Goal: Transaction & Acquisition: Purchase product/service

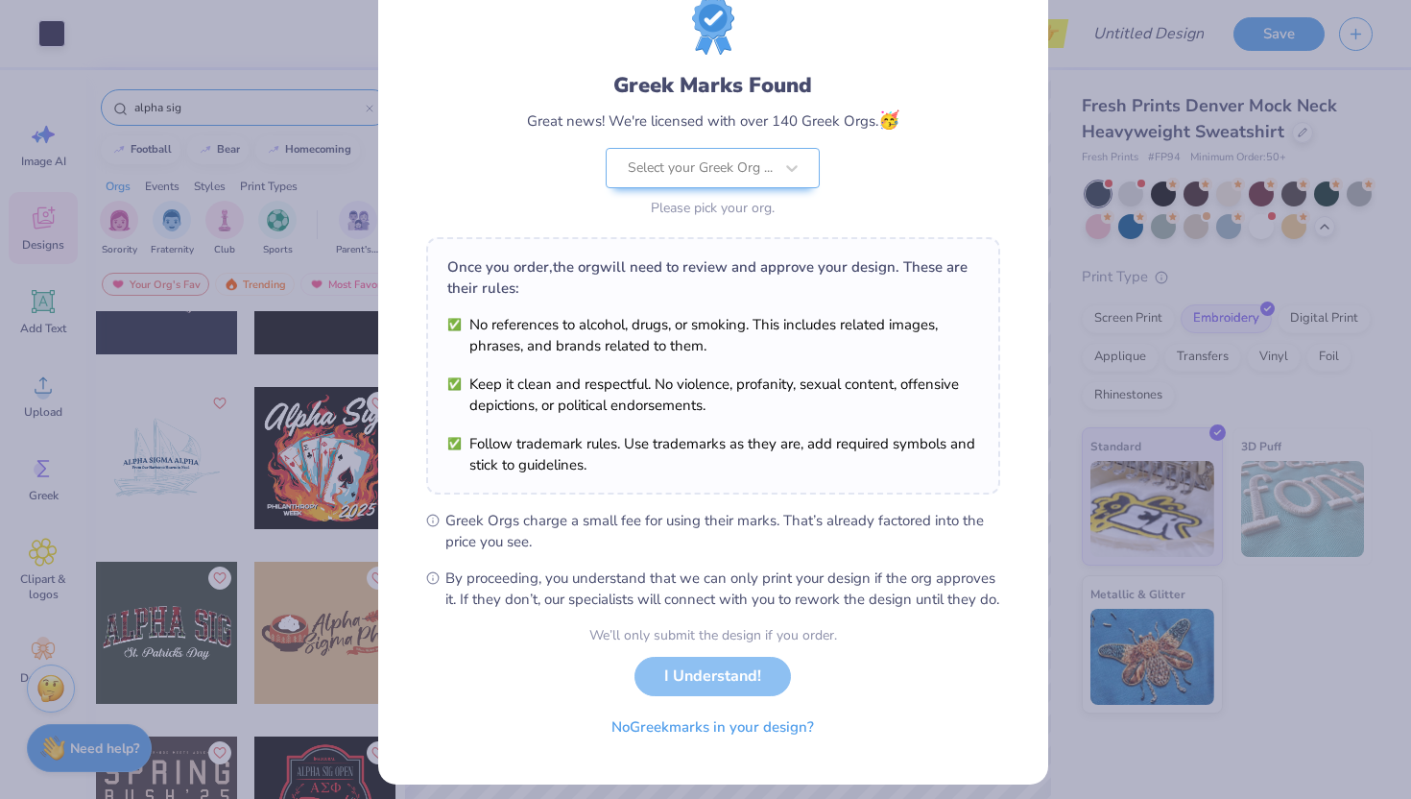
scroll to position [100, 0]
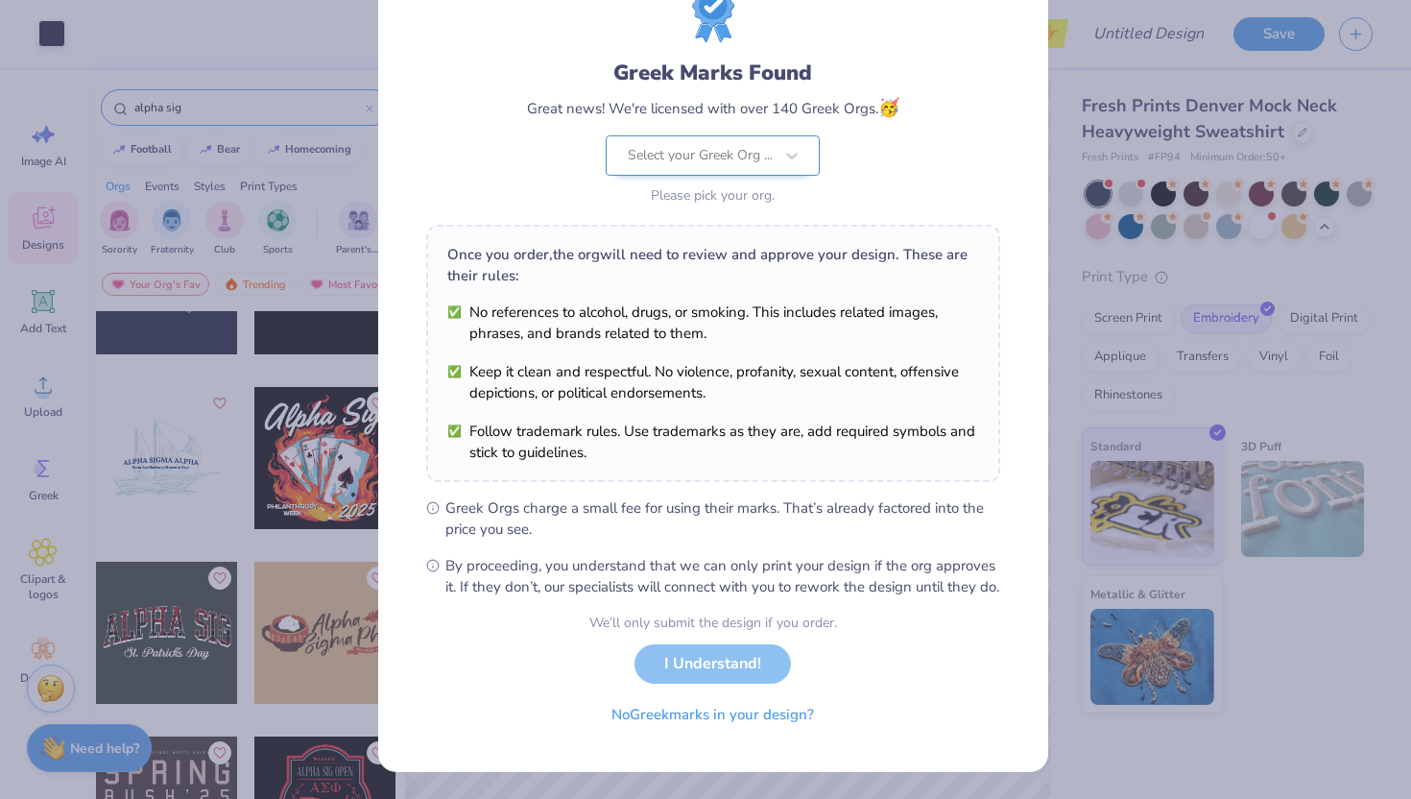
click at [762, 135] on div "Select your Greek Org ..." at bounding box center [713, 155] width 214 height 40
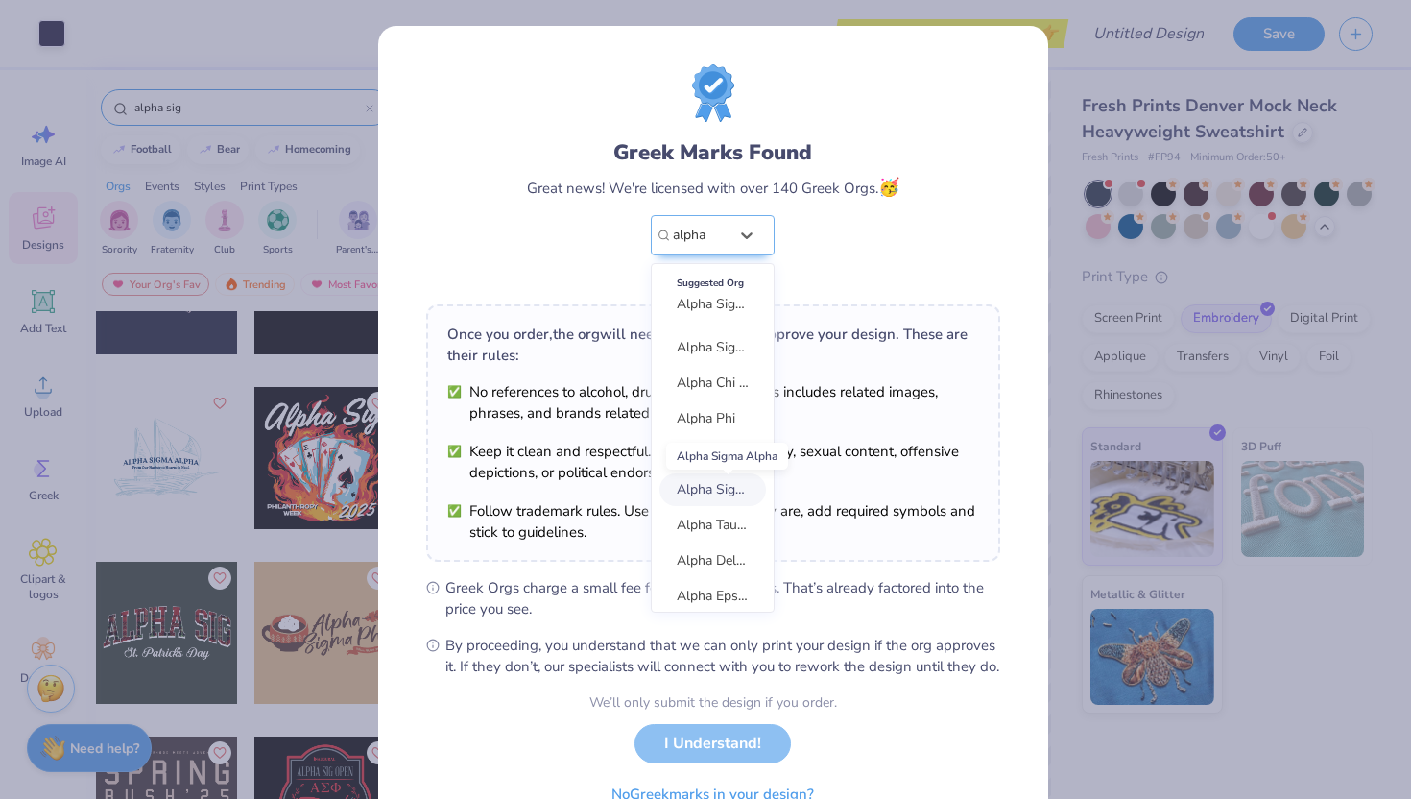
click at [700, 496] on span "Alpha Sigma Alpha" at bounding box center [735, 489] width 116 height 18
type input "alpha"
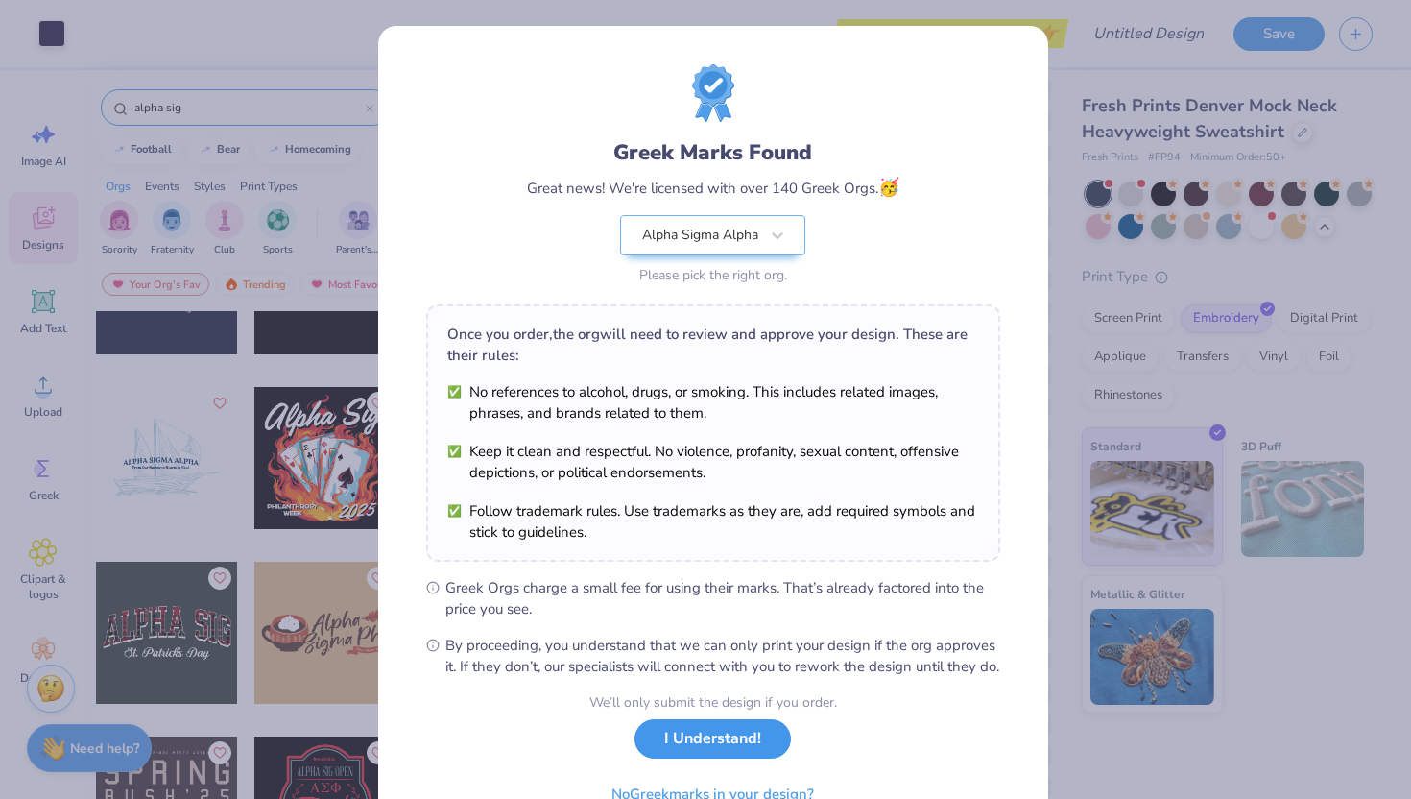
click at [716, 758] on button "I Understand!" at bounding box center [712, 738] width 156 height 39
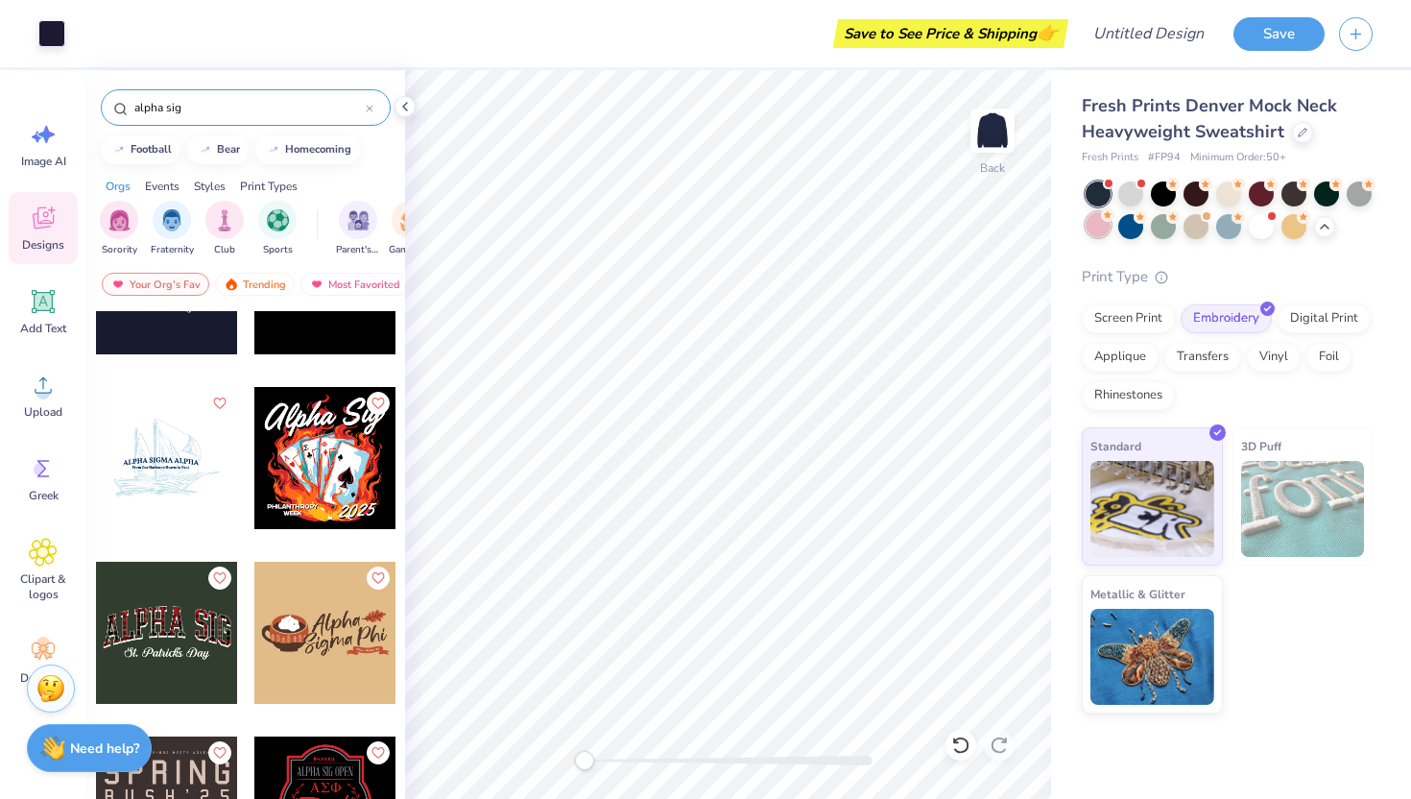
click at [1097, 225] on div at bounding box center [1098, 224] width 25 height 25
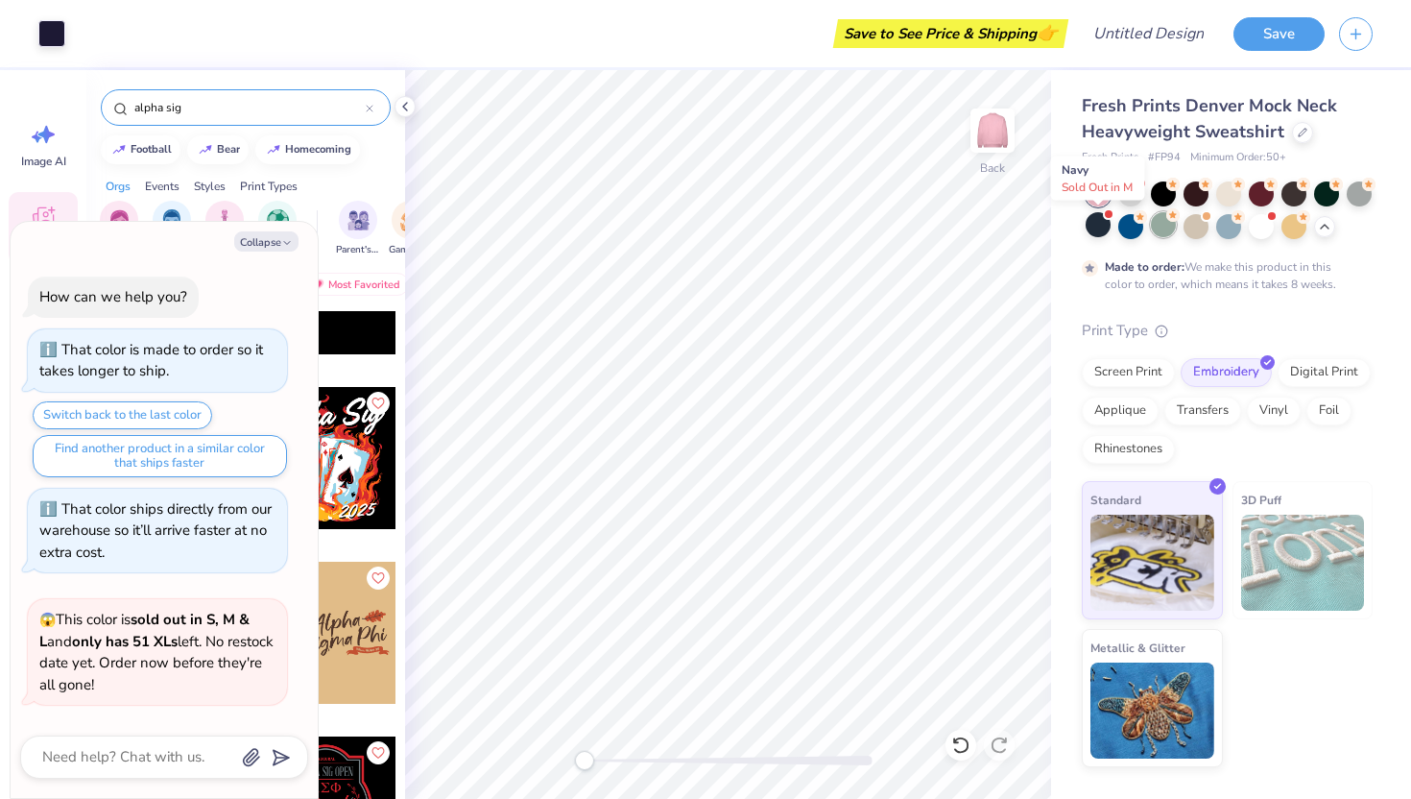
scroll to position [3003, 0]
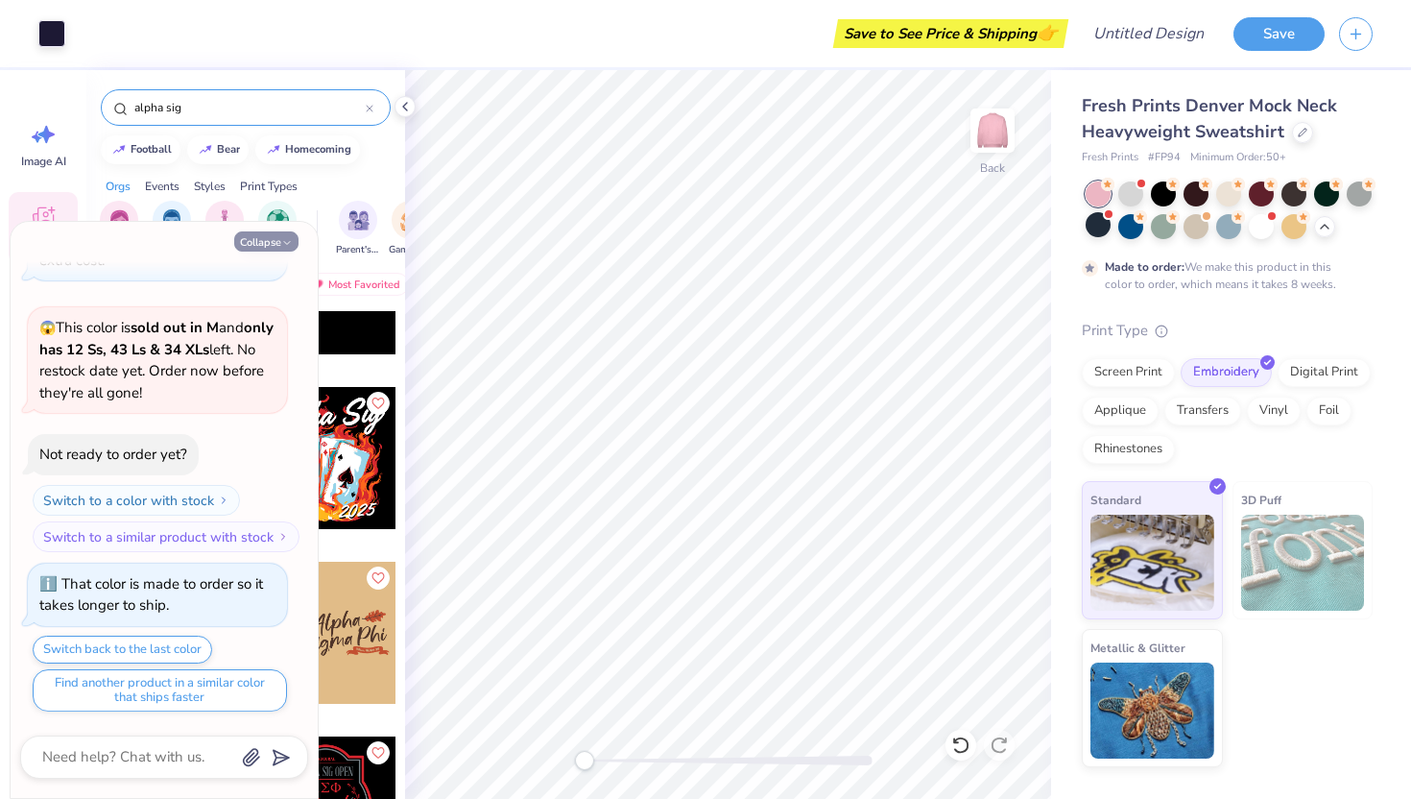
click at [271, 244] on button "Collapse" at bounding box center [266, 241] width 64 height 20
type textarea "x"
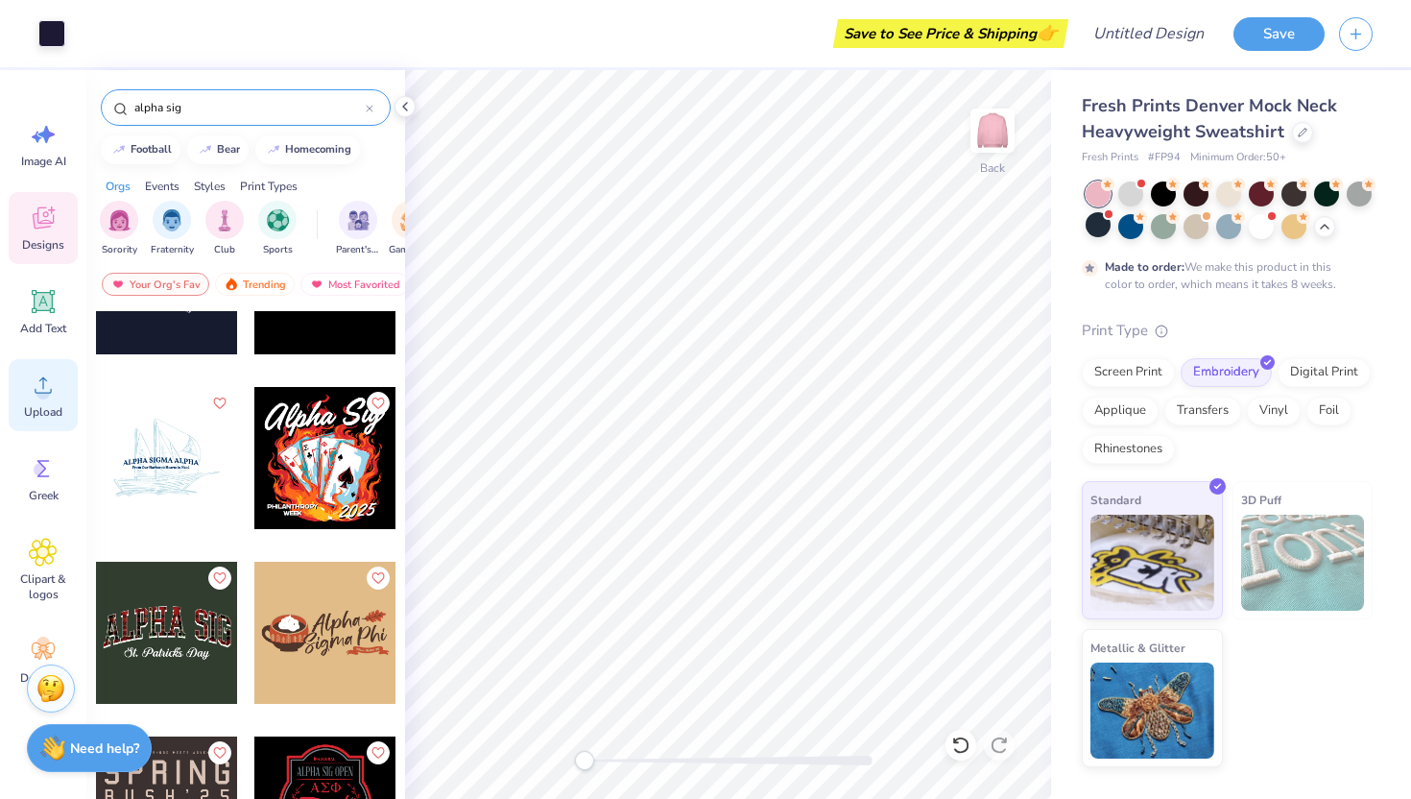
click at [36, 394] on icon at bounding box center [43, 384] width 29 height 29
click at [37, 373] on icon at bounding box center [43, 384] width 29 height 29
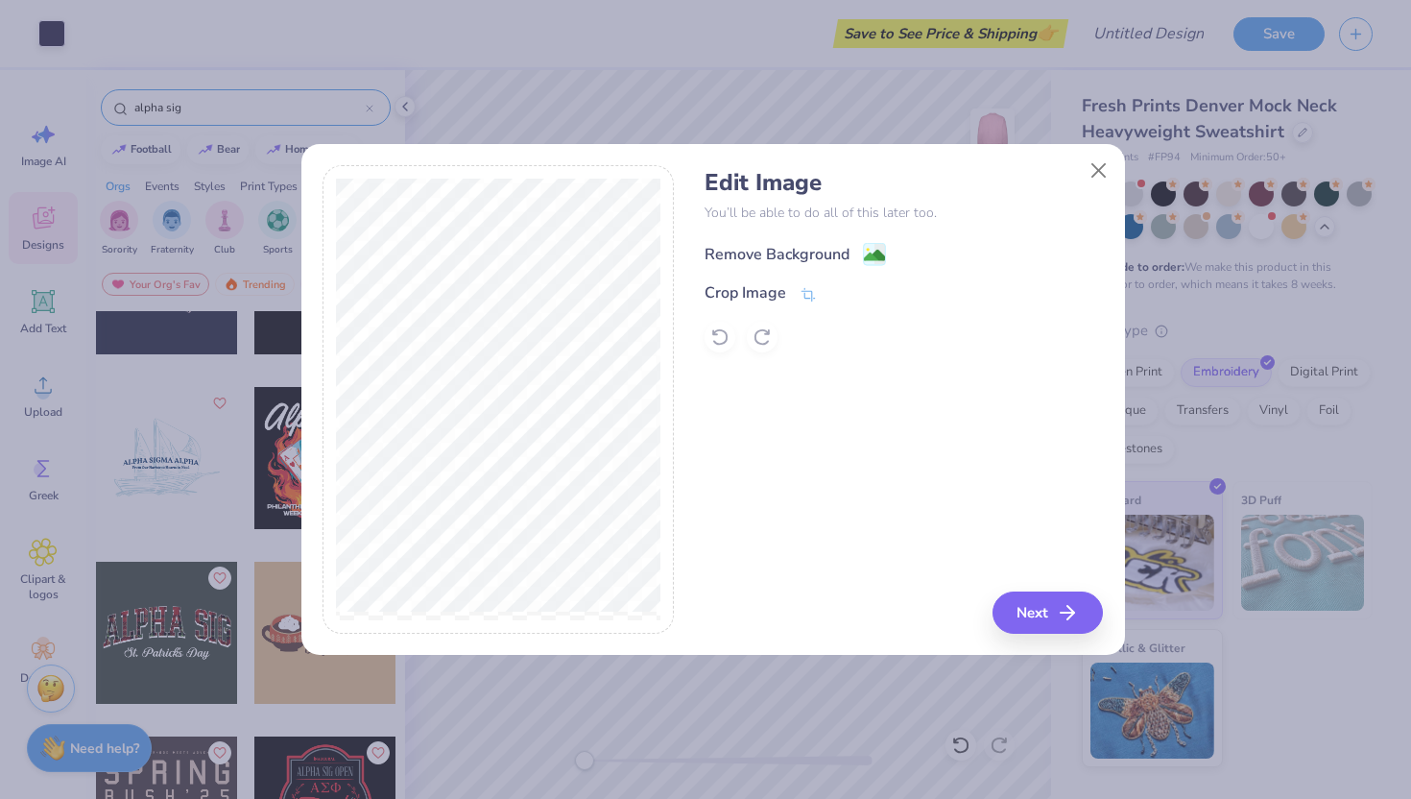
click at [879, 251] on image at bounding box center [874, 255] width 21 height 21
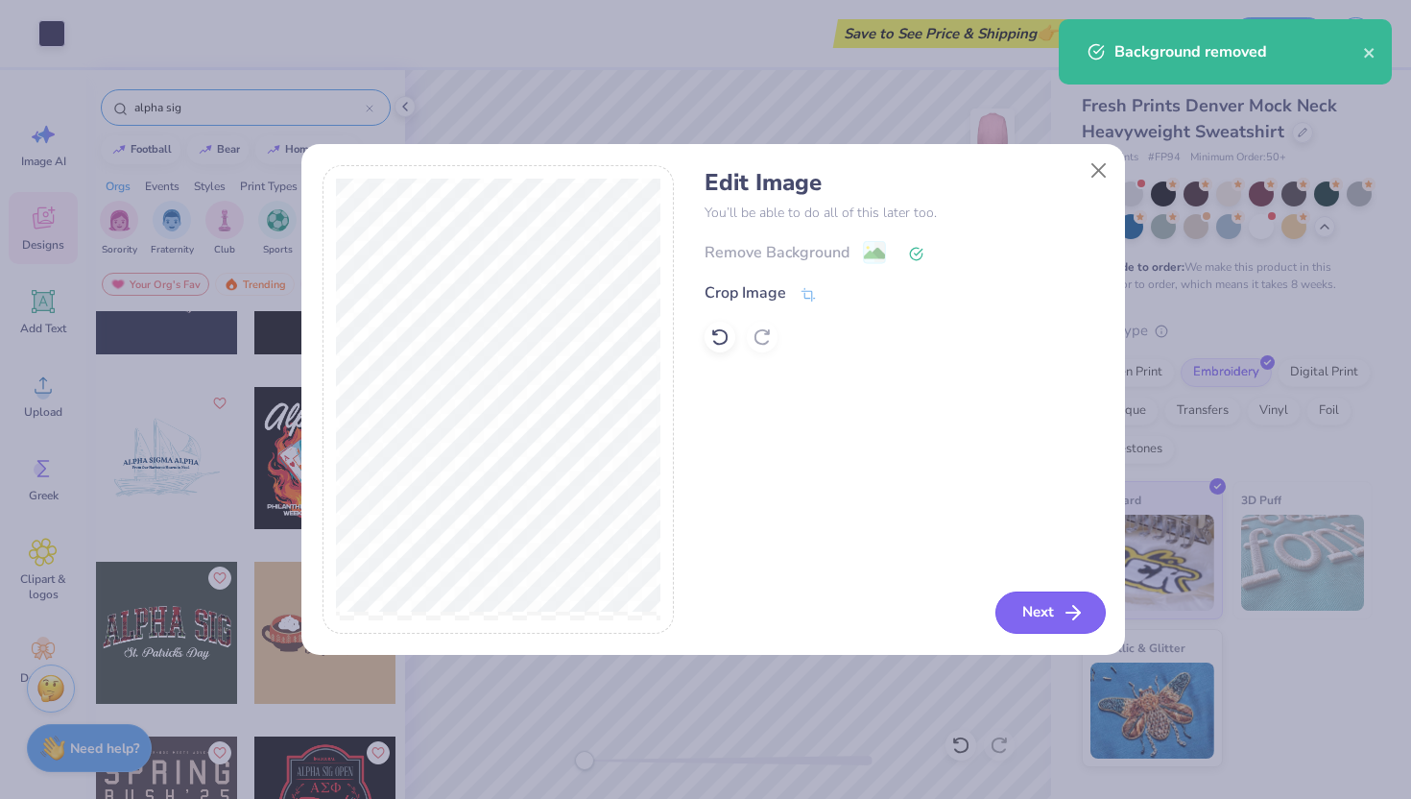
click at [1049, 605] on button "Next" at bounding box center [1050, 612] width 110 height 42
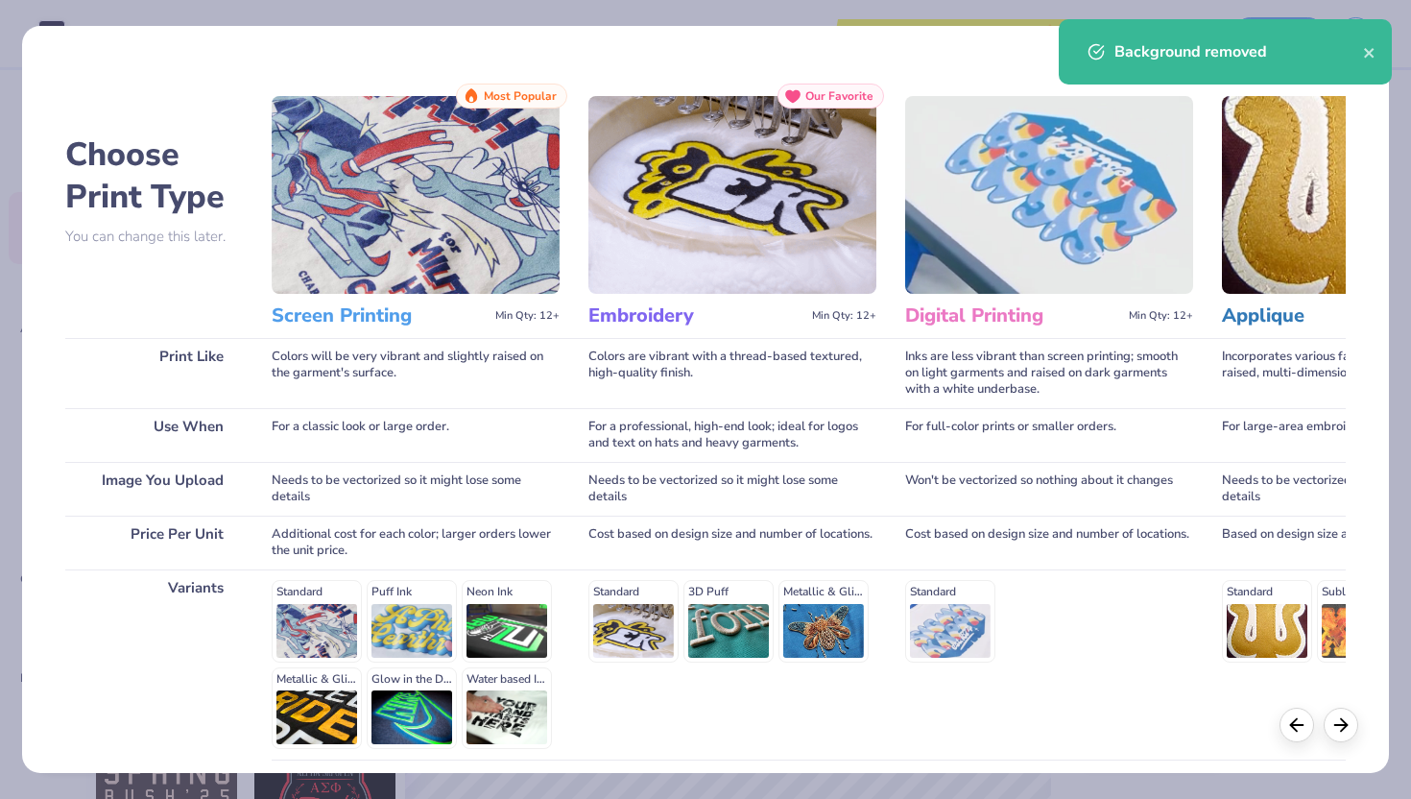
scroll to position [158, 0]
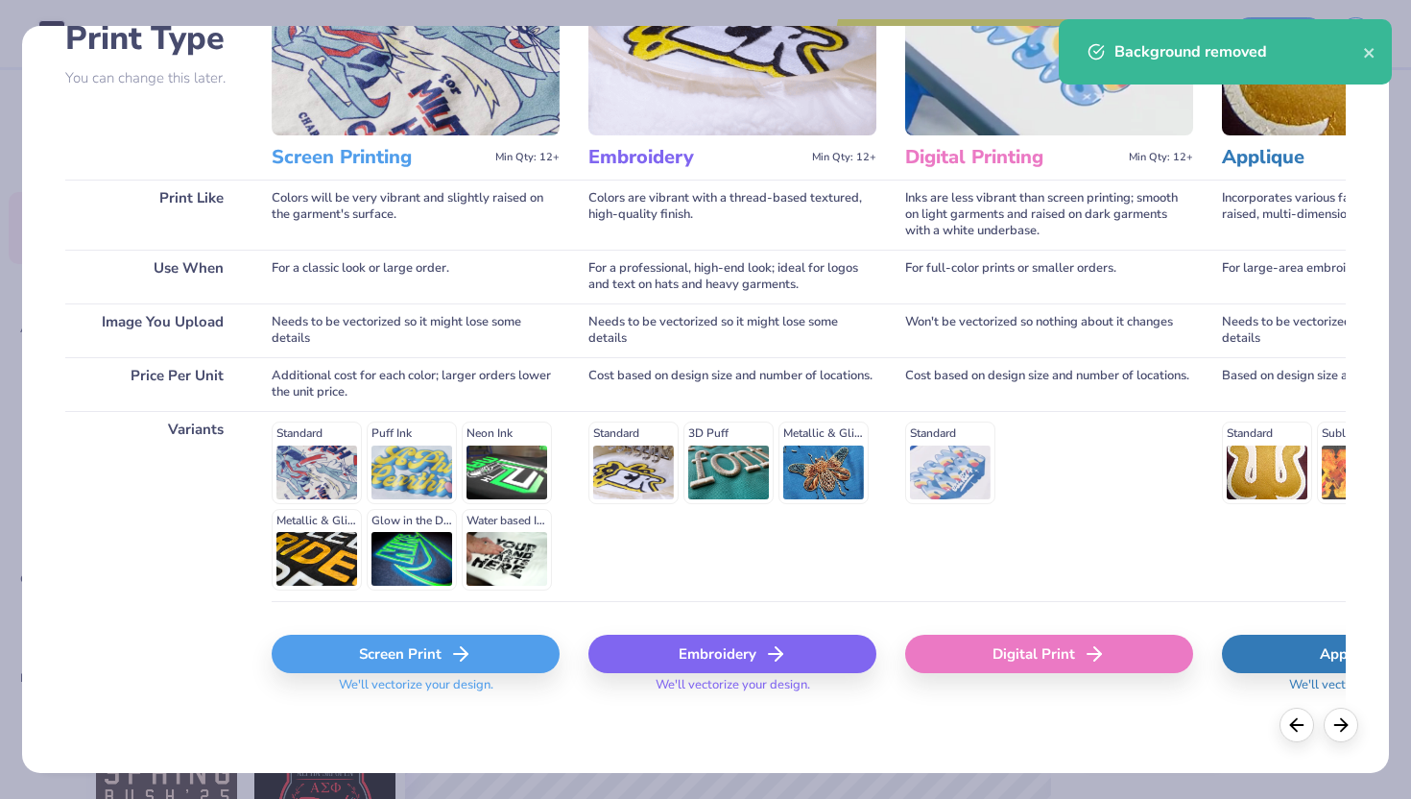
click at [728, 661] on div "Embroidery" at bounding box center [732, 653] width 288 height 38
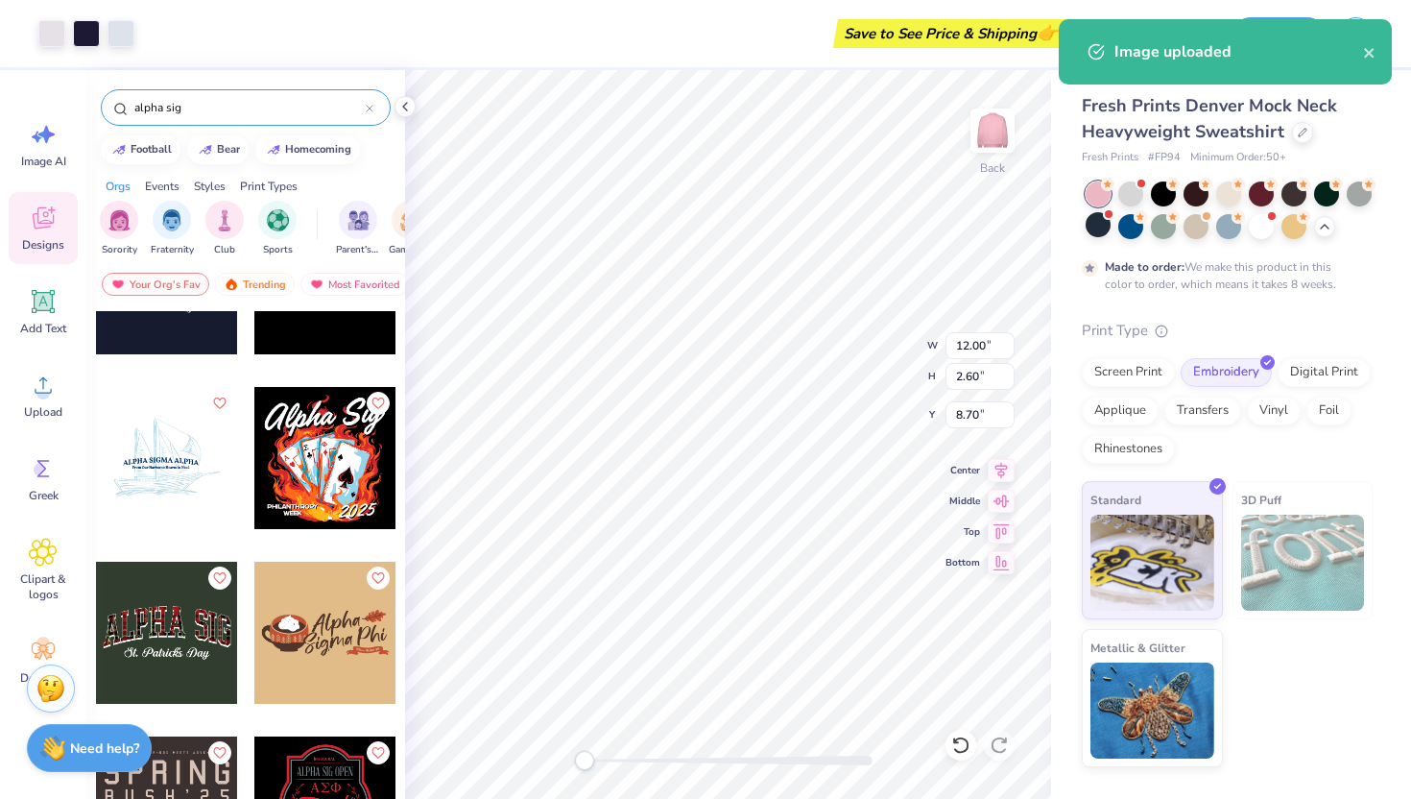
type input "2.59"
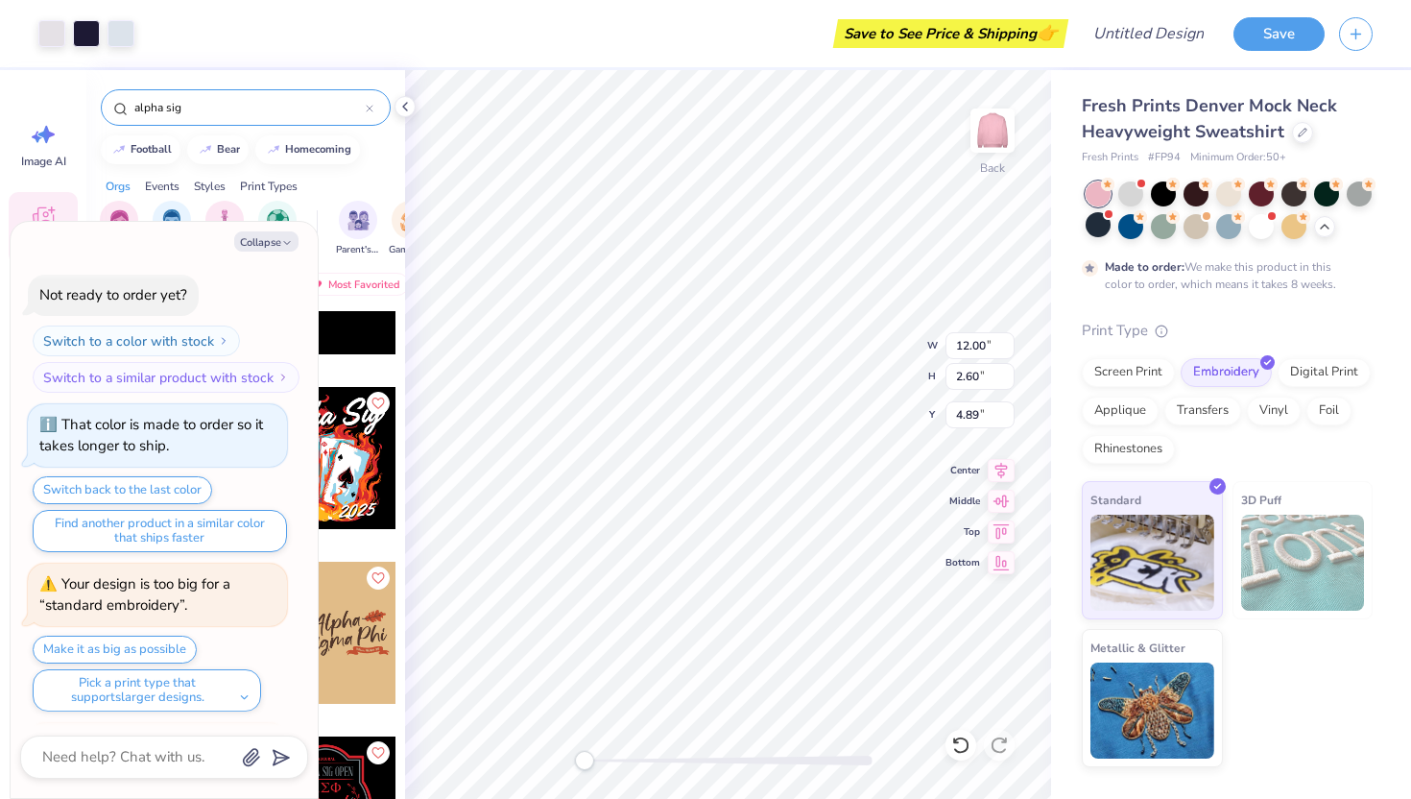
scroll to position [3322, 0]
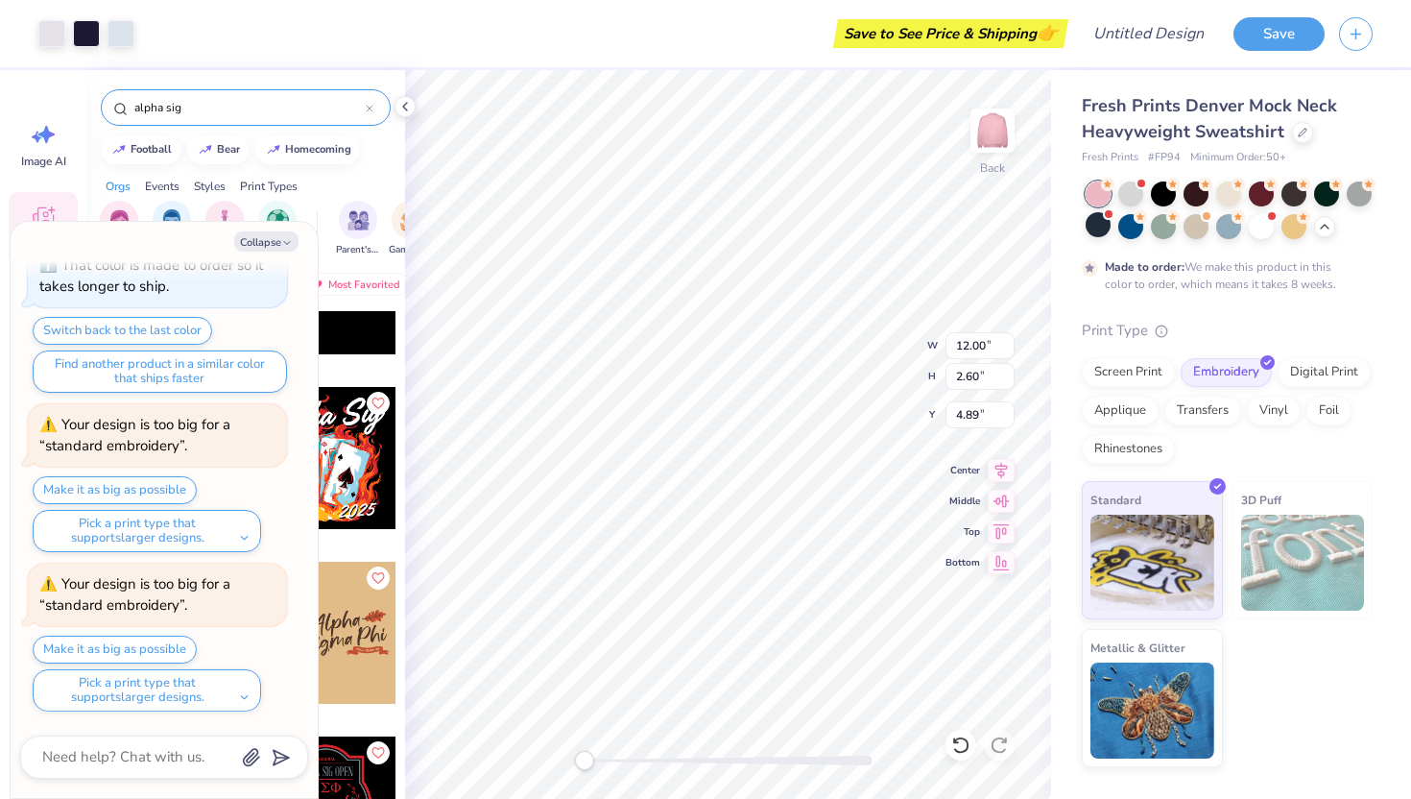
type textarea "x"
type input "3.28"
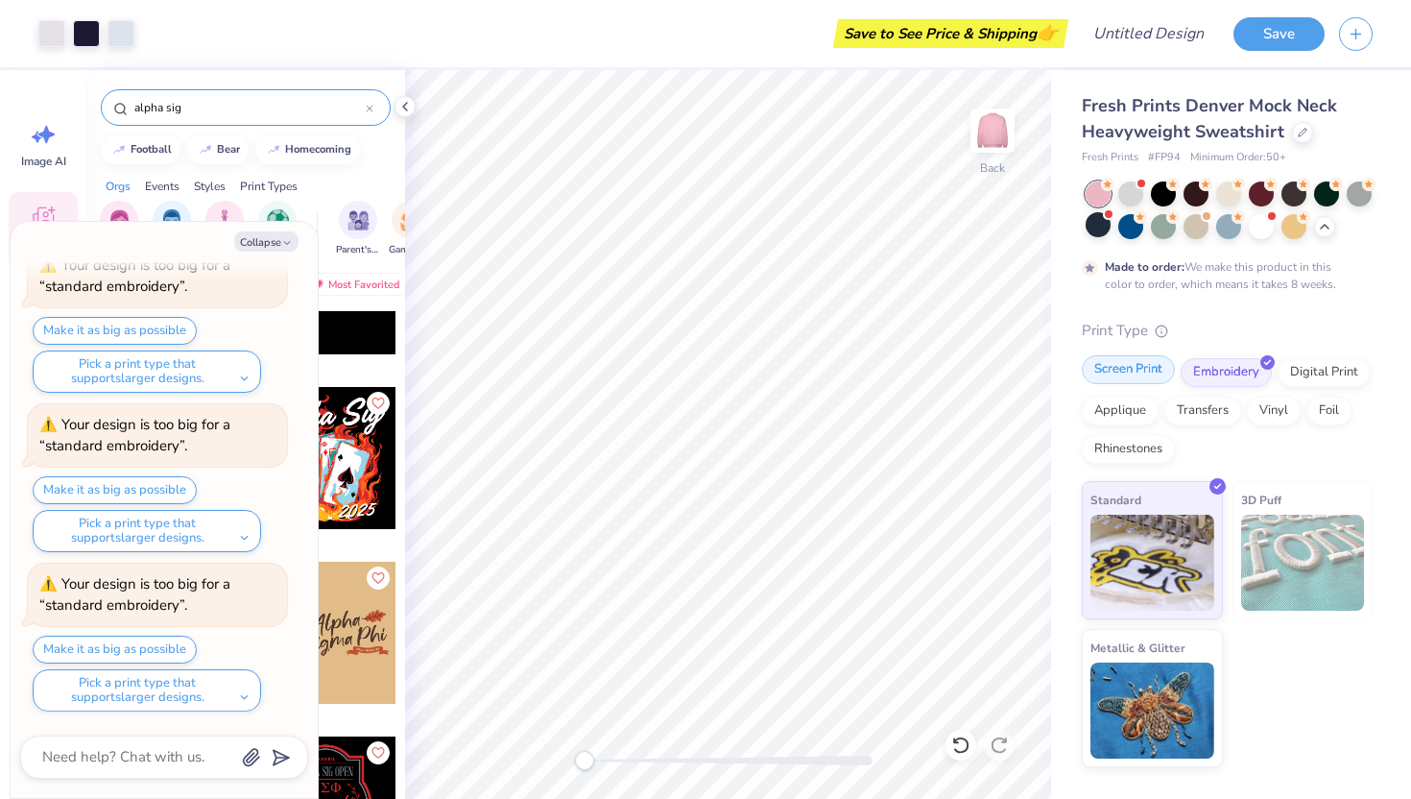
click at [1115, 363] on div "Screen Print" at bounding box center [1128, 369] width 93 height 29
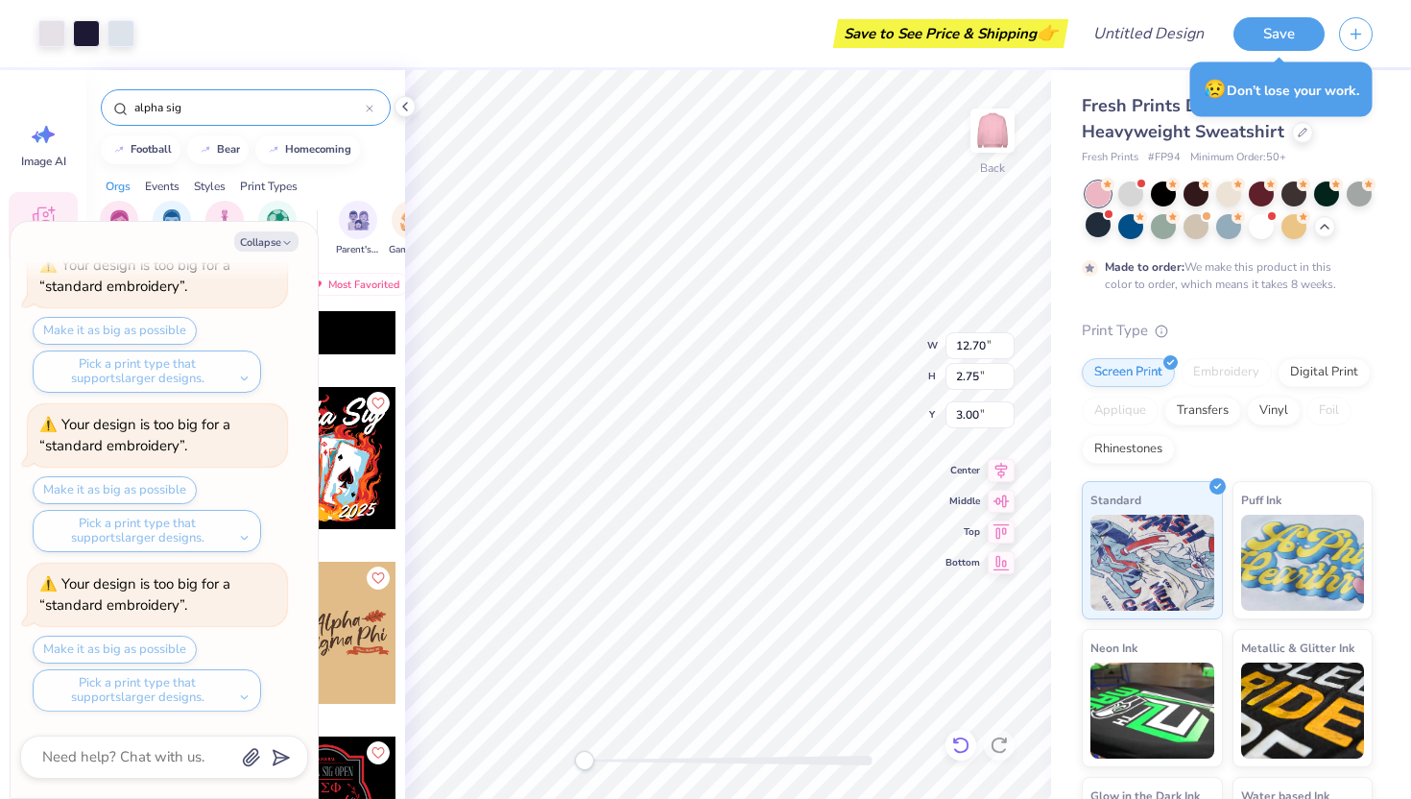
click at [955, 743] on icon at bounding box center [960, 744] width 19 height 19
type textarea "x"
type input "13.99"
type input "3.03"
click at [961, 744] on icon at bounding box center [960, 744] width 19 height 19
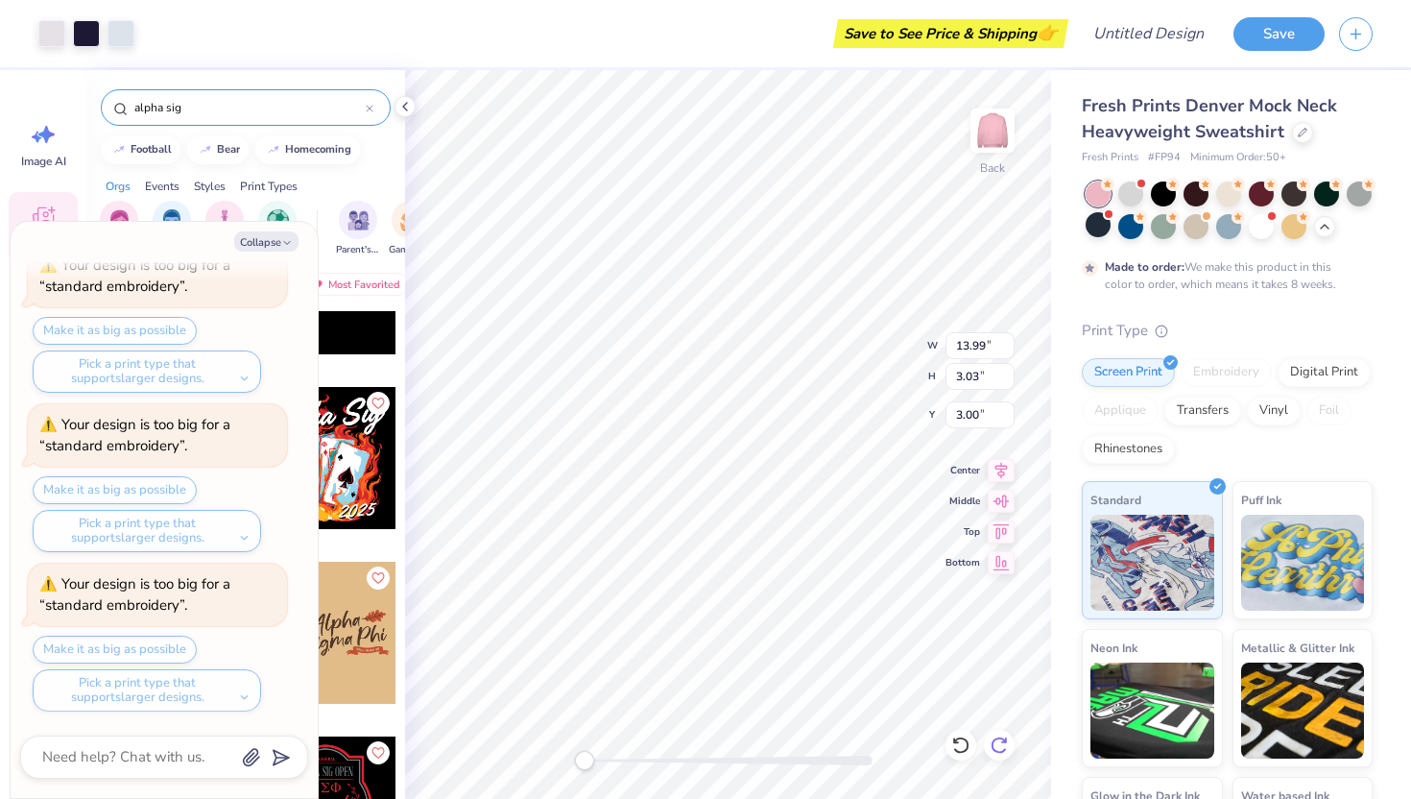
click at [1002, 752] on icon at bounding box center [999, 744] width 19 height 19
click at [260, 242] on button "Collapse" at bounding box center [266, 241] width 64 height 20
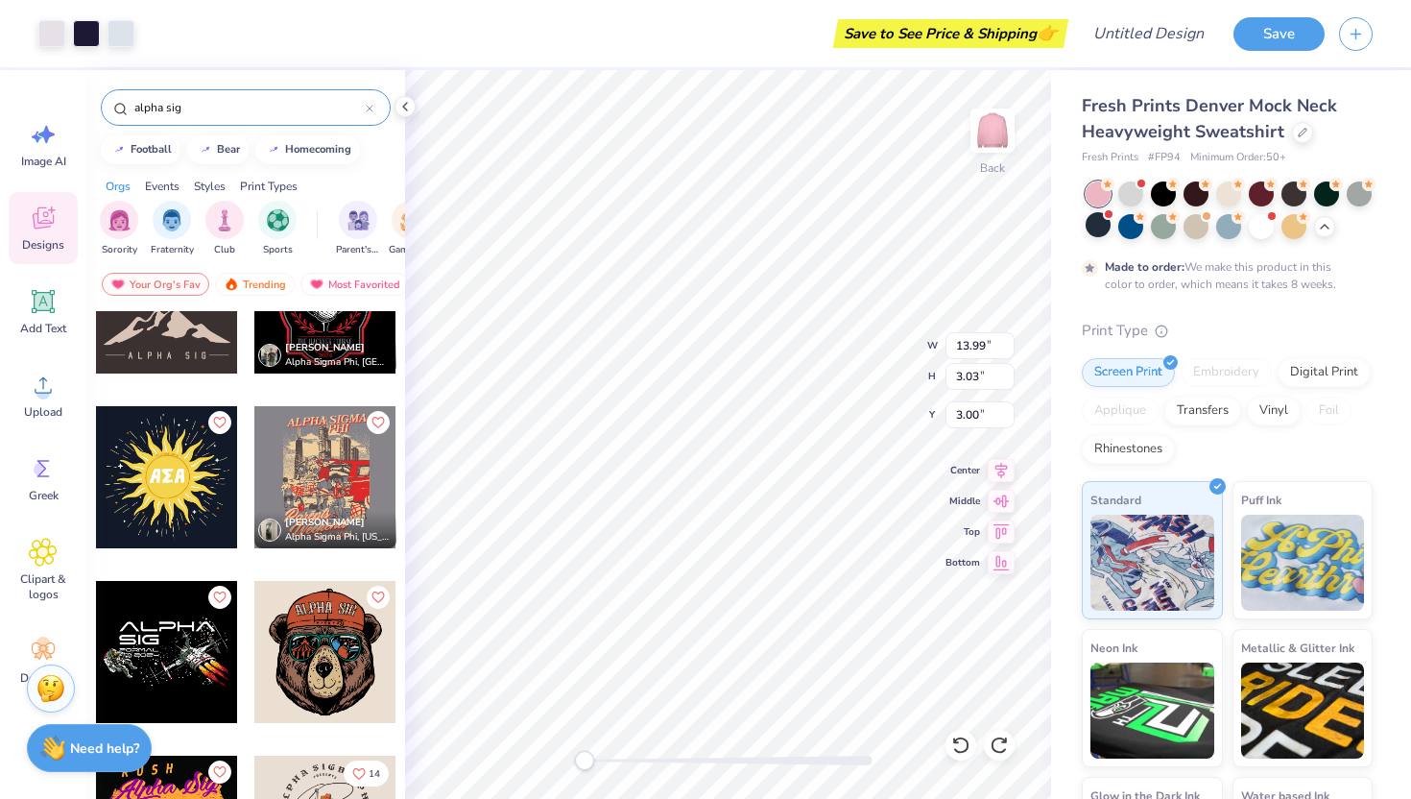
scroll to position [3976, 0]
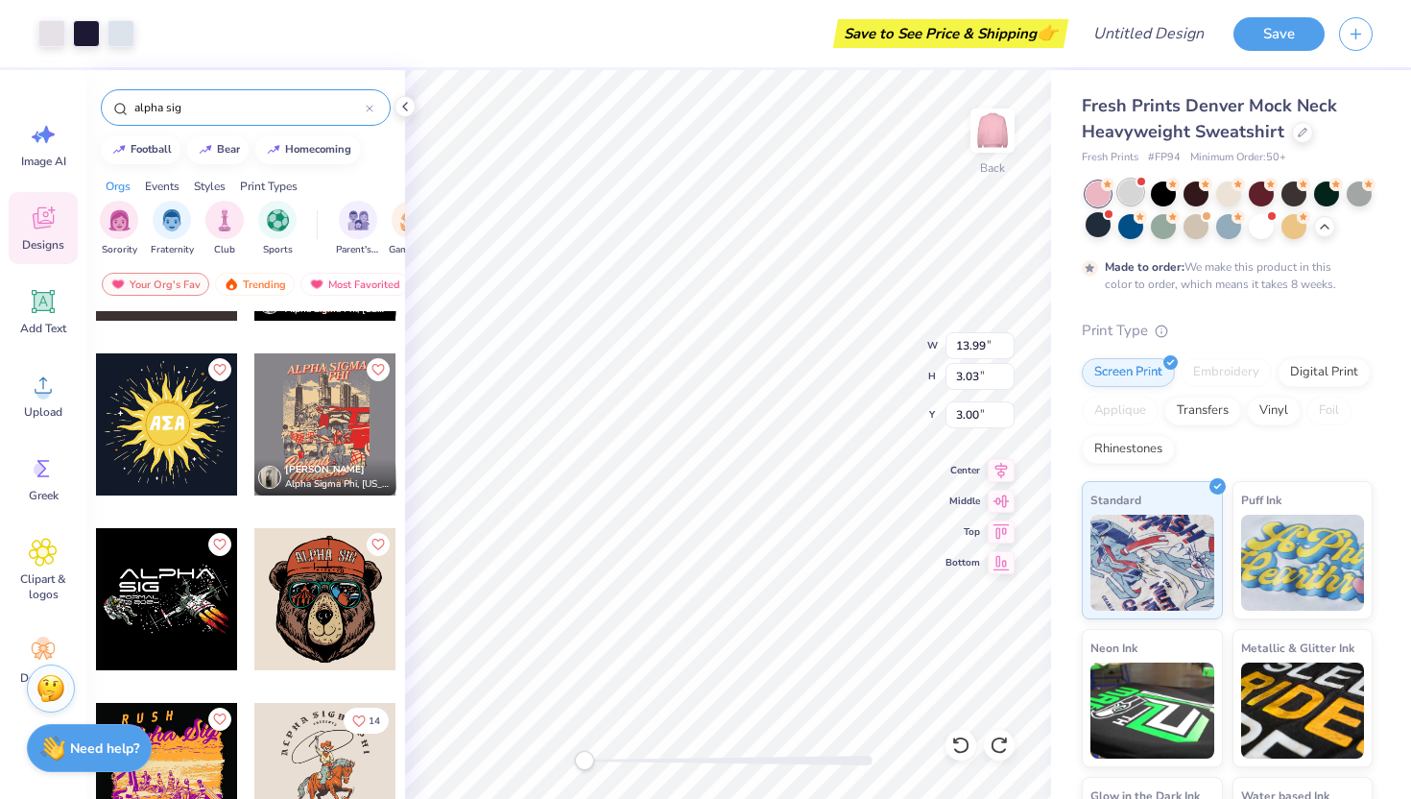
click at [1130, 187] on div at bounding box center [1130, 191] width 25 height 25
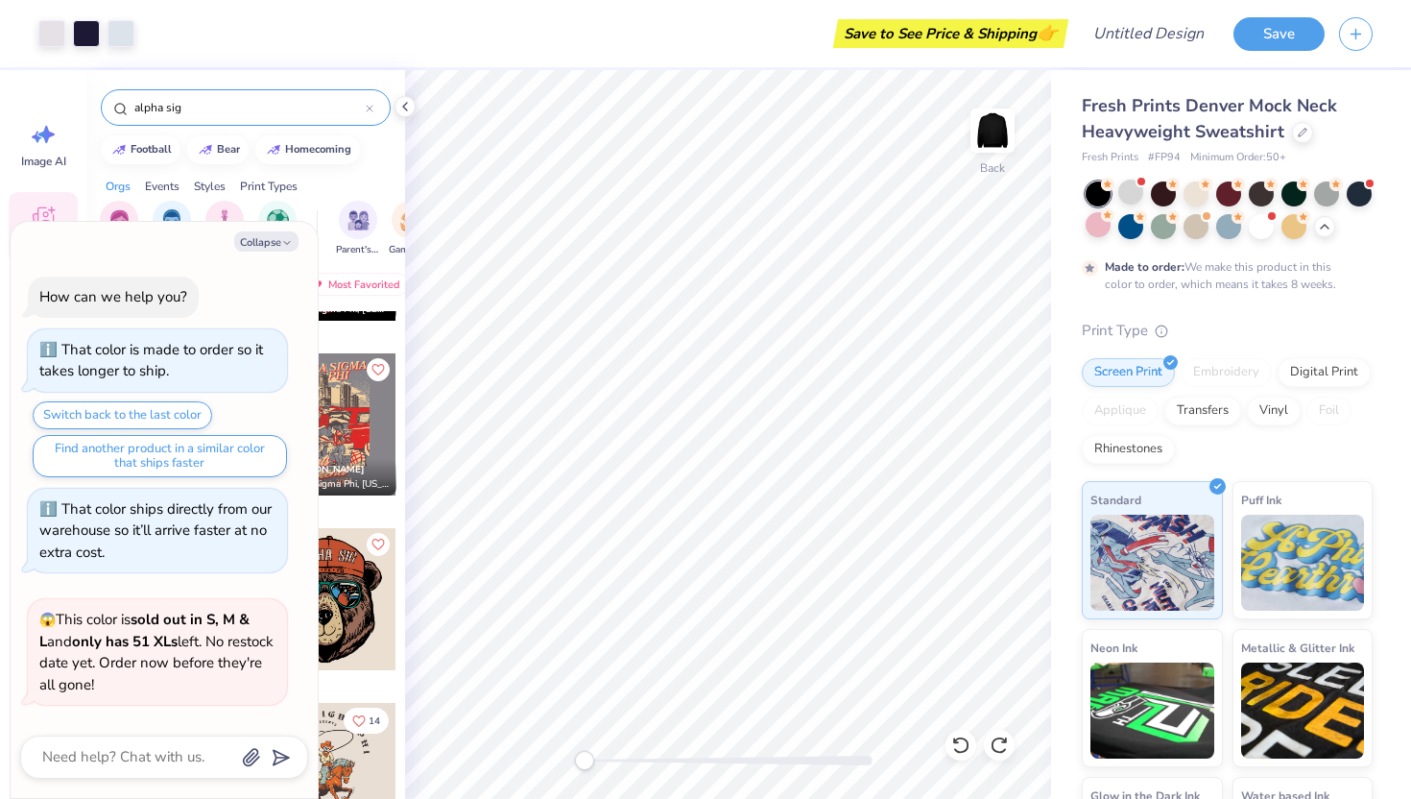
scroll to position [4326, 0]
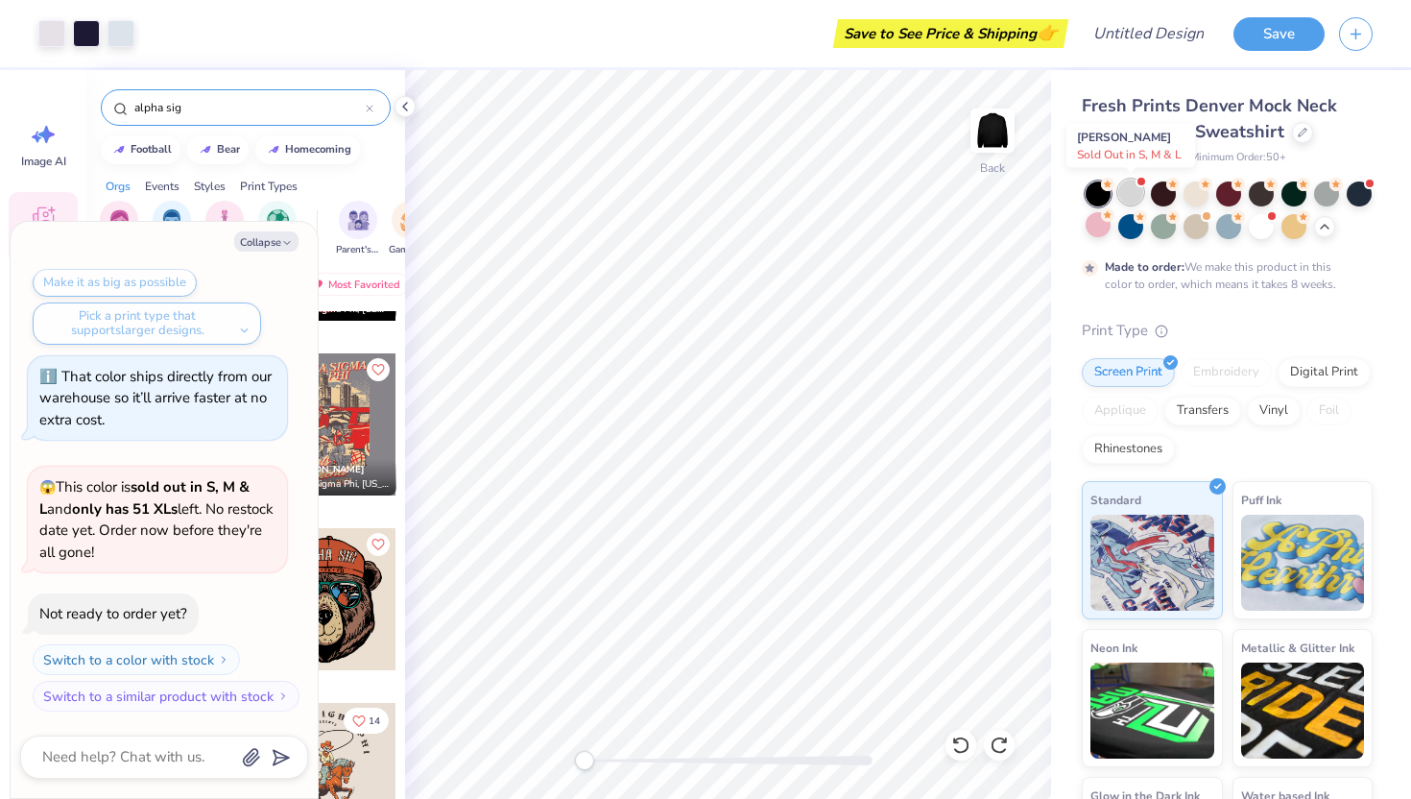
click at [1131, 192] on div at bounding box center [1130, 191] width 25 height 25
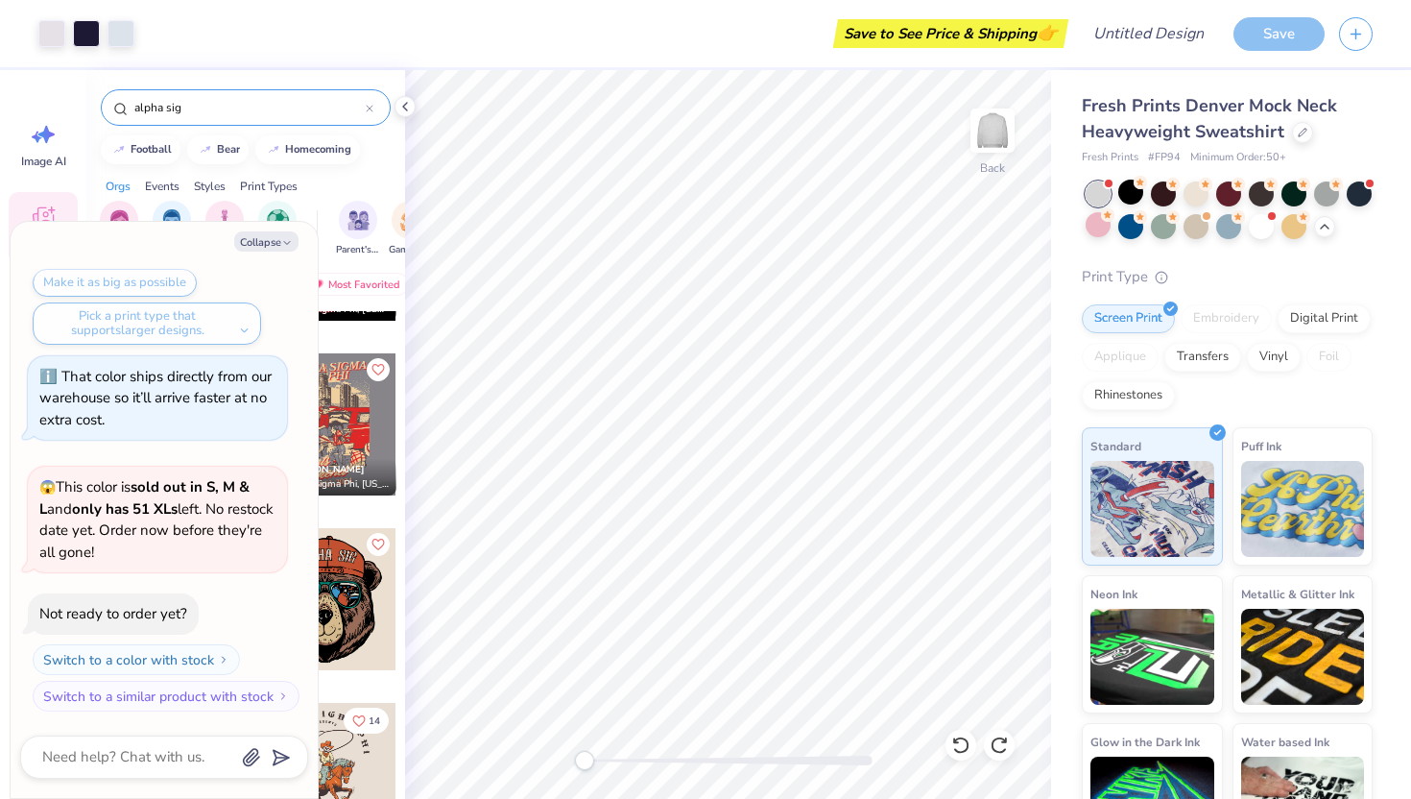
scroll to position [5011, 0]
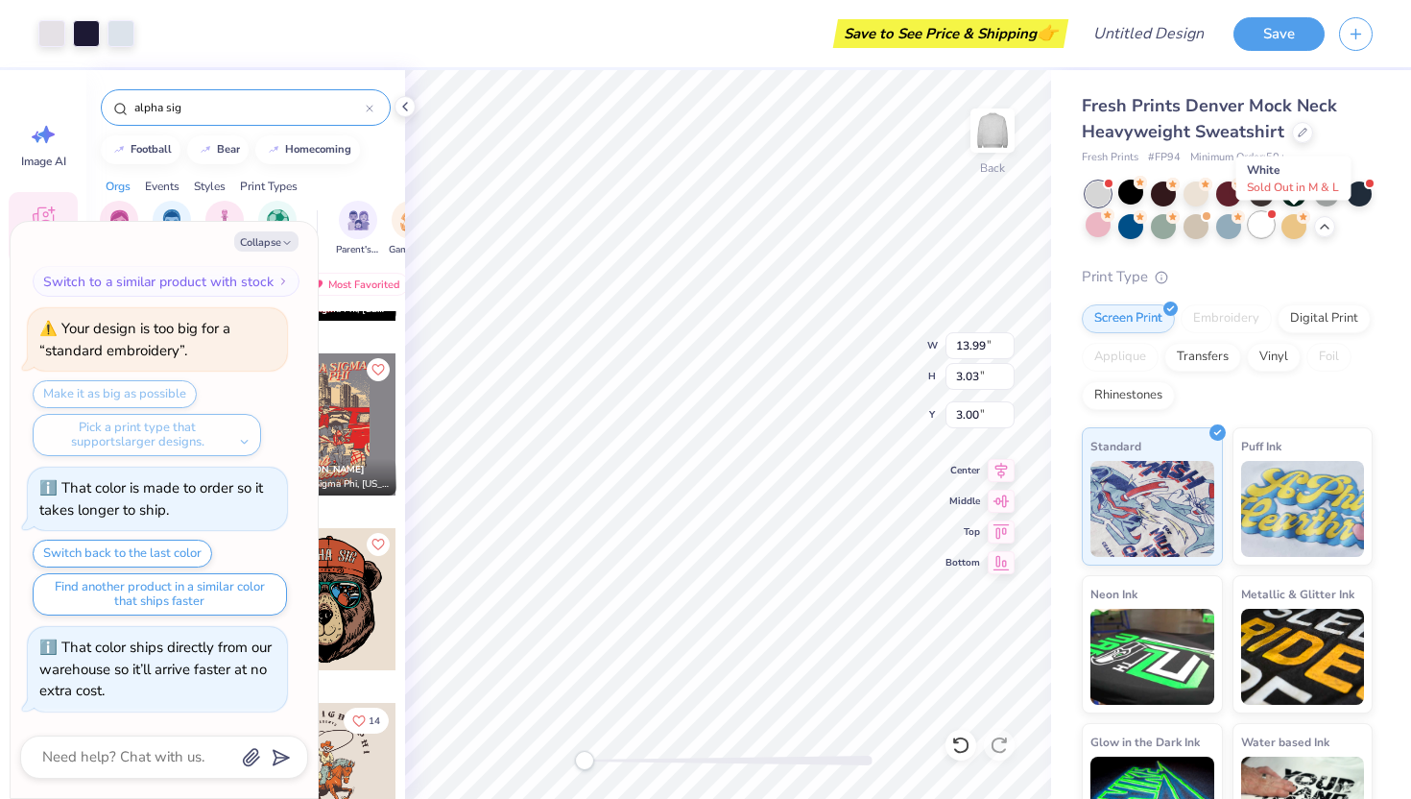
click at [1274, 231] on div at bounding box center [1261, 224] width 25 height 25
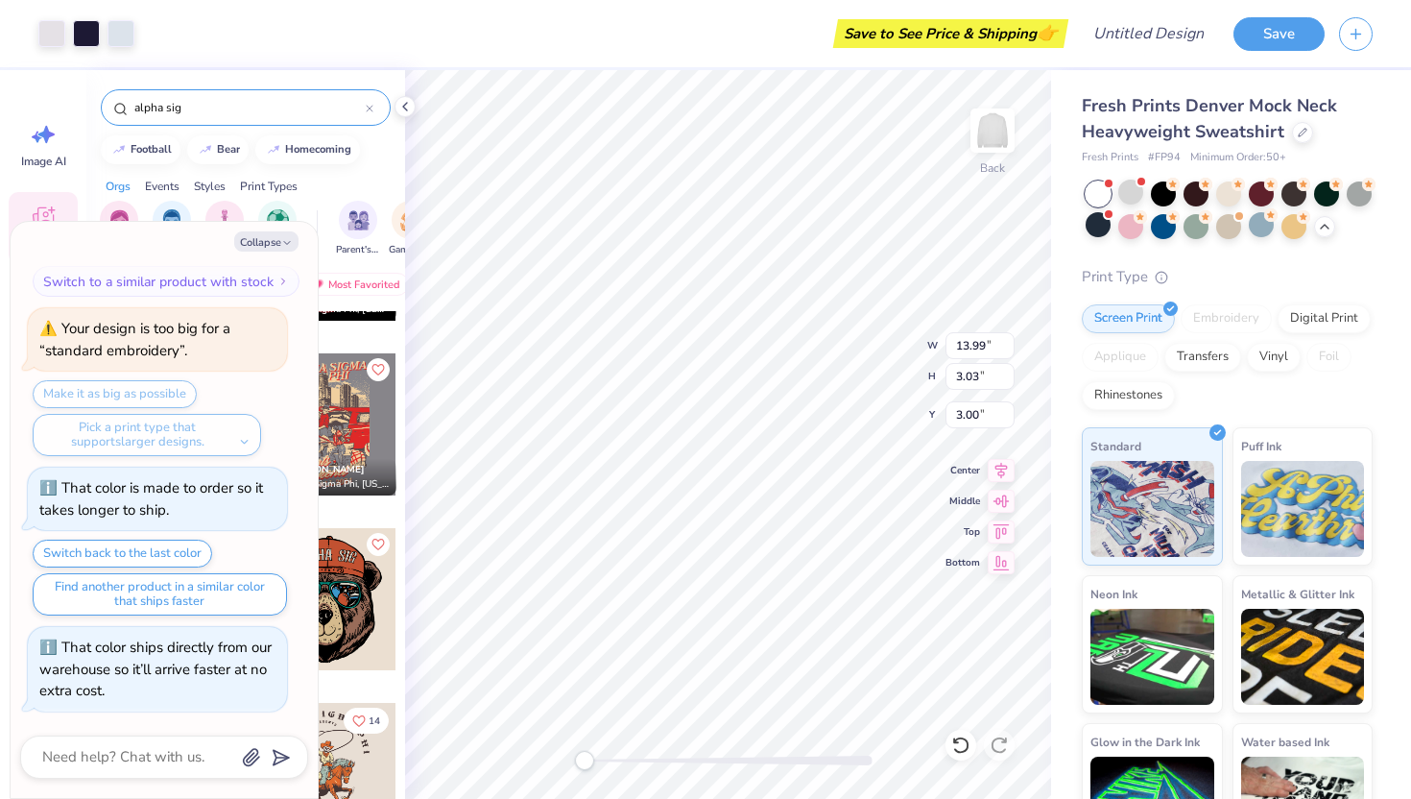
scroll to position [5283, 0]
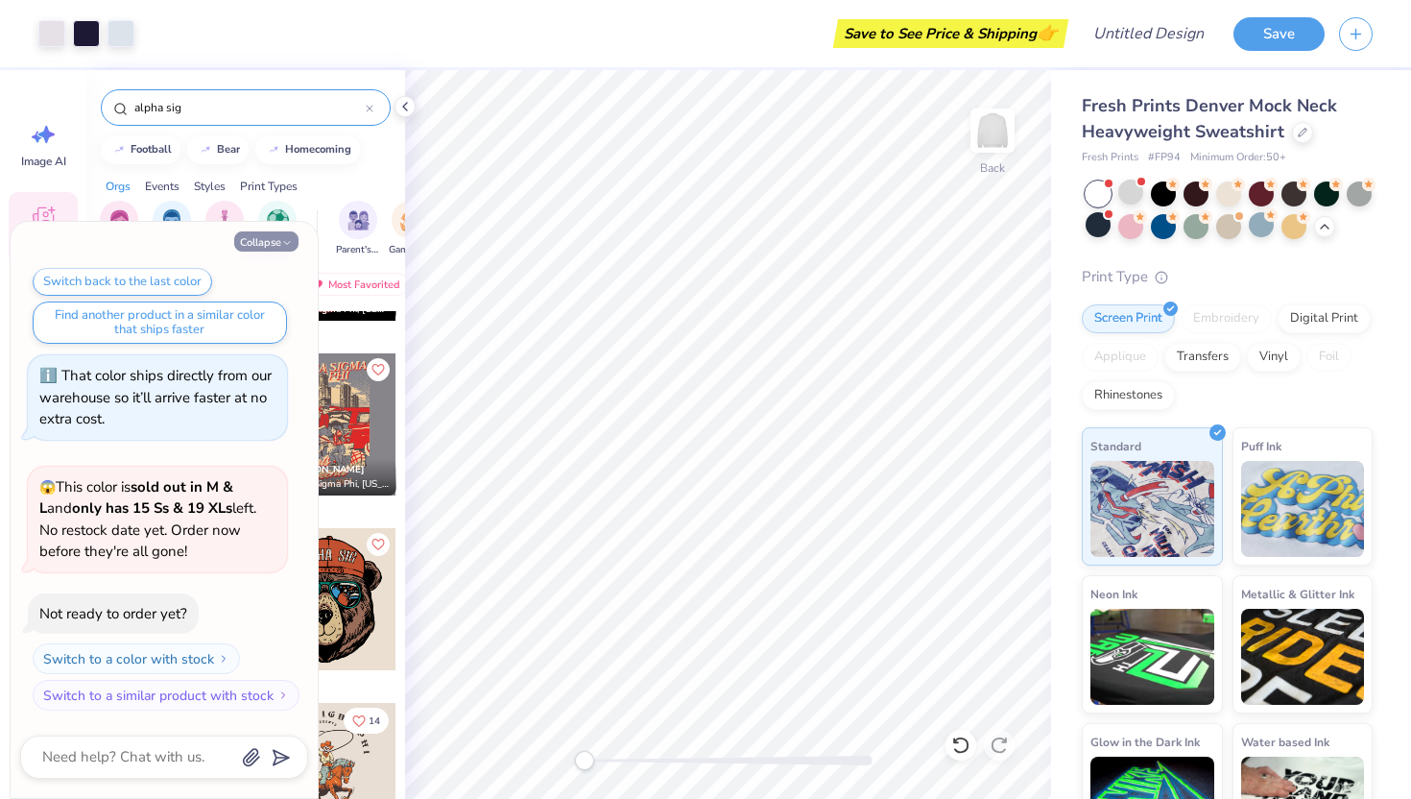
click at [264, 245] on button "Collapse" at bounding box center [266, 241] width 64 height 20
type textarea "x"
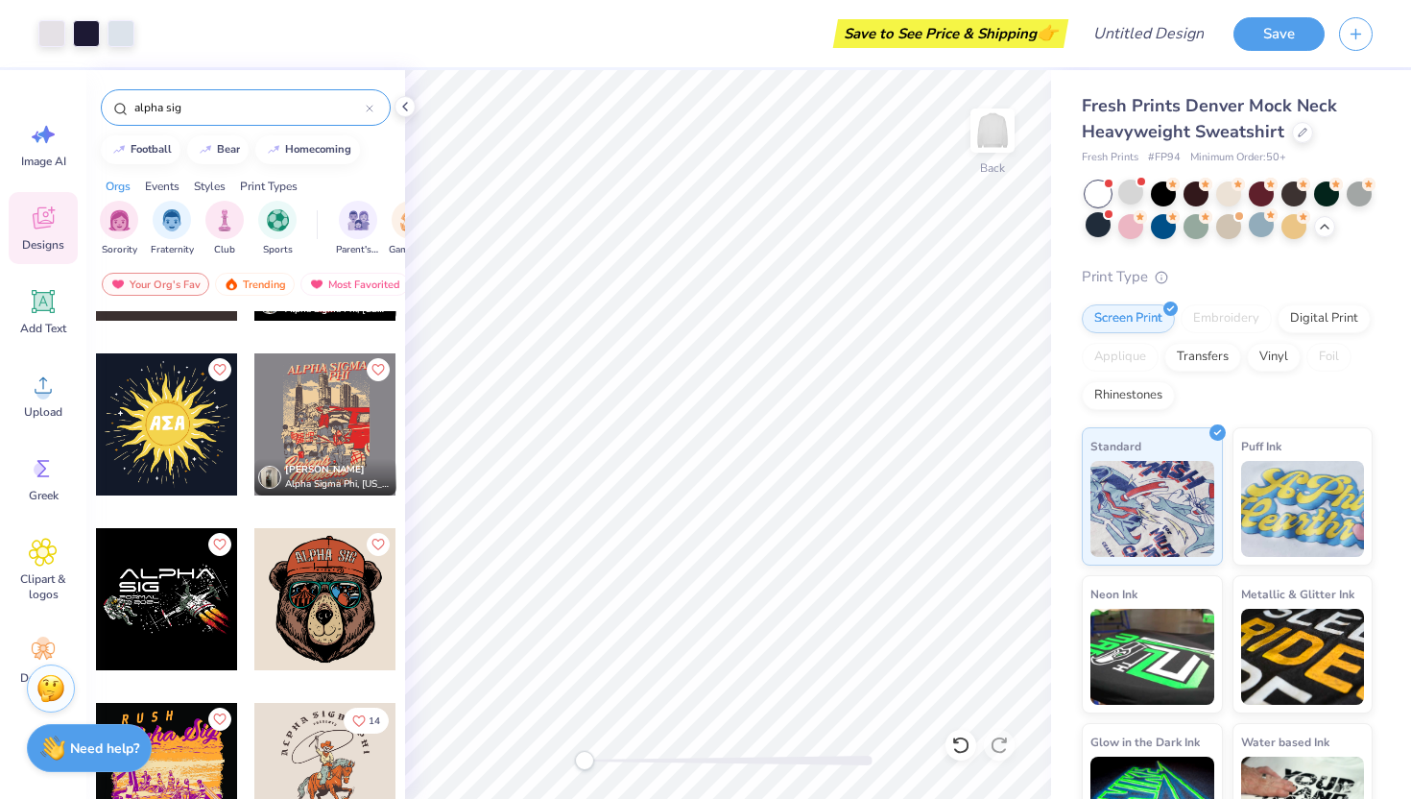
drag, startPoint x: 215, startPoint y: 111, endPoint x: 41, endPoint y: 103, distance: 173.9
click at [41, 103] on div "Art colors Save to See Price & Shipping 👉 Design Title Save Image AI Designs Ad…" at bounding box center [705, 399] width 1411 height 799
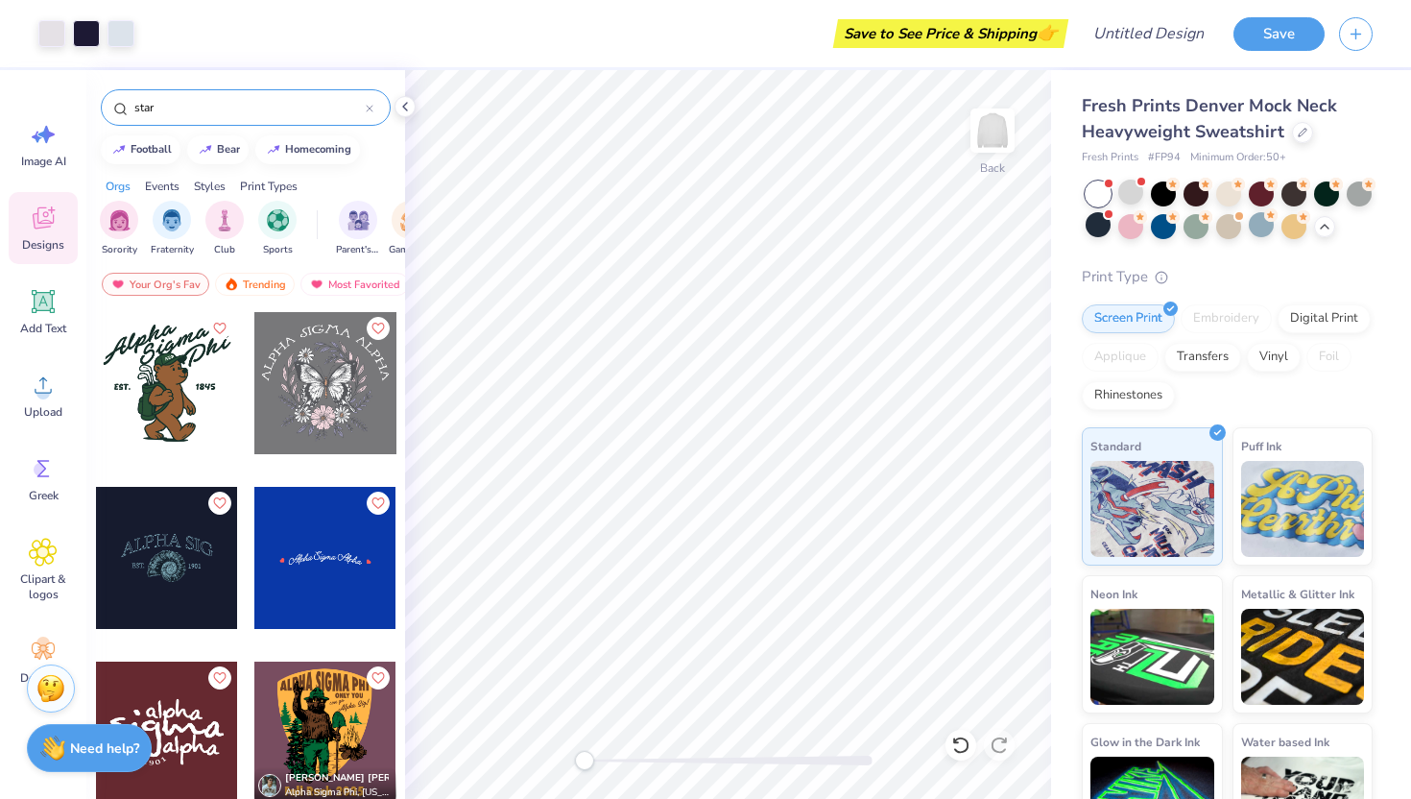
type input "star"
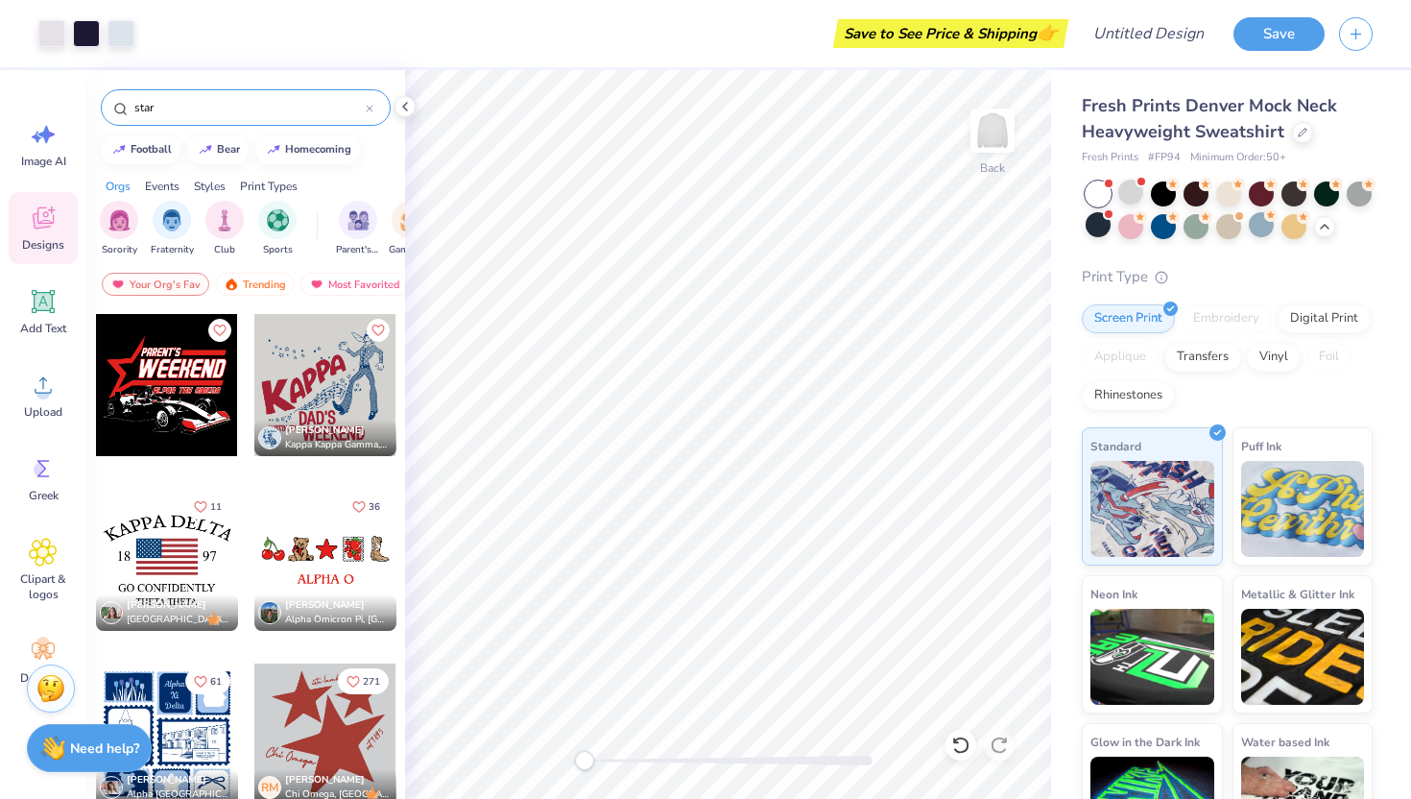
scroll to position [2285, 0]
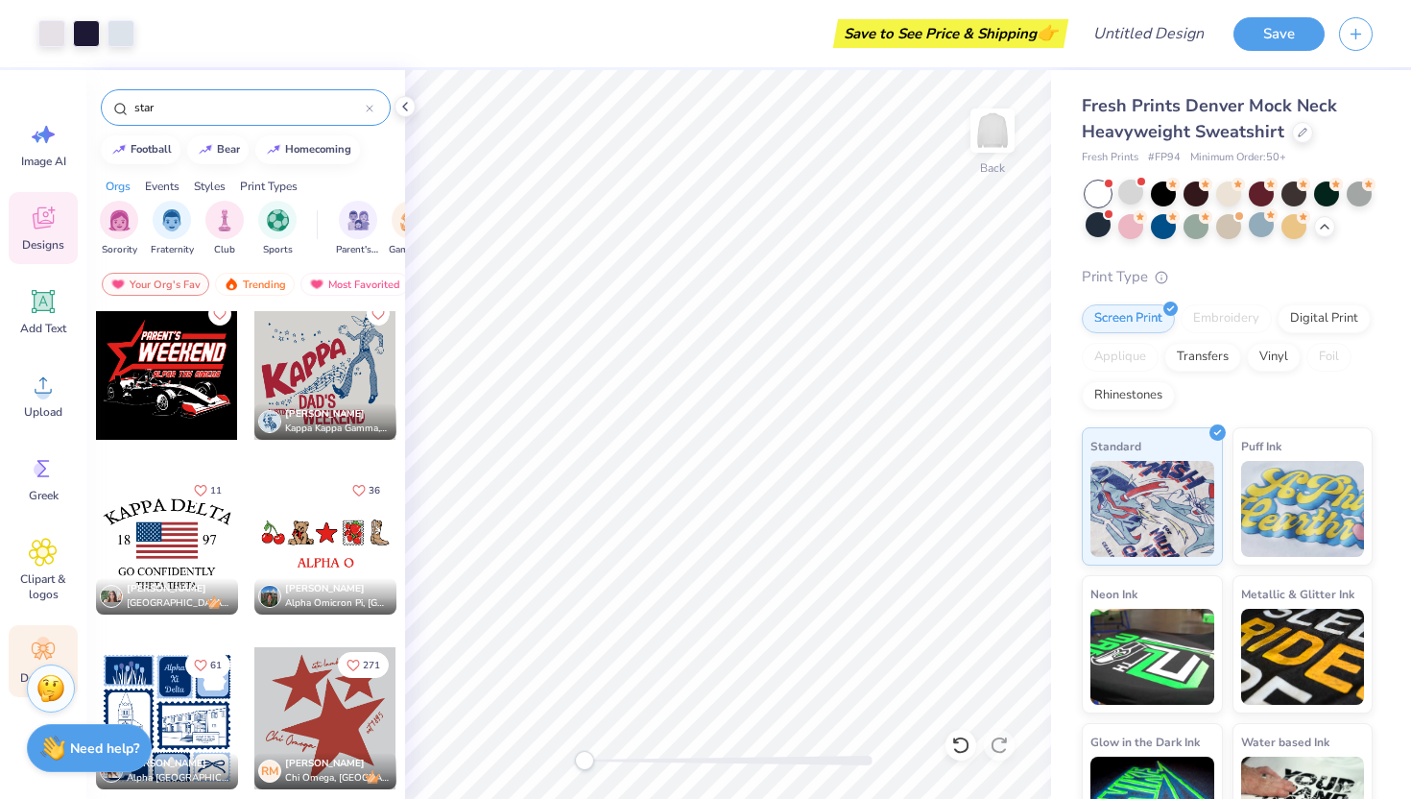
click at [44, 640] on circle at bounding box center [42, 642] width 13 height 13
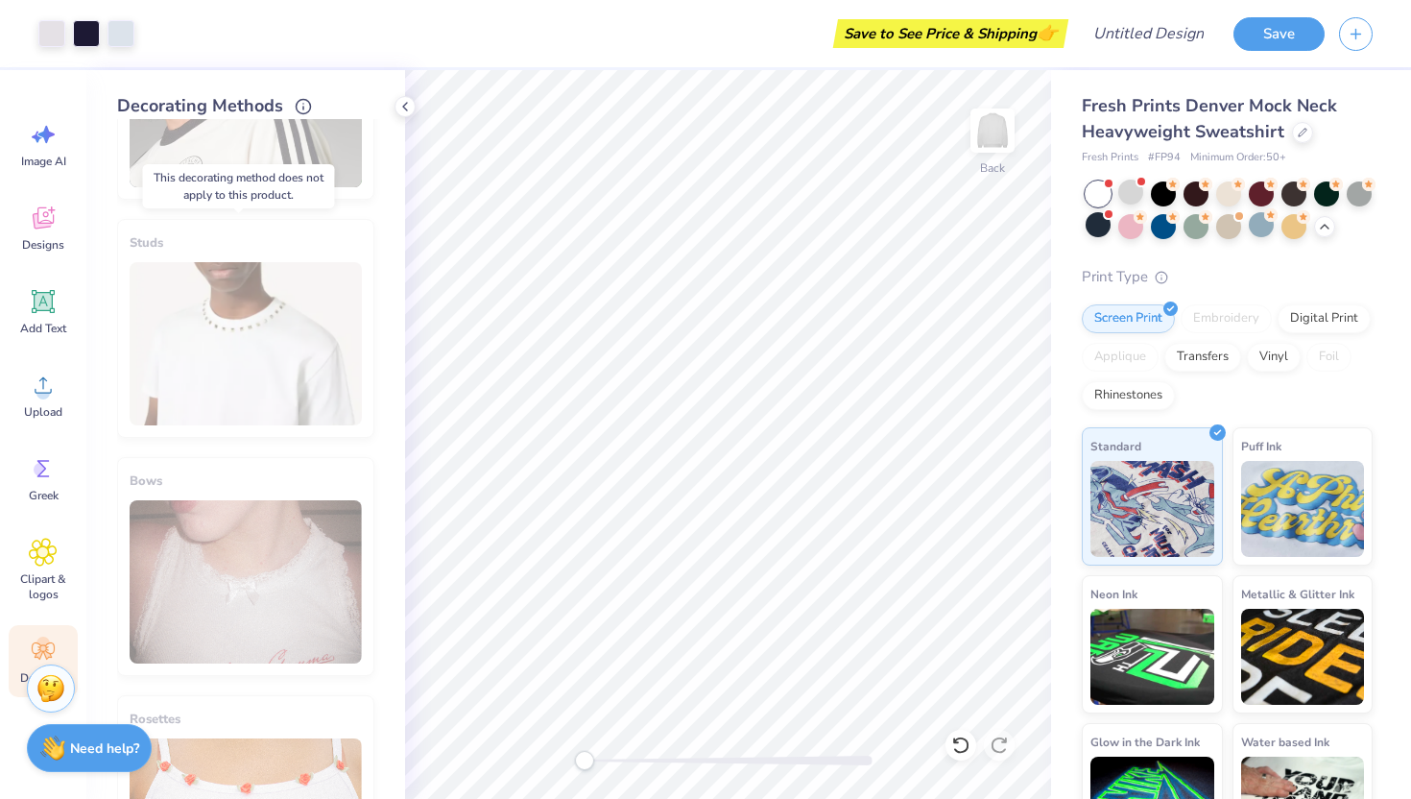
scroll to position [0, 0]
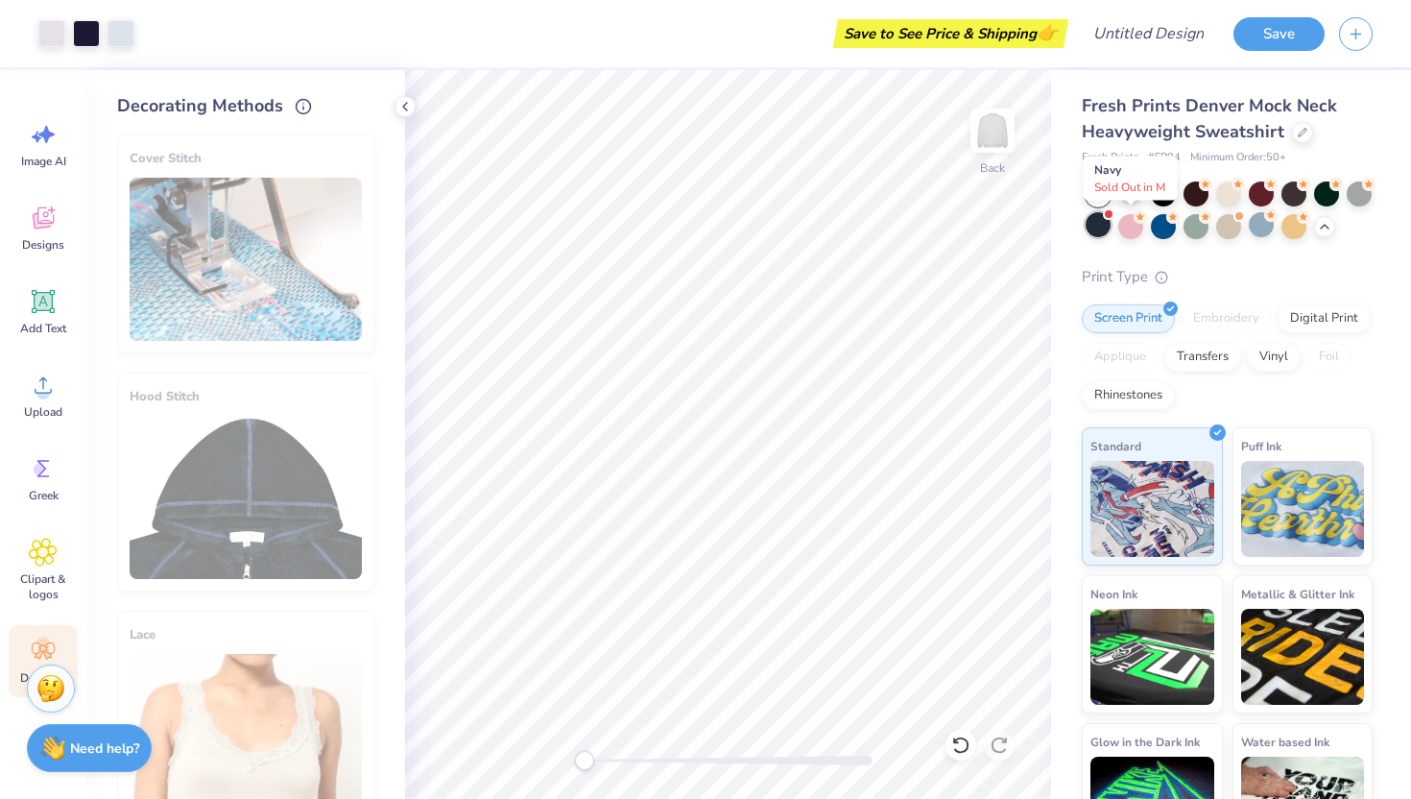
click at [1110, 228] on div at bounding box center [1098, 224] width 25 height 25
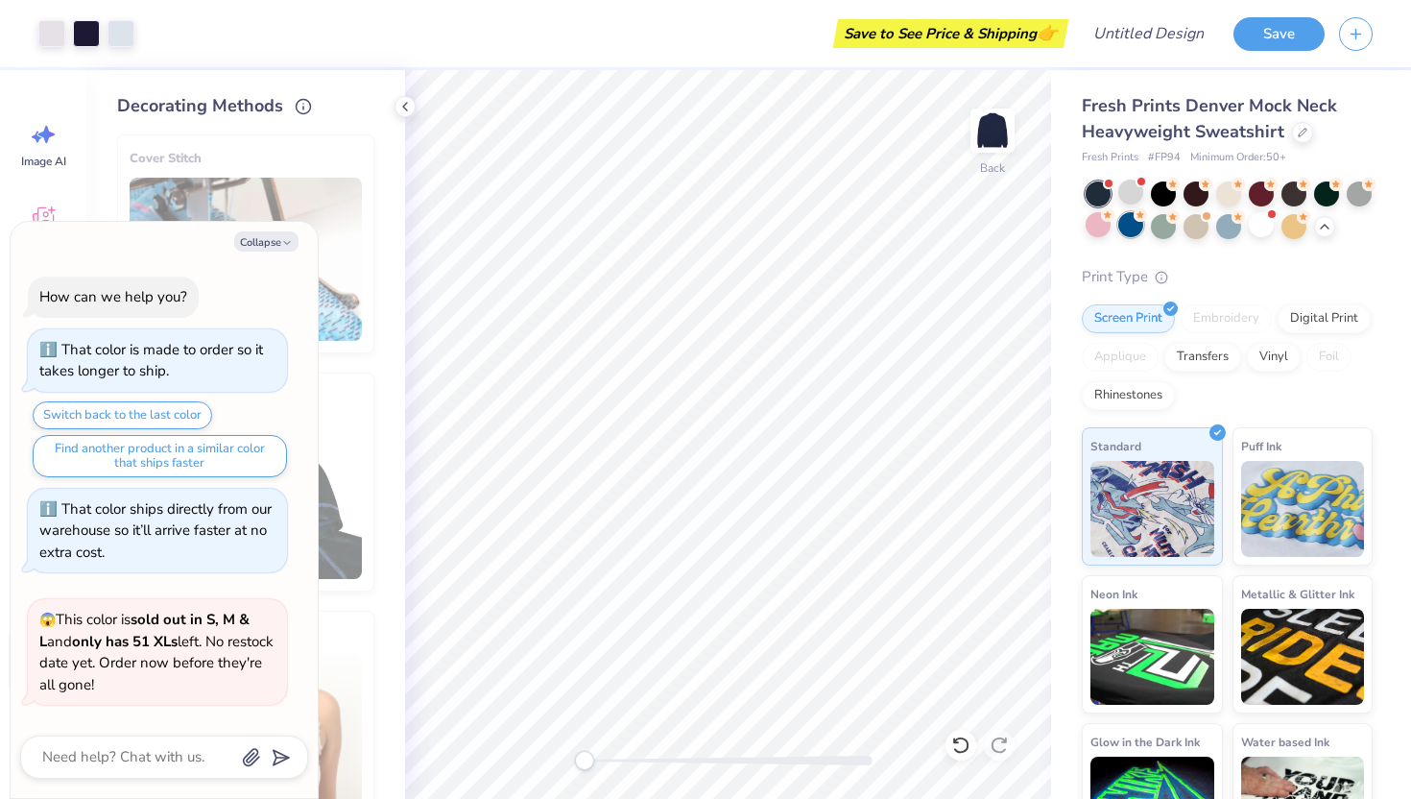
scroll to position [5553, 0]
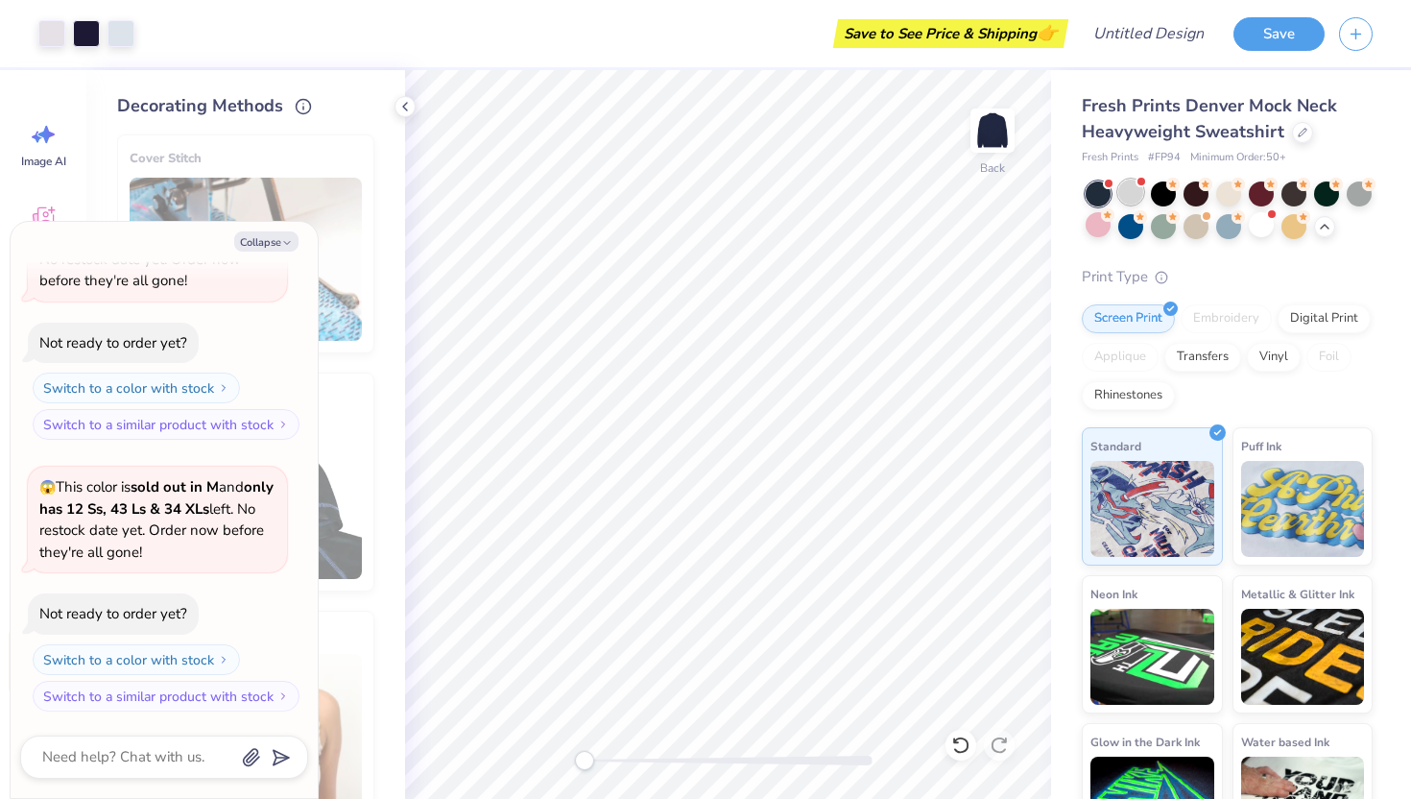
click at [1123, 190] on div at bounding box center [1130, 191] width 25 height 25
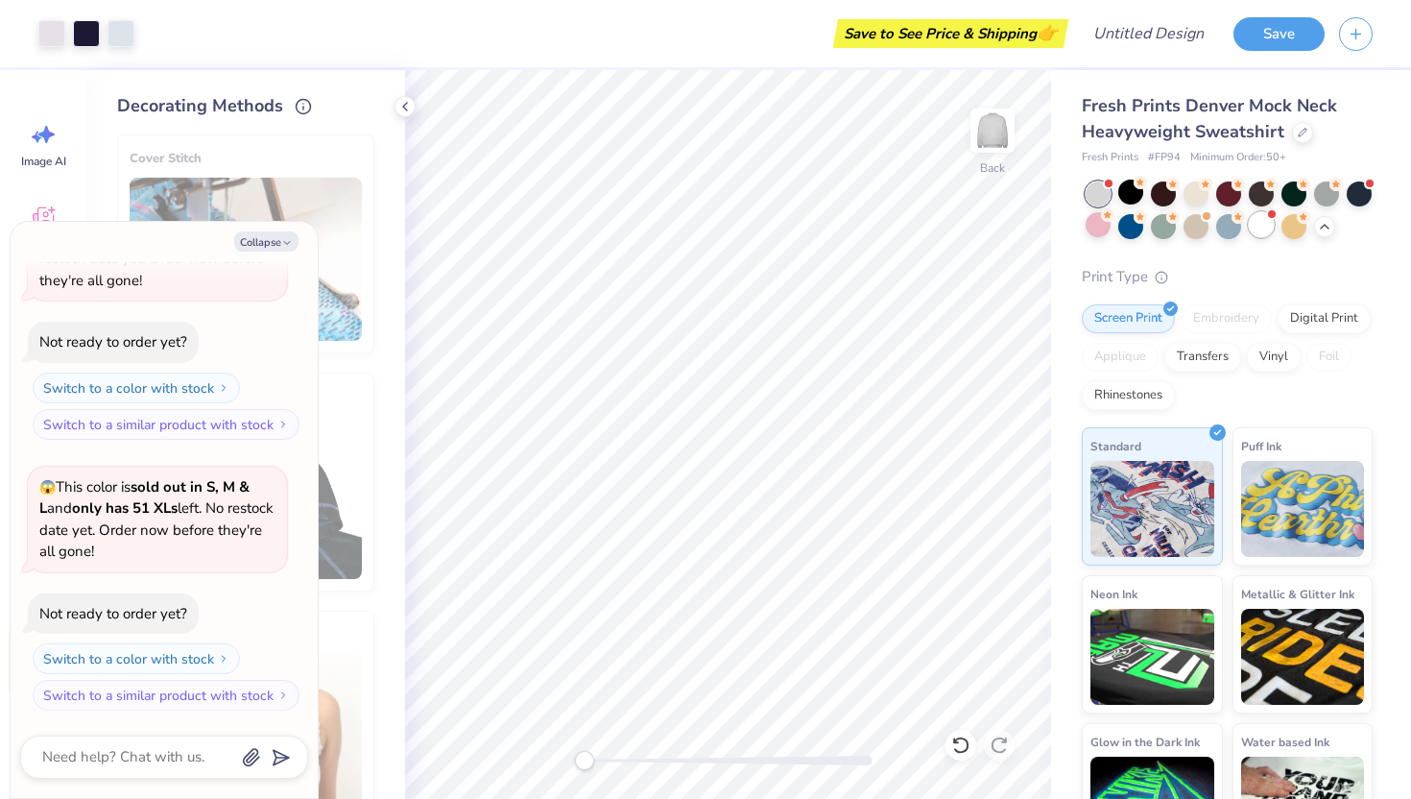
click at [1274, 232] on div at bounding box center [1261, 224] width 25 height 25
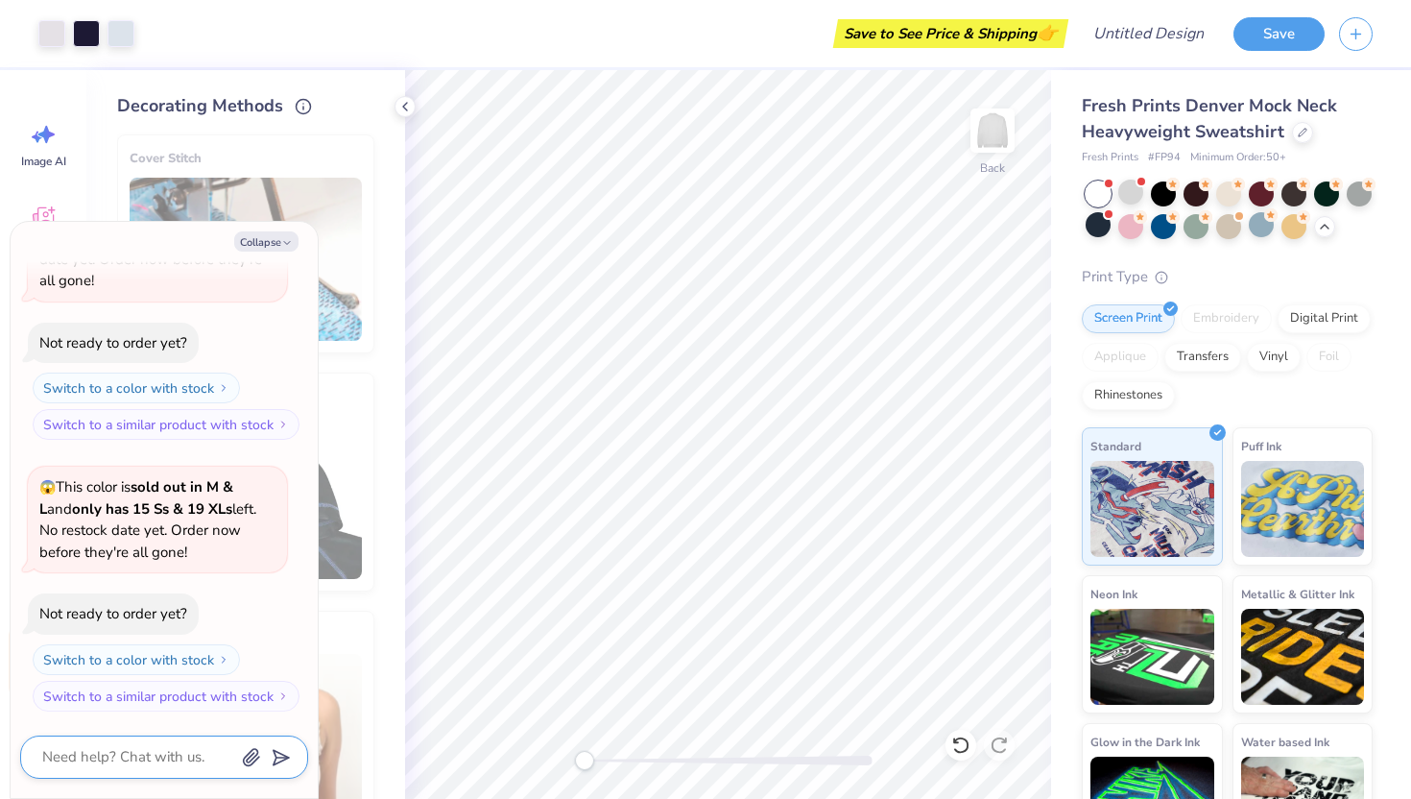
click at [109, 752] on textarea at bounding box center [137, 757] width 195 height 26
type textarea "x"
type textarea "C"
type textarea "x"
type textarea "Ca"
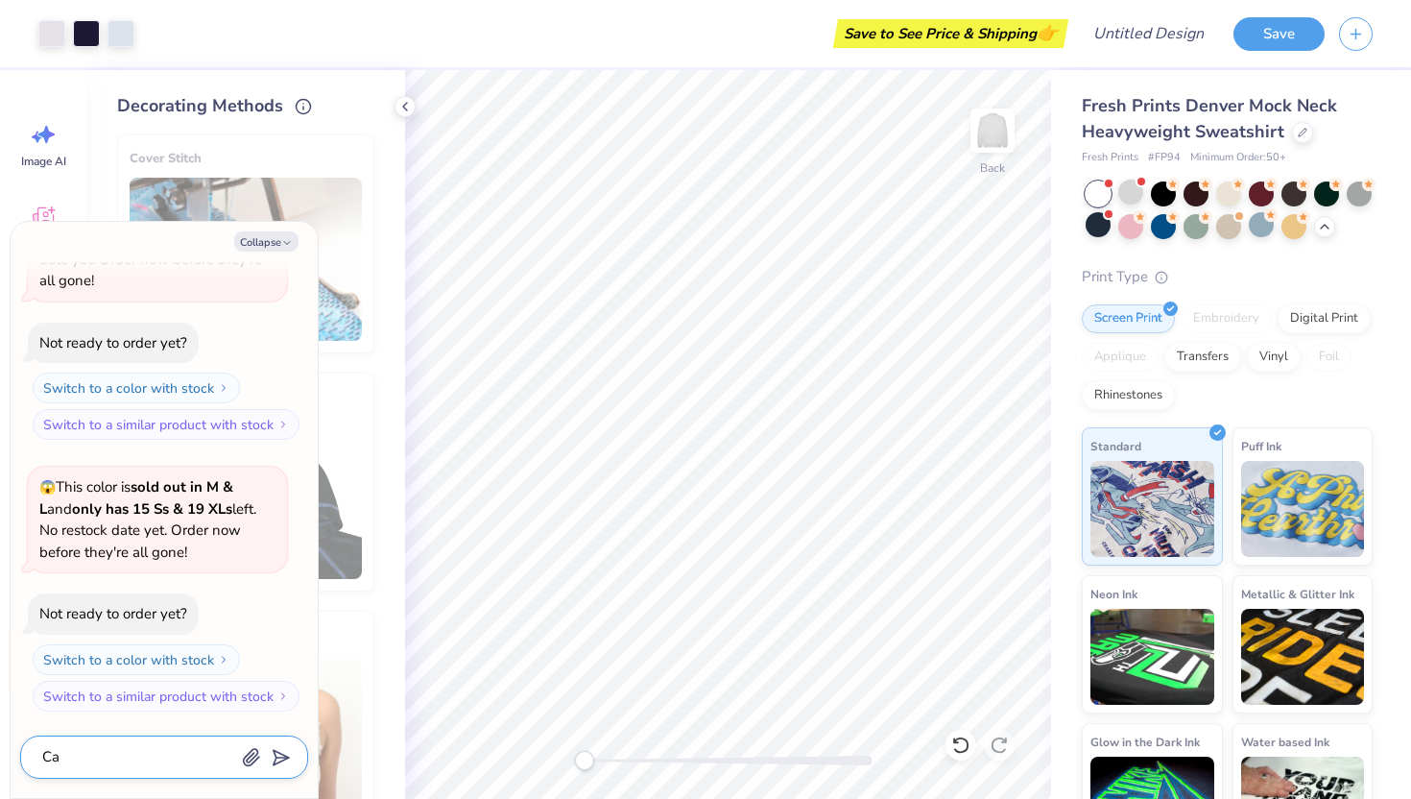
type textarea "x"
type textarea "Can"
type textarea "x"
type textarea "Can"
type textarea "x"
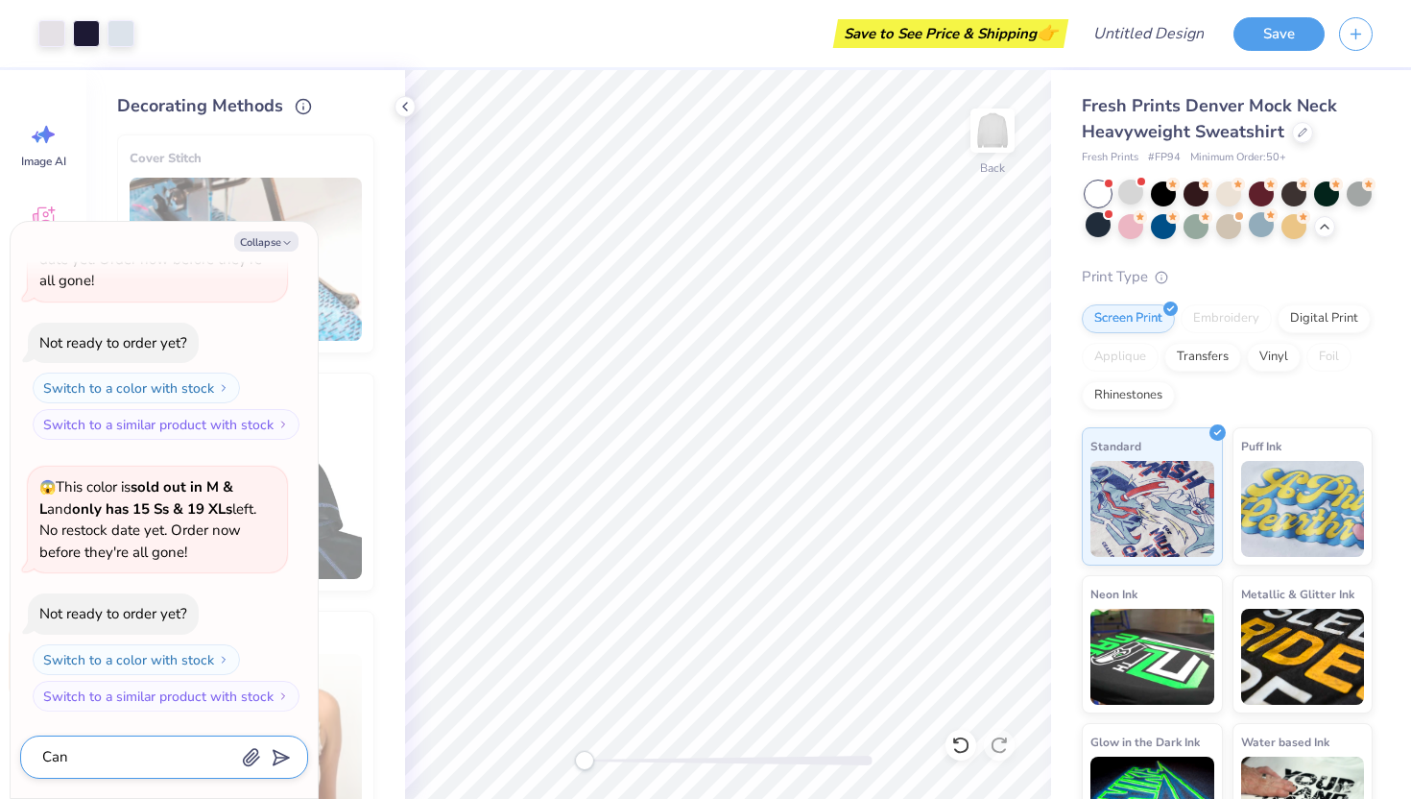
type textarea "Can i"
type textarea "x"
type textarea "Can i"
type textarea "x"
type textarea "Can i c"
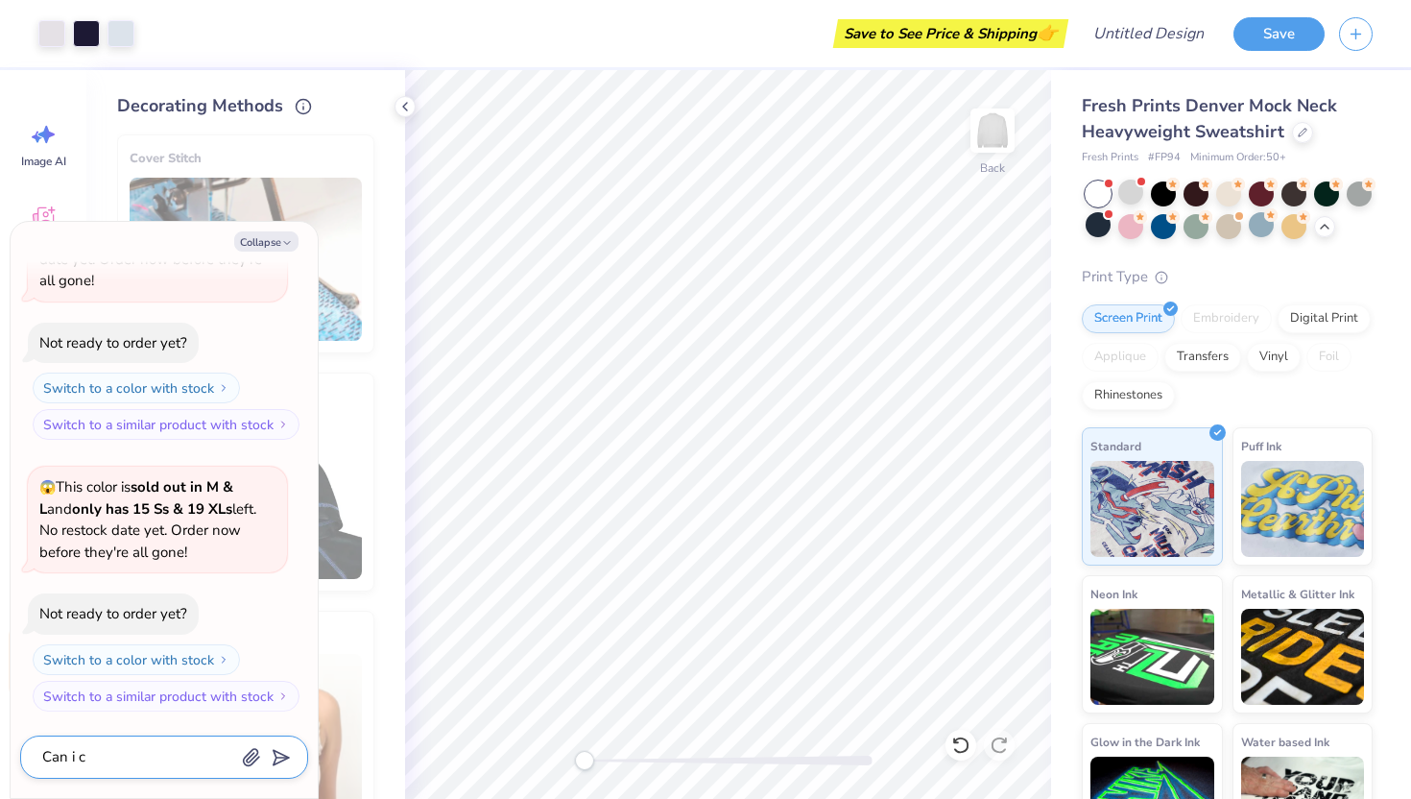
type textarea "x"
type textarea "Can i ch"
type textarea "x"
type textarea "Can i cha"
type textarea "x"
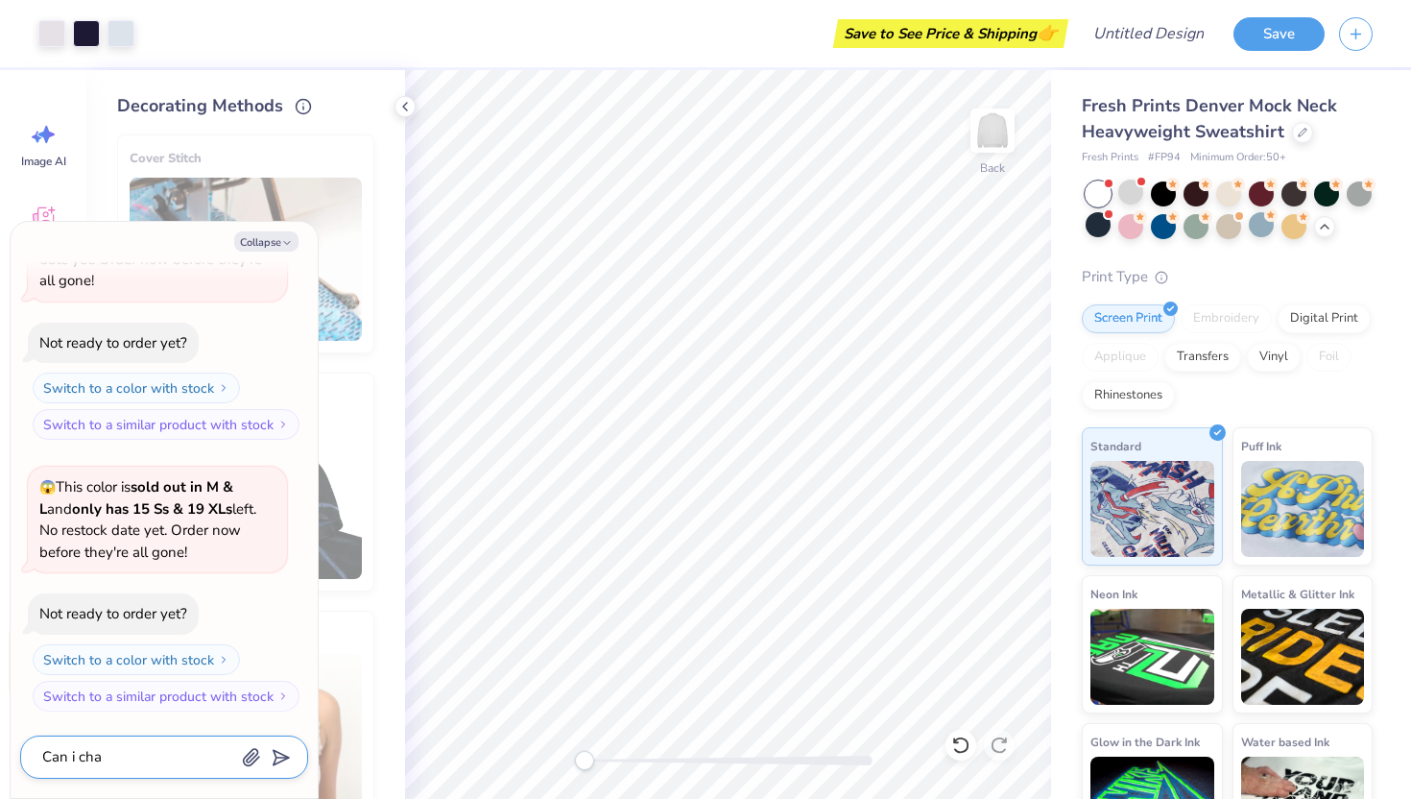
type textarea "Can i chan"
type textarea "x"
type textarea "Can i chang"
type textarea "x"
type textarea "Can i change"
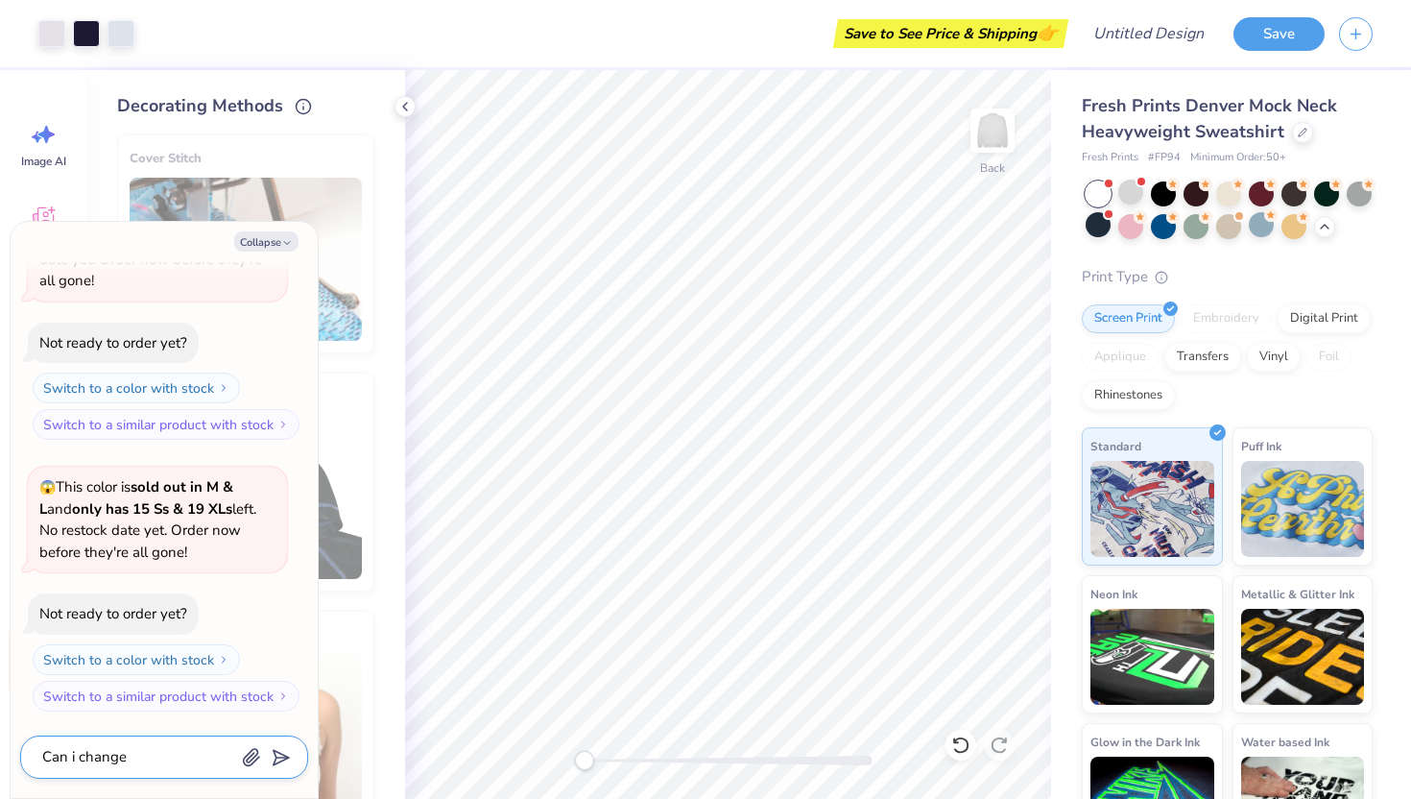
type textarea "x"
type textarea "Can i change"
type textarea "x"
type textarea "Can i change t"
type textarea "x"
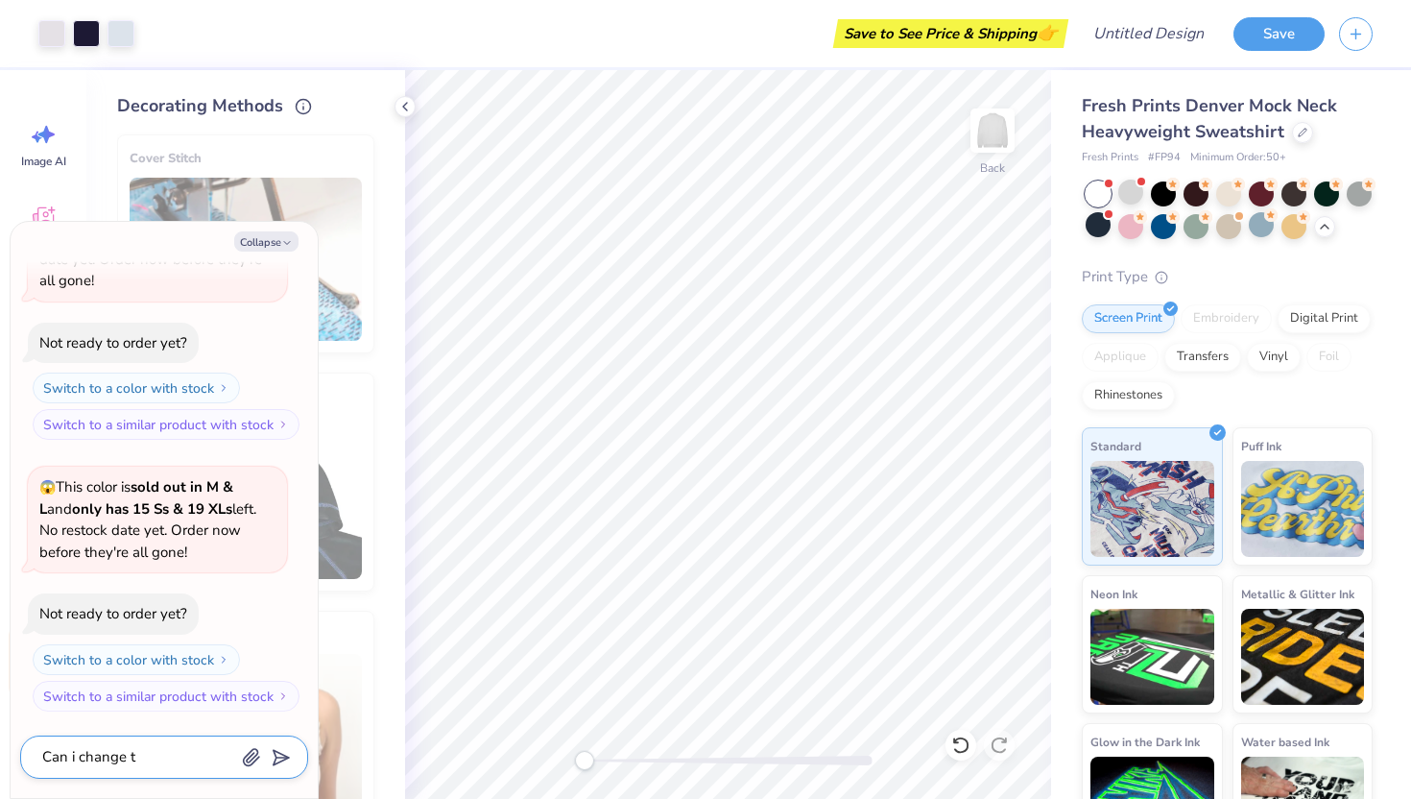
type textarea "Can i change th"
type textarea "x"
type textarea "Can i change the"
type textarea "x"
type textarea "Can i change the"
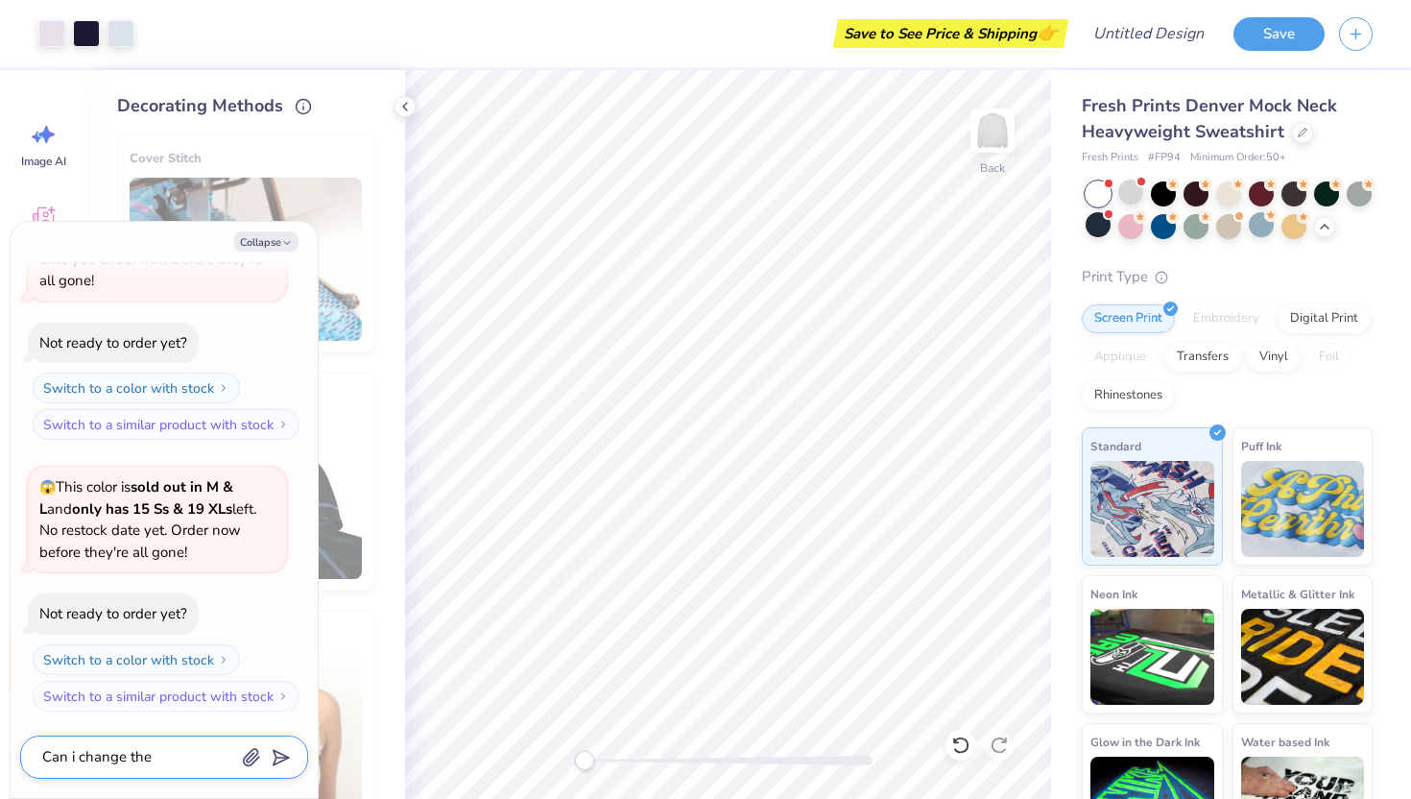
type textarea "x"
type textarea "Can i change the c"
type textarea "x"
type textarea "Can i change the co"
type textarea "x"
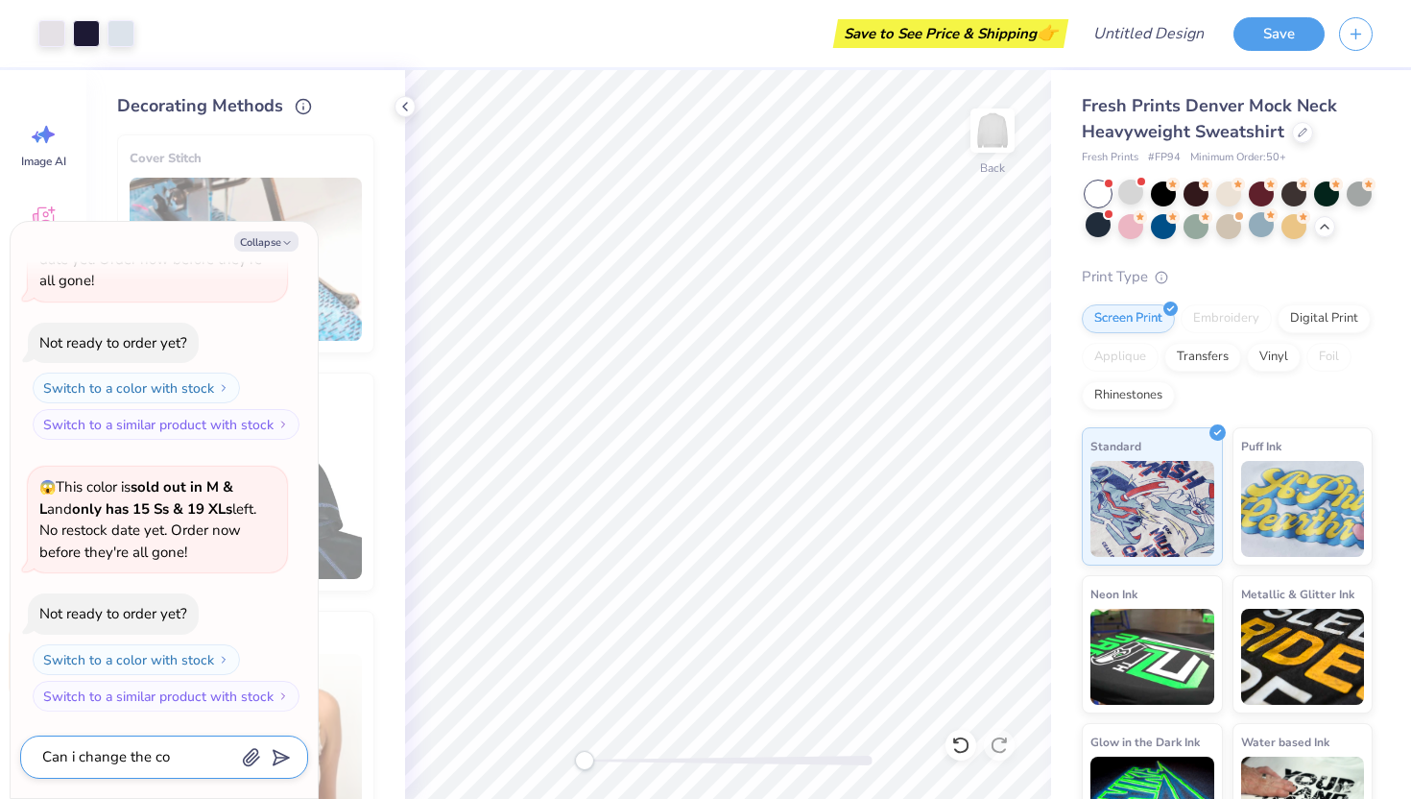
type textarea "Can i change the col"
type textarea "x"
type textarea "Can i change the colla"
type textarea "x"
type textarea "Can i change the collar"
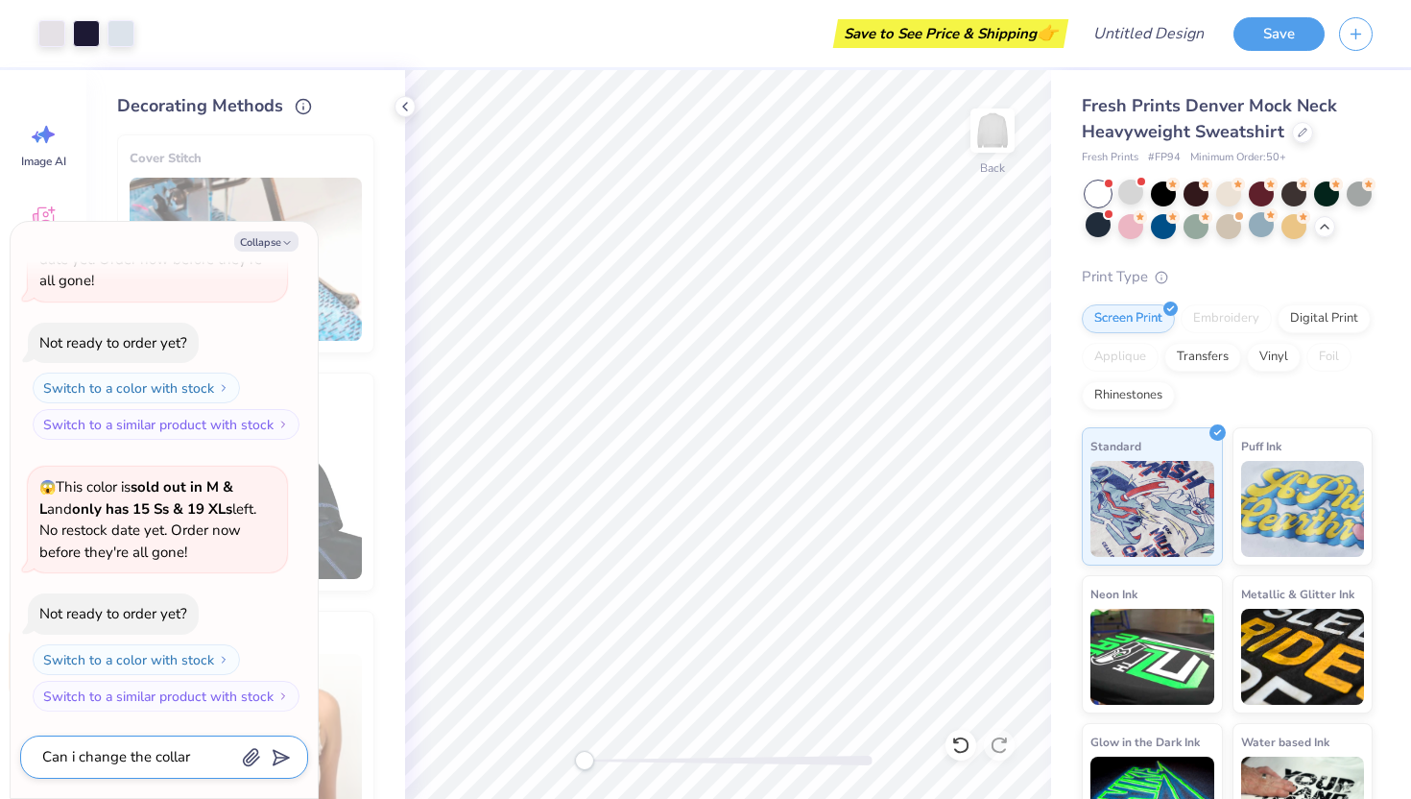
type textarea "x"
type textarea "Can i change the collar"
drag, startPoint x: 202, startPoint y: 762, endPoint x: 12, endPoint y: 761, distance: 189.1
click at [12, 761] on div "Collapse How can we help you? That color is made to order so it takes longer to…" at bounding box center [164, 510] width 307 height 576
type textarea "x"
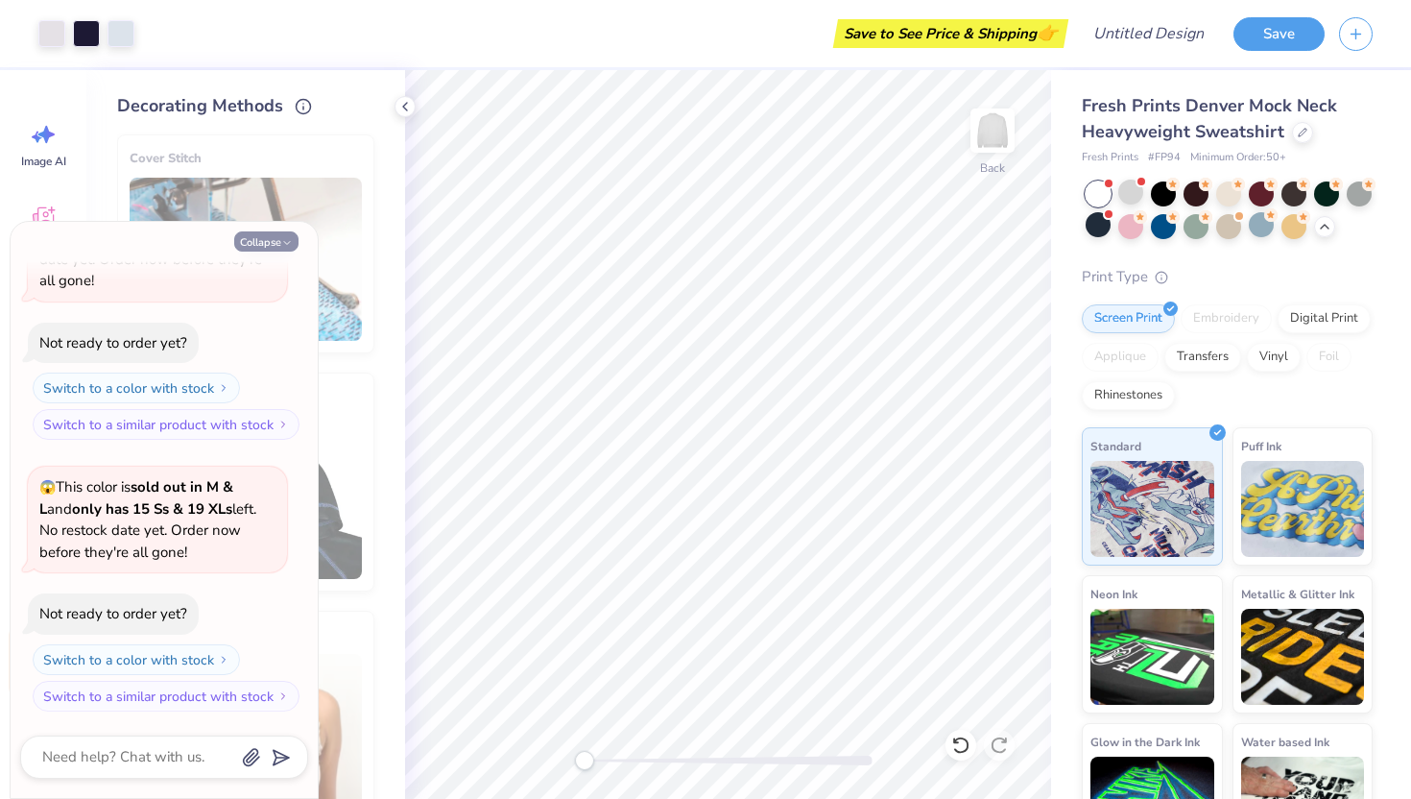
click at [281, 245] on icon "button" at bounding box center [287, 243] width 12 height 12
type textarea "x"
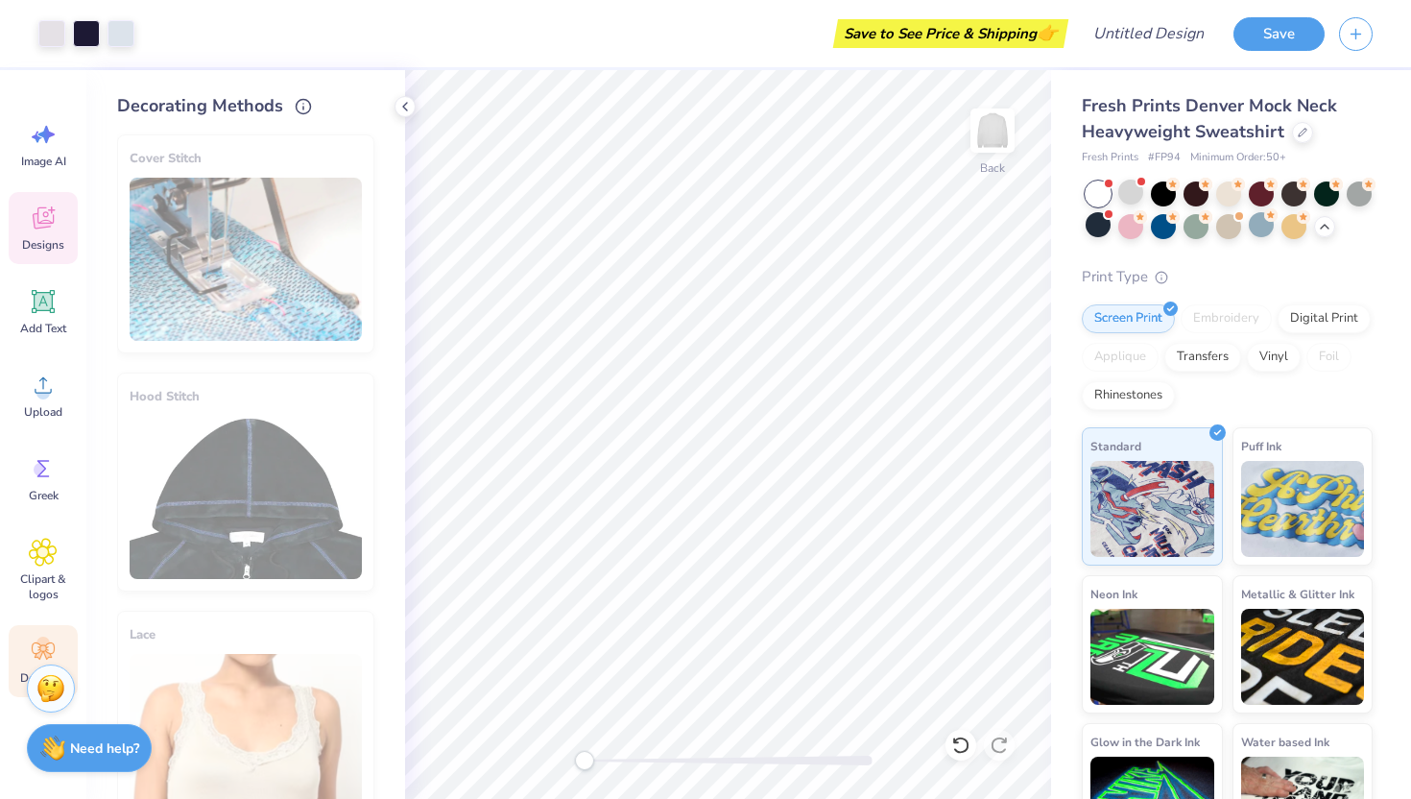
click at [48, 226] on icon at bounding box center [43, 217] width 29 height 29
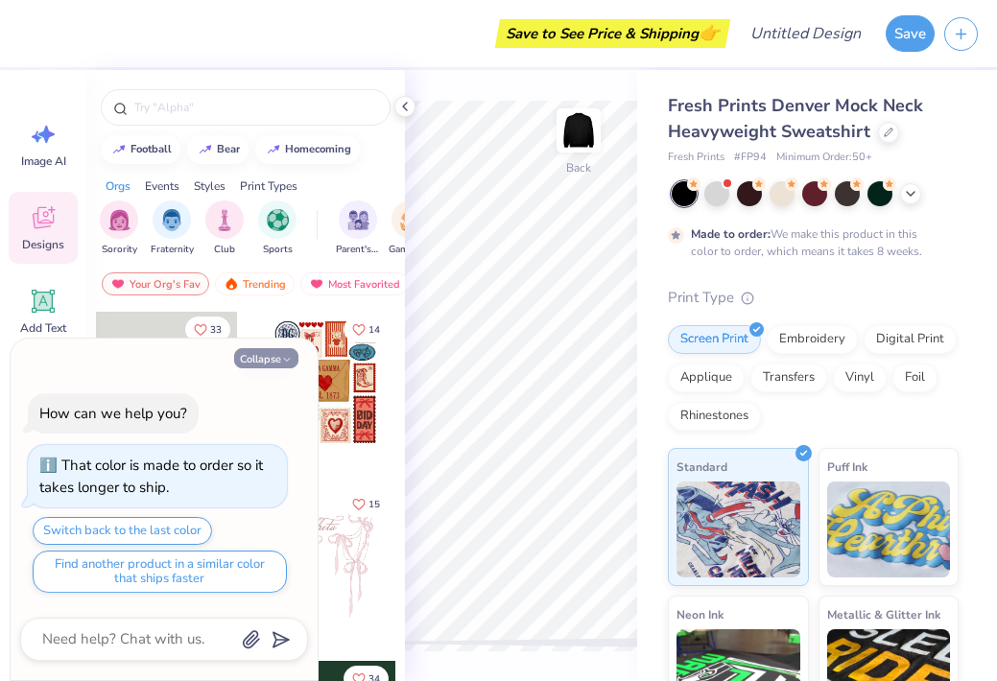
click at [269, 362] on button "Collapse" at bounding box center [266, 358] width 64 height 20
type textarea "x"
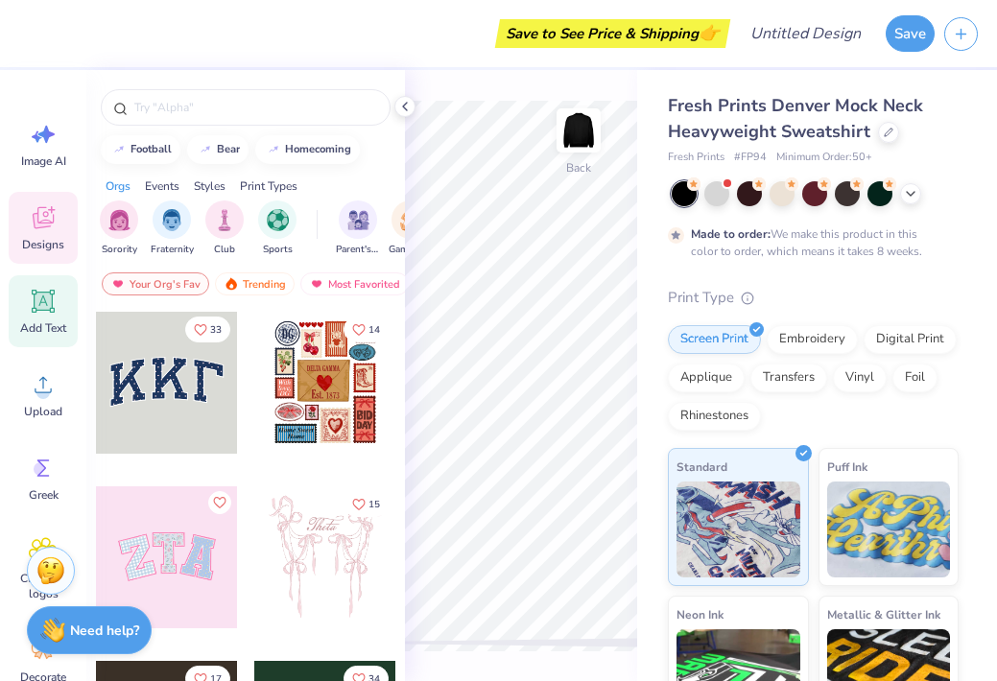
click at [42, 316] on div "Add Text" at bounding box center [43, 311] width 69 height 72
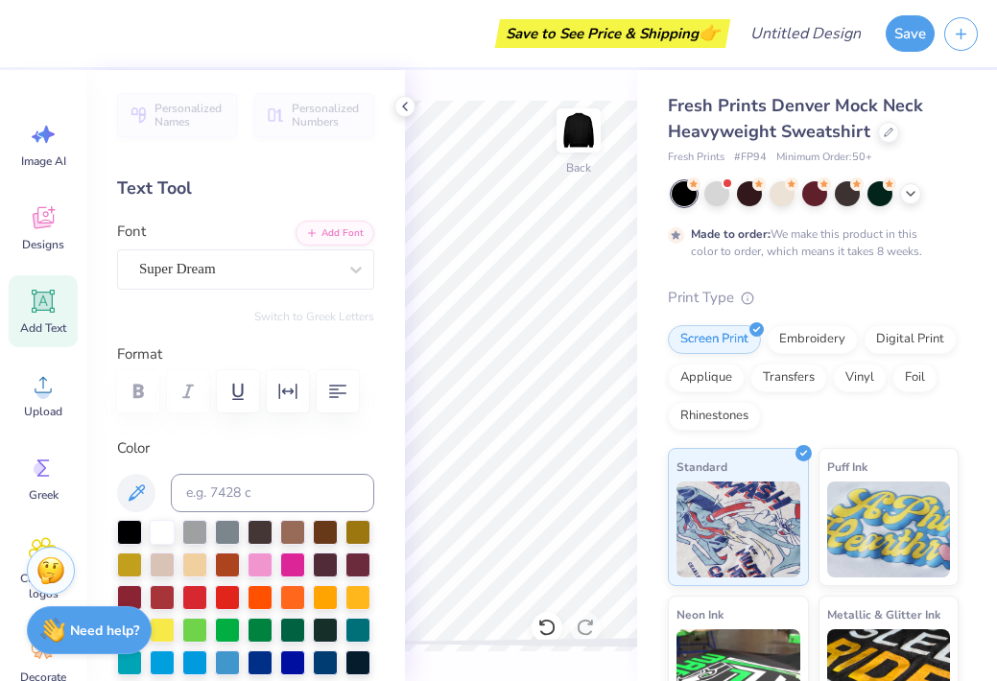
click at [53, 314] on icon at bounding box center [43, 301] width 29 height 29
type textarea "A"
type textarea "ALPHA SIG"
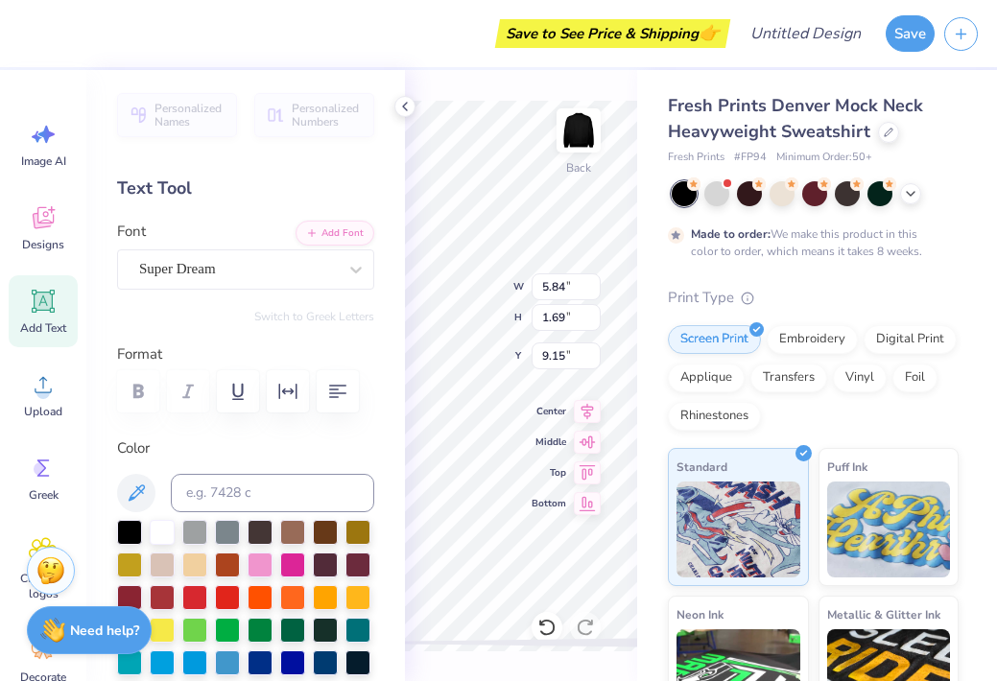
scroll to position [15, 6]
click at [808, 344] on div "Embroidery" at bounding box center [812, 336] width 91 height 29
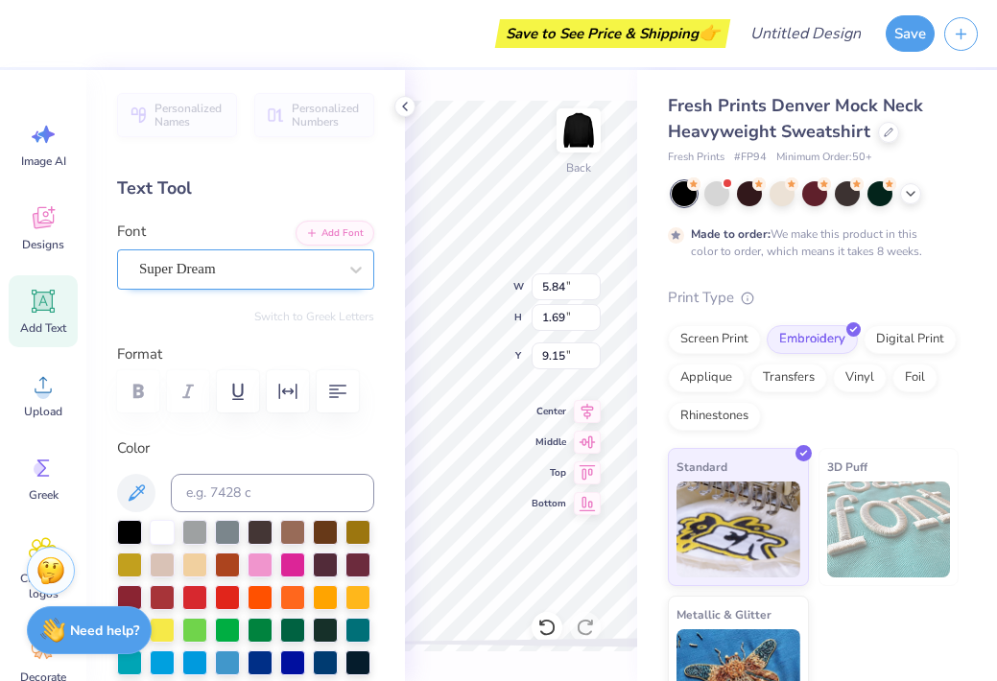
click at [238, 277] on div "Super Dream" at bounding box center [238, 269] width 202 height 30
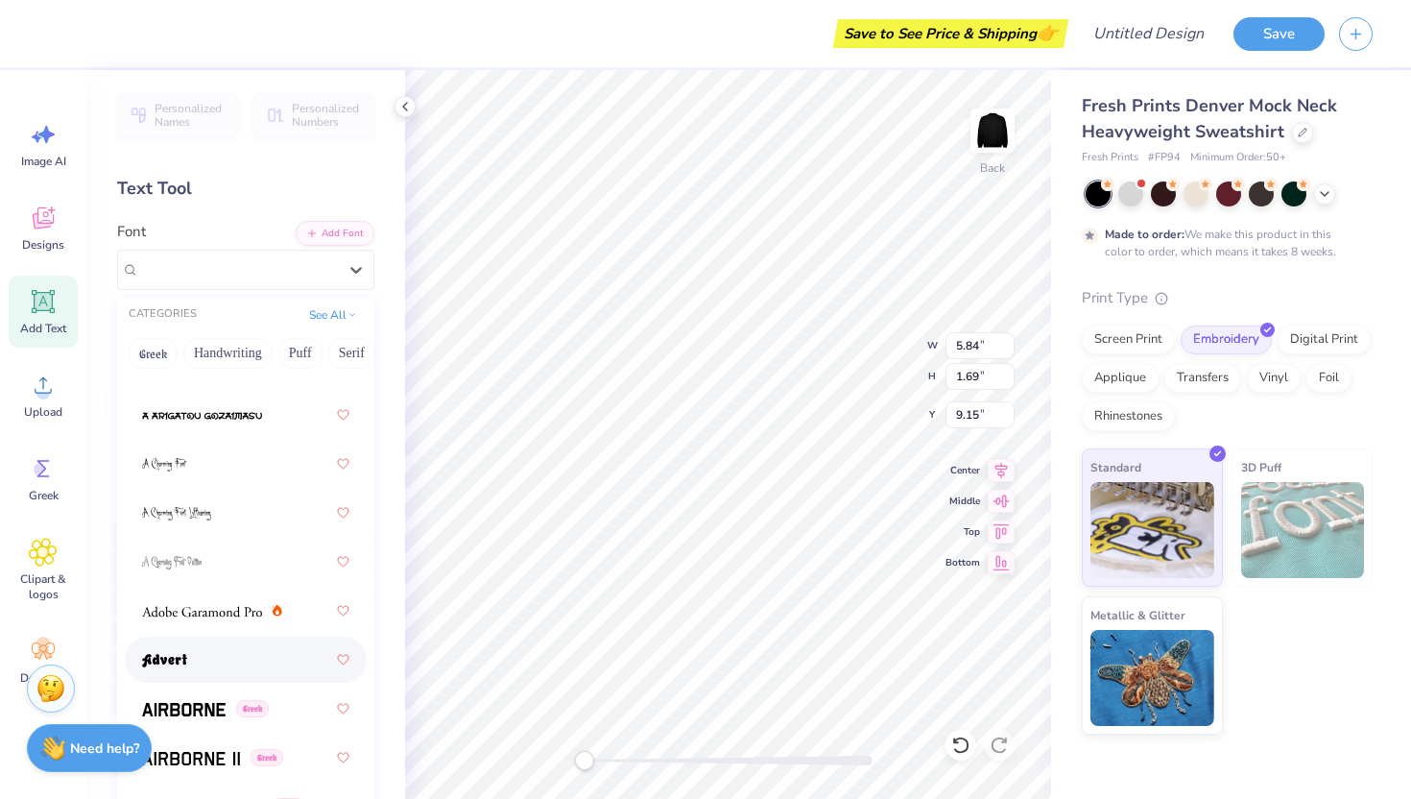
scroll to position [0, 0]
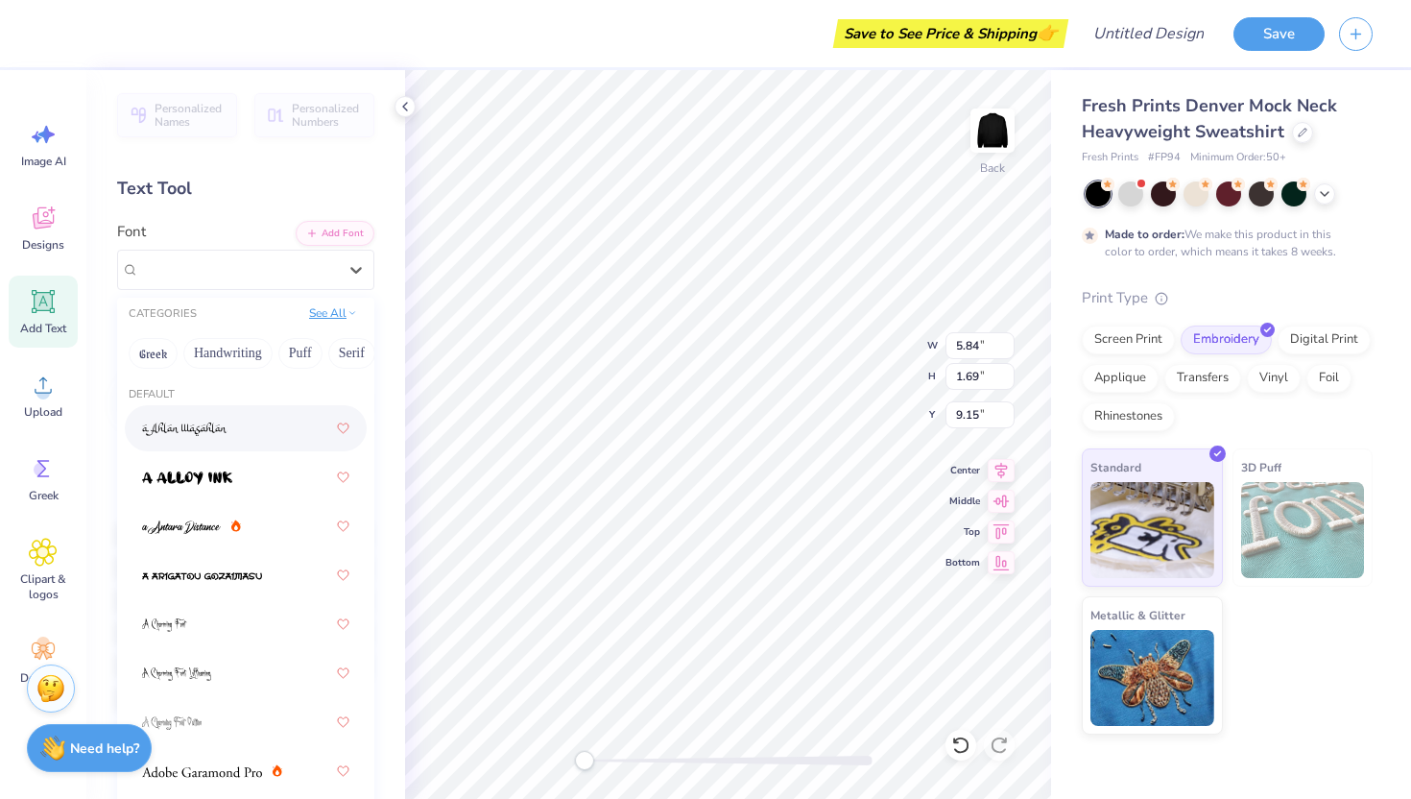
click at [332, 318] on button "See All" at bounding box center [333, 312] width 60 height 19
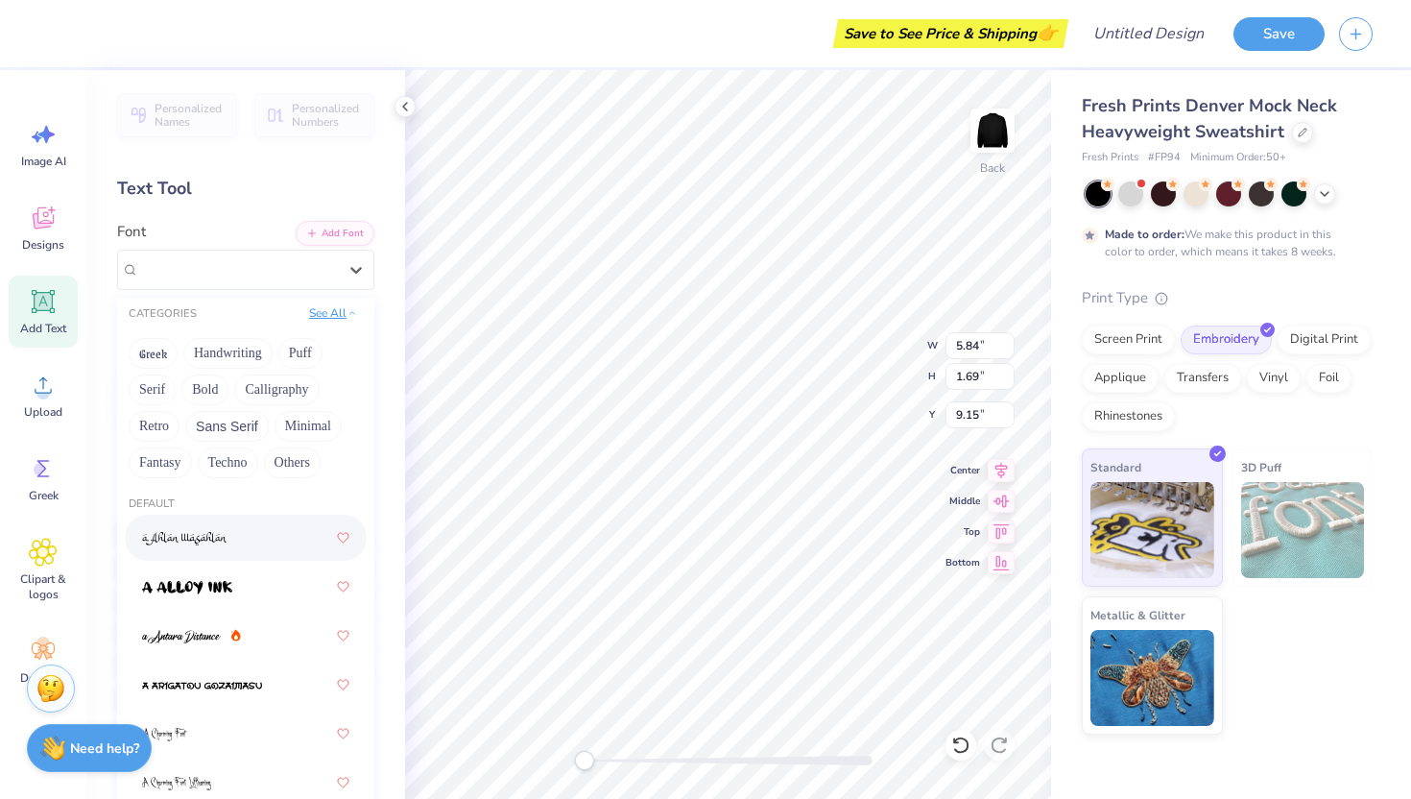
click at [328, 315] on button "See All" at bounding box center [333, 312] width 60 height 19
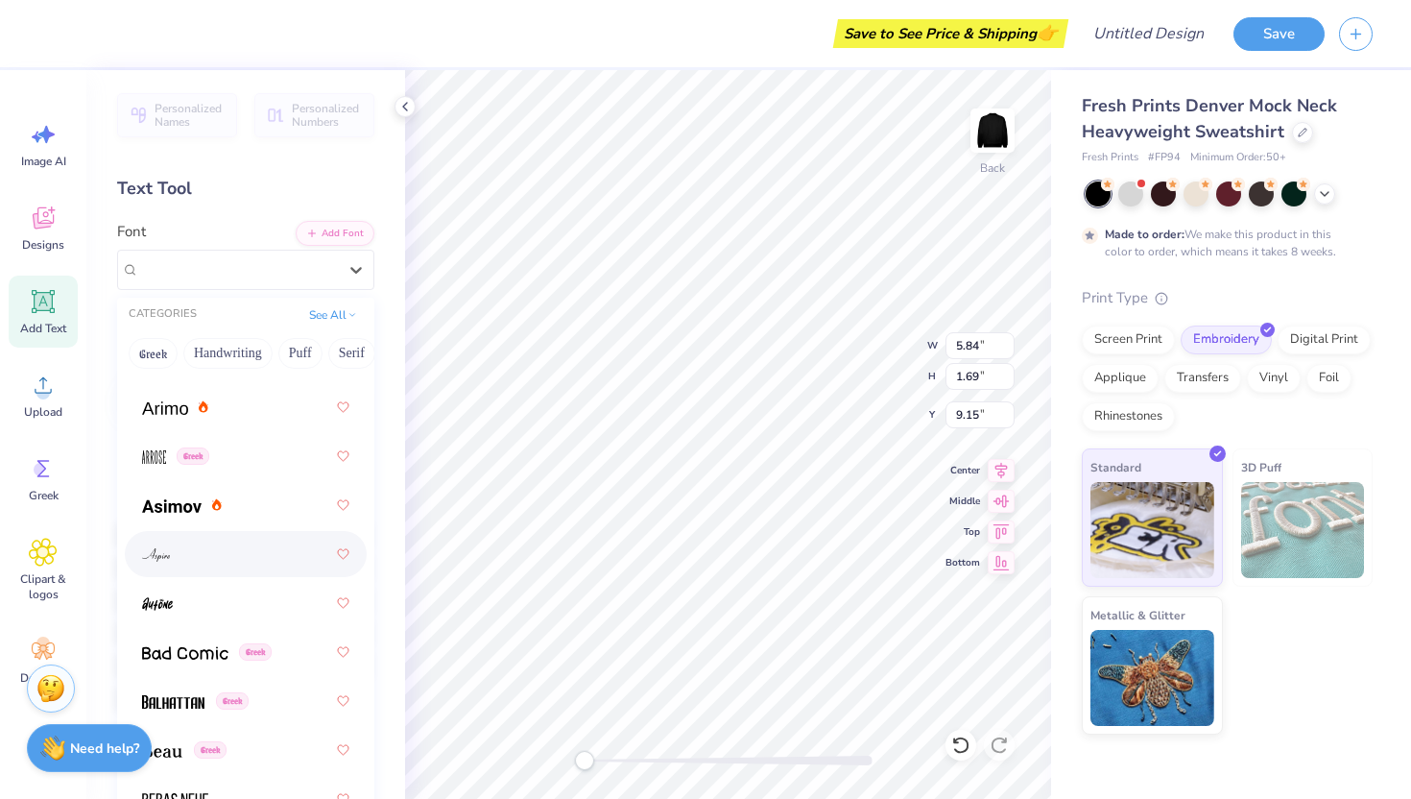
scroll to position [922, 0]
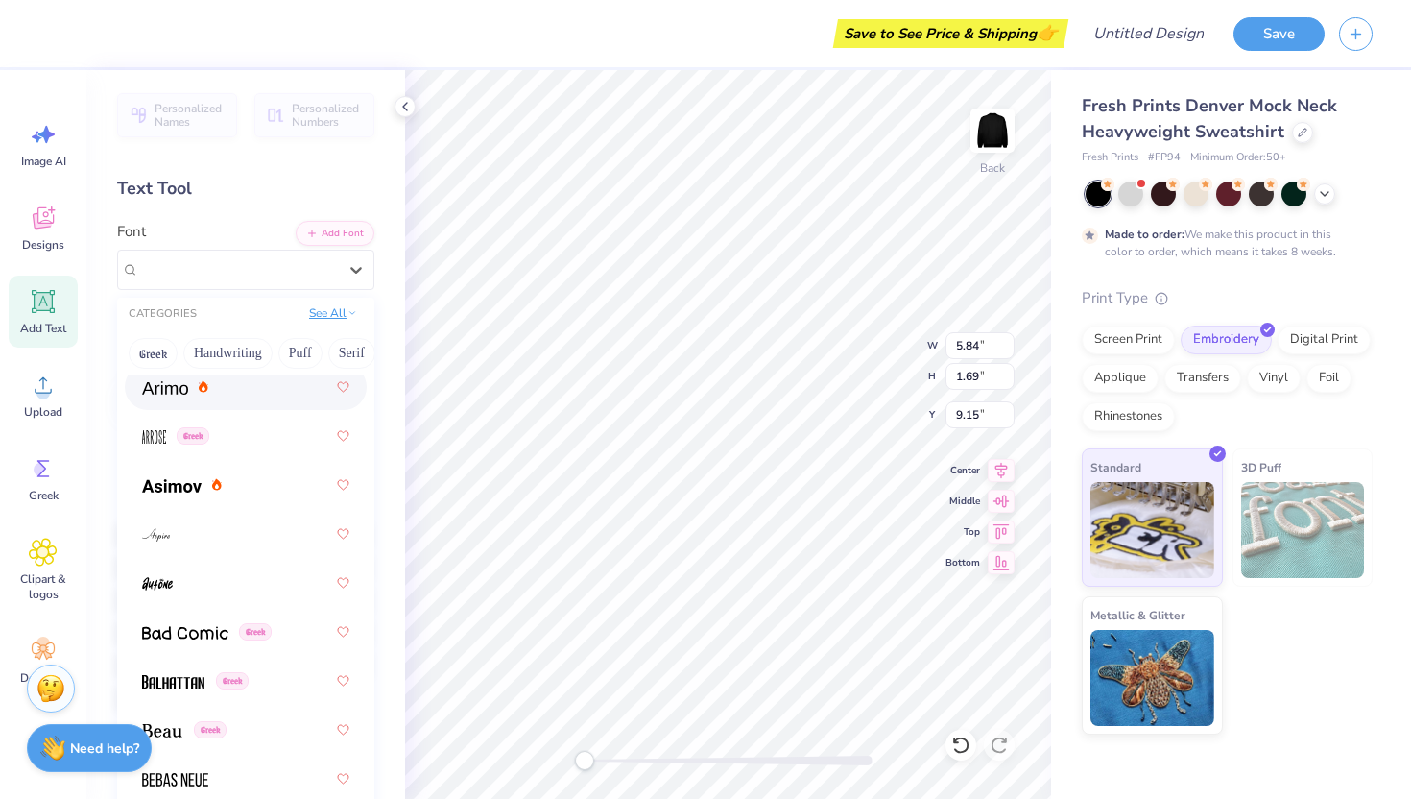
click at [324, 309] on button "See All" at bounding box center [333, 312] width 60 height 19
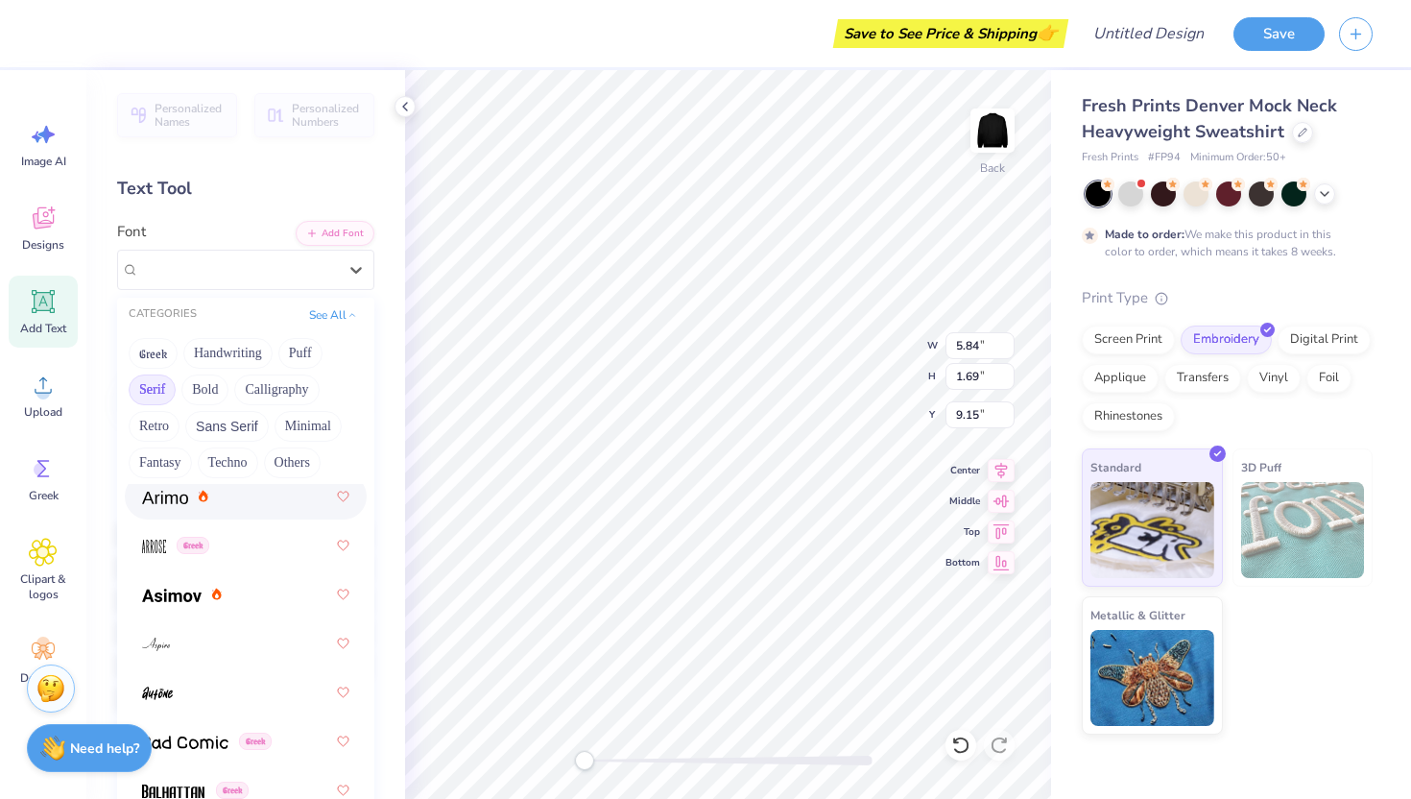
click at [155, 396] on button "Serif" at bounding box center [152, 389] width 47 height 31
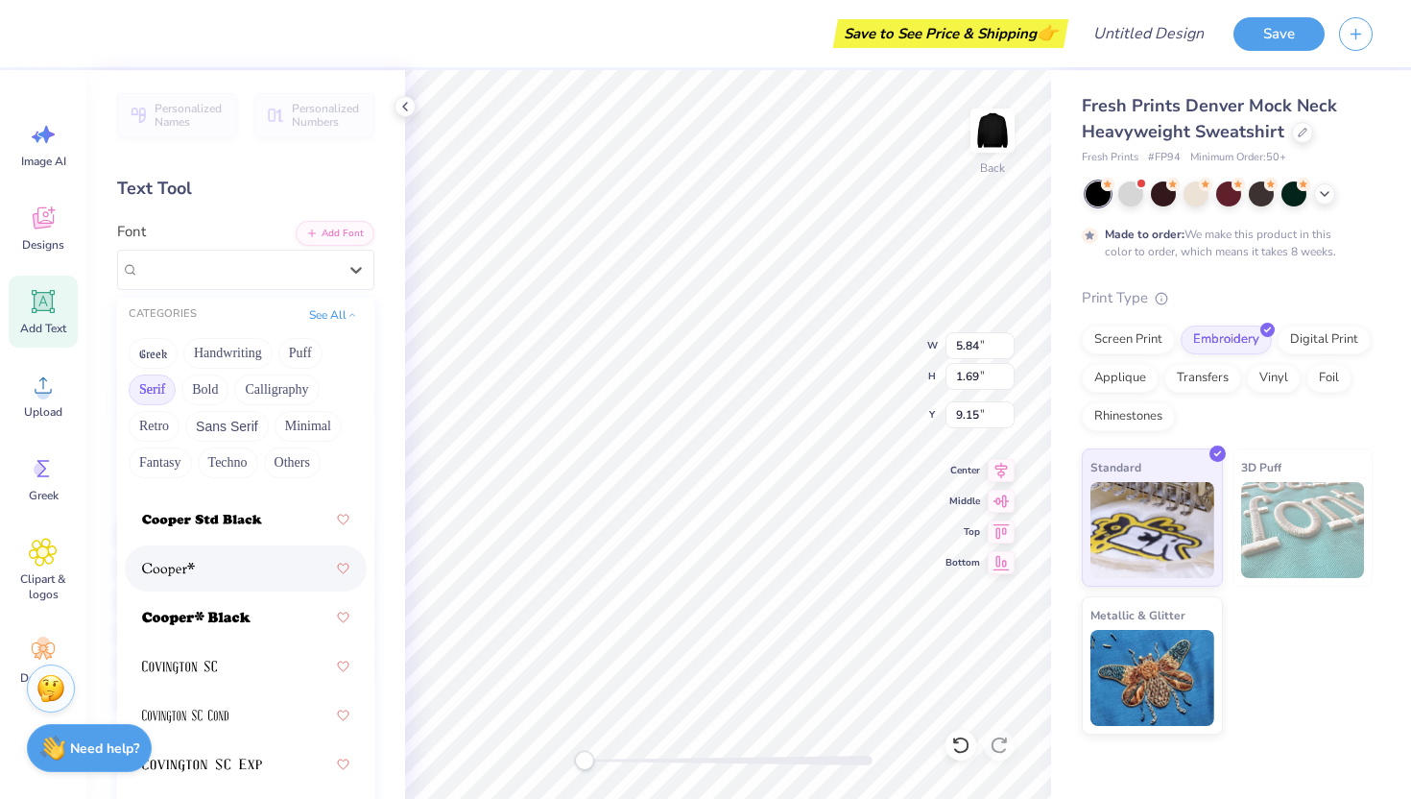
scroll to position [1228, 0]
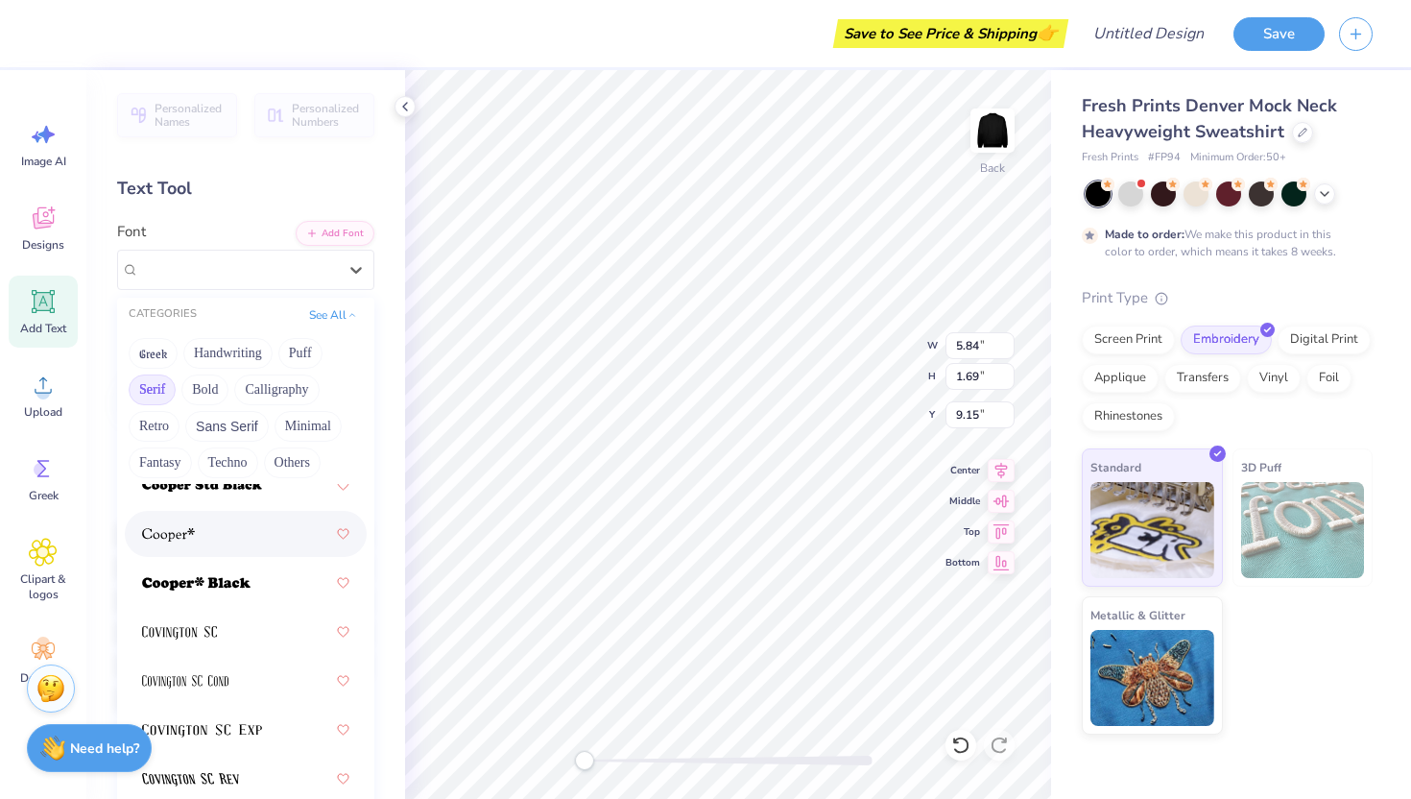
click at [209, 546] on div at bounding box center [245, 533] width 207 height 35
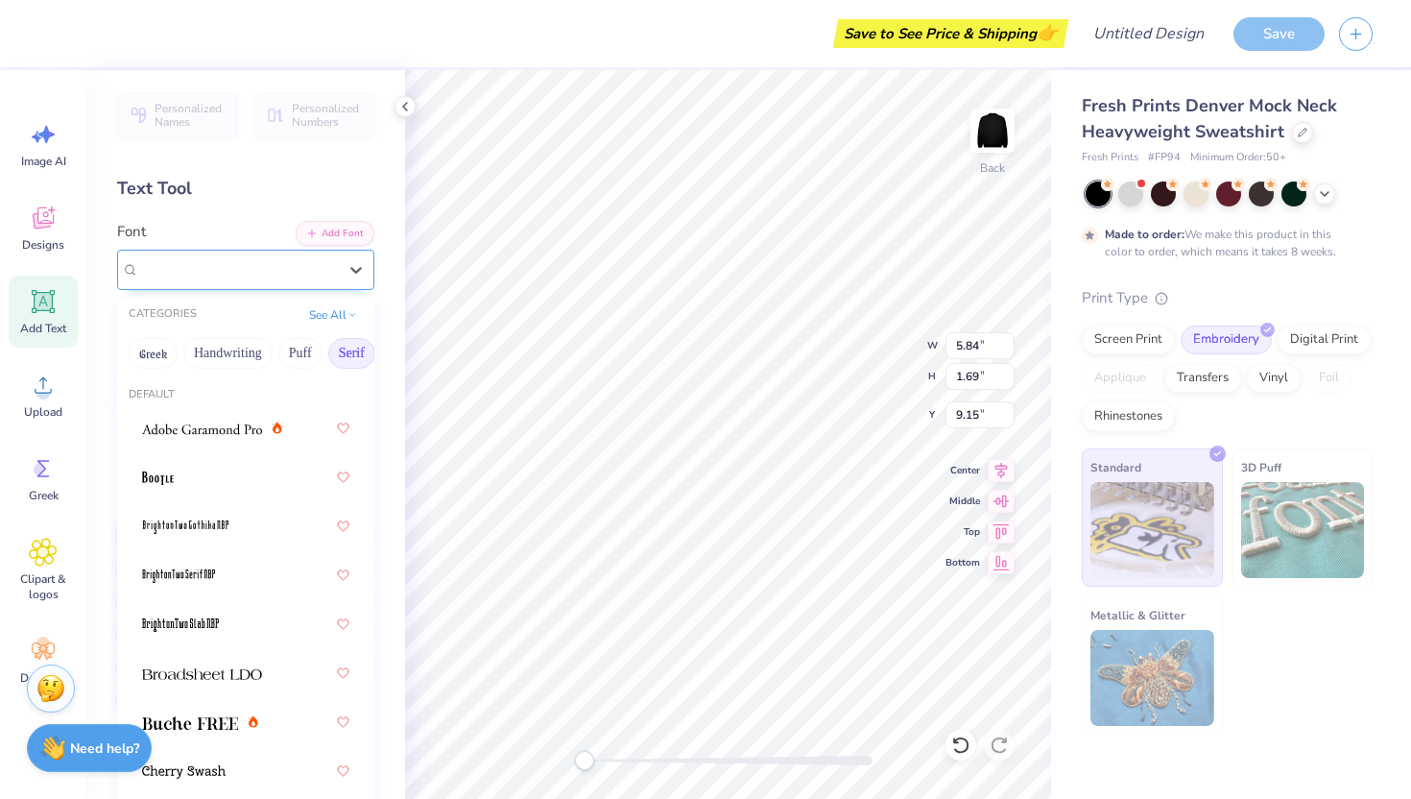
click at [238, 270] on div at bounding box center [238, 269] width 202 height 30
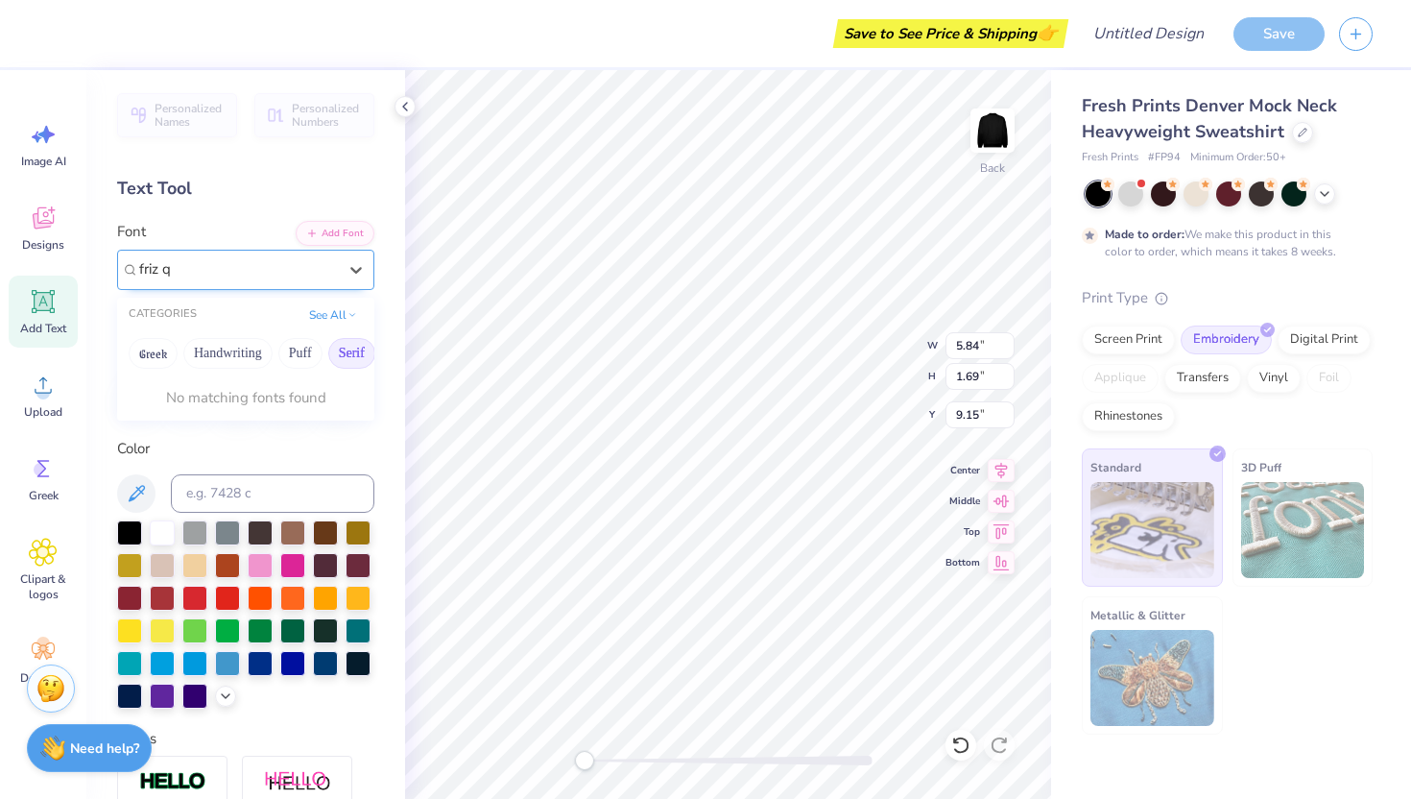
type input "friz q"
click at [332, 225] on button "Add Font" at bounding box center [335, 231] width 79 height 25
click at [214, 284] on div at bounding box center [245, 270] width 257 height 40
click at [318, 232] on button "Add Font" at bounding box center [335, 231] width 79 height 25
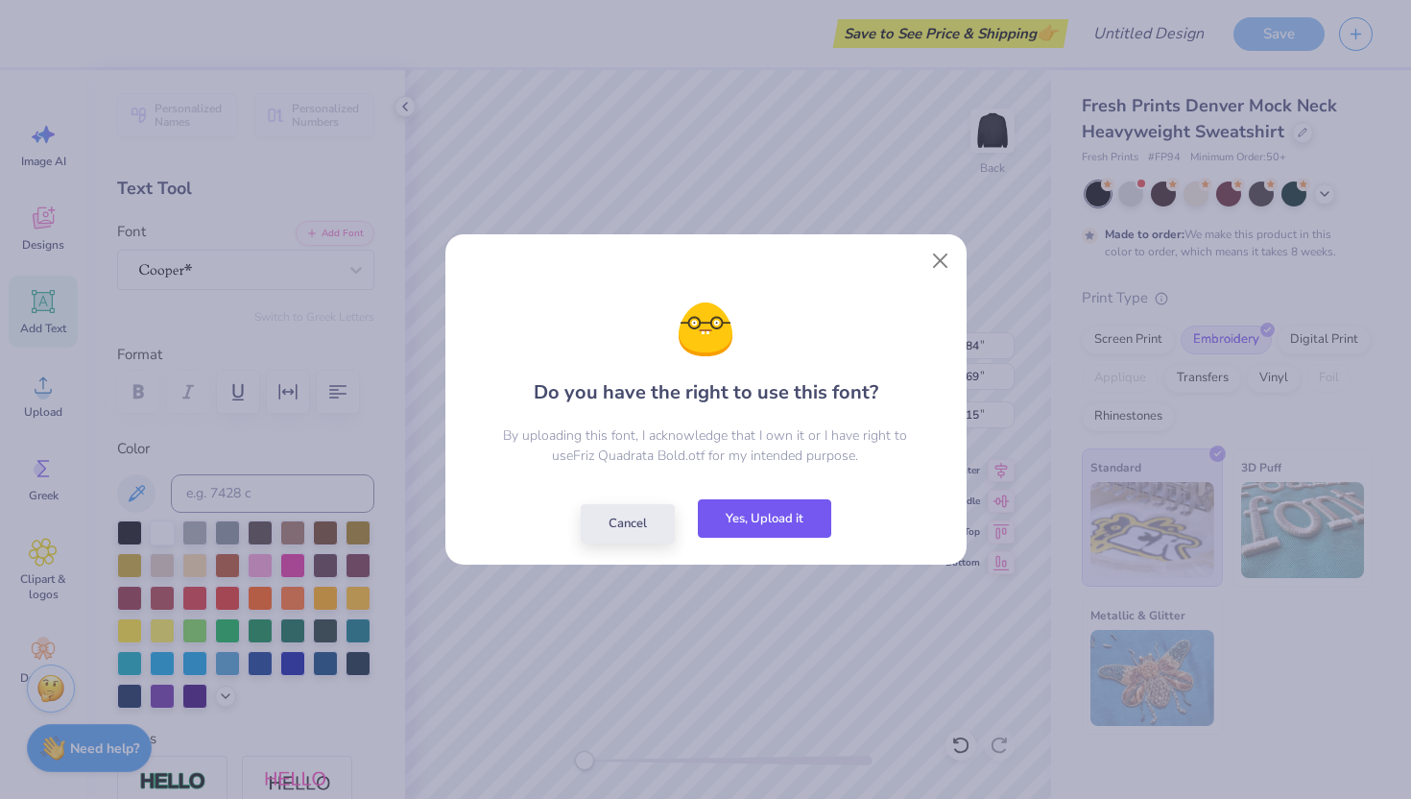
click at [792, 520] on button "Yes, Upload it" at bounding box center [764, 518] width 133 height 39
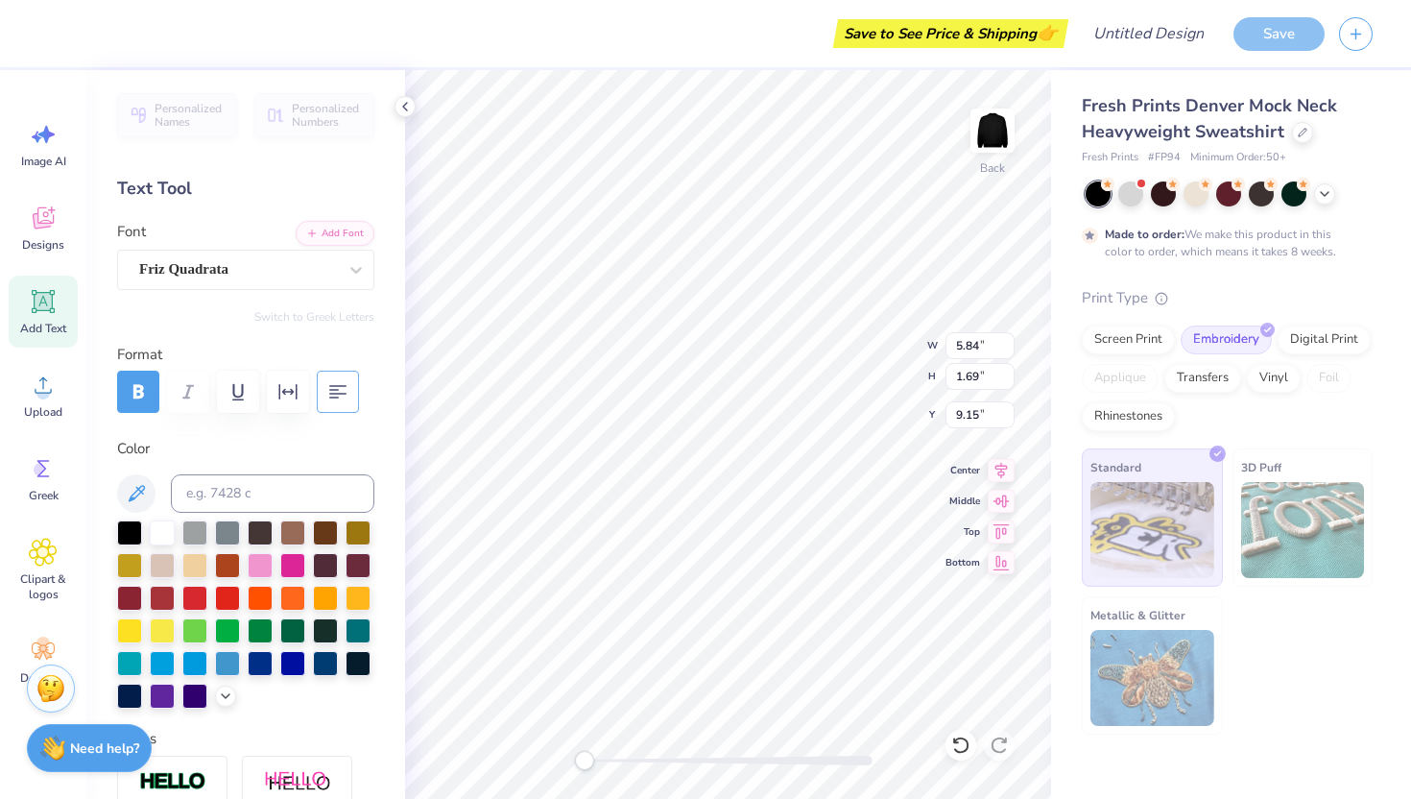
click at [328, 397] on icon "button" at bounding box center [337, 391] width 23 height 23
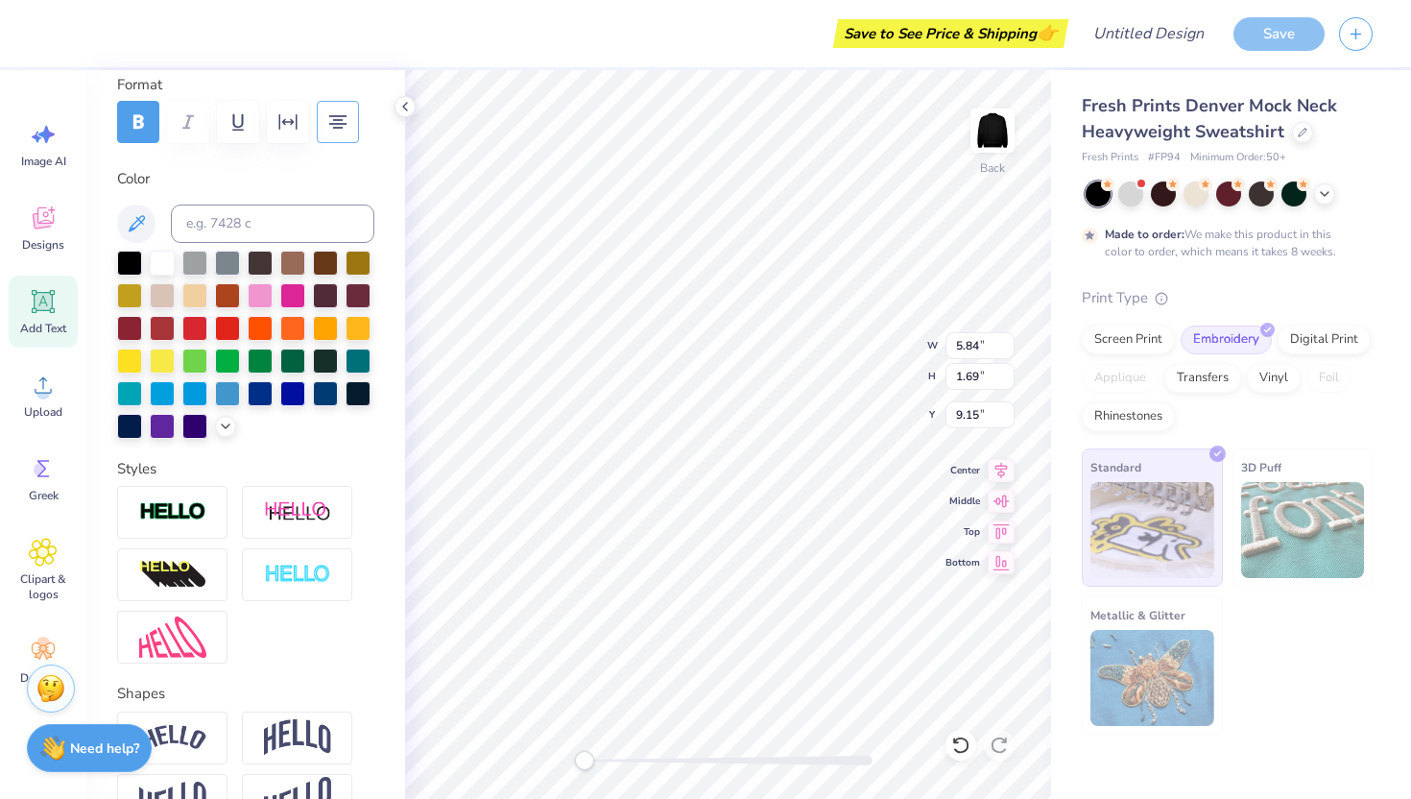
scroll to position [425, 0]
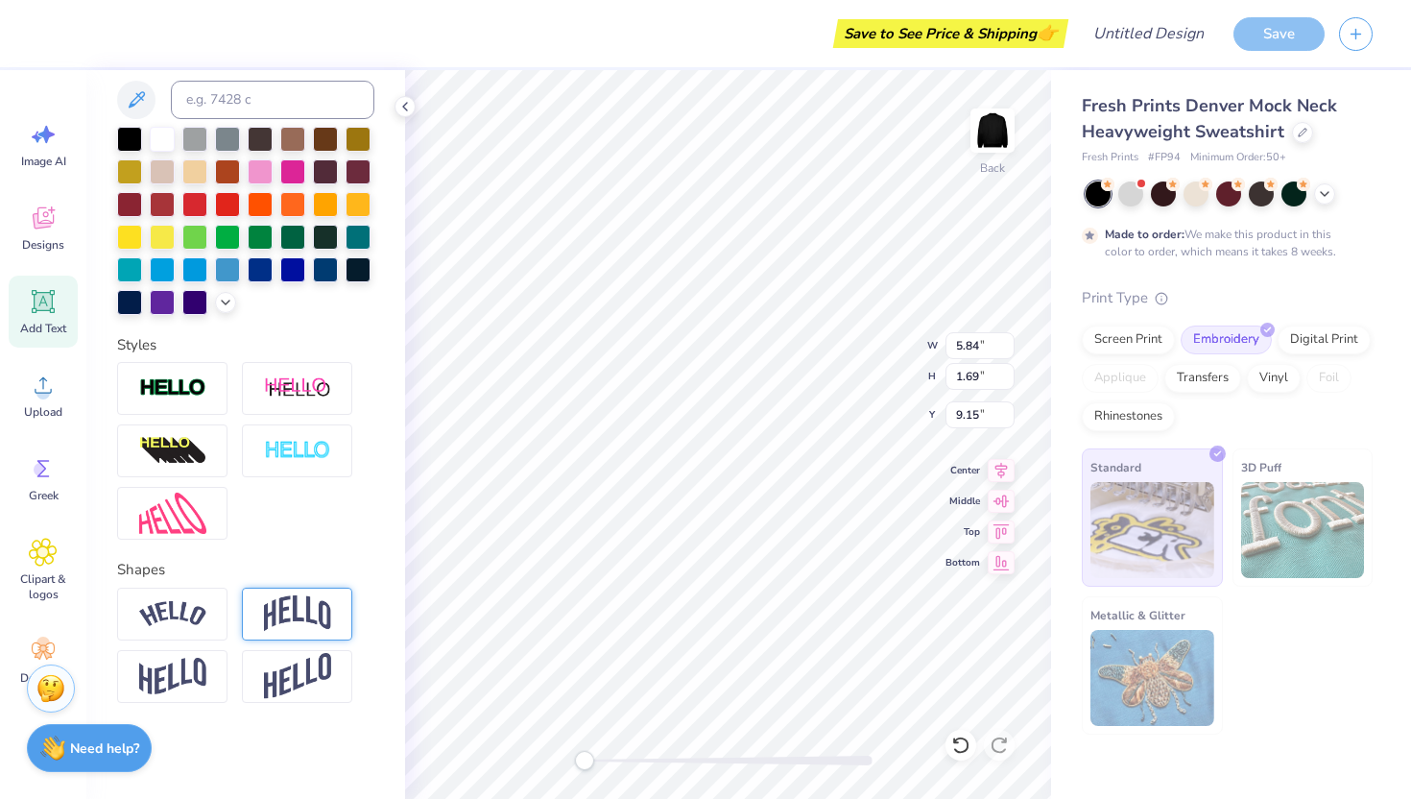
click at [307, 609] on img at bounding box center [297, 613] width 67 height 36
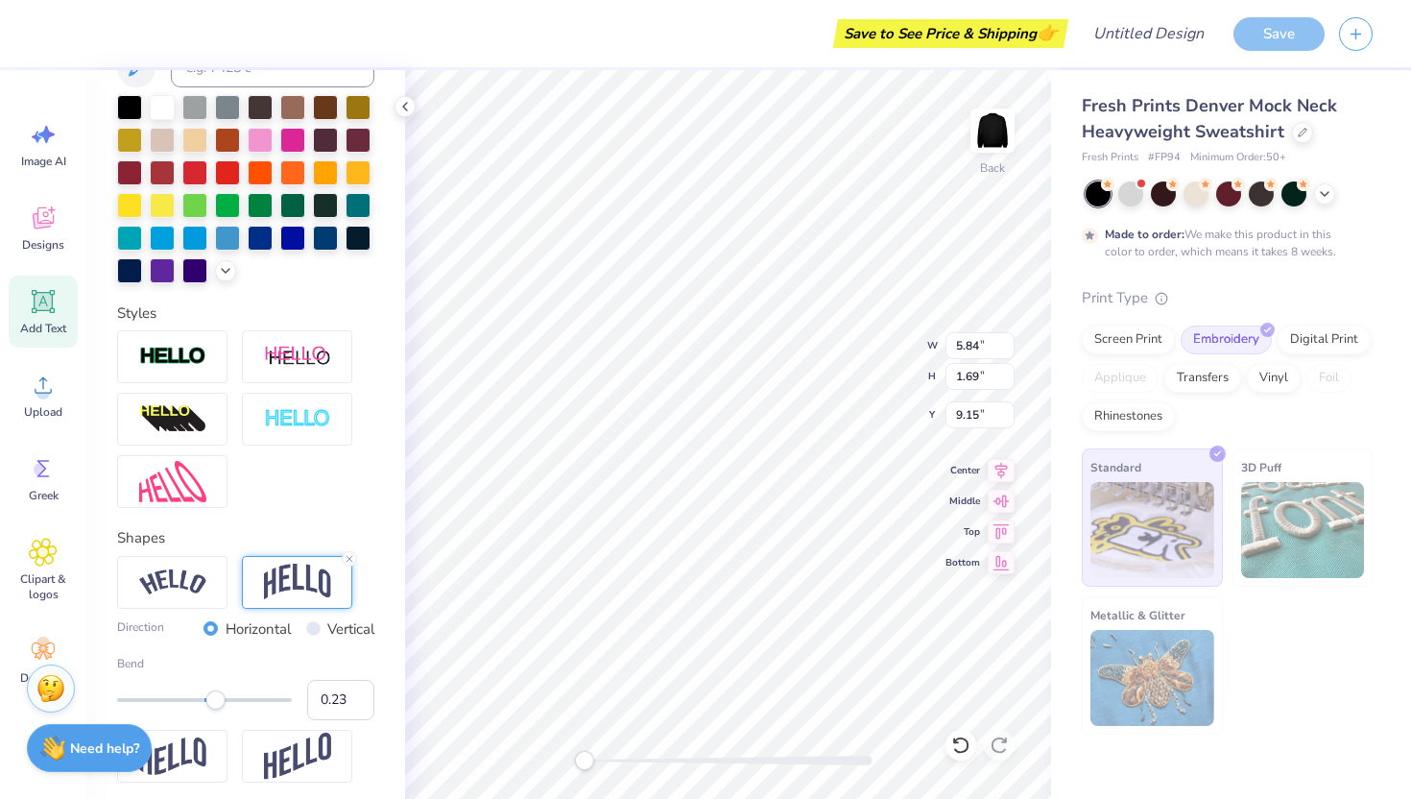
type input "0.22"
drag, startPoint x: 237, startPoint y: 734, endPoint x: 215, endPoint y: 733, distance: 22.1
click at [215, 680] on div "Accessibility label" at bounding box center [215, 699] width 19 height 19
click at [996, 195] on icon at bounding box center [1324, 191] width 15 height 15
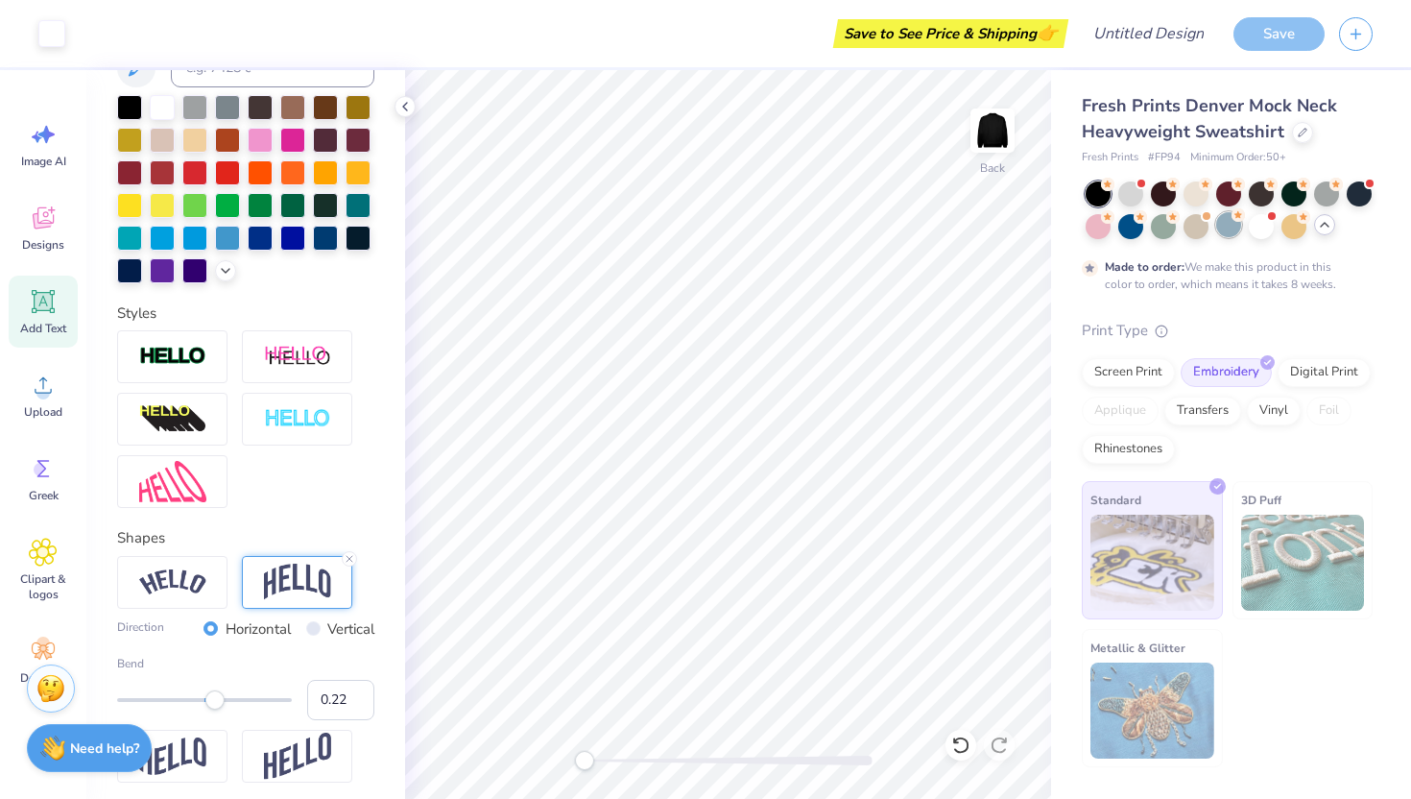
click at [996, 233] on div at bounding box center [1228, 224] width 25 height 25
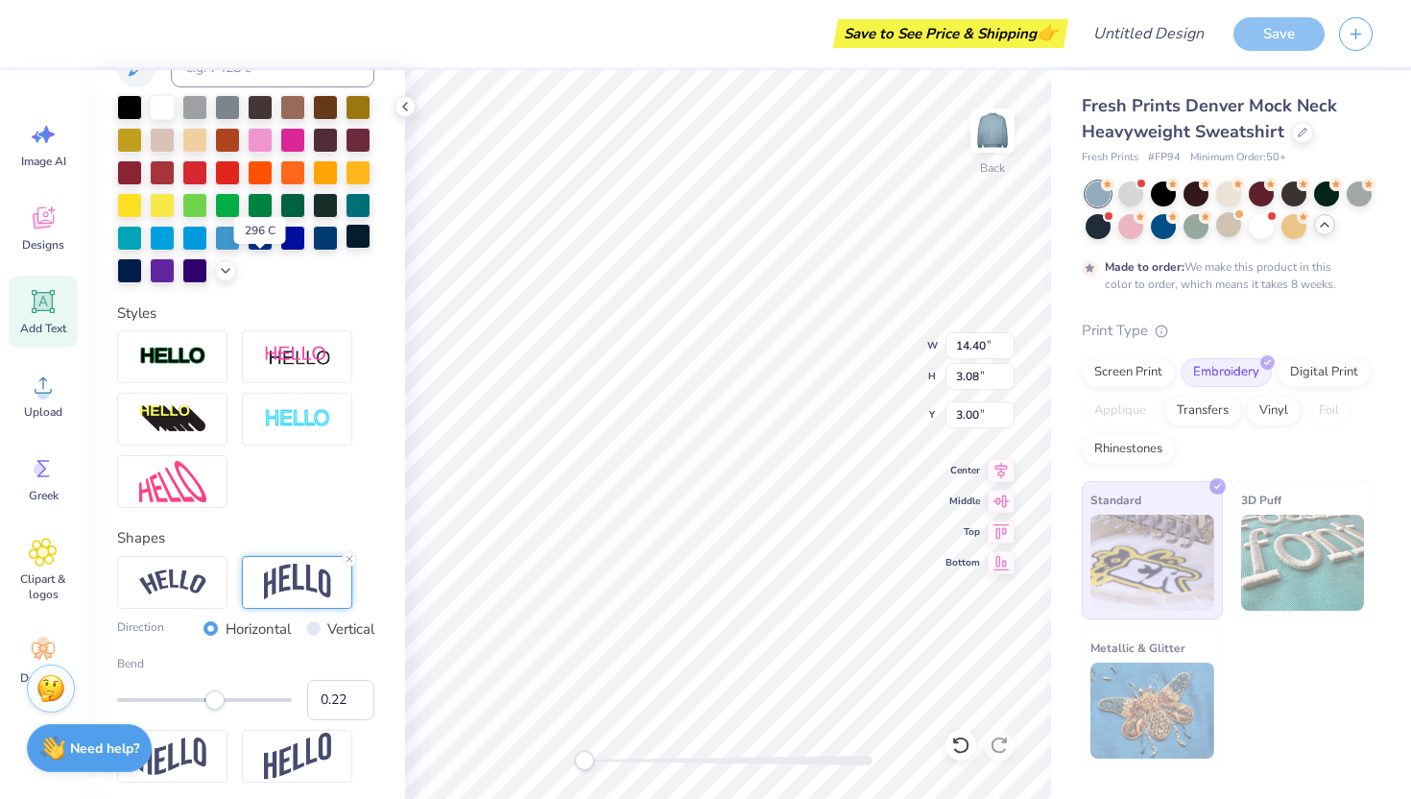
click at [346, 249] on div at bounding box center [358, 236] width 25 height 25
click at [142, 275] on div at bounding box center [129, 268] width 25 height 25
click at [248, 249] on div at bounding box center [260, 236] width 25 height 25
click at [996, 225] on div at bounding box center [1130, 224] width 25 height 25
click at [164, 114] on div at bounding box center [162, 105] width 25 height 25
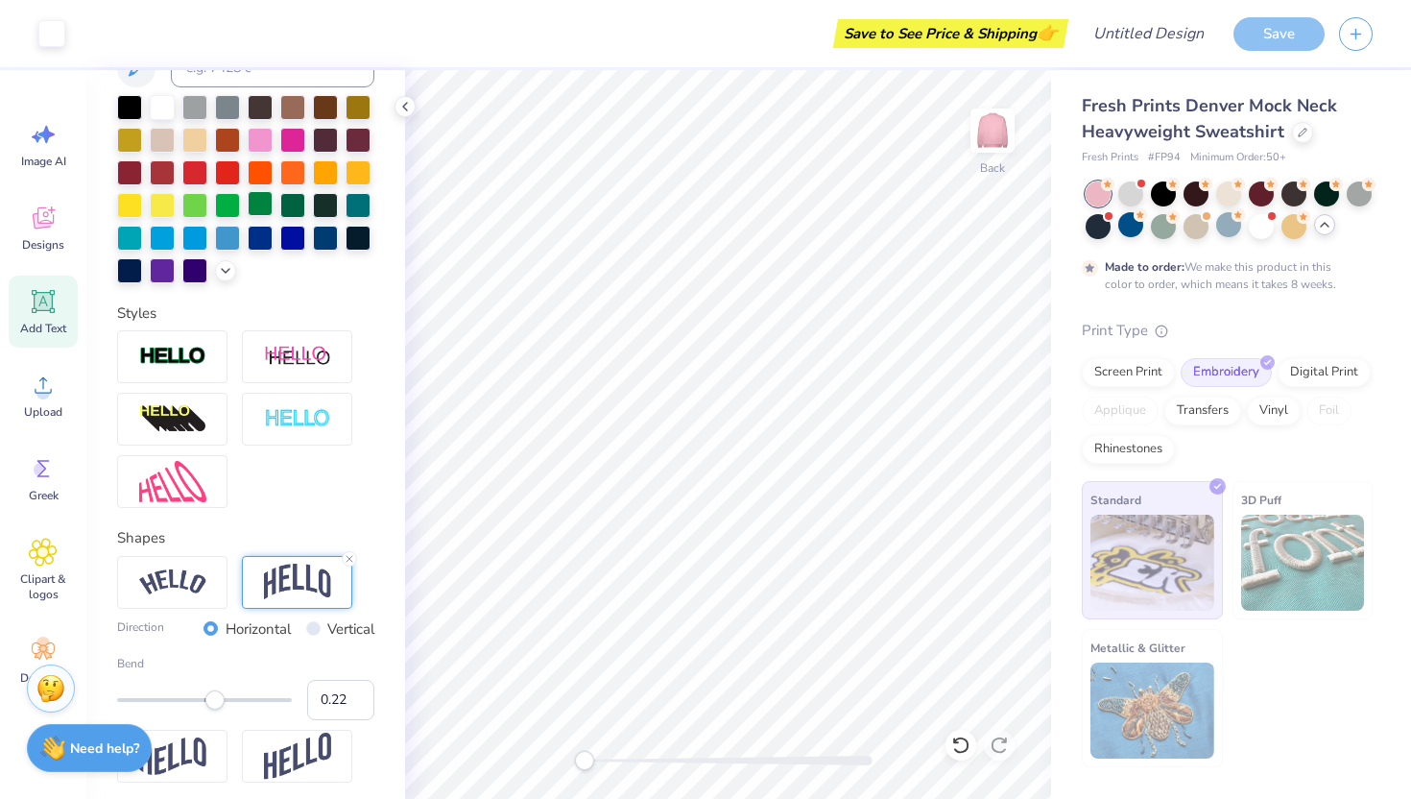
scroll to position [0, 0]
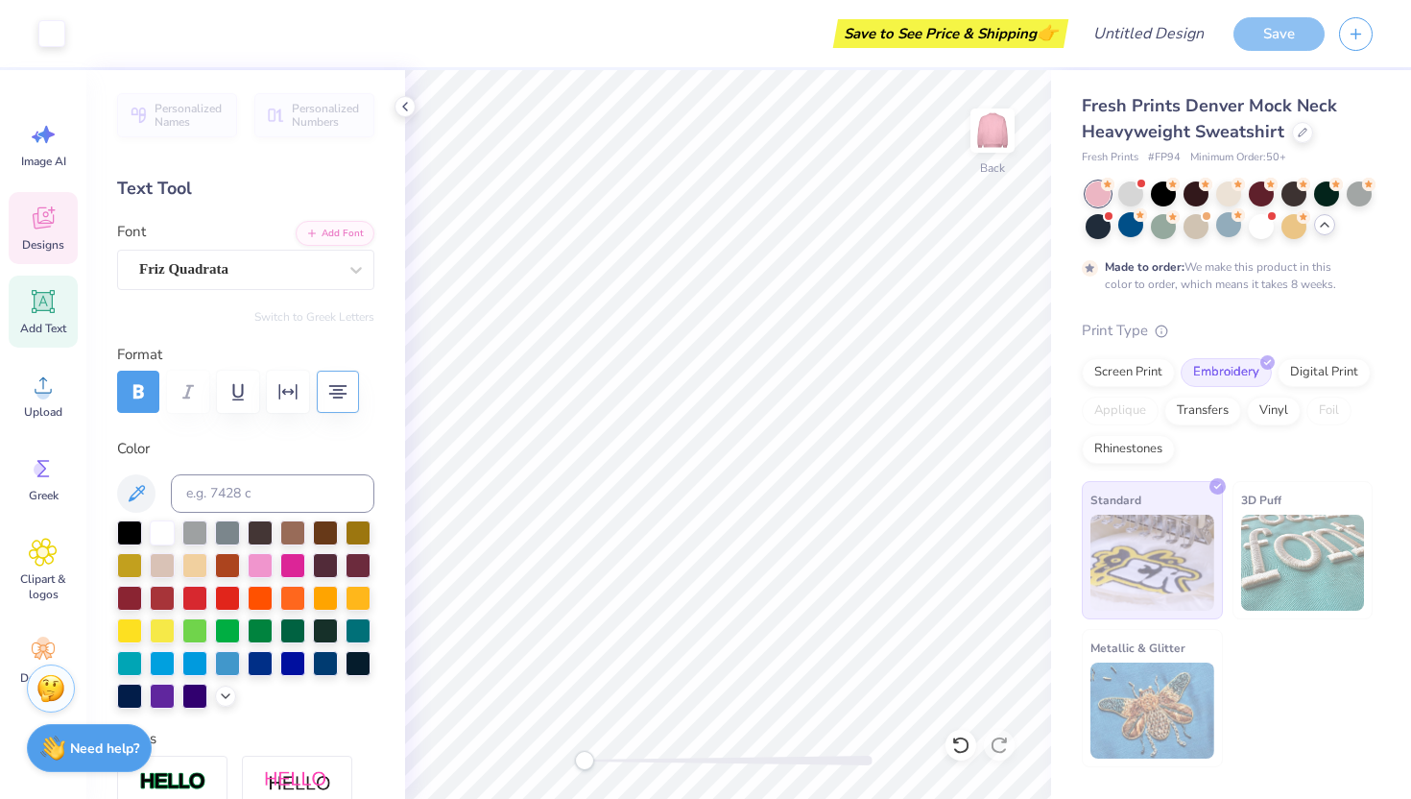
click at [43, 247] on span "Designs" at bounding box center [43, 244] width 42 height 15
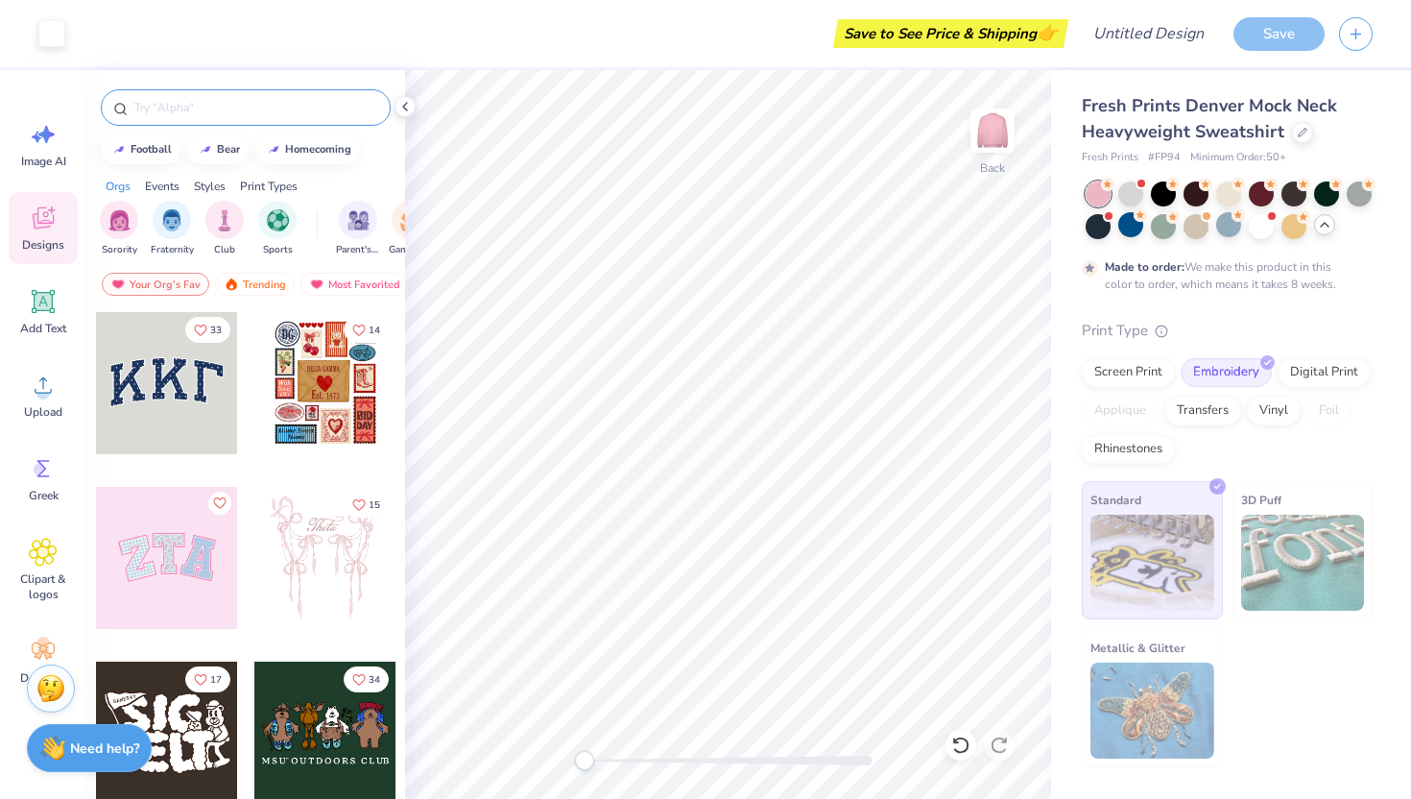
click at [190, 113] on input "text" at bounding box center [255, 107] width 246 height 19
type input "star"
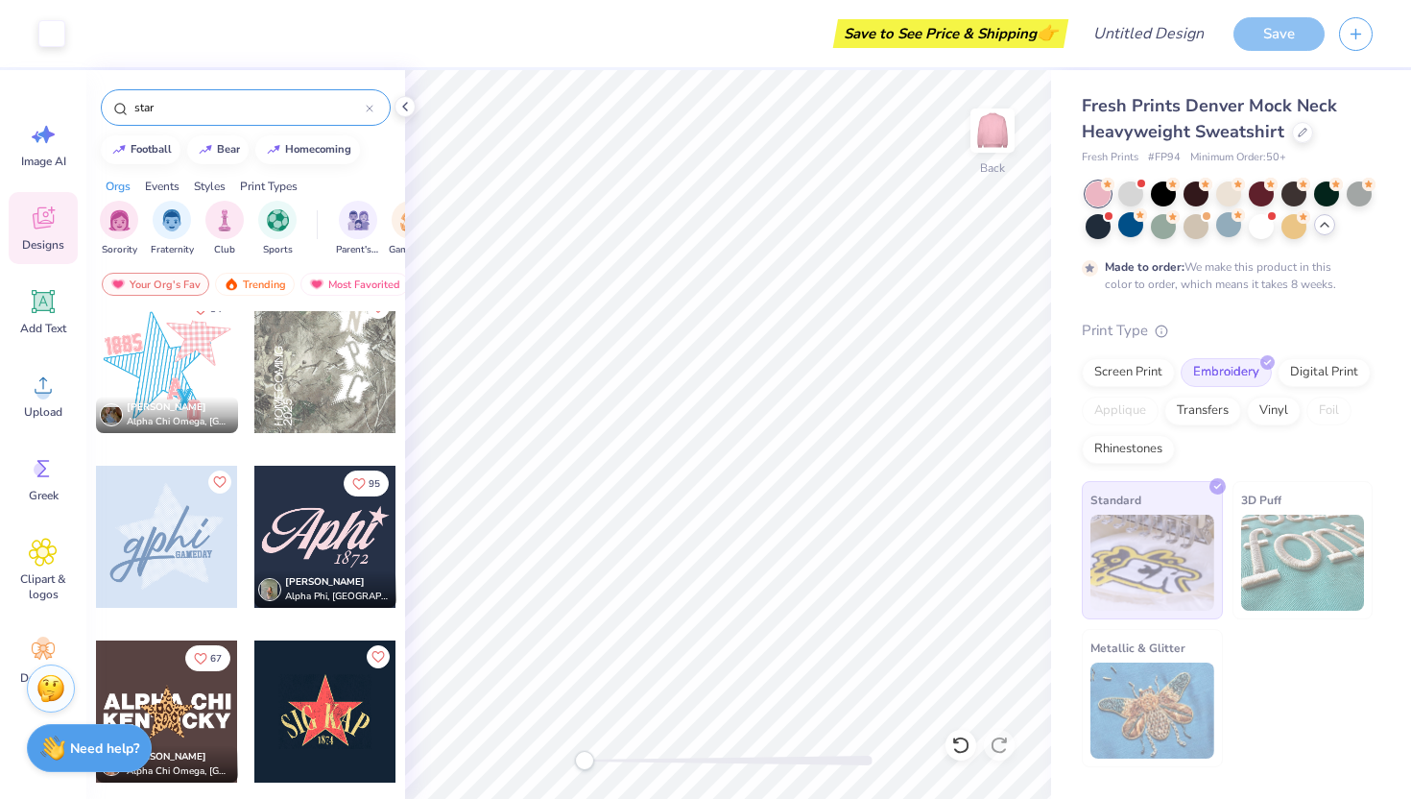
scroll to position [933, 0]
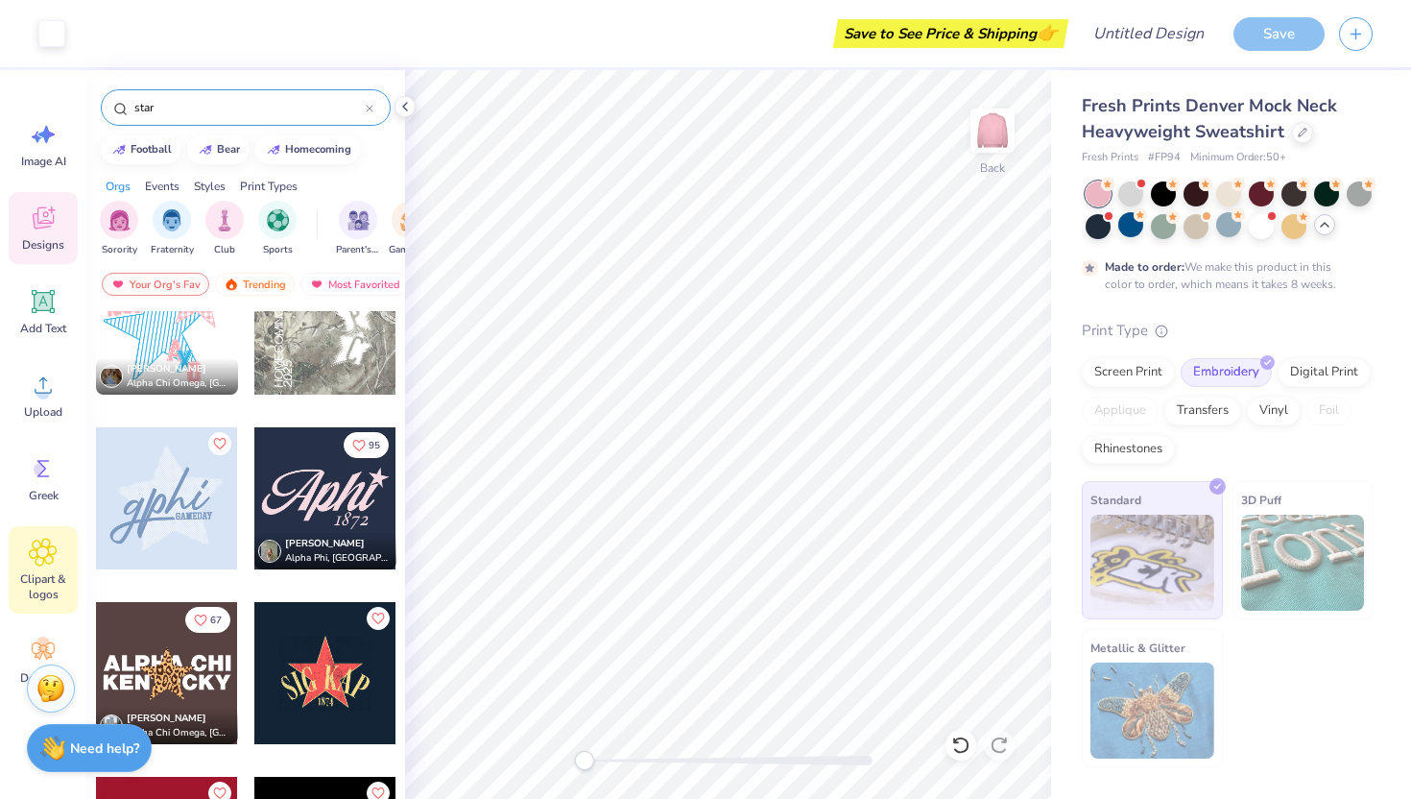
click at [23, 564] on div "Clipart & logos" at bounding box center [43, 569] width 69 height 87
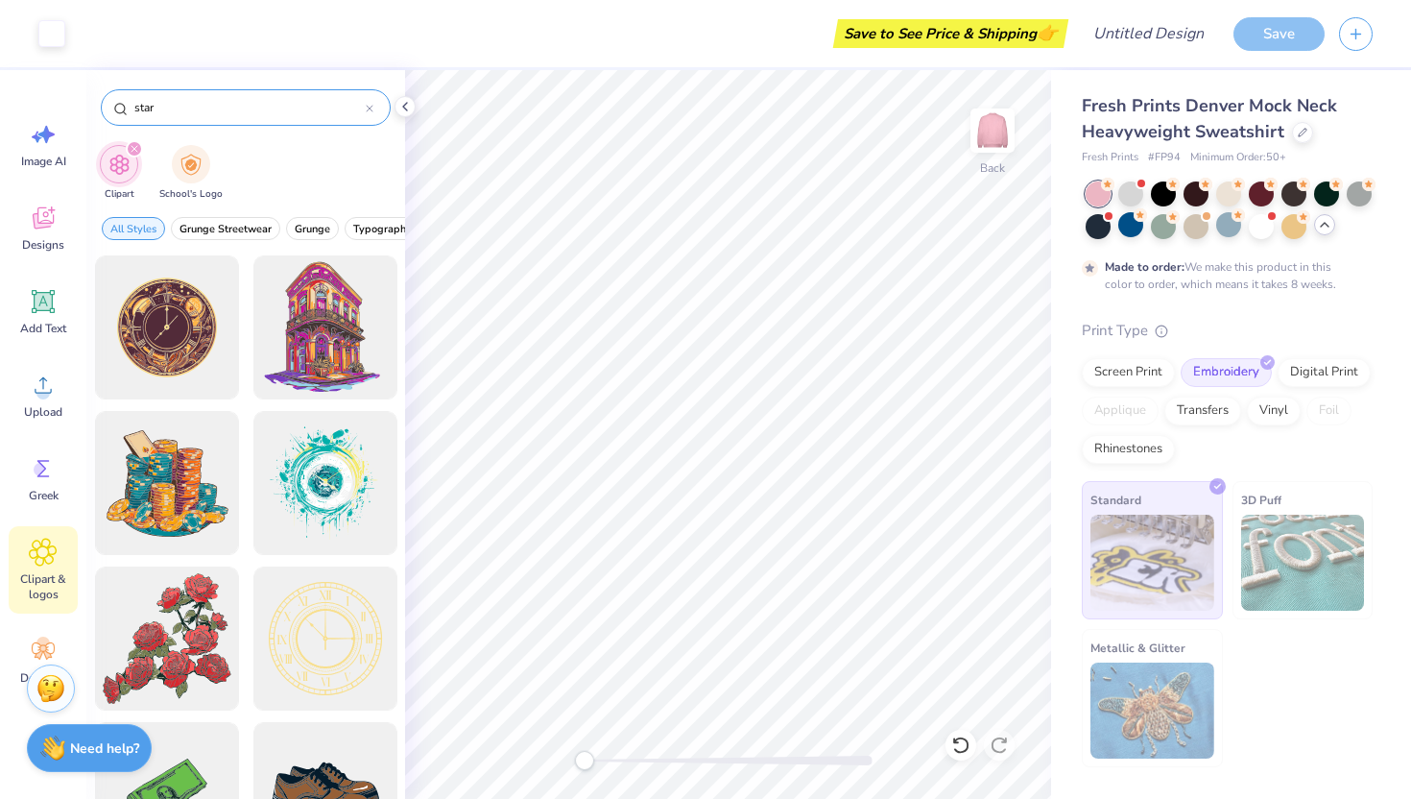
type input "star"
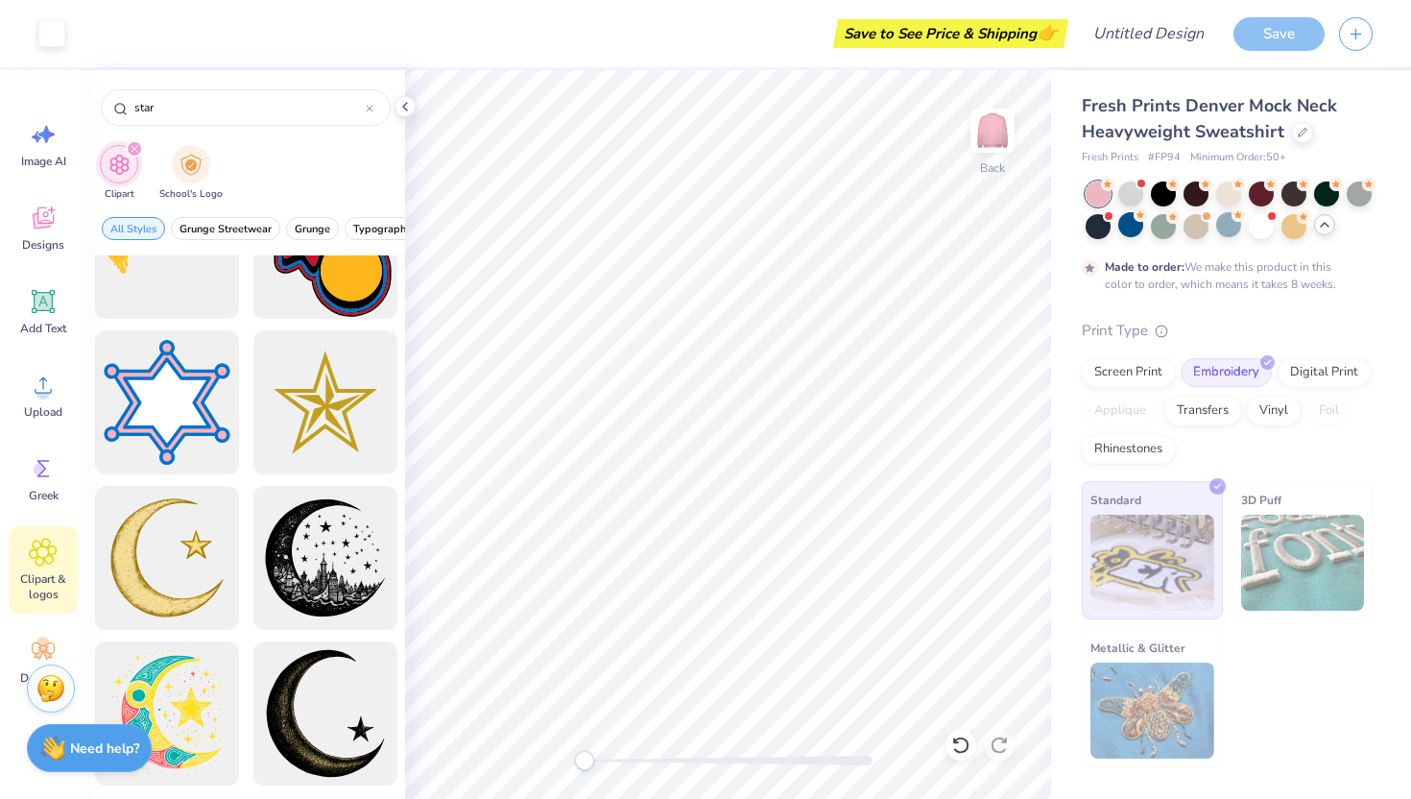
scroll to position [0, 0]
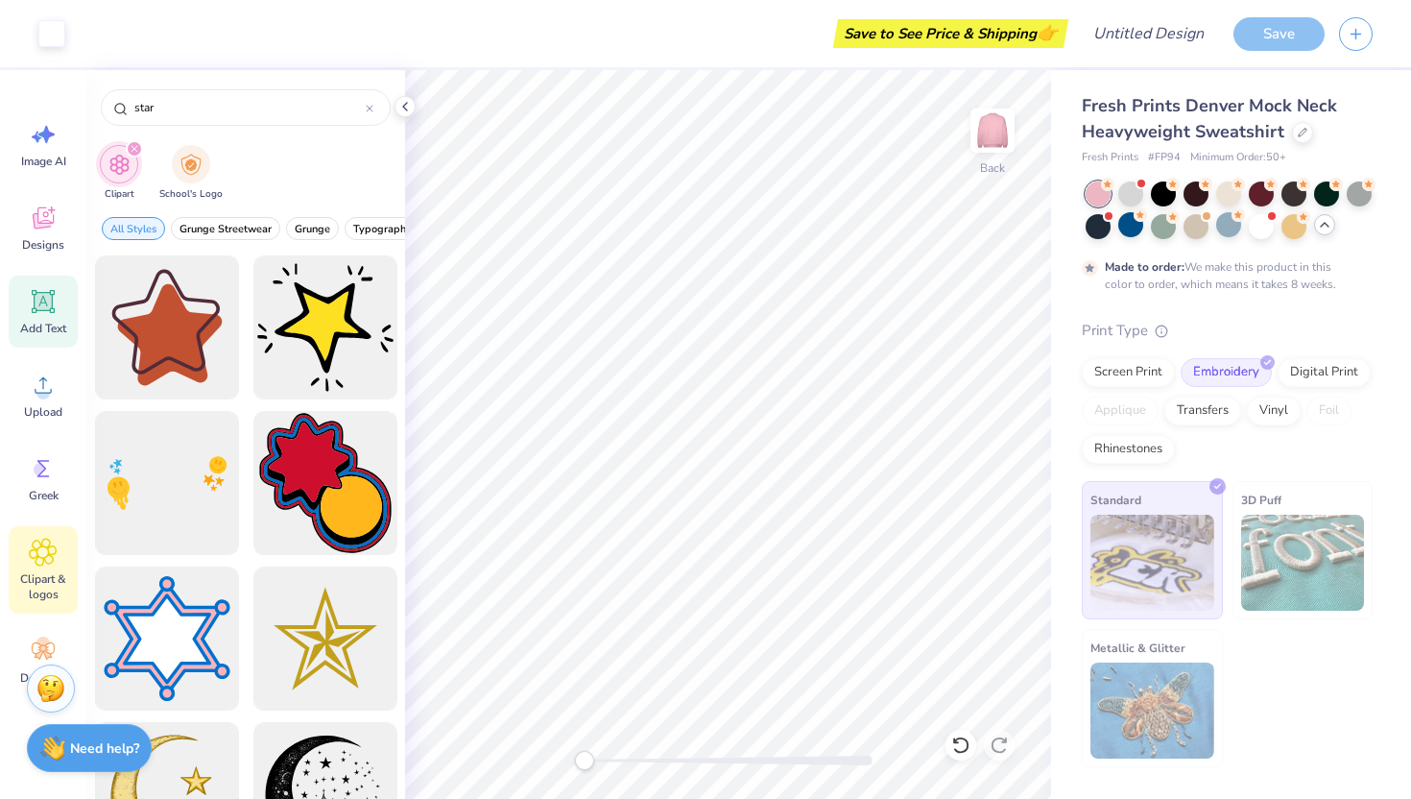
click at [56, 298] on icon at bounding box center [43, 301] width 29 height 29
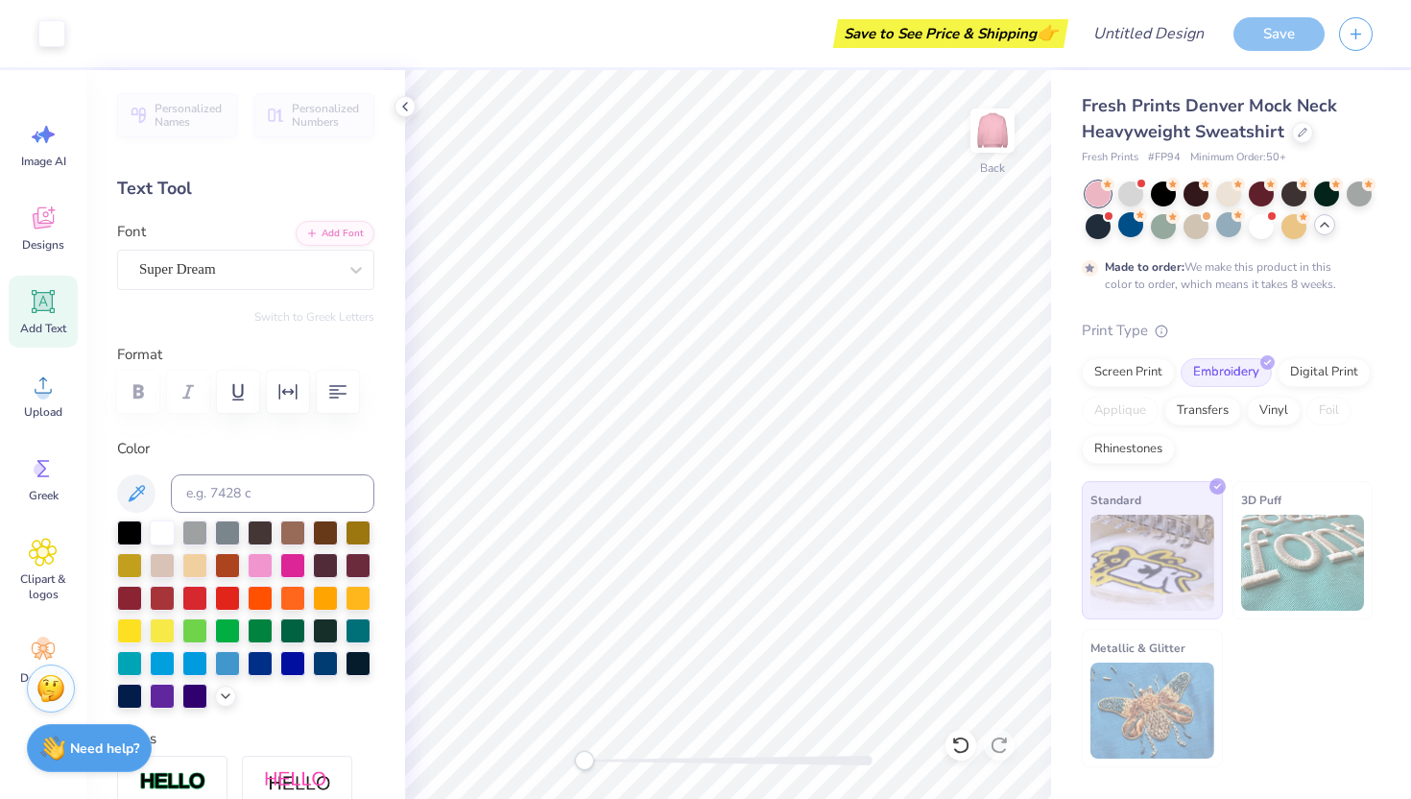
click at [34, 316] on div "Add Text" at bounding box center [43, 311] width 69 height 72
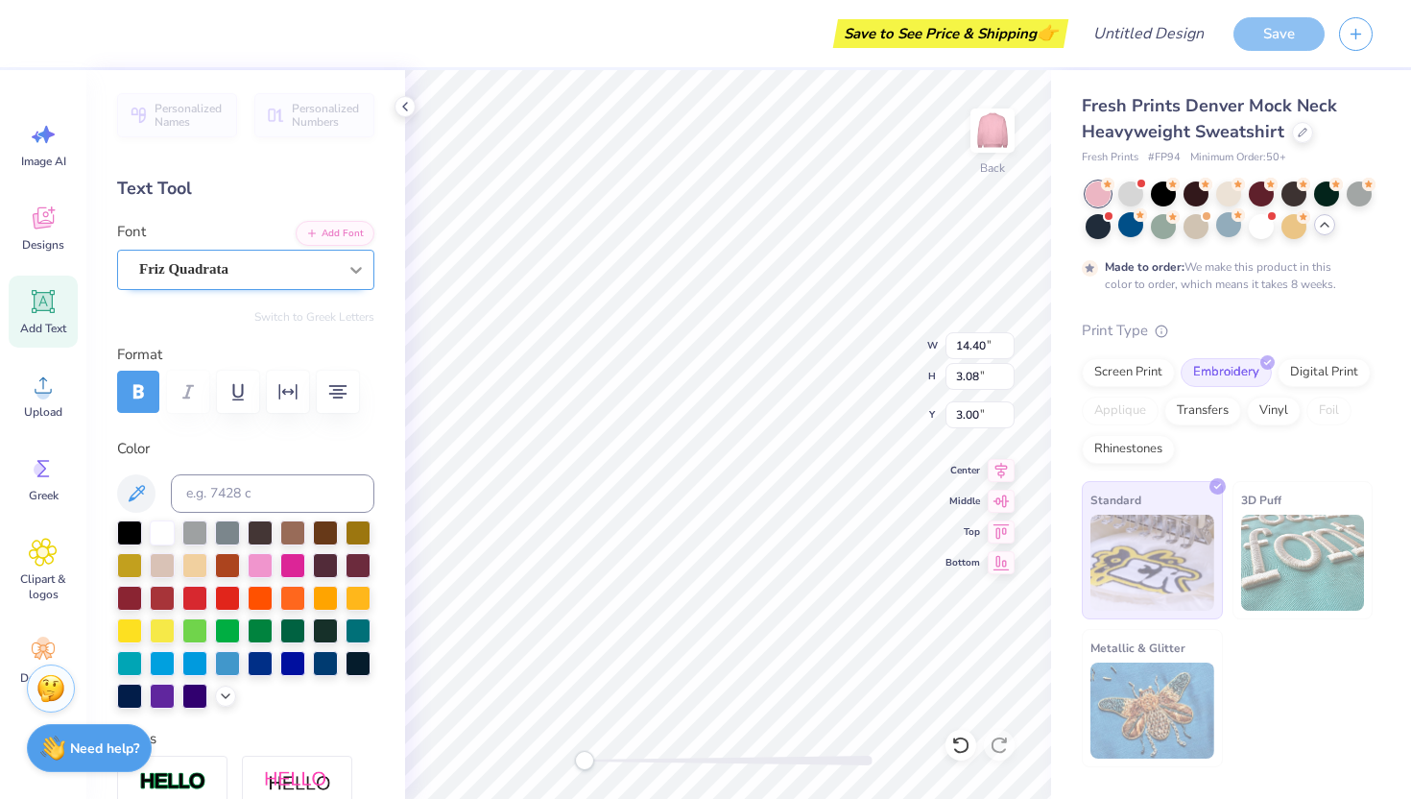
scroll to position [15, 7]
type textarea "ALPHA SIGMa"
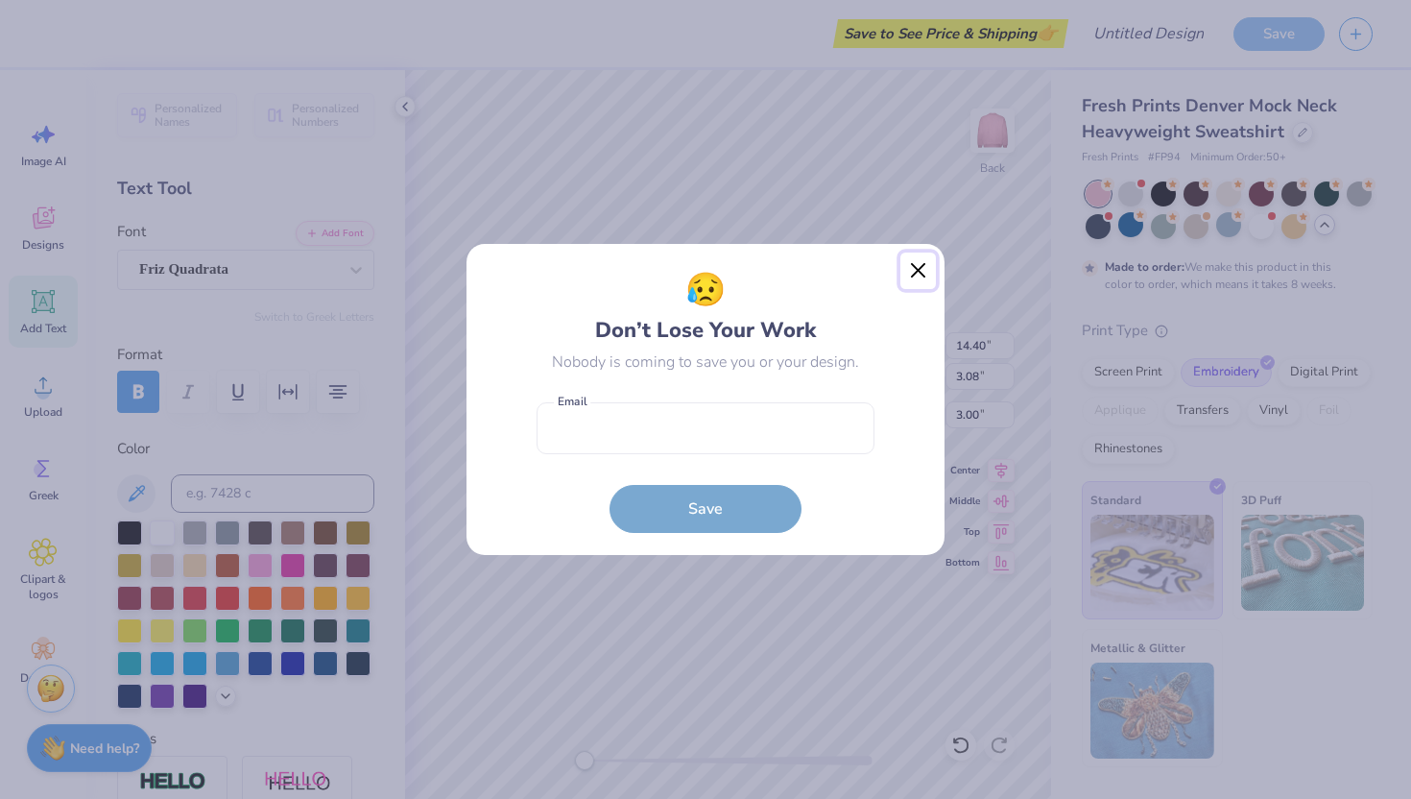
click at [910, 273] on button "Close" at bounding box center [918, 270] width 36 height 36
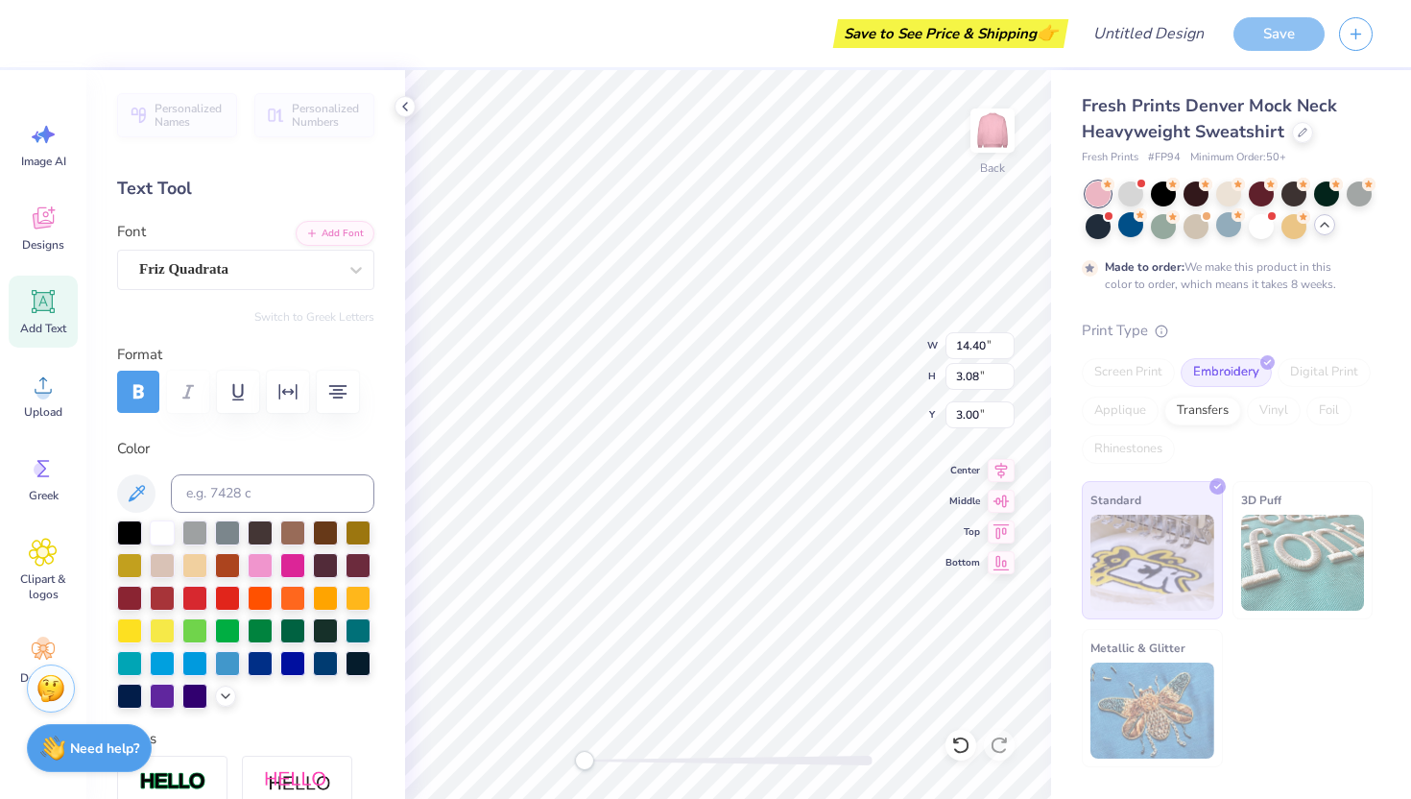
scroll to position [15, 11]
type textarea "ALPHA SIGMA ALPHA"
paste textarea "()"
paste textarea
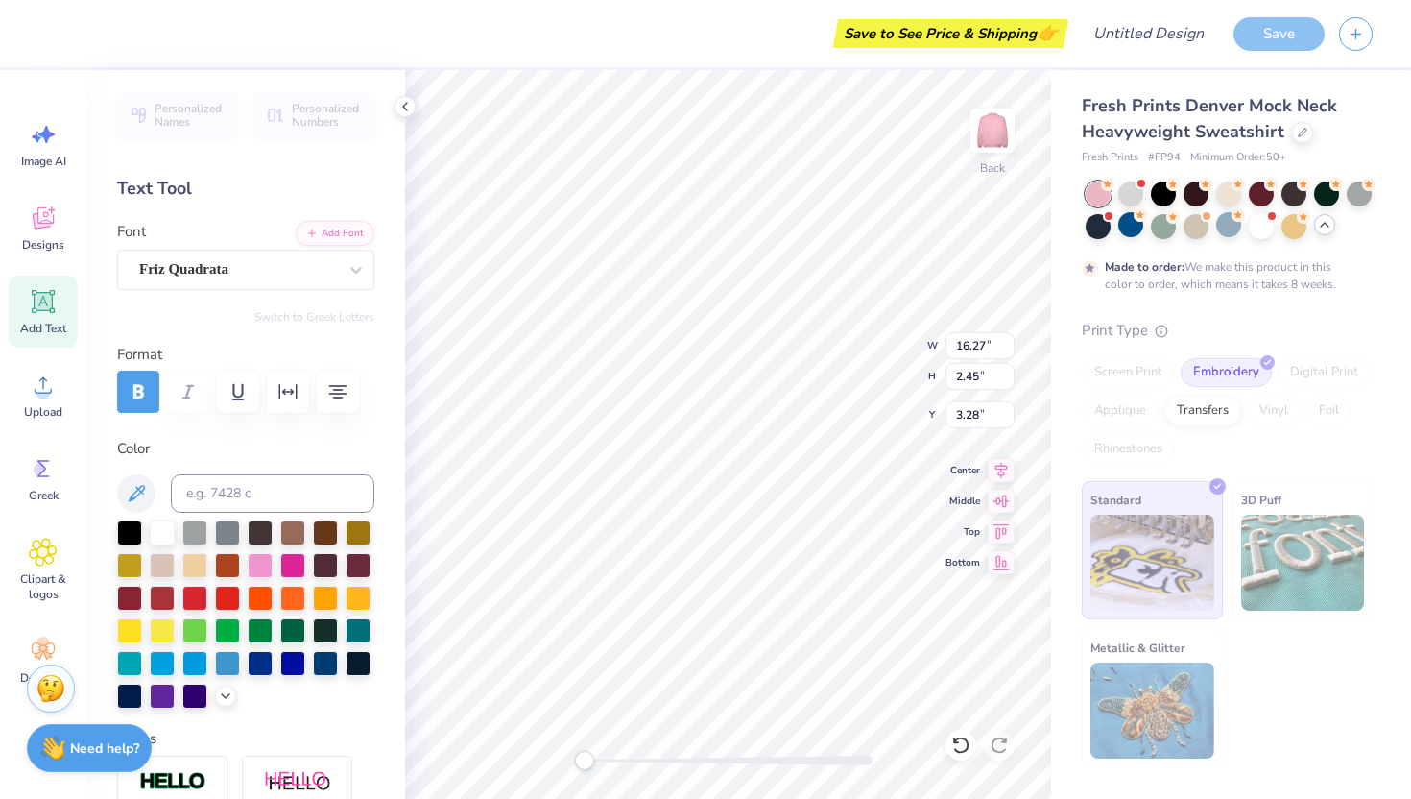
type textarea "ALPHA SIGMA"
click at [859, 358] on div "Back W 16.27 16.27 " H 2.45 2.45 " Y 3.28 3.28 " Center Middle Top Bottom" at bounding box center [728, 434] width 646 height 728
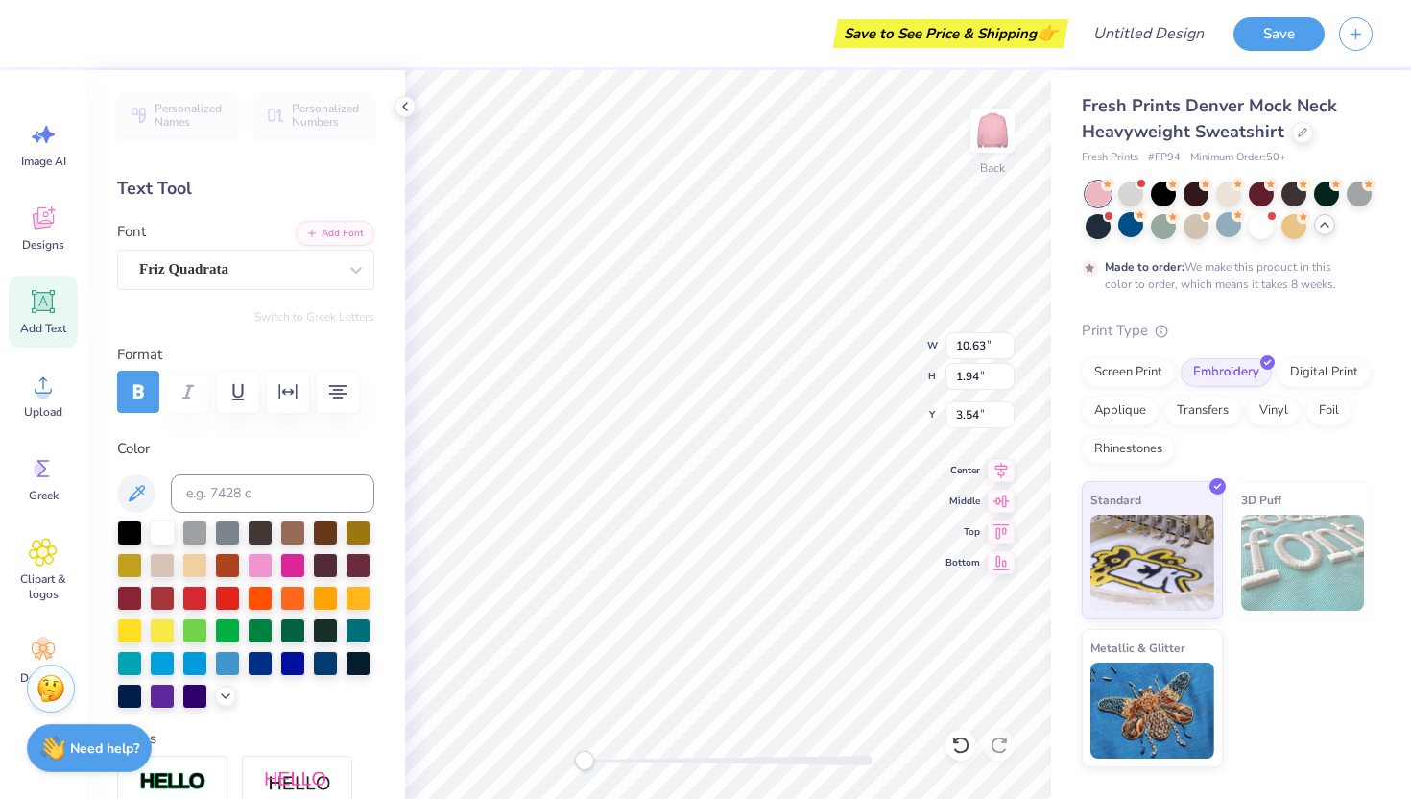
paste textarea
type textarea "ALPHA SIGMA"
type textarea "ALPHA SIG"
type input "3.74"
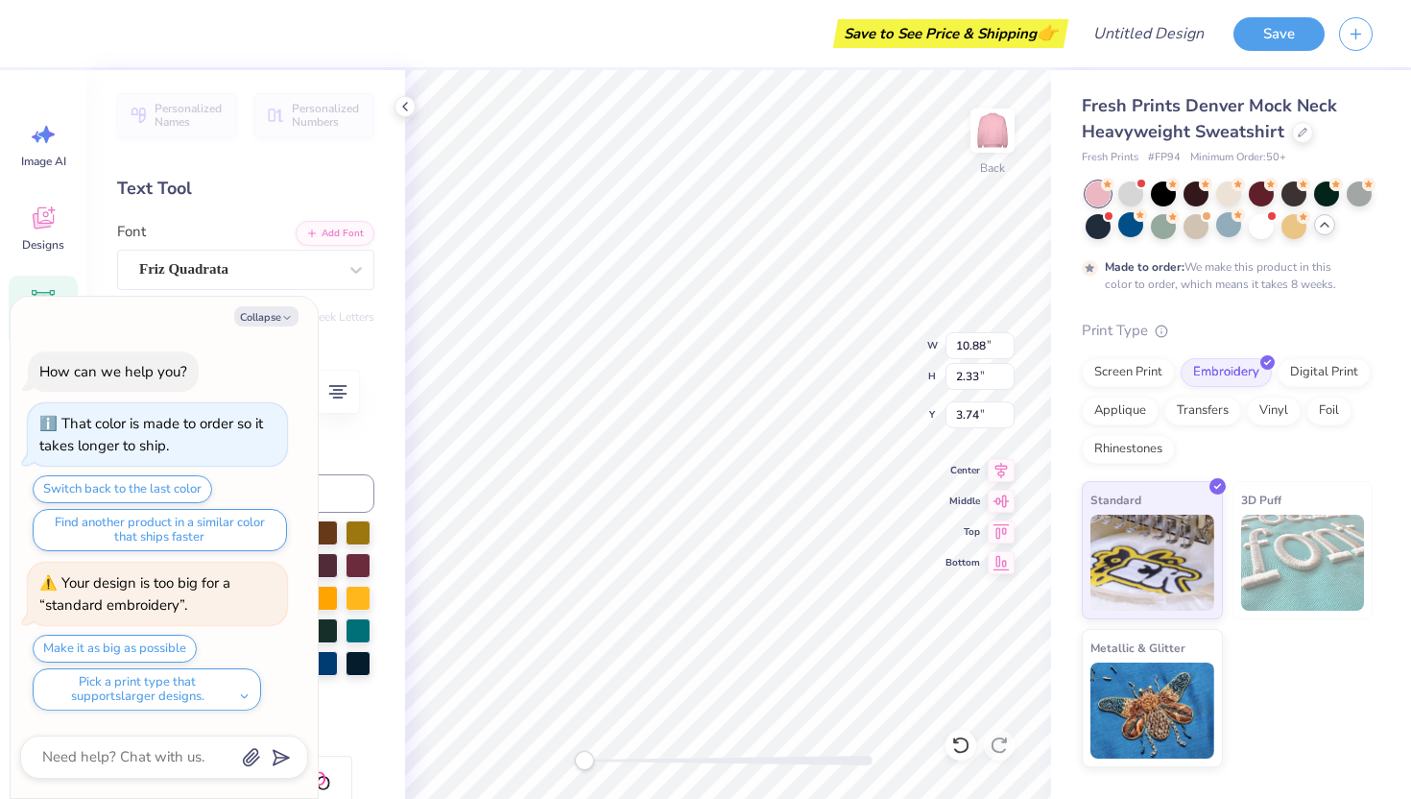
type textarea "x"
type input "10.88"
type input "2.33"
type input "3.00"
type textarea "x"
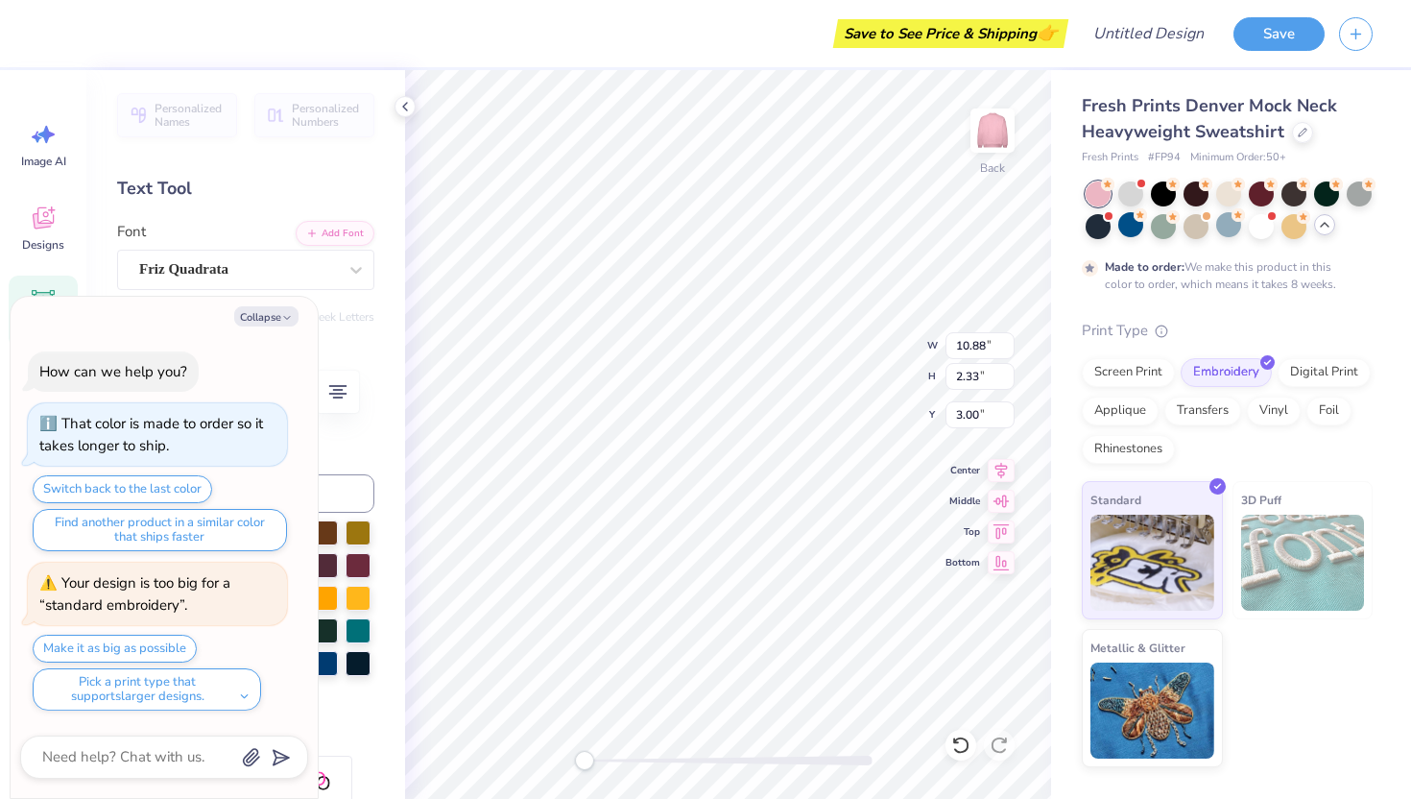
type input "11.66"
type input "2.50"
type input "2.83"
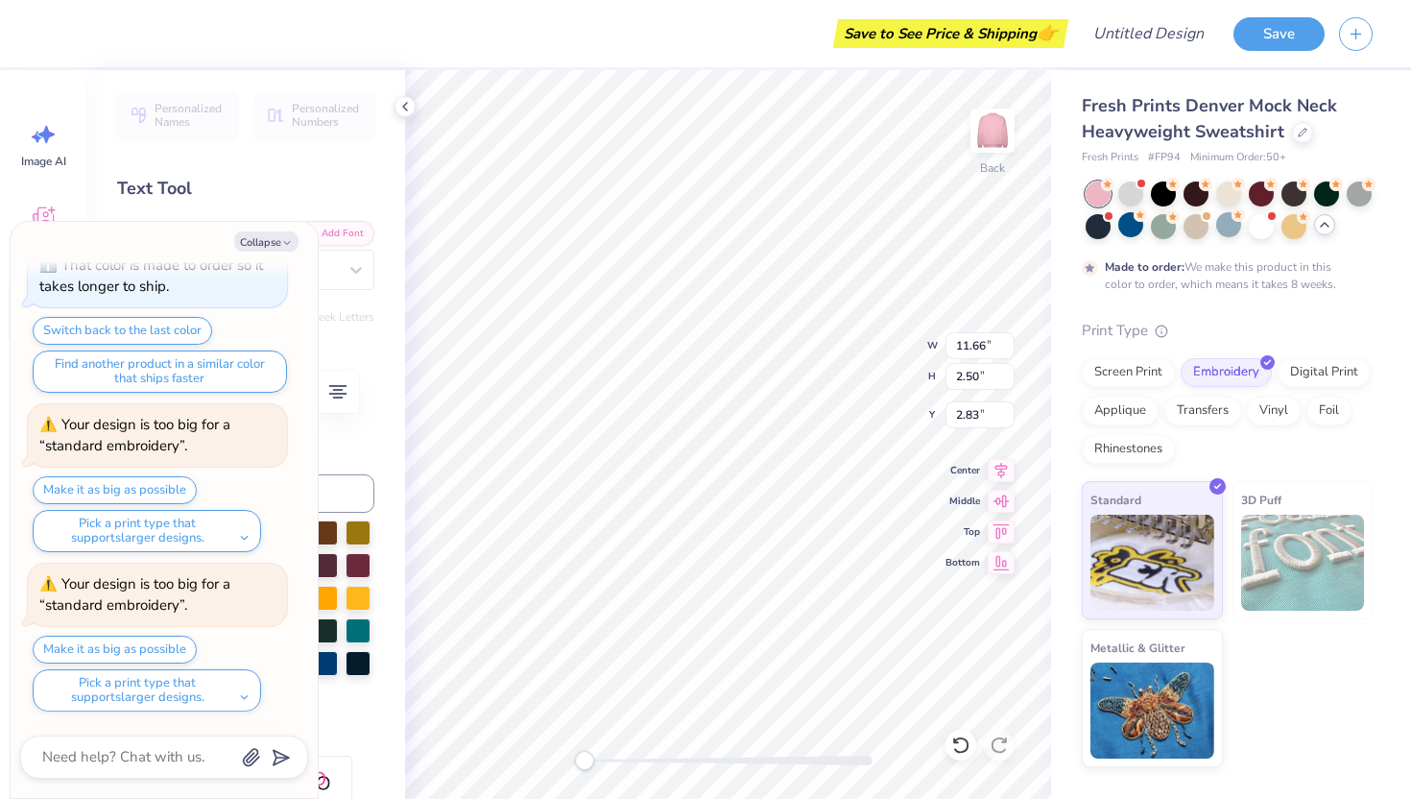
scroll to position [244, 0]
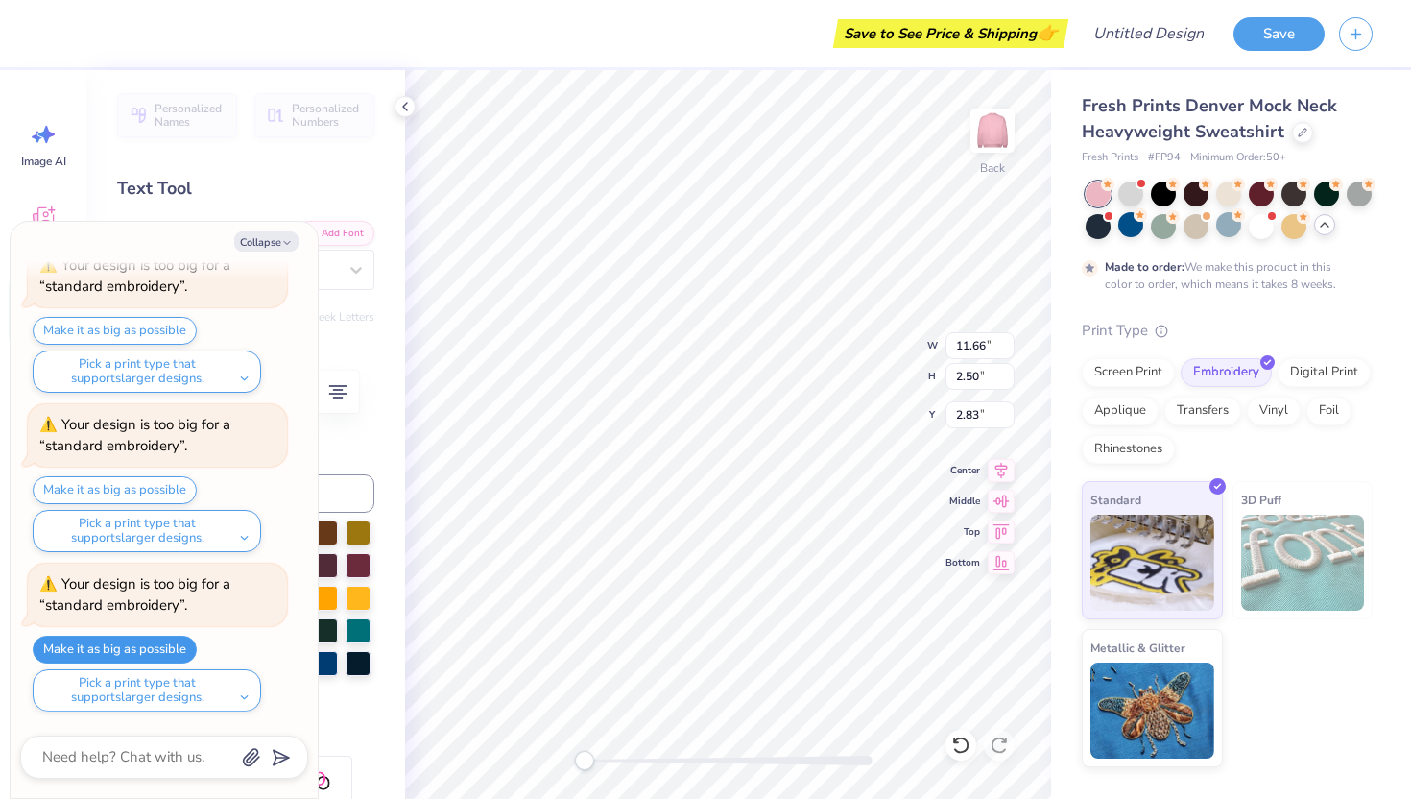
click at [166, 653] on button "Make it as big as possible" at bounding box center [115, 649] width 164 height 28
type textarea "x"
type input "12.00"
type input "2.57"
type input "2.76"
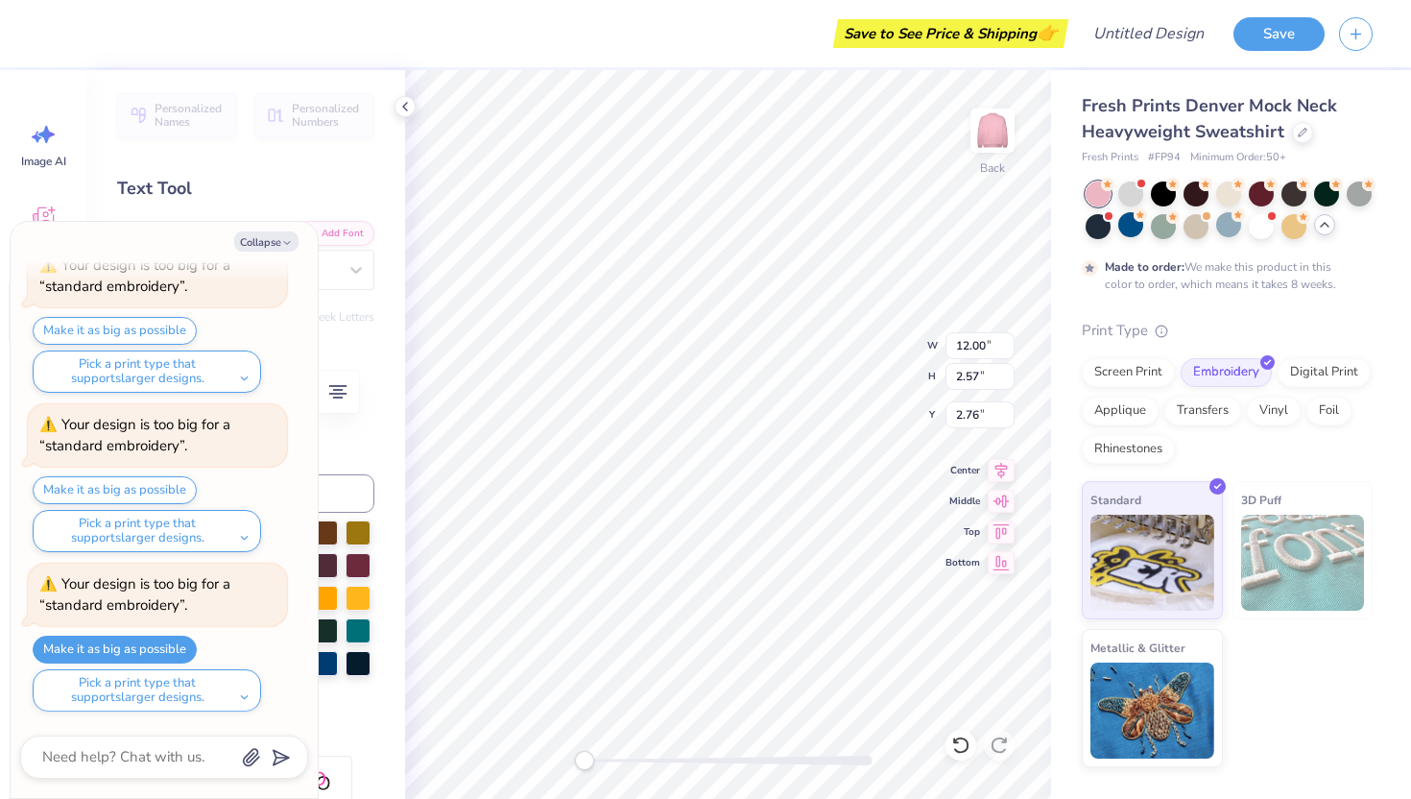
scroll to position [15, 2]
click at [293, 242] on button "Collapse" at bounding box center [266, 241] width 64 height 20
type textarea "x"
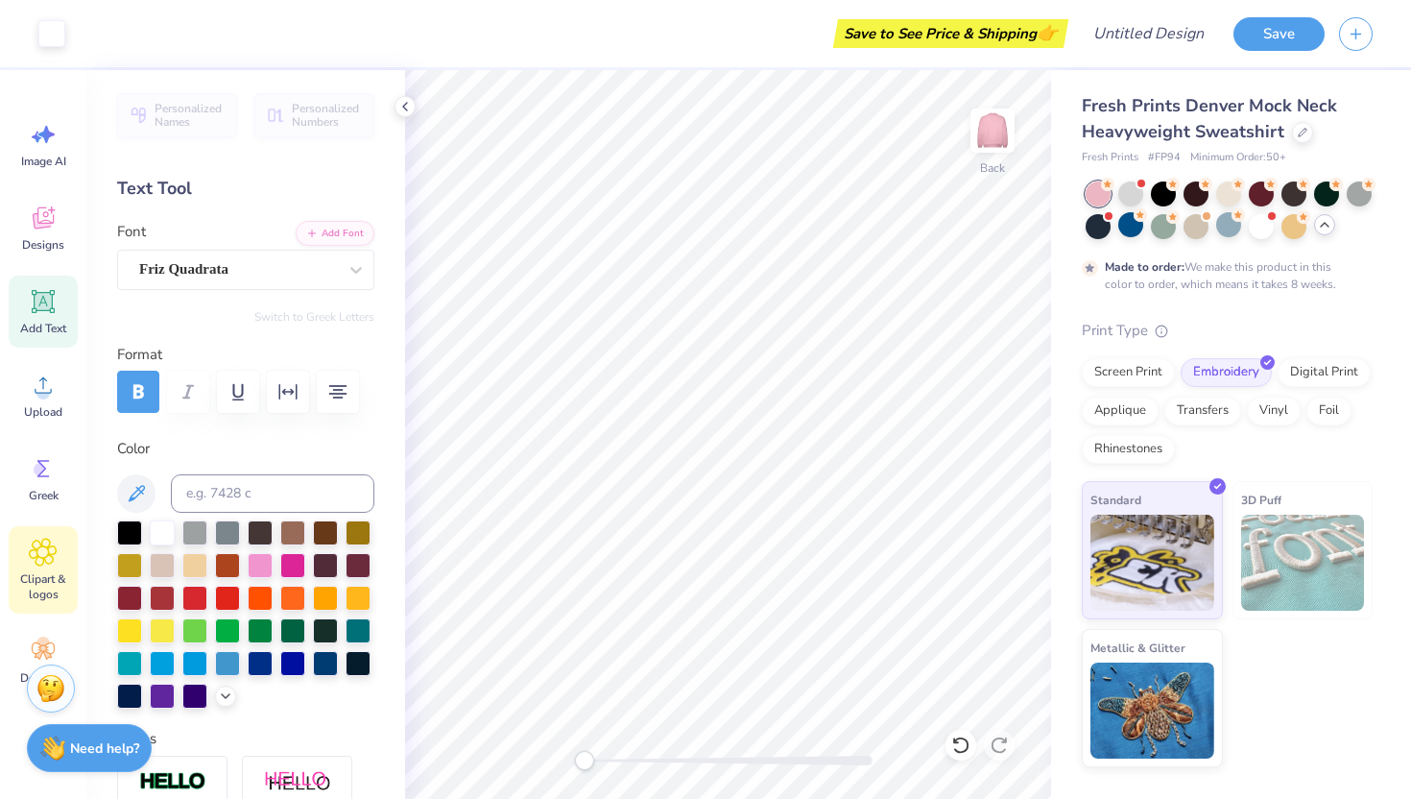
click at [50, 540] on icon at bounding box center [43, 551] width 27 height 27
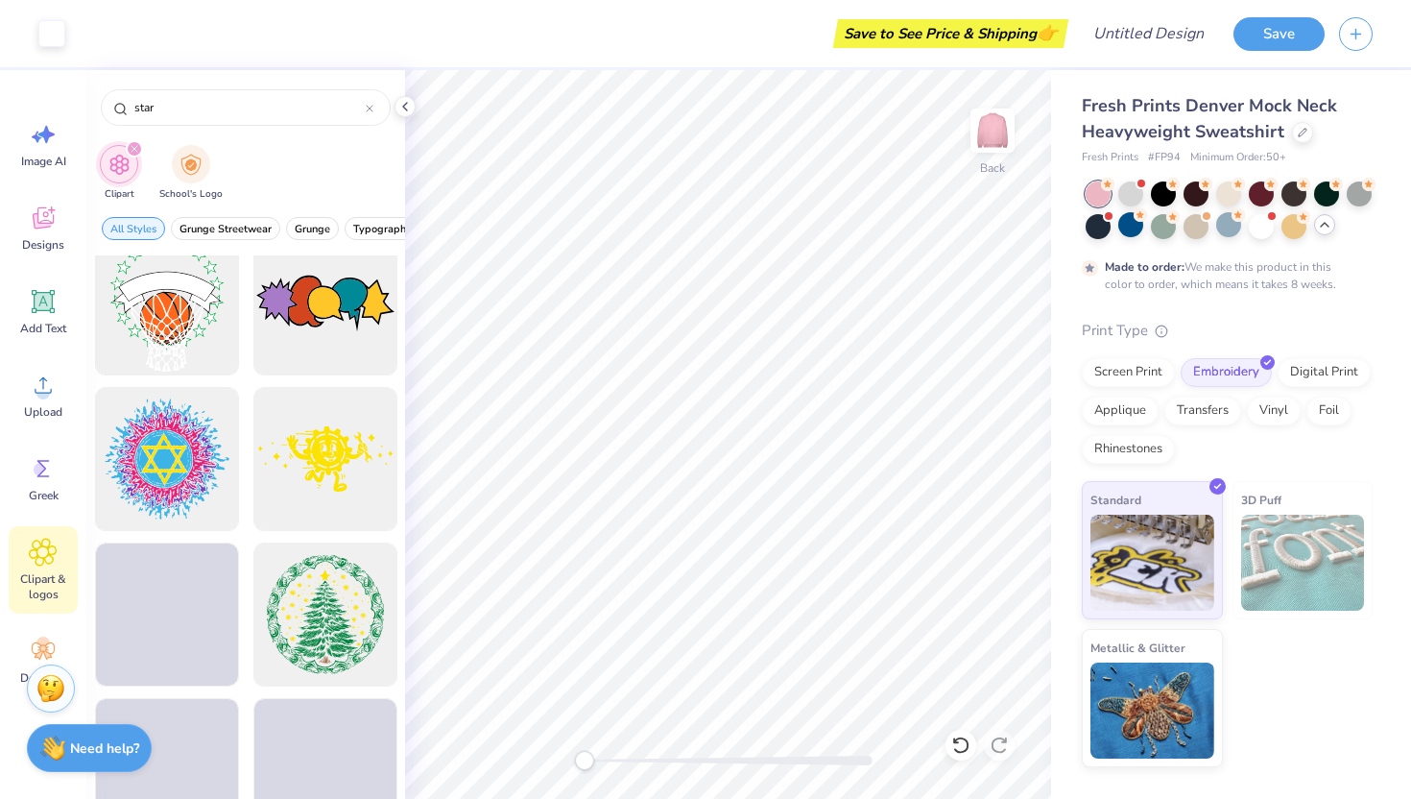
scroll to position [6298, 0]
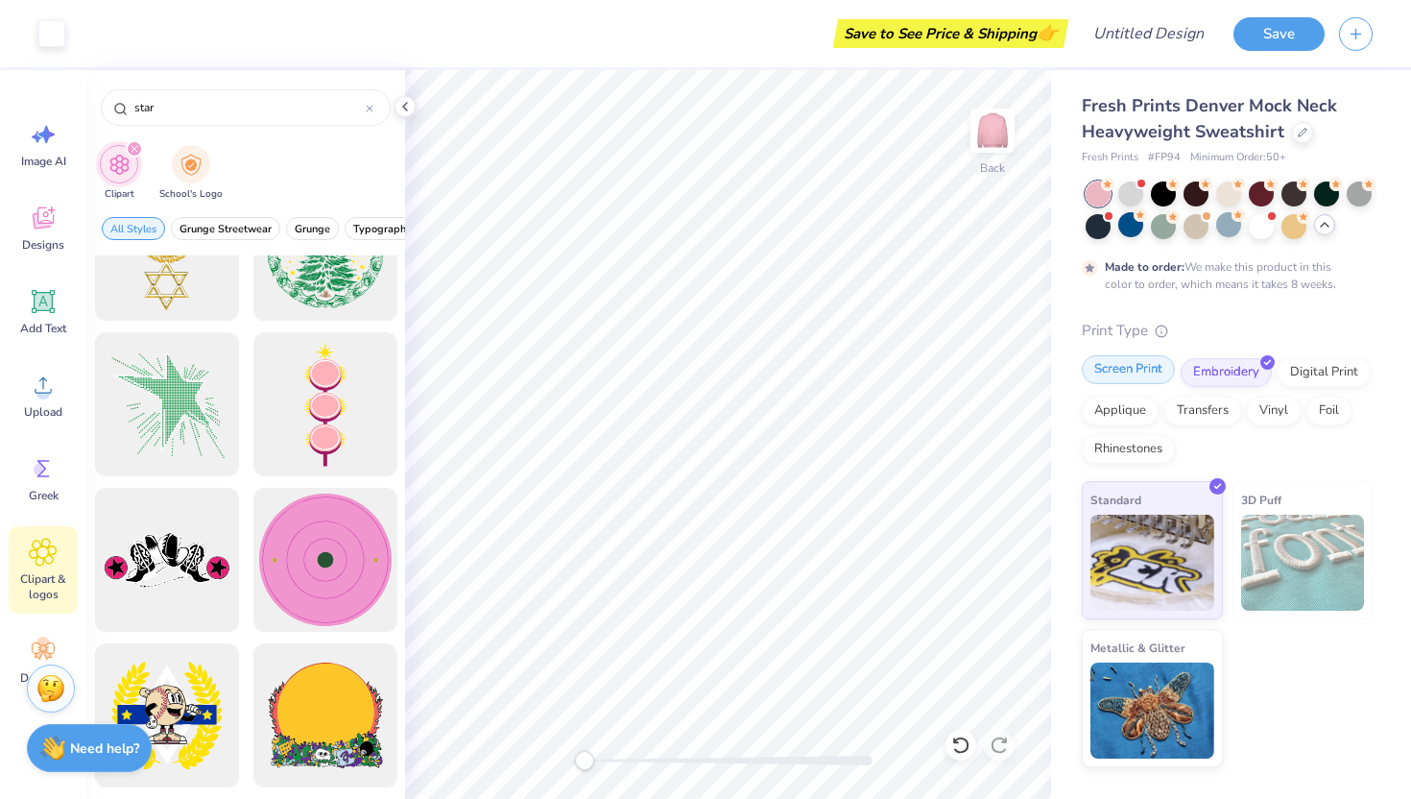
click at [996, 374] on div "Screen Print" at bounding box center [1128, 369] width 93 height 29
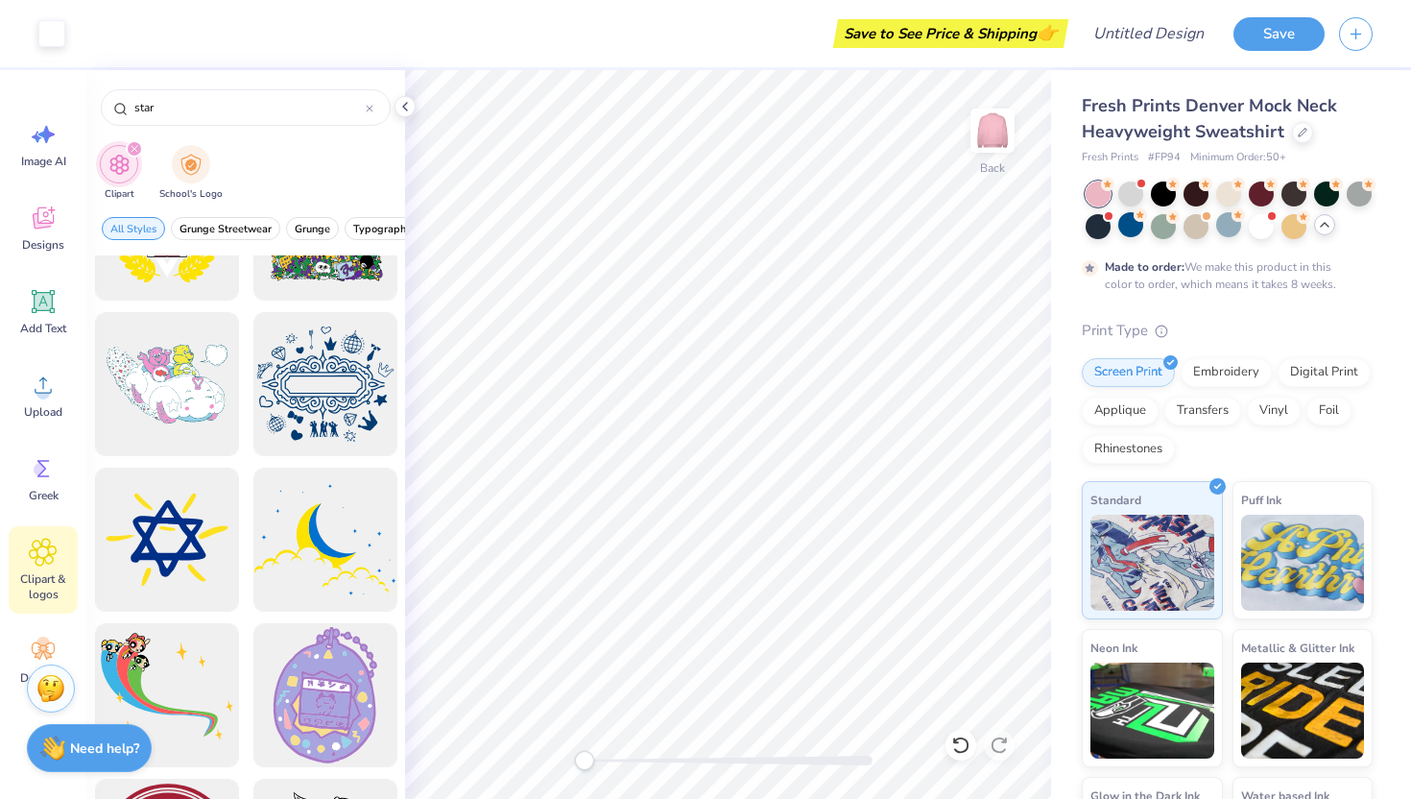
scroll to position [6784, 0]
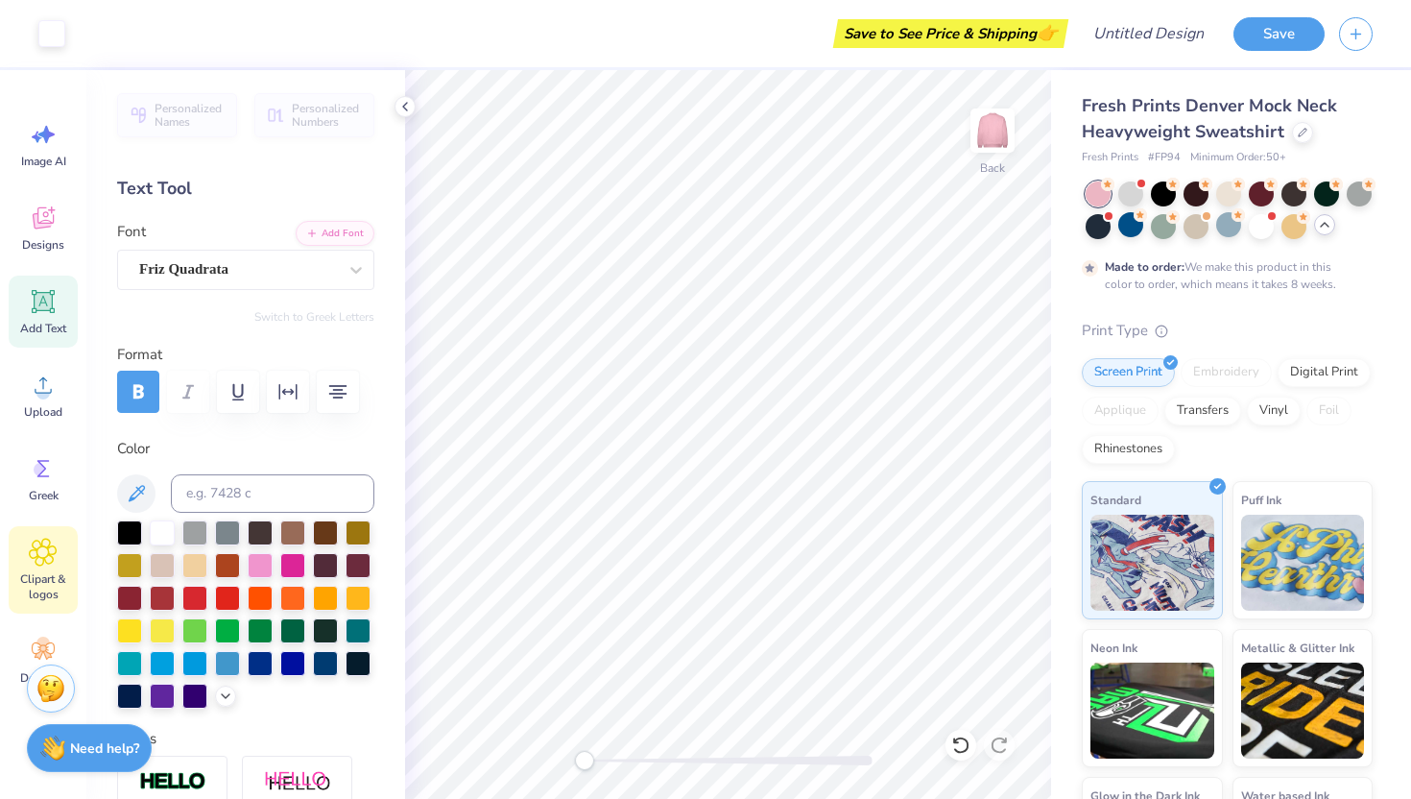
click at [49, 559] on icon at bounding box center [43, 551] width 28 height 29
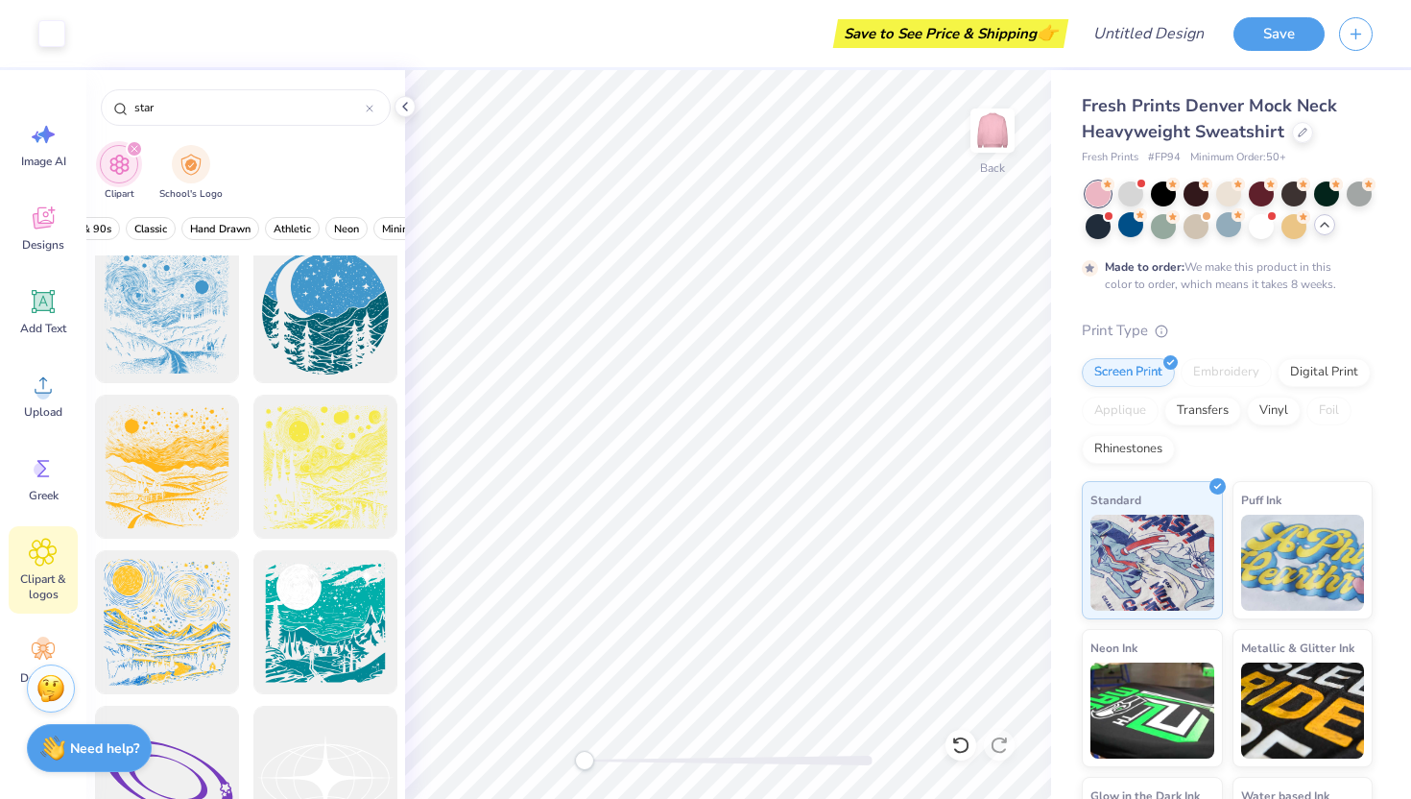
scroll to position [0, 613]
click at [143, 236] on button "Classic" at bounding box center [150, 228] width 50 height 23
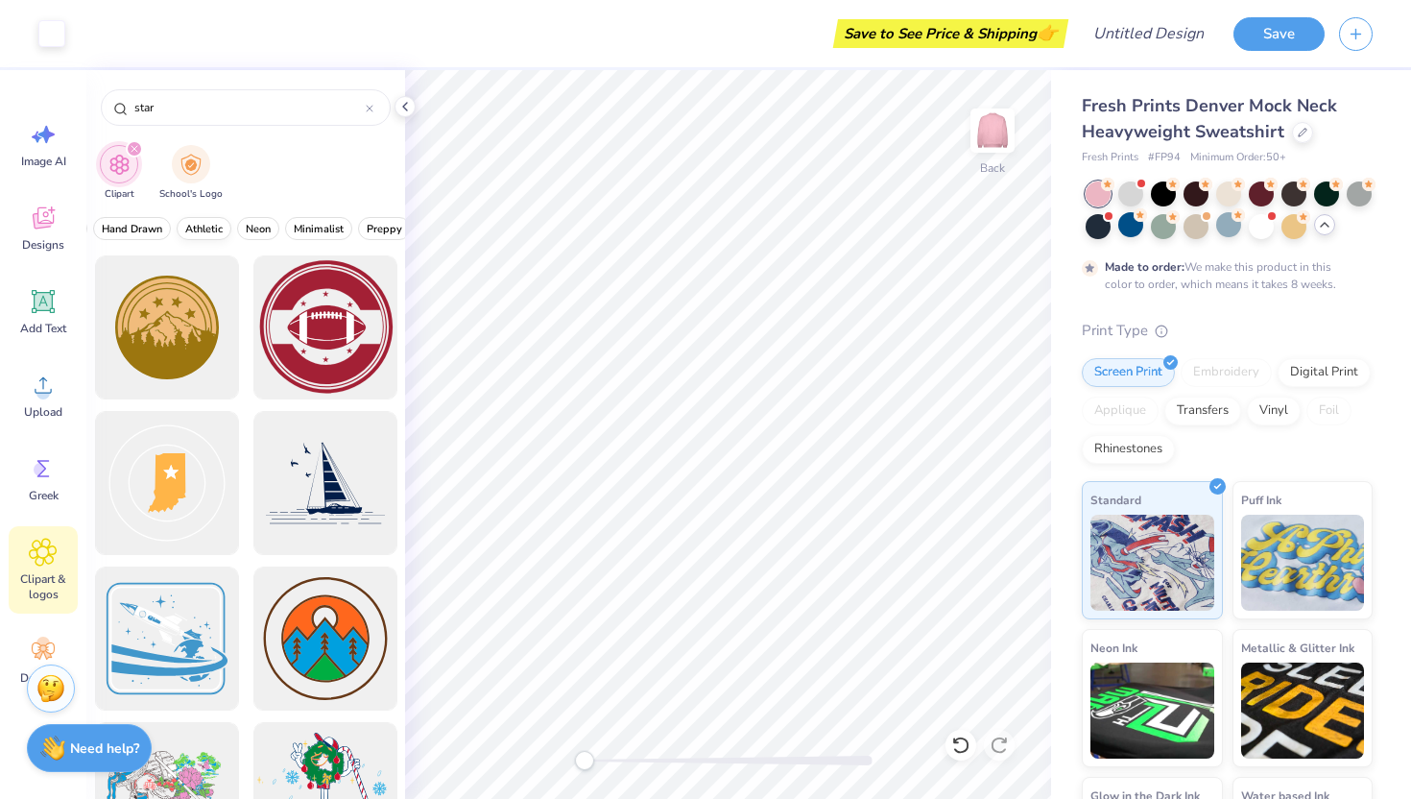
scroll to position [0, 753]
click at [268, 227] on span "Minimalist" at bounding box center [266, 229] width 50 height 14
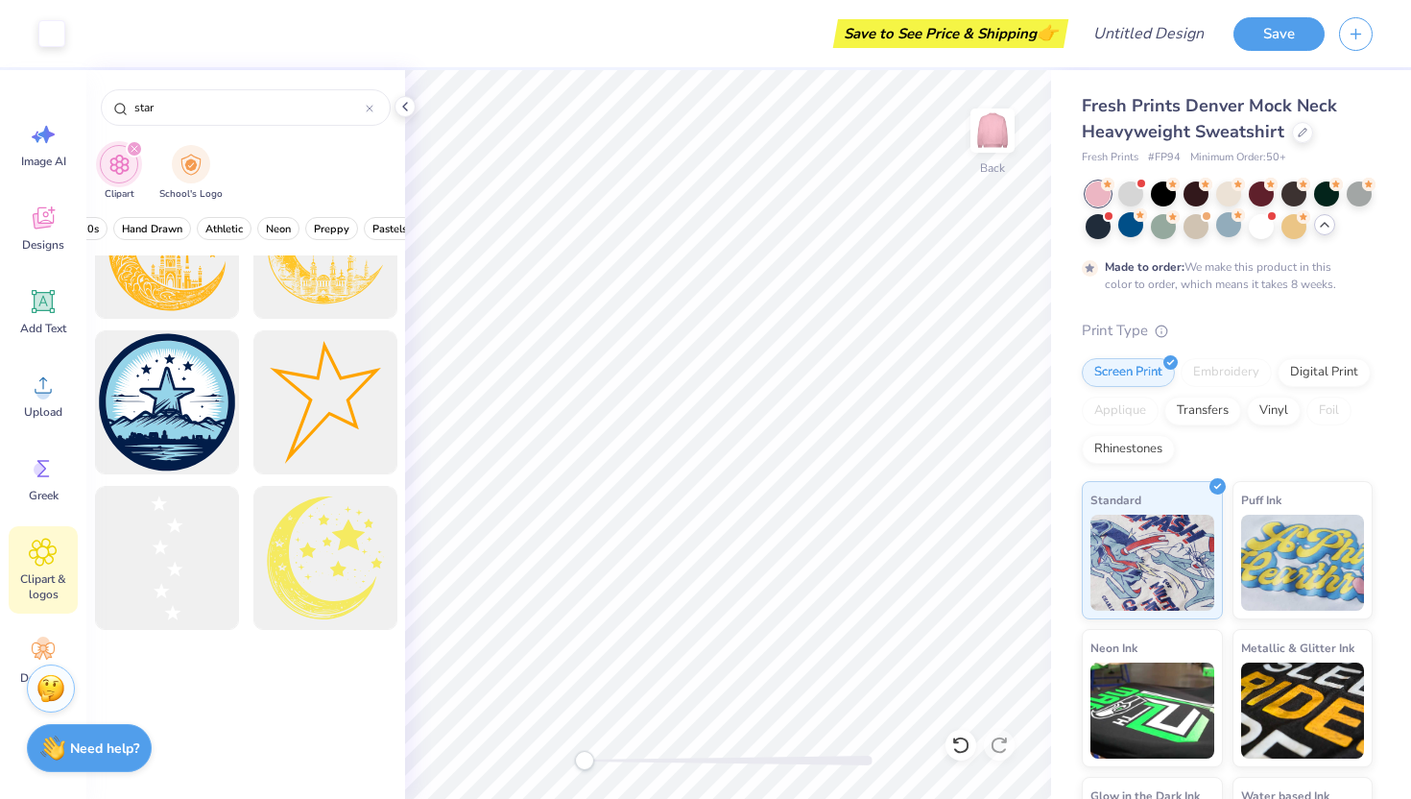
scroll to position [0, 0]
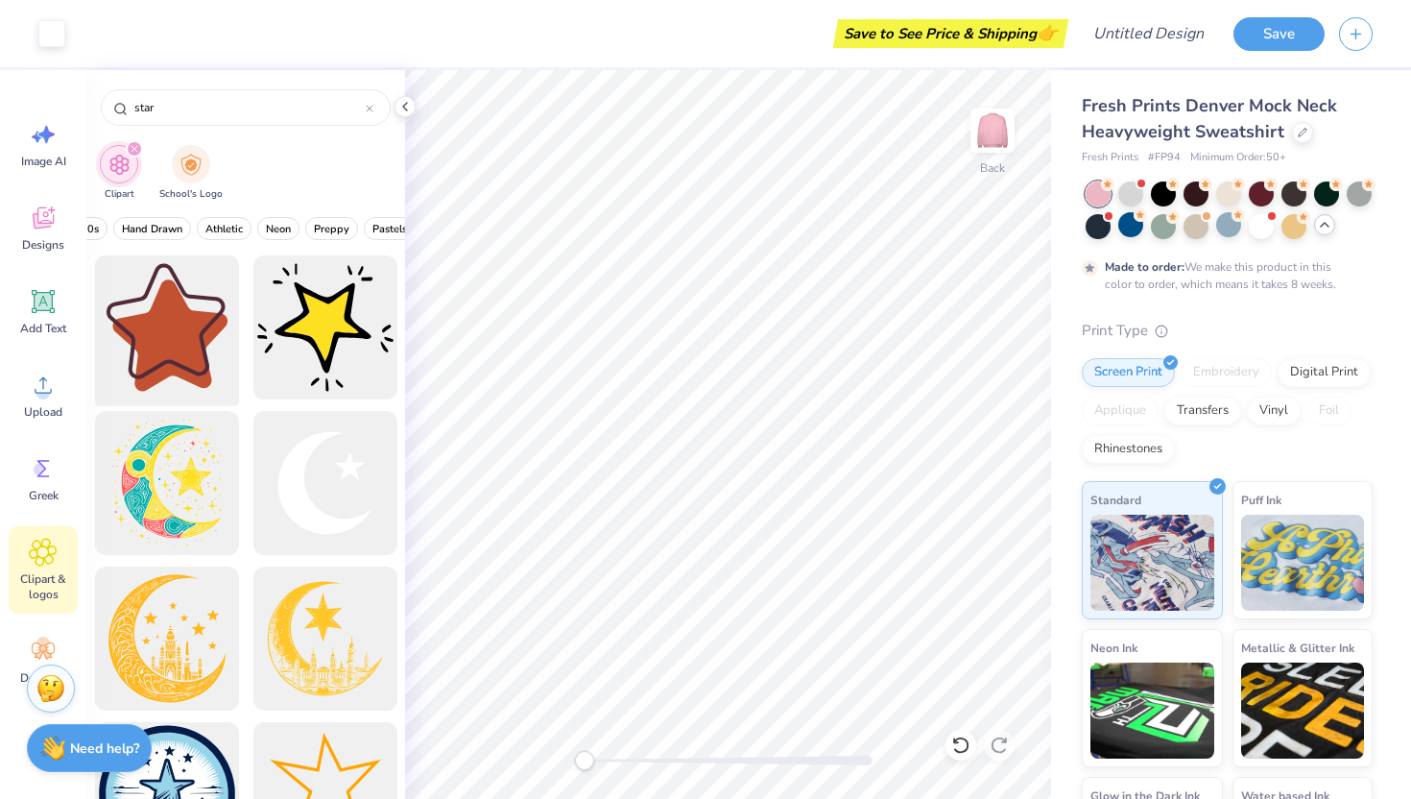
click at [185, 345] on div at bounding box center [166, 328] width 158 height 158
click at [130, 235] on span "All Styles" at bounding box center [133, 229] width 46 height 14
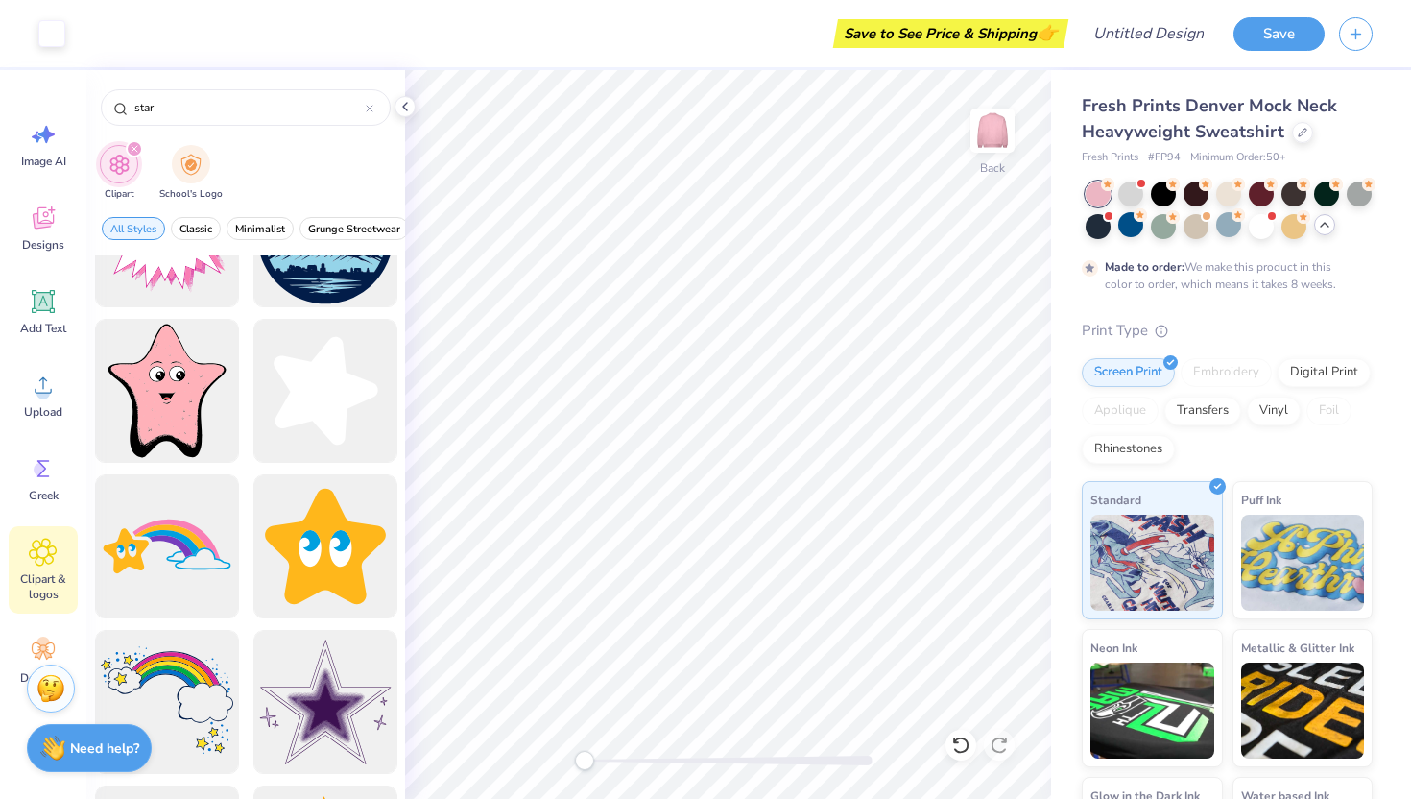
scroll to position [1309, 0]
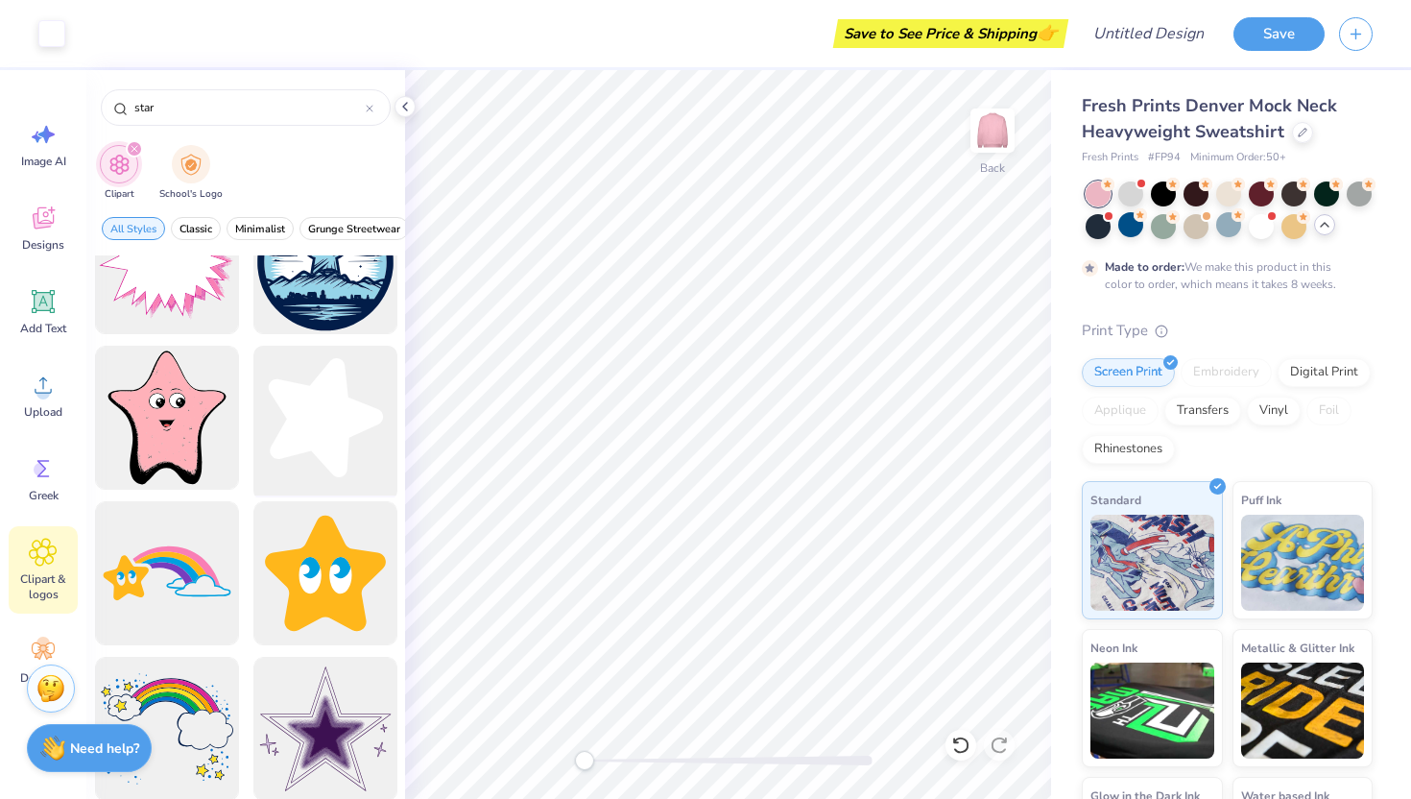
click at [303, 444] on div at bounding box center [325, 418] width 158 height 158
click at [34, 395] on icon at bounding box center [43, 384] width 29 height 29
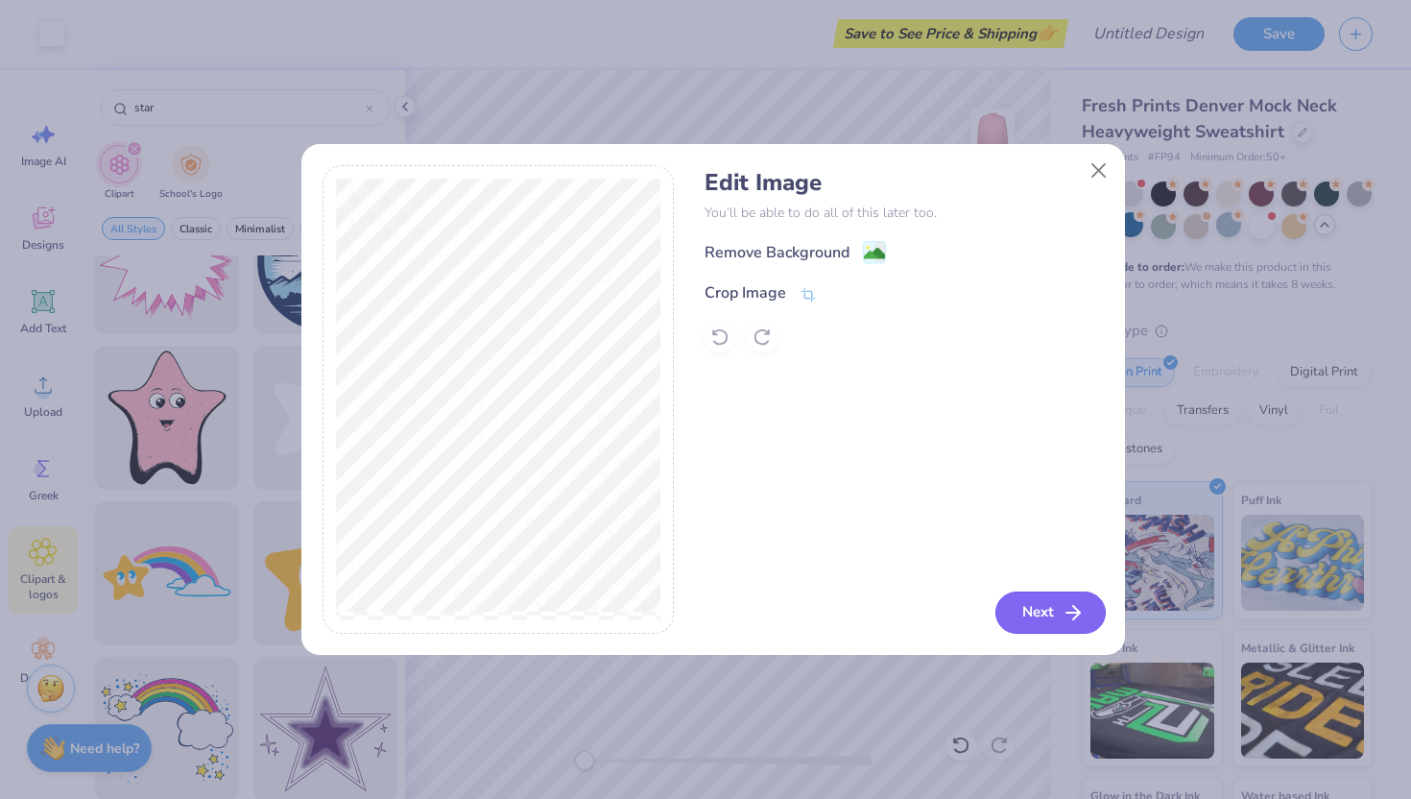
click at [996, 613] on button "Next" at bounding box center [1050, 612] width 110 height 42
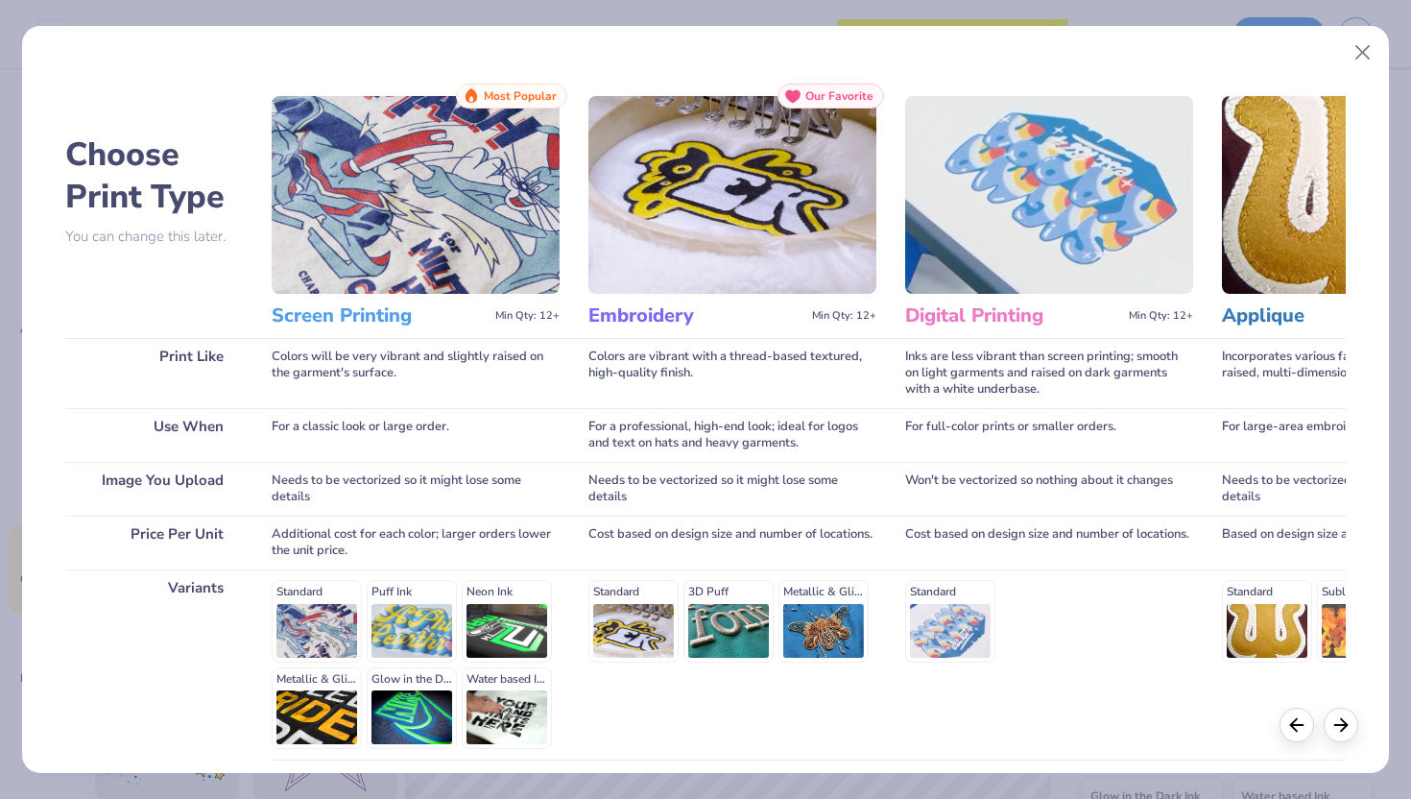
scroll to position [158, 0]
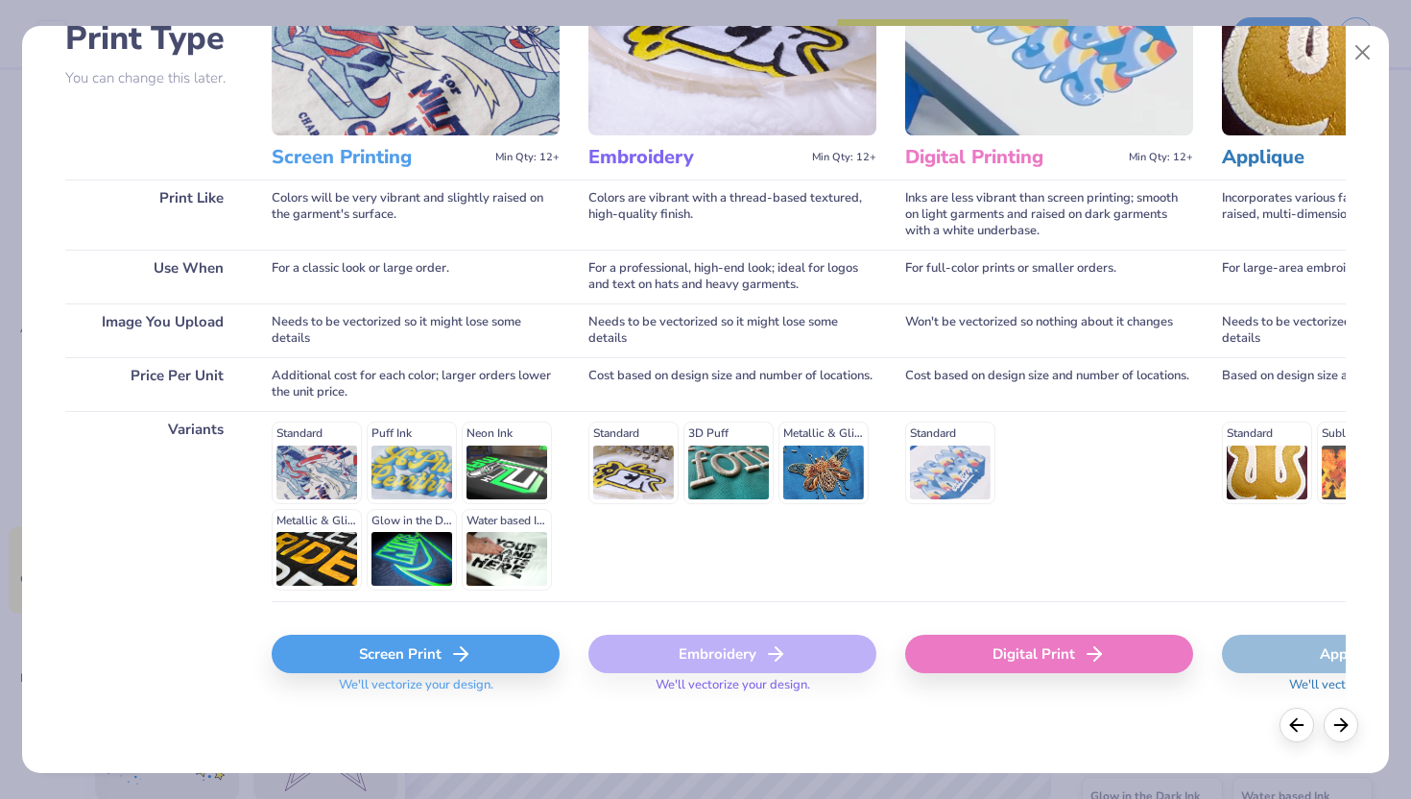
click at [423, 658] on div "Screen Print" at bounding box center [416, 653] width 288 height 38
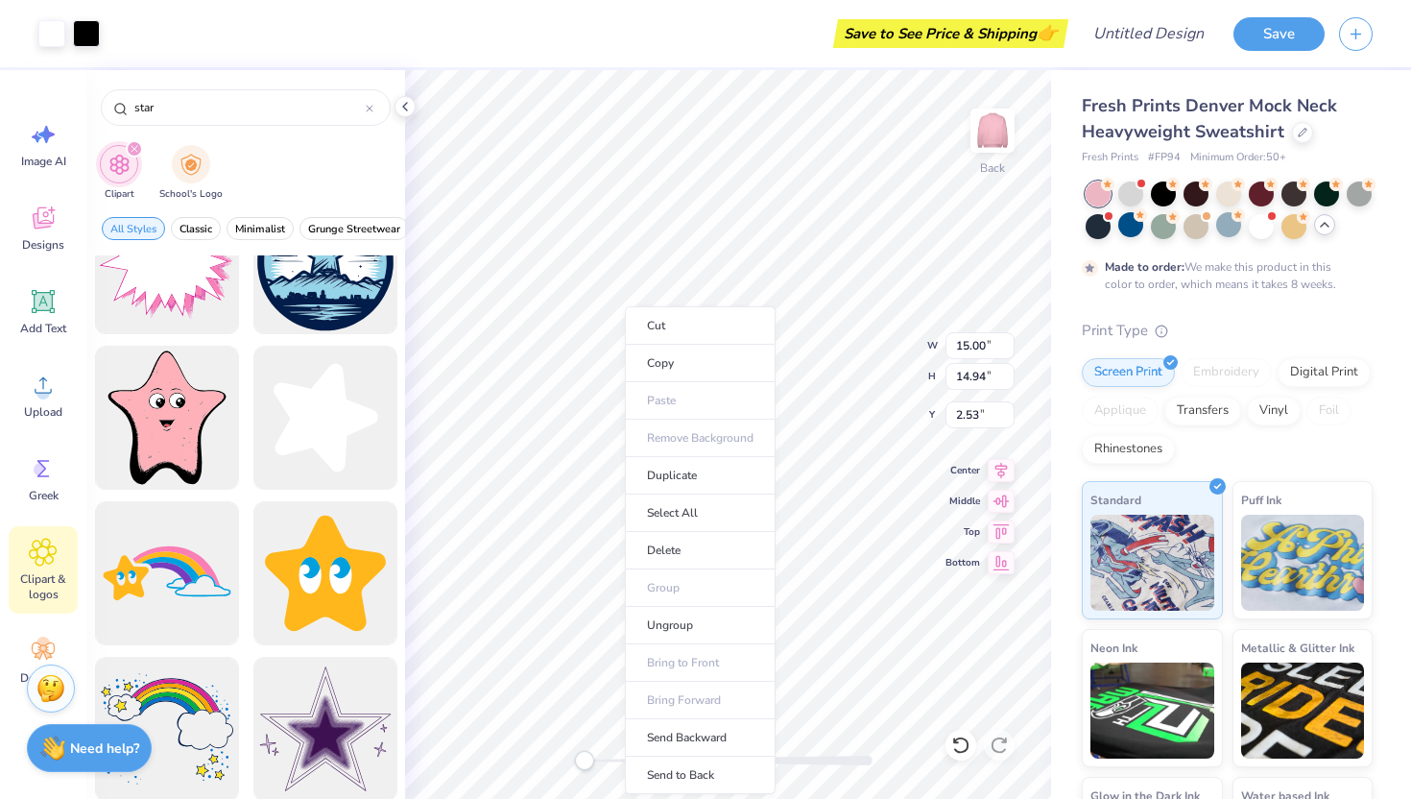
click at [698, 440] on ul "Cut Copy Paste Remove Background Duplicate Select All Delete Group Ungroup Brin…" at bounding box center [700, 550] width 151 height 488
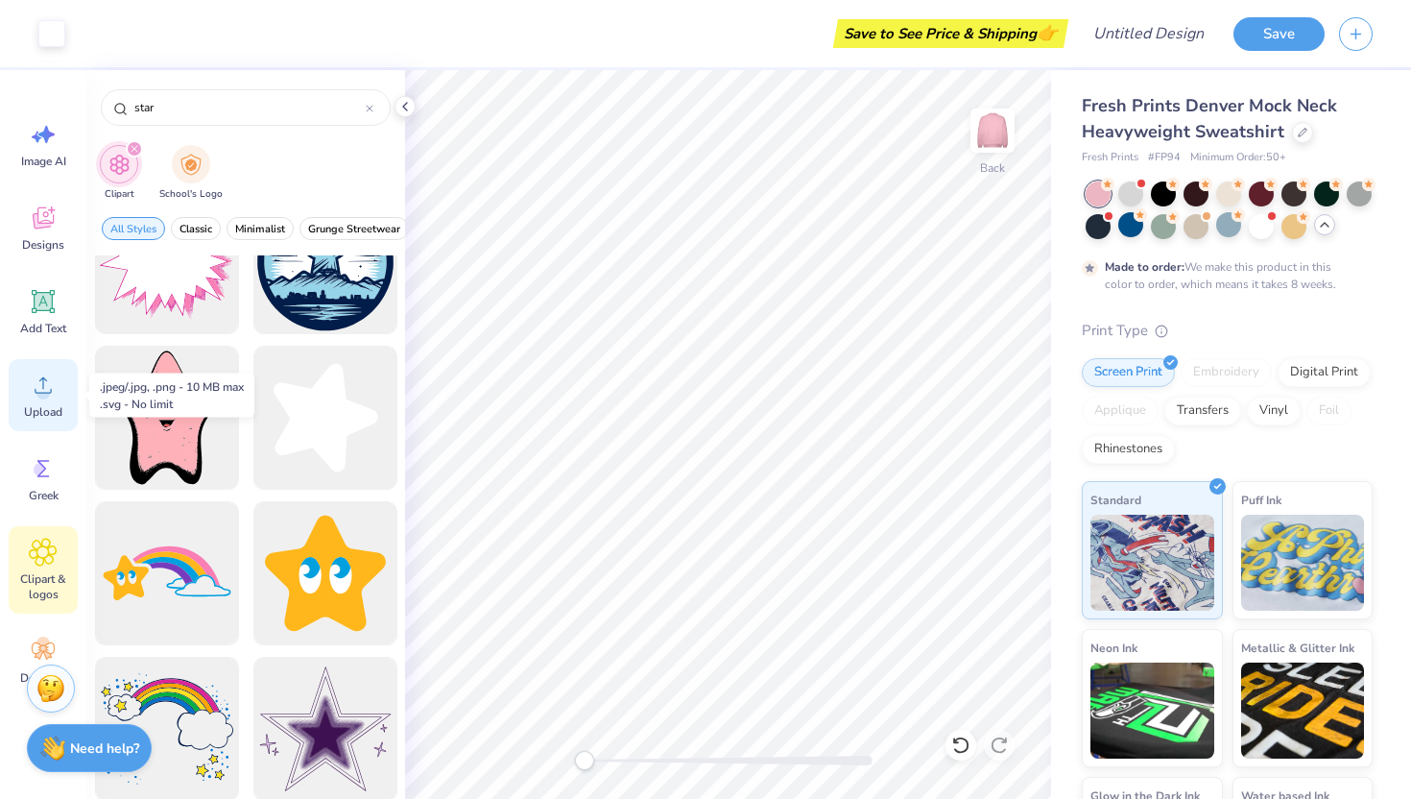
click at [43, 410] on span "Upload" at bounding box center [43, 411] width 38 height 15
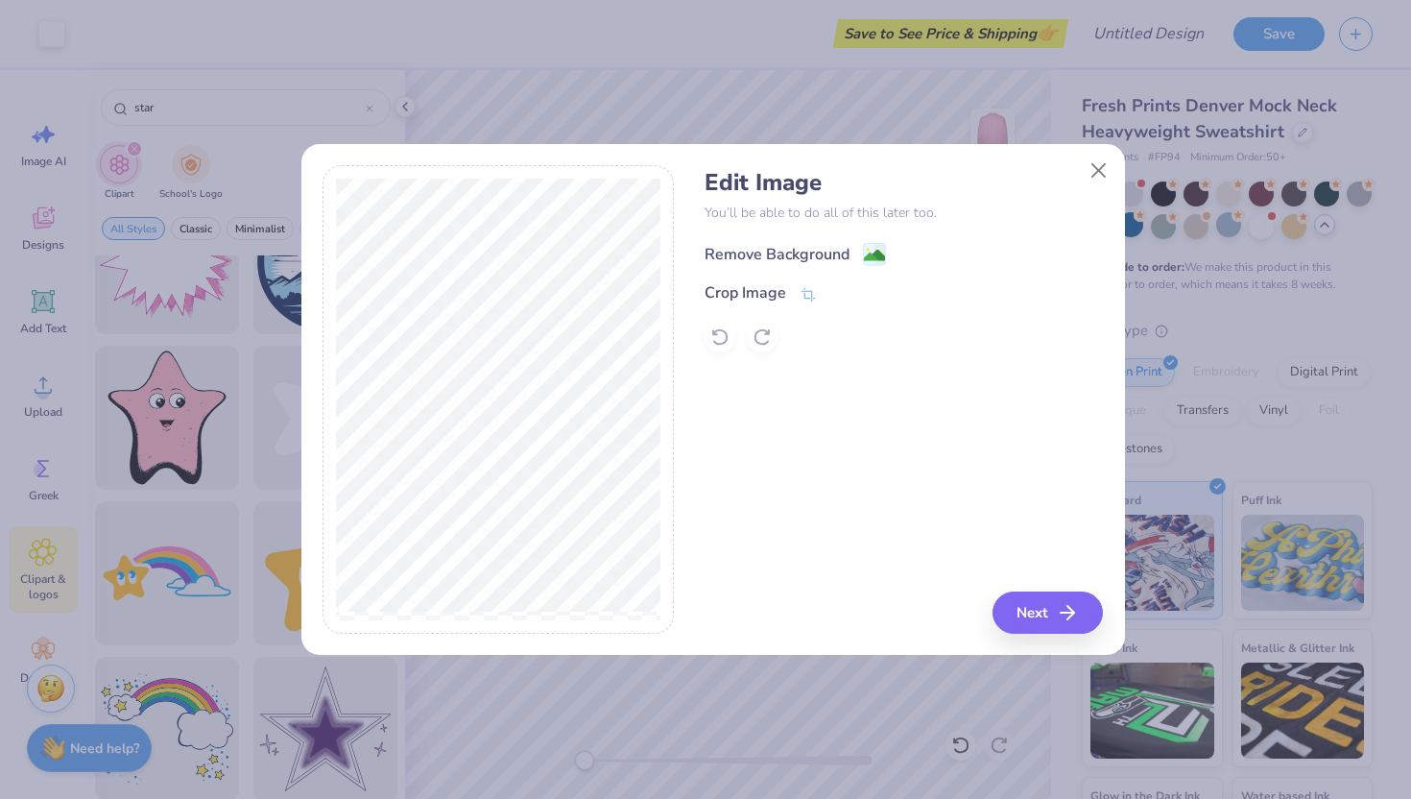
click at [817, 247] on div "Remove Background" at bounding box center [776, 254] width 145 height 23
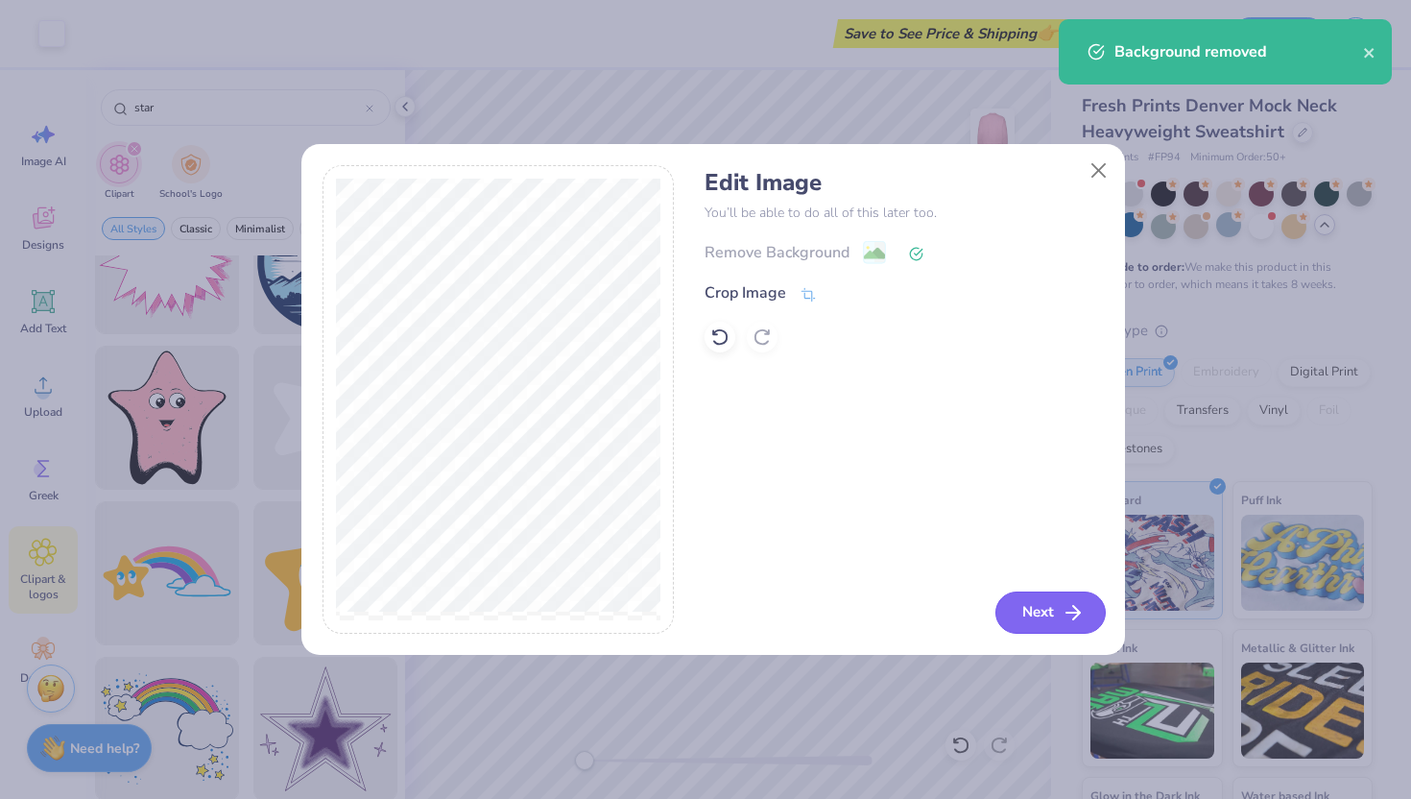
click at [996, 594] on button "Next" at bounding box center [1050, 612] width 110 height 42
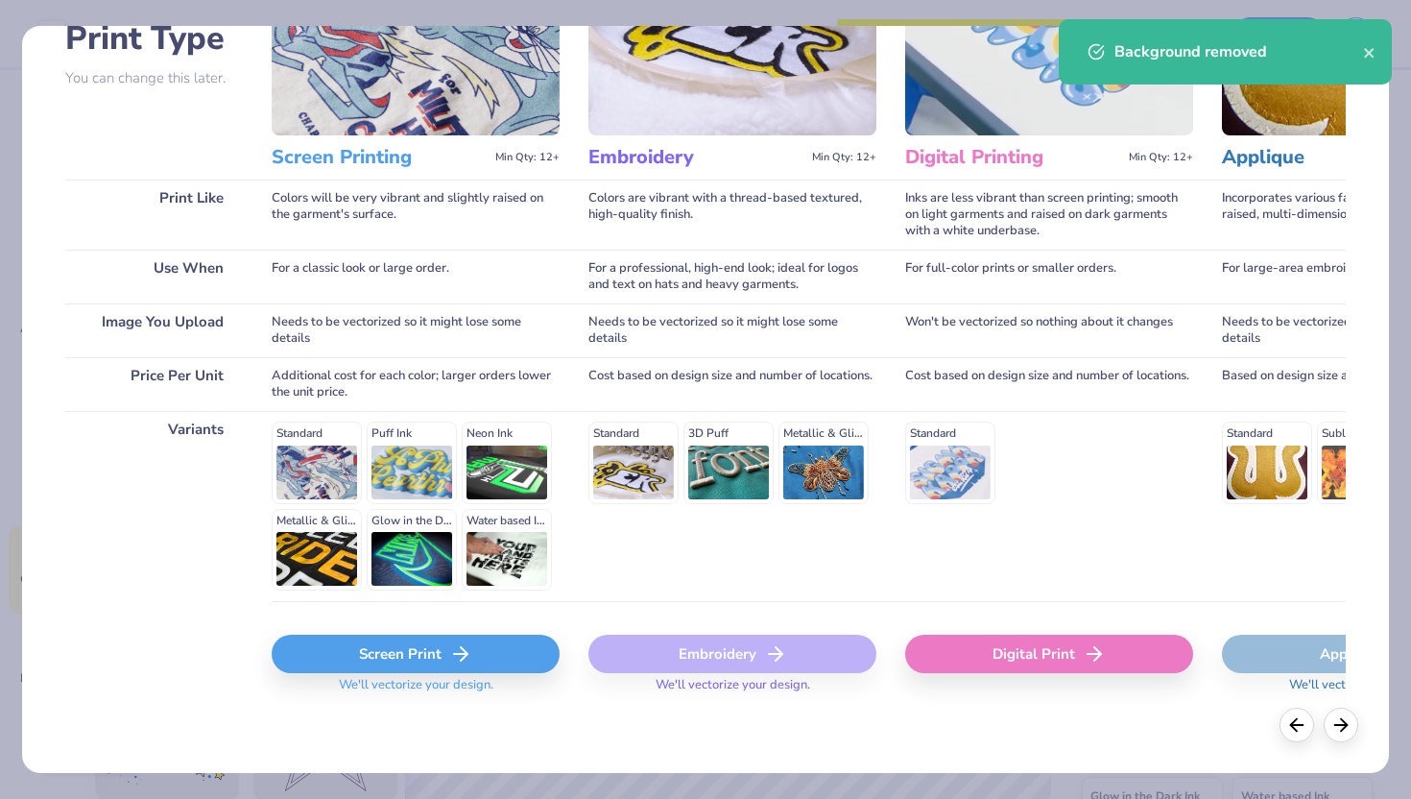
click at [409, 651] on div "Screen Print" at bounding box center [416, 653] width 288 height 38
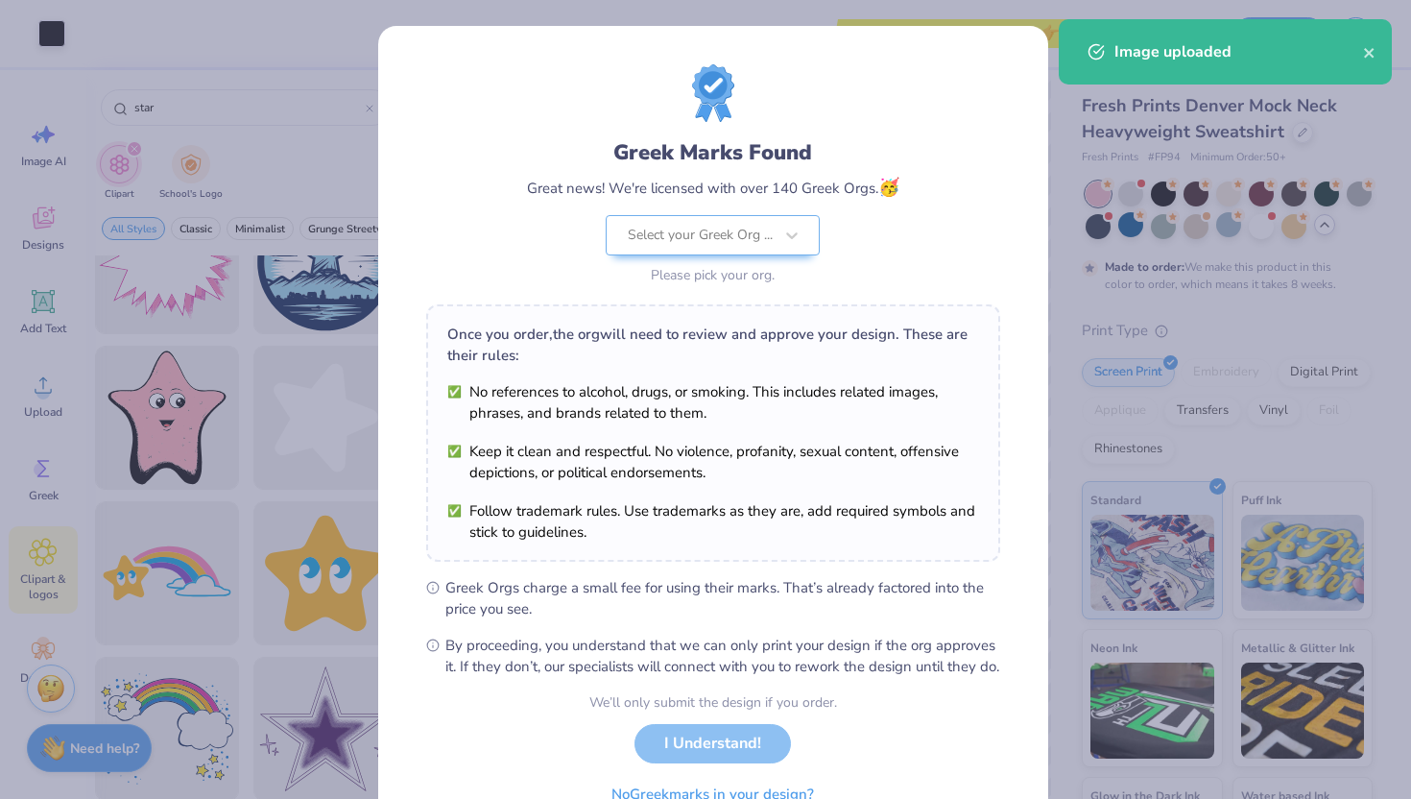
click at [902, 308] on div "Once you order, the org will need to review and approve your design. These are …" at bounding box center [713, 432] width 574 height 257
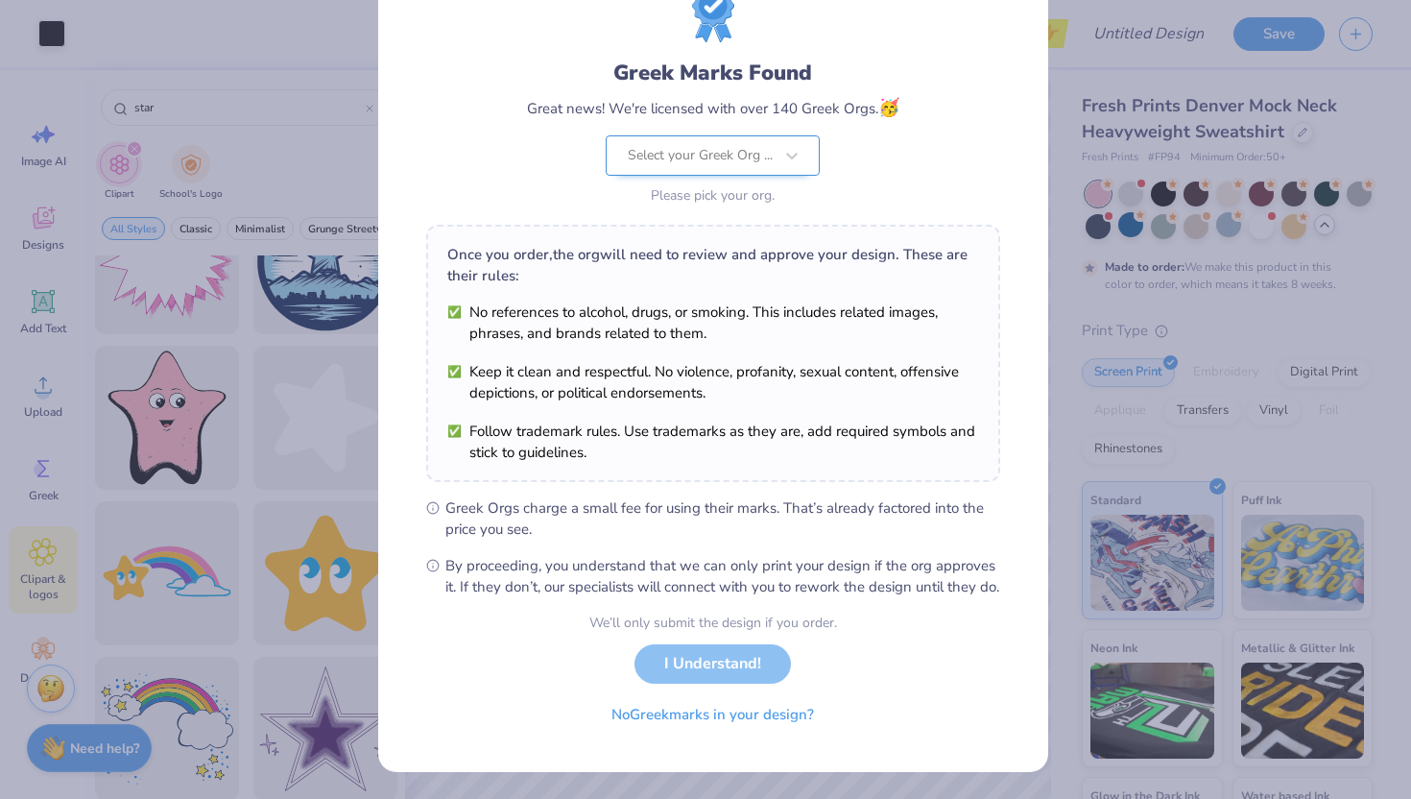
click at [727, 143] on div at bounding box center [700, 155] width 145 height 25
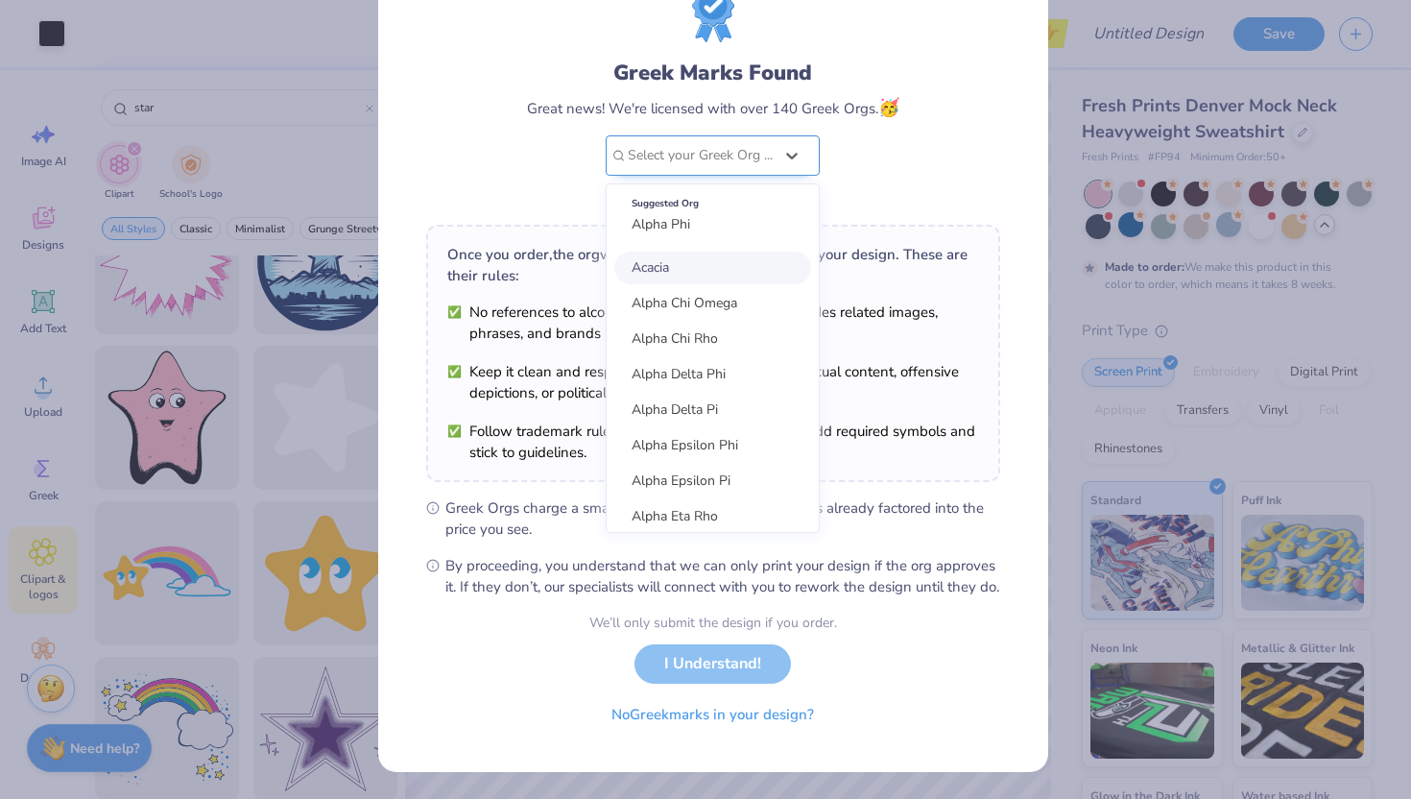
scroll to position [0, 0]
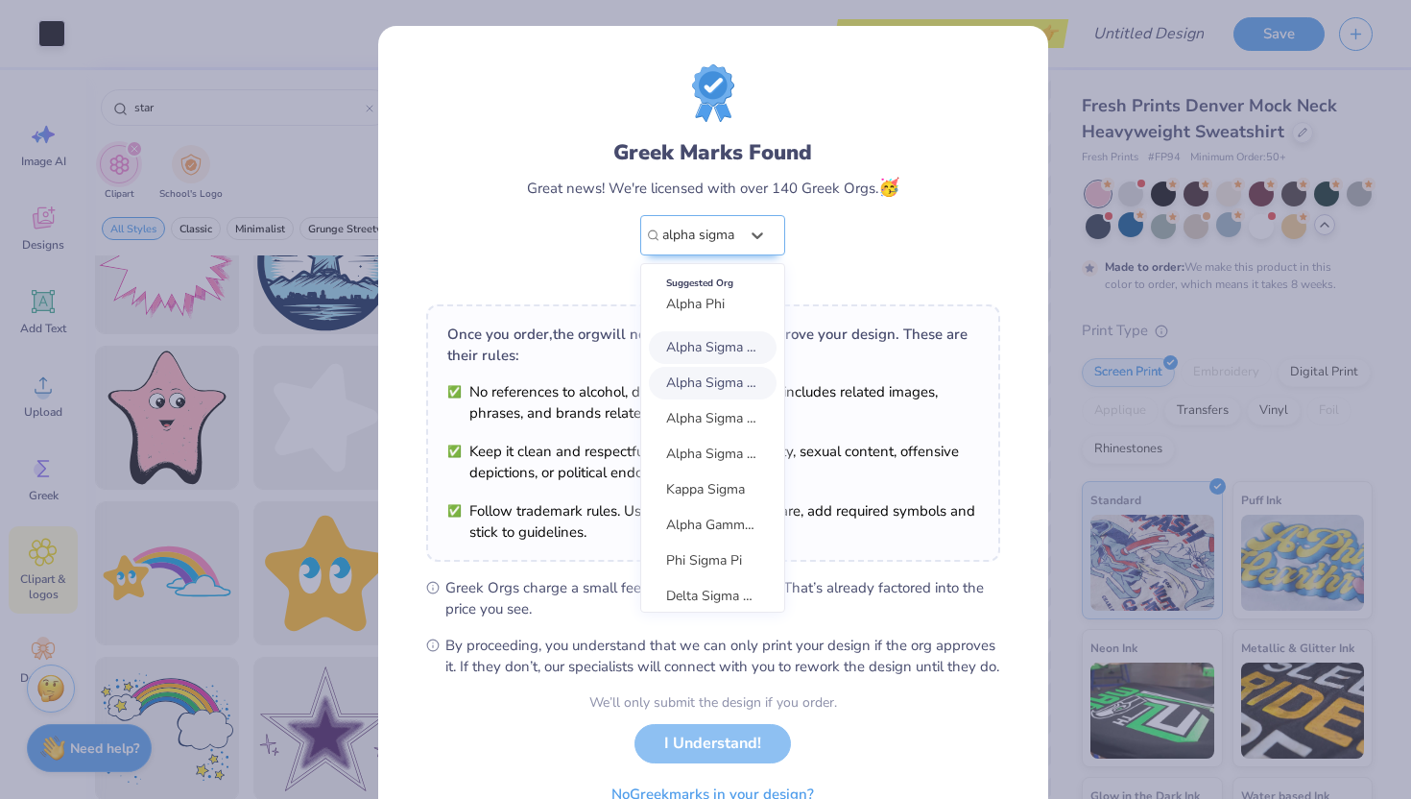
click at [691, 354] on span "Alpha Sigma Alpha" at bounding box center [724, 347] width 116 height 18
type input "alpha sigma"
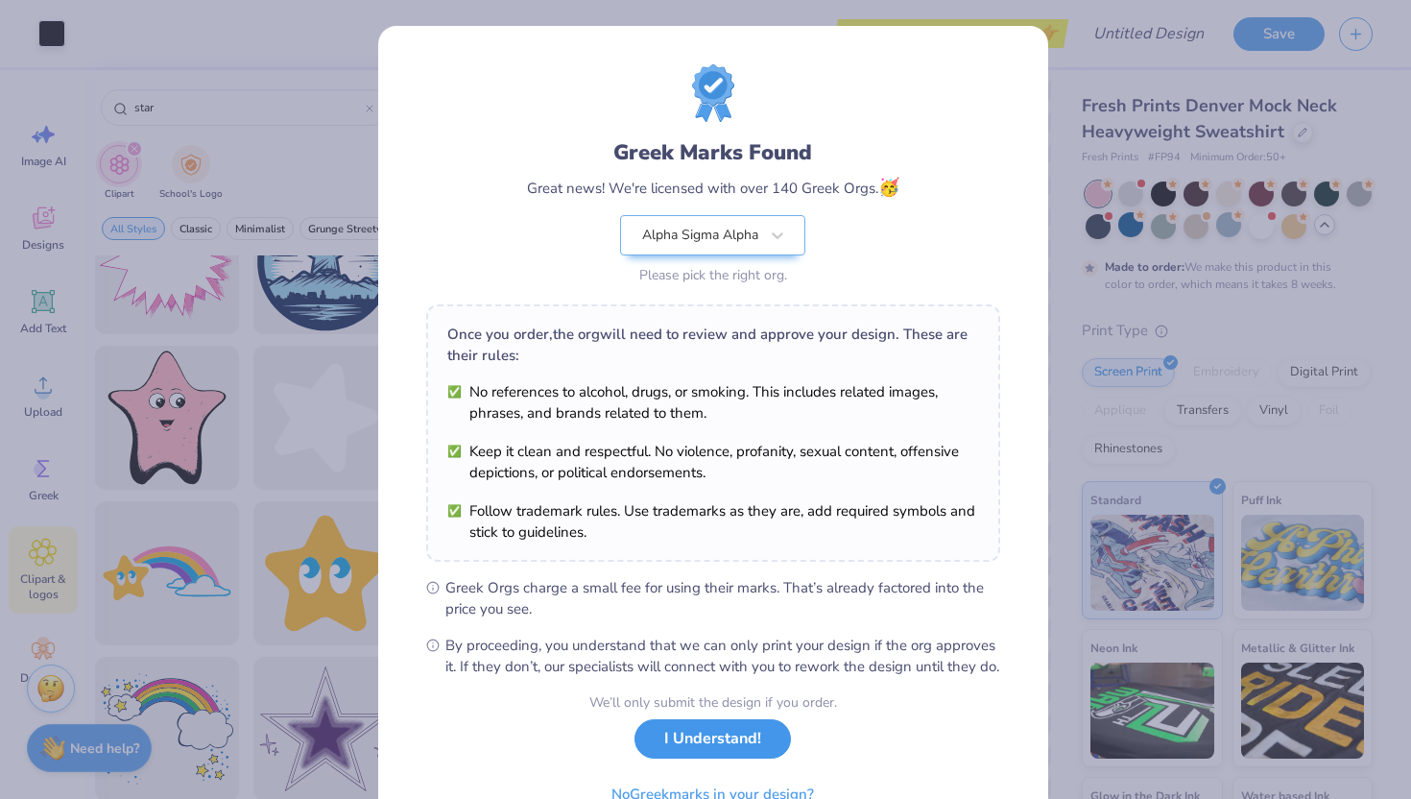
click at [713, 680] on button "I Understand!" at bounding box center [712, 738] width 156 height 39
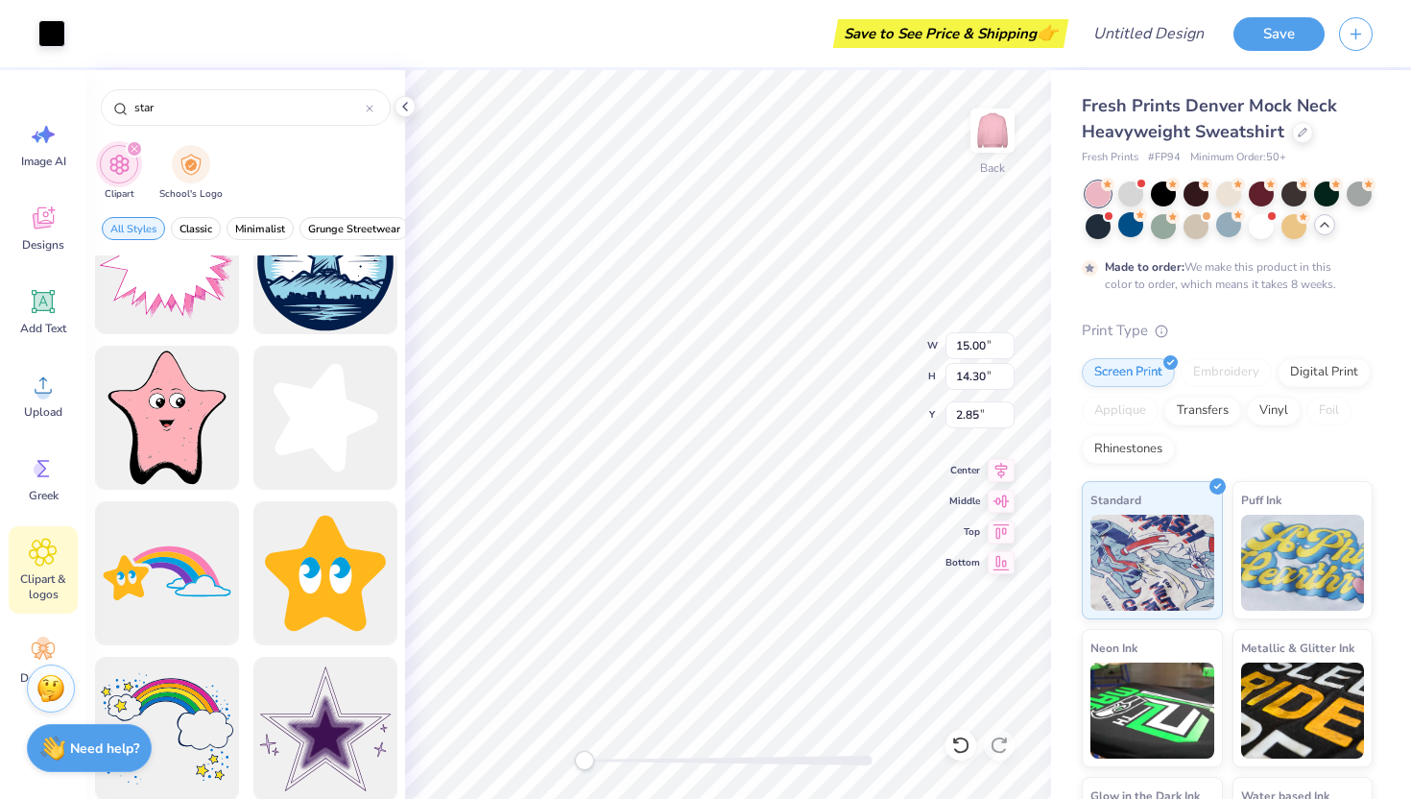
type input "14.08"
type input "3.02"
type input "2.68"
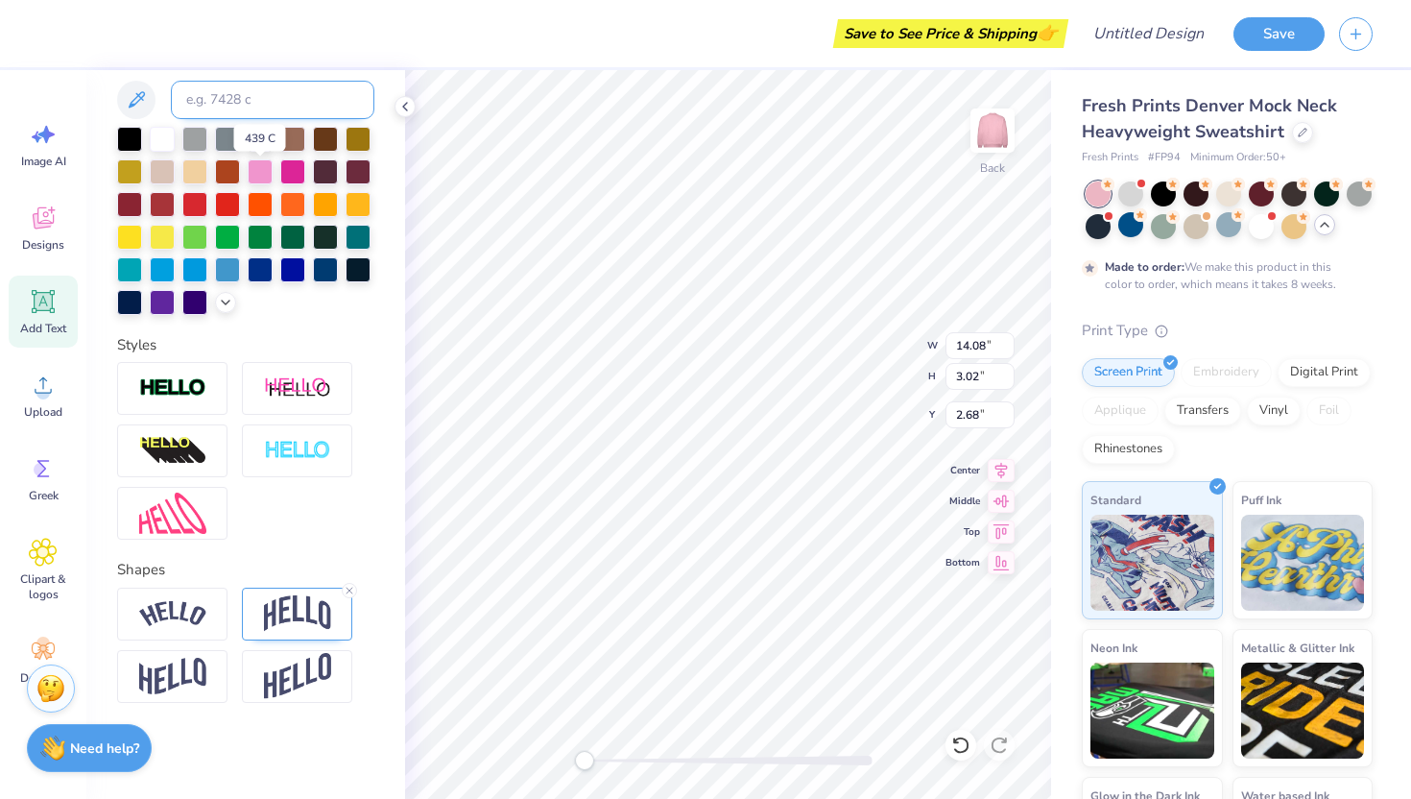
scroll to position [425, 0]
click at [320, 621] on img at bounding box center [297, 613] width 67 height 36
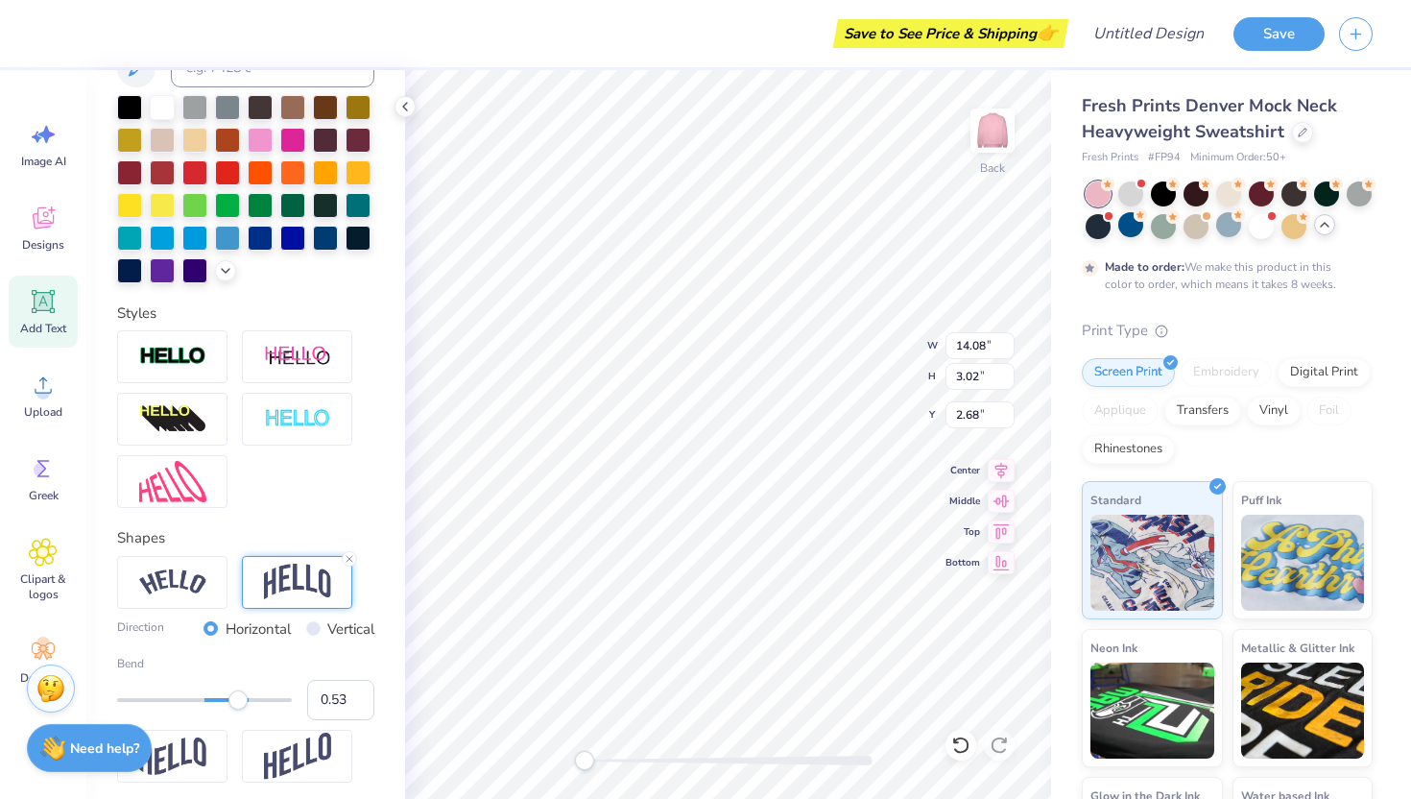
type input "0.54"
drag, startPoint x: 223, startPoint y: 726, endPoint x: 241, endPoint y: 727, distance: 18.3
click at [241, 680] on div at bounding box center [204, 699] width 175 height 19
click at [240, 680] on div "Accessibility label" at bounding box center [239, 699] width 19 height 19
type input "0.37"
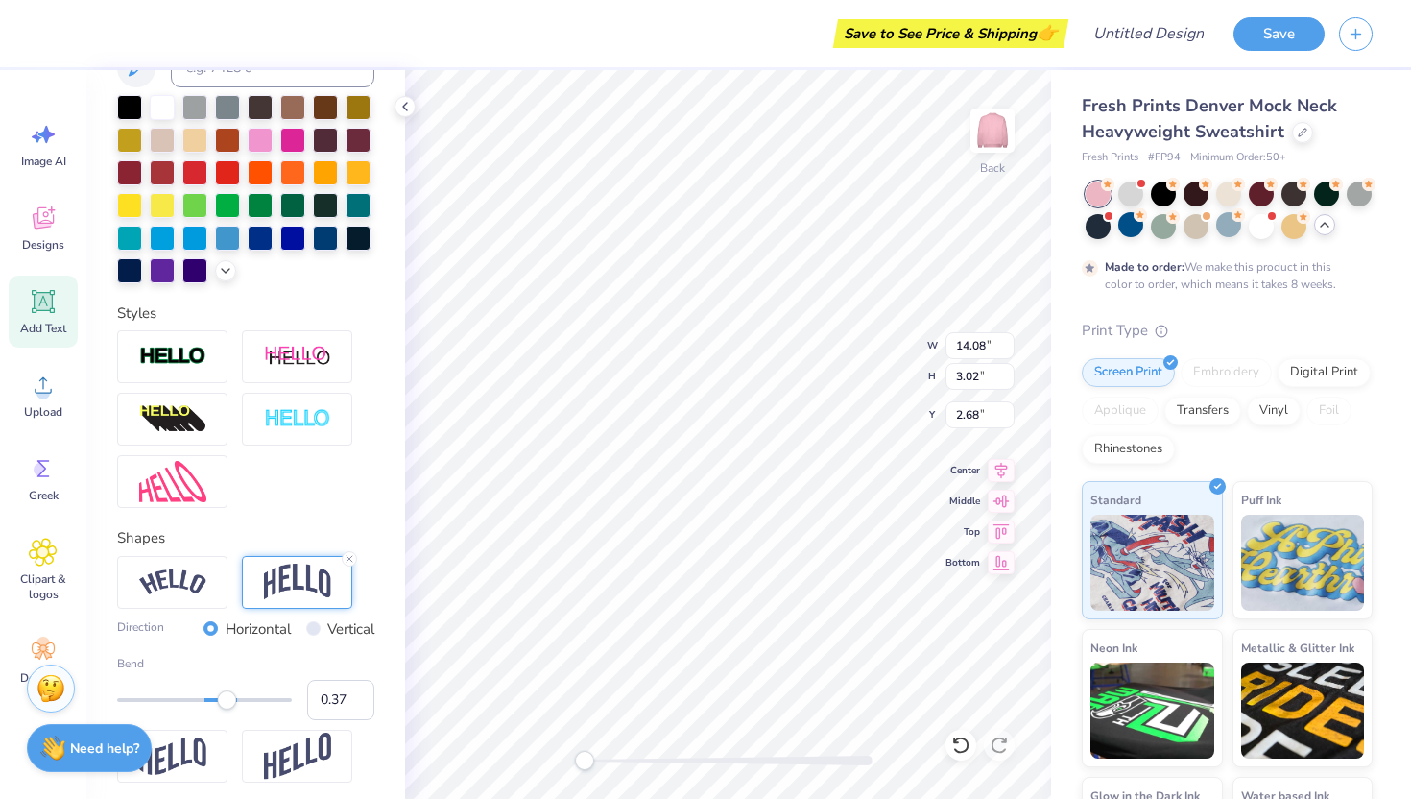
drag, startPoint x: 244, startPoint y: 737, endPoint x: 227, endPoint y: 736, distance: 17.3
click at [227, 680] on div "Accessibility label" at bounding box center [226, 699] width 19 height 19
click at [996, 204] on div at bounding box center [1359, 191] width 25 height 25
click at [996, 191] on div at bounding box center [1130, 191] width 25 height 25
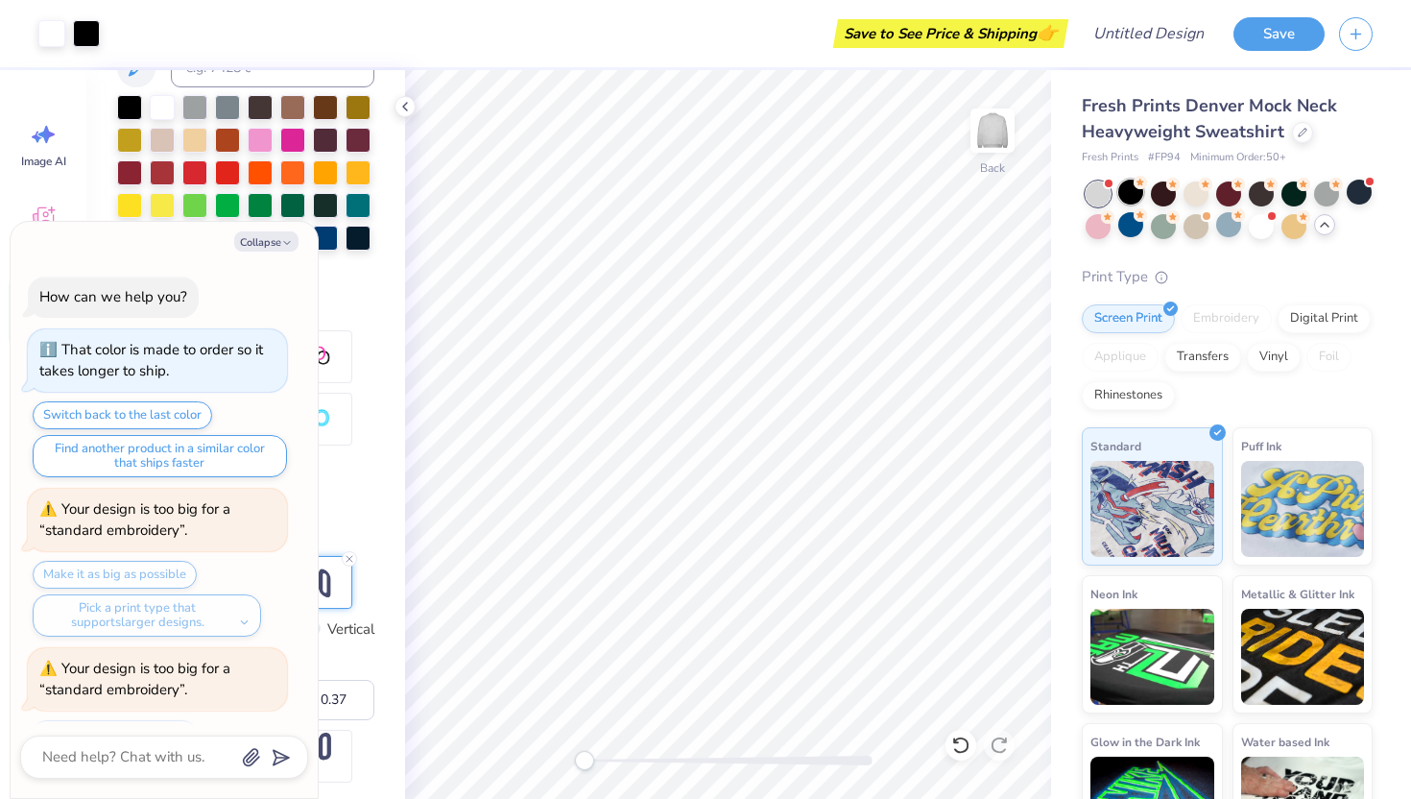
scroll to position [1041, 0]
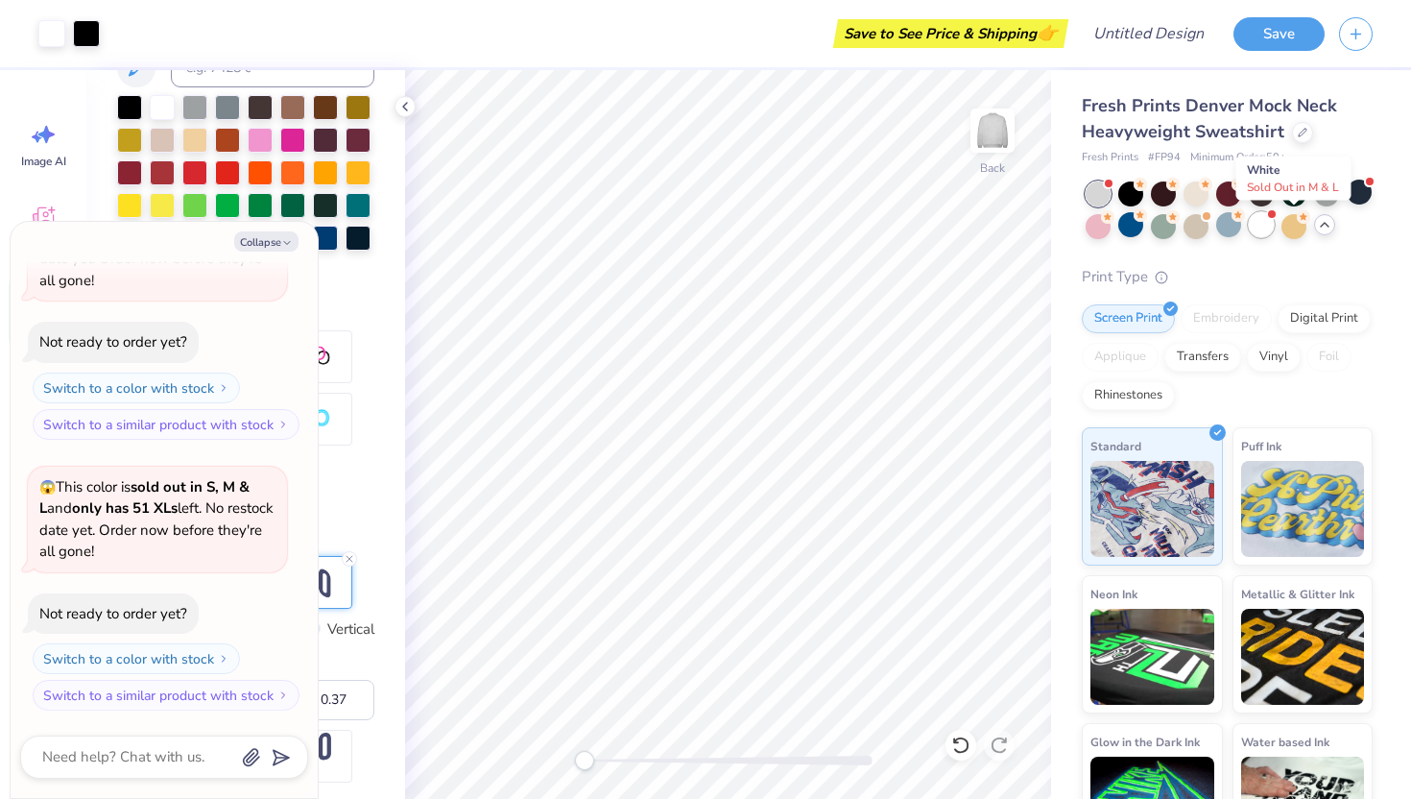
click at [996, 229] on div at bounding box center [1261, 224] width 25 height 25
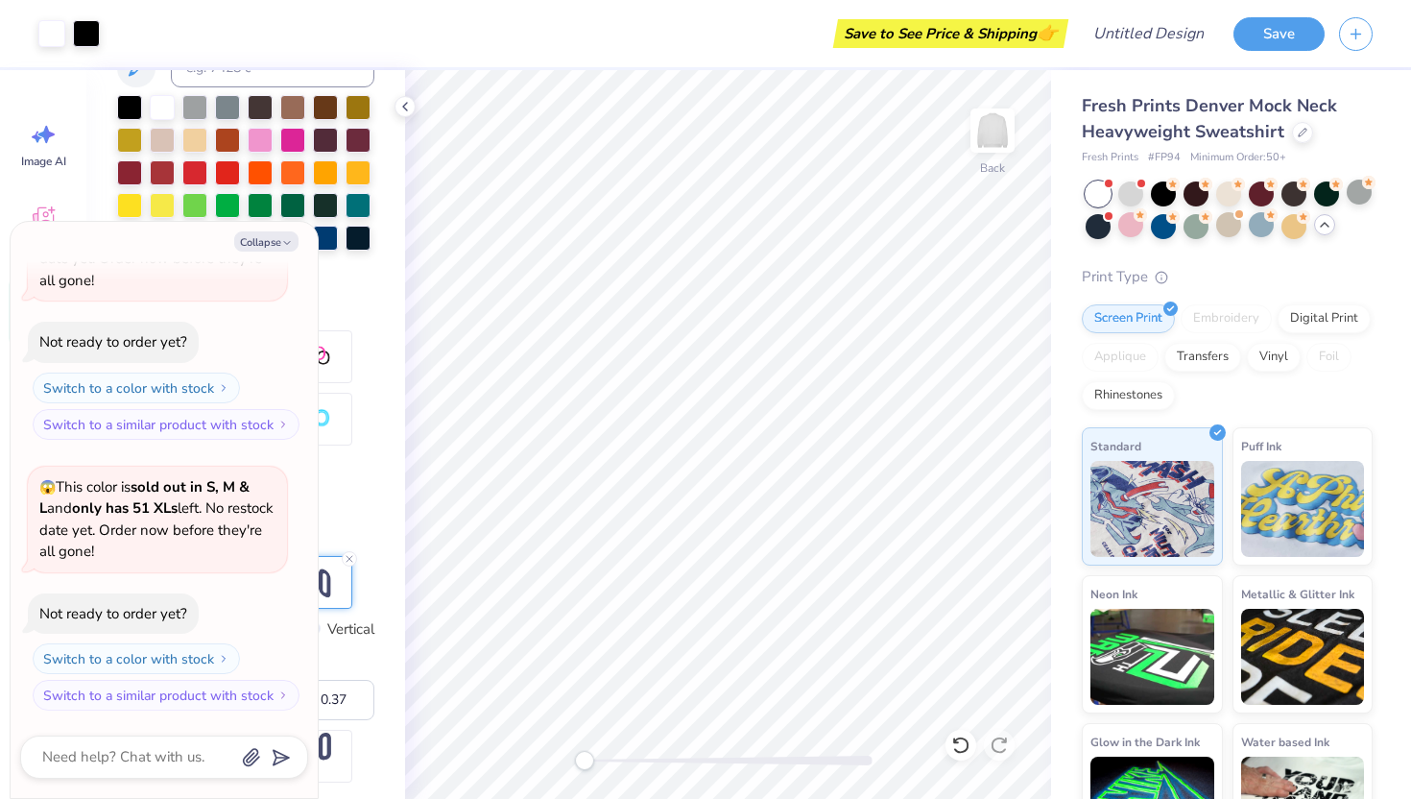
scroll to position [1312, 0]
click at [996, 200] on div at bounding box center [1228, 191] width 25 height 25
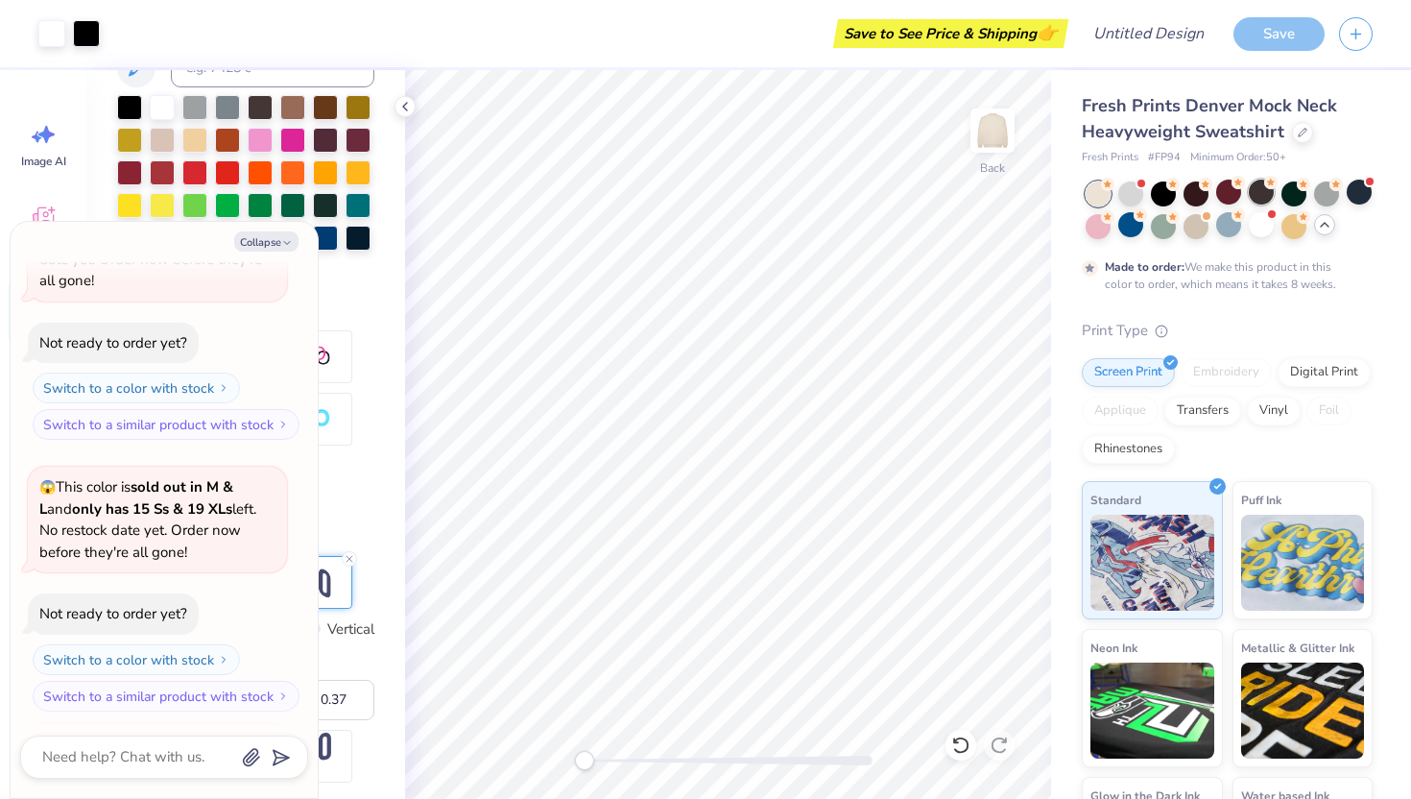
scroll to position [1631, 0]
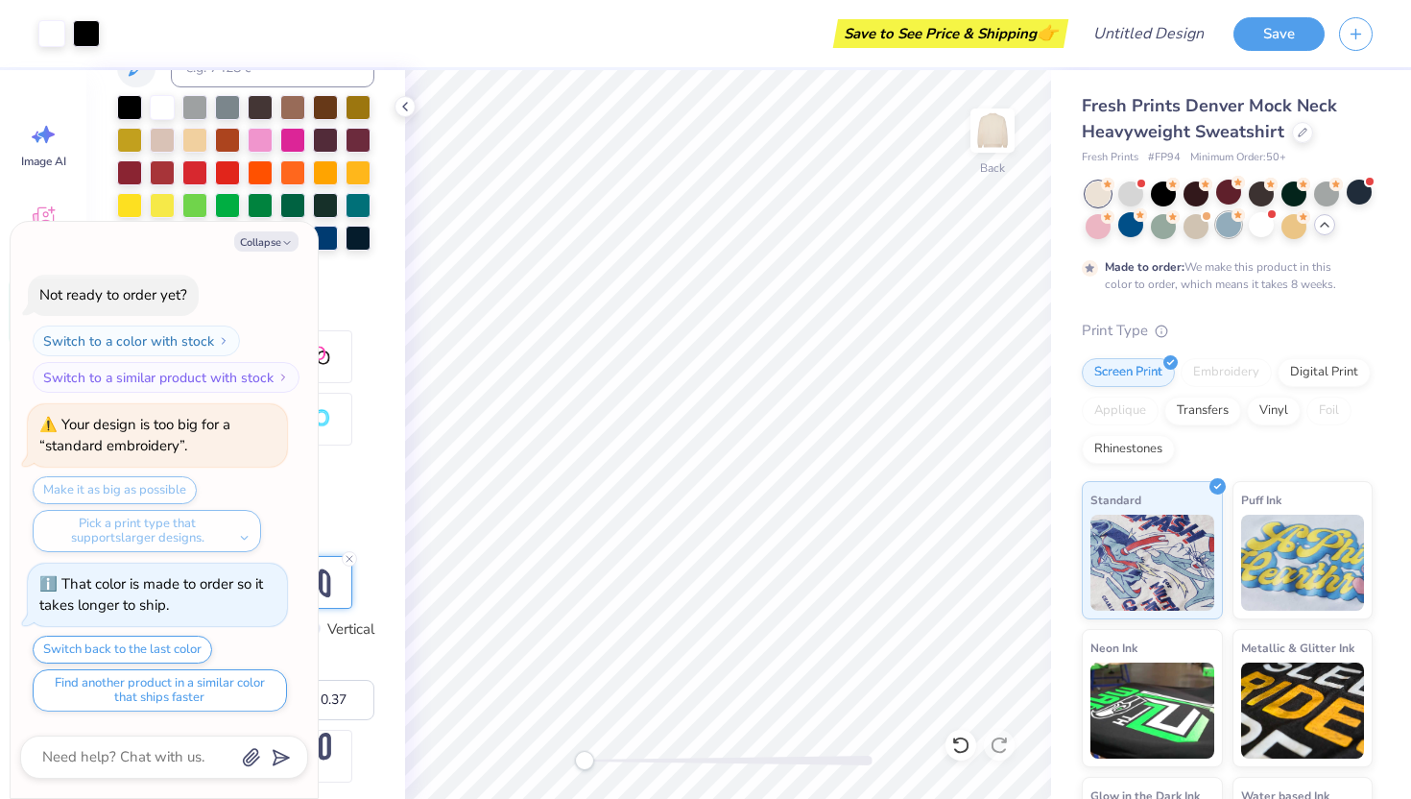
click at [996, 232] on div at bounding box center [1228, 224] width 25 height 25
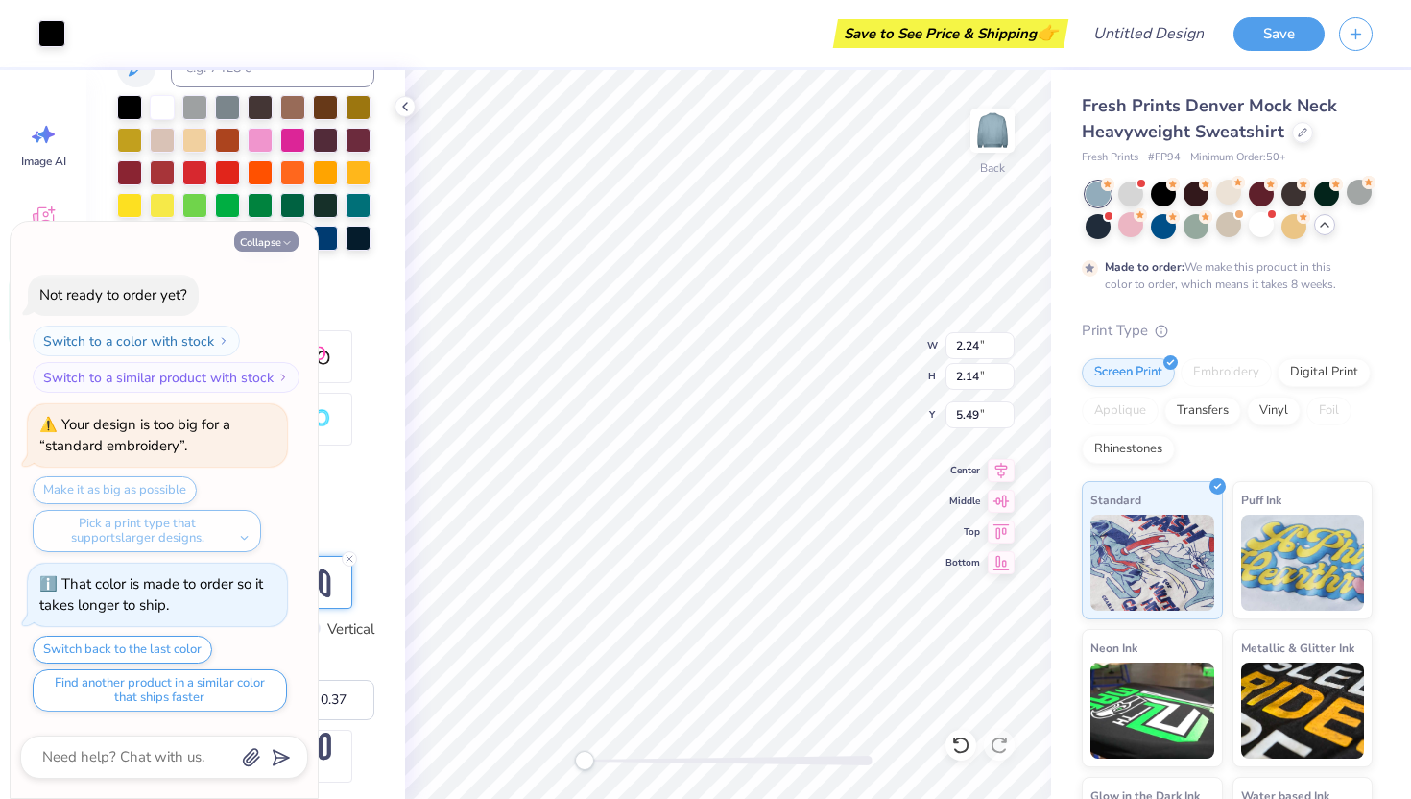
click at [271, 238] on button "Collapse" at bounding box center [266, 241] width 64 height 20
type textarea "x"
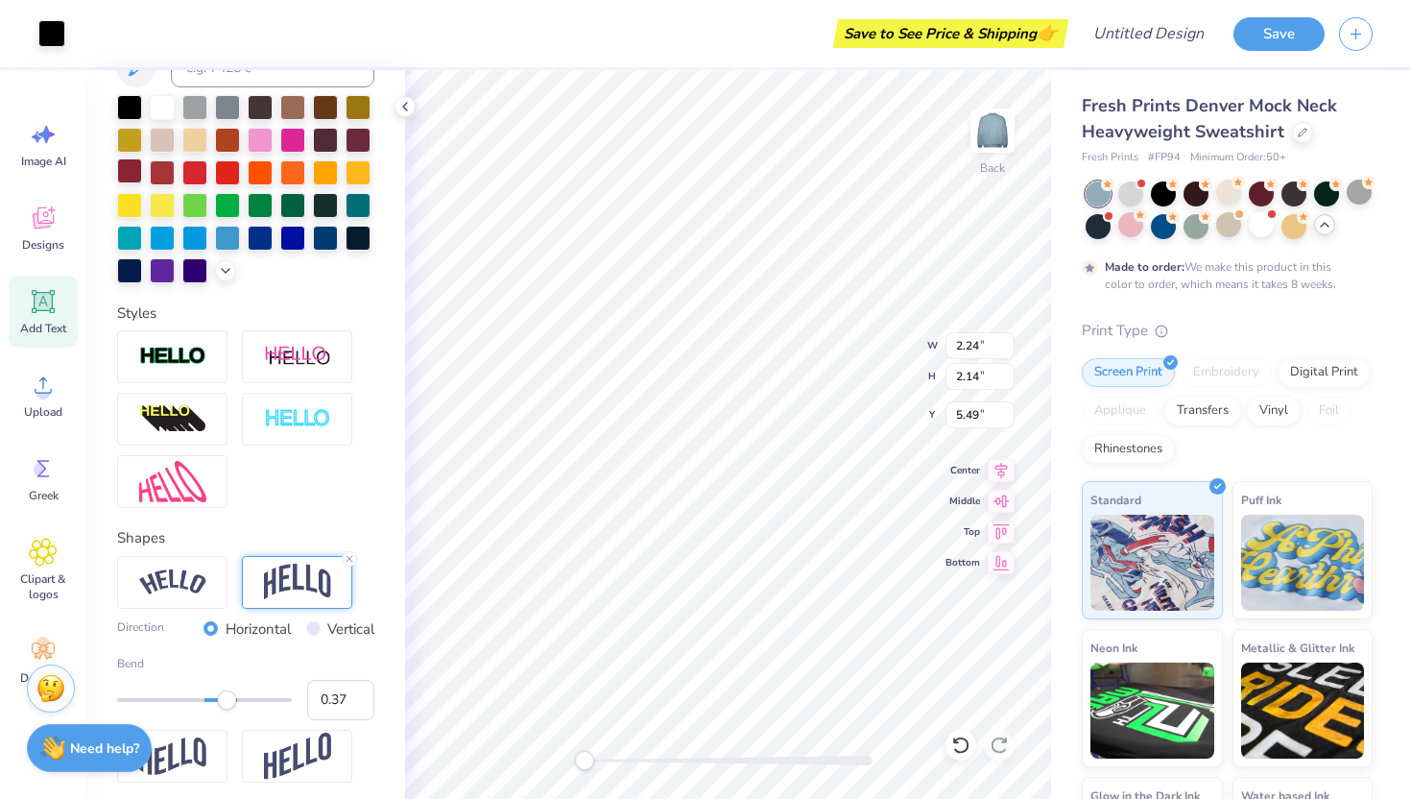
click at [142, 172] on div at bounding box center [129, 170] width 25 height 25
click at [47, 33] on div at bounding box center [51, 31] width 27 height 27
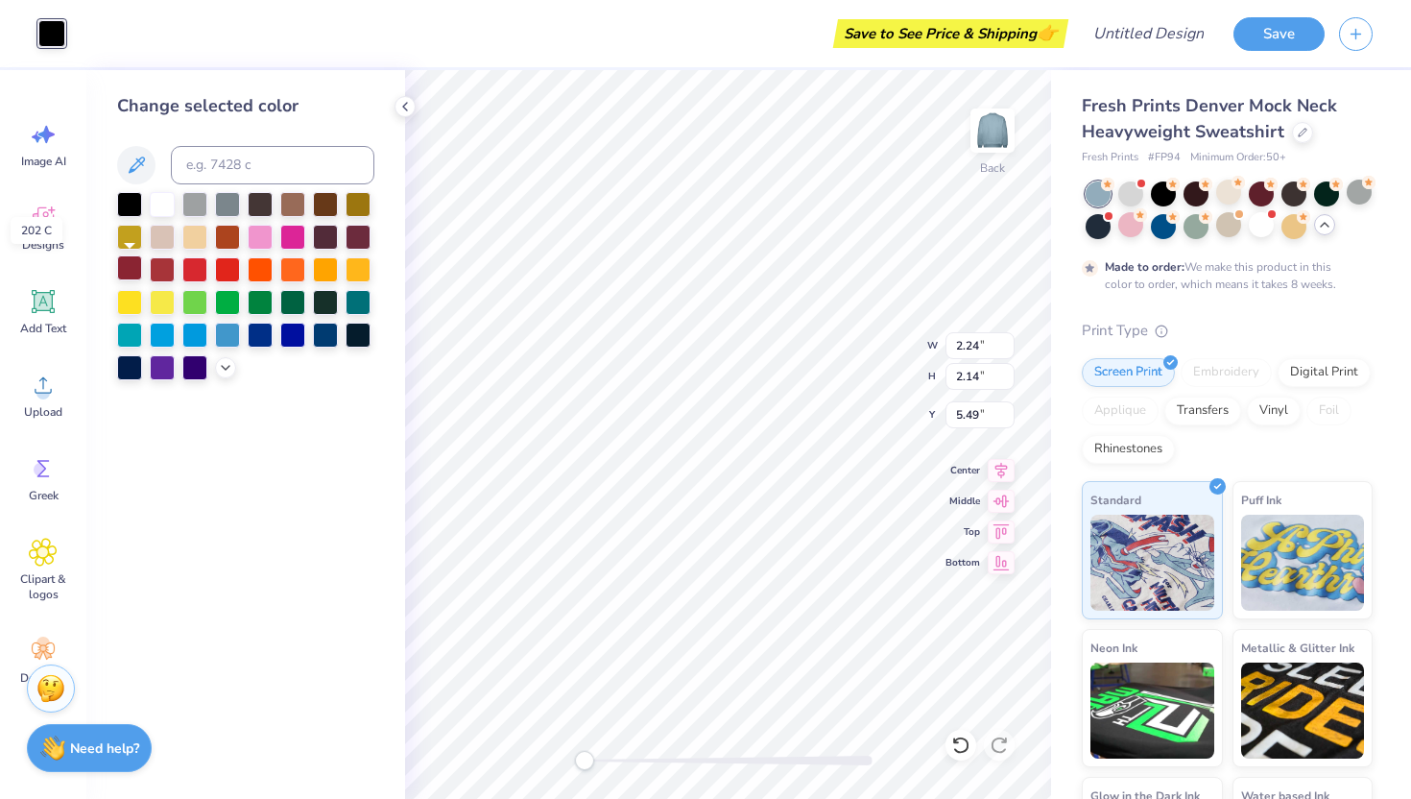
click at [125, 270] on div at bounding box center [129, 267] width 25 height 25
click at [135, 270] on div at bounding box center [129, 267] width 25 height 25
click at [358, 237] on div at bounding box center [358, 235] width 25 height 25
click at [282, 307] on div at bounding box center [292, 300] width 25 height 25
click at [215, 292] on div at bounding box center [227, 300] width 25 height 25
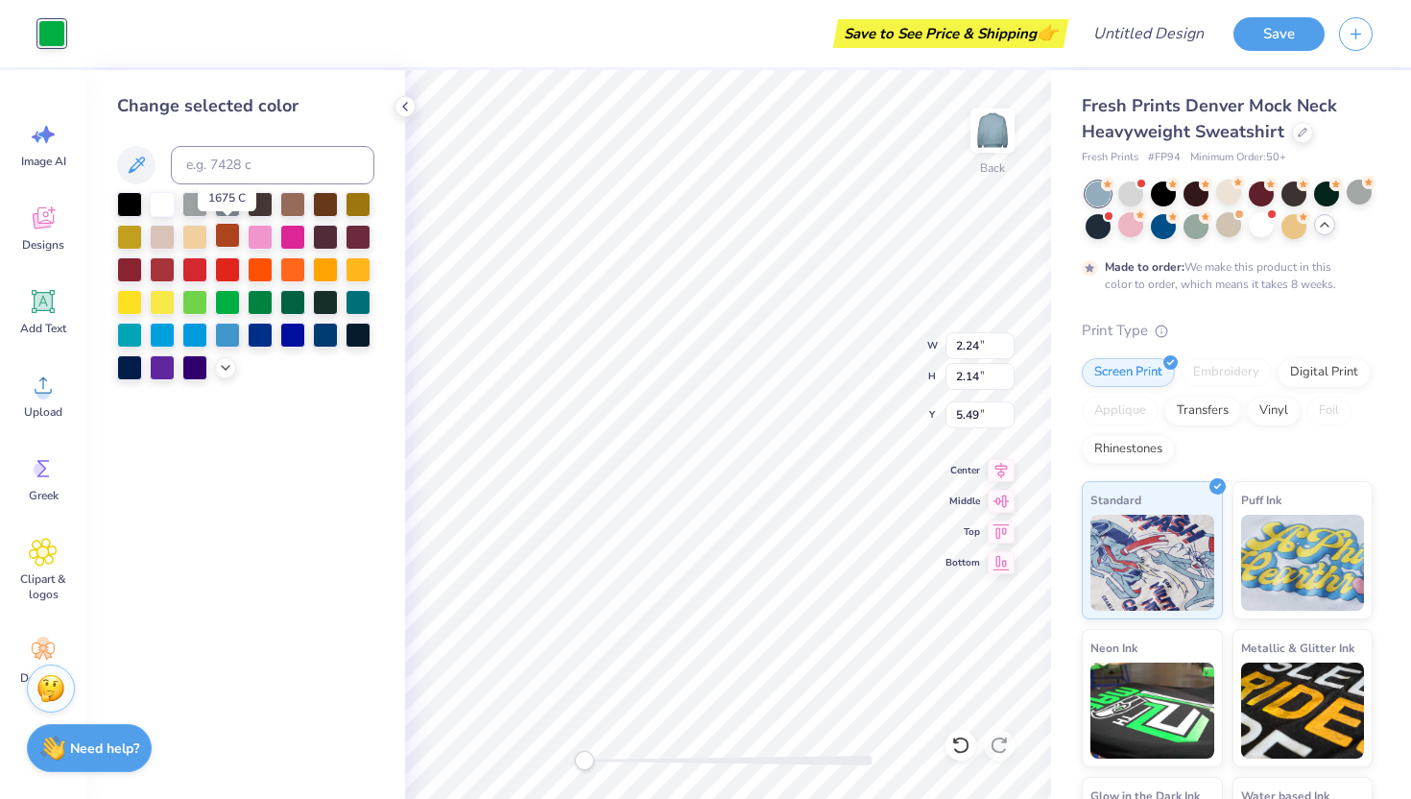
click at [228, 244] on div at bounding box center [227, 235] width 25 height 25
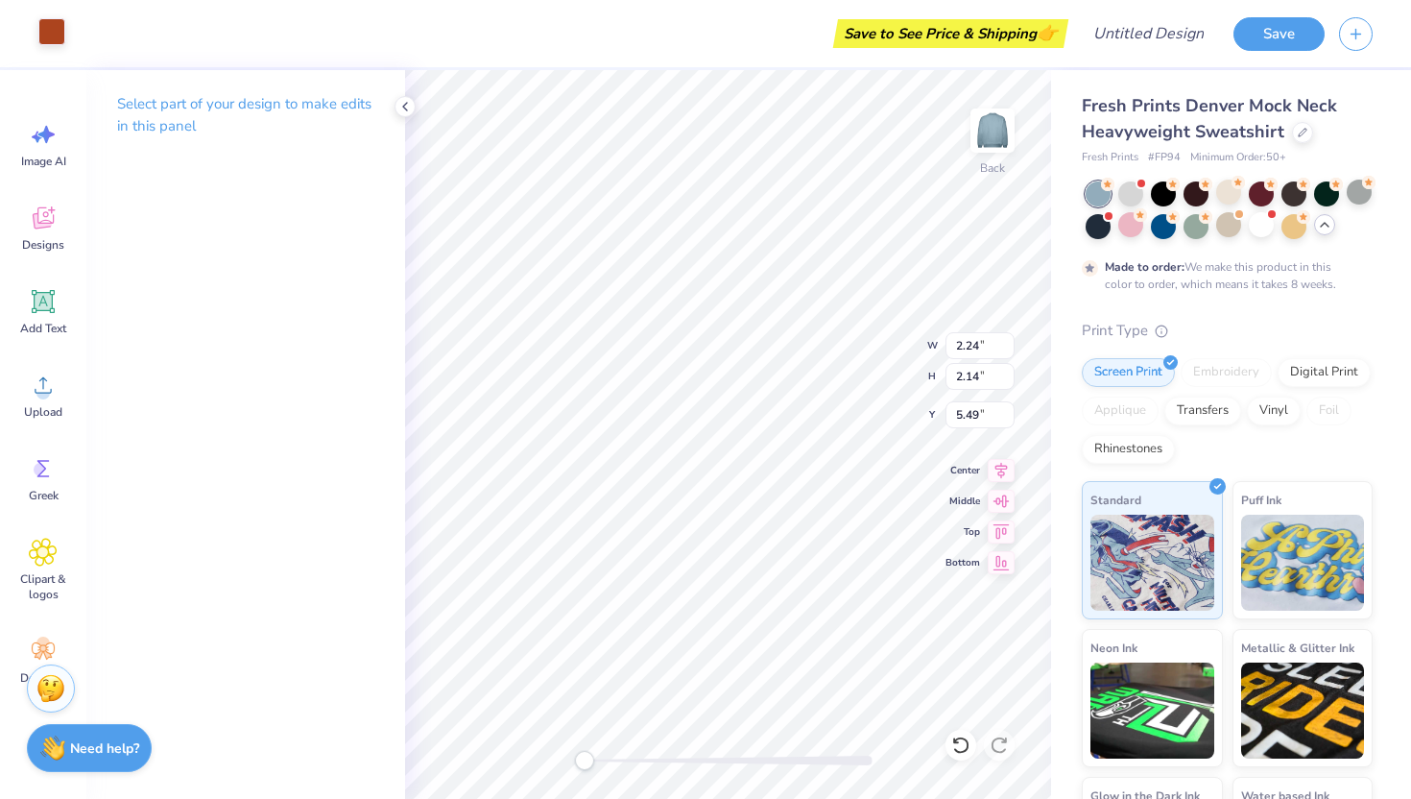
click at [52, 31] on div at bounding box center [51, 31] width 27 height 27
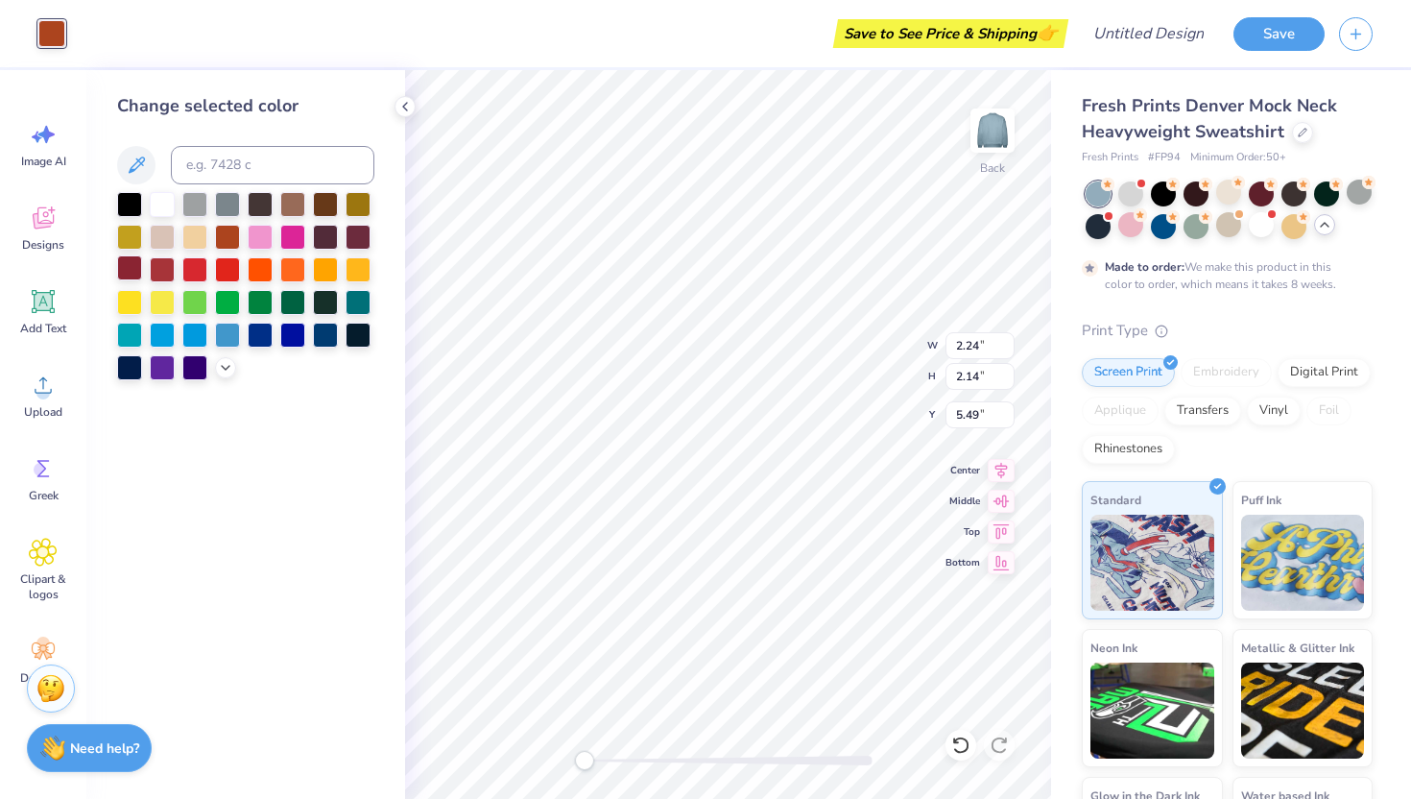
click at [124, 274] on div at bounding box center [129, 267] width 25 height 25
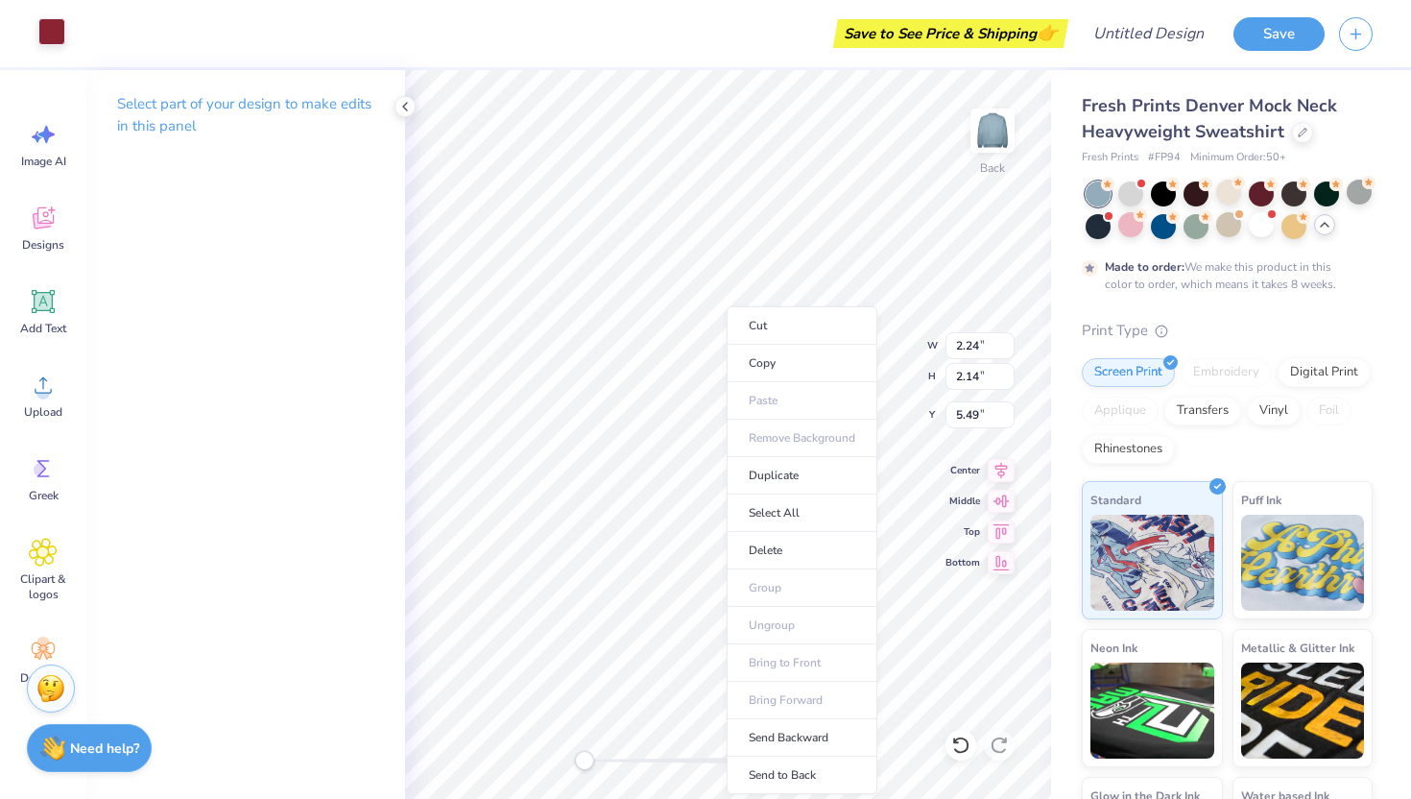
click at [52, 33] on div at bounding box center [51, 31] width 27 height 27
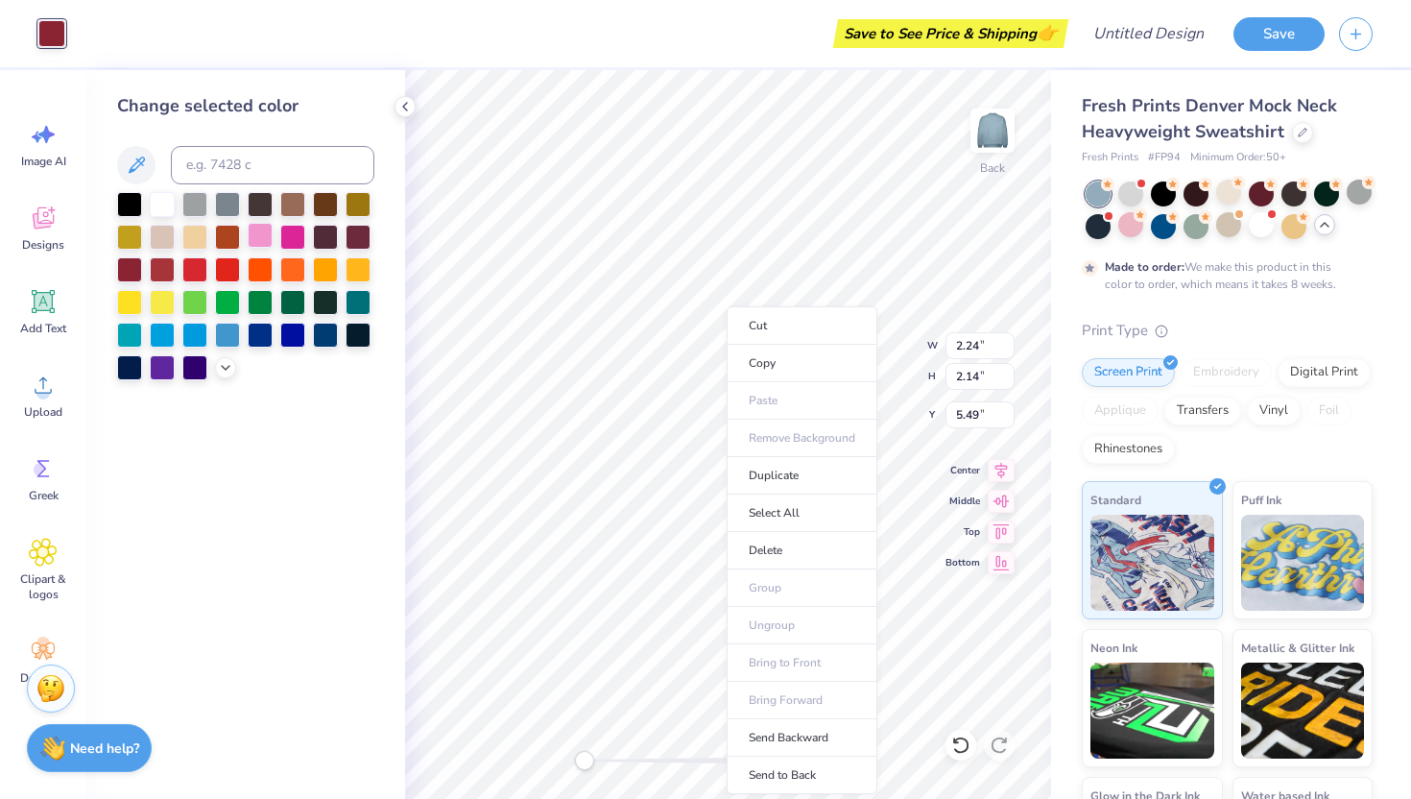
click at [263, 240] on div at bounding box center [260, 235] width 25 height 25
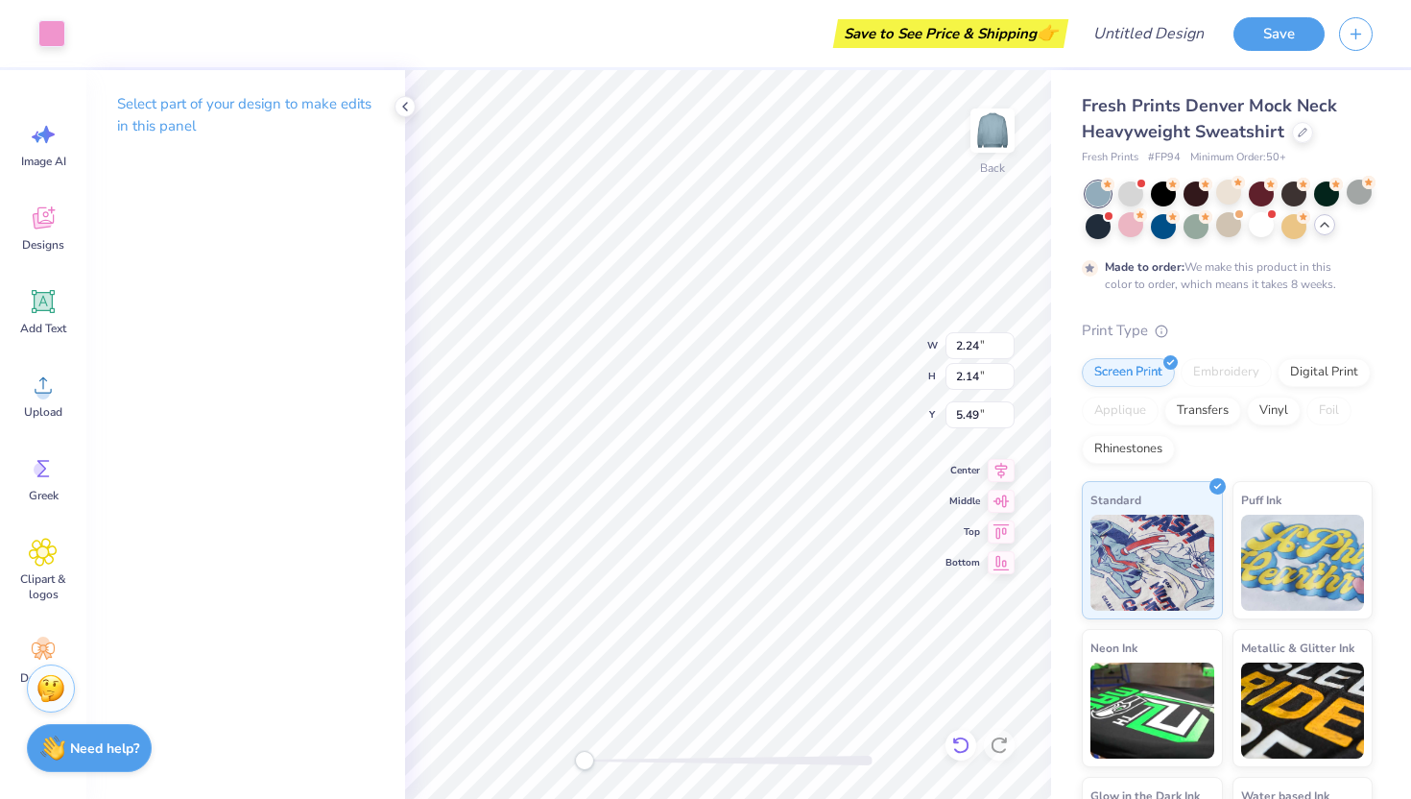
click at [958, 680] on icon at bounding box center [960, 744] width 19 height 19
click at [960, 680] on icon at bounding box center [960, 744] width 19 height 19
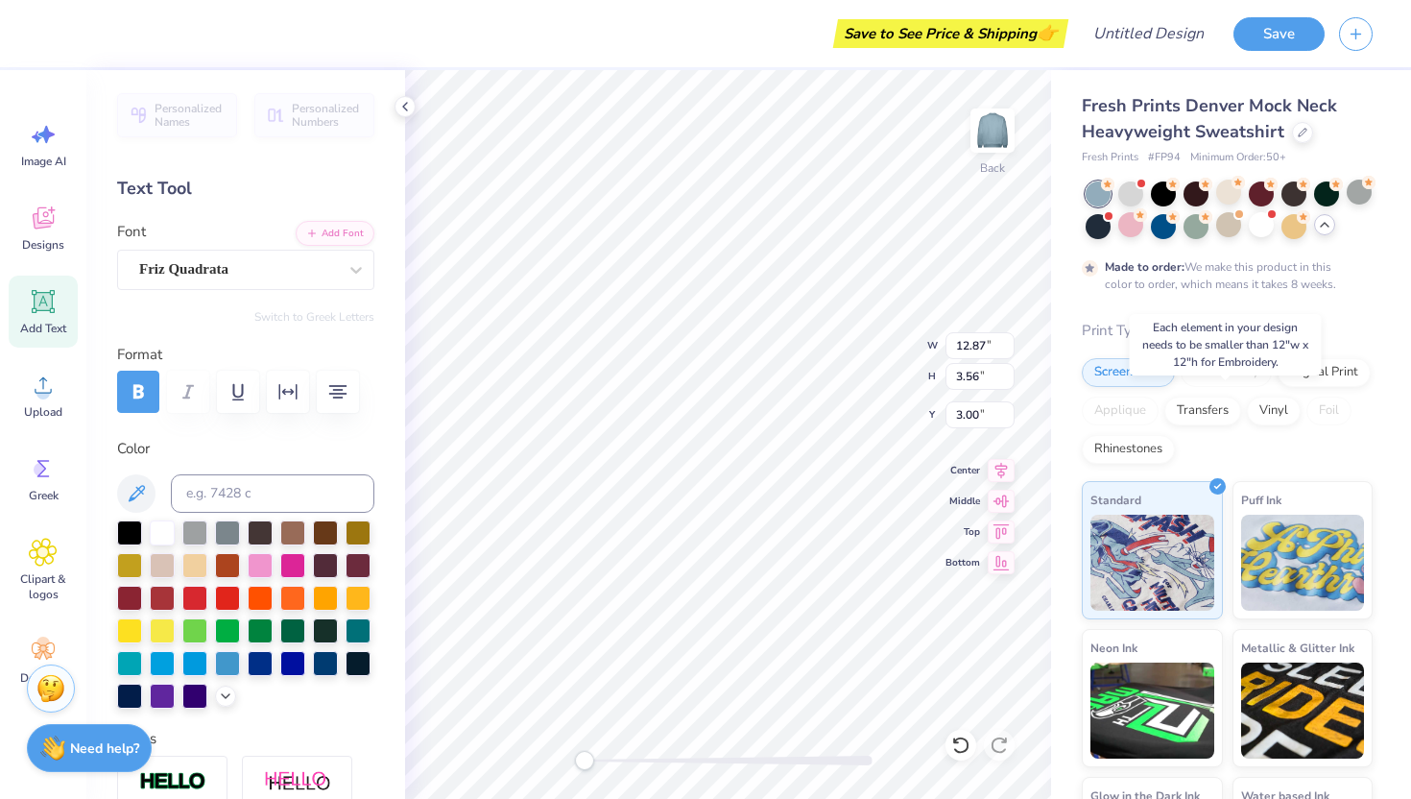
click at [996, 387] on div "Embroidery" at bounding box center [1226, 372] width 91 height 29
click at [991, 343] on input "12.87" at bounding box center [979, 345] width 69 height 27
type input "11.99"
click at [980, 376] on input "3.56" at bounding box center [979, 376] width 69 height 27
click at [996, 384] on div "Embroidery" at bounding box center [1226, 369] width 91 height 29
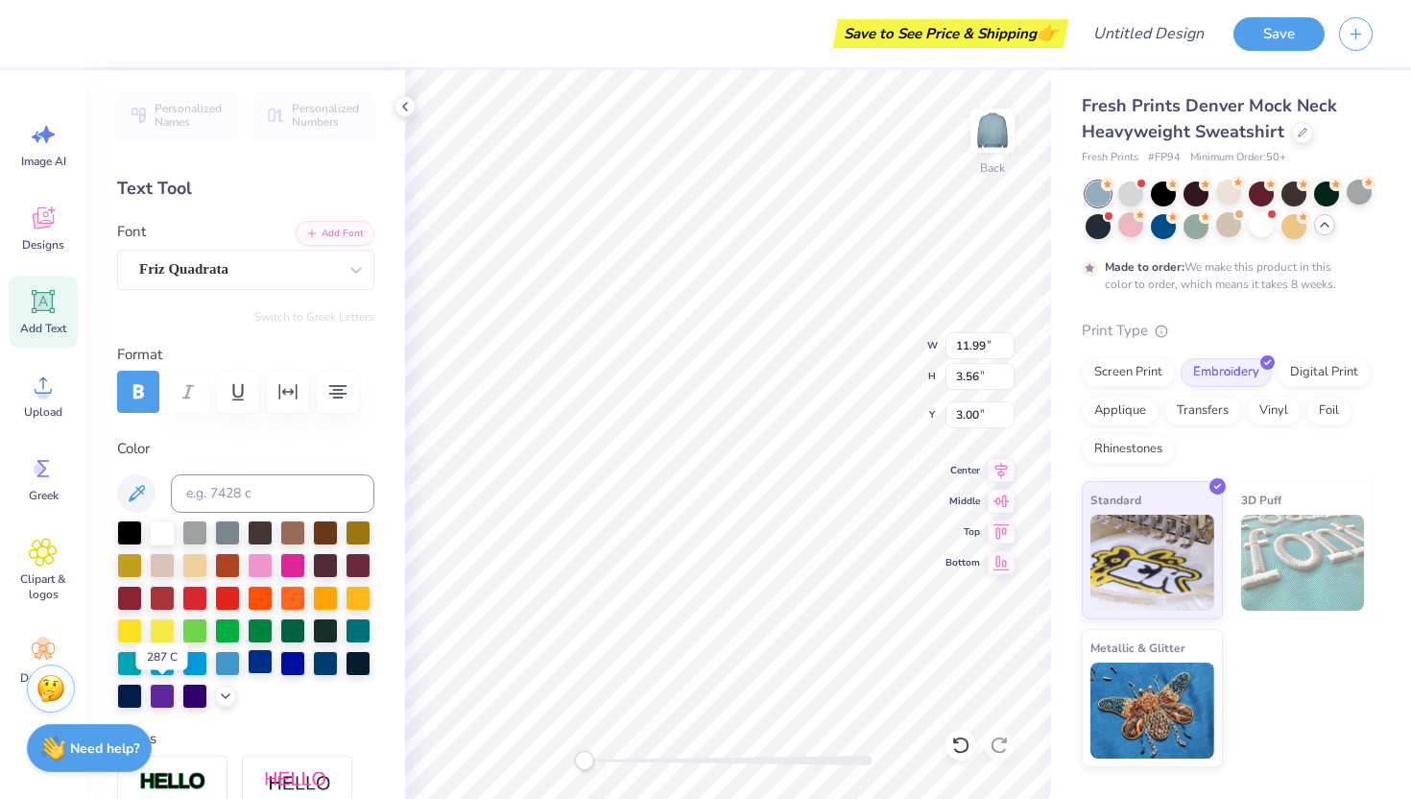
click at [248, 674] on div at bounding box center [260, 661] width 25 height 25
click at [177, 680] on div at bounding box center [245, 614] width 257 height 188
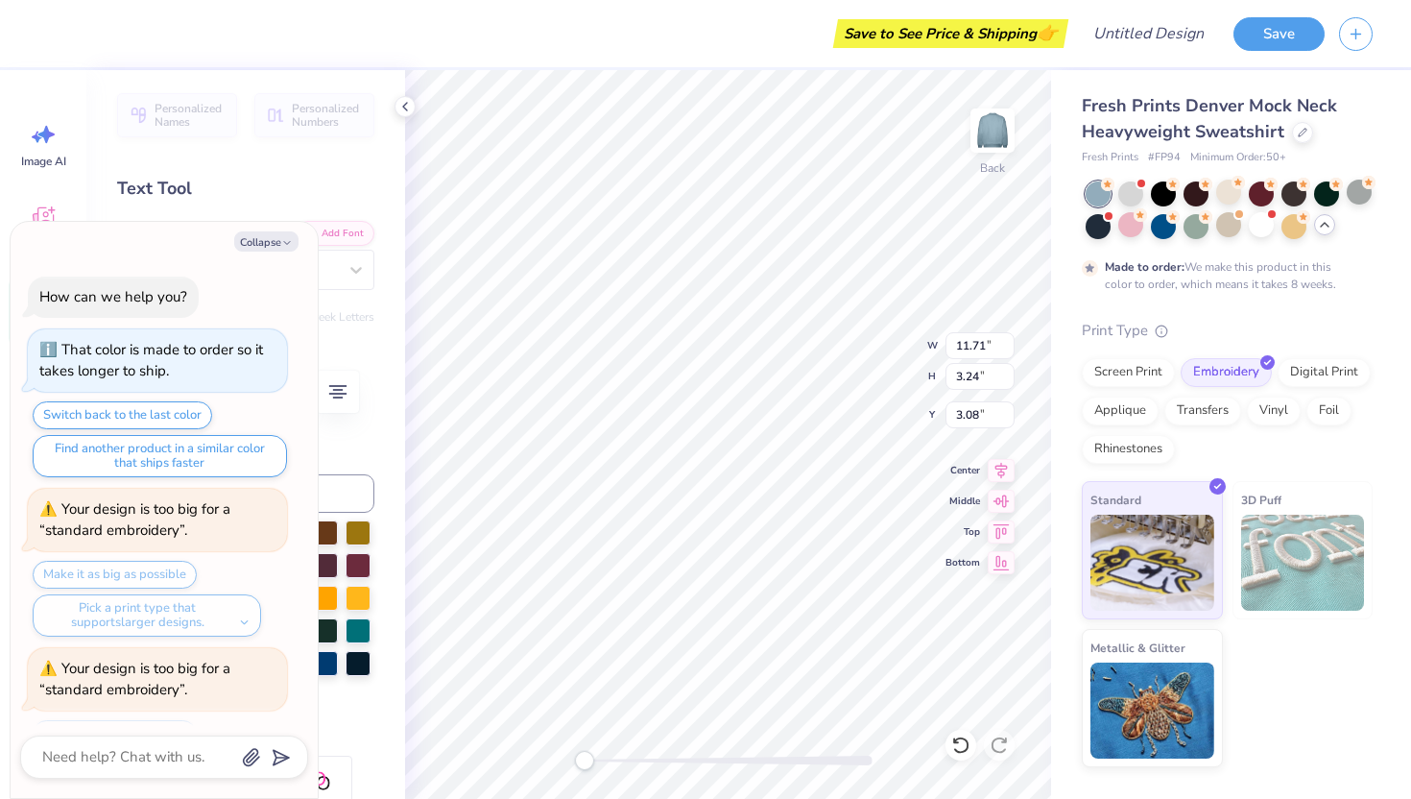
scroll to position [1790, 0]
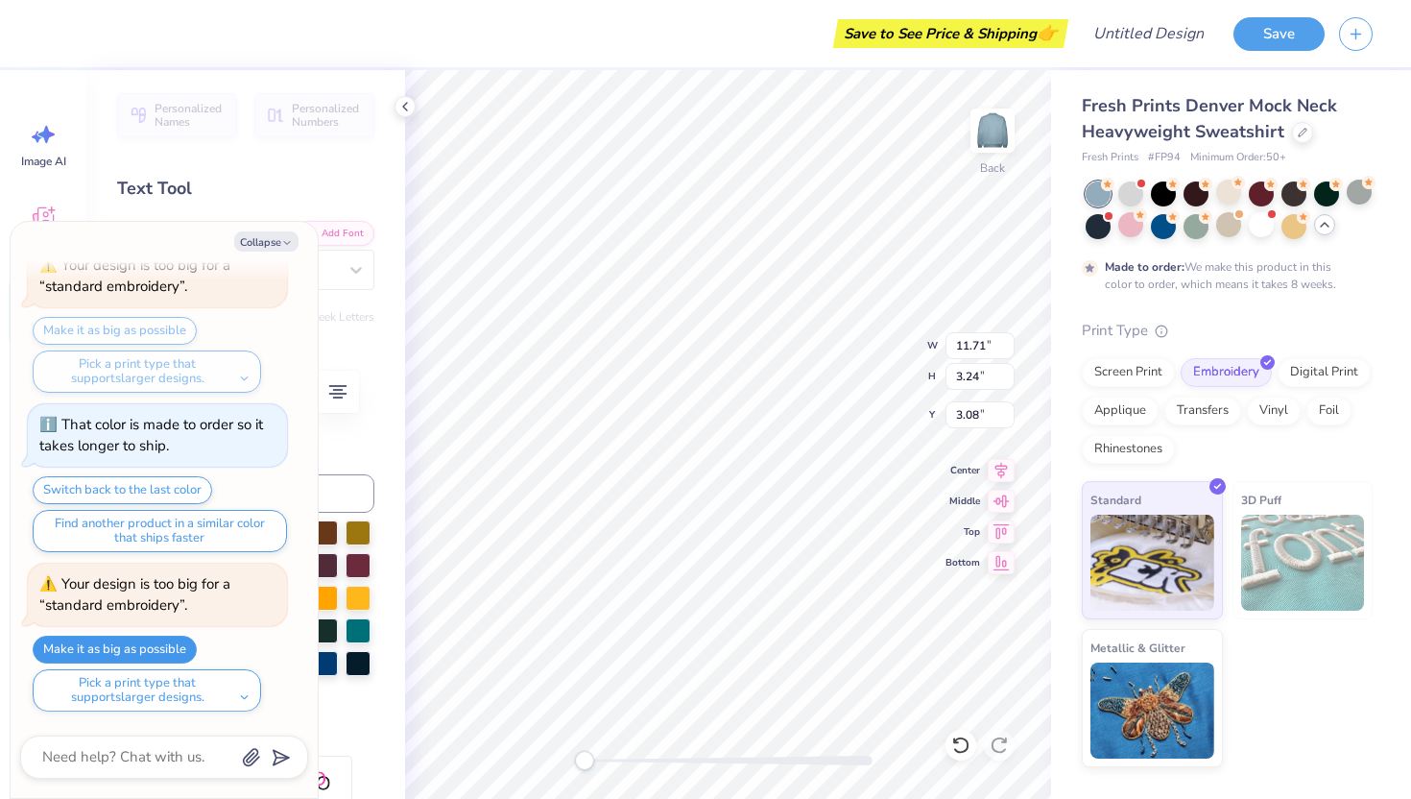
click at [146, 648] on button "Make it as big as possible" at bounding box center [115, 649] width 164 height 28
type textarea "x"
type input "12.00"
type input "3.32"
type input "3.01"
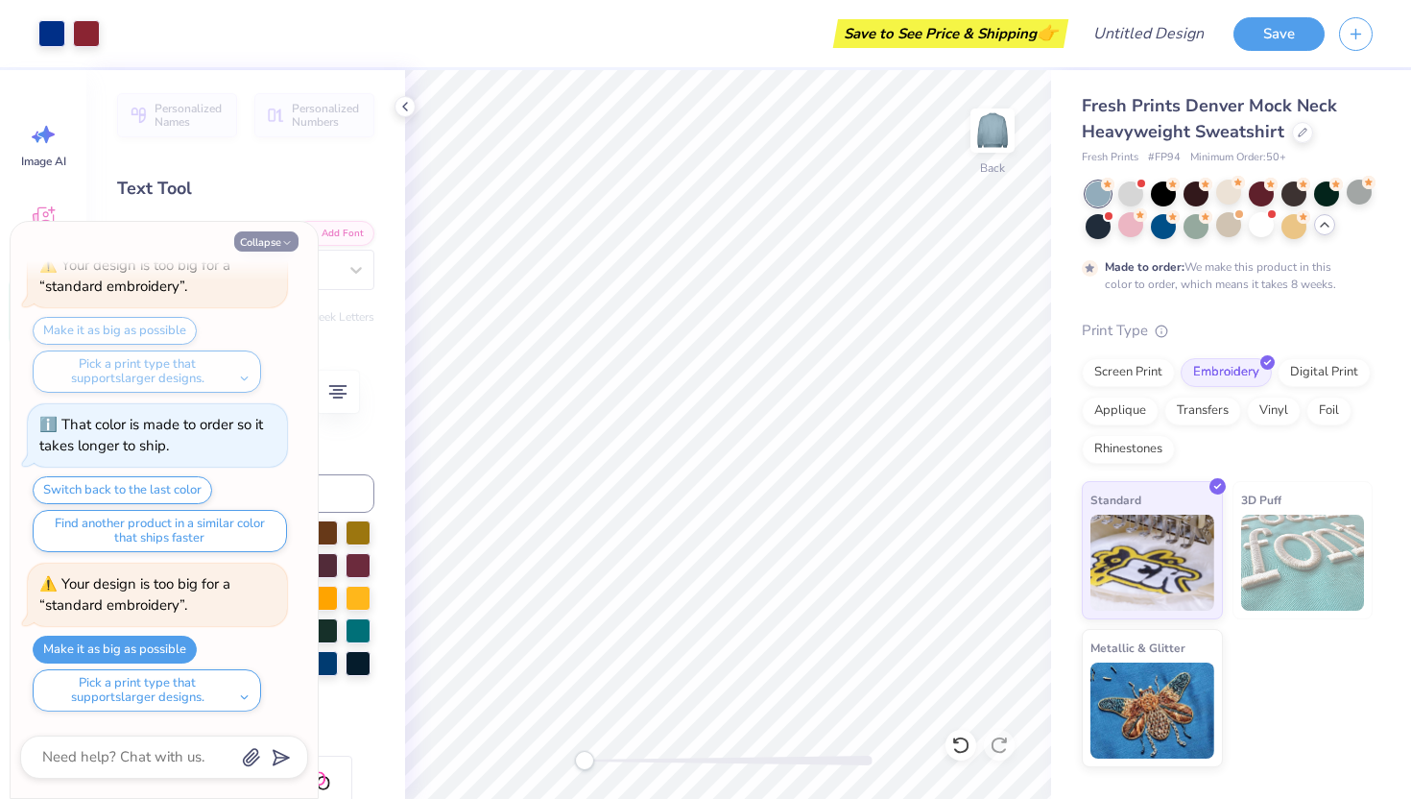
click at [277, 244] on button "Collapse" at bounding box center [266, 241] width 64 height 20
type textarea "x"
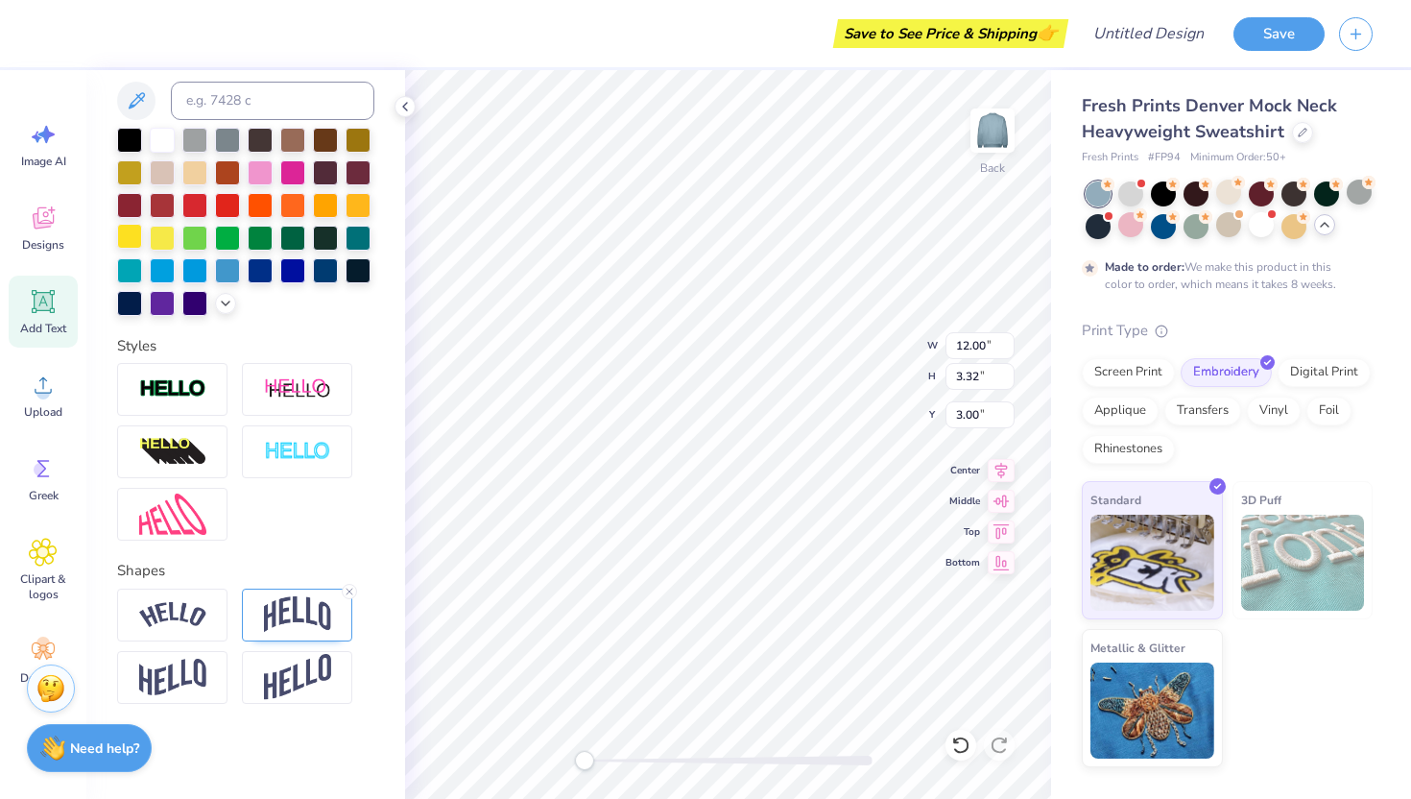
scroll to position [425, 0]
click at [294, 448] on img at bounding box center [297, 451] width 67 height 22
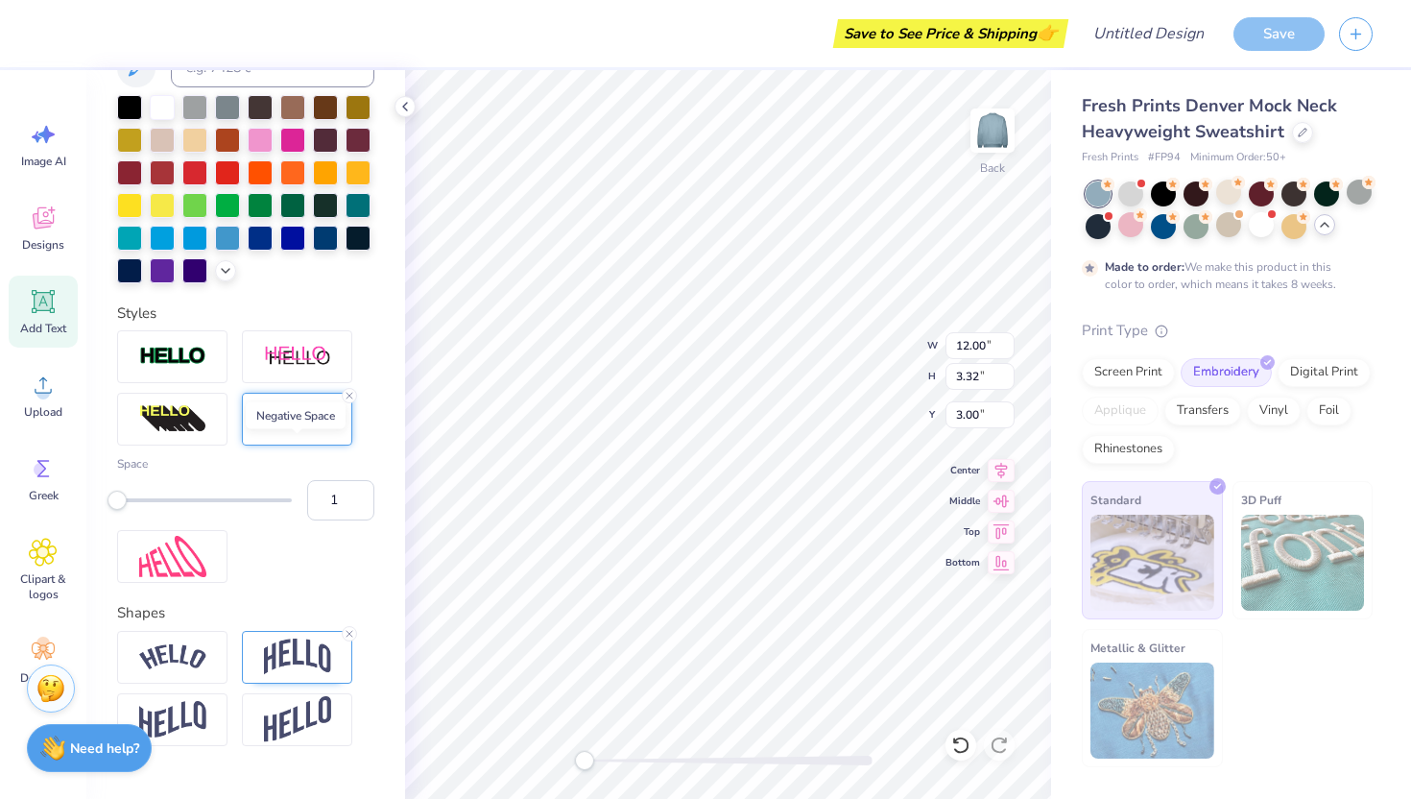
click at [294, 430] on img at bounding box center [297, 419] width 67 height 22
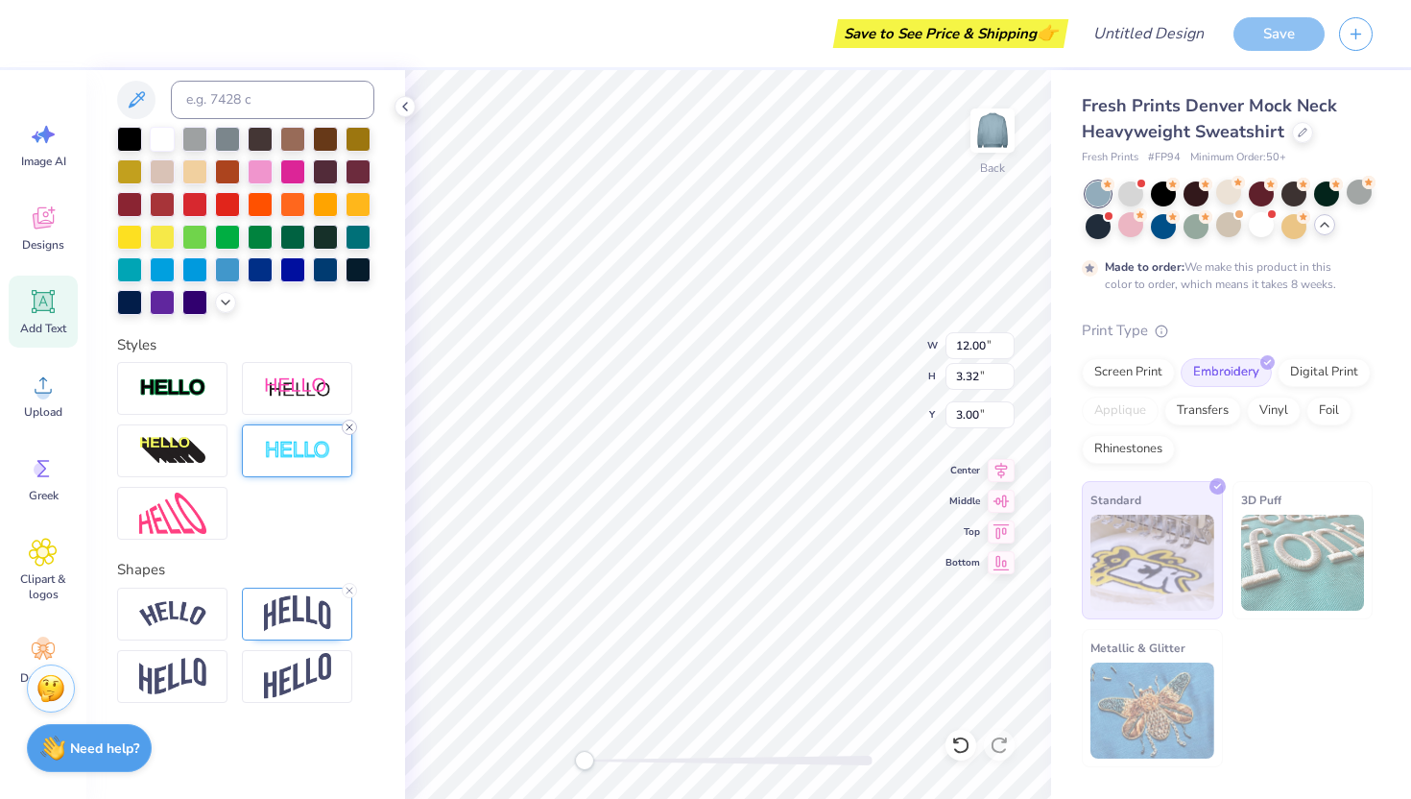
click at [349, 431] on icon at bounding box center [350, 427] width 12 height 12
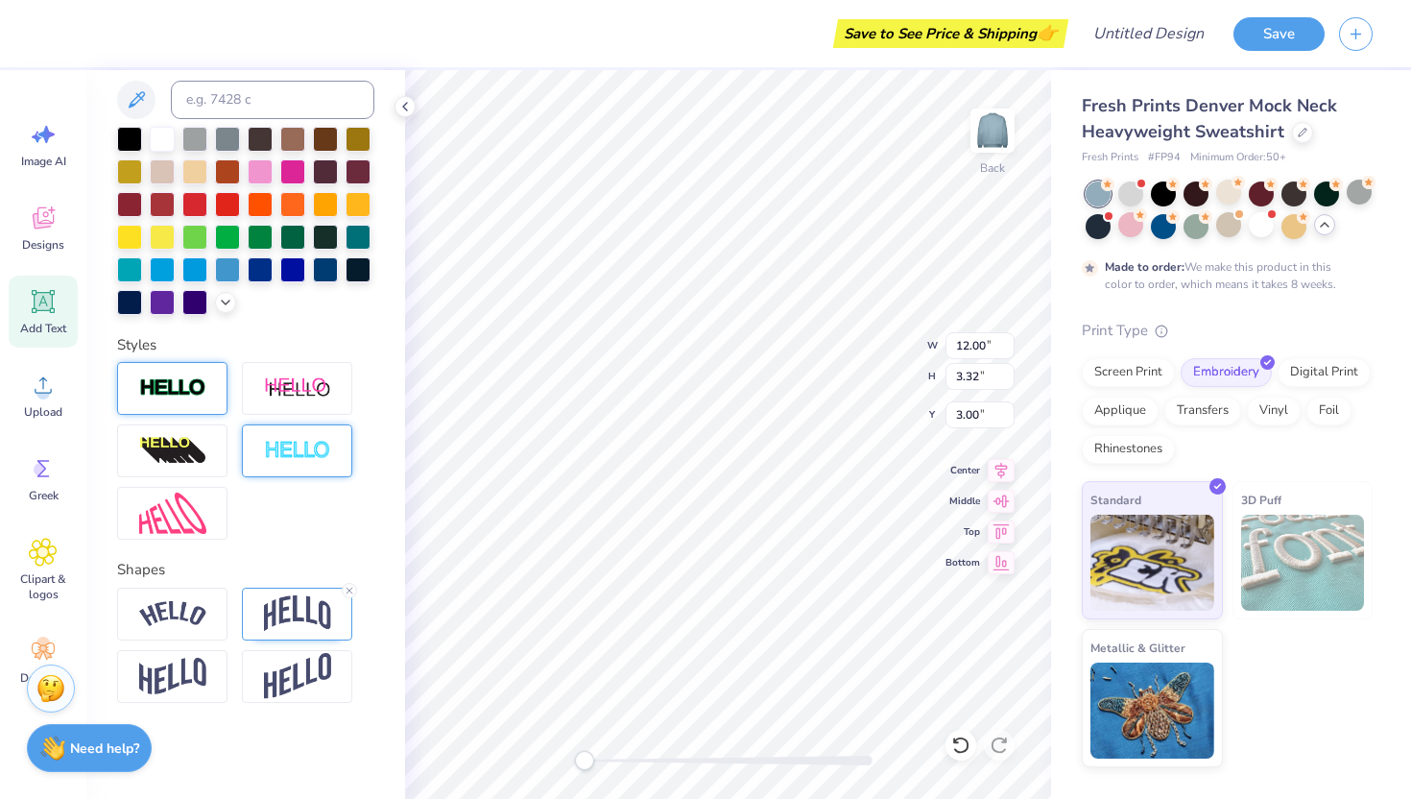
click at [191, 394] on img at bounding box center [172, 388] width 67 height 22
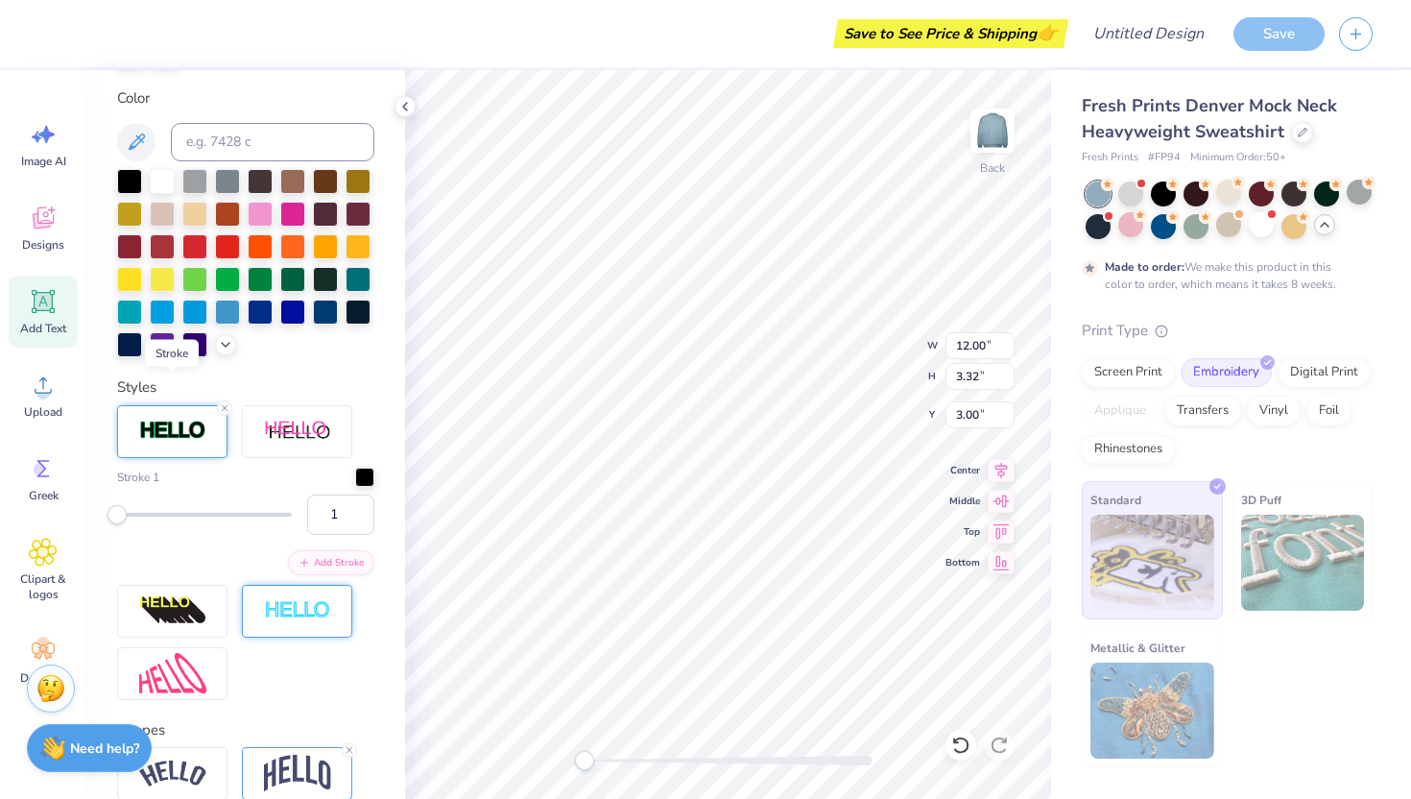
scroll to position [500, 0]
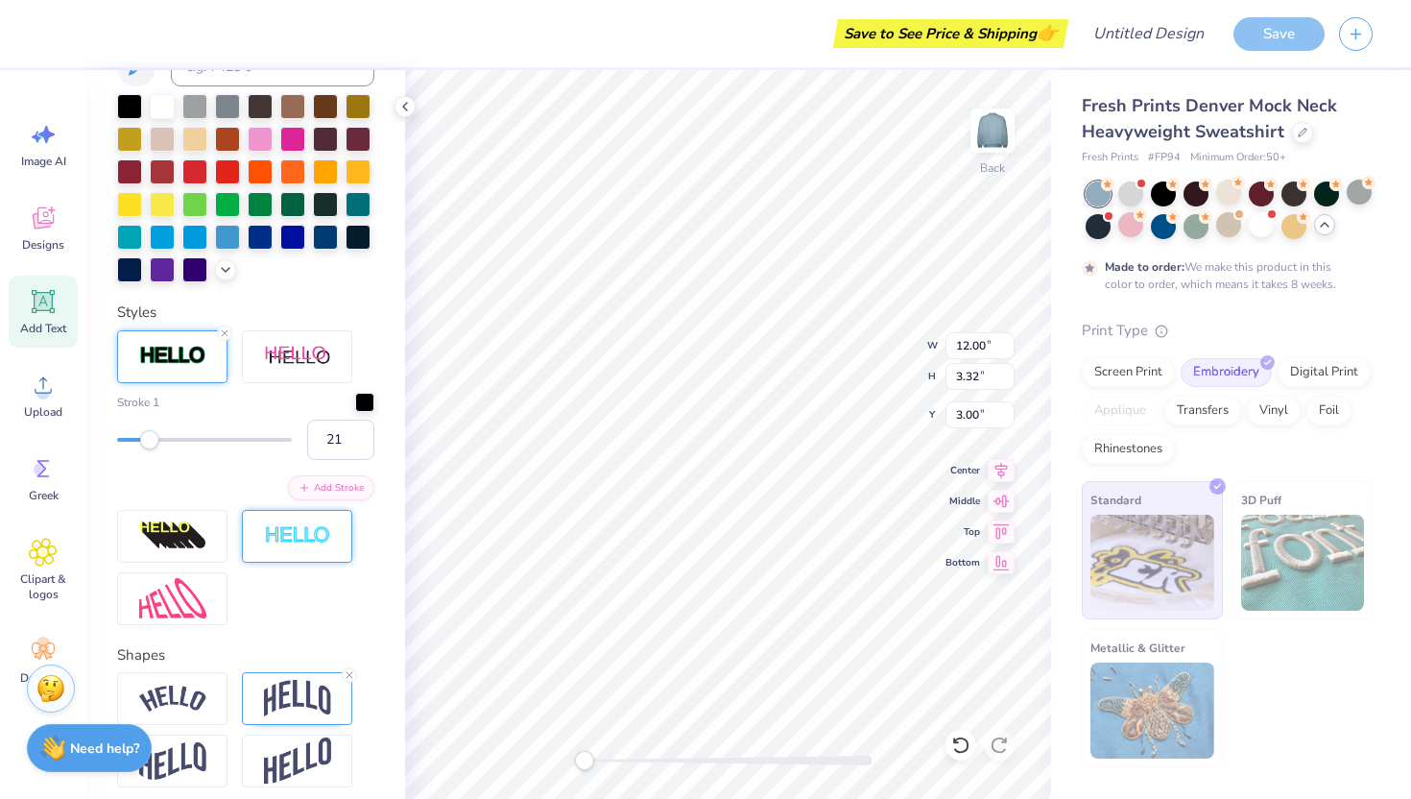
type input "22"
drag, startPoint x: 119, startPoint y: 467, endPoint x: 152, endPoint y: 470, distance: 32.8
click at [152, 449] on div "Accessibility label" at bounding box center [149, 439] width 19 height 19
click at [355, 410] on div at bounding box center [364, 400] width 19 height 19
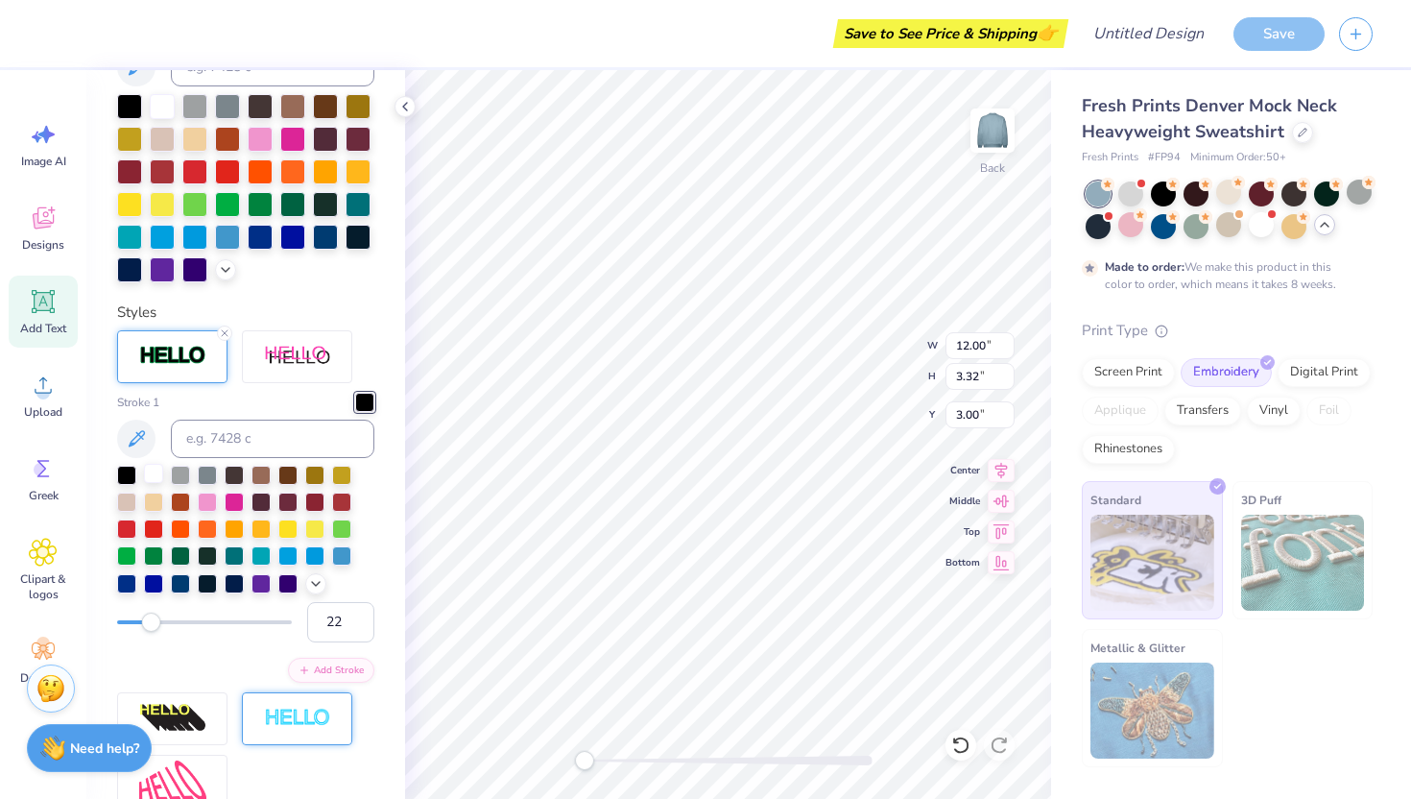
click at [153, 483] on div at bounding box center [153, 473] width 19 height 19
type input "12"
drag, startPoint x: 149, startPoint y: 655, endPoint x: 135, endPoint y: 656, distance: 13.5
click at [135, 632] on div "Accessibility label" at bounding box center [135, 621] width 19 height 19
type input "6"
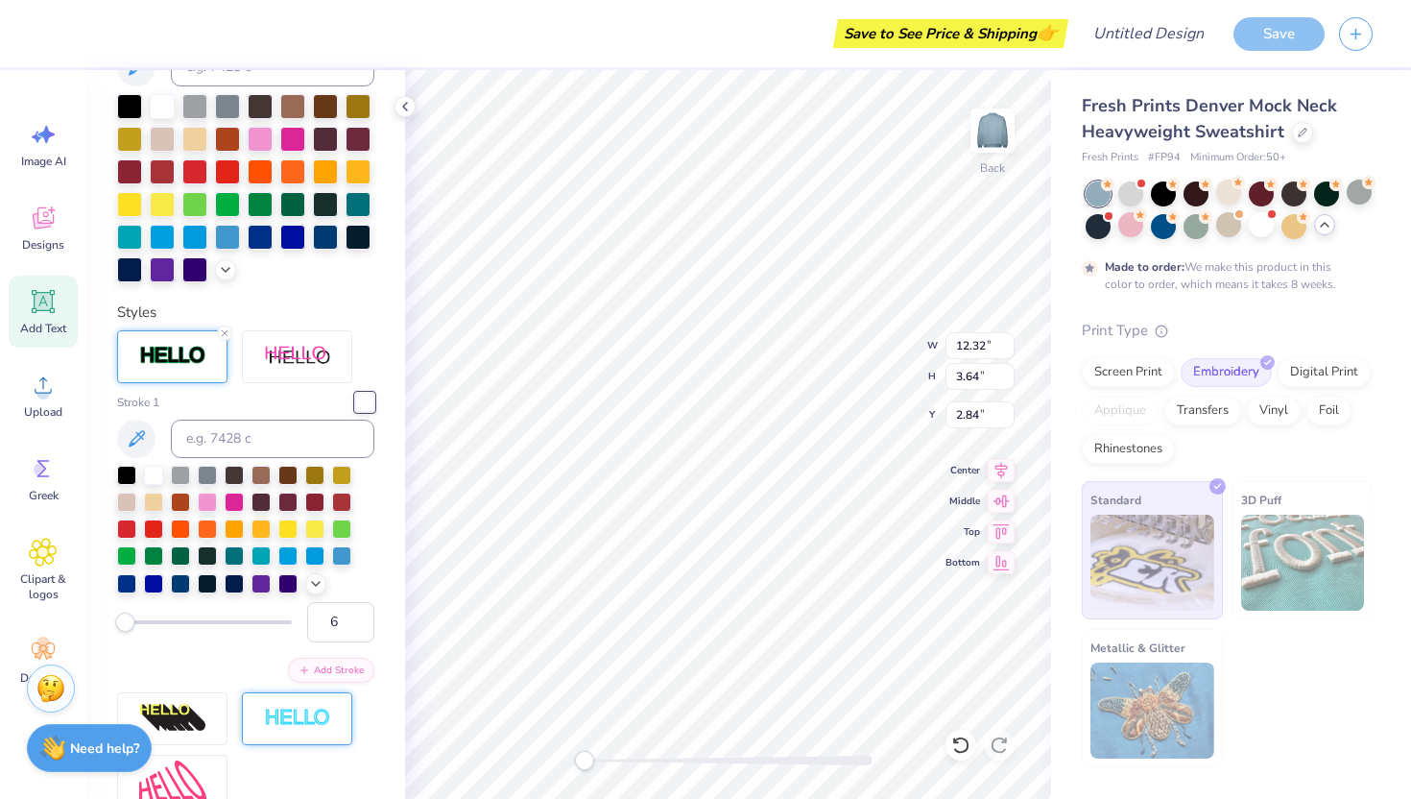
drag, startPoint x: 135, startPoint y: 653, endPoint x: 125, endPoint y: 656, distance: 10.9
click at [125, 632] on div "Accessibility label" at bounding box center [124, 621] width 19 height 19
type input "5"
click at [123, 632] on div "Accessibility label" at bounding box center [123, 621] width 19 height 19
click at [339, 642] on input "6" at bounding box center [340, 622] width 67 height 40
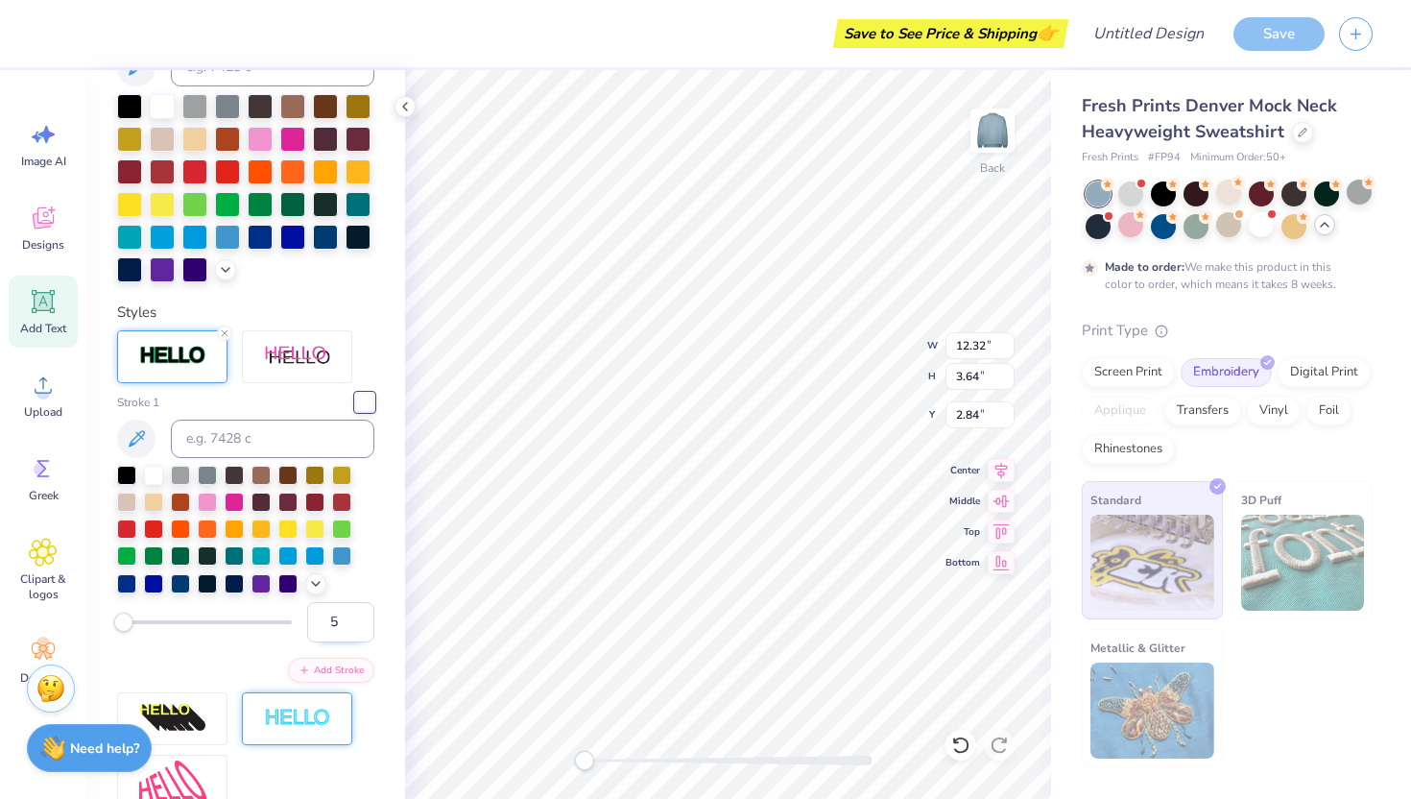
click at [346, 642] on input "5" at bounding box center [340, 622] width 67 height 40
click at [346, 642] on input "4" at bounding box center [340, 622] width 67 height 40
click at [346, 642] on input "3" at bounding box center [340, 622] width 67 height 40
type input "2"
click at [346, 642] on input "2" at bounding box center [340, 622] width 67 height 40
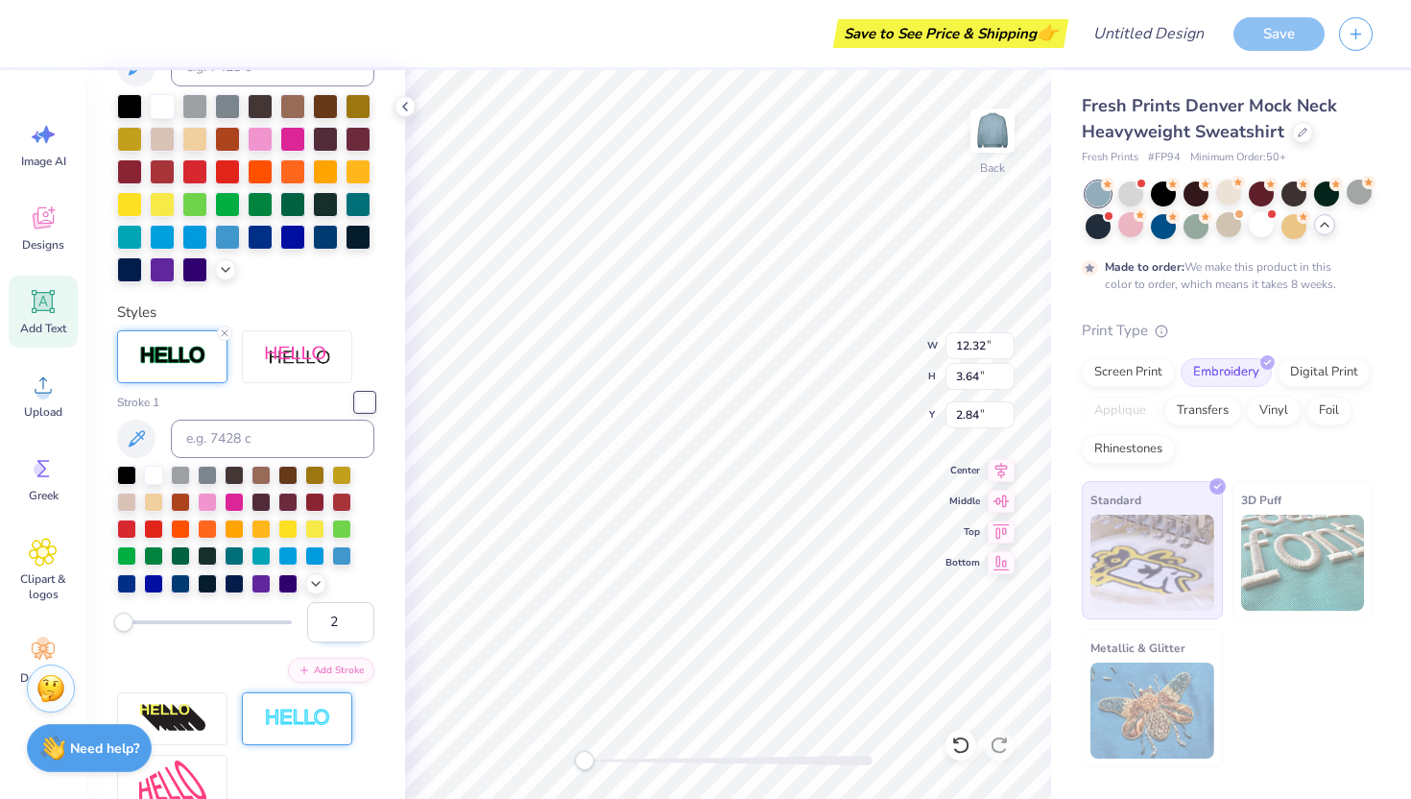
click at [340, 642] on input "2" at bounding box center [340, 622] width 67 height 40
type input "1"
click at [344, 642] on input "1" at bounding box center [340, 622] width 67 height 40
click at [346, 642] on input "2" at bounding box center [340, 622] width 67 height 40
type input "3"
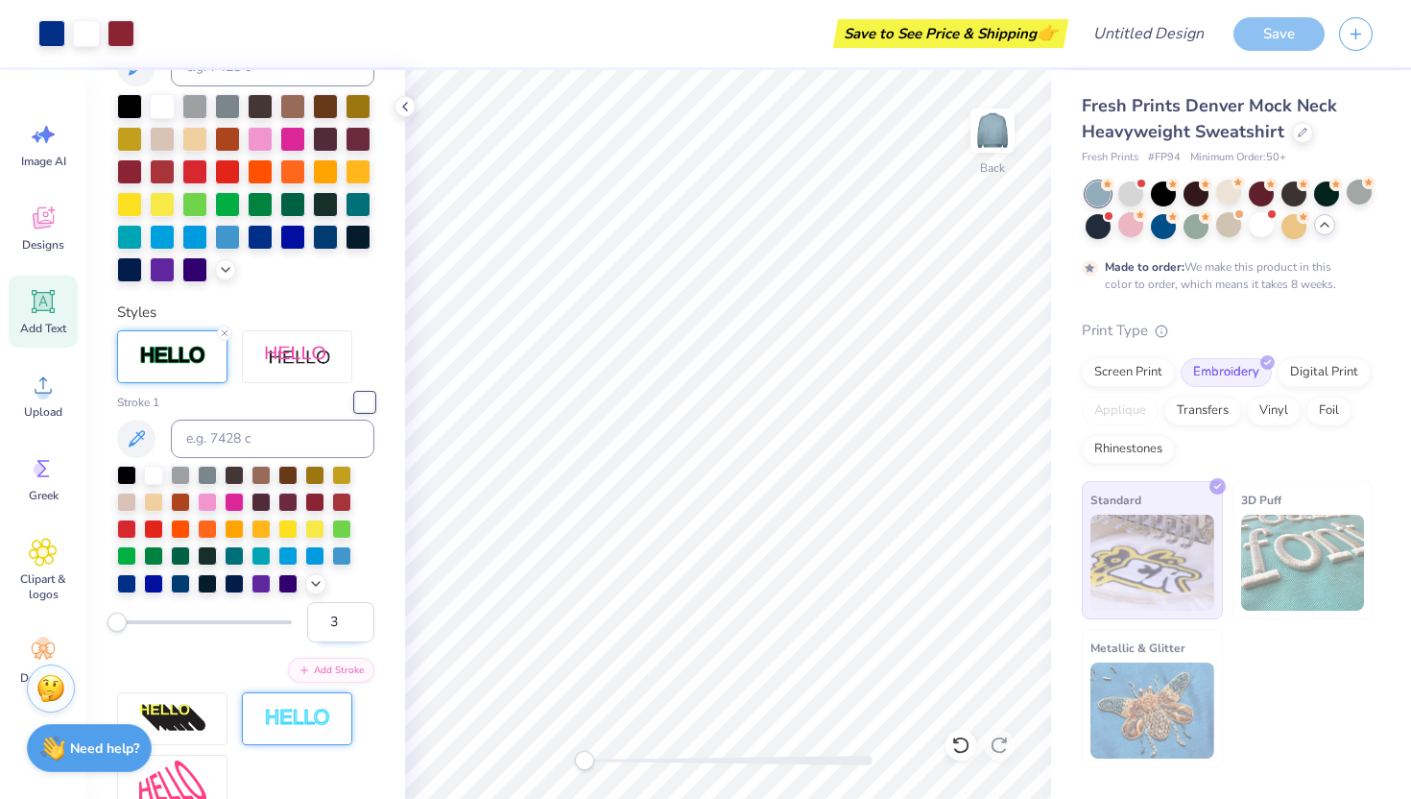
click at [344, 642] on input "3" at bounding box center [340, 622] width 67 height 40
type input "2"
click at [344, 642] on input "2" at bounding box center [340, 622] width 67 height 40
click at [996, 452] on div "Screen Print Embroidery Digital Print Applique Transfers Vinyl Foil Rhinestones" at bounding box center [1227, 411] width 291 height 106
click at [996, 371] on div "Screen Print" at bounding box center [1128, 369] width 93 height 29
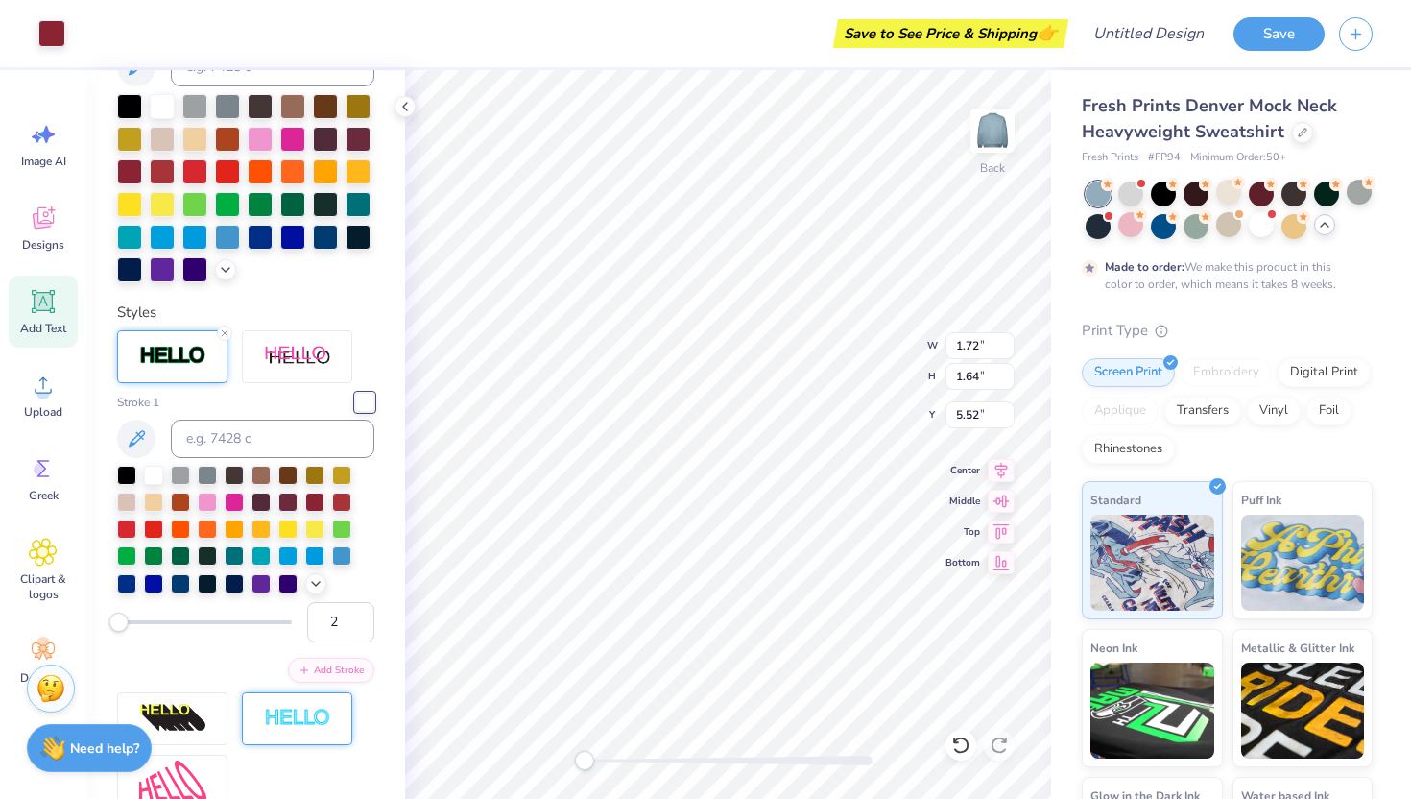
click at [996, 387] on div "Embroidery" at bounding box center [1226, 372] width 91 height 29
click at [961, 680] on icon at bounding box center [960, 744] width 19 height 19
click at [960, 680] on icon at bounding box center [960, 744] width 19 height 19
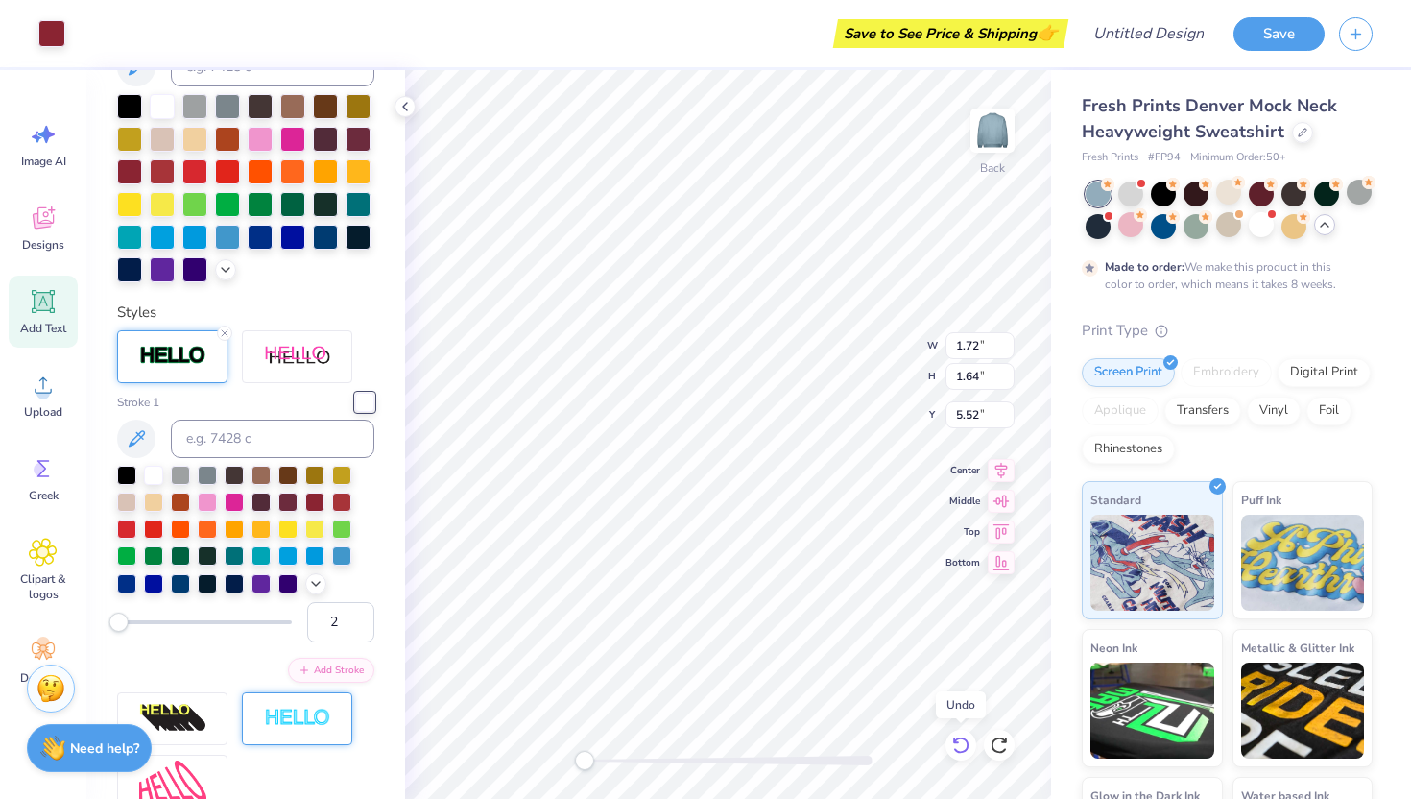
type input "5.50"
click at [966, 680] on icon at bounding box center [960, 744] width 19 height 19
click at [996, 680] on icon at bounding box center [999, 744] width 19 height 19
click at [996, 387] on div "Embroidery" at bounding box center [1226, 372] width 91 height 29
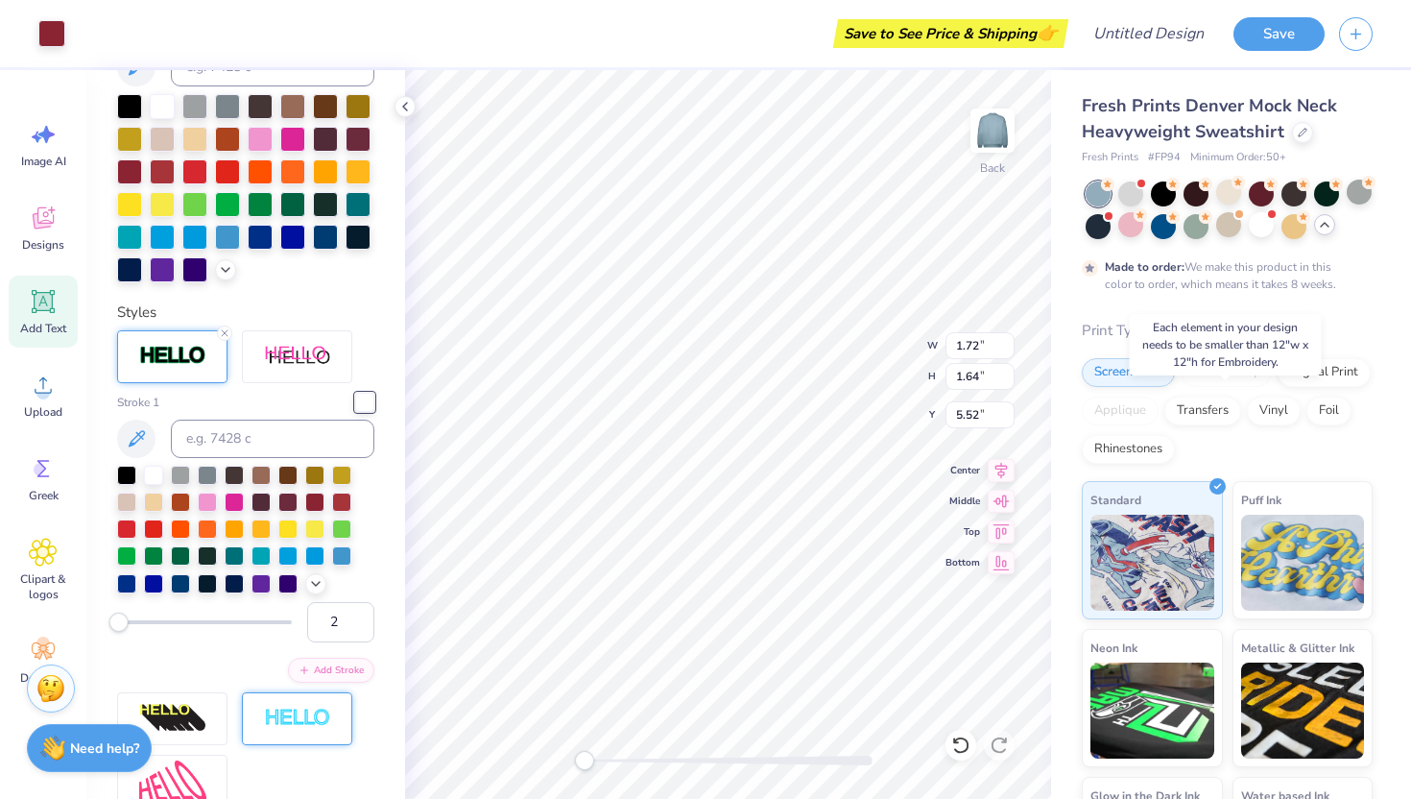
click at [996, 387] on div "Embroidery" at bounding box center [1226, 372] width 91 height 29
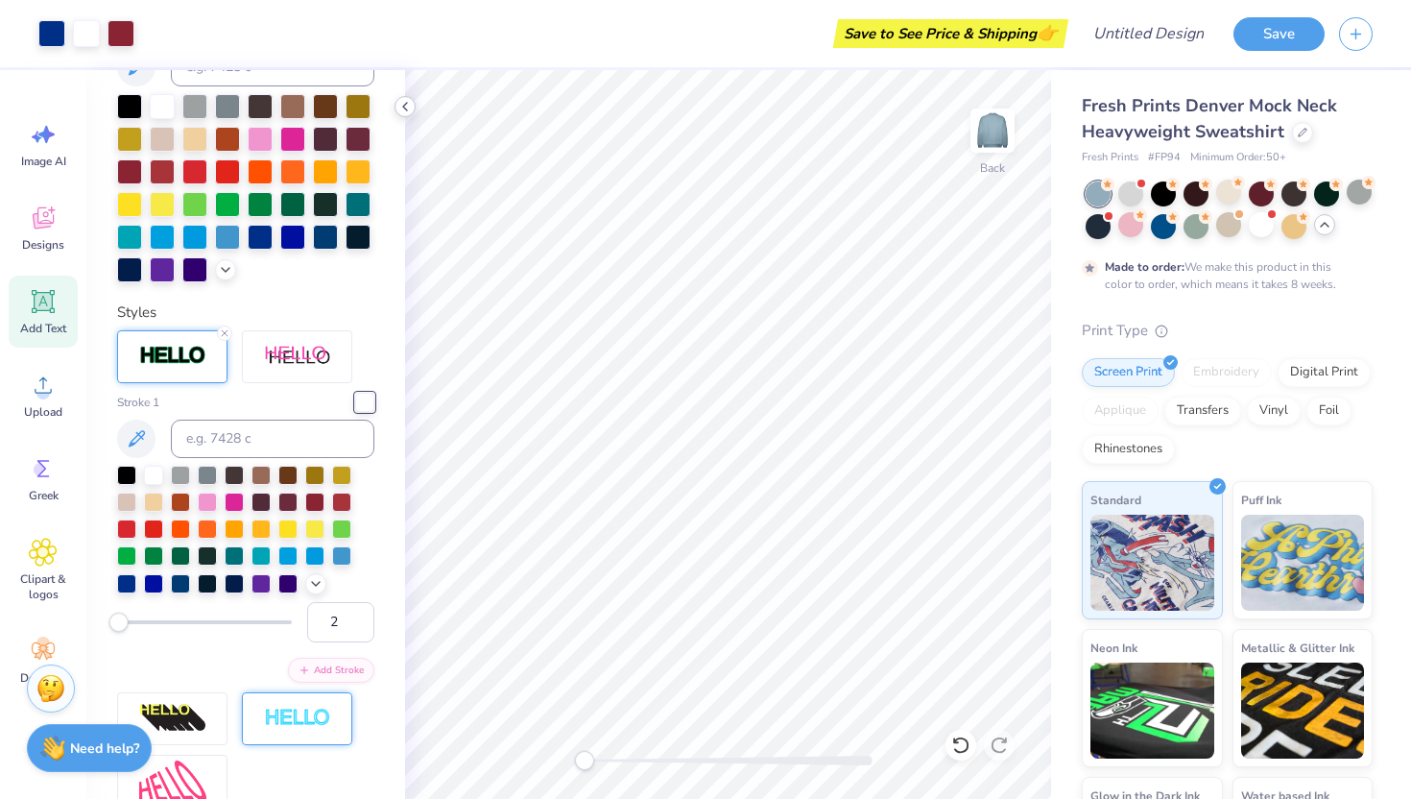
click at [405, 113] on icon at bounding box center [404, 106] width 15 height 15
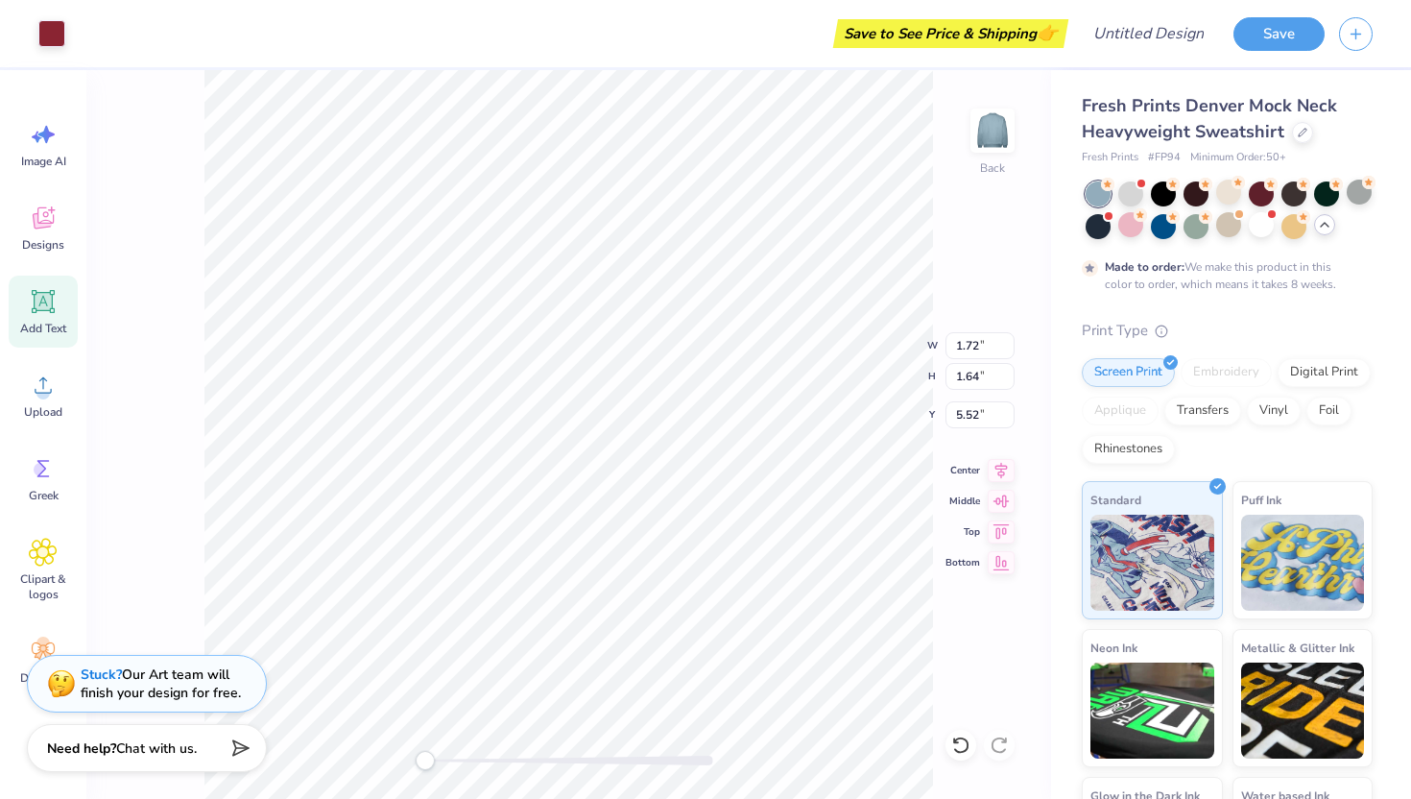
click at [996, 387] on div "Embroidery" at bounding box center [1226, 372] width 91 height 29
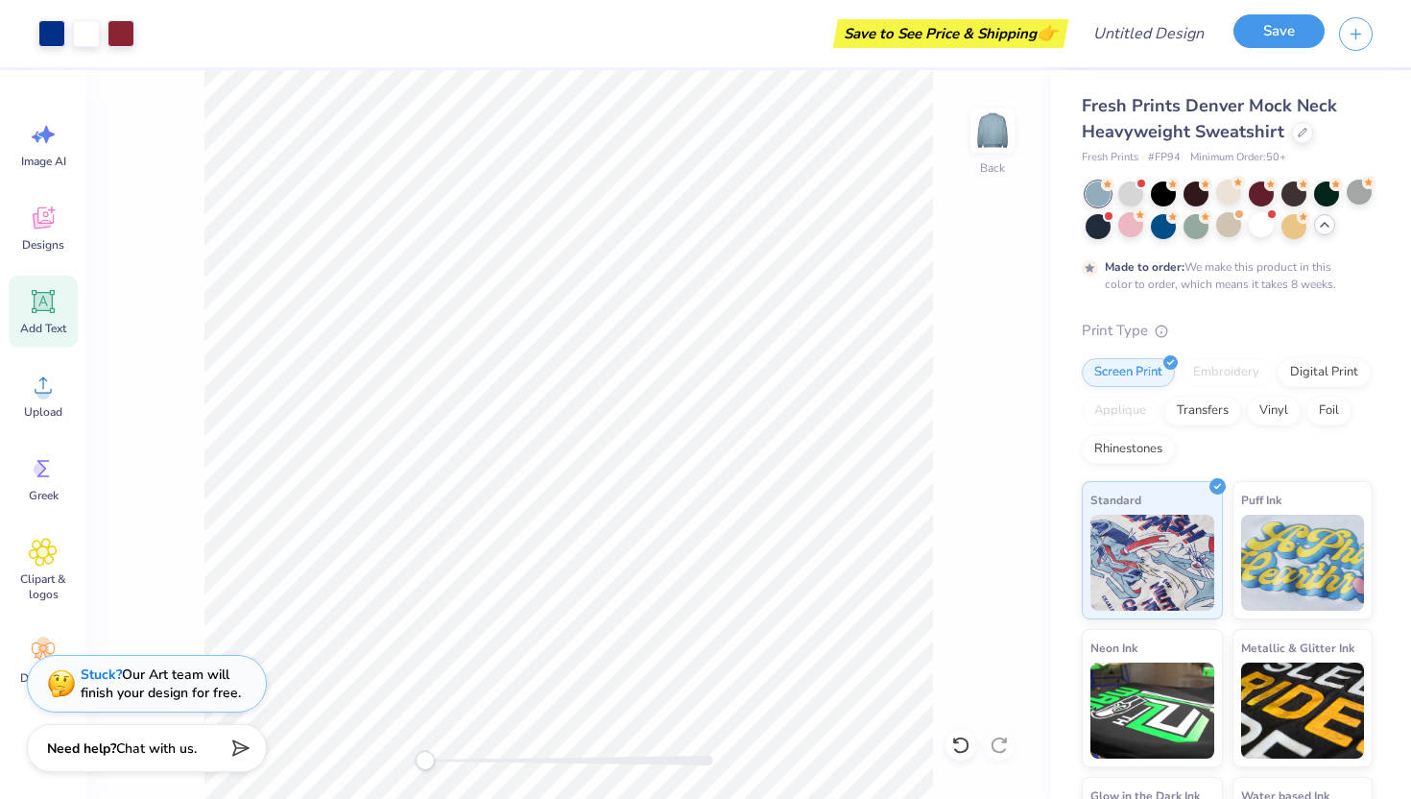
click at [996, 43] on button "Save" at bounding box center [1278, 31] width 91 height 34
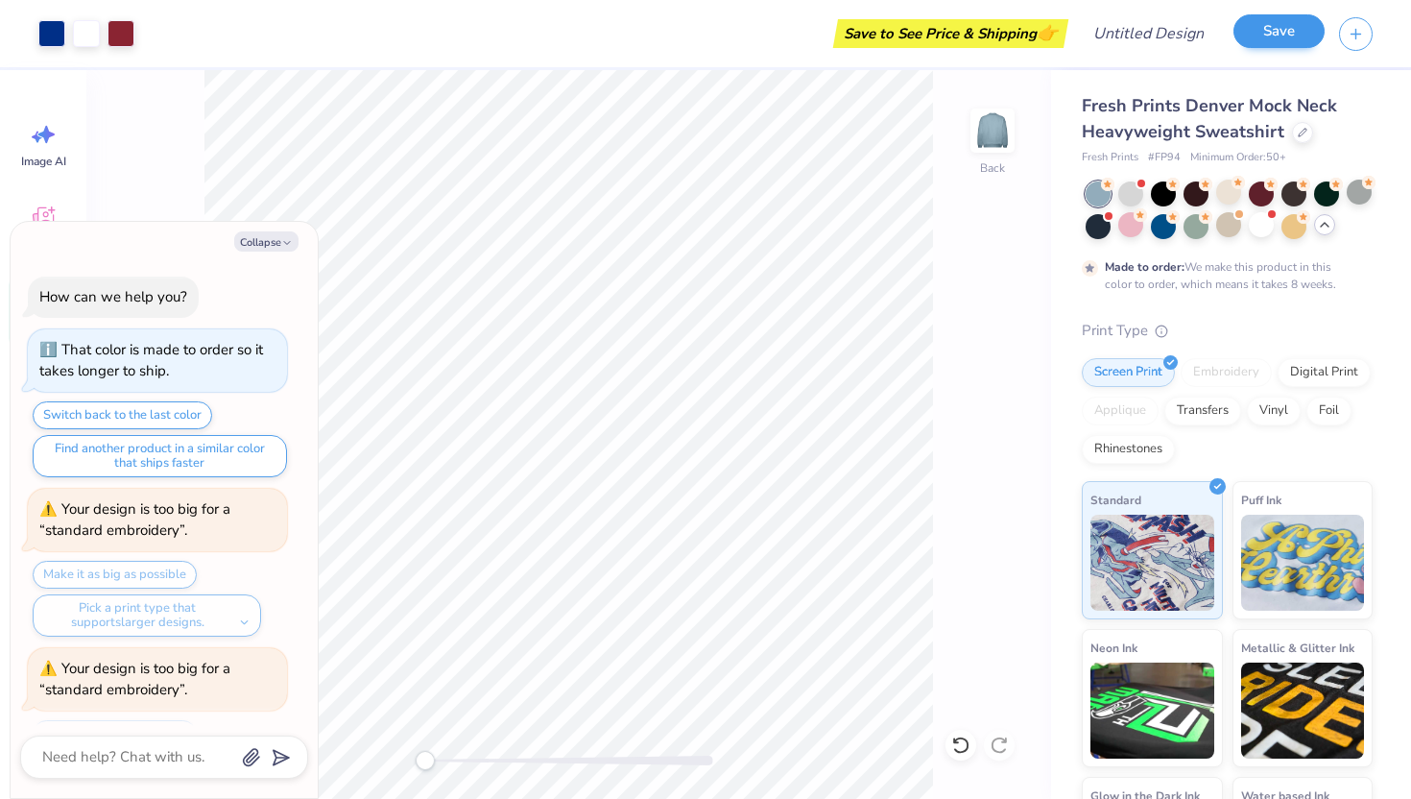
scroll to position [1843, 0]
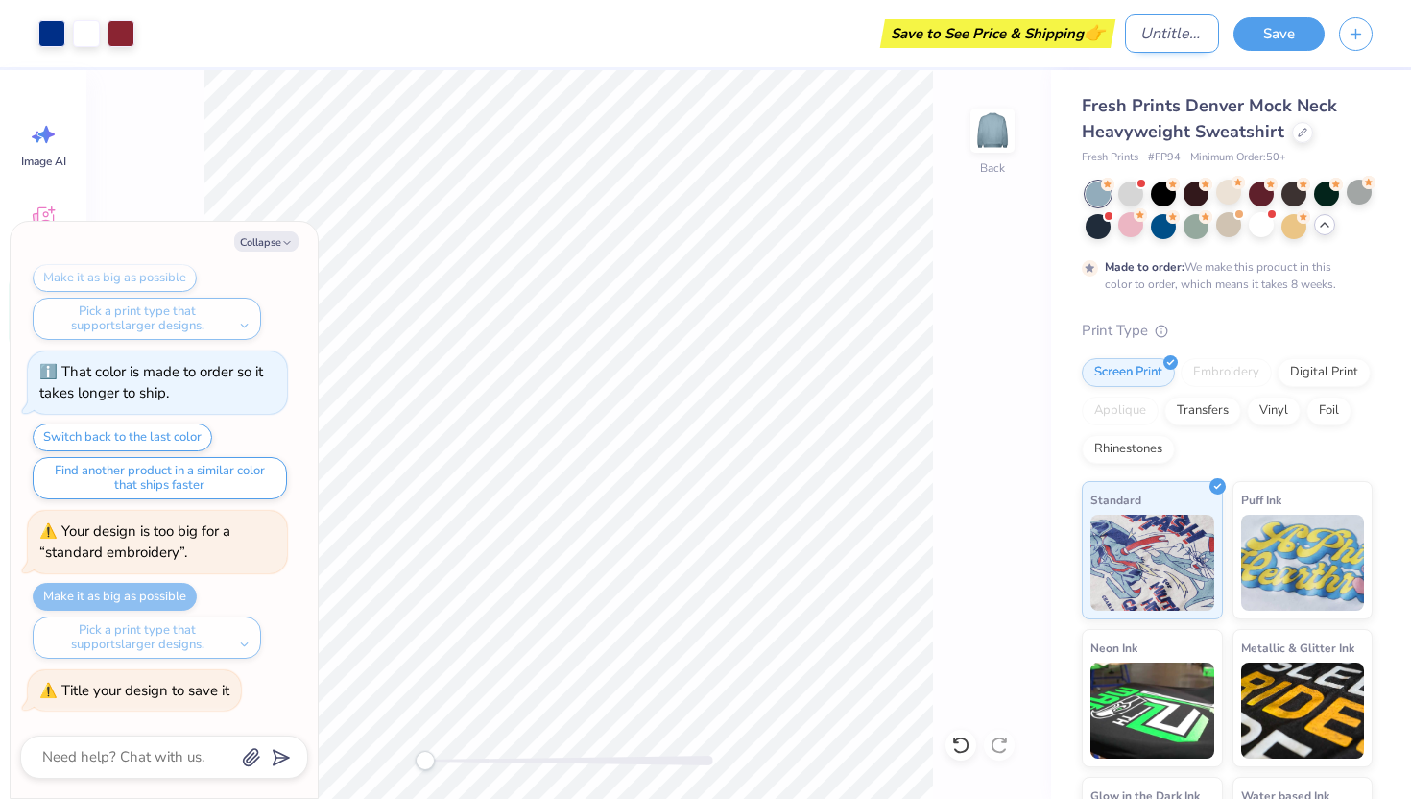
click at [996, 40] on input "Design Title" at bounding box center [1172, 33] width 94 height 38
type textarea "x"
type input "A"
type textarea "x"
type input "AS"
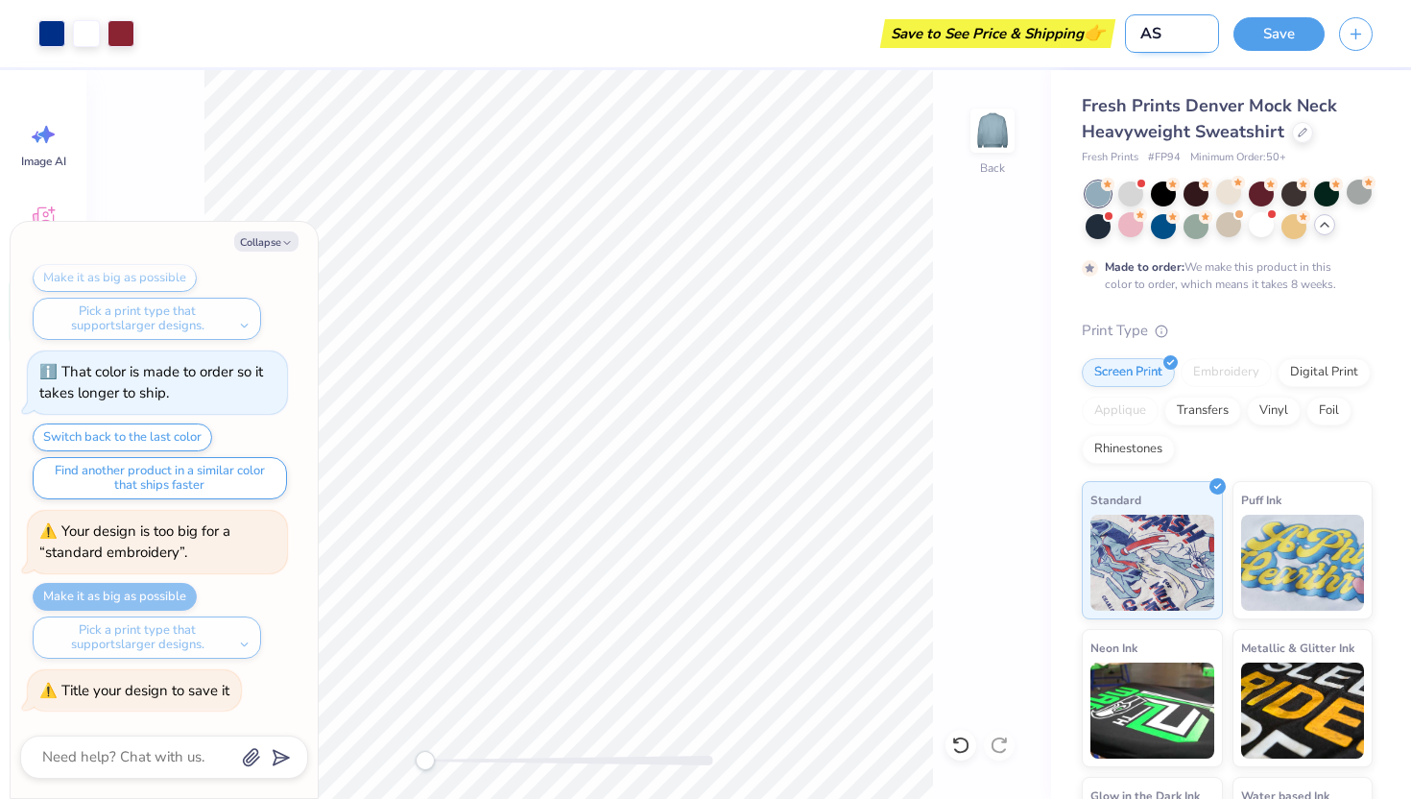
type textarea "x"
type input "ASA"
type textarea "x"
type input "ASA"
click at [996, 39] on button "Save" at bounding box center [1278, 31] width 91 height 34
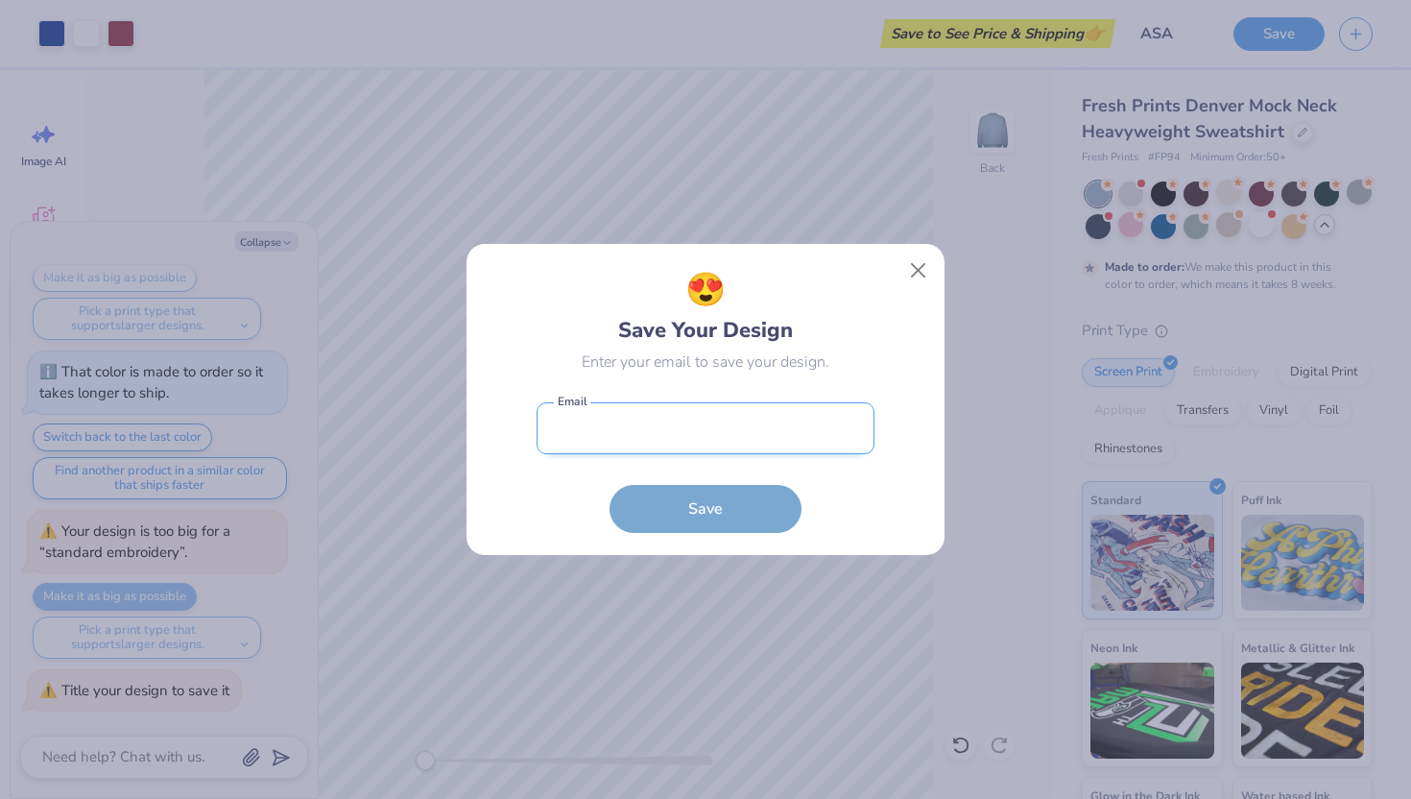
click at [753, 435] on input "email" at bounding box center [706, 428] width 338 height 53
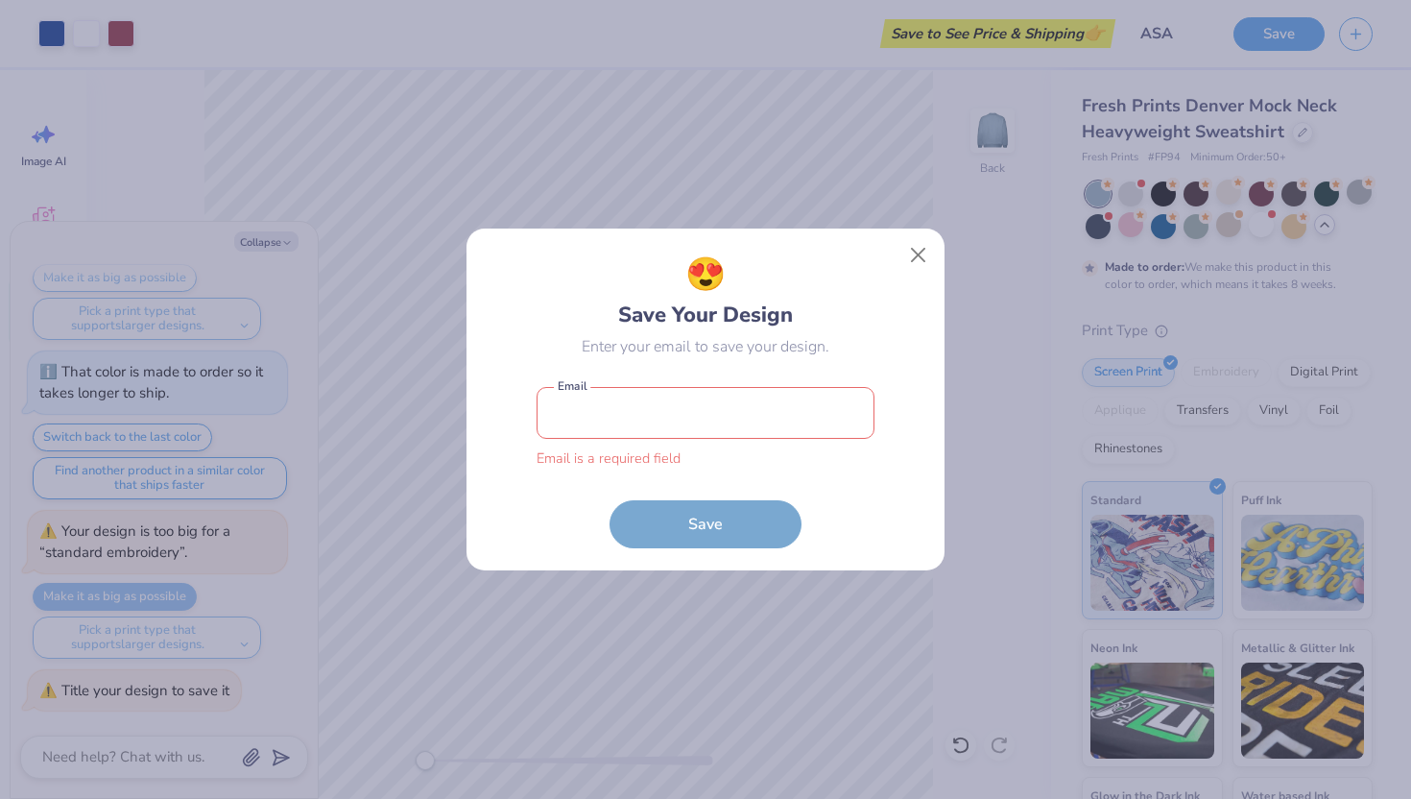
type input "[EMAIL_ADDRESS][DOMAIN_NAME]"
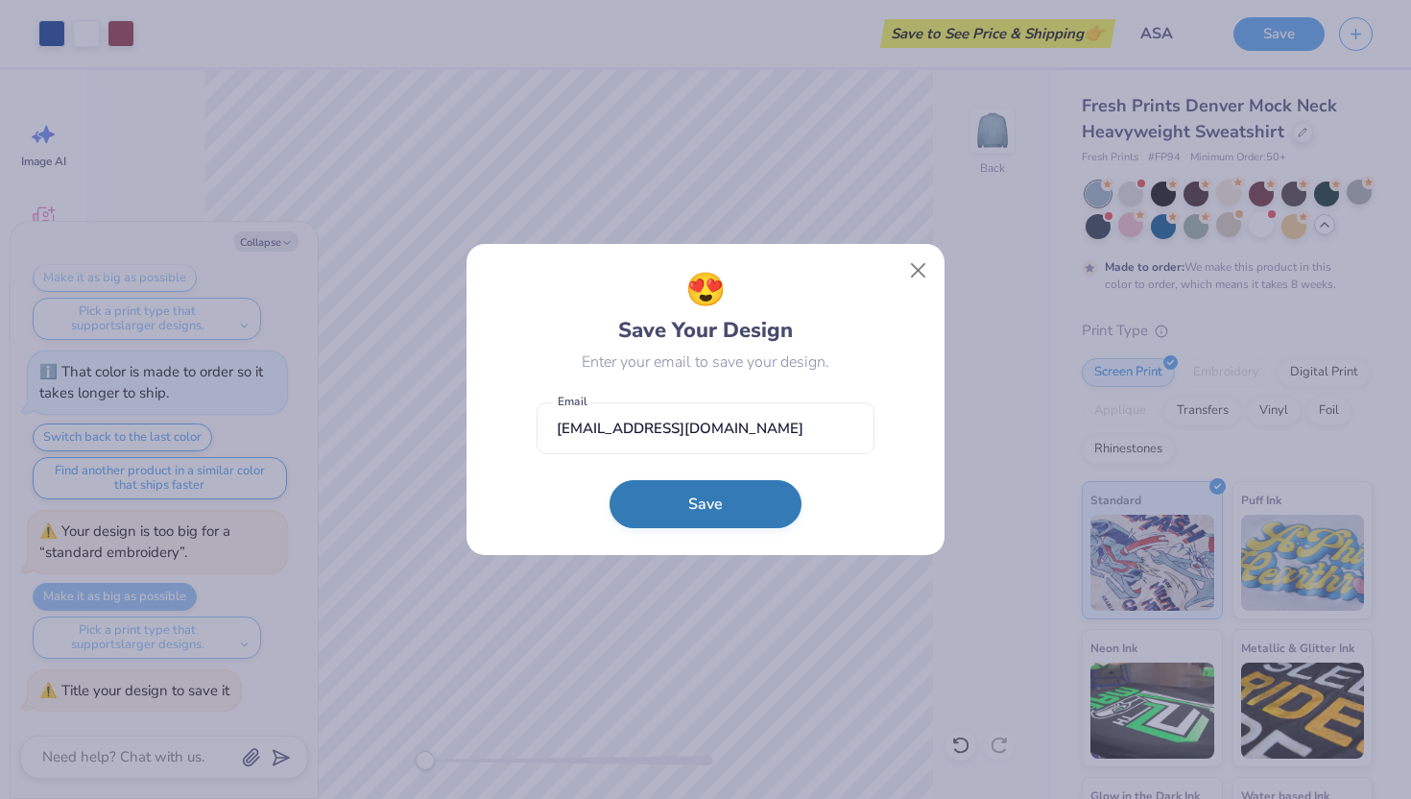
click at [751, 514] on button "Save" at bounding box center [705, 504] width 192 height 48
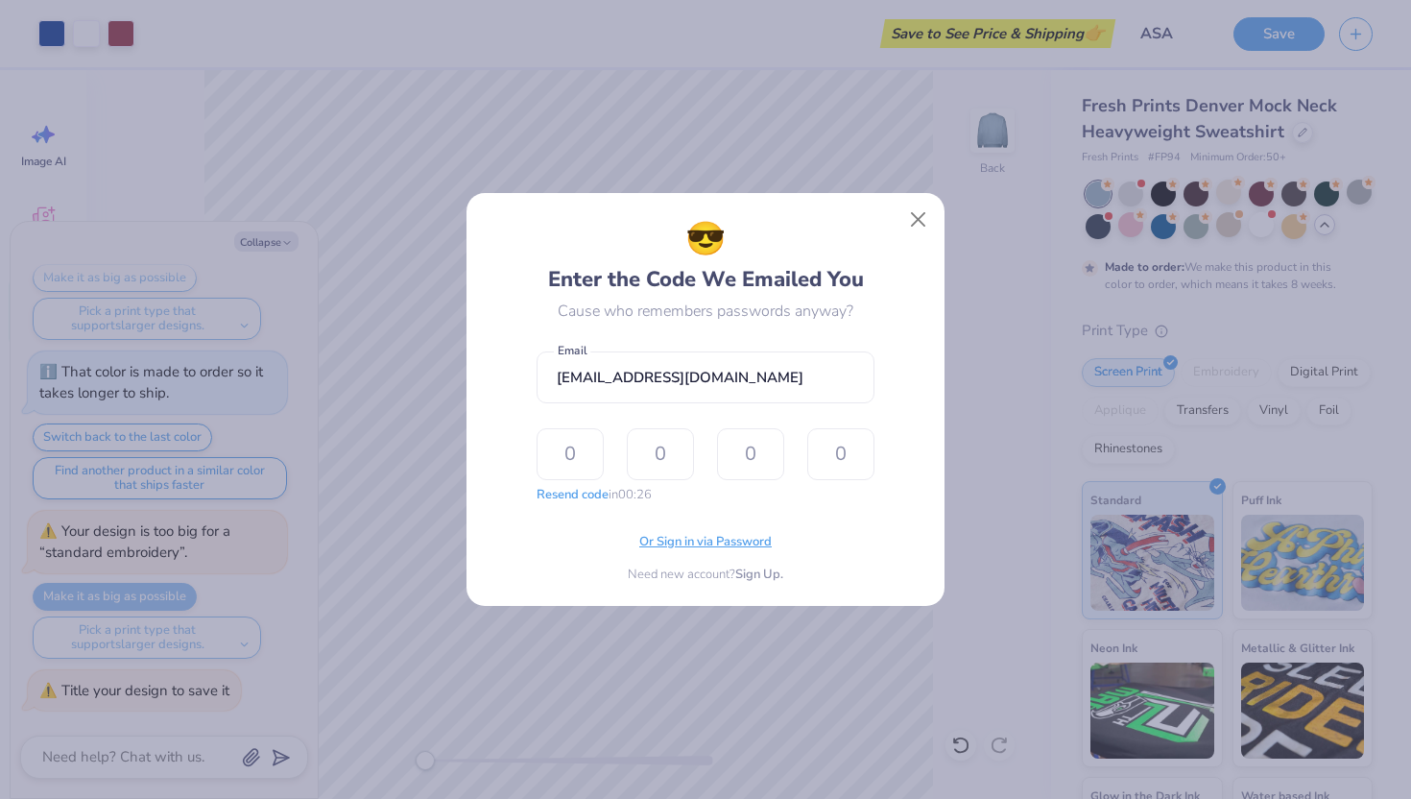
click at [730, 548] on span "Or Sign in via Password" at bounding box center [705, 542] width 132 height 19
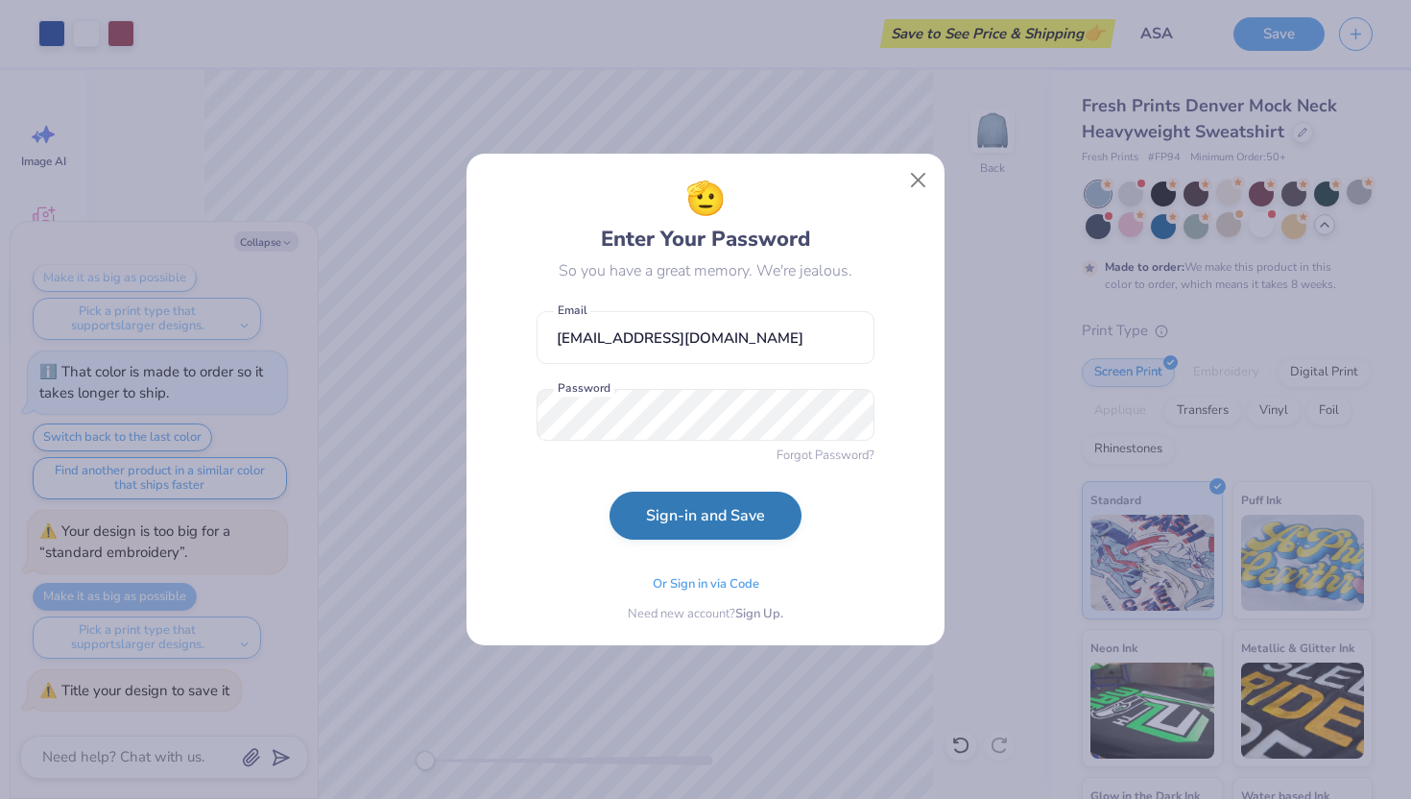
click at [736, 522] on button "Sign-in and Save" at bounding box center [705, 515] width 192 height 48
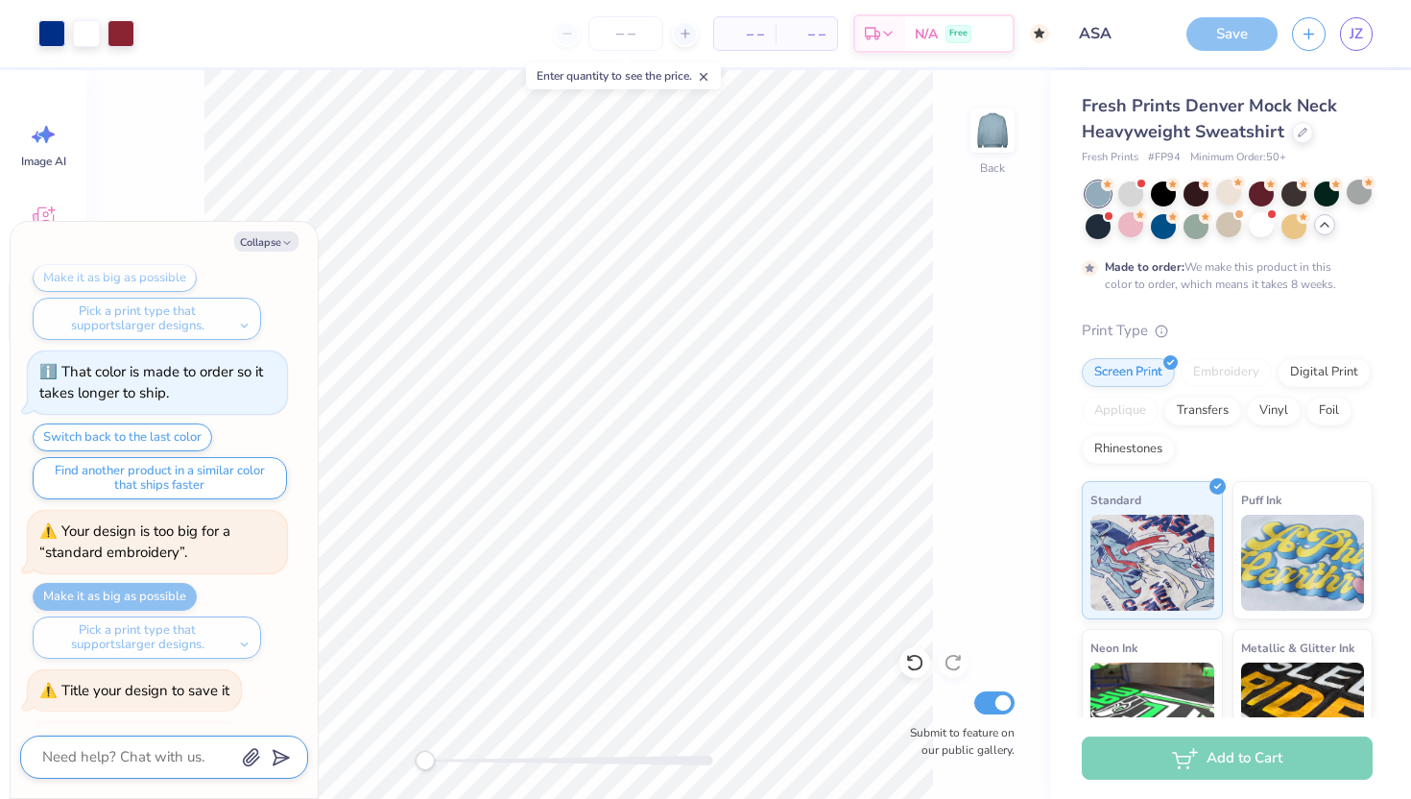
scroll to position [1895, 0]
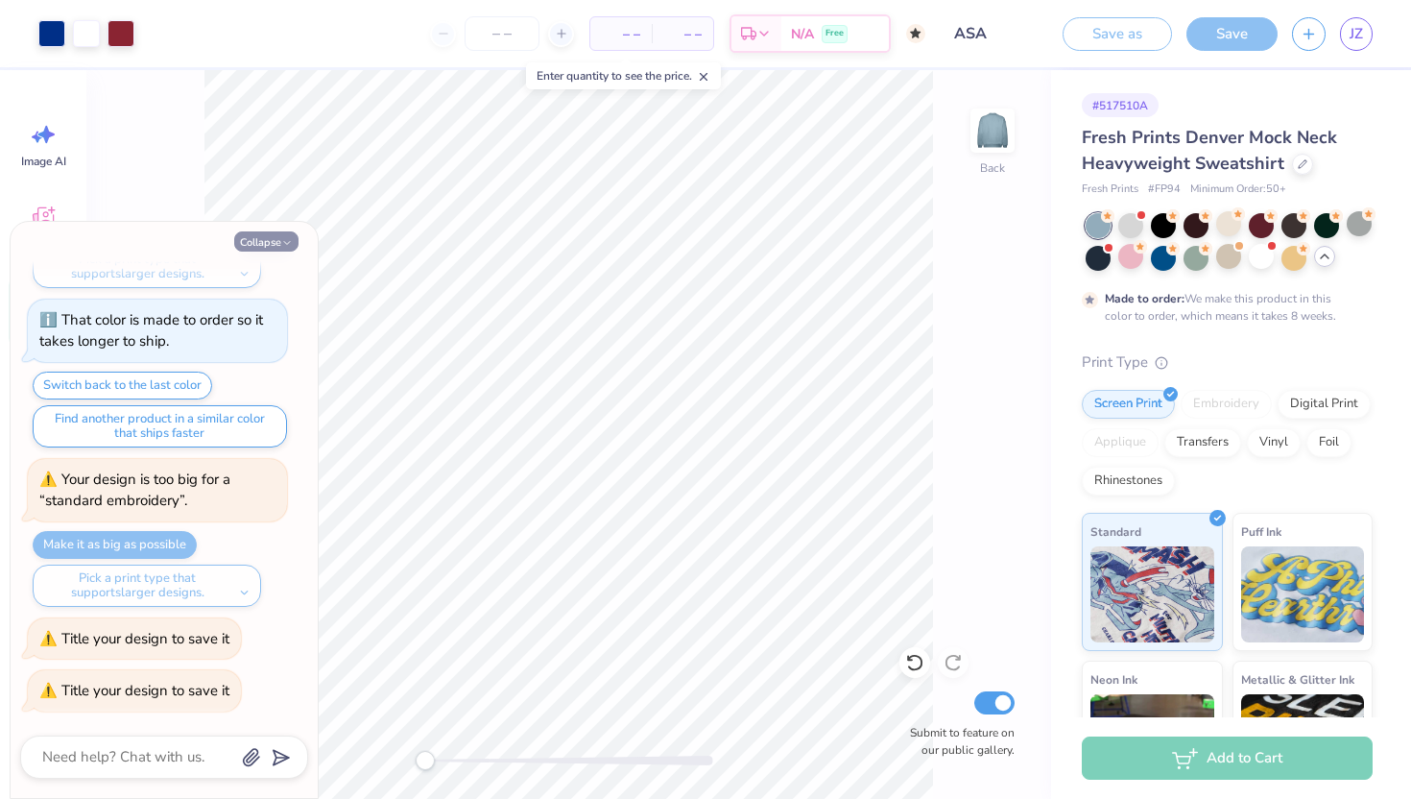
click at [266, 237] on button "Collapse" at bounding box center [266, 241] width 64 height 20
type textarea "x"
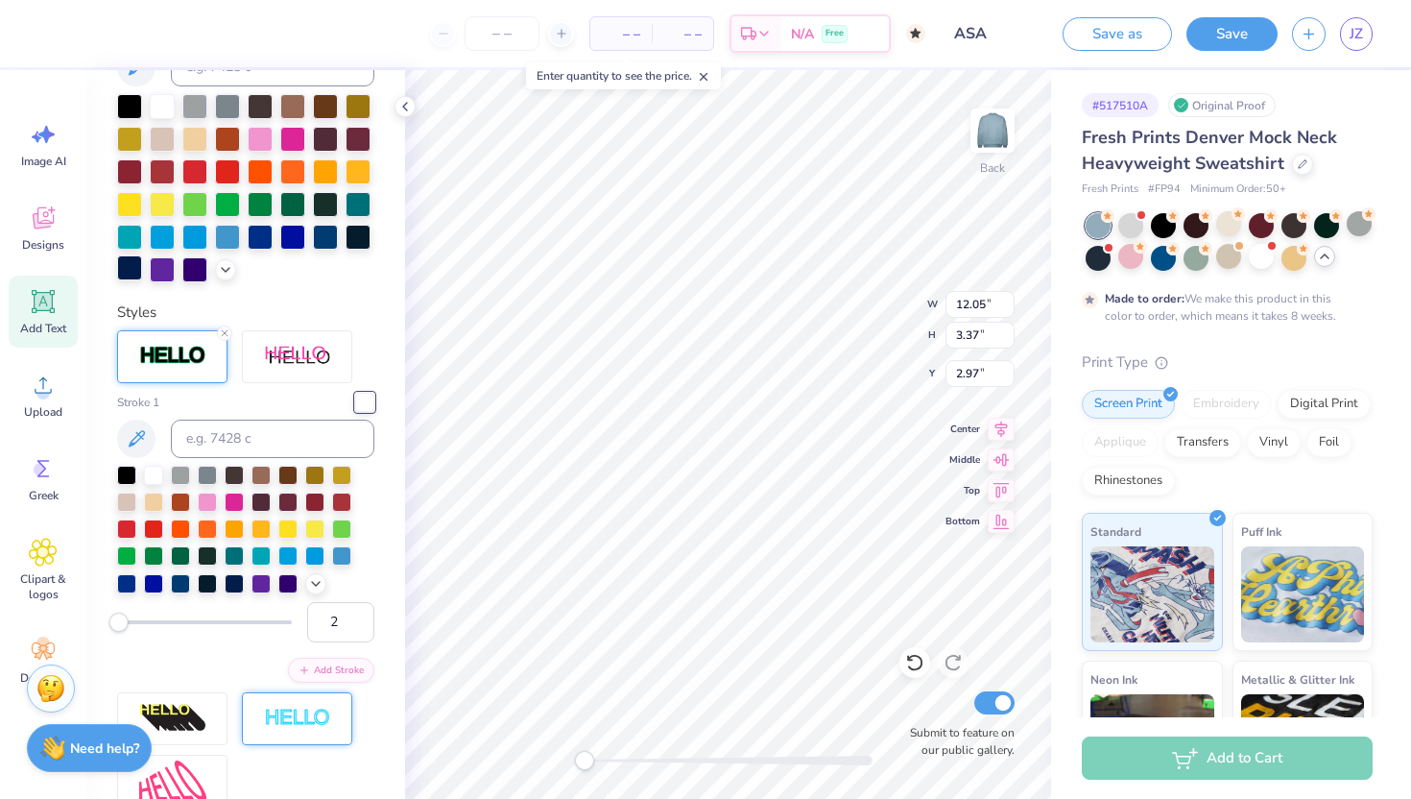
click at [142, 267] on div at bounding box center [129, 267] width 25 height 25
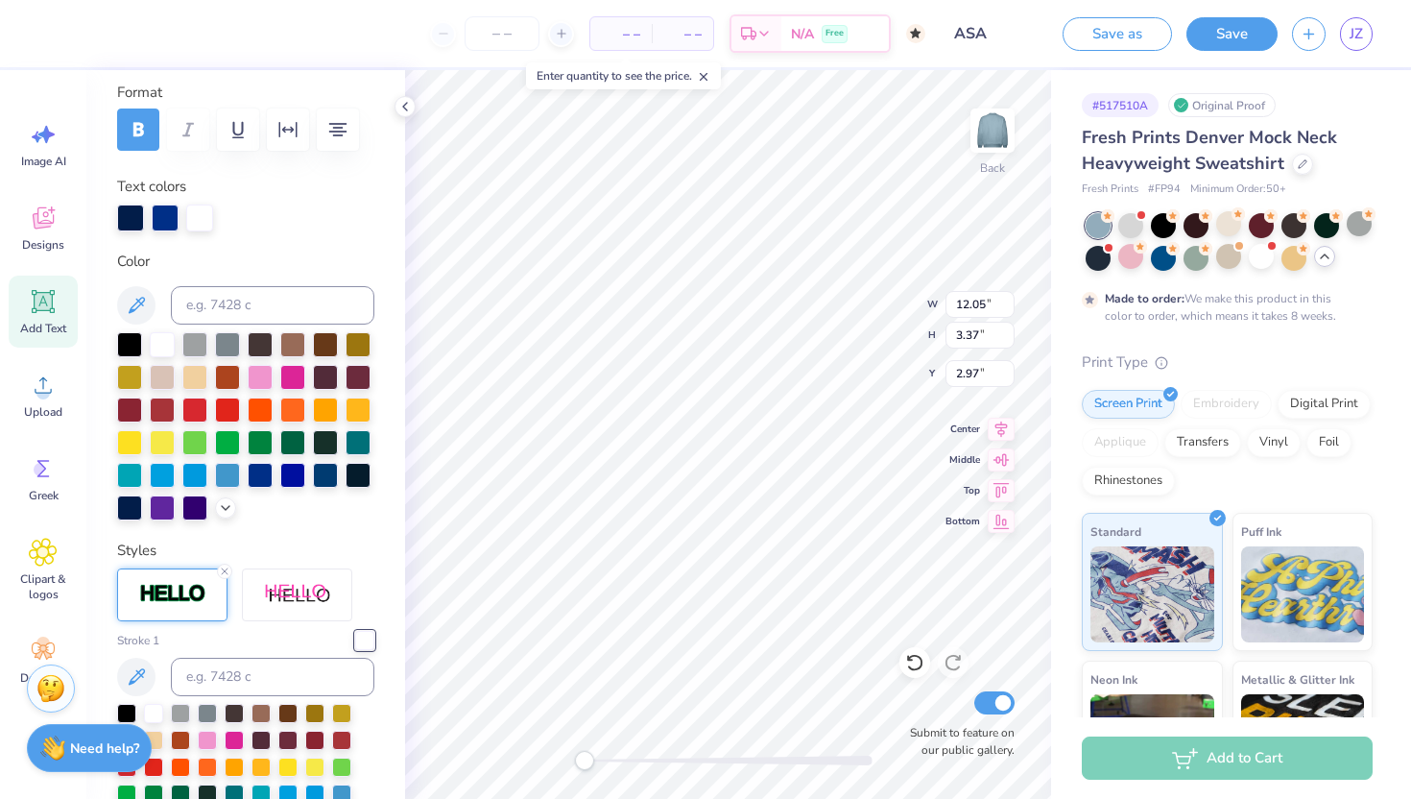
scroll to position [242, 0]
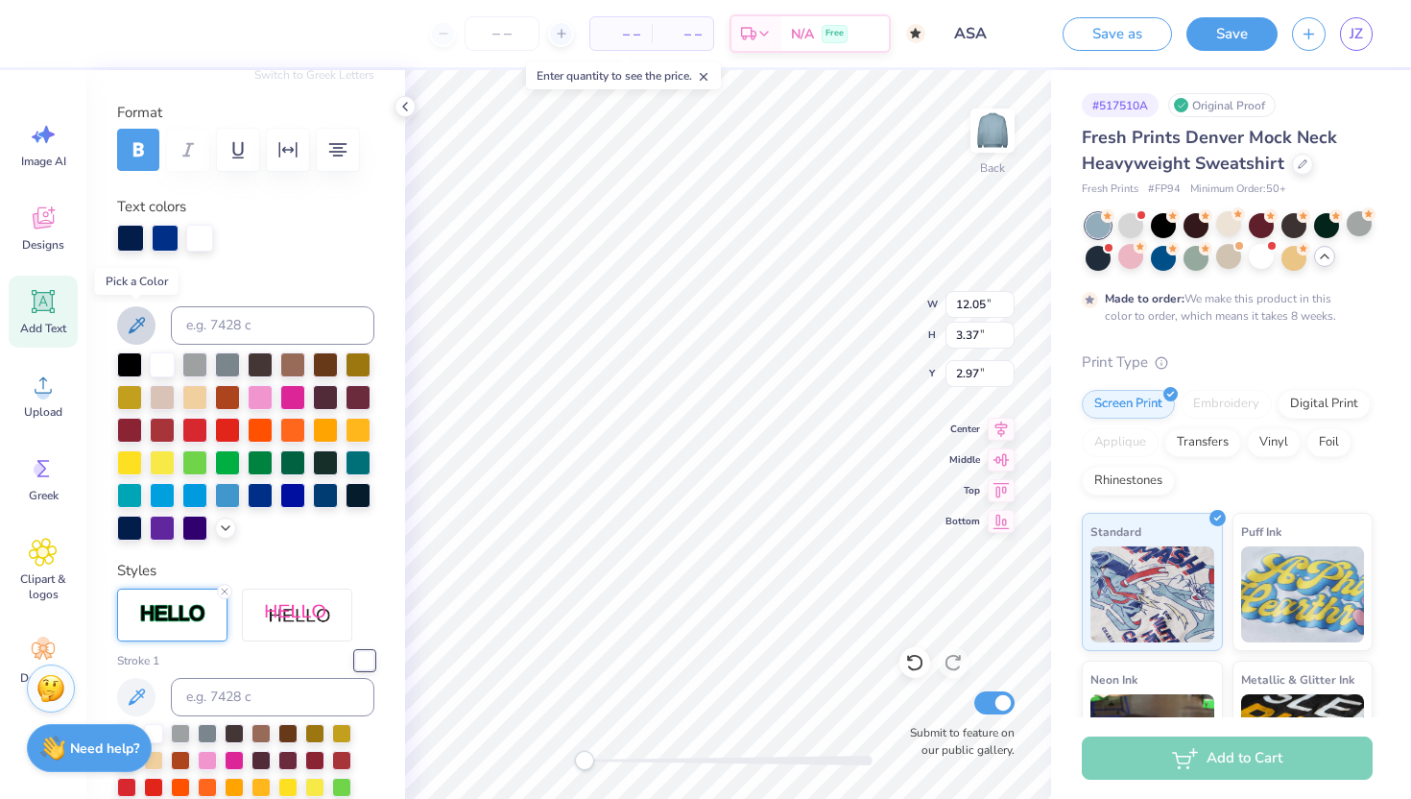
click at [128, 323] on icon at bounding box center [136, 325] width 23 height 23
click at [127, 323] on icon at bounding box center [136, 325] width 23 height 23
click at [279, 320] on input at bounding box center [272, 325] width 203 height 38
paste input "#000080"
type input "#000080"
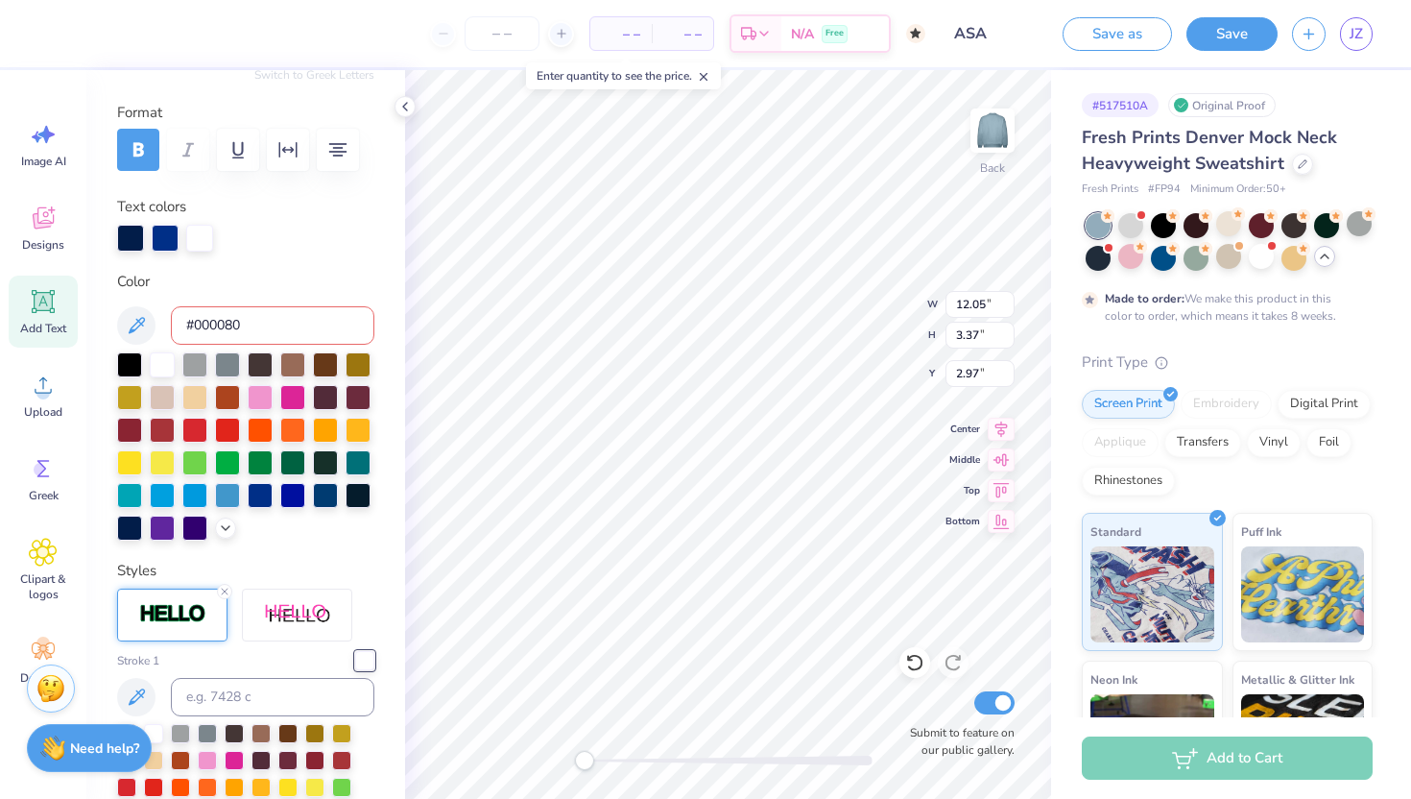
click at [285, 336] on input "#000080" at bounding box center [272, 325] width 203 height 38
click at [218, 534] on icon at bounding box center [225, 525] width 15 height 15
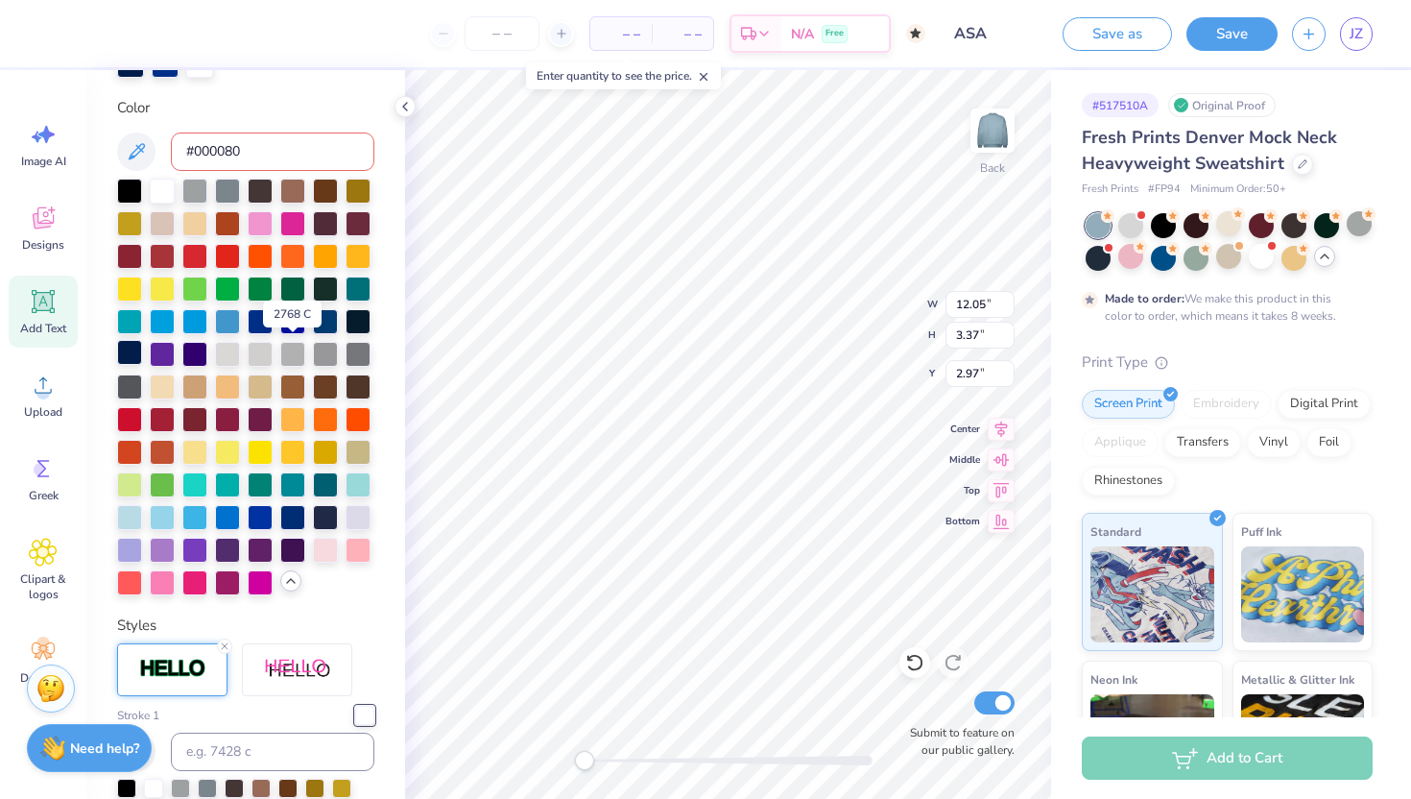
scroll to position [417, 0]
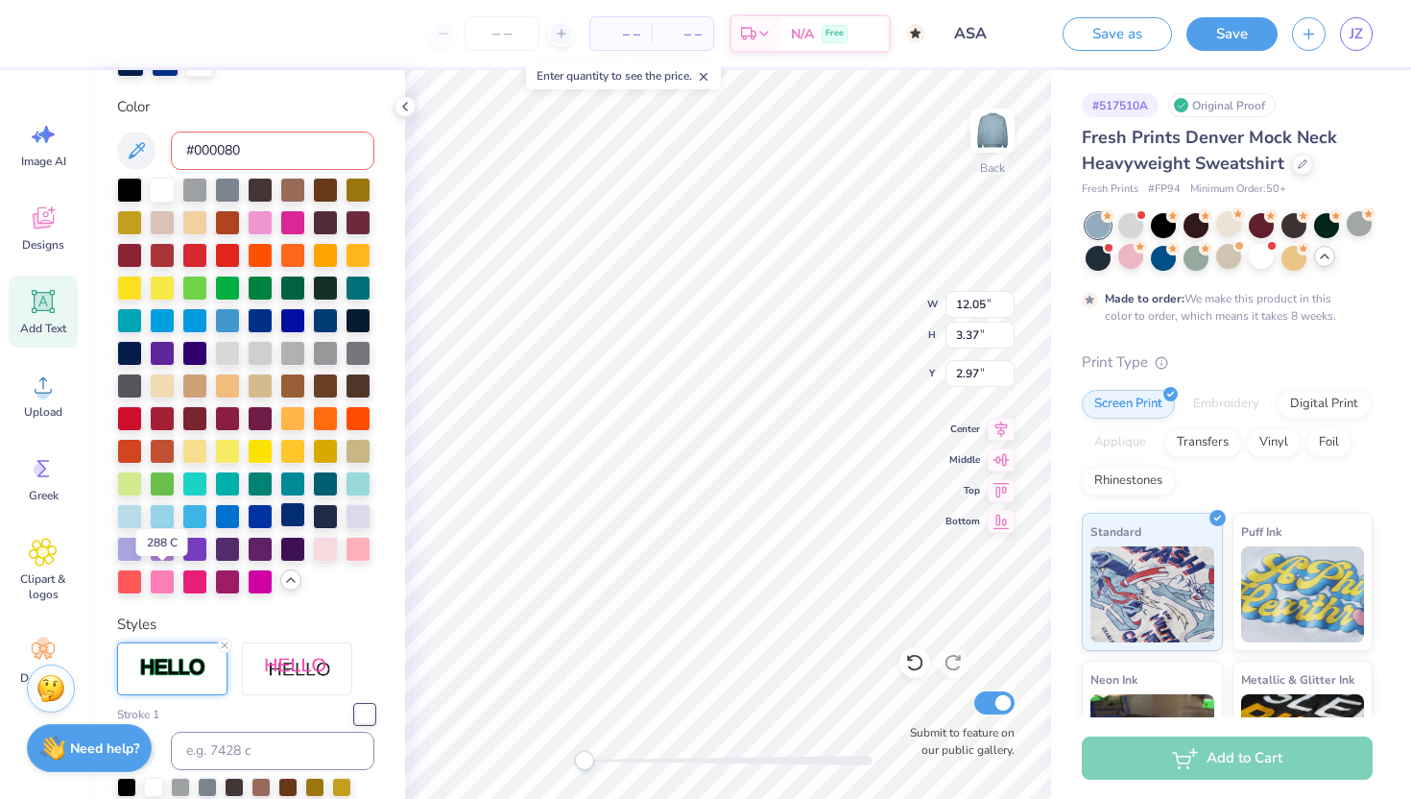
click at [280, 527] on div at bounding box center [292, 514] width 25 height 25
click at [401, 109] on icon at bounding box center [404, 106] width 15 height 15
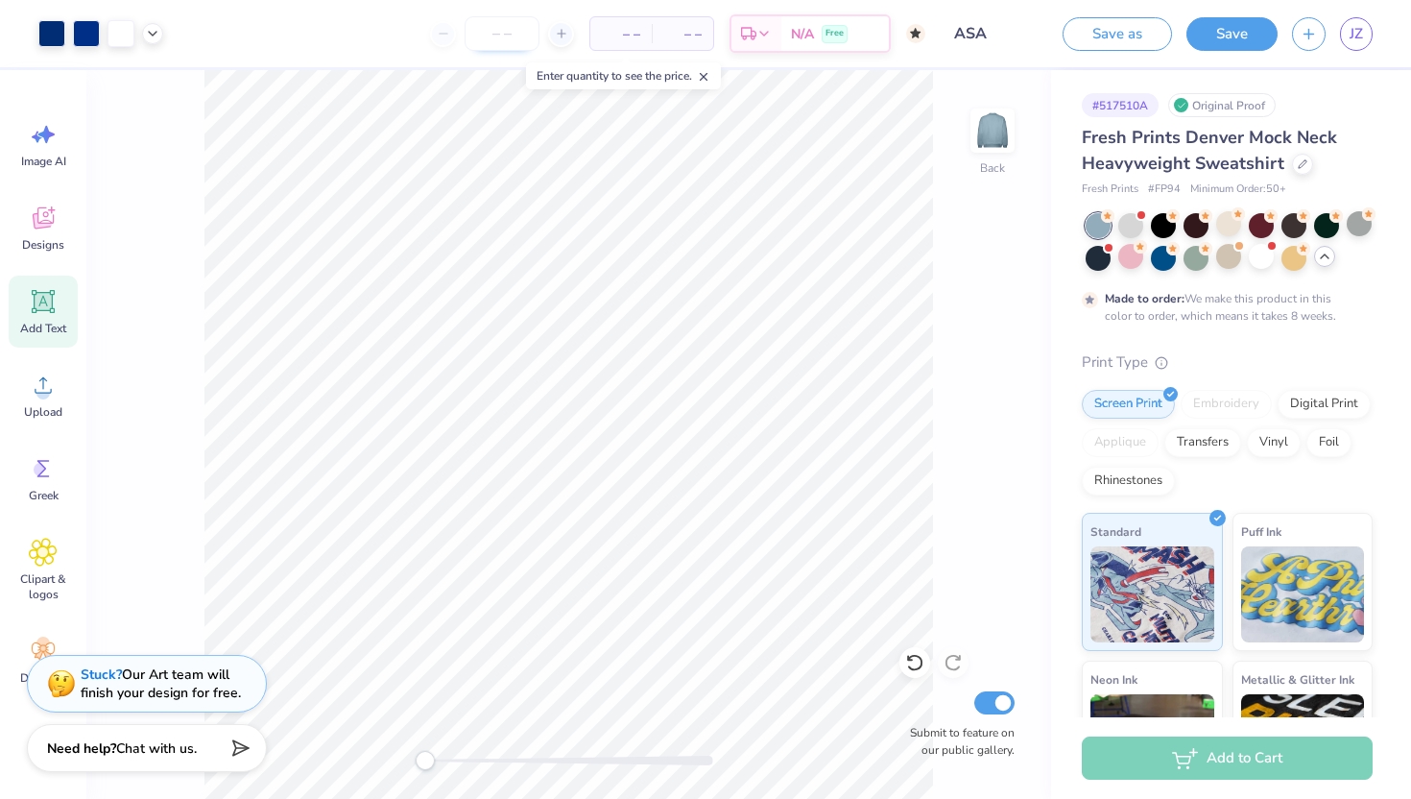
click at [485, 33] on input "number" at bounding box center [502, 33] width 75 height 35
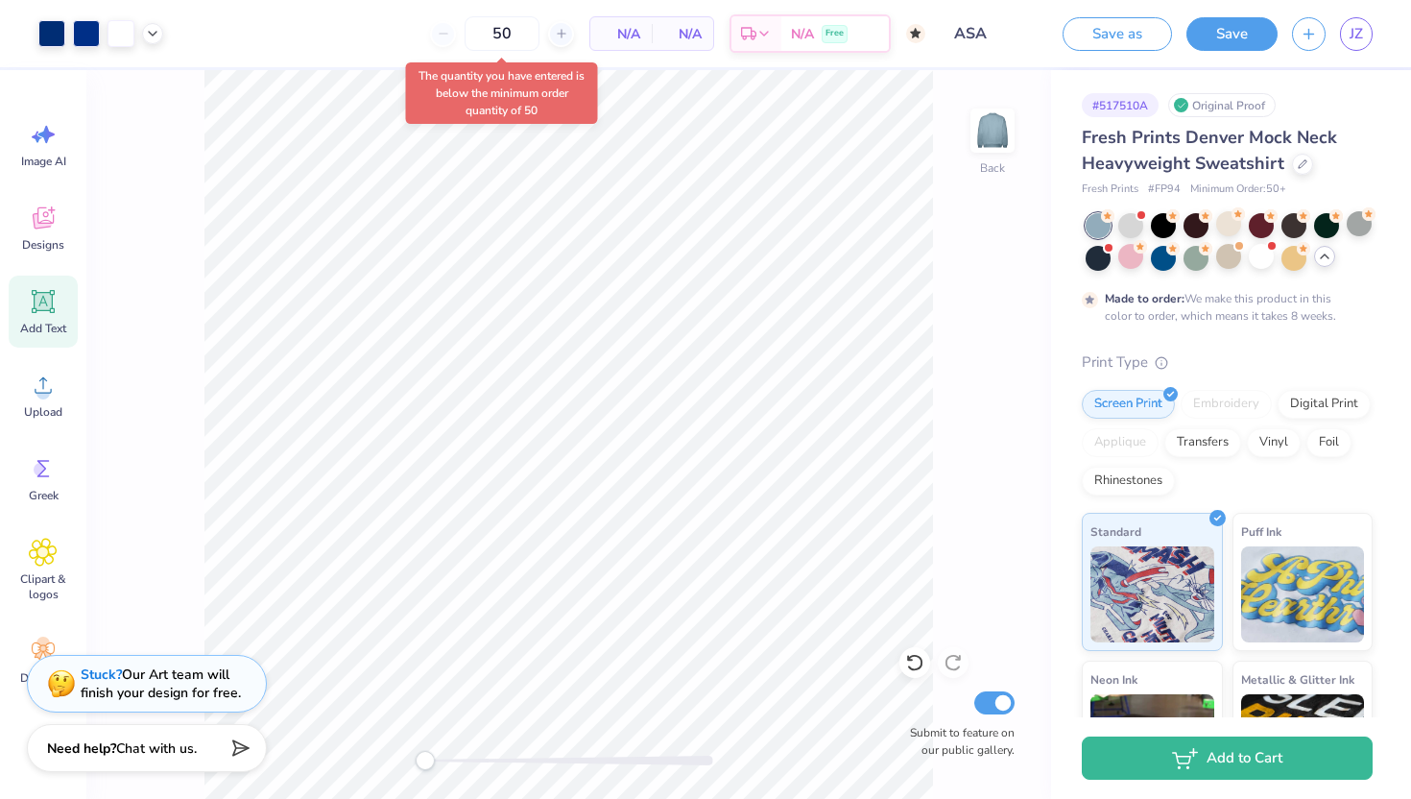
click at [640, 36] on div "N/A Per Item" at bounding box center [620, 33] width 61 height 33
click at [466, 33] on input "50" at bounding box center [429, 33] width 75 height 35
type input "5"
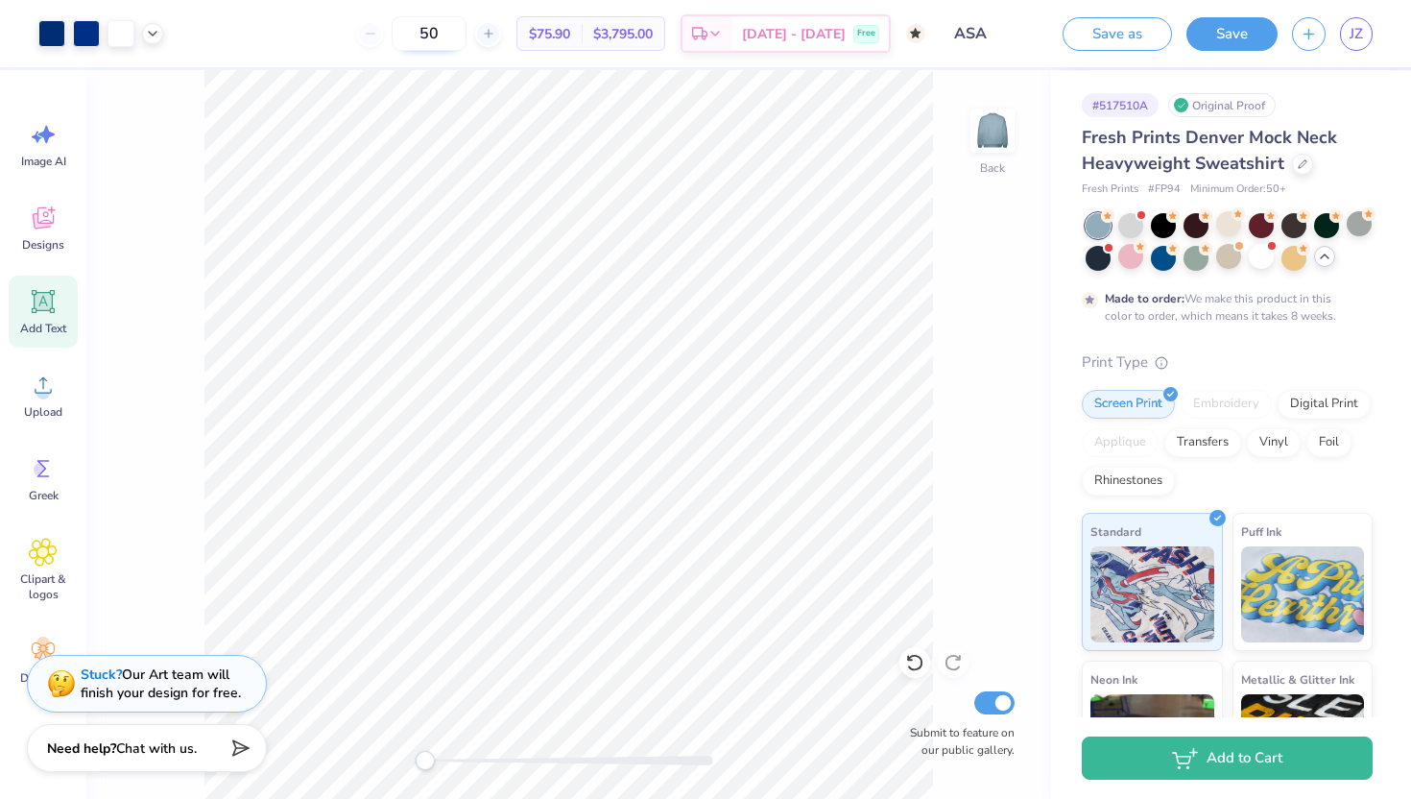
type input "5"
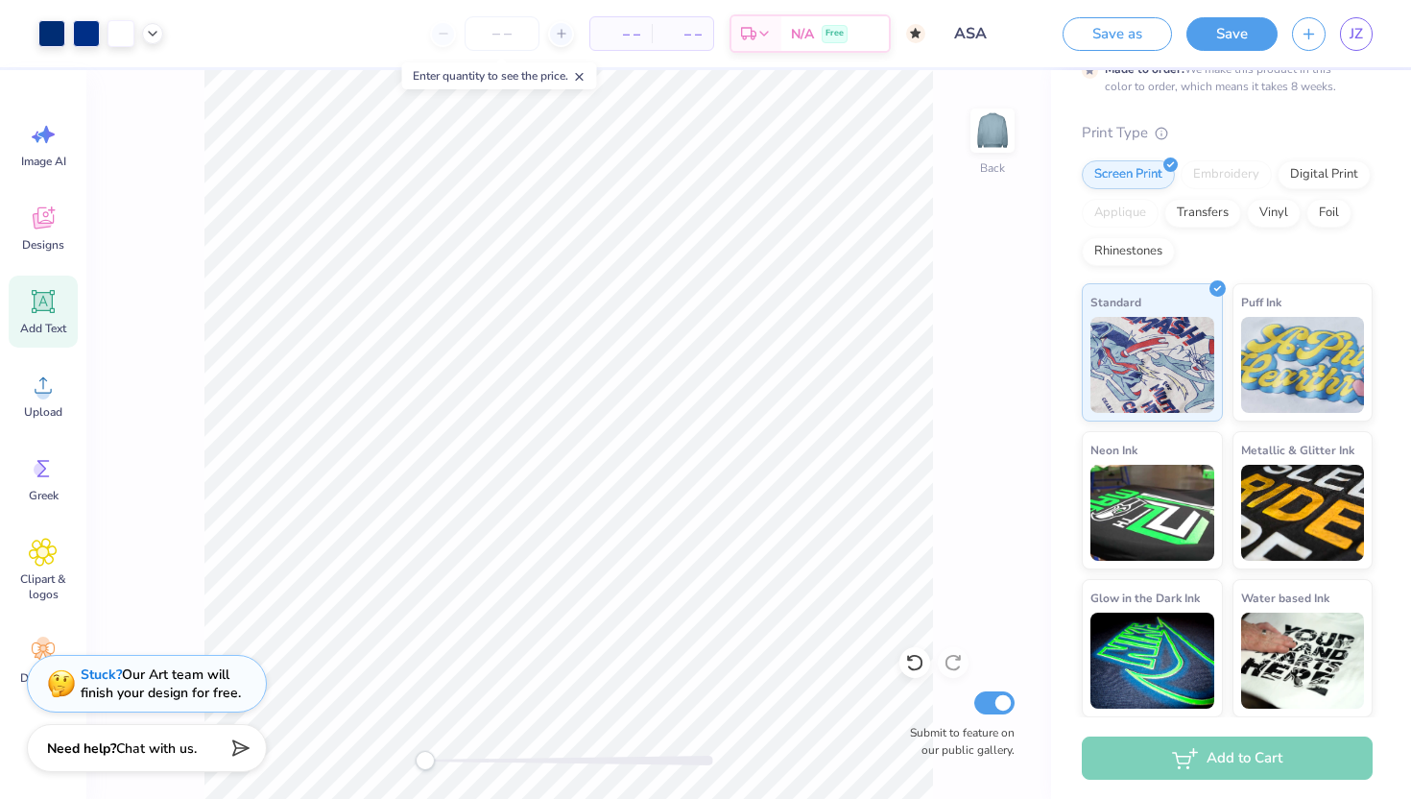
scroll to position [0, 0]
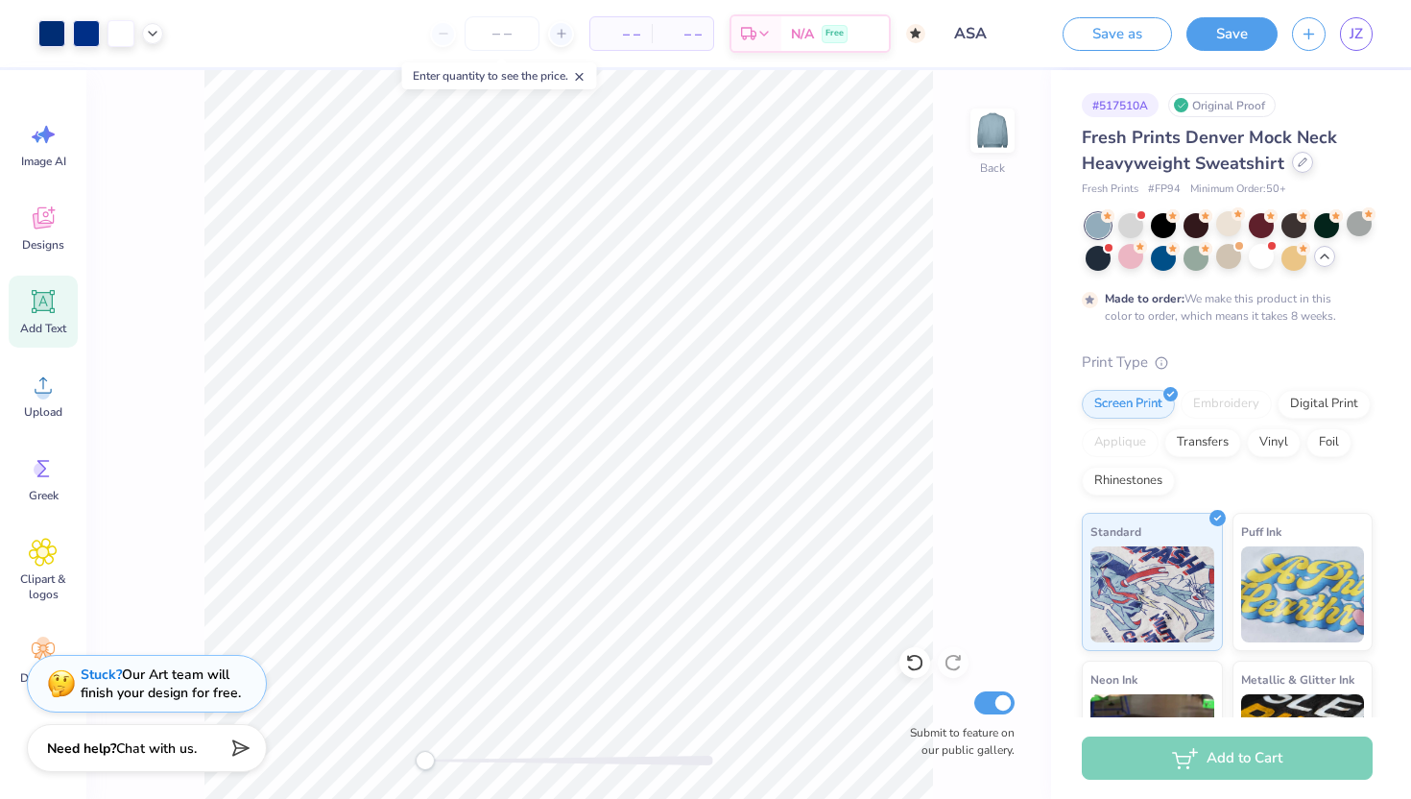
click at [996, 166] on div at bounding box center [1302, 162] width 21 height 21
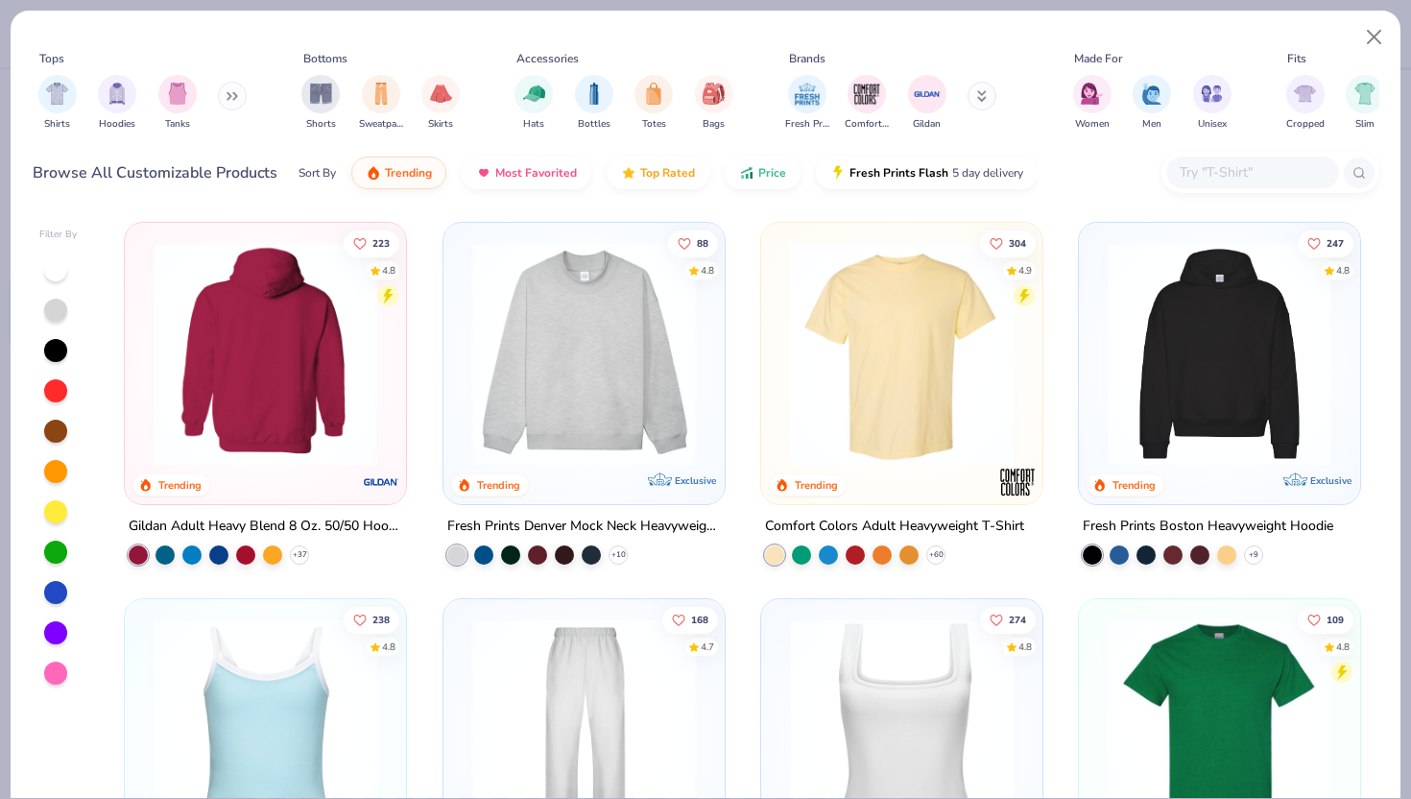
click at [281, 386] on img at bounding box center [265, 354] width 243 height 224
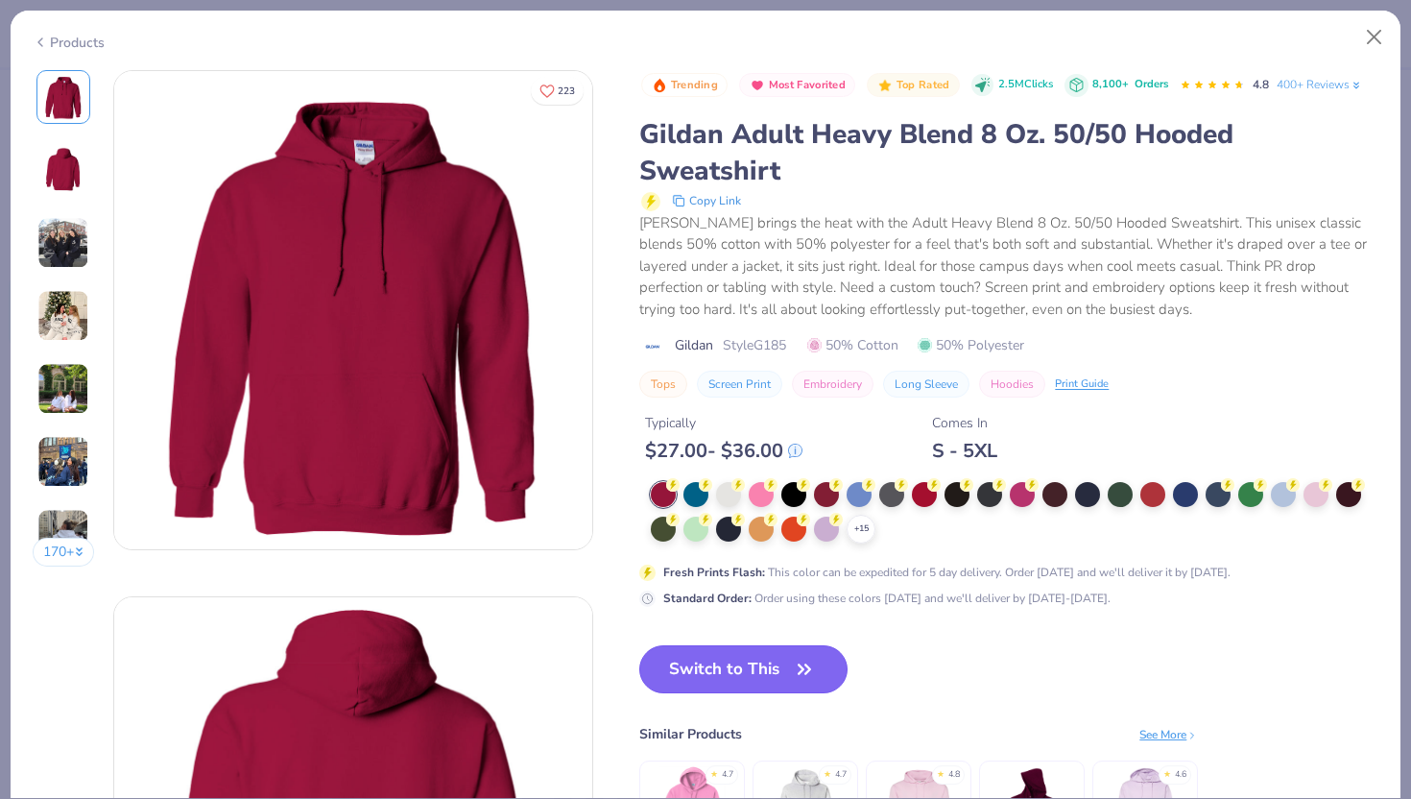
click at [728, 680] on button "Switch to This" at bounding box center [743, 669] width 208 height 48
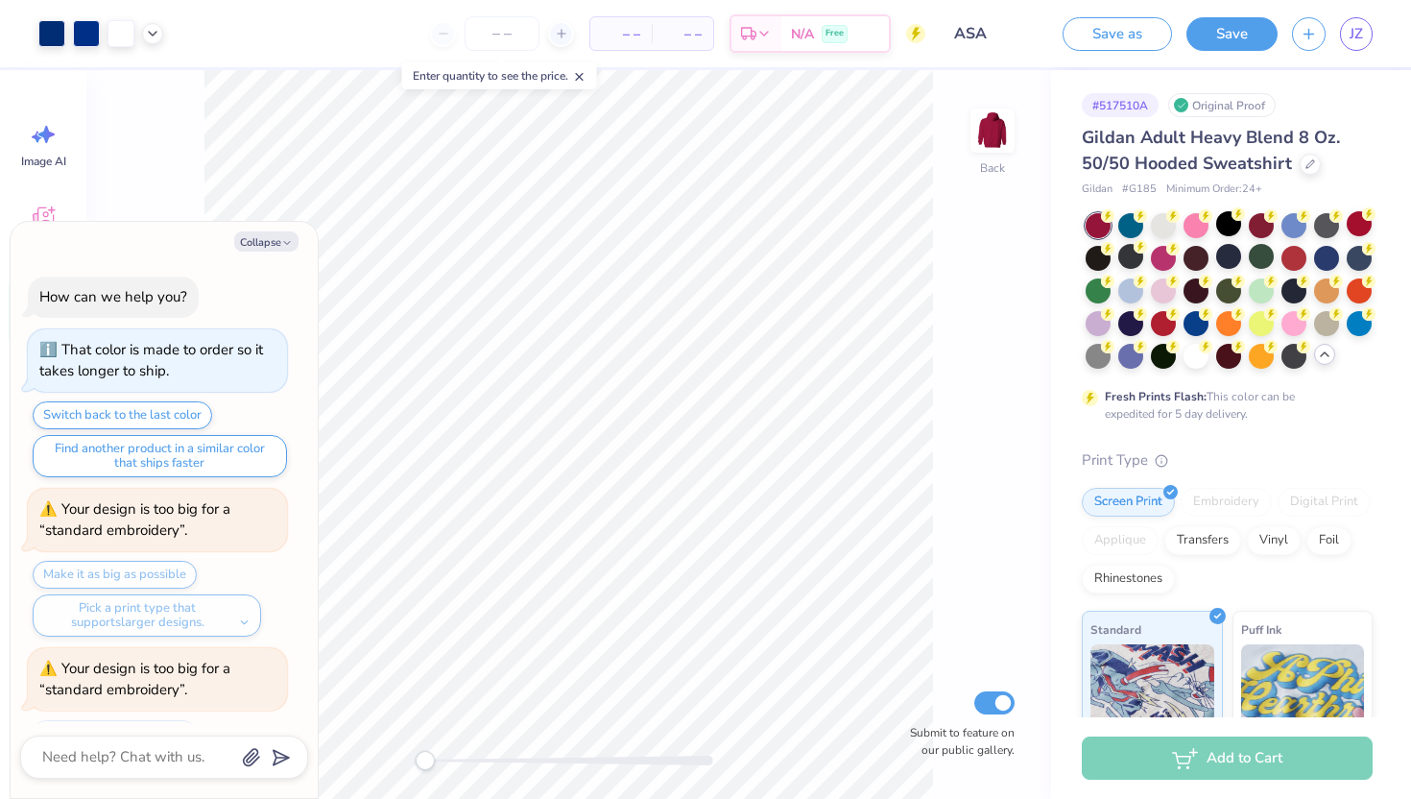
scroll to position [2042, 0]
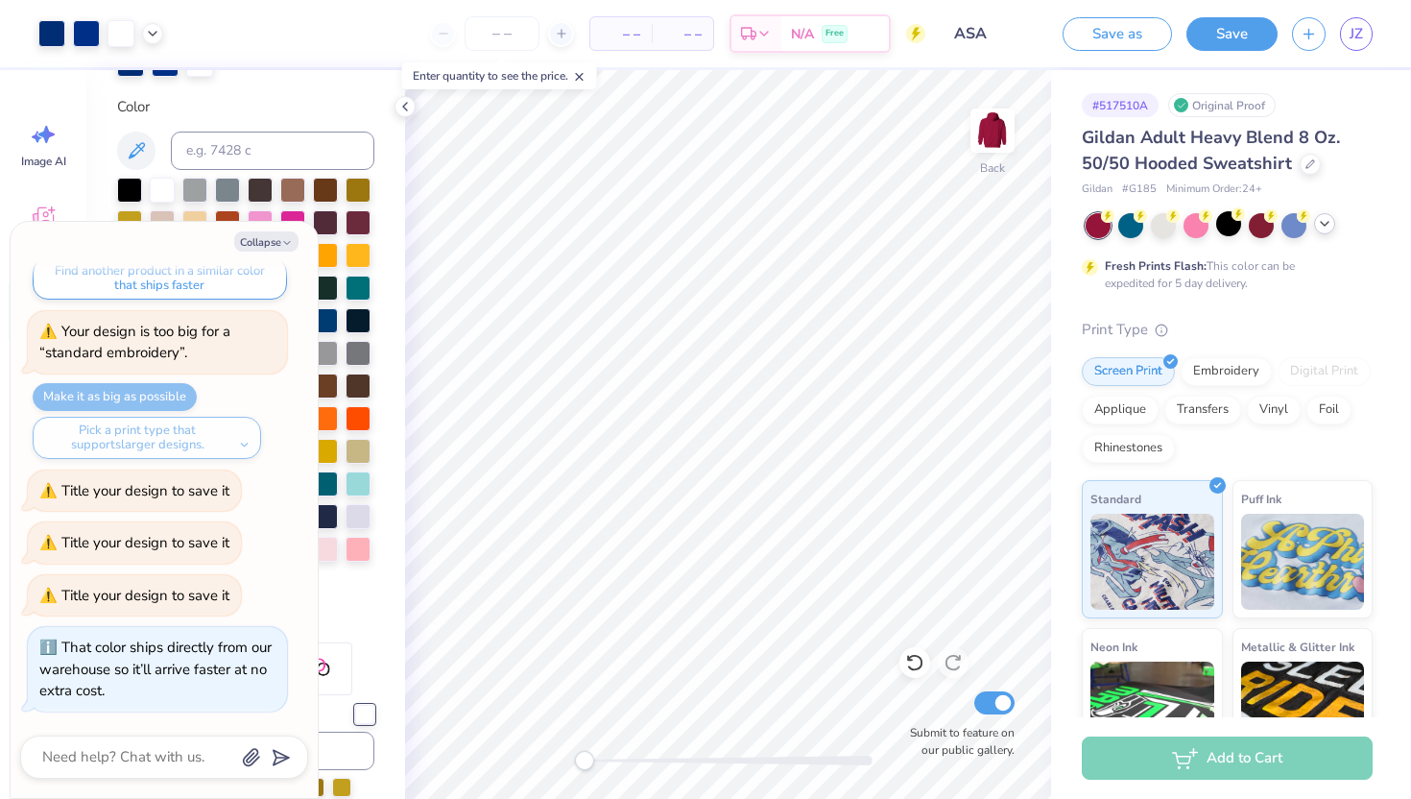
click at [996, 225] on icon at bounding box center [1324, 223] width 15 height 15
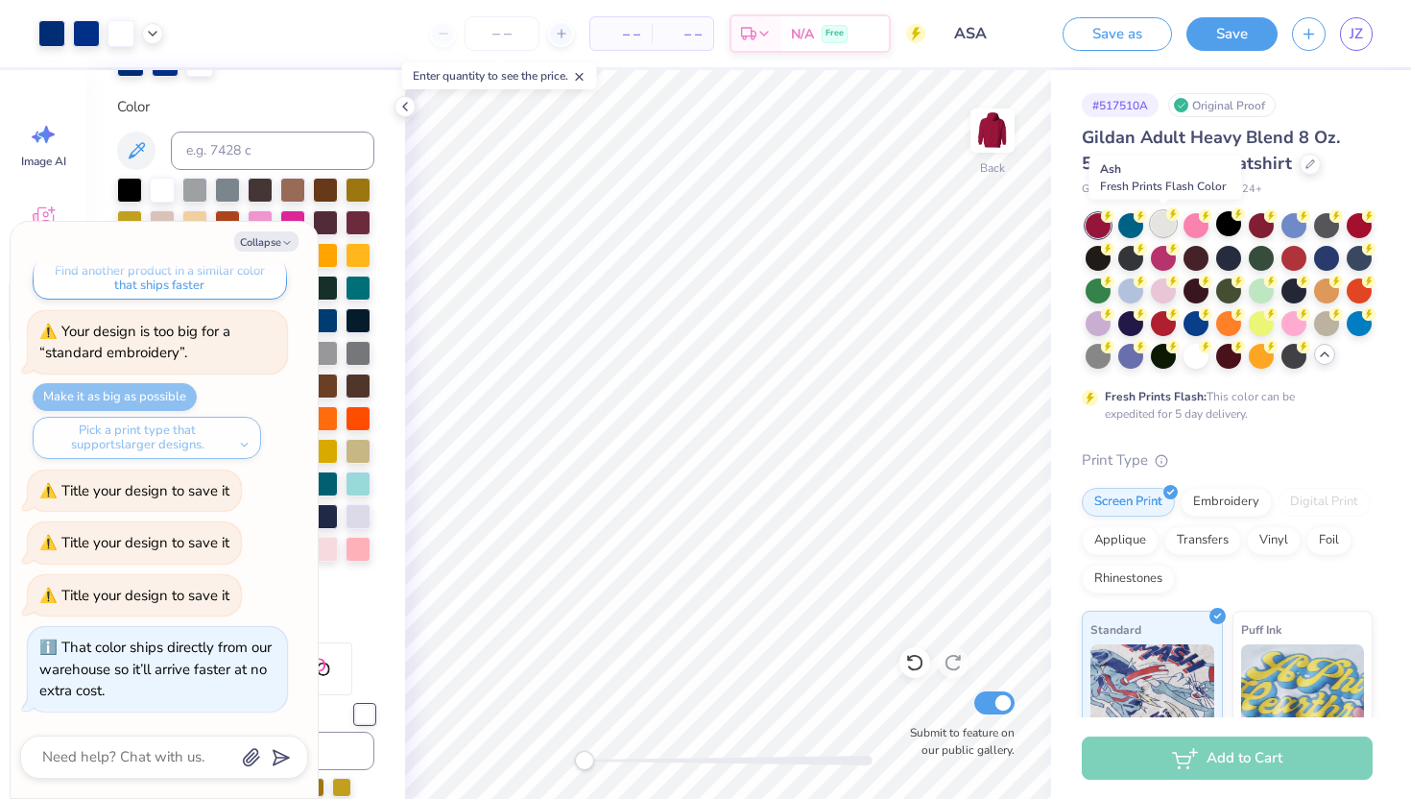
click at [996, 228] on div at bounding box center [1163, 223] width 25 height 25
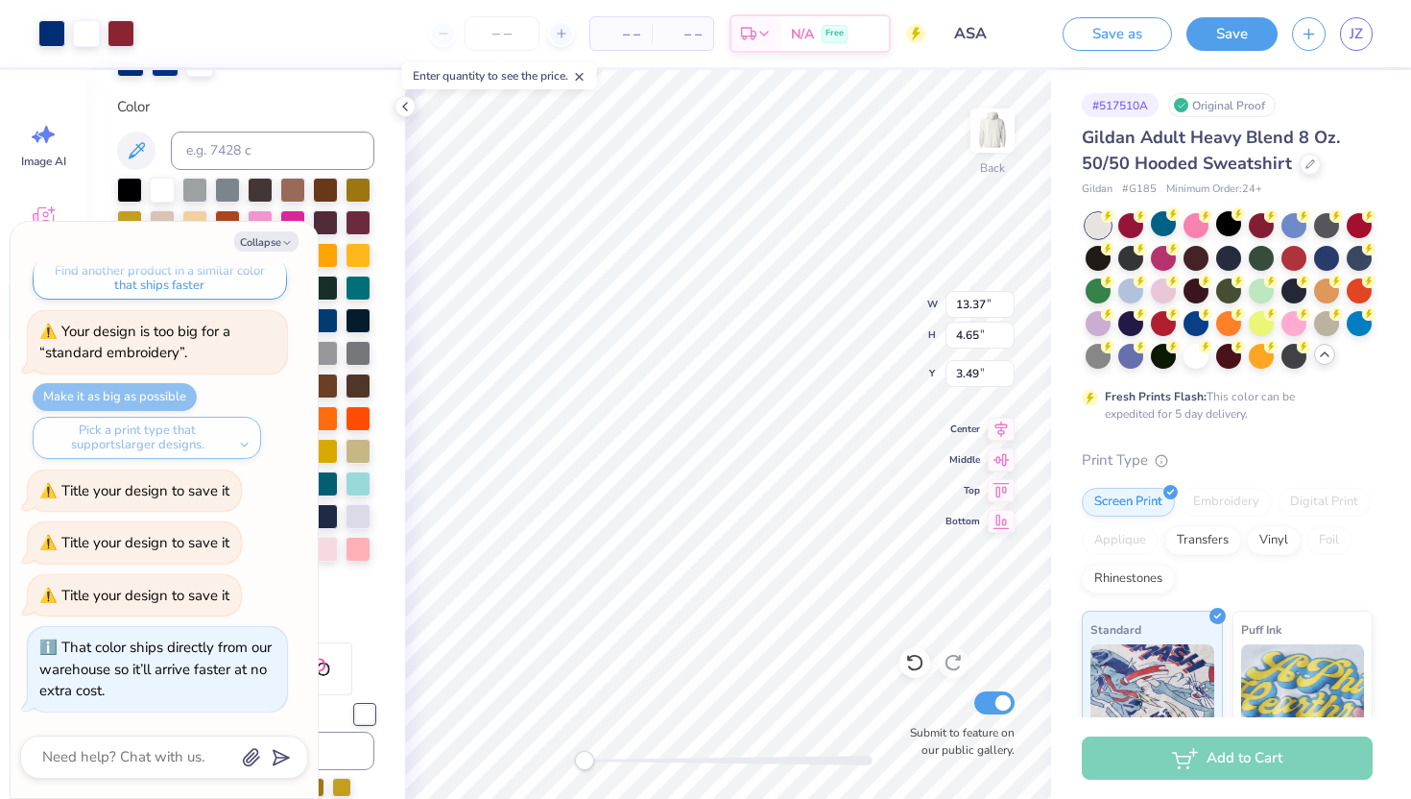
type textarea "x"
type input "3.27"
type textarea "x"
type input "1.72"
type input "1.64"
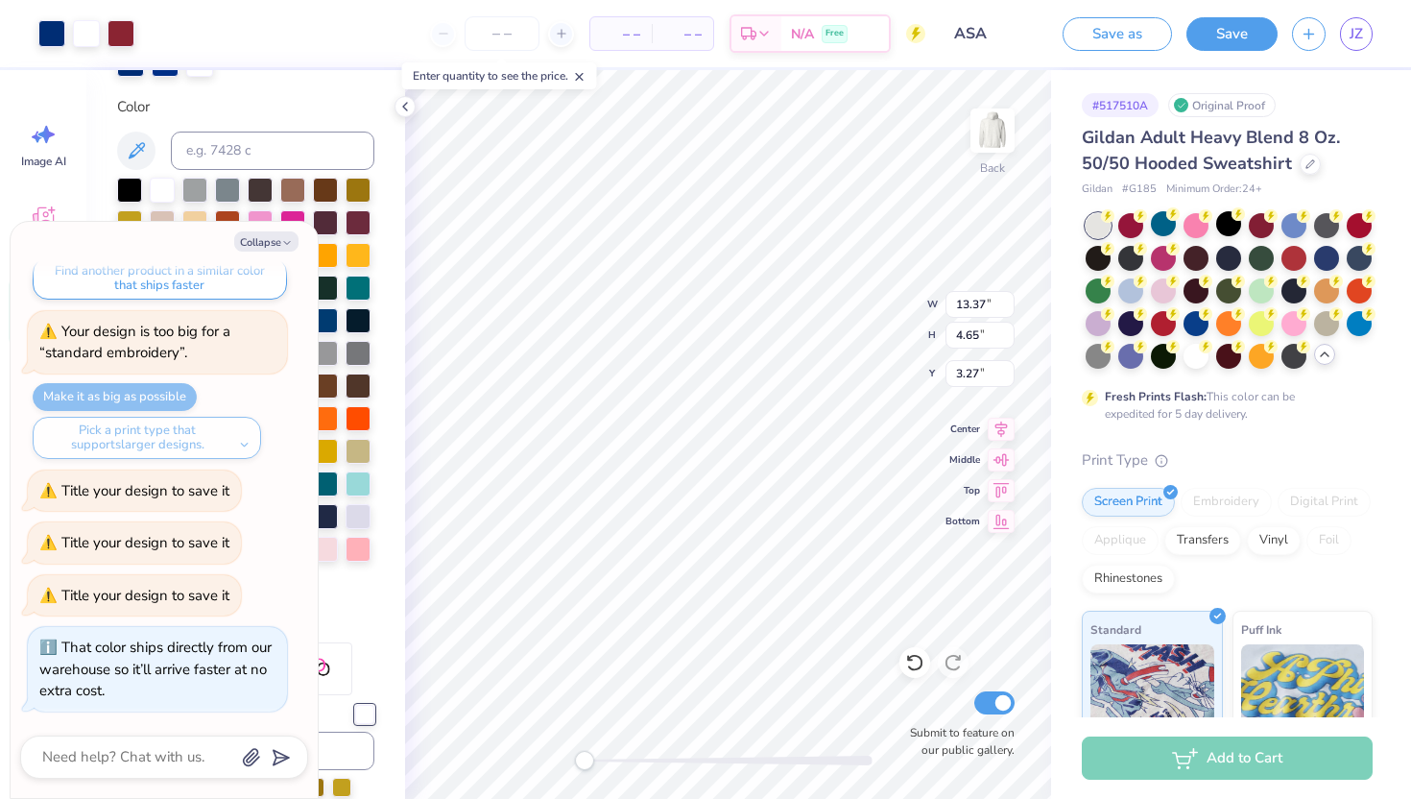
type input "7.92"
type textarea "x"
type input "1.91"
type input "1.82"
type input "6.10"
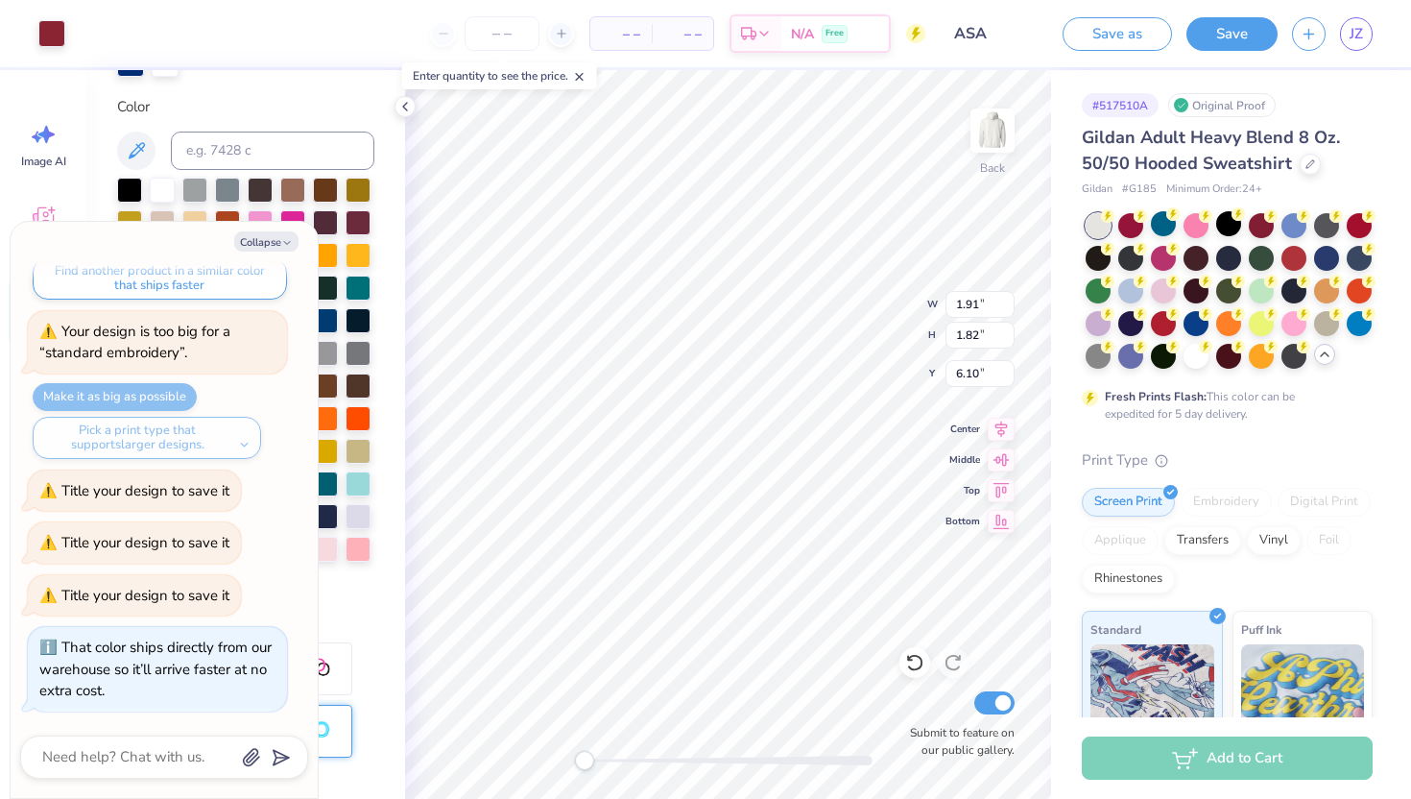
type textarea "x"
type input "13.37"
type input "3.74"
type input "3.75"
type textarea "x"
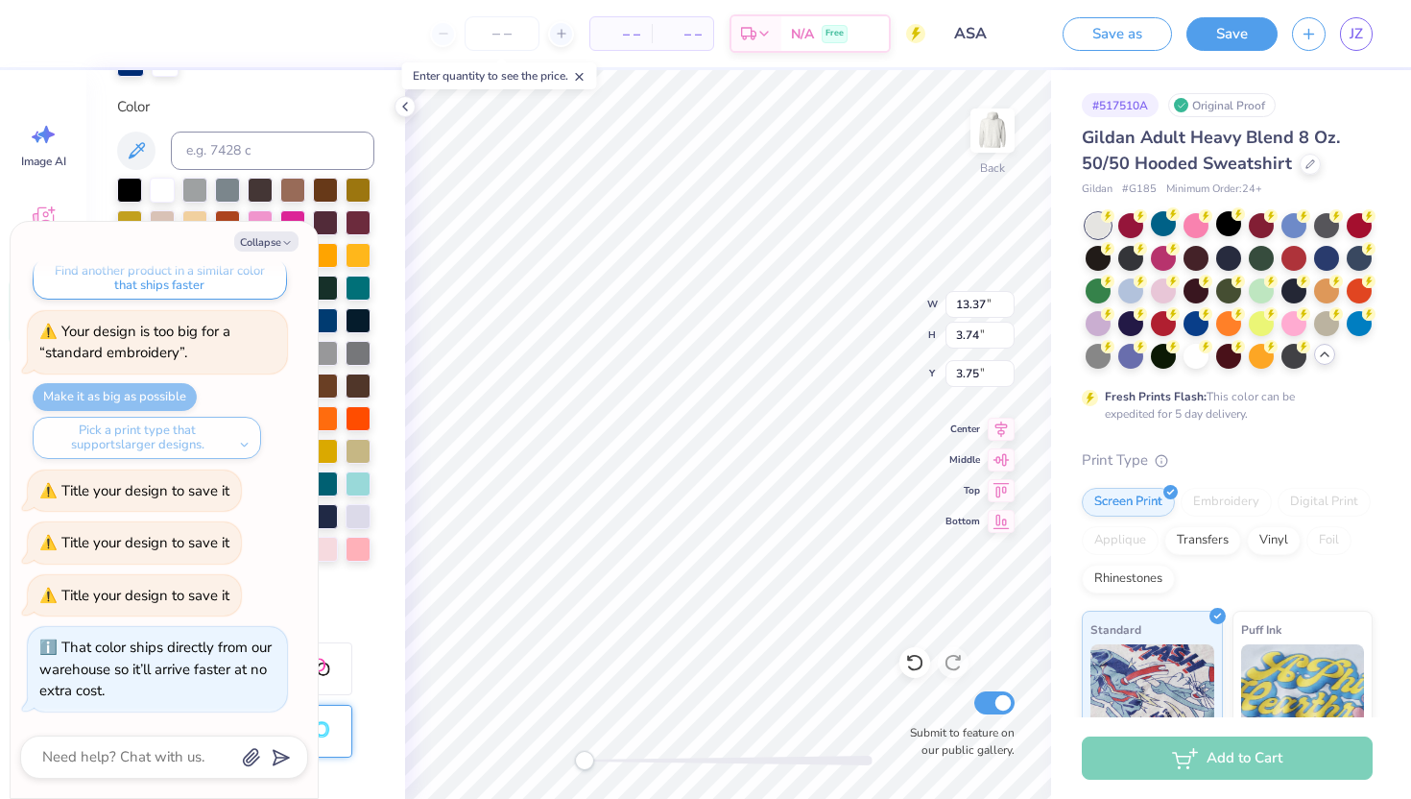
type input "1.91"
type input "1.82"
type input "9.37"
type textarea "x"
type input "13.37"
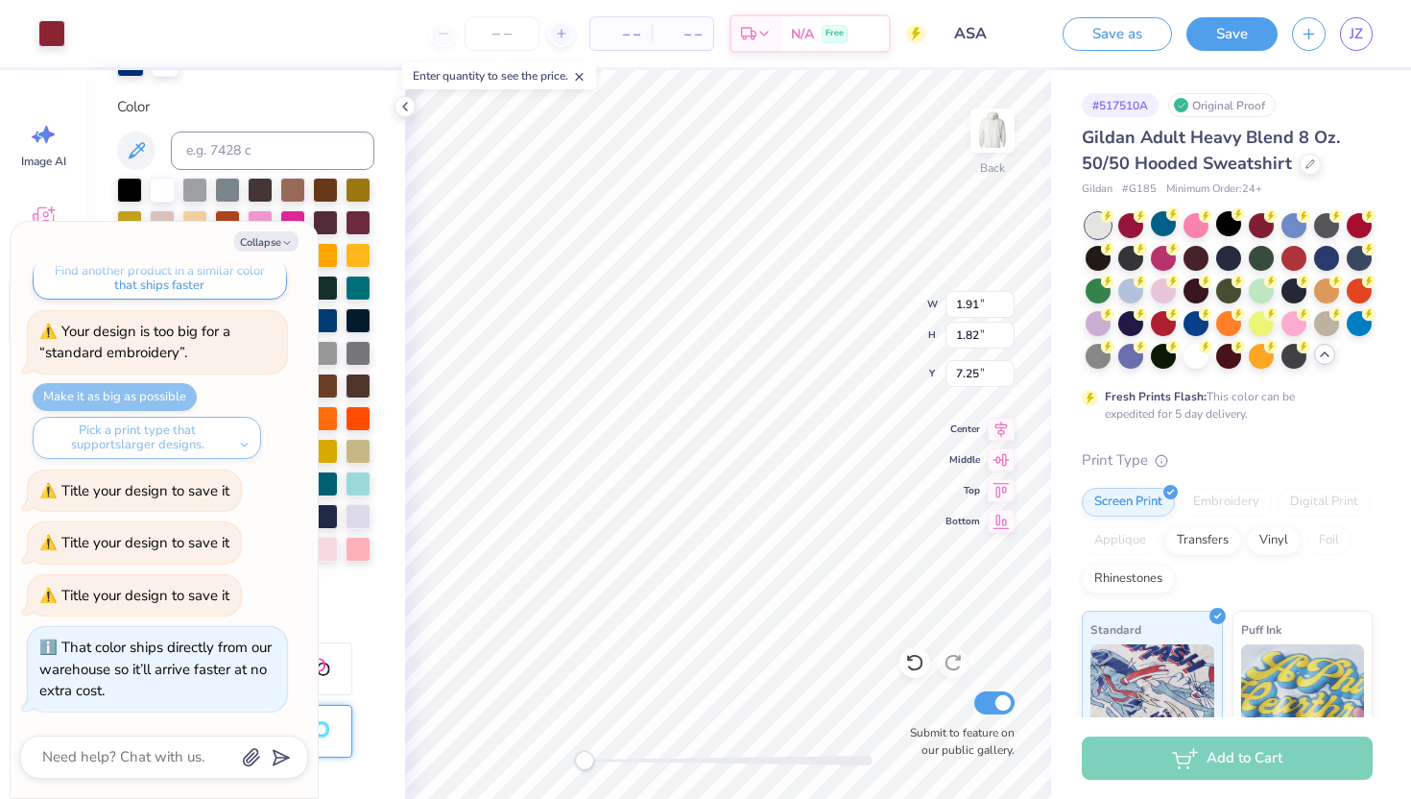
type input "3.74"
type input "3.98"
type textarea "x"
type input "2.93"
type input "2.80"
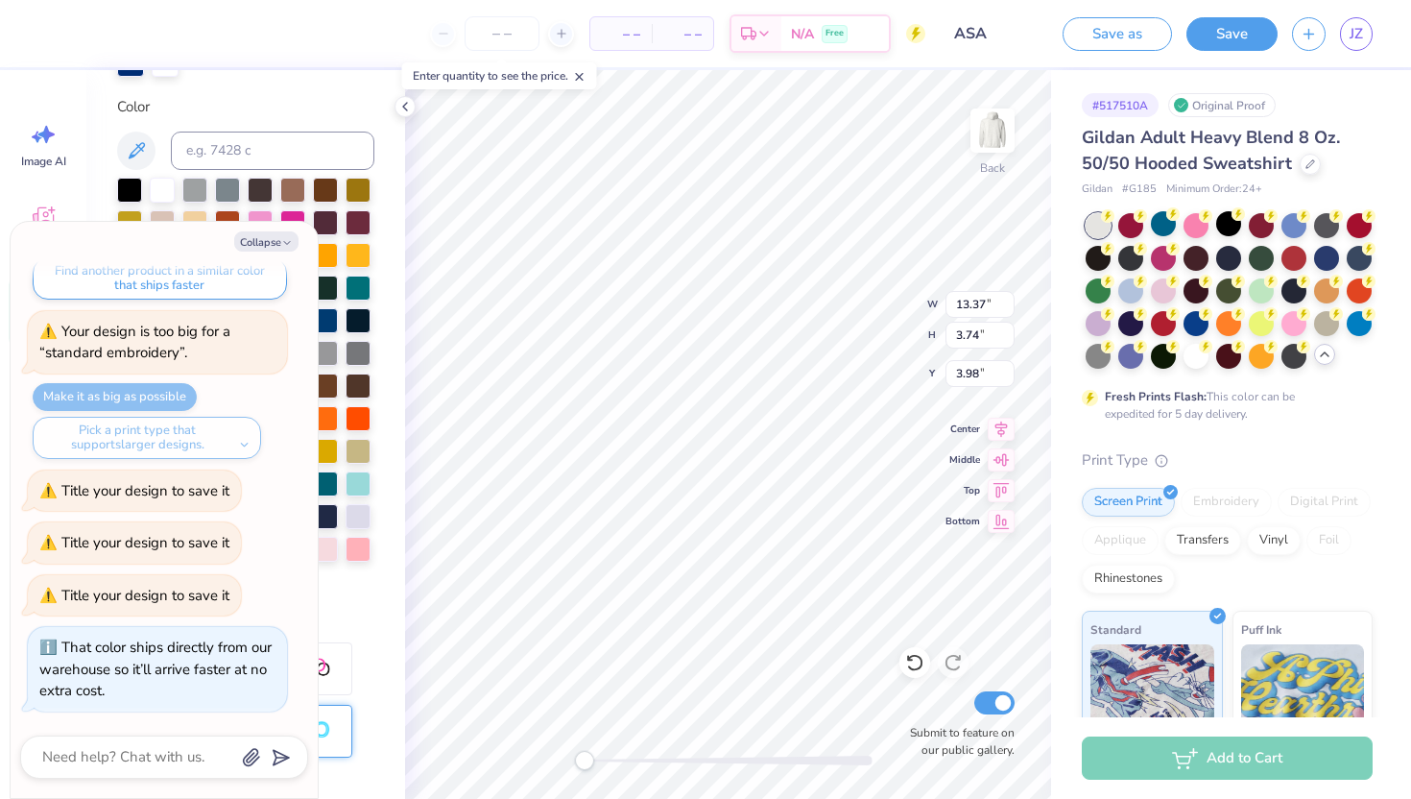
type input "10.68"
type textarea "x"
type input "13.37"
type input "3.74"
type input "3.51"
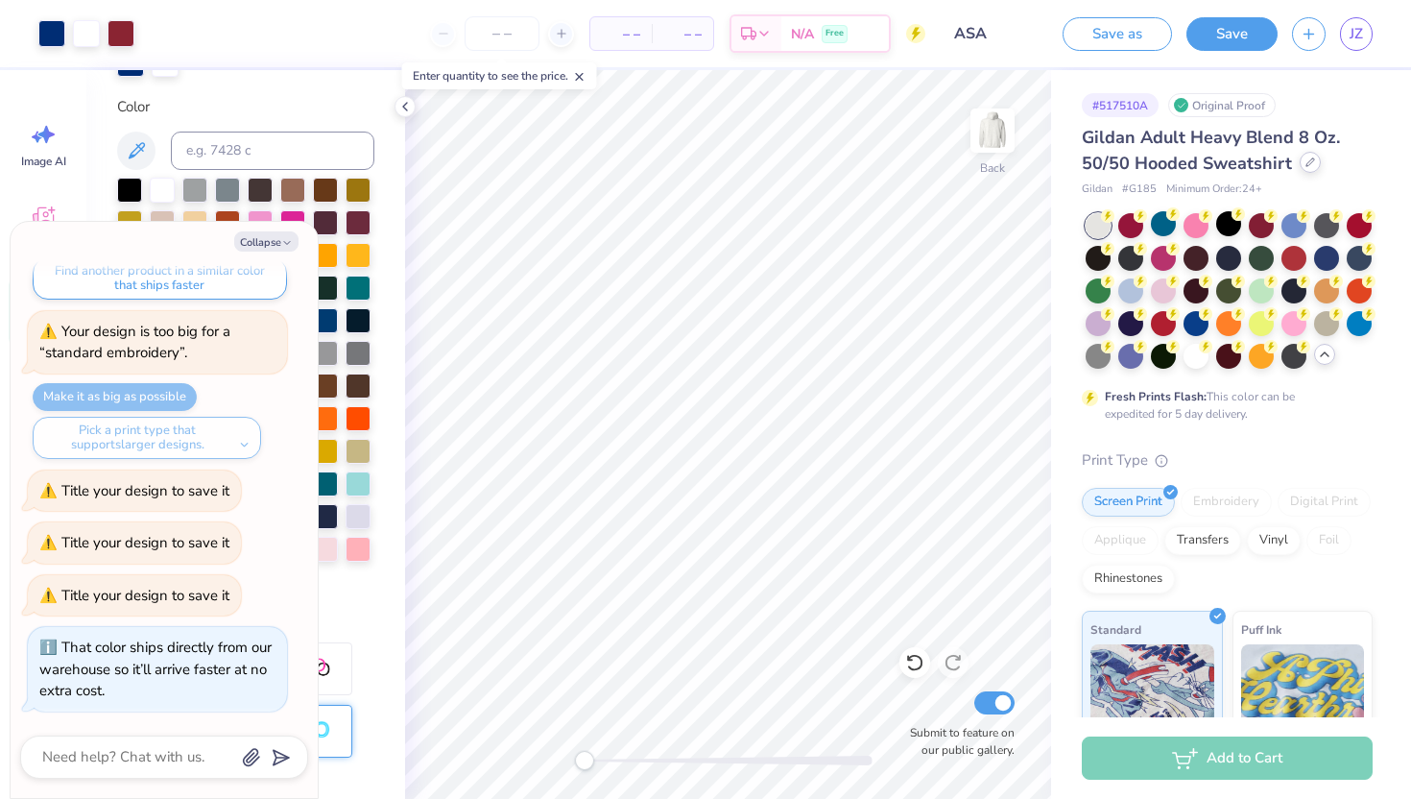
click at [996, 162] on icon at bounding box center [1310, 162] width 10 height 10
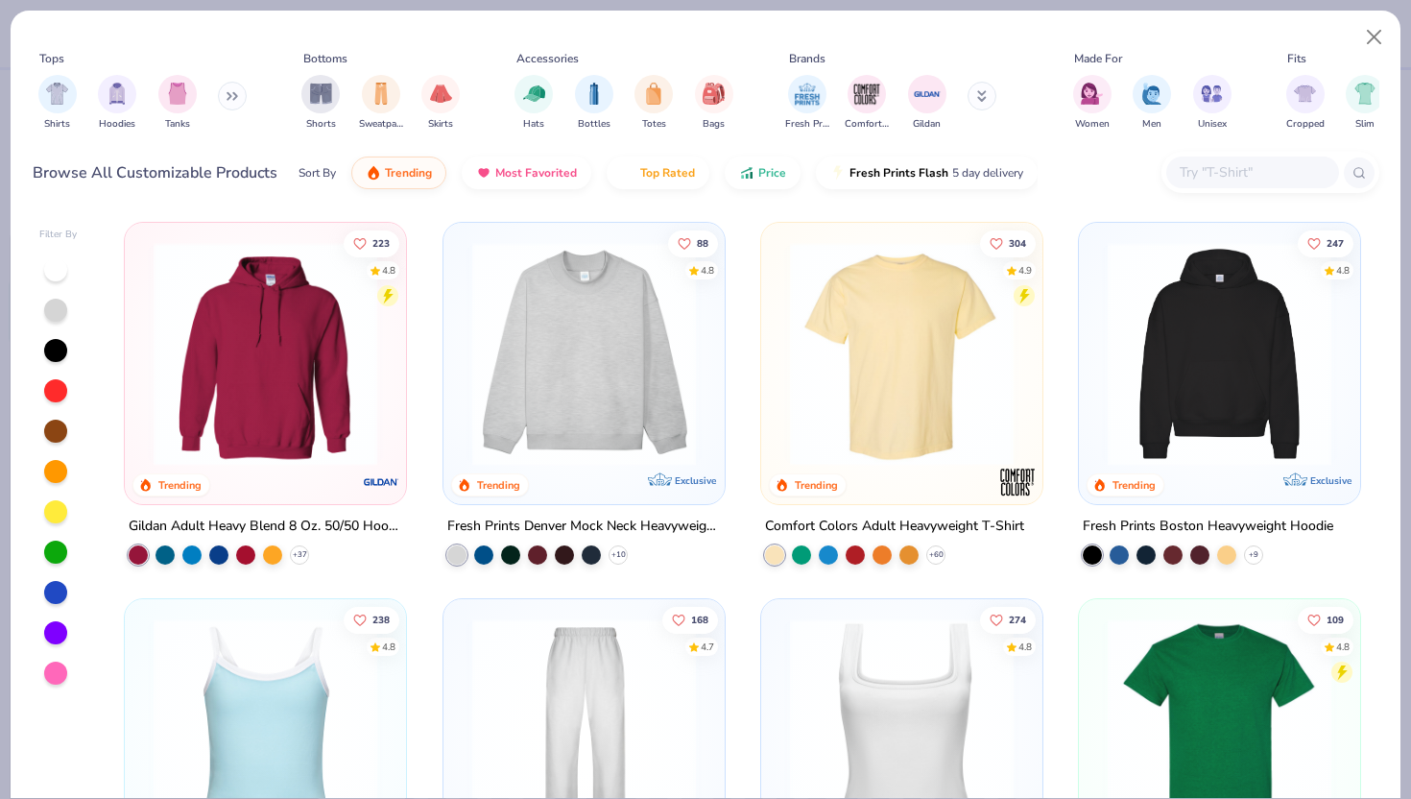
click at [996, 361] on img at bounding box center [1219, 354] width 243 height 224
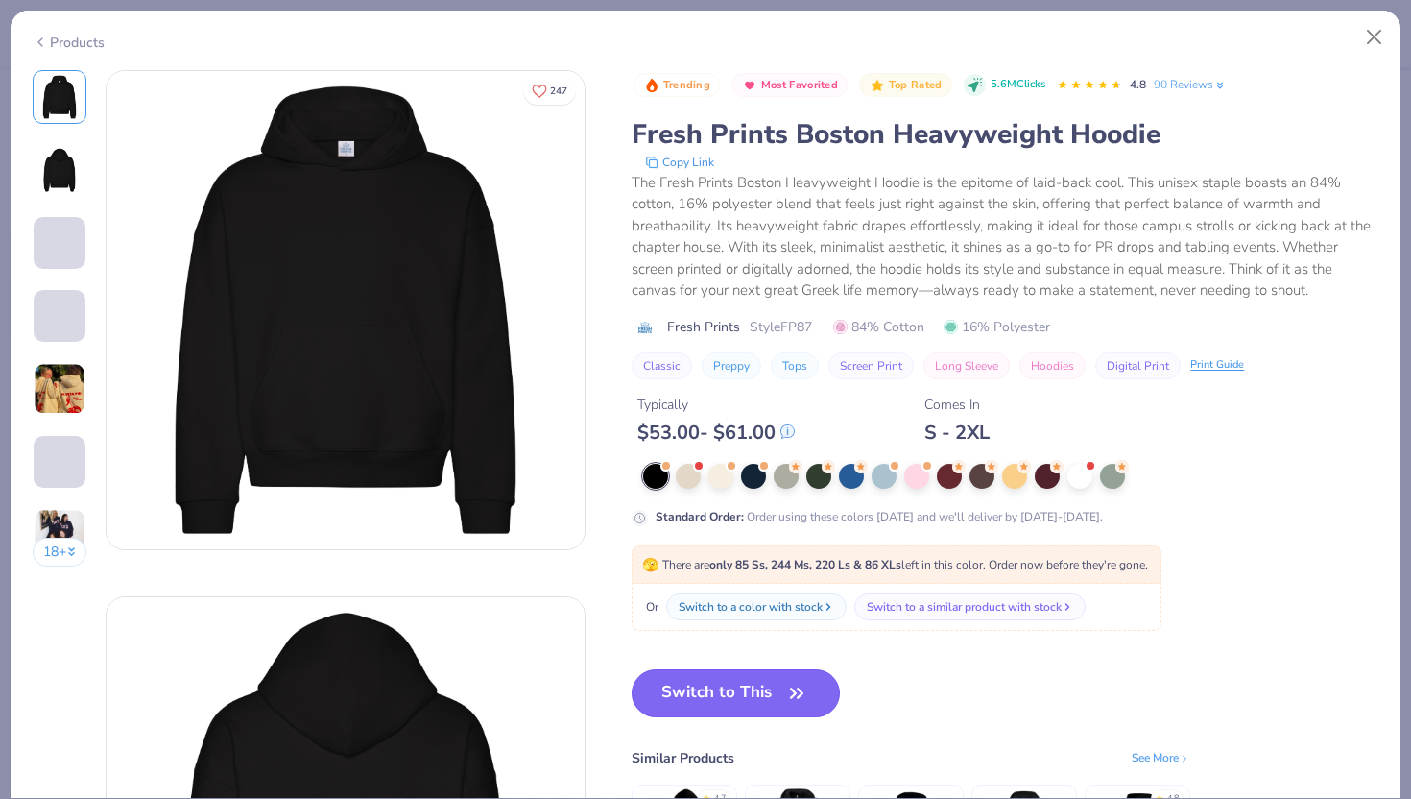
click at [689, 680] on button "Switch to This" at bounding box center [736, 693] width 208 height 48
click at [741, 680] on button "Switch to This" at bounding box center [736, 693] width 208 height 48
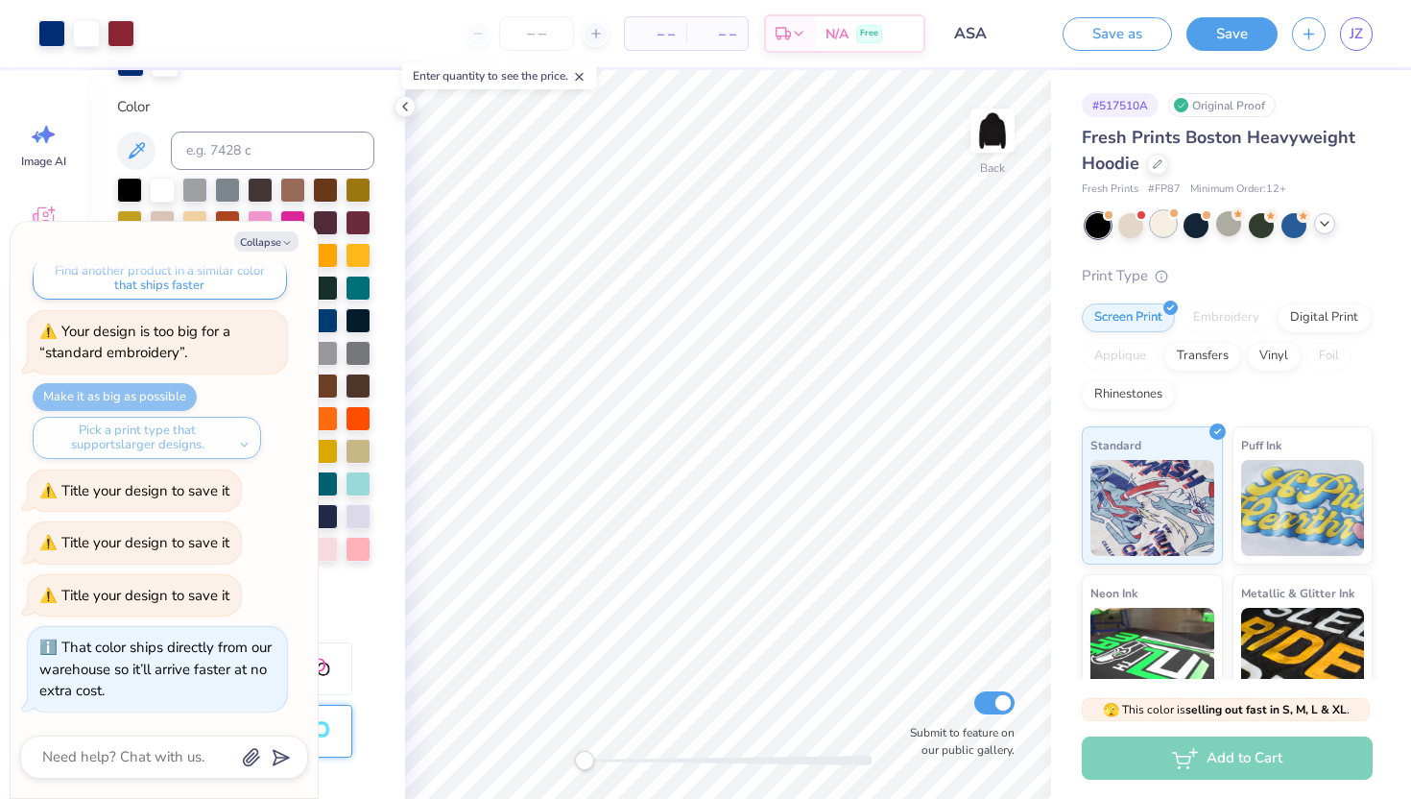
click at [996, 230] on div at bounding box center [1163, 223] width 25 height 25
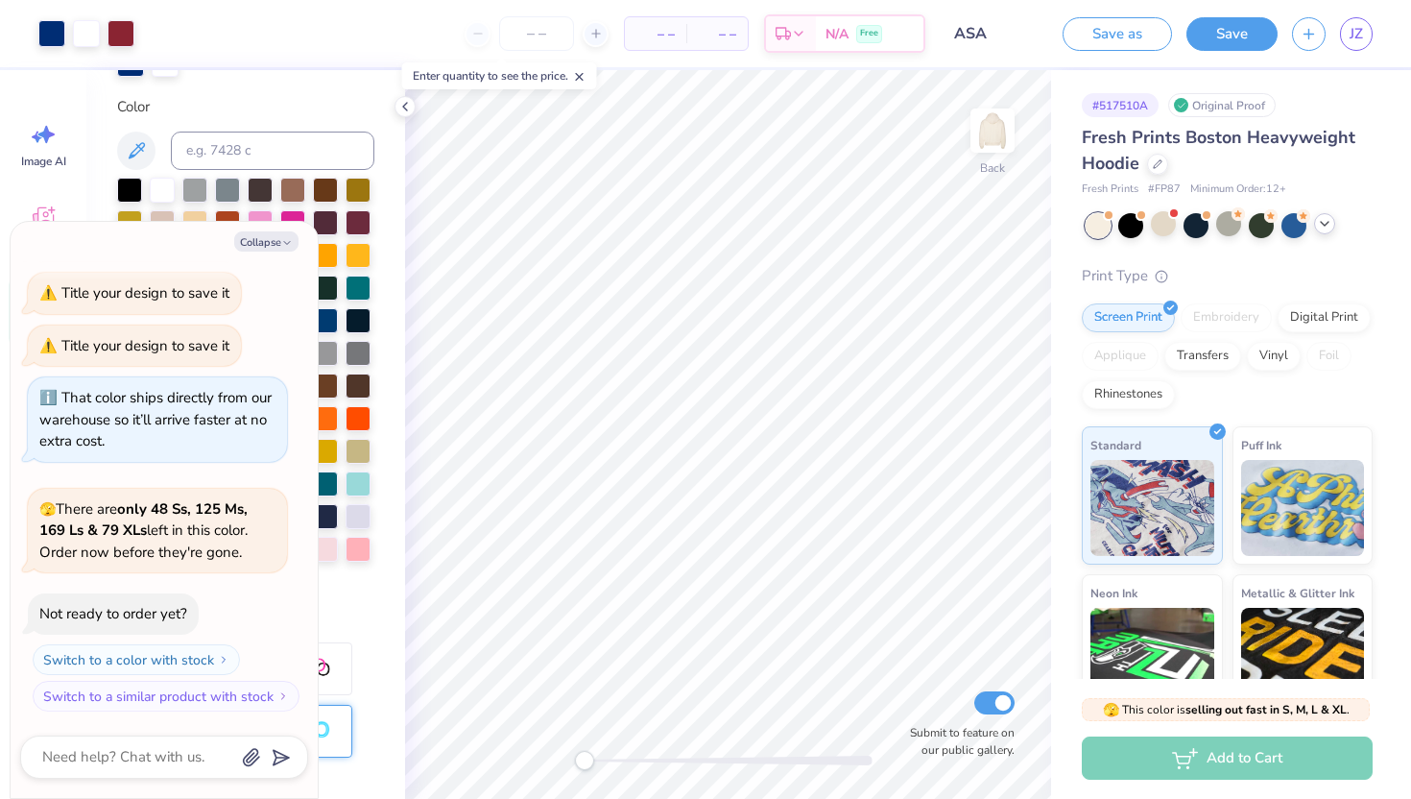
click at [996, 226] on icon at bounding box center [1324, 223] width 15 height 15
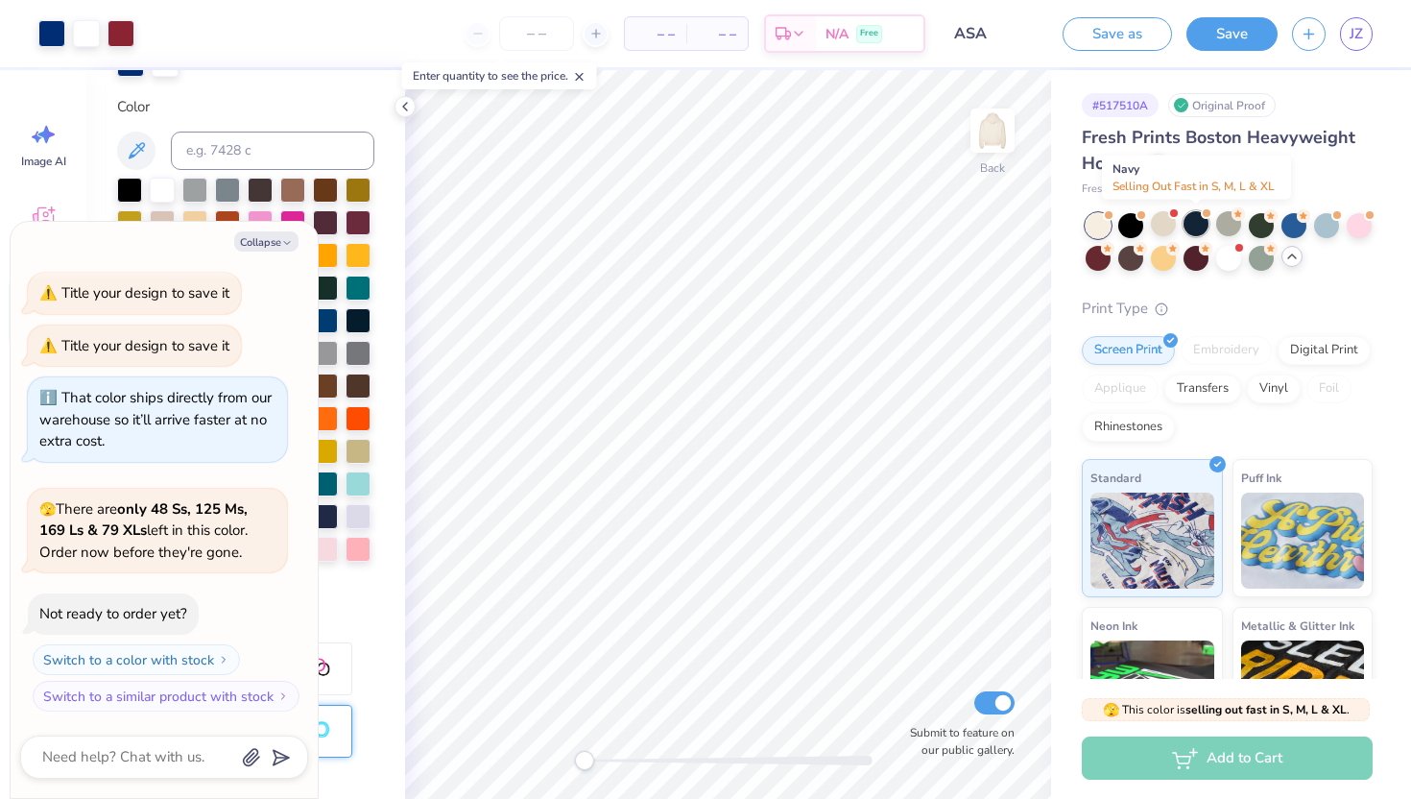
click at [996, 233] on div at bounding box center [1195, 223] width 25 height 25
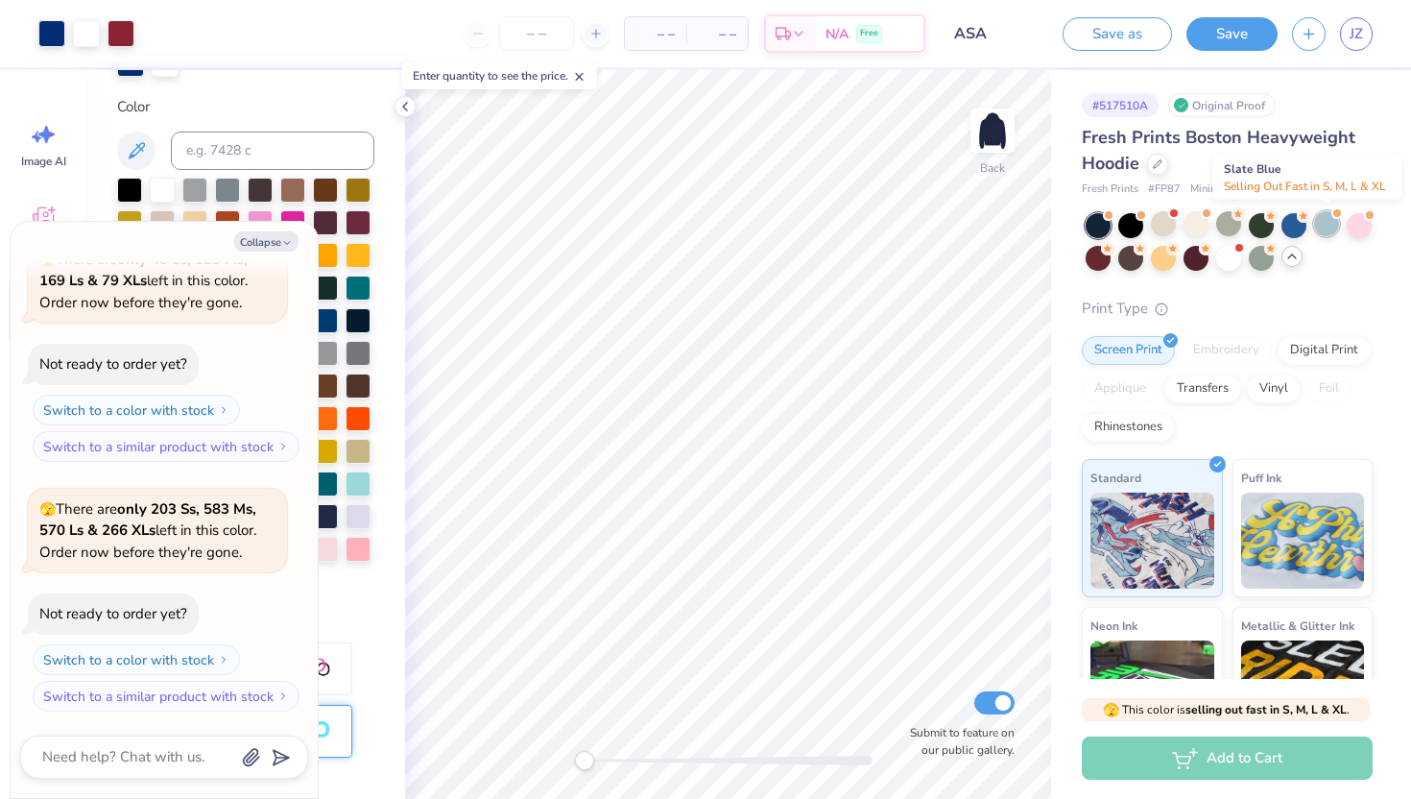
click at [996, 226] on div at bounding box center [1326, 223] width 25 height 25
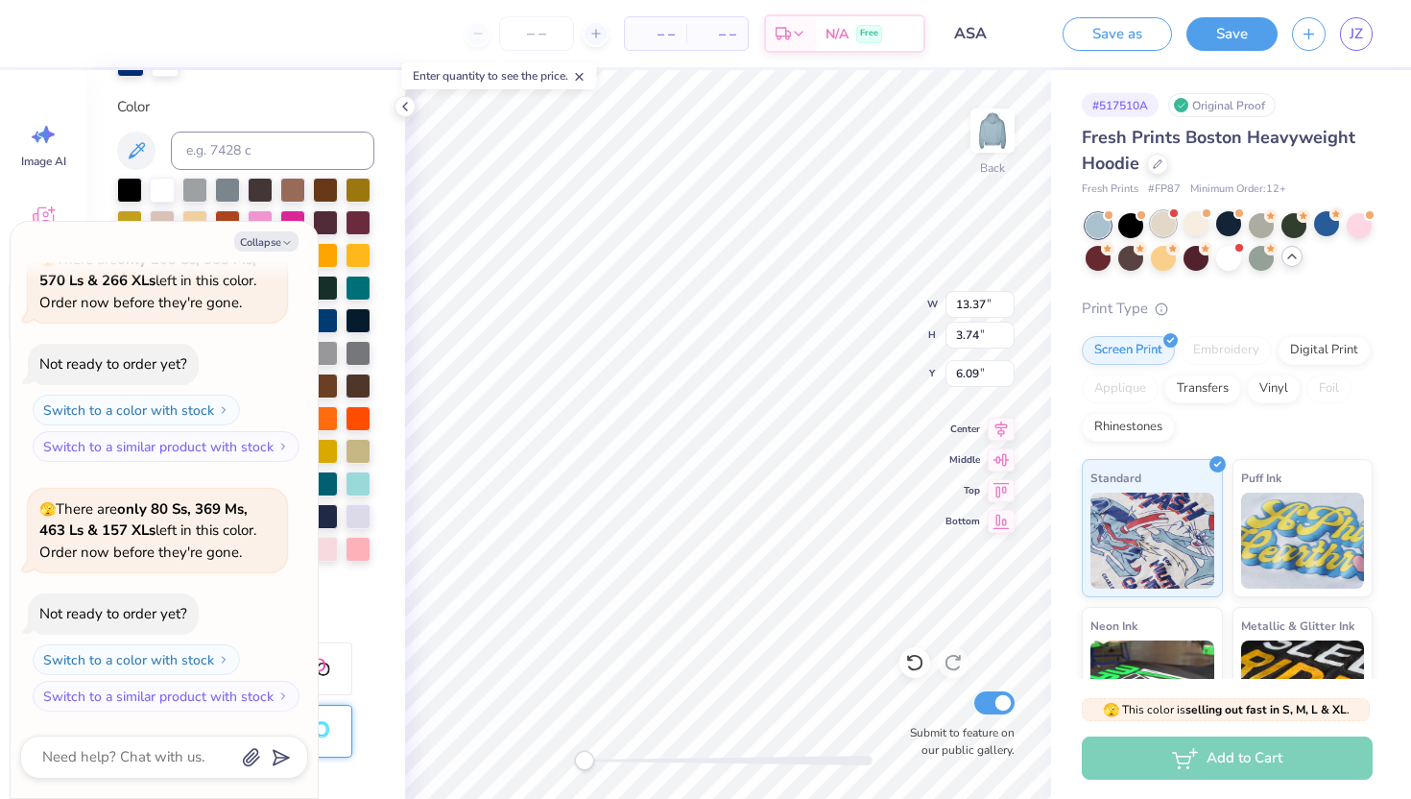
type textarea "x"
type input "4.26"
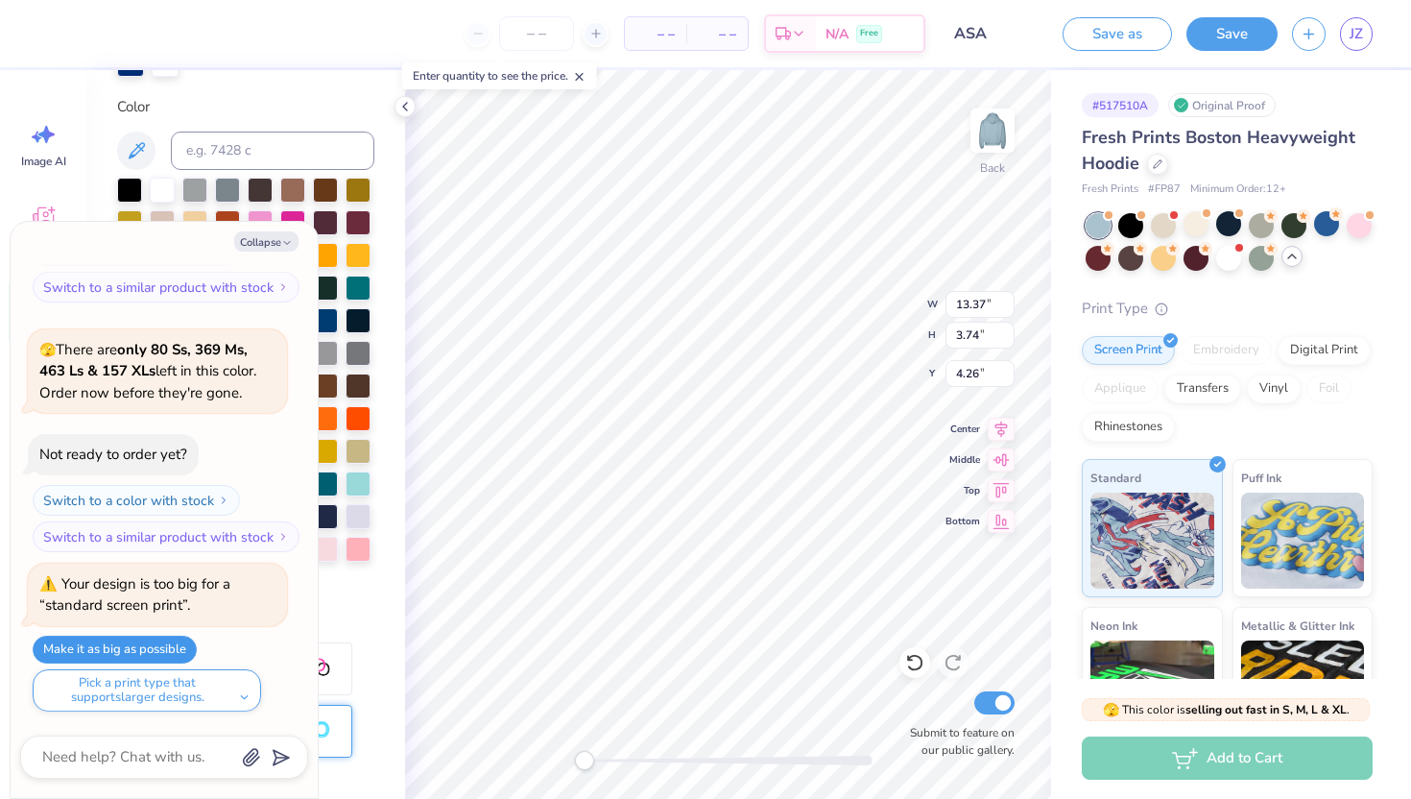
click at [171, 642] on button "Make it as big as possible" at bounding box center [115, 649] width 164 height 28
type textarea "x"
type input "15.00"
type input "4.19"
type input "3.80"
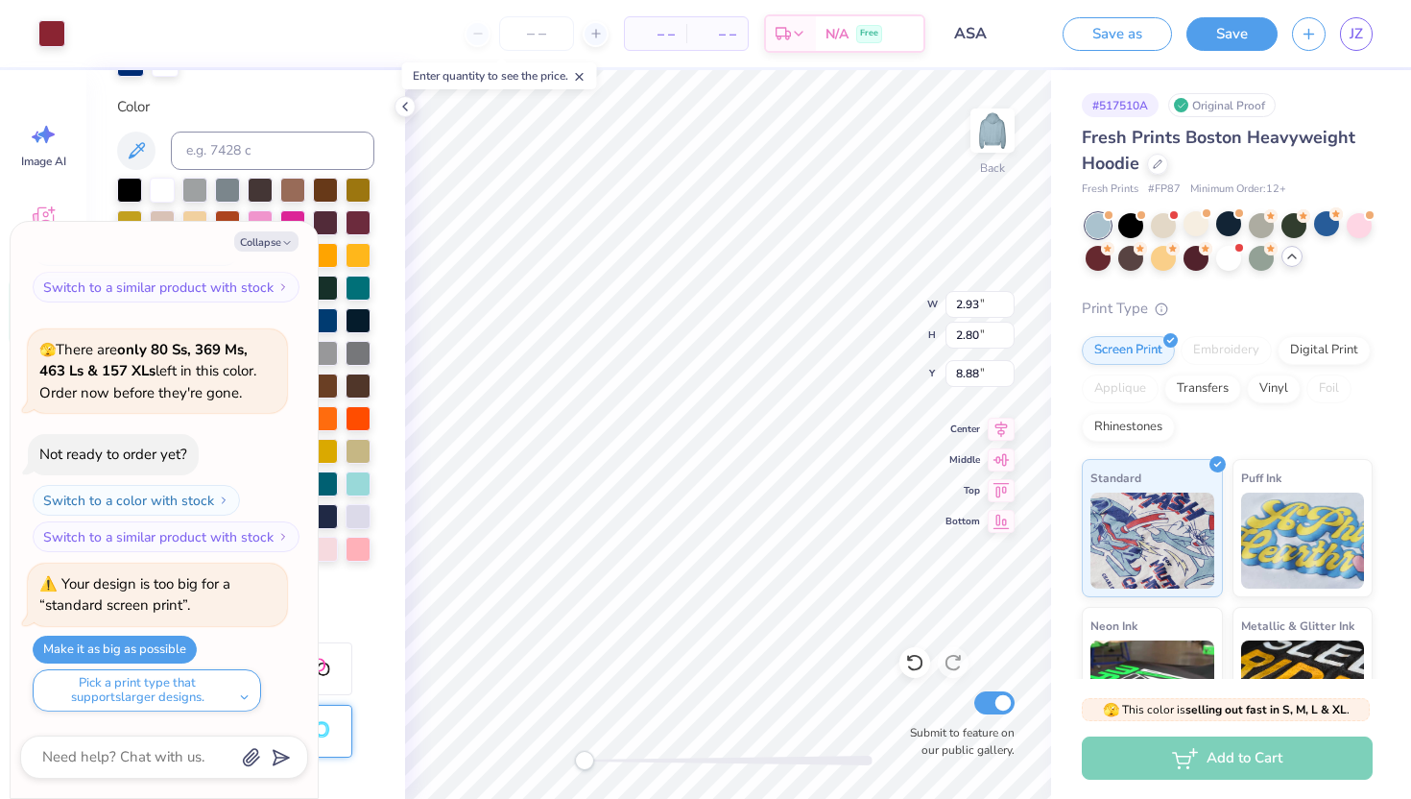
type textarea "x"
type input "15.00"
type input "4.19"
type input "4.65"
type textarea "x"
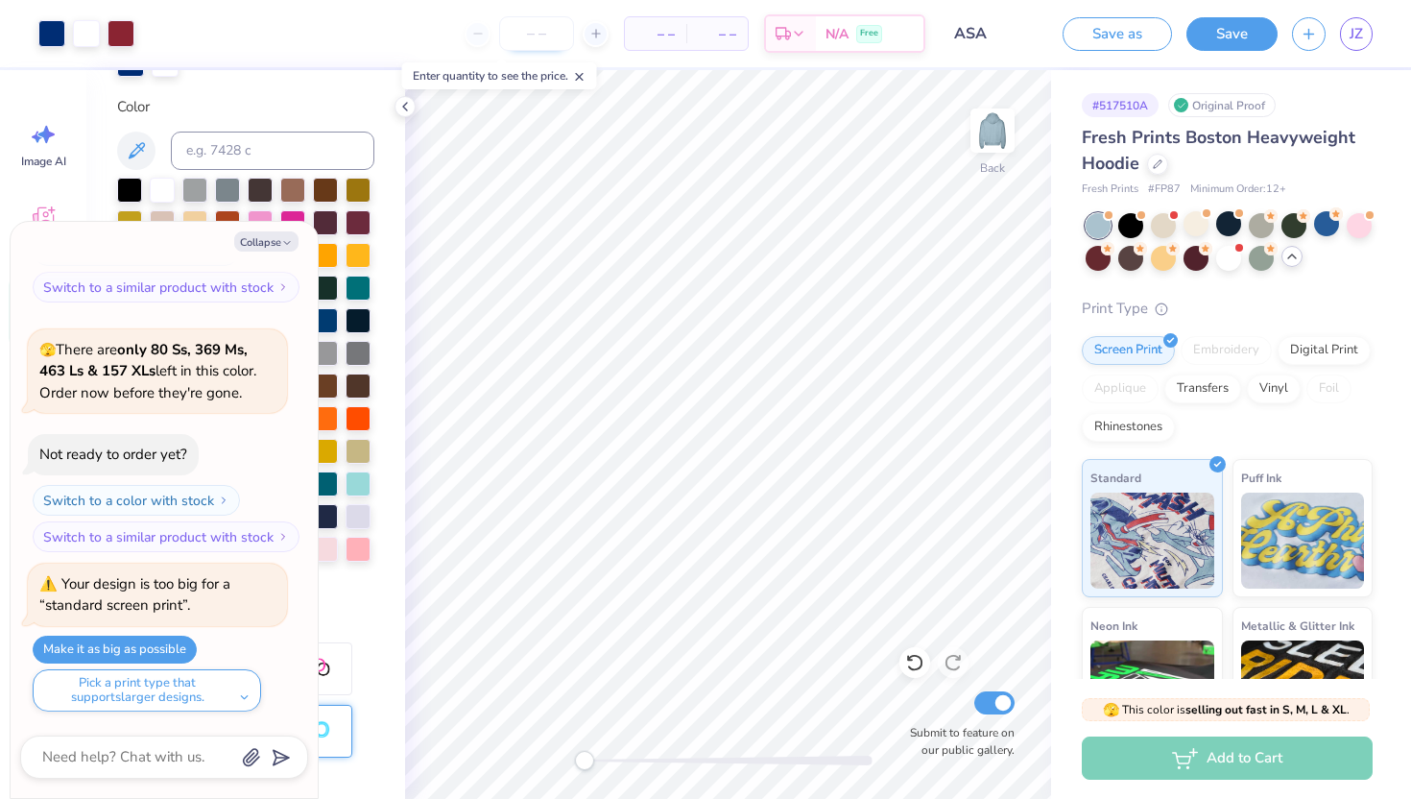
click at [548, 36] on input "number" at bounding box center [536, 33] width 75 height 35
type input "25"
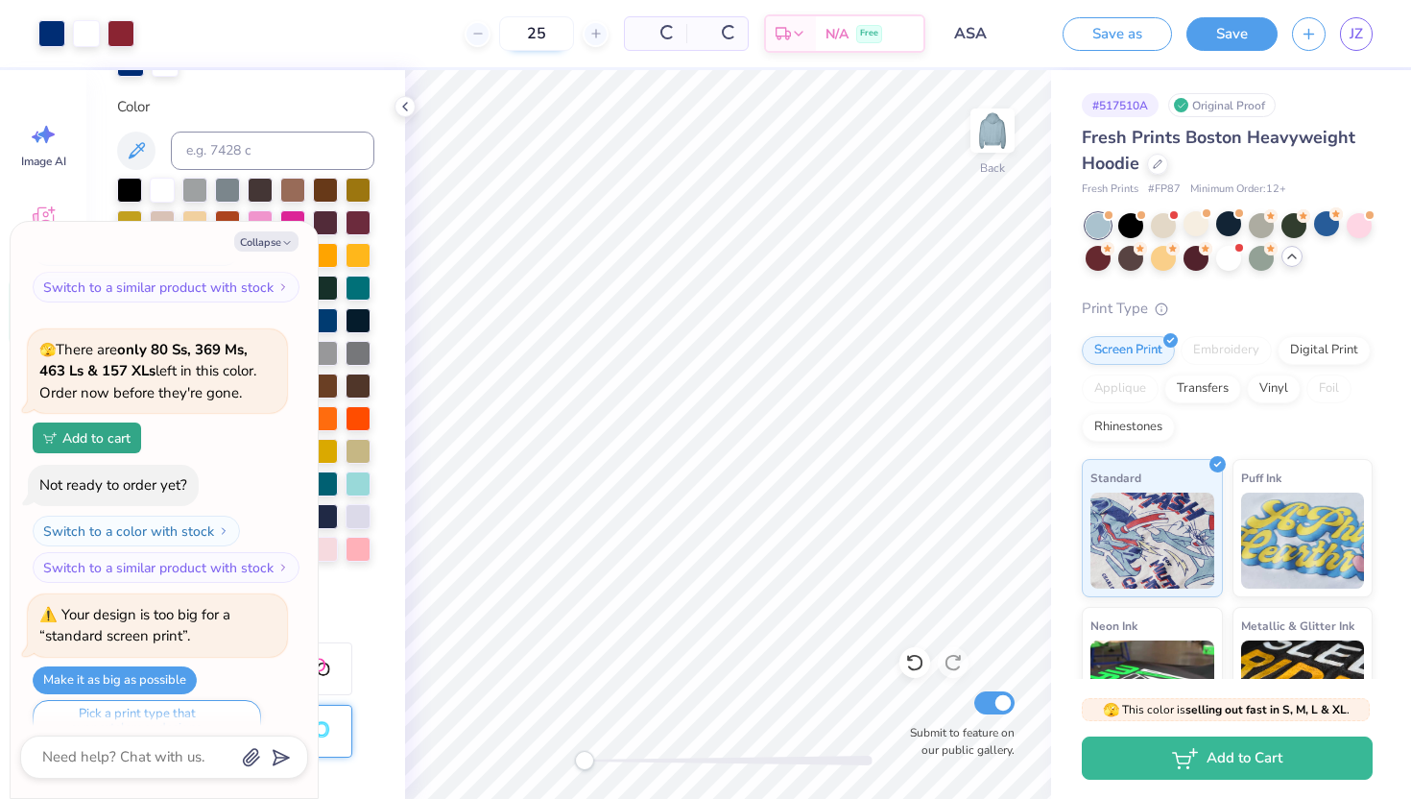
type textarea "x"
type input "2"
type textarea "x"
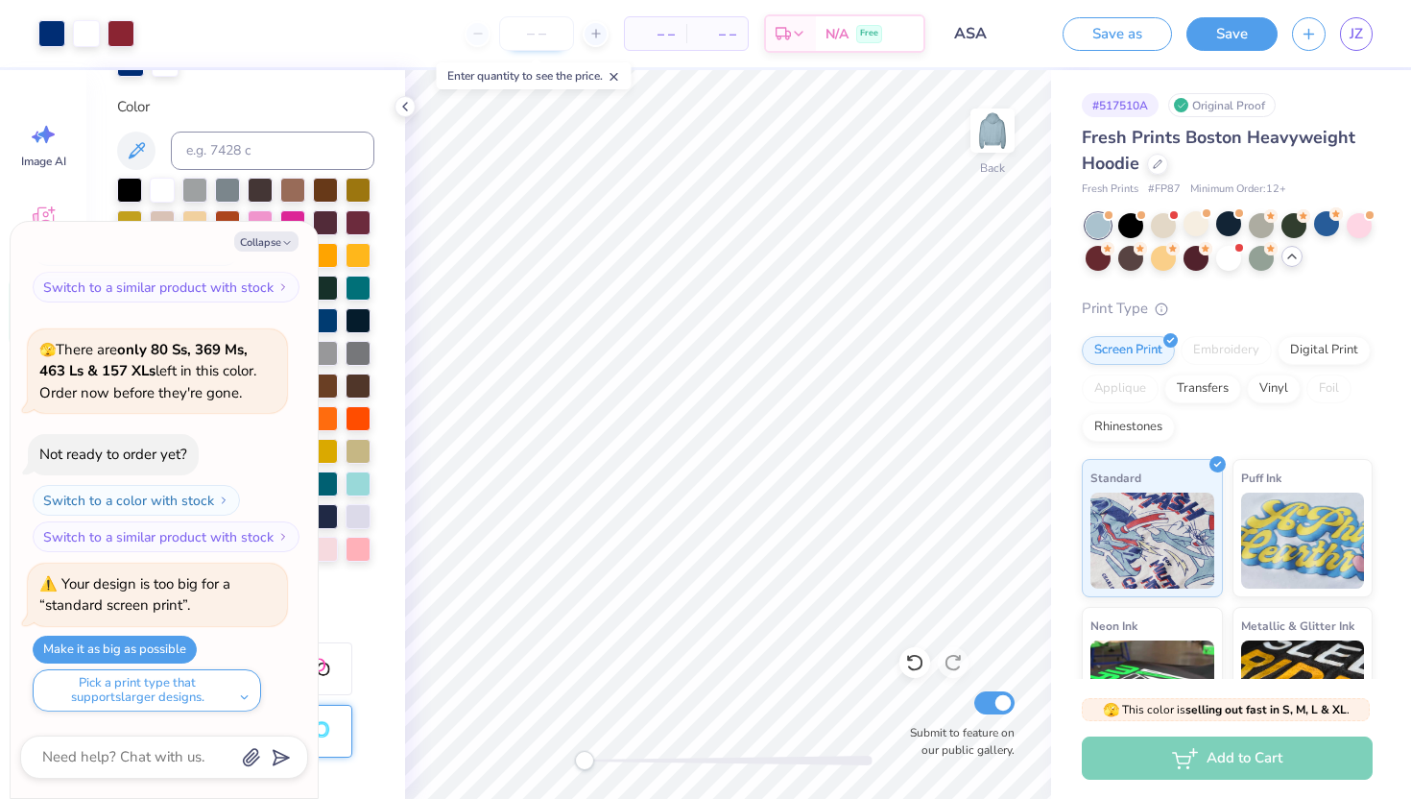
type input "2"
type textarea "x"
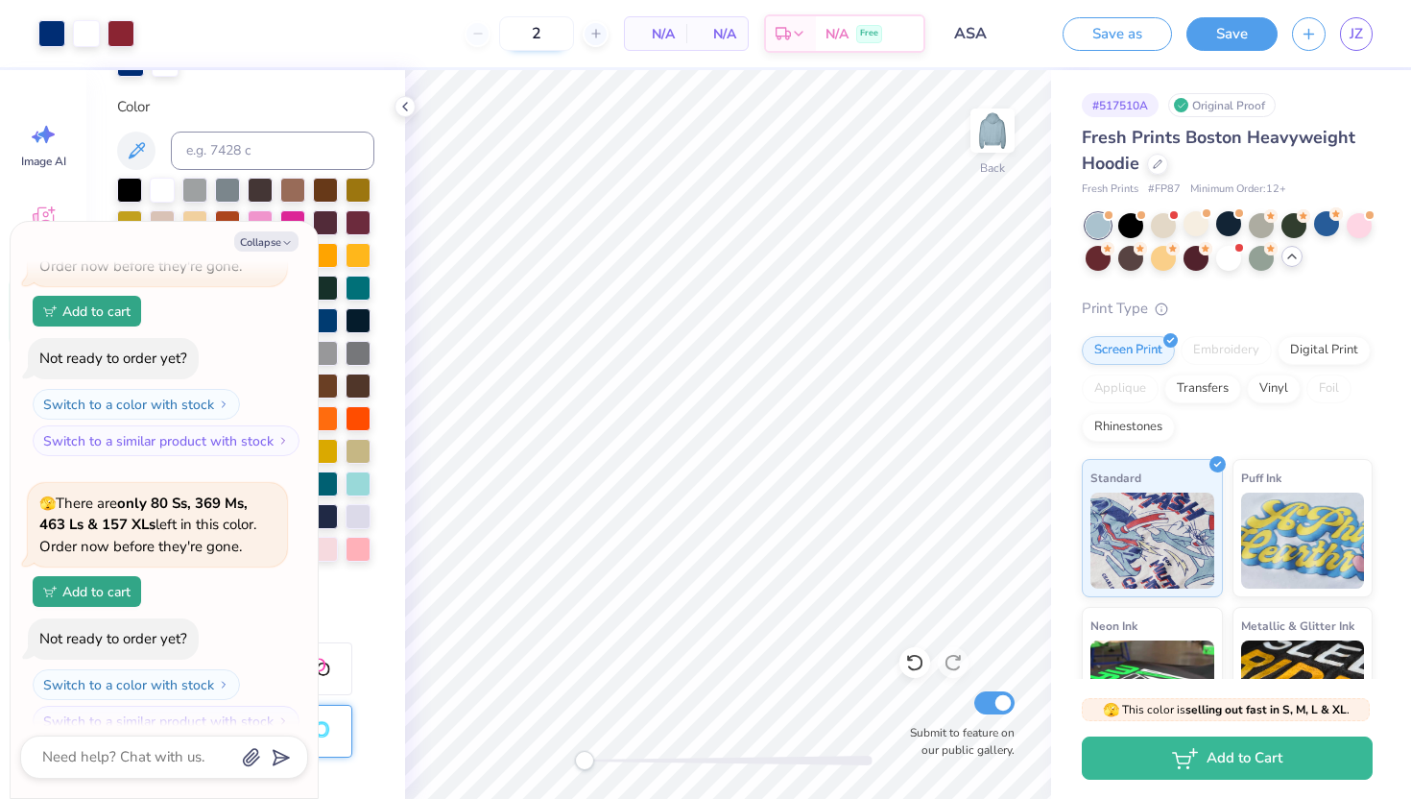
scroll to position [3104, 0]
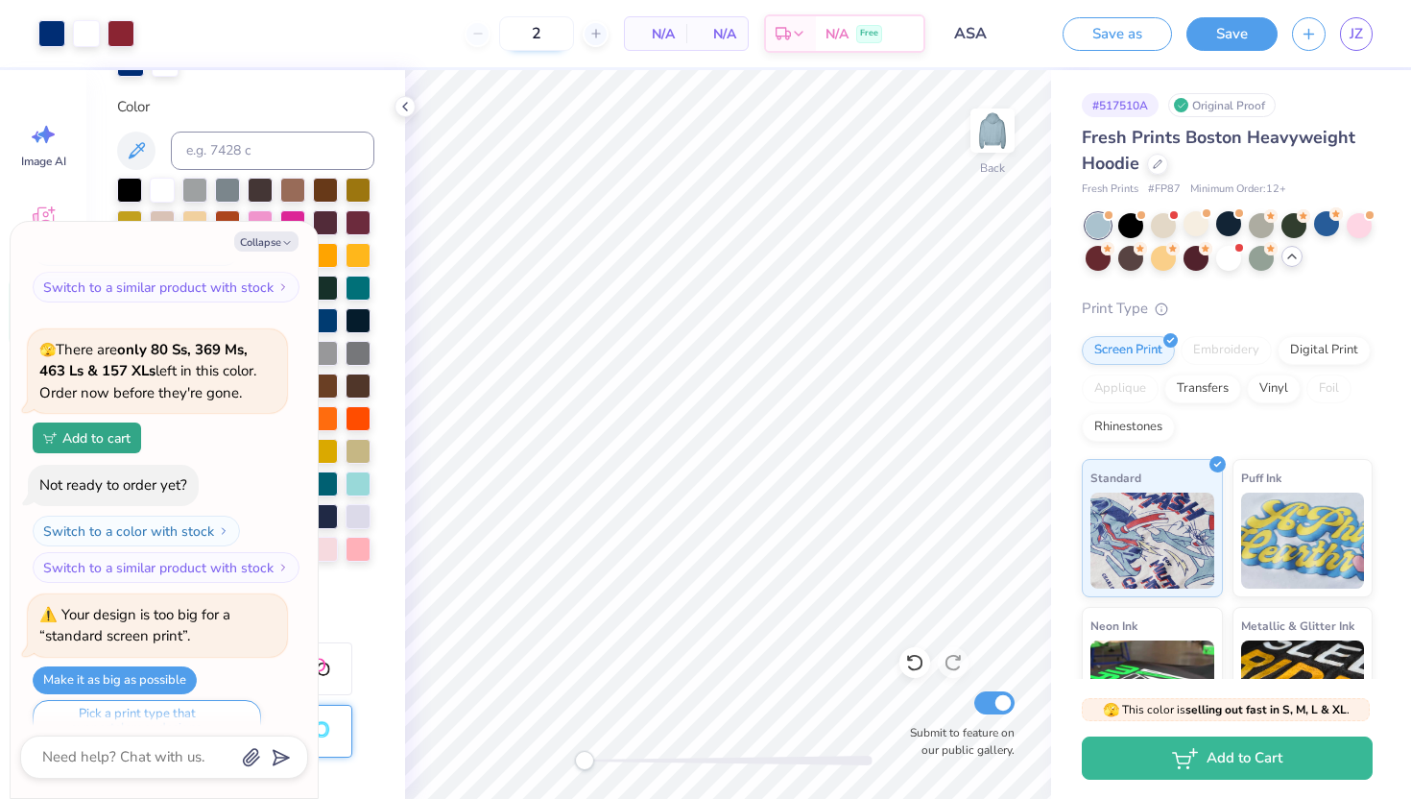
type input "12"
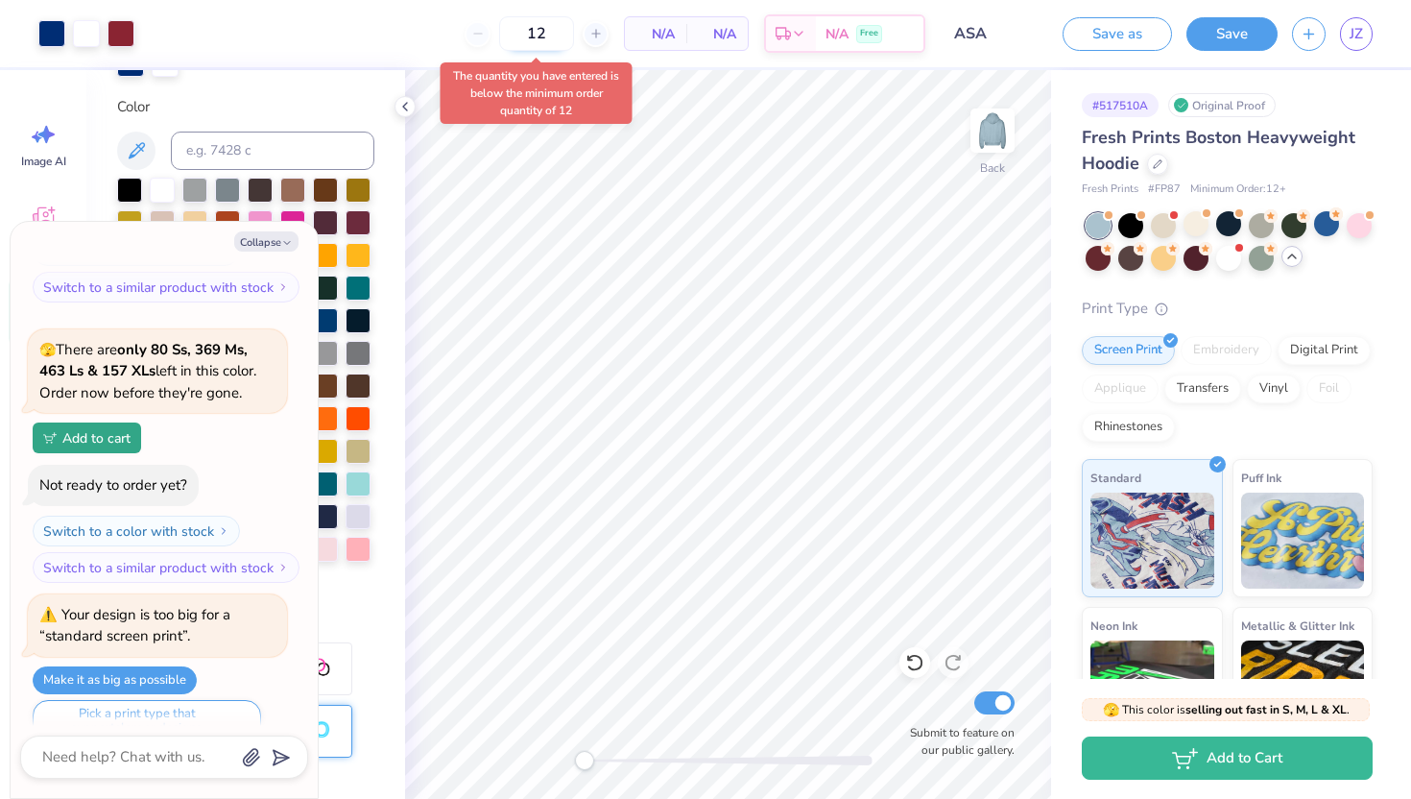
type textarea "x"
click at [501, 37] on input "12" at bounding box center [463, 33] width 75 height 35
type input "1"
type textarea "x"
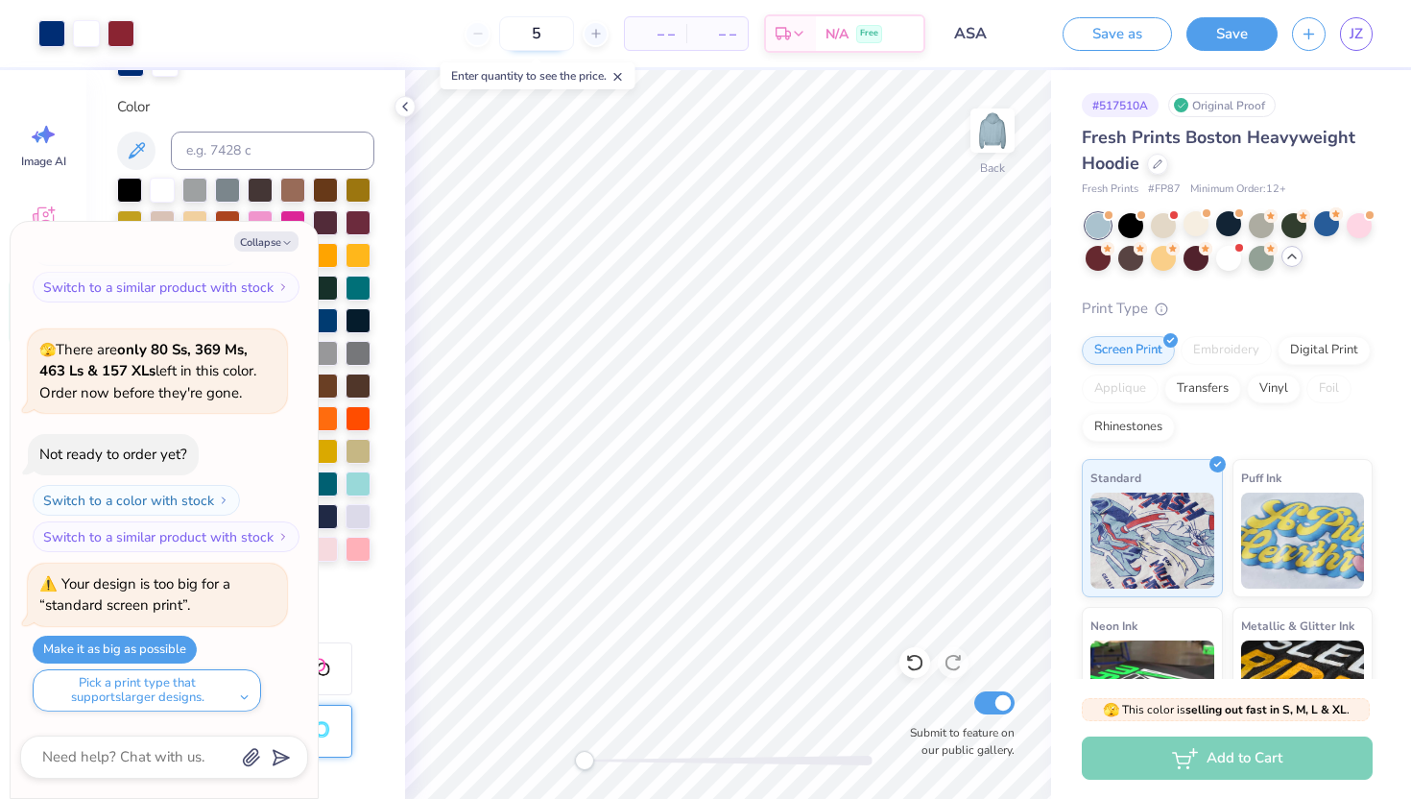
type input "50"
type textarea "x"
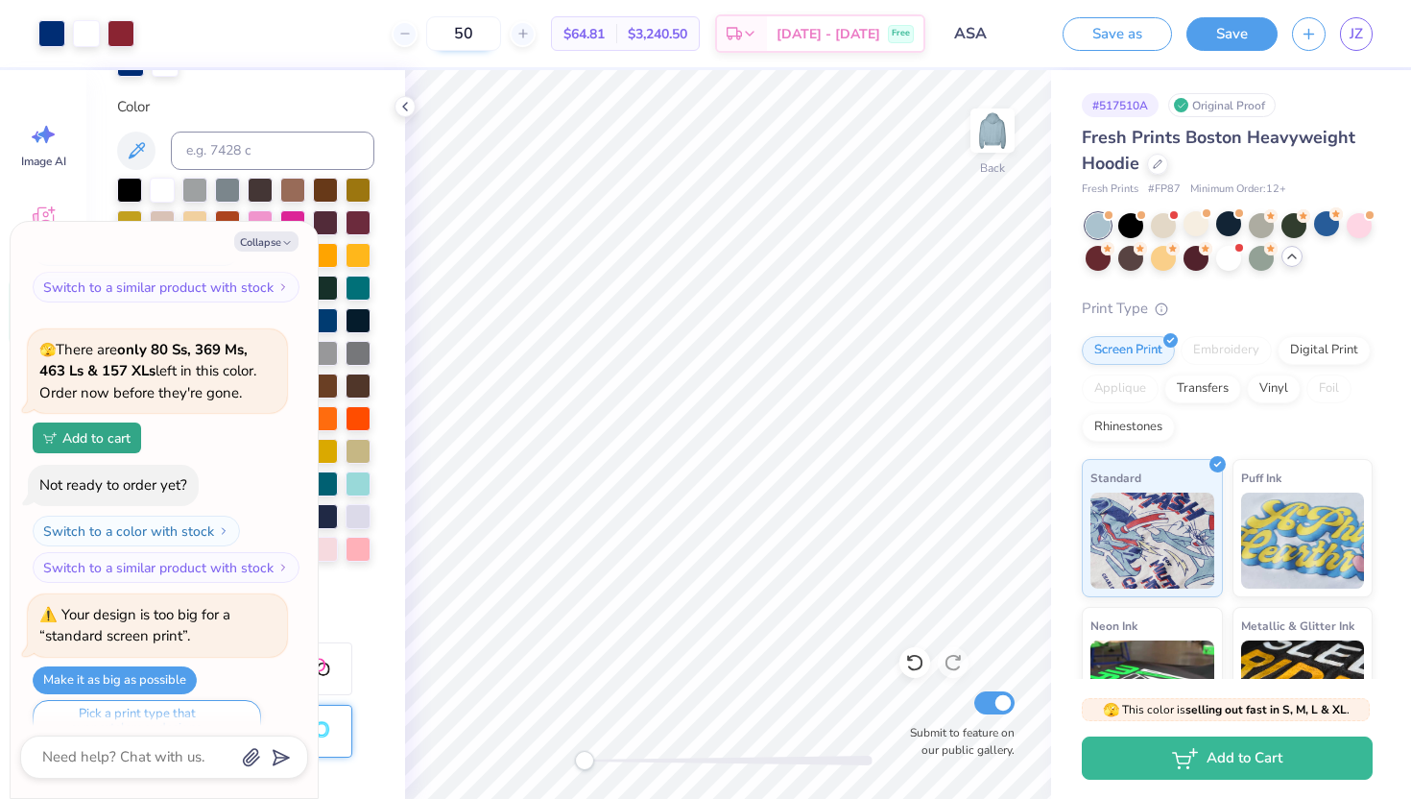
type input "5"
type textarea "x"
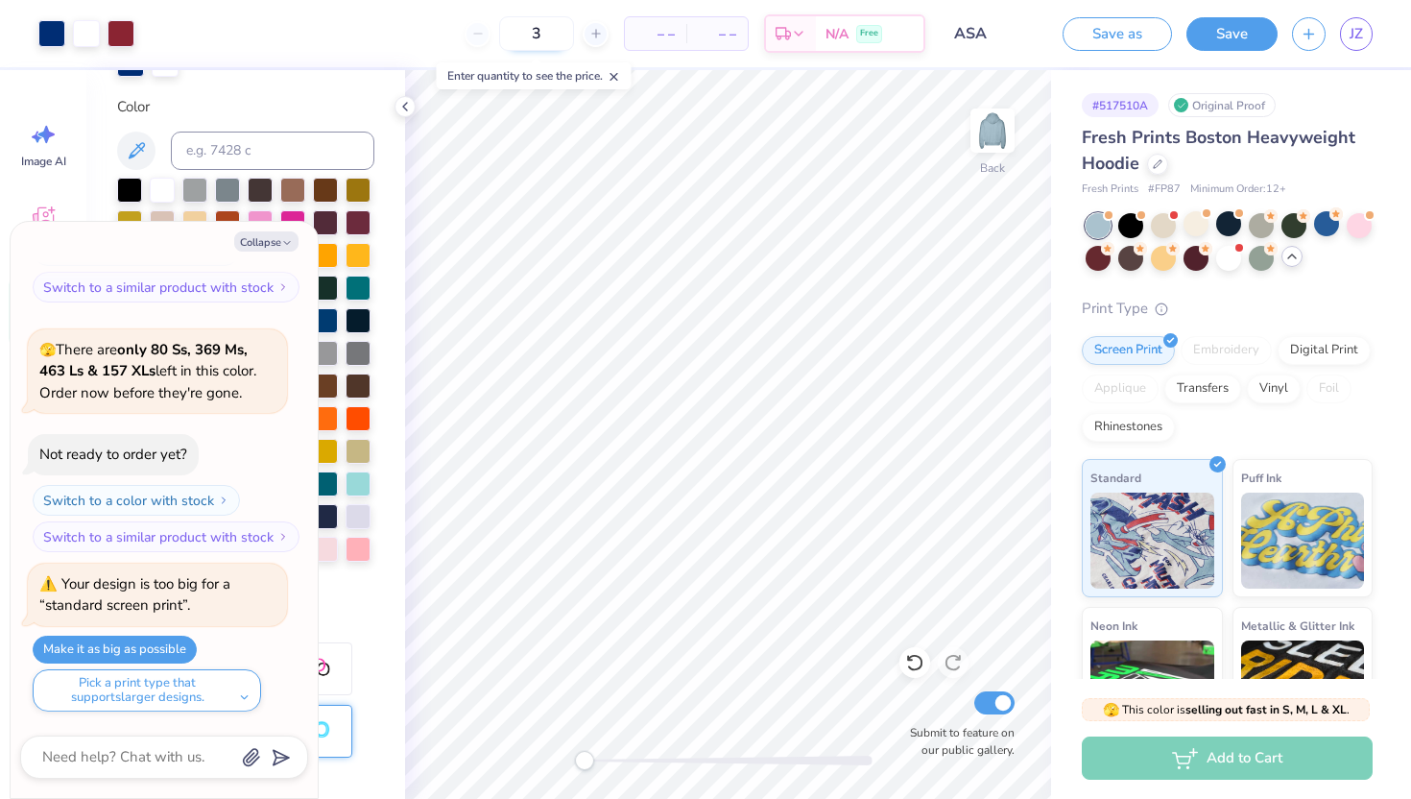
type input "30"
type textarea "x"
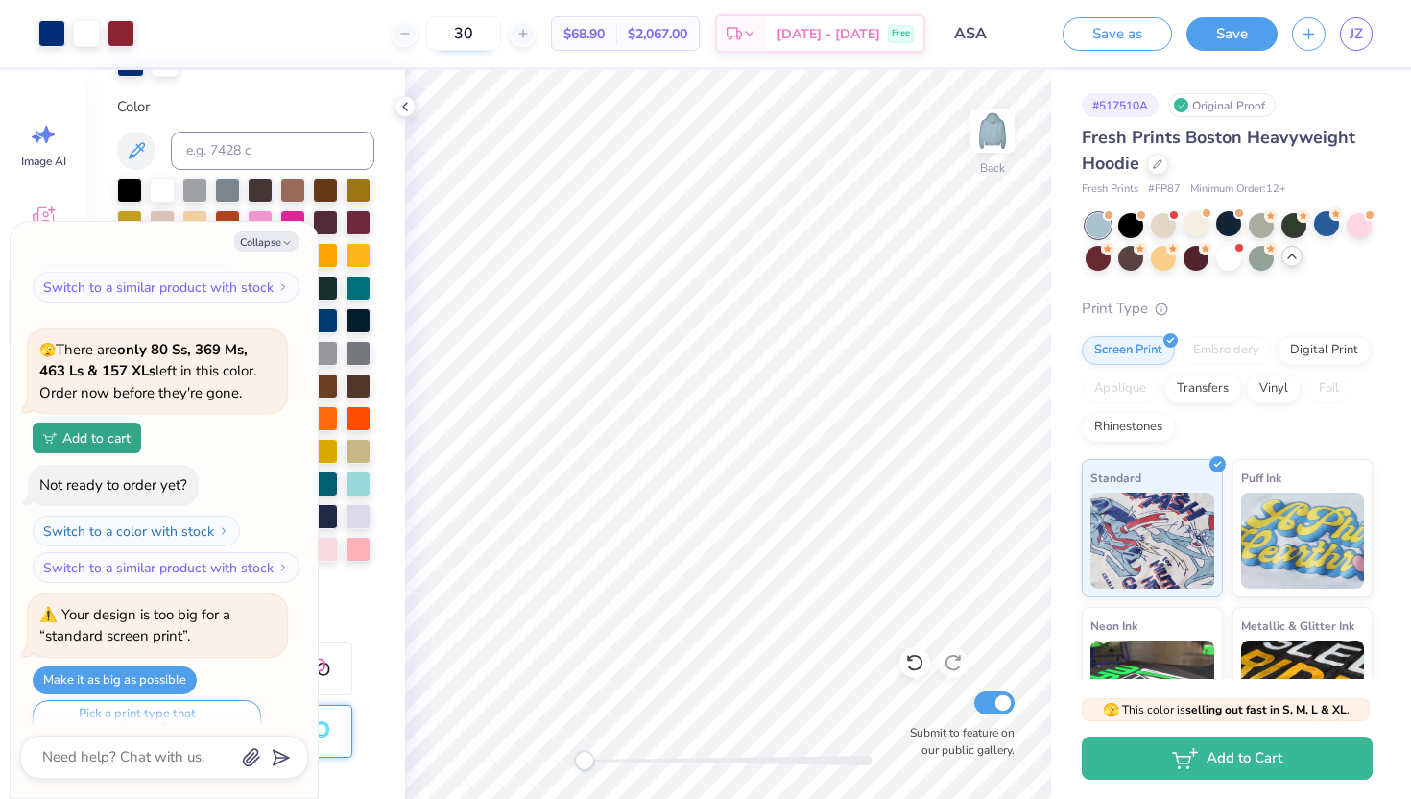
type input "3"
type textarea "x"
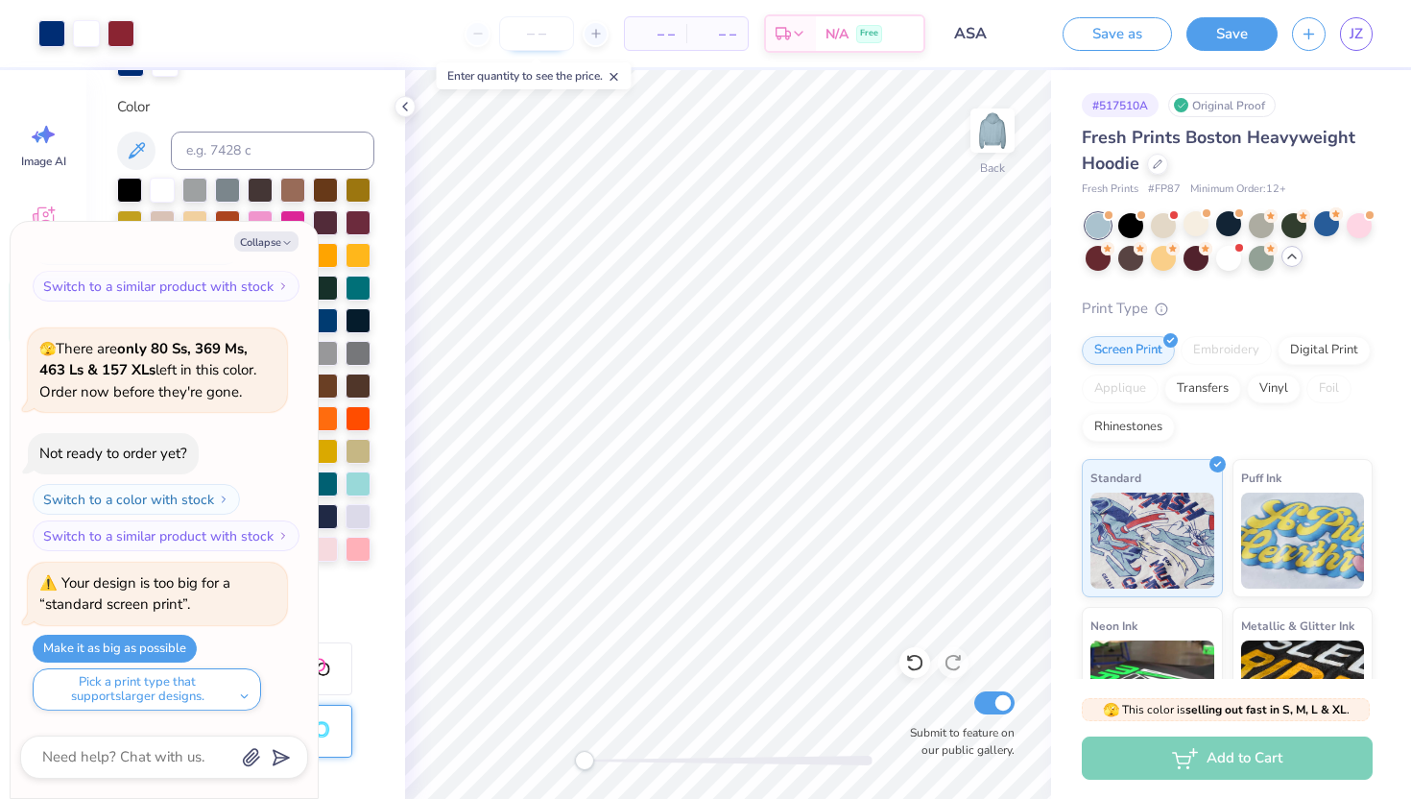
scroll to position [2950, 0]
click at [996, 36] on button "Save" at bounding box center [1231, 31] width 91 height 34
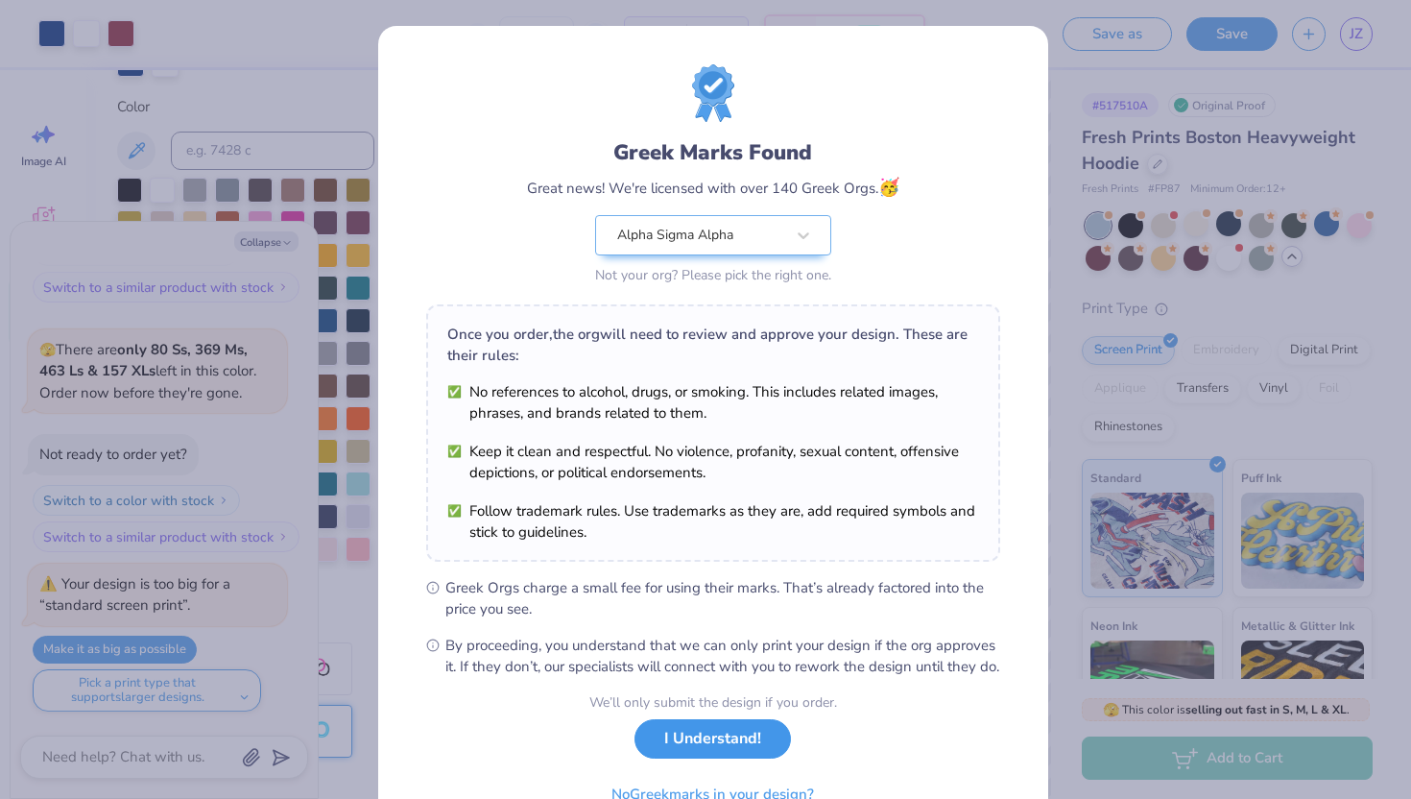
click at [695, 680] on button "I Understand!" at bounding box center [712, 738] width 156 height 39
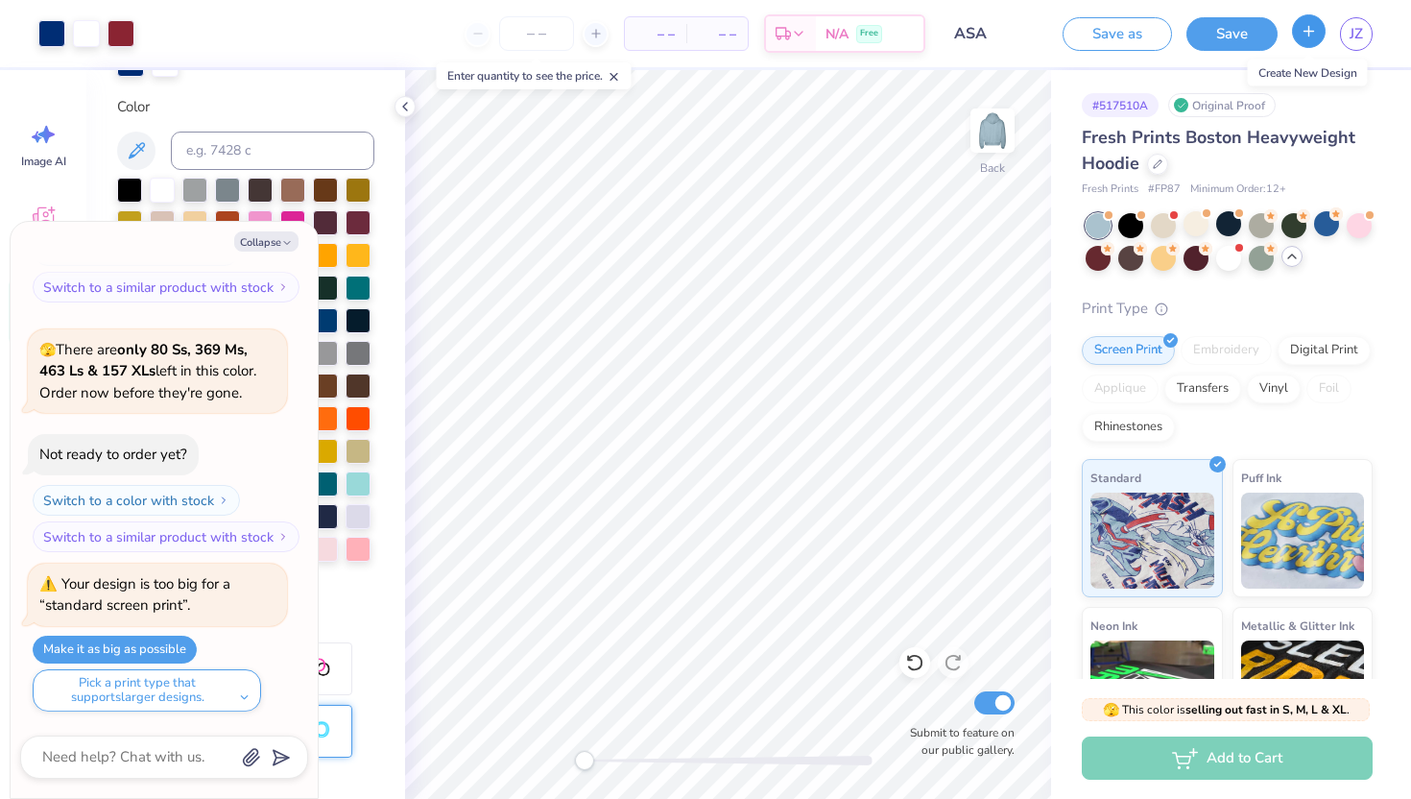
click at [996, 36] on icon "button" at bounding box center [1309, 31] width 16 height 16
type textarea "x"
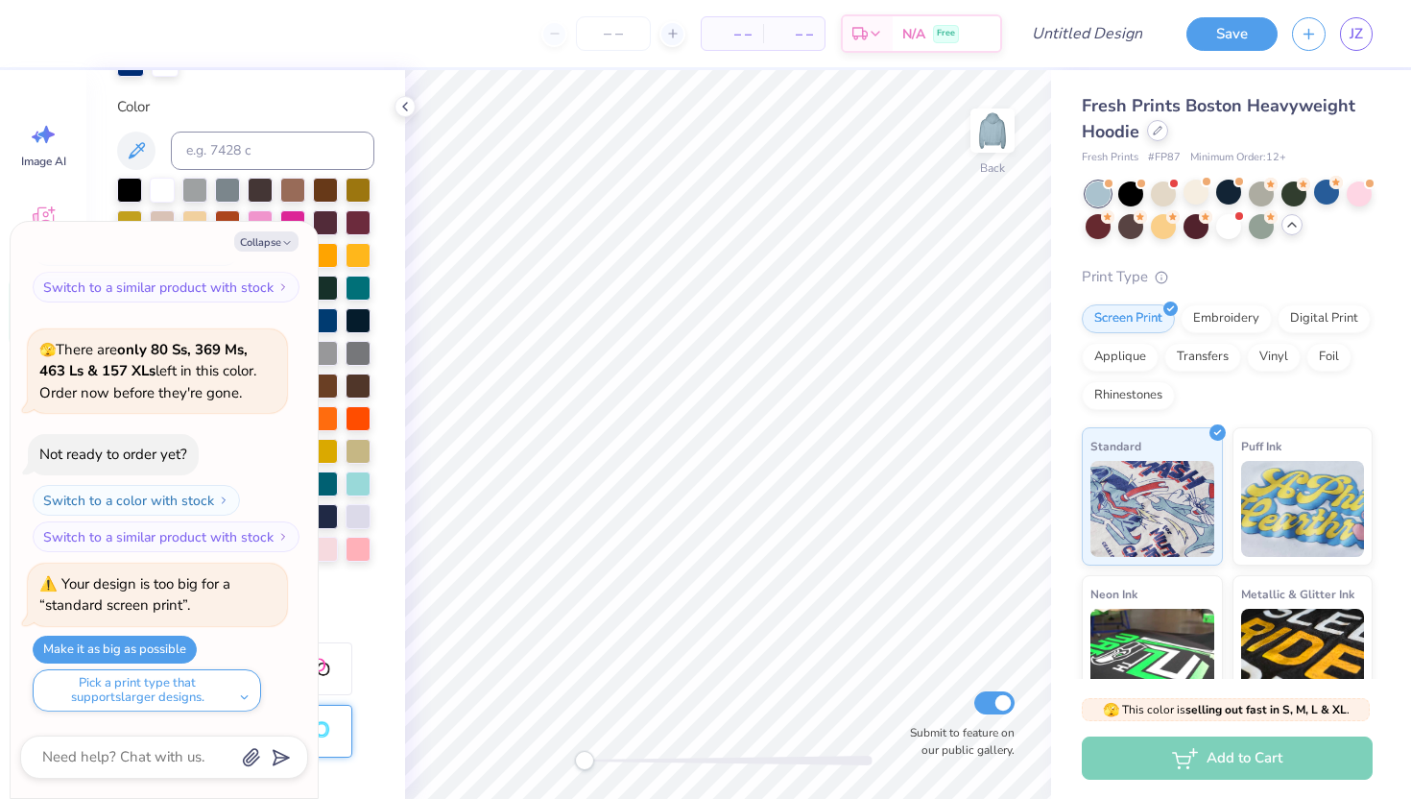
click at [996, 128] on div at bounding box center [1157, 130] width 21 height 21
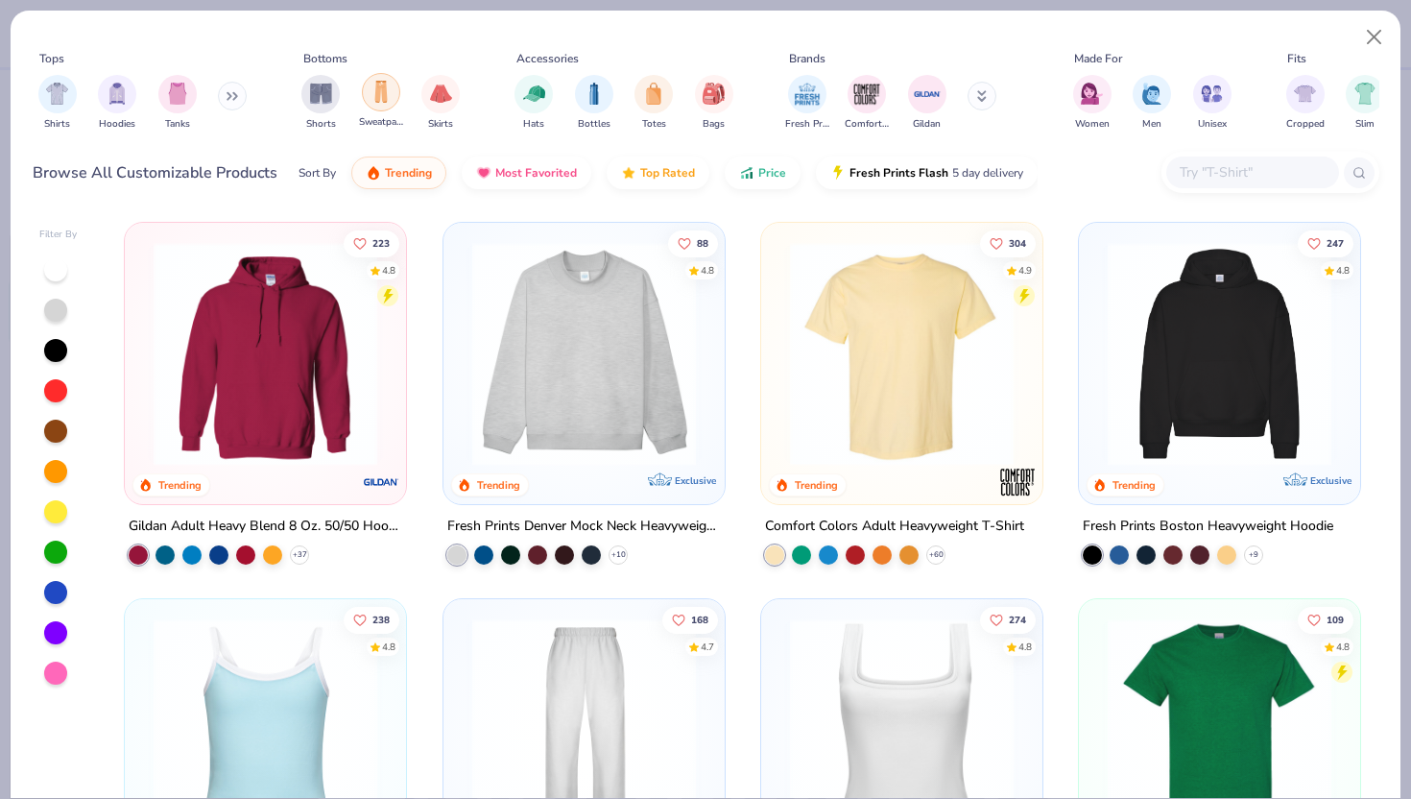
click at [382, 106] on div "filter for Sweatpants" at bounding box center [381, 92] width 38 height 38
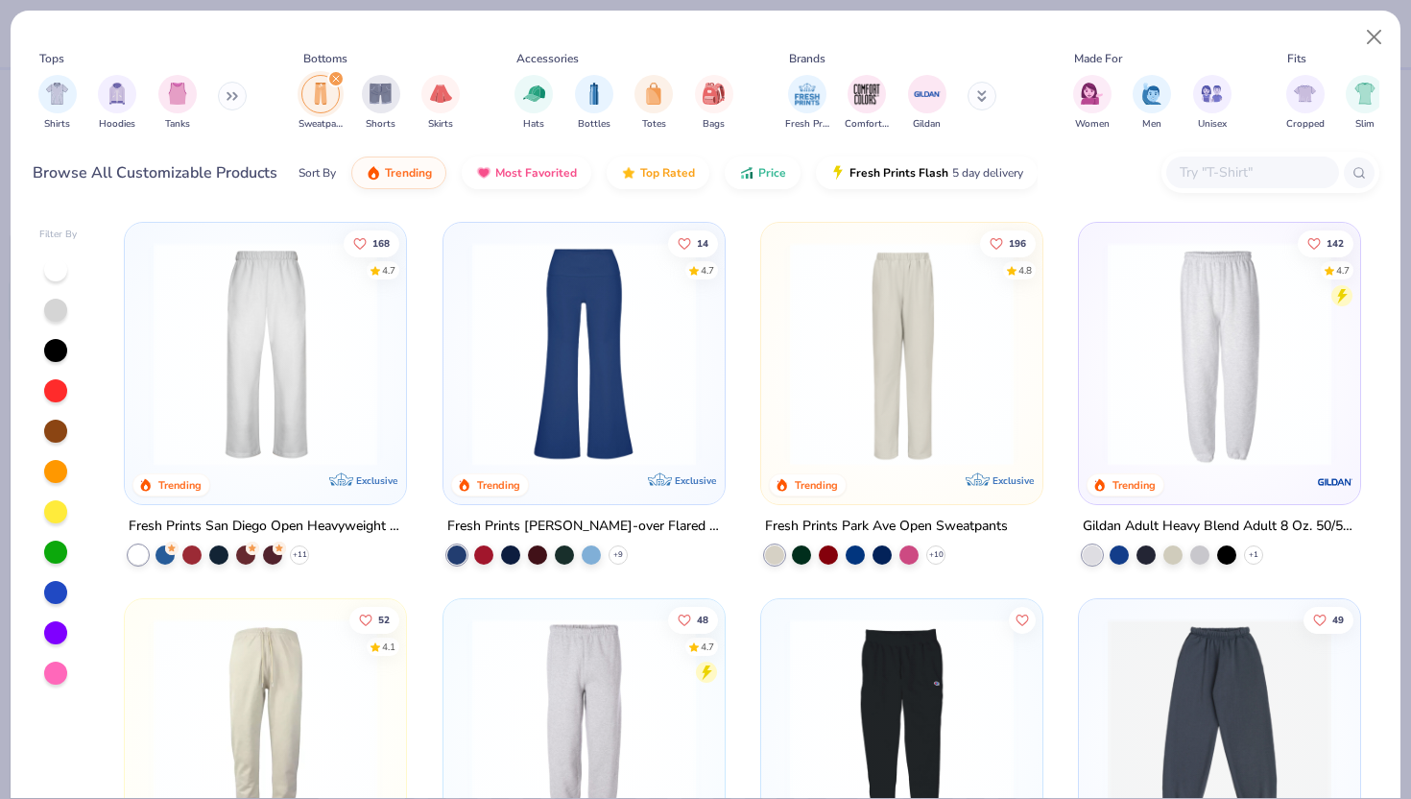
click at [325, 382] on img at bounding box center [265, 354] width 243 height 224
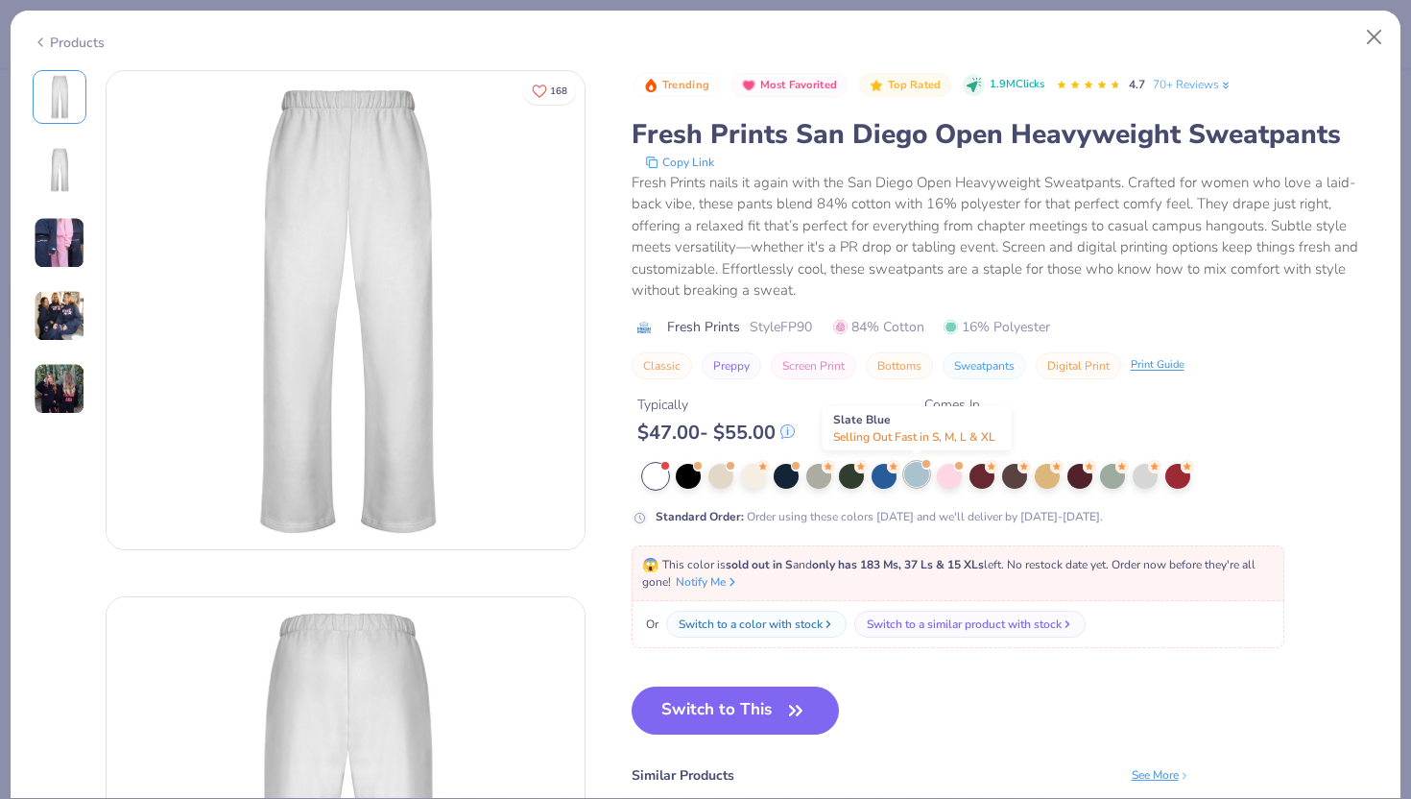
click at [912, 477] on div at bounding box center [916, 474] width 25 height 25
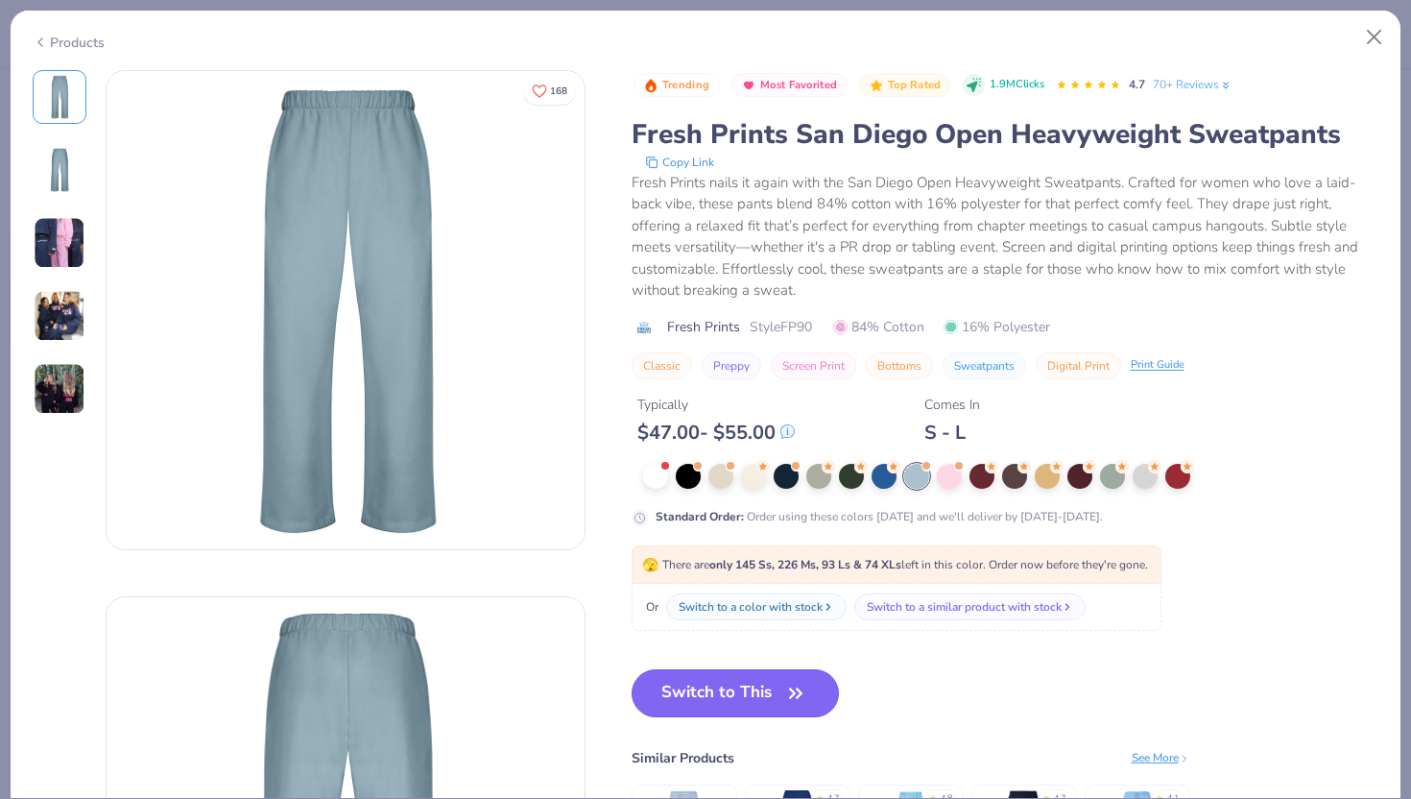
click at [748, 680] on button "Switch to This" at bounding box center [736, 693] width 208 height 48
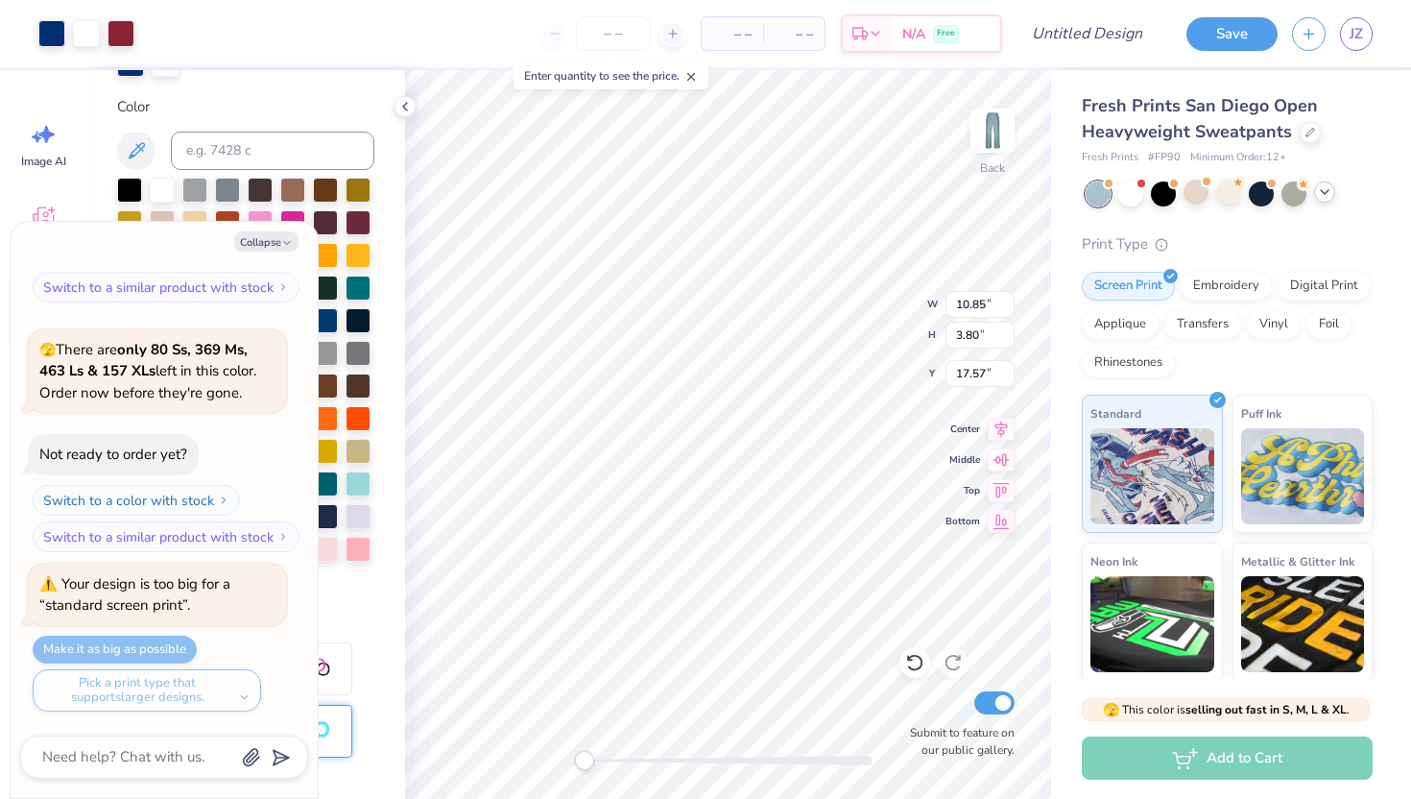
type textarea "x"
type input "17.59"
click at [273, 241] on button "Collapse" at bounding box center [266, 241] width 64 height 20
type textarea "x"
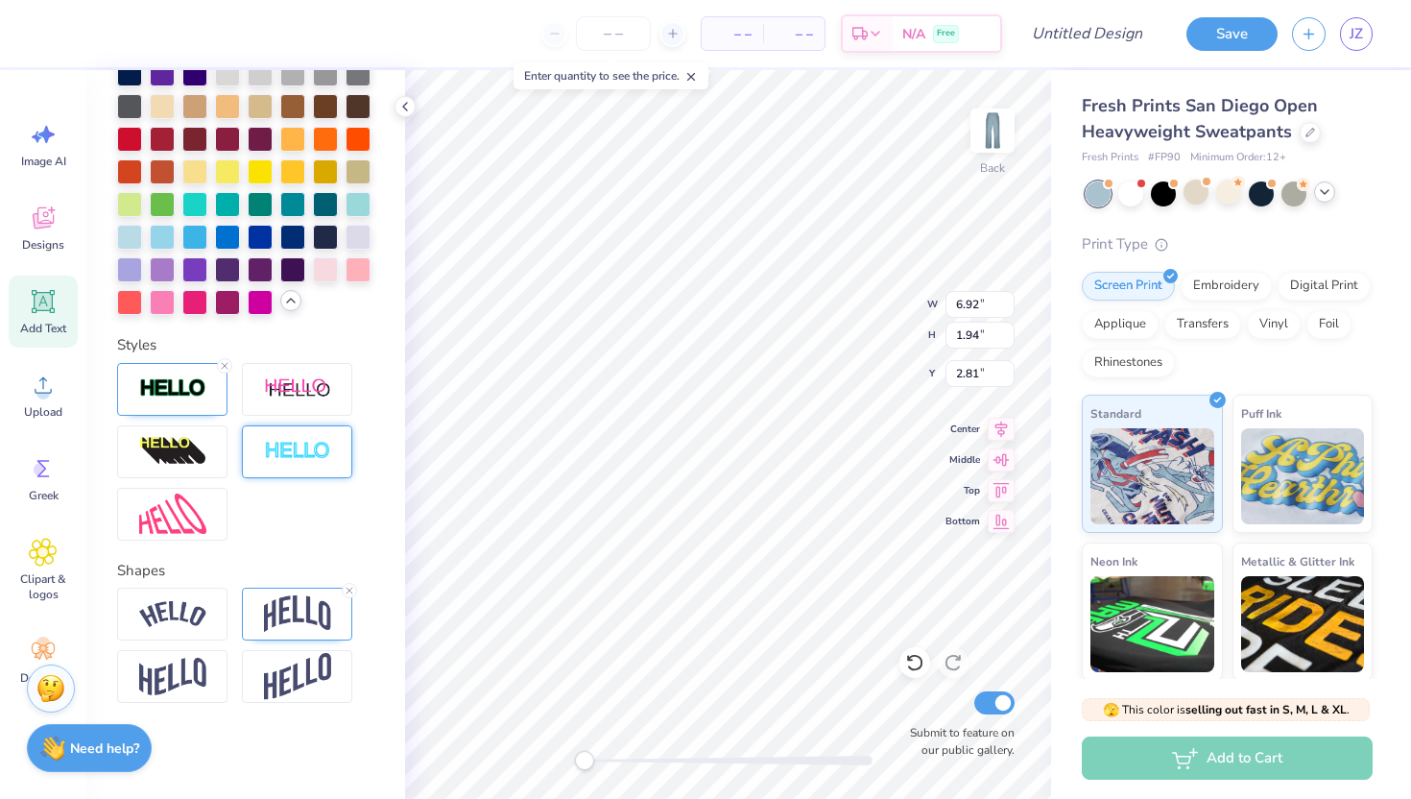
scroll to position [761, 0]
click at [300, 622] on img at bounding box center [297, 613] width 67 height 36
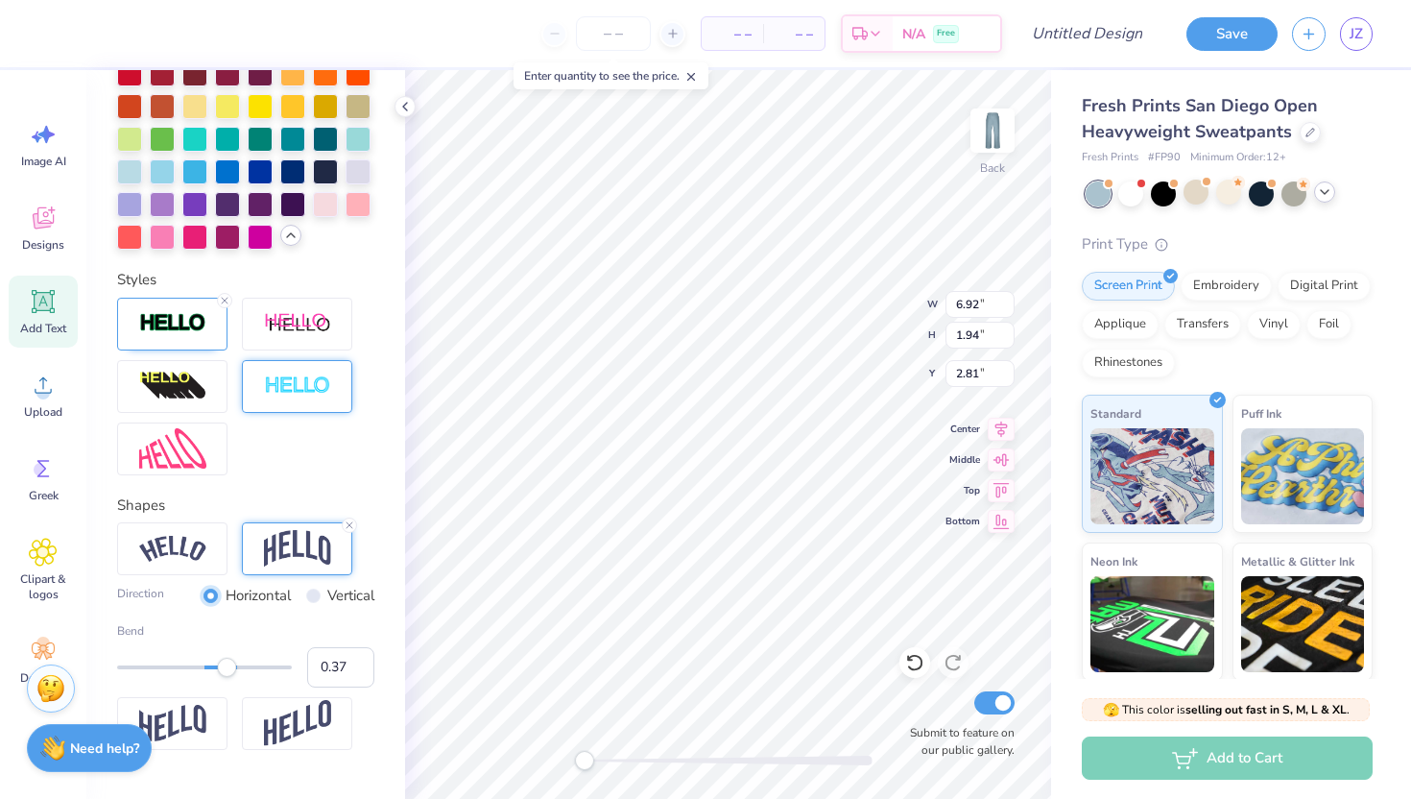
click at [203, 603] on input "Horizontal" at bounding box center [210, 595] width 14 height 14
type input "0.02"
drag, startPoint x: 231, startPoint y: 733, endPoint x: 199, endPoint y: 731, distance: 32.7
click at [199, 677] on div "Accessibility label" at bounding box center [198, 666] width 19 height 19
type input "0"
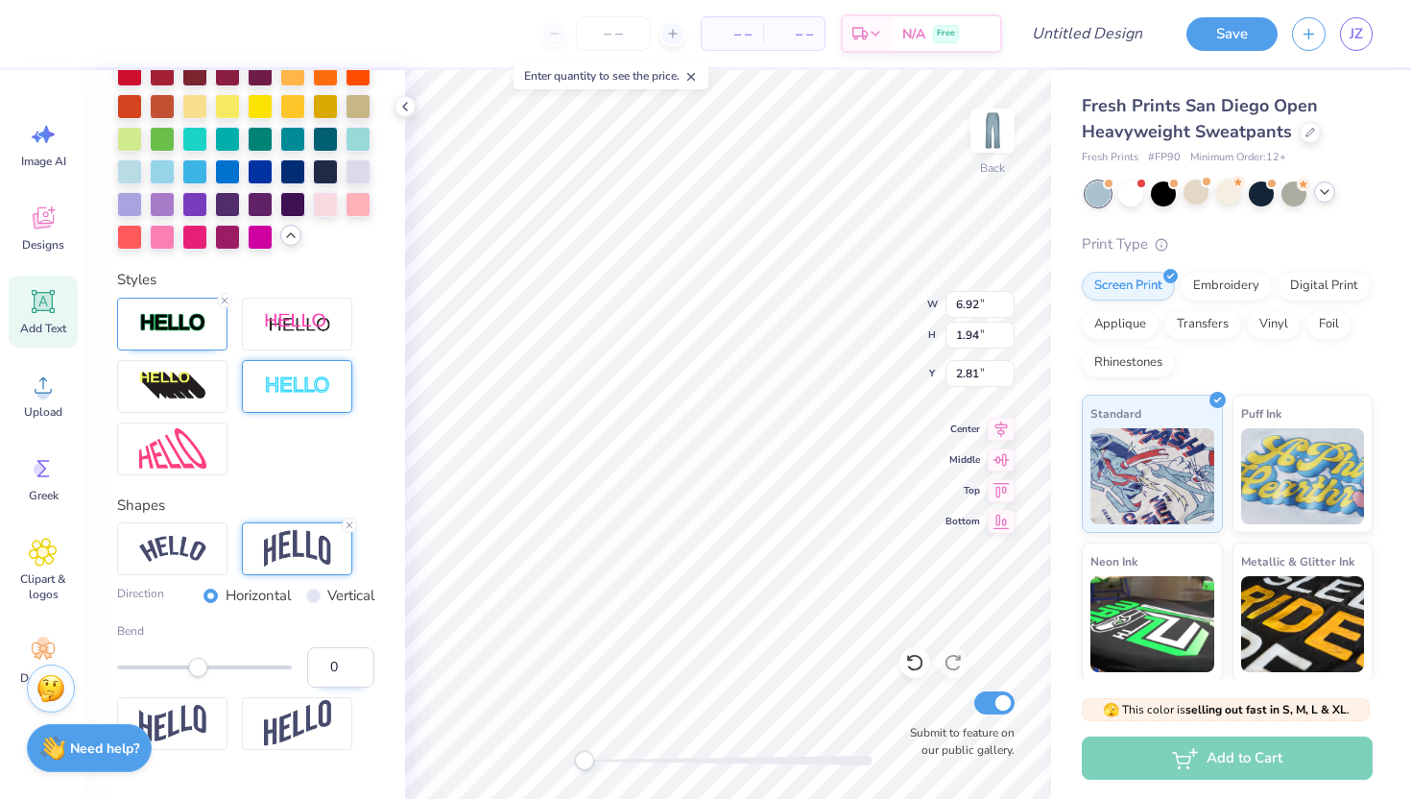
click at [342, 680] on input "0" at bounding box center [340, 667] width 67 height 40
click at [608, 35] on input "number" at bounding box center [613, 33] width 75 height 35
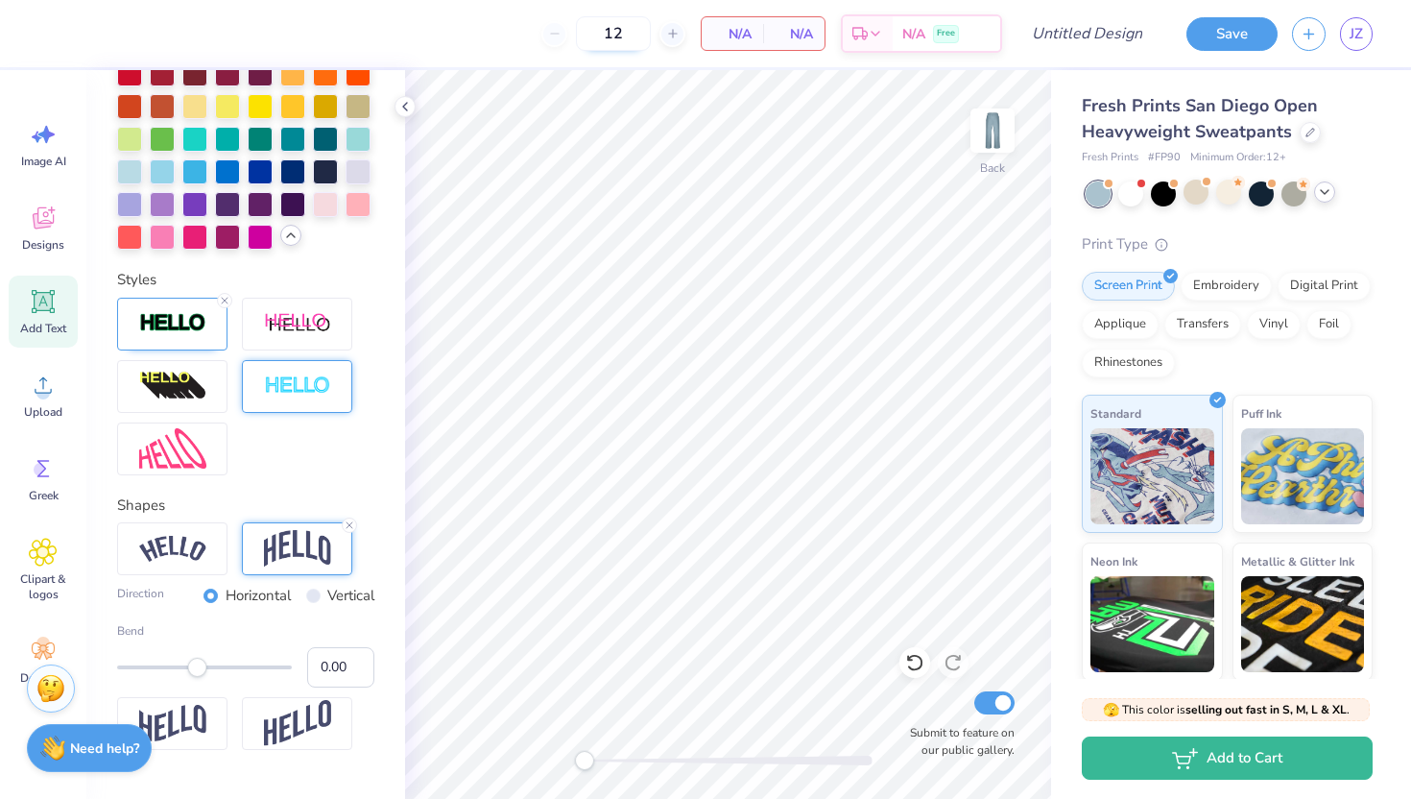
click at [637, 31] on input "12" at bounding box center [613, 33] width 75 height 35
type input "1"
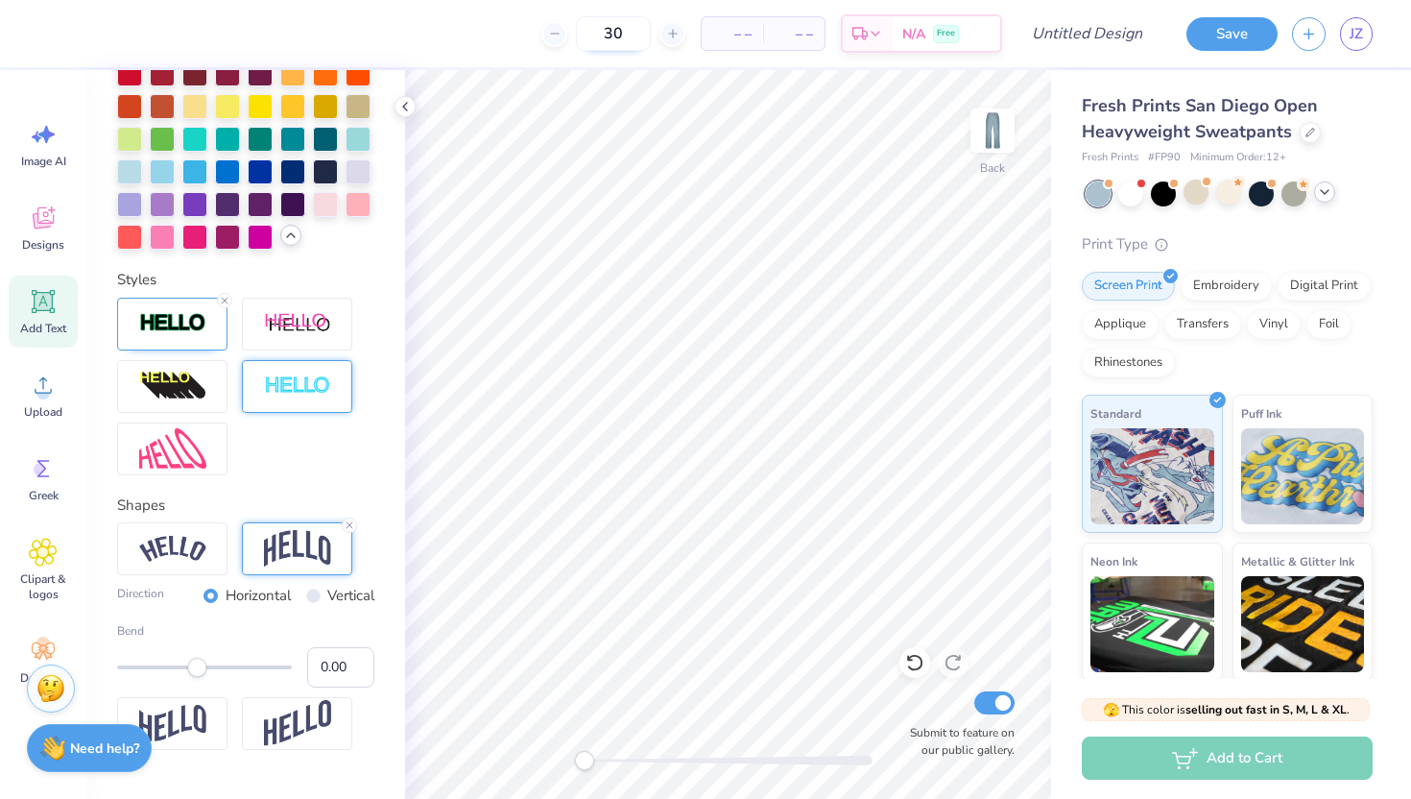
type input "30"
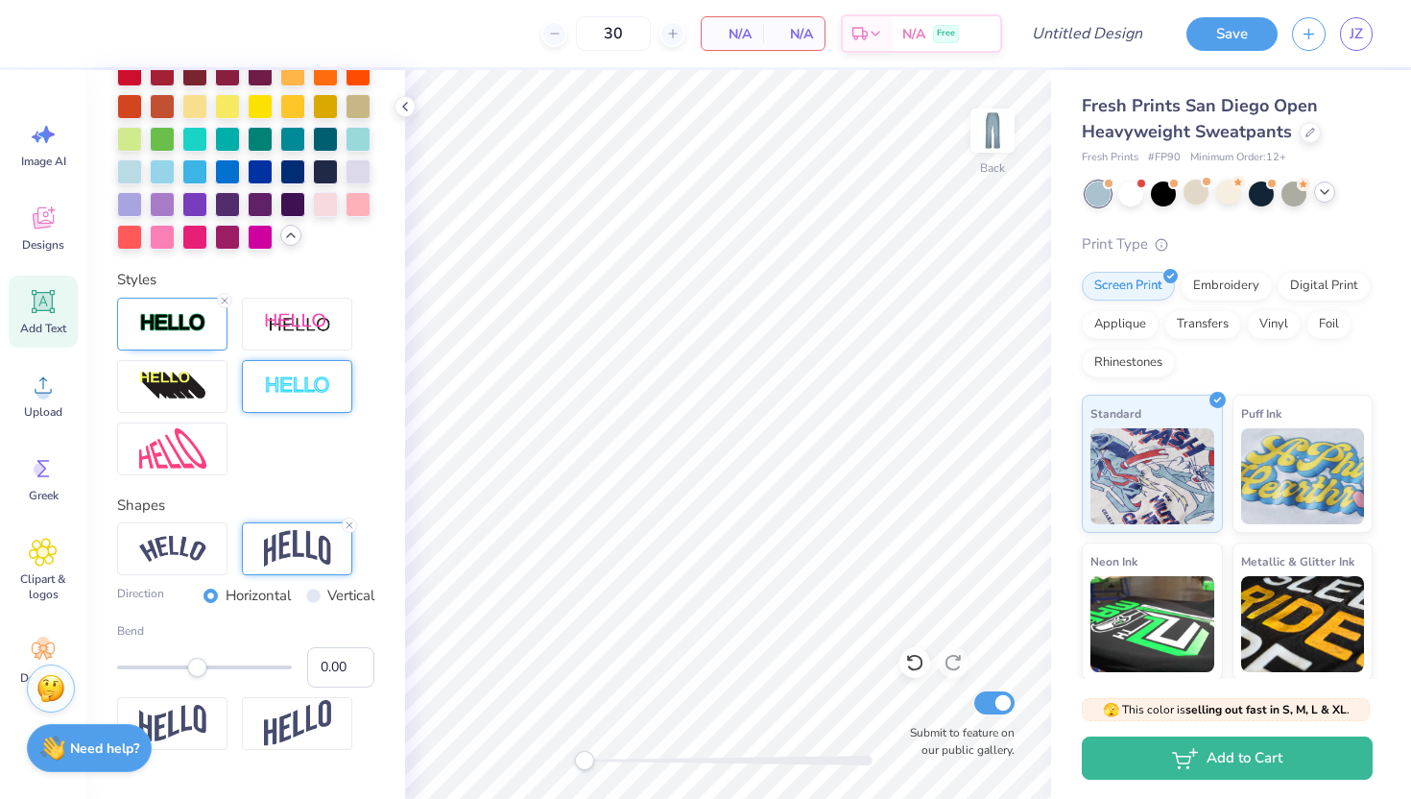
click at [661, 52] on div "30 N/A Per Item N/A Total Est. Delivery N/A Free" at bounding box center [527, 33] width 949 height 67
click at [624, 29] on input "30" at bounding box center [613, 33] width 75 height 35
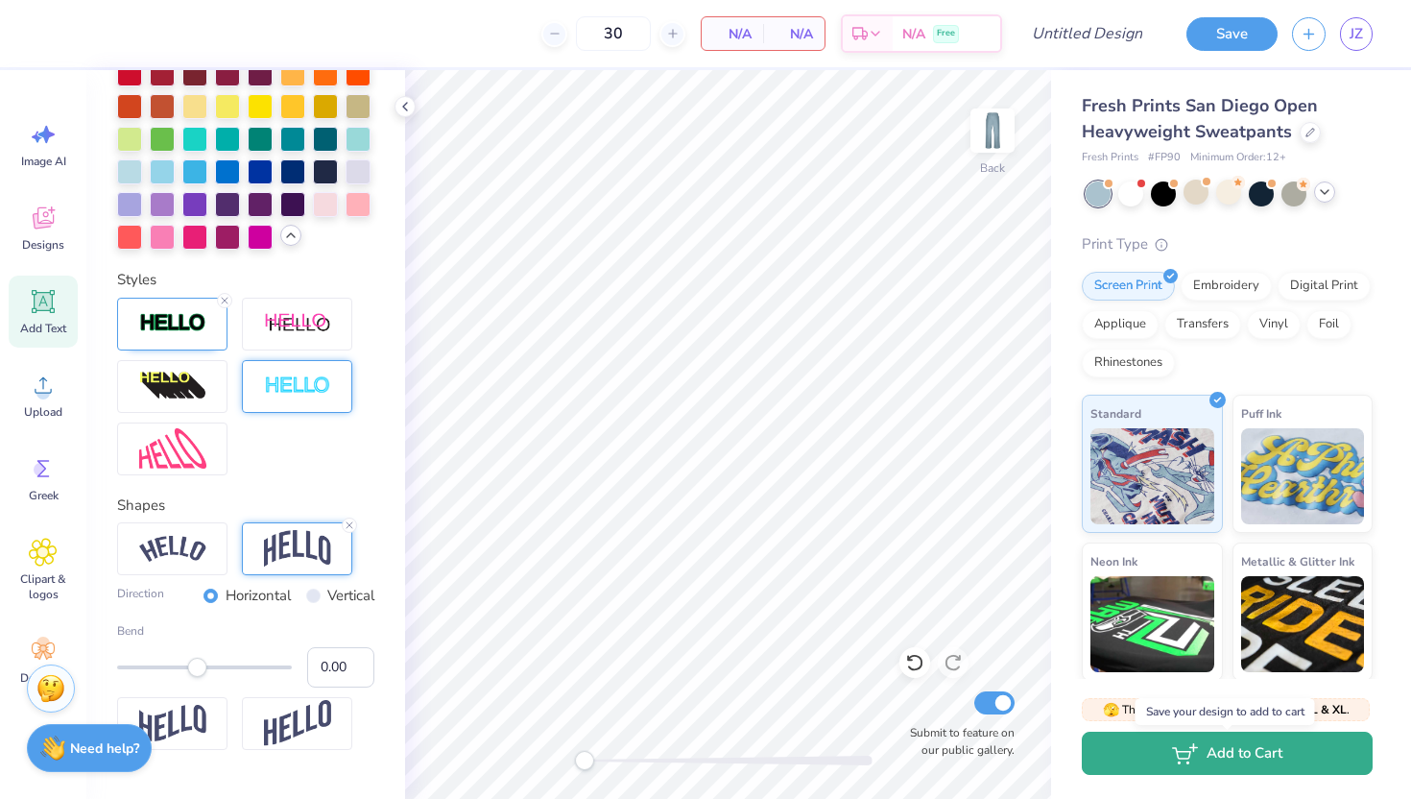
click at [996, 680] on button "Add to Cart" at bounding box center [1227, 752] width 291 height 43
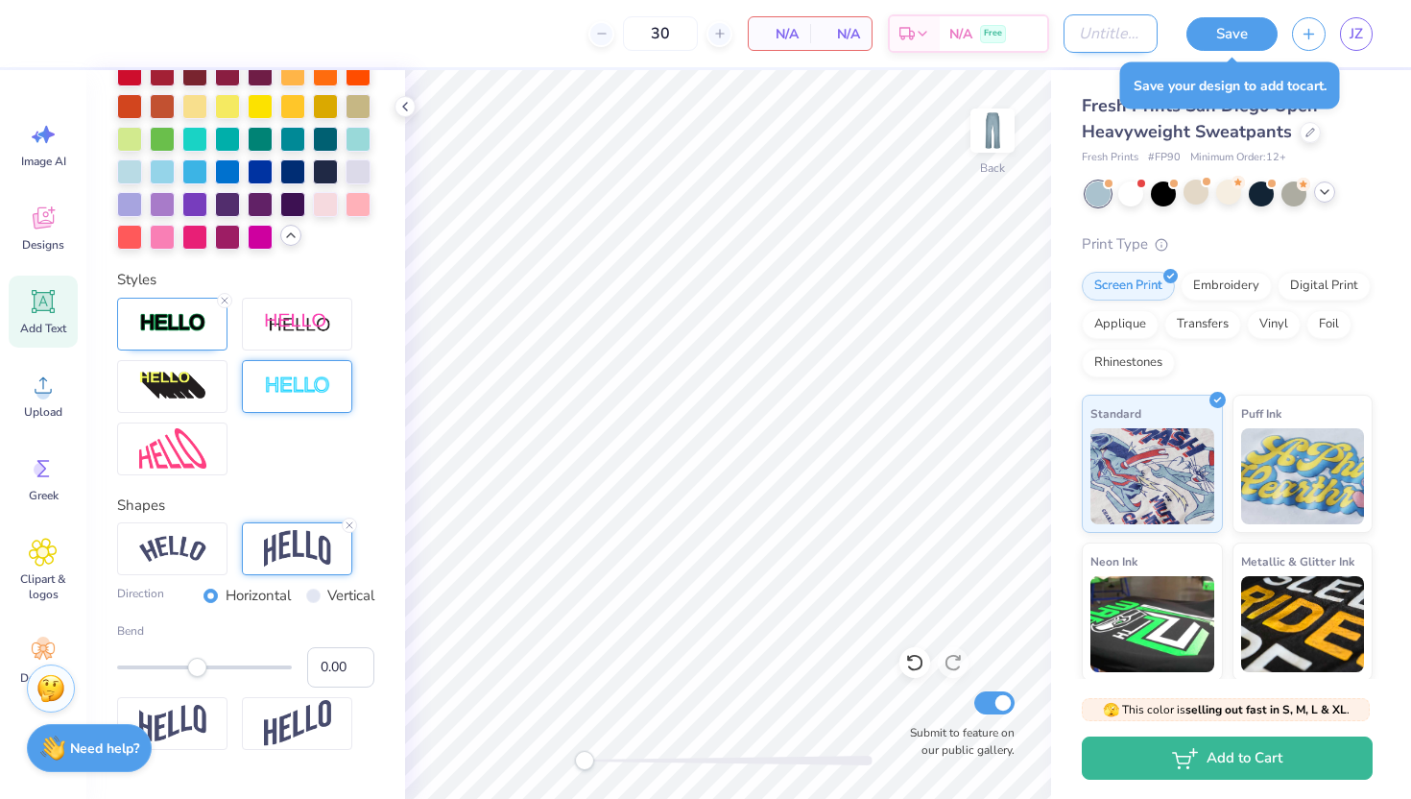
click at [996, 30] on input "Design Title" at bounding box center [1110, 33] width 94 height 38
type input "ASA pant"
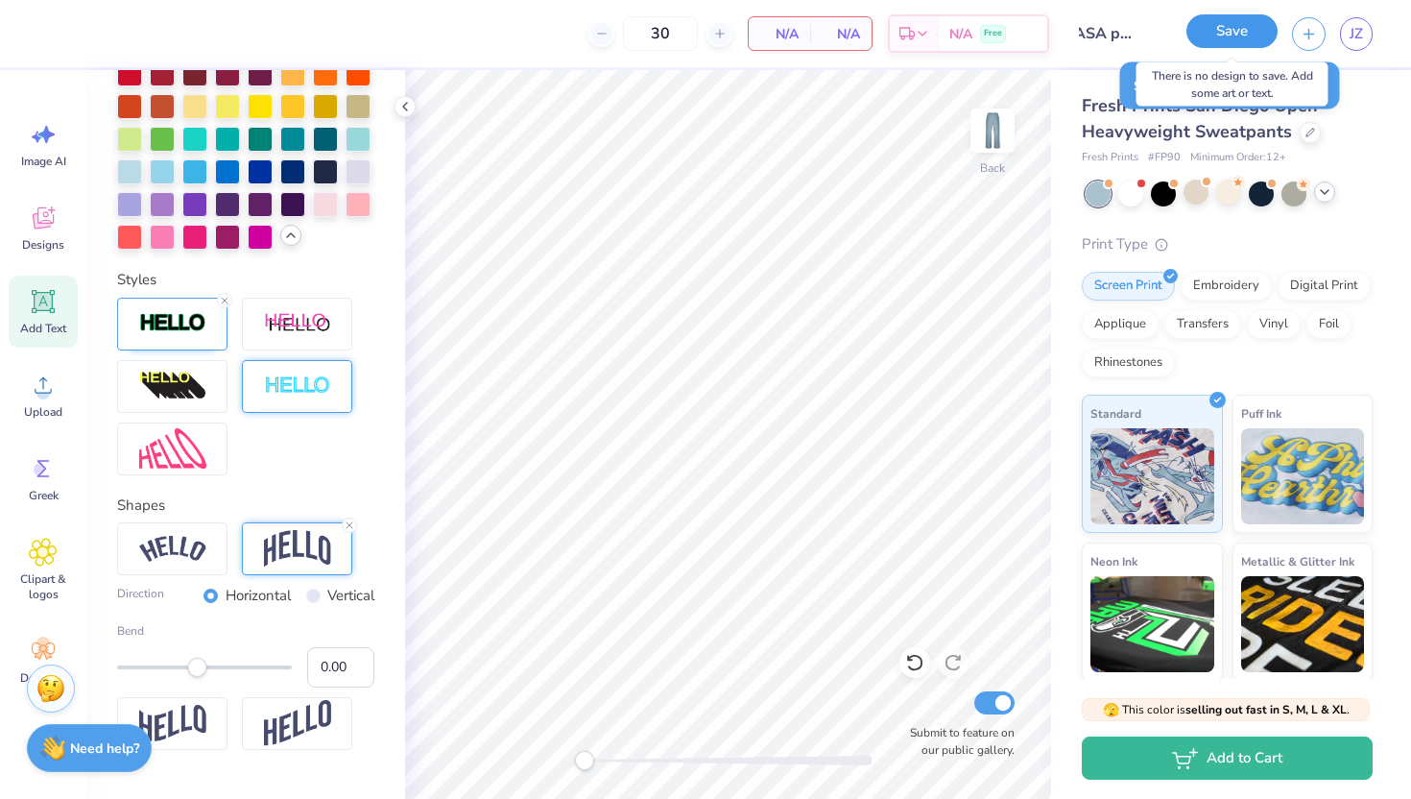
click at [996, 40] on button "Save" at bounding box center [1231, 31] width 91 height 34
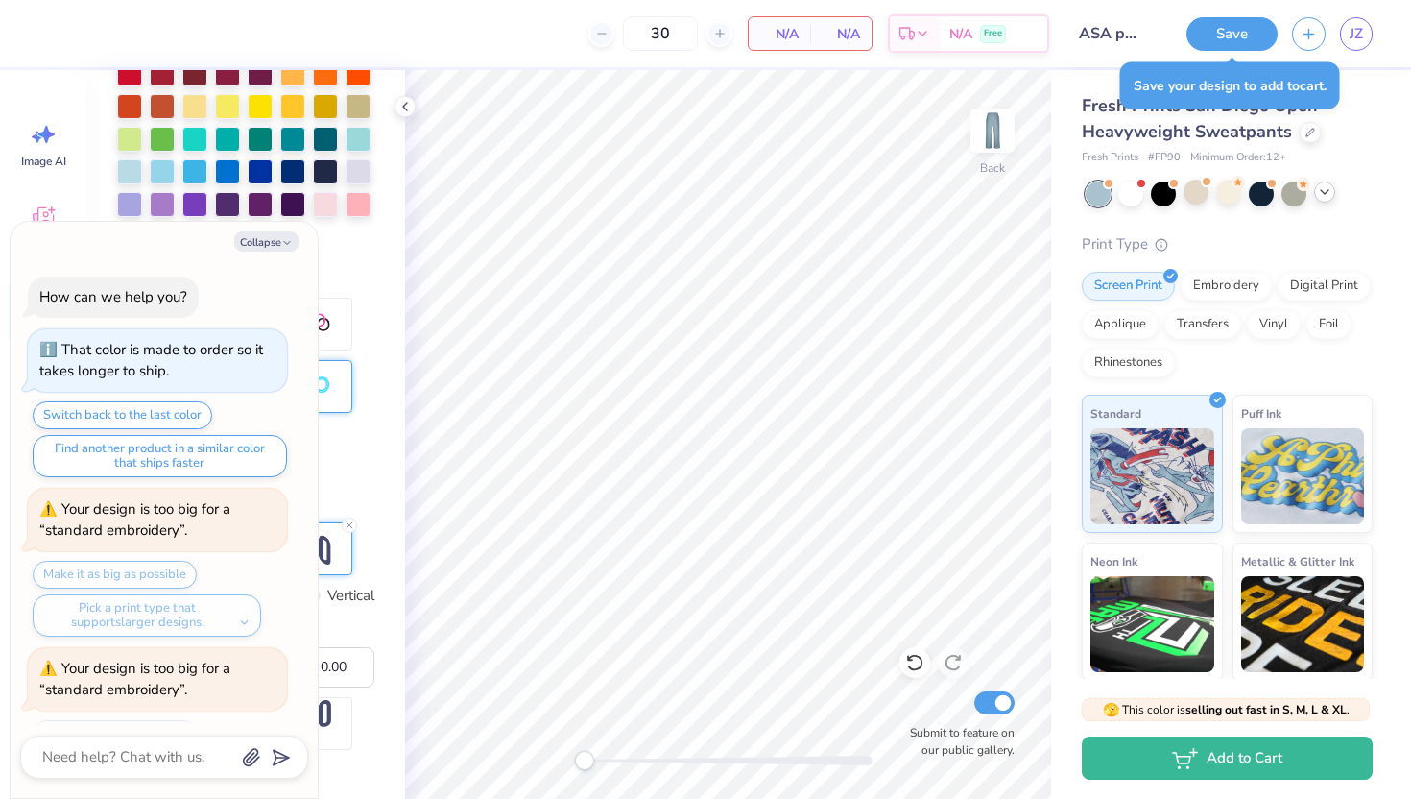
scroll to position [3258, 0]
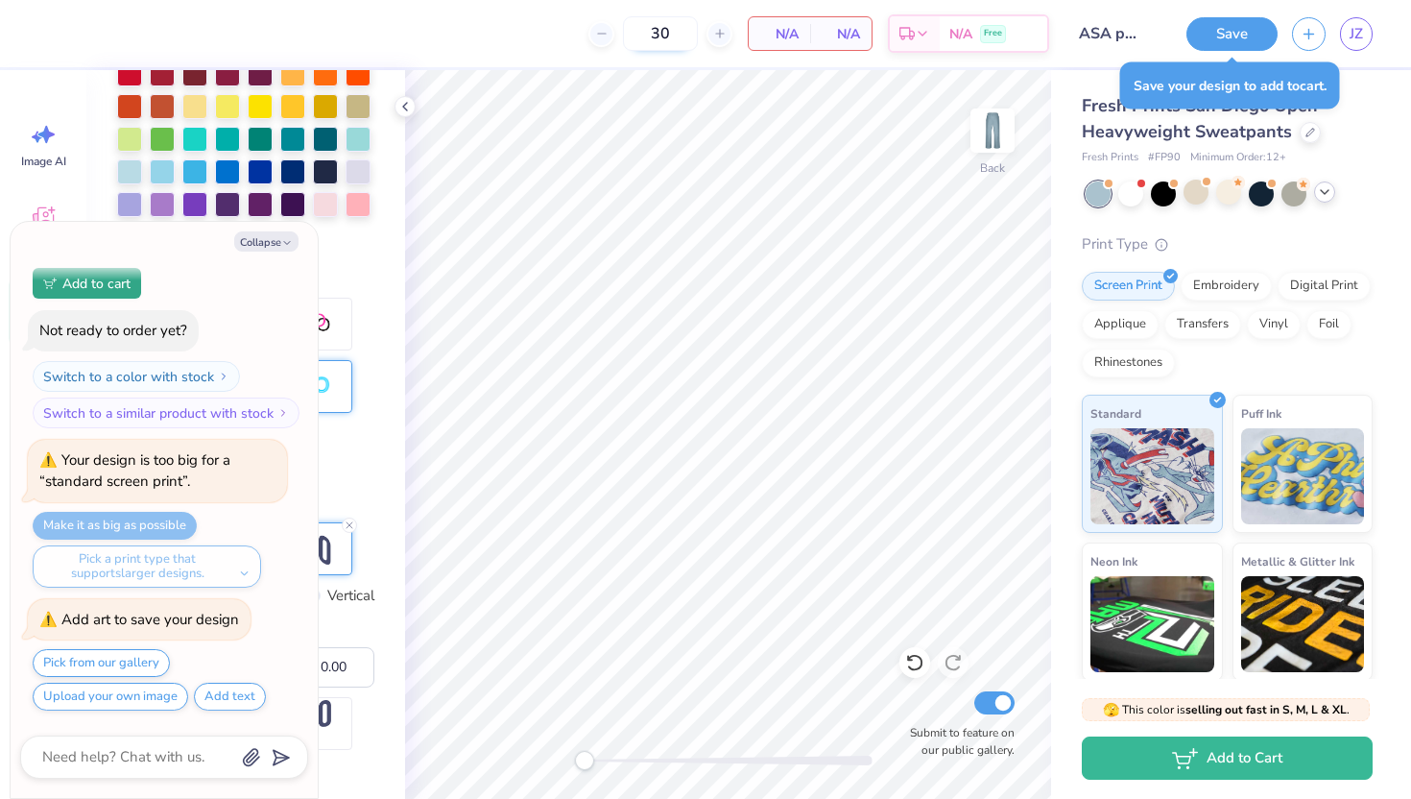
type textarea "x"
click at [676, 34] on input "30" at bounding box center [660, 33] width 75 height 35
type input "3"
type textarea "x"
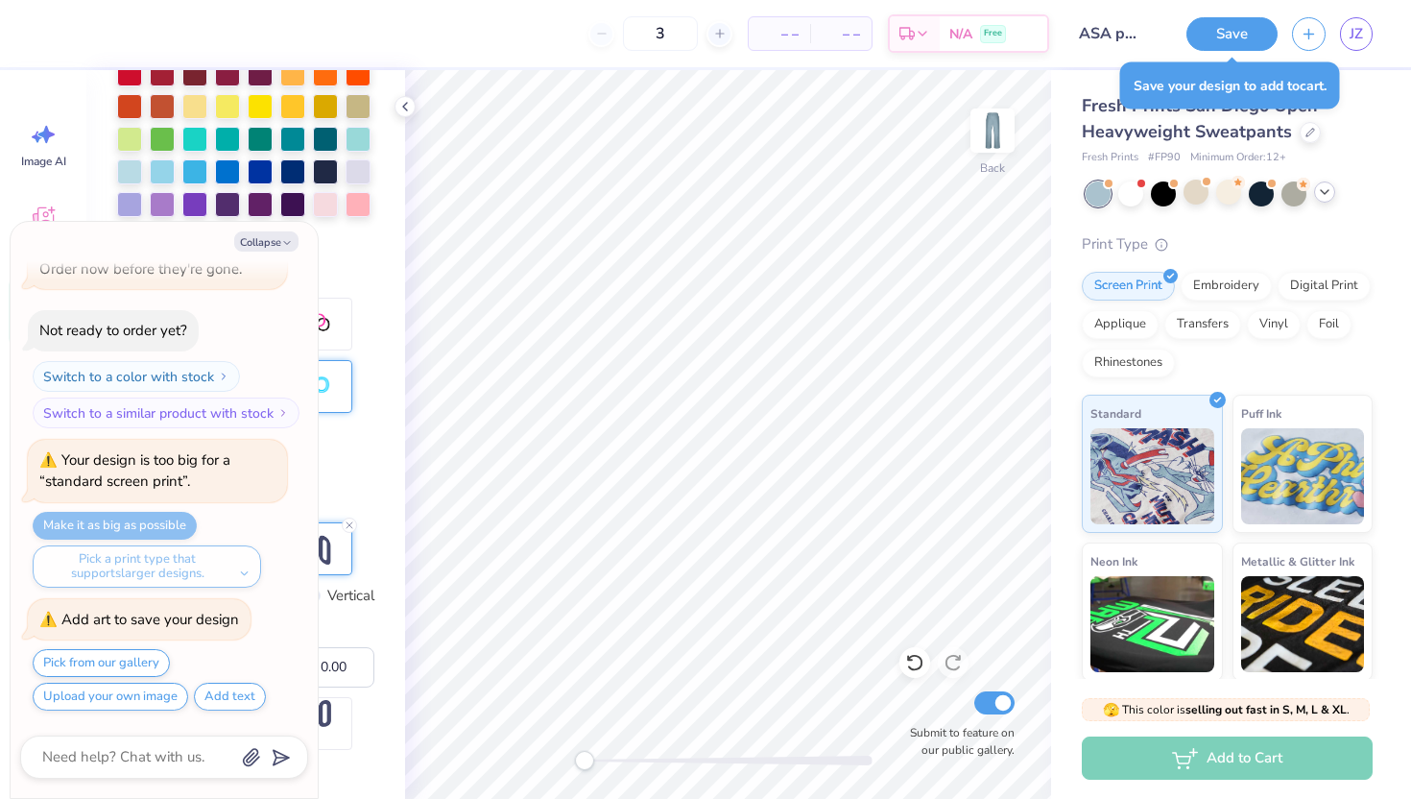
type input "30"
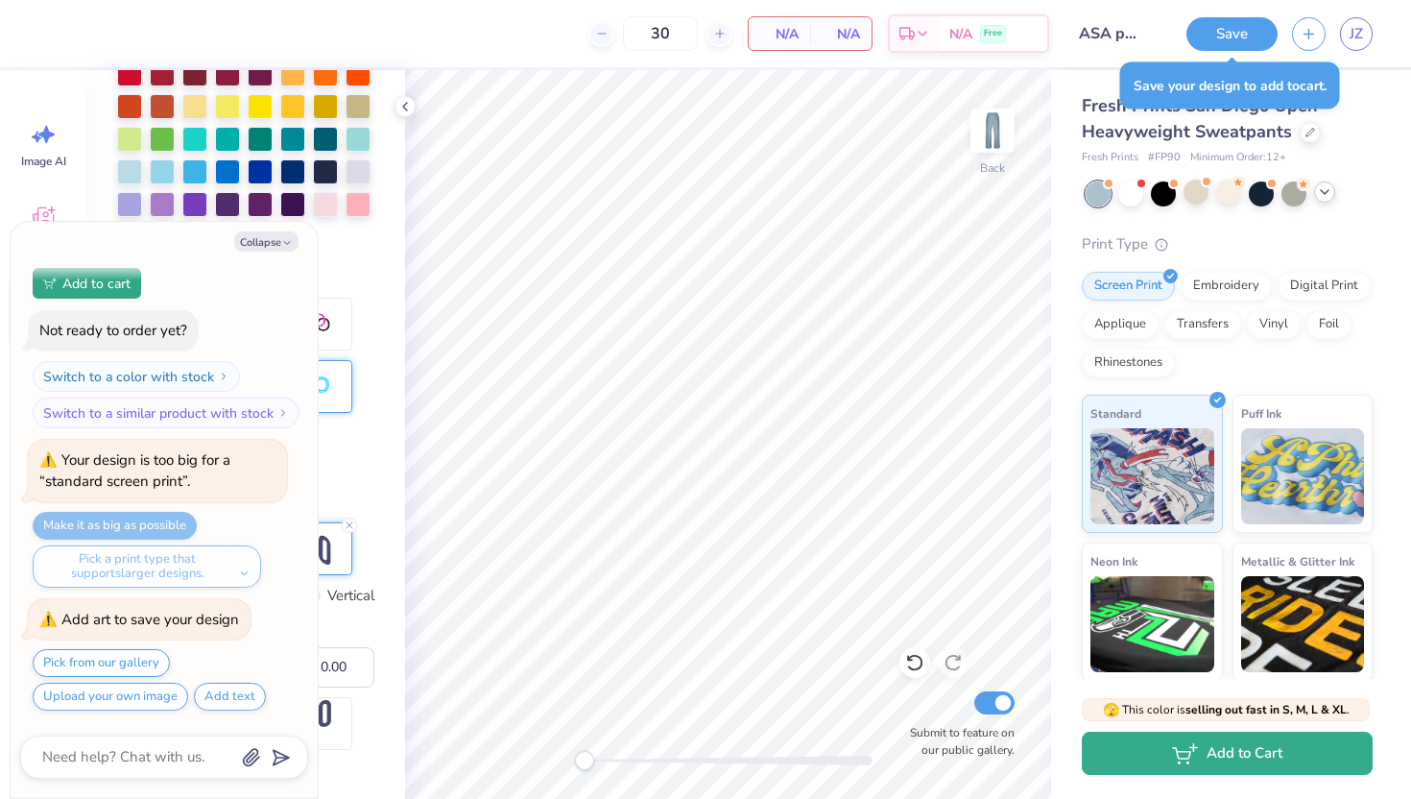
click at [996, 680] on button "Add to Cart" at bounding box center [1227, 752] width 291 height 43
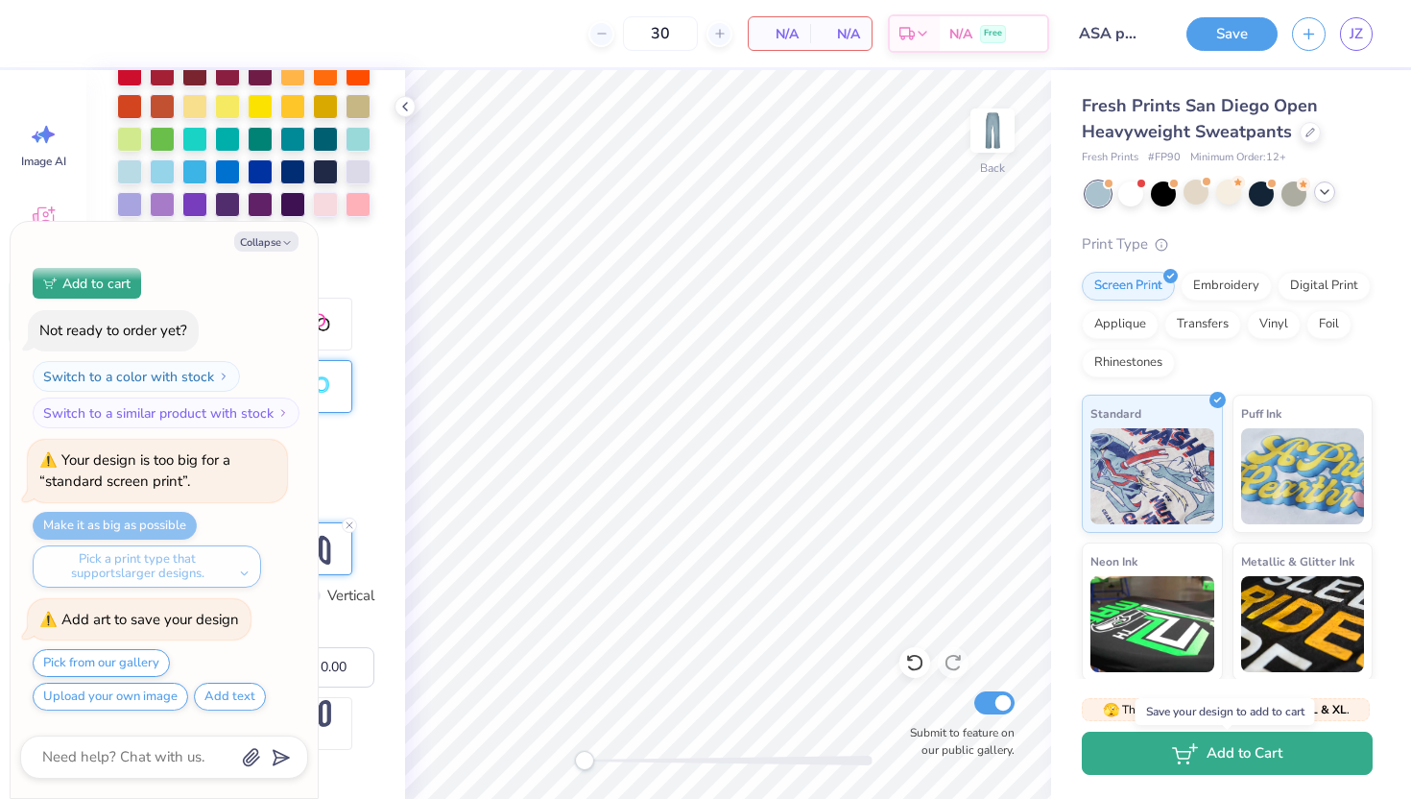
click at [996, 680] on button "Add to Cart" at bounding box center [1227, 752] width 291 height 43
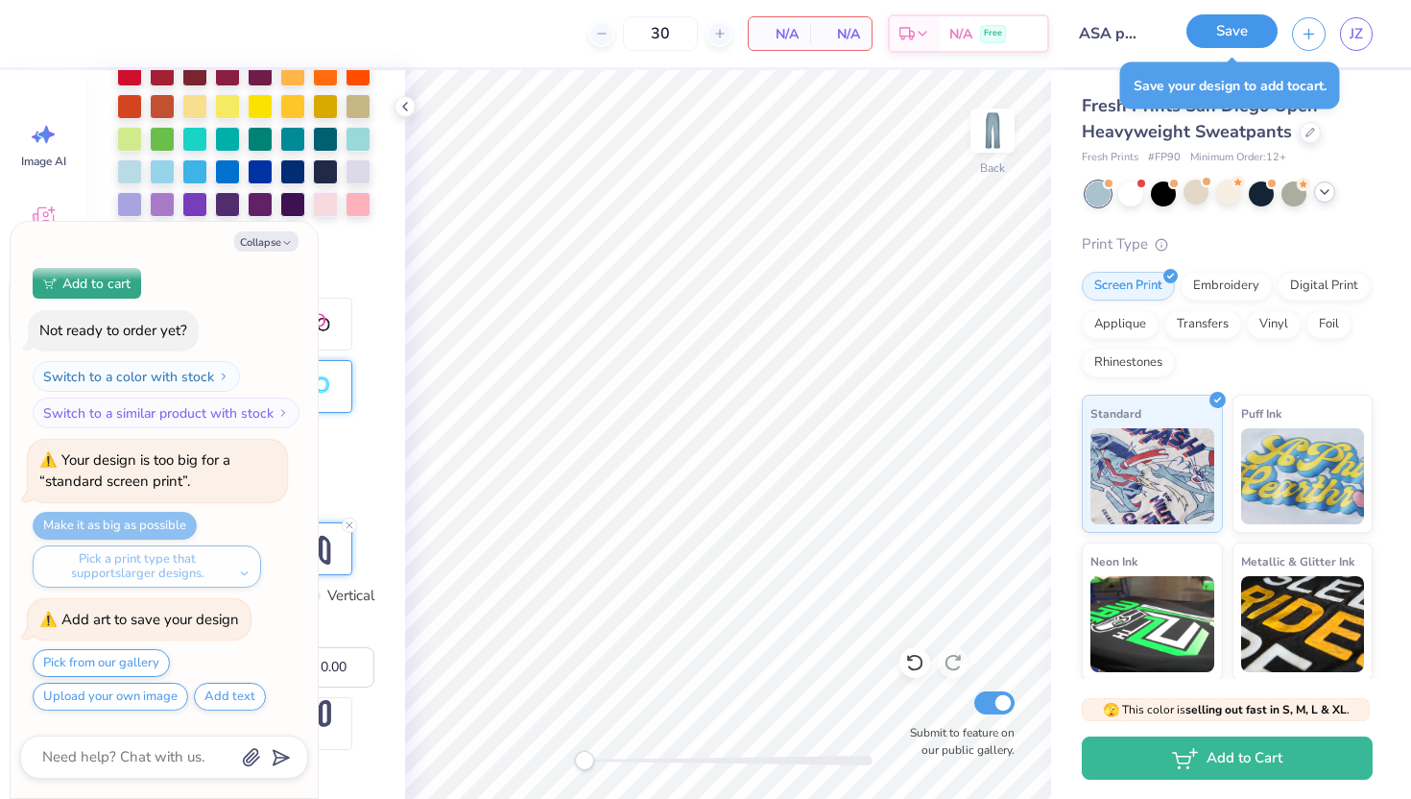
click at [996, 36] on button "Save" at bounding box center [1231, 31] width 91 height 34
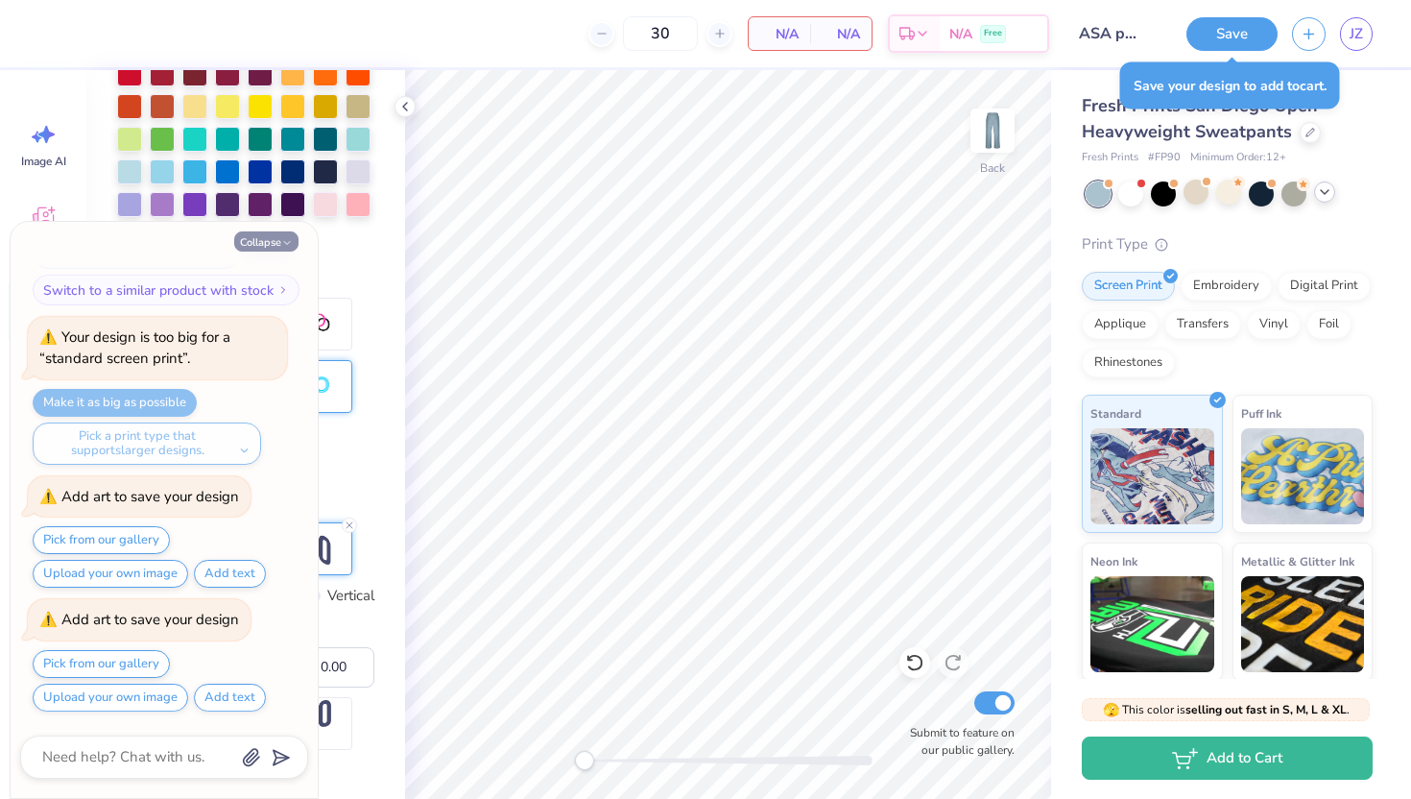
click at [276, 251] on button "Collapse" at bounding box center [266, 241] width 64 height 20
type textarea "x"
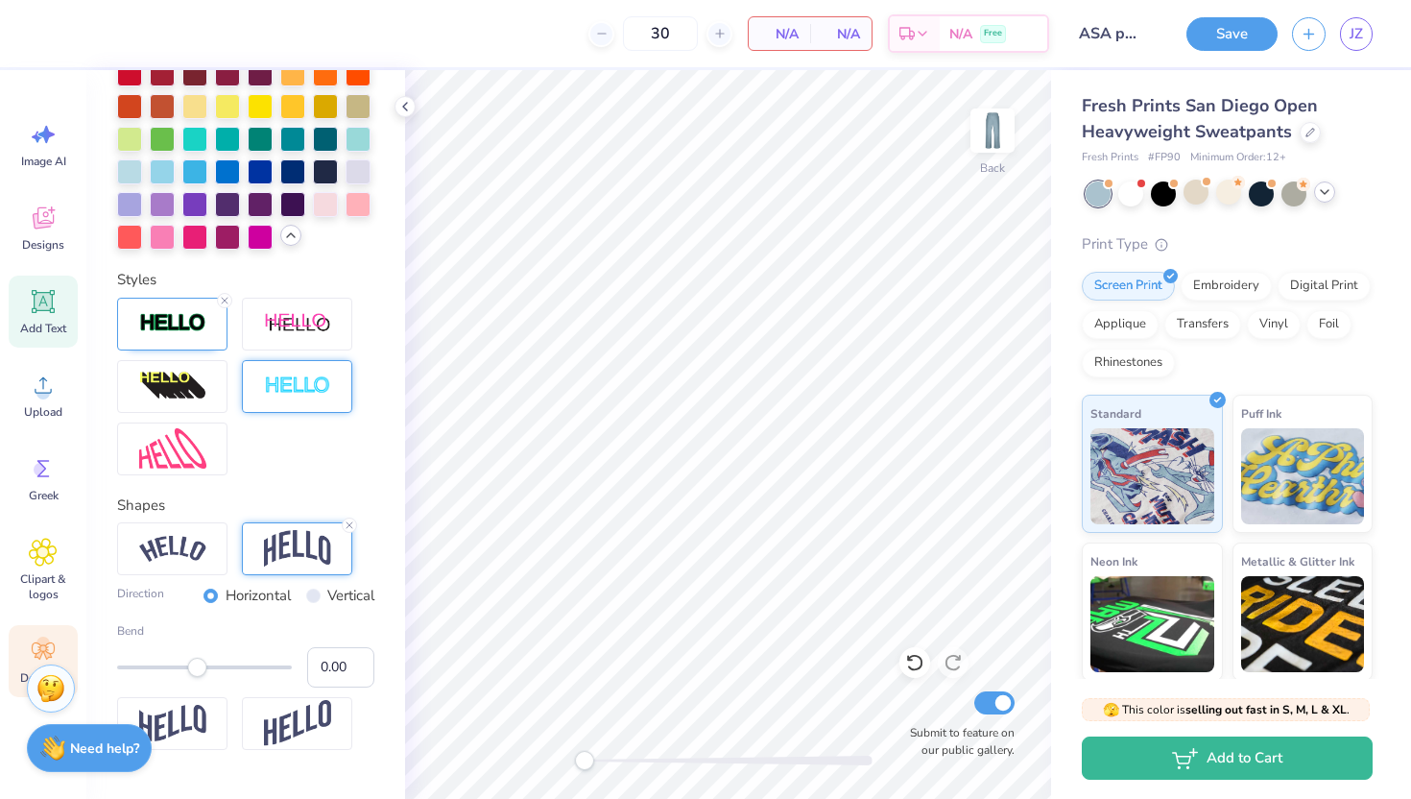
click at [48, 638] on icon at bounding box center [43, 650] width 29 height 29
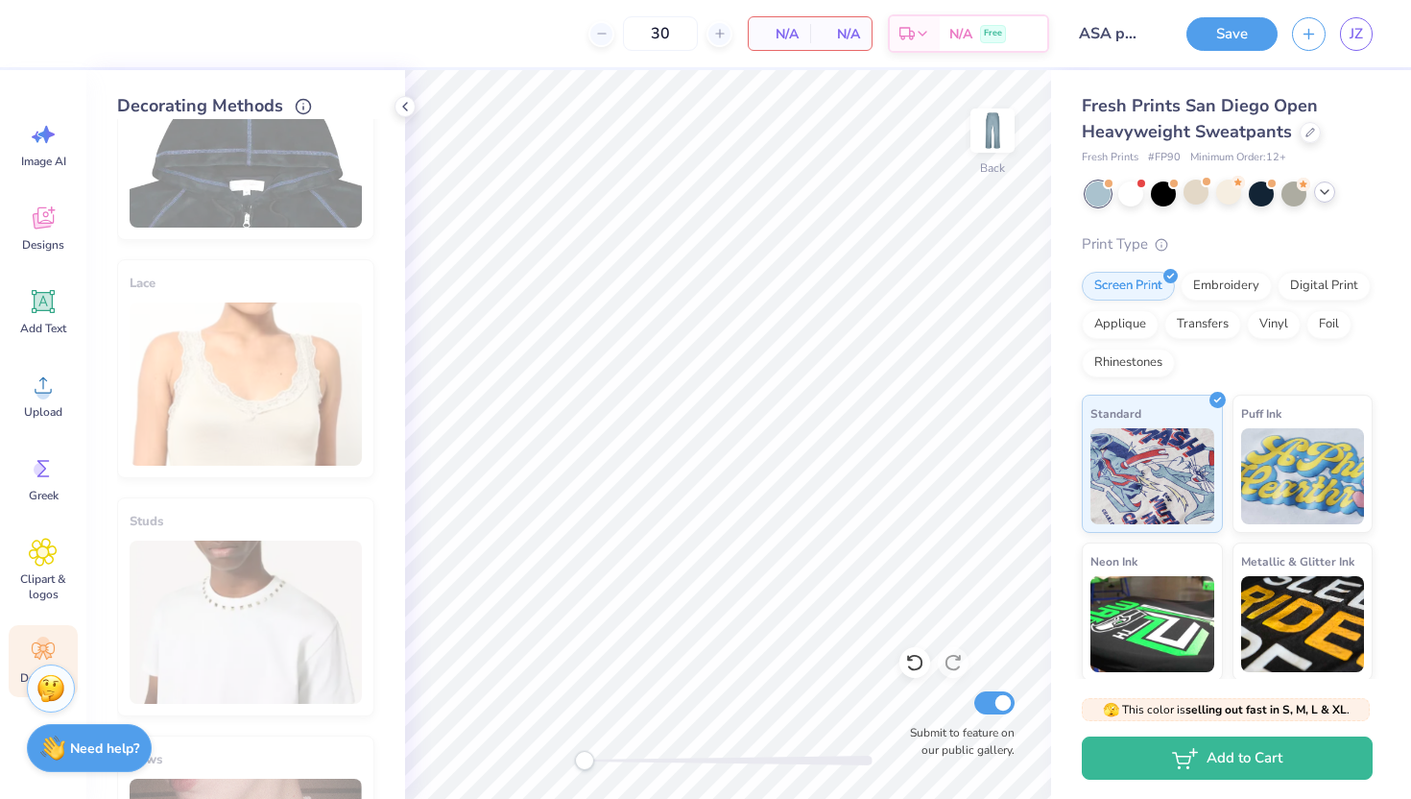
scroll to position [1002, 0]
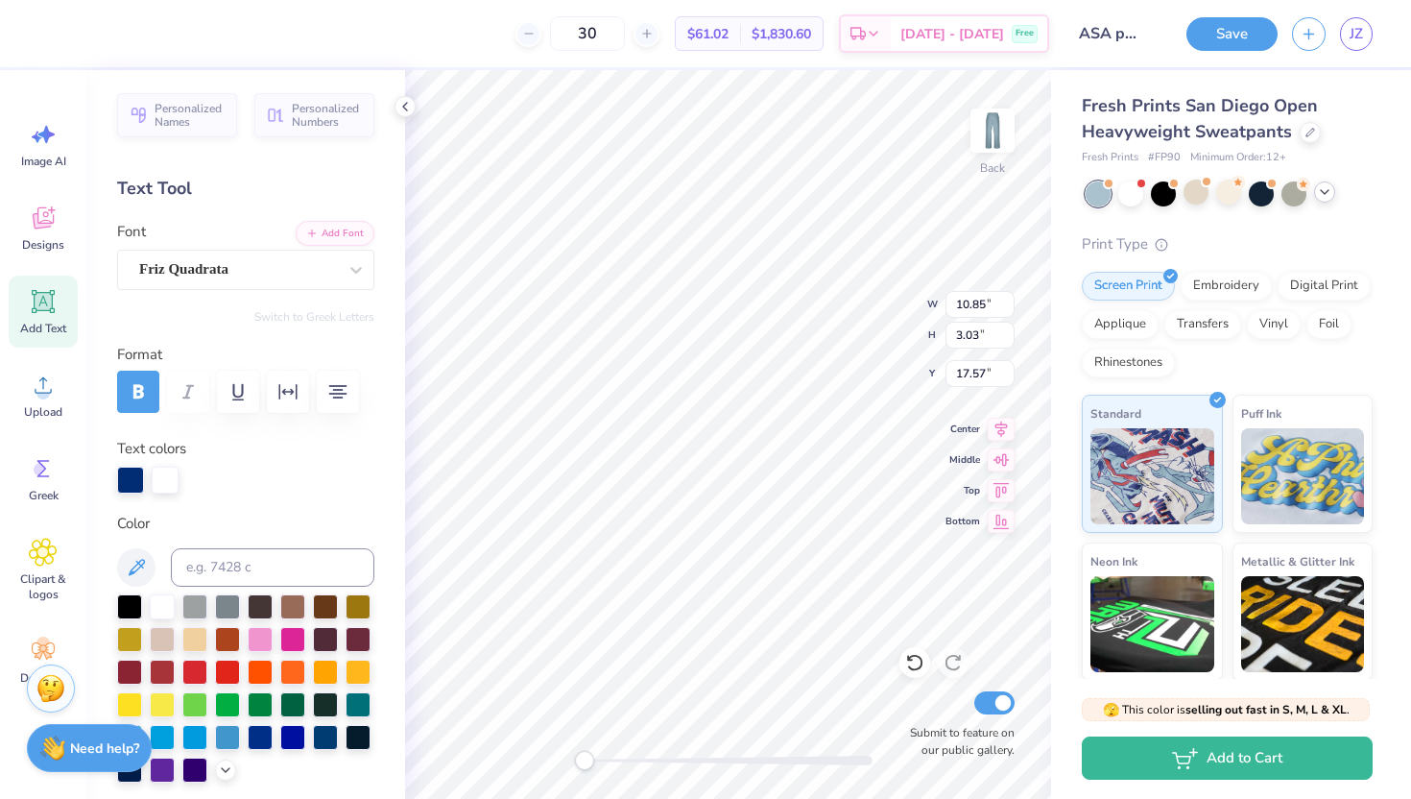
type input "17.59"
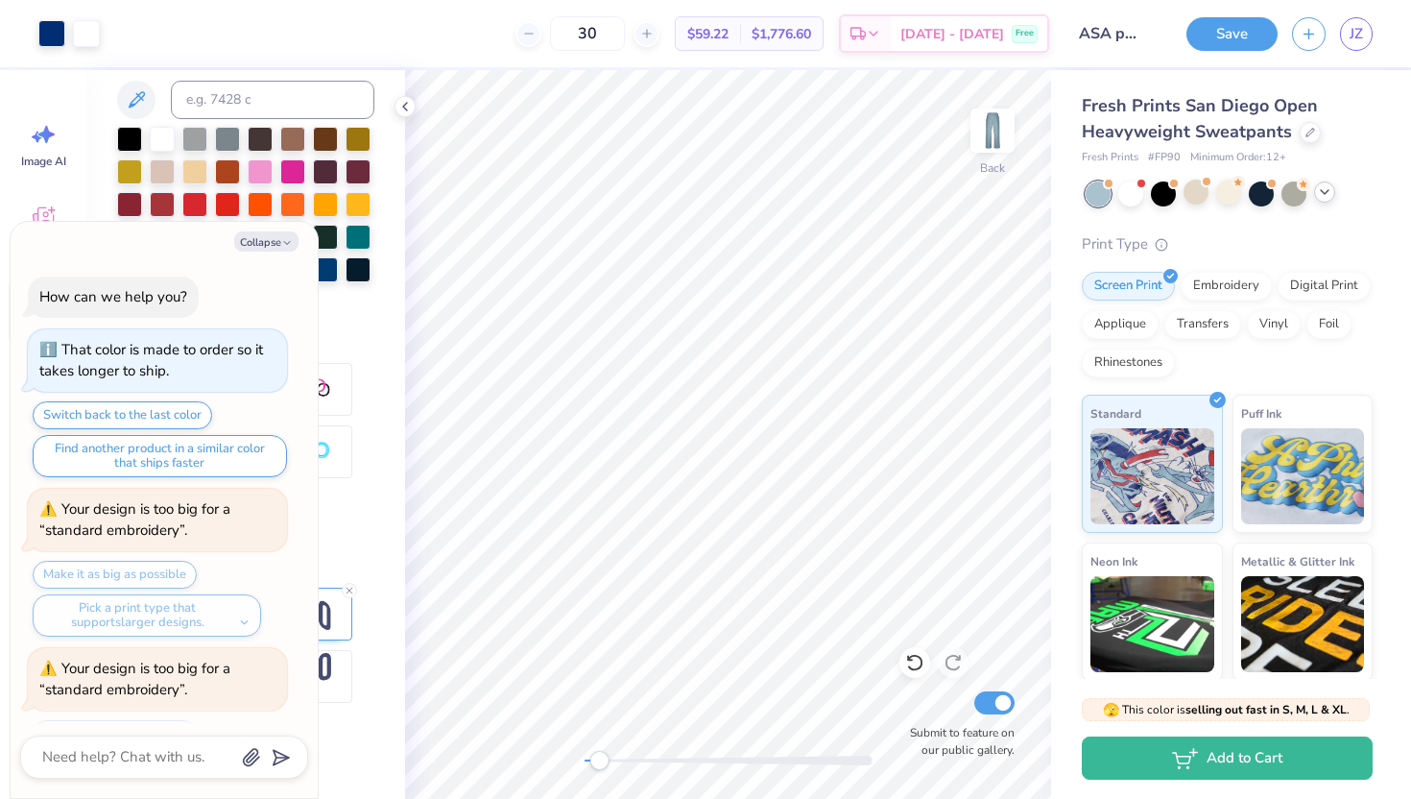
scroll to position [3498, 0]
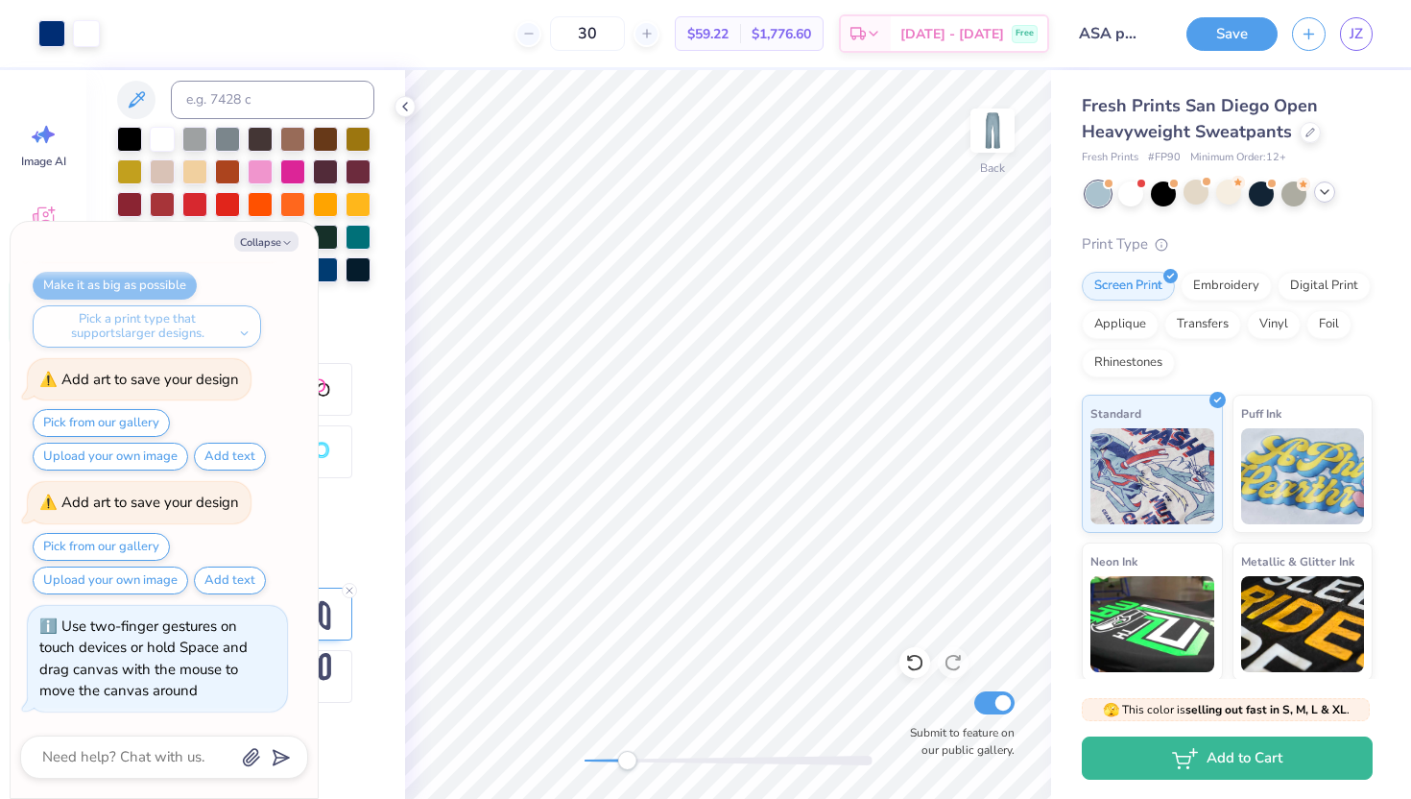
drag, startPoint x: 584, startPoint y: 761, endPoint x: 623, endPoint y: 762, distance: 39.4
click at [623, 680] on div "Accessibility label" at bounding box center [626, 760] width 19 height 19
drag, startPoint x: 623, startPoint y: 763, endPoint x: 692, endPoint y: 768, distance: 69.3
click at [694, 680] on div "Accessibility label" at bounding box center [694, 760] width 19 height 19
click at [269, 244] on button "Collapse" at bounding box center [266, 241] width 64 height 20
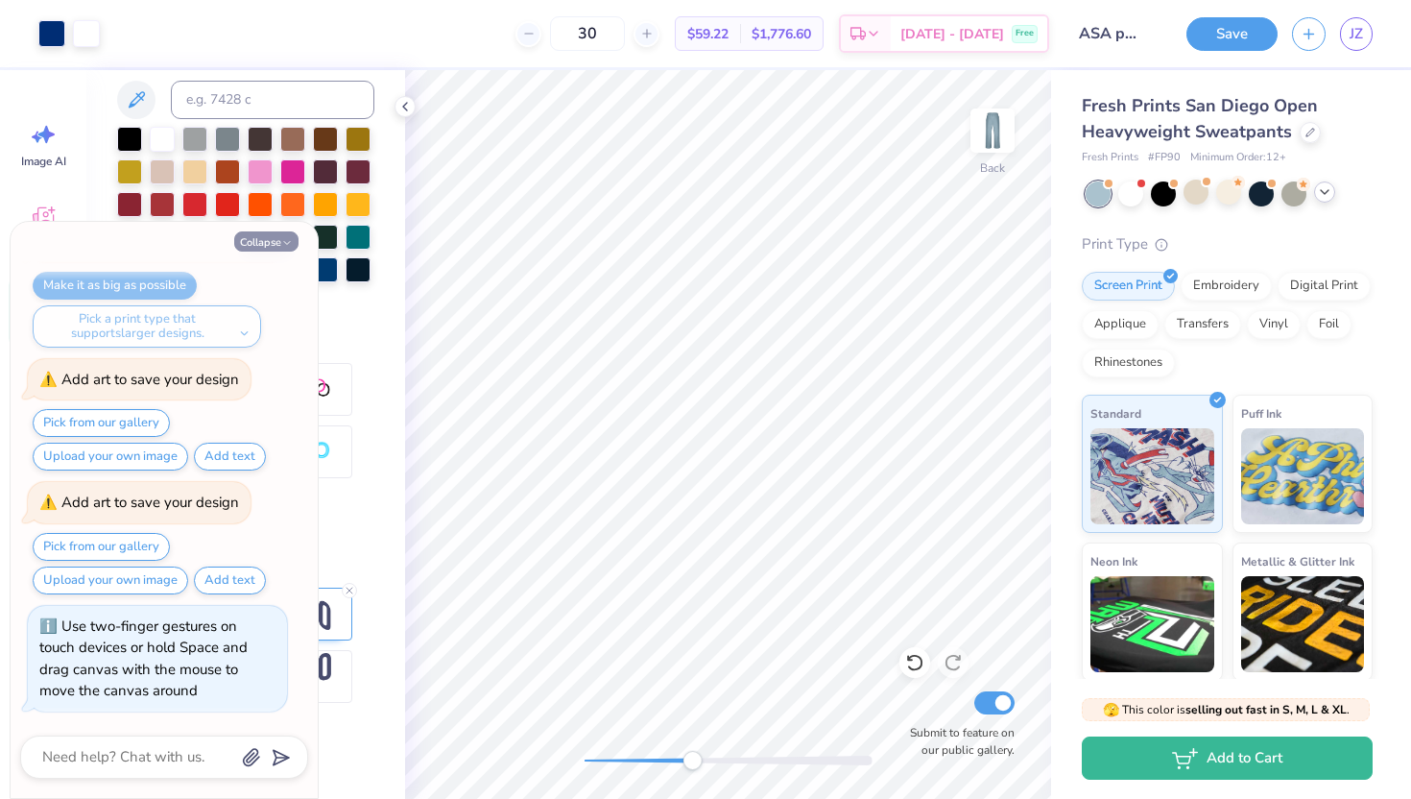
type textarea "x"
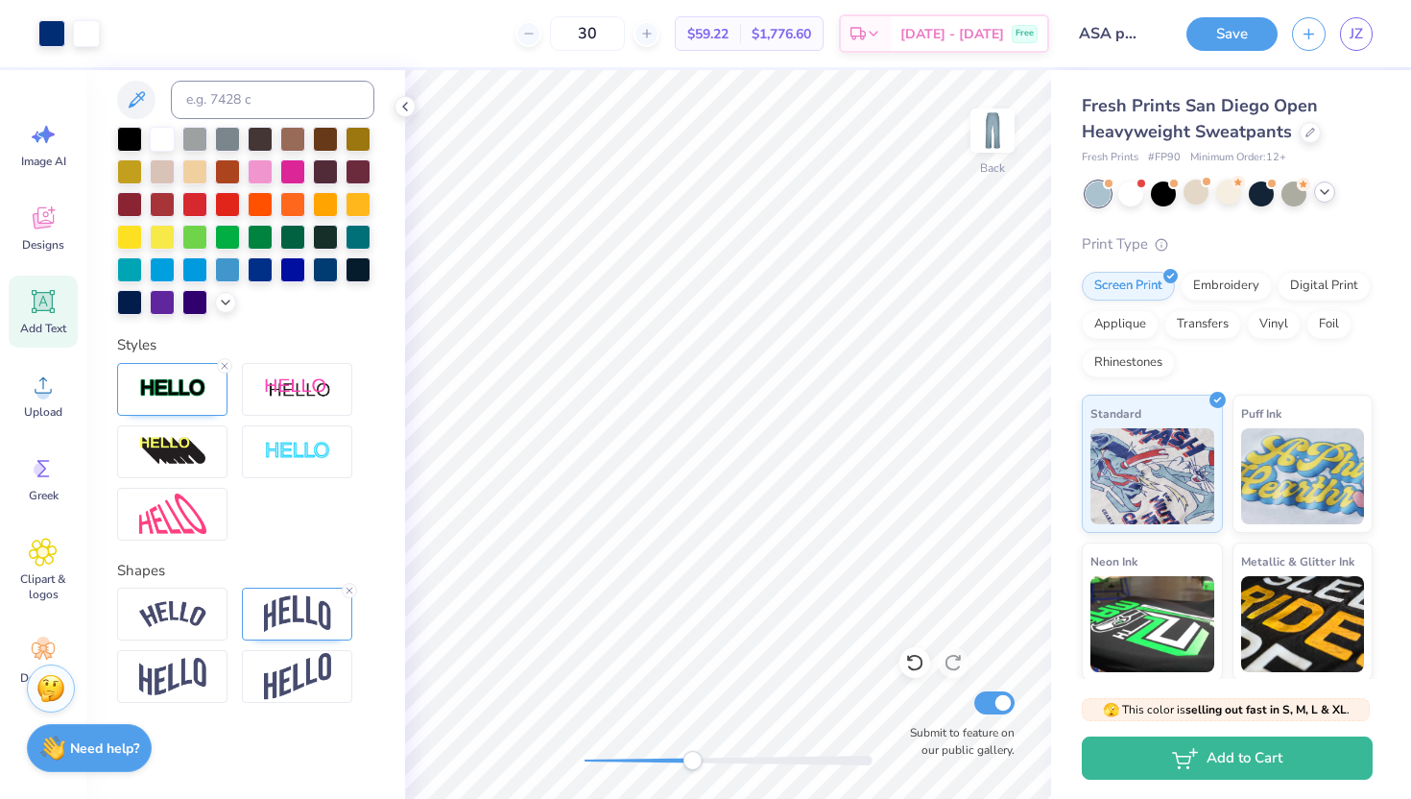
scroll to position [0, 0]
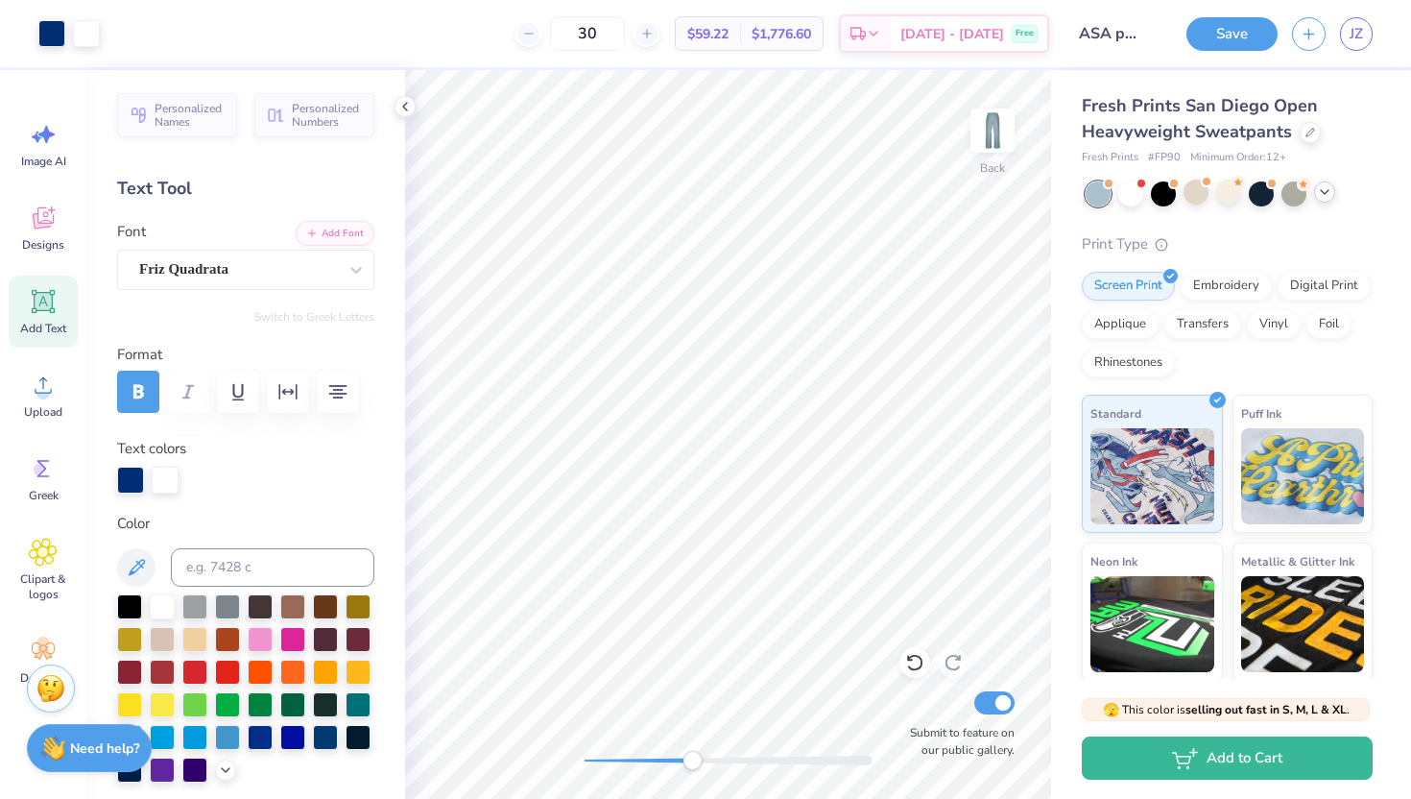
click at [33, 310] on icon at bounding box center [43, 301] width 29 height 29
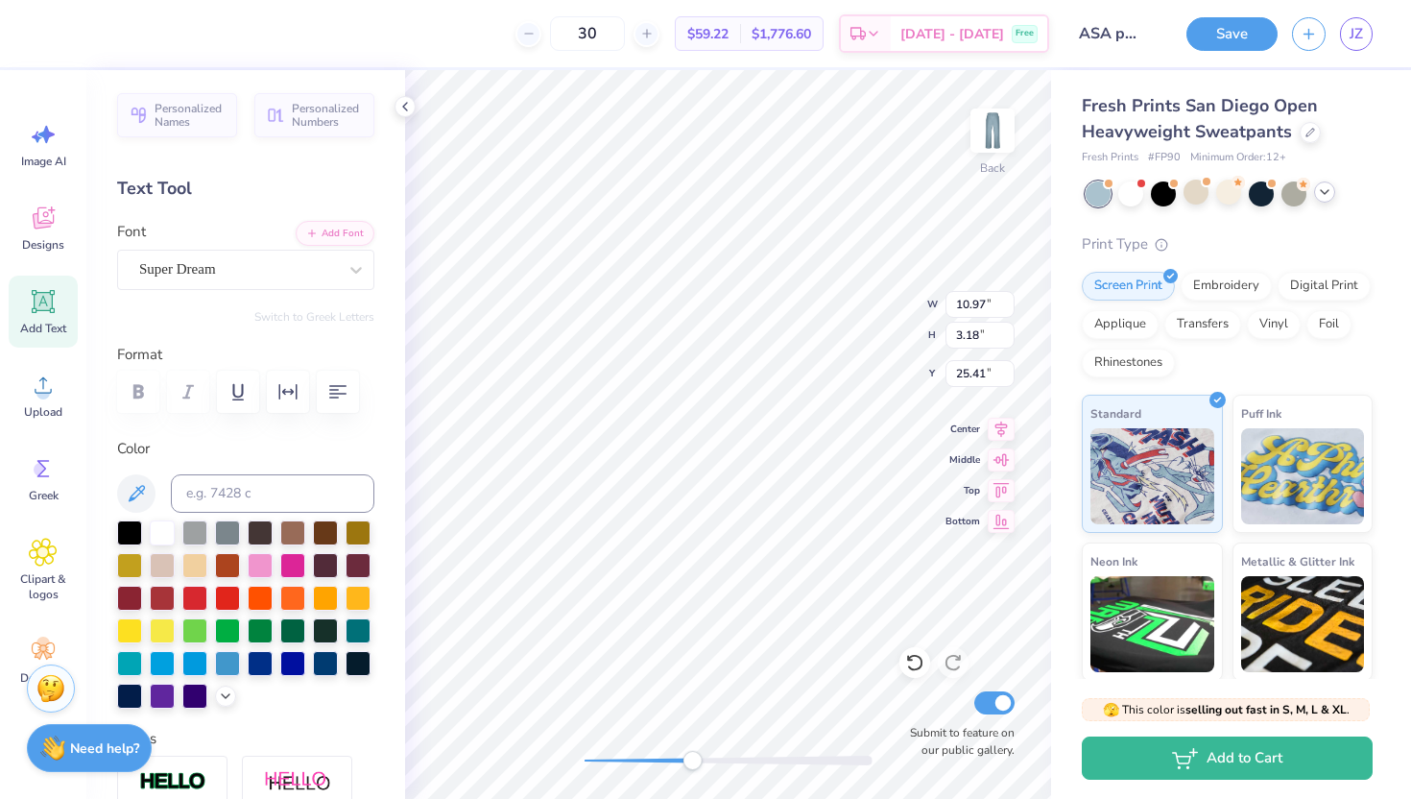
scroll to position [15, 6]
type textarea "Theta Gamma"
drag, startPoint x: 691, startPoint y: 762, endPoint x: 632, endPoint y: 763, distance: 58.6
click at [632, 680] on div "Accessibility label" at bounding box center [633, 760] width 19 height 19
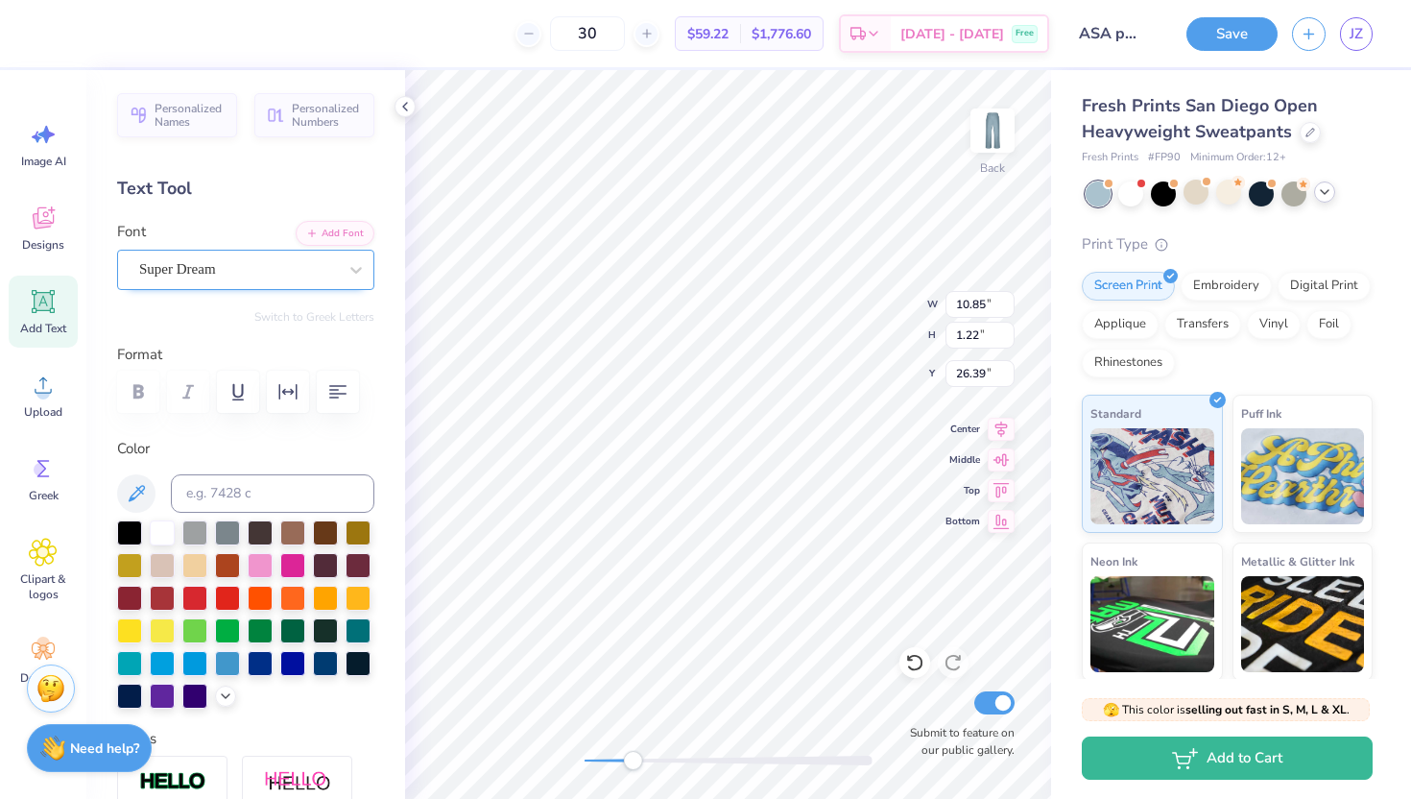
click at [263, 284] on div "Super Dream" at bounding box center [245, 270] width 257 height 40
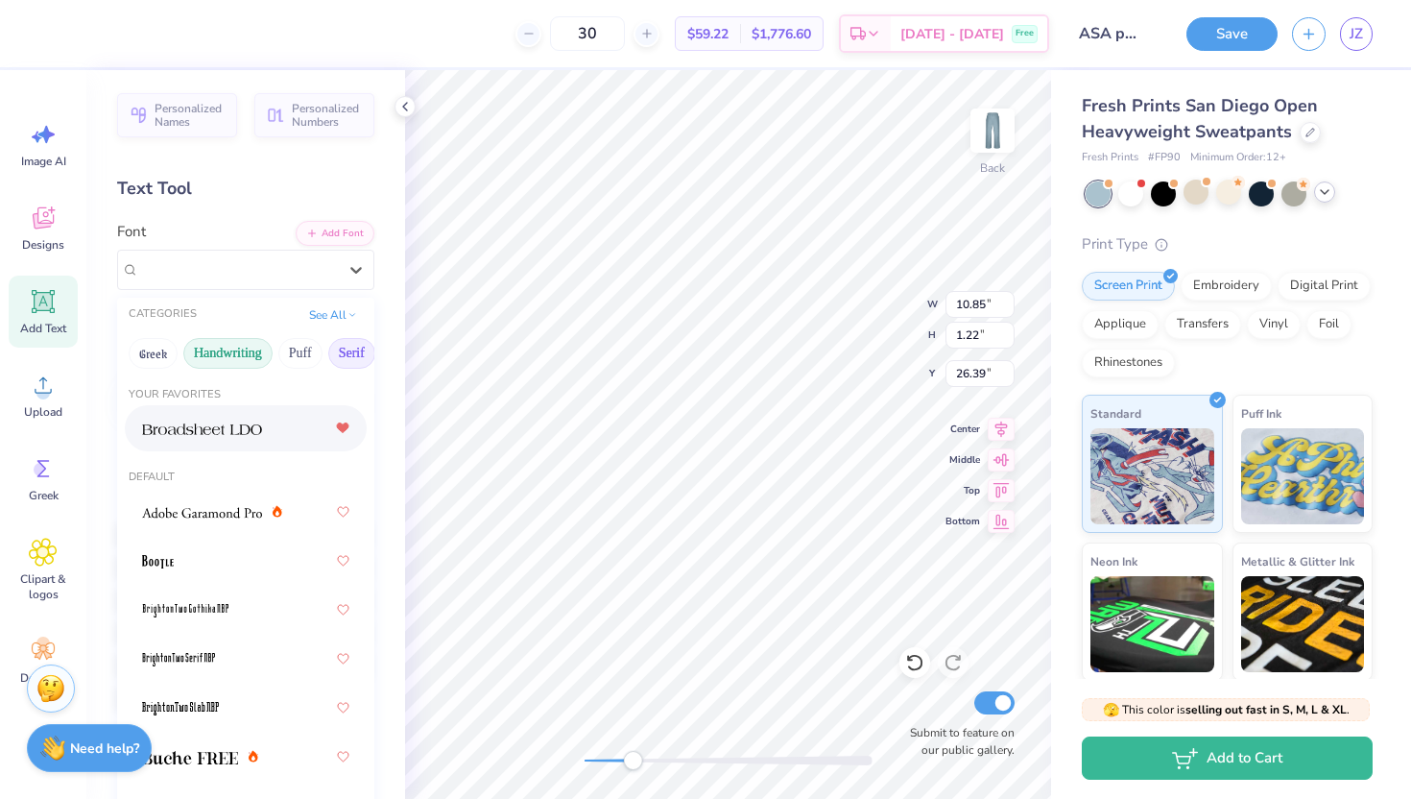
click at [237, 360] on button "Handwriting" at bounding box center [227, 353] width 89 height 31
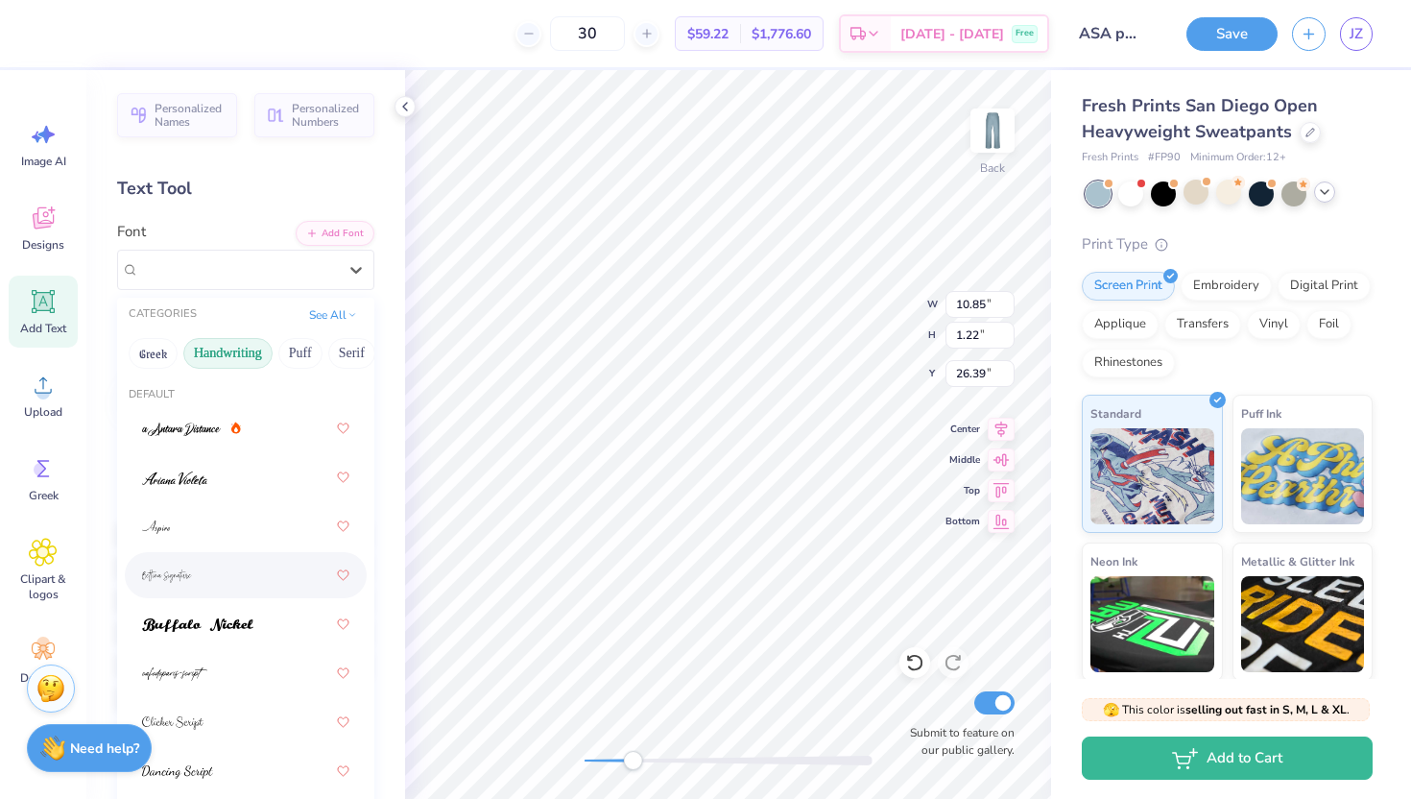
click at [194, 575] on div at bounding box center [245, 575] width 207 height 35
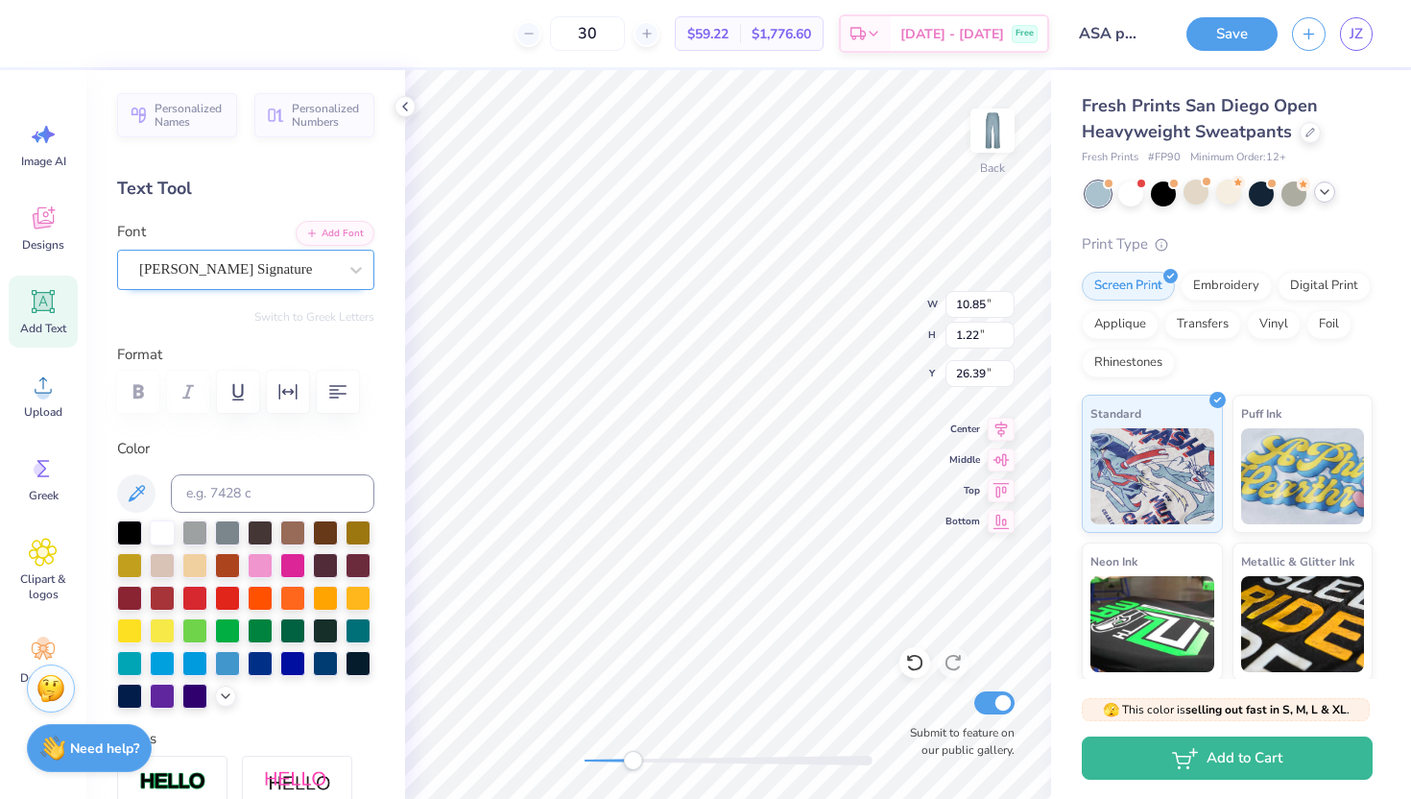
click at [224, 275] on div "[PERSON_NAME] Signature" at bounding box center [238, 269] width 202 height 30
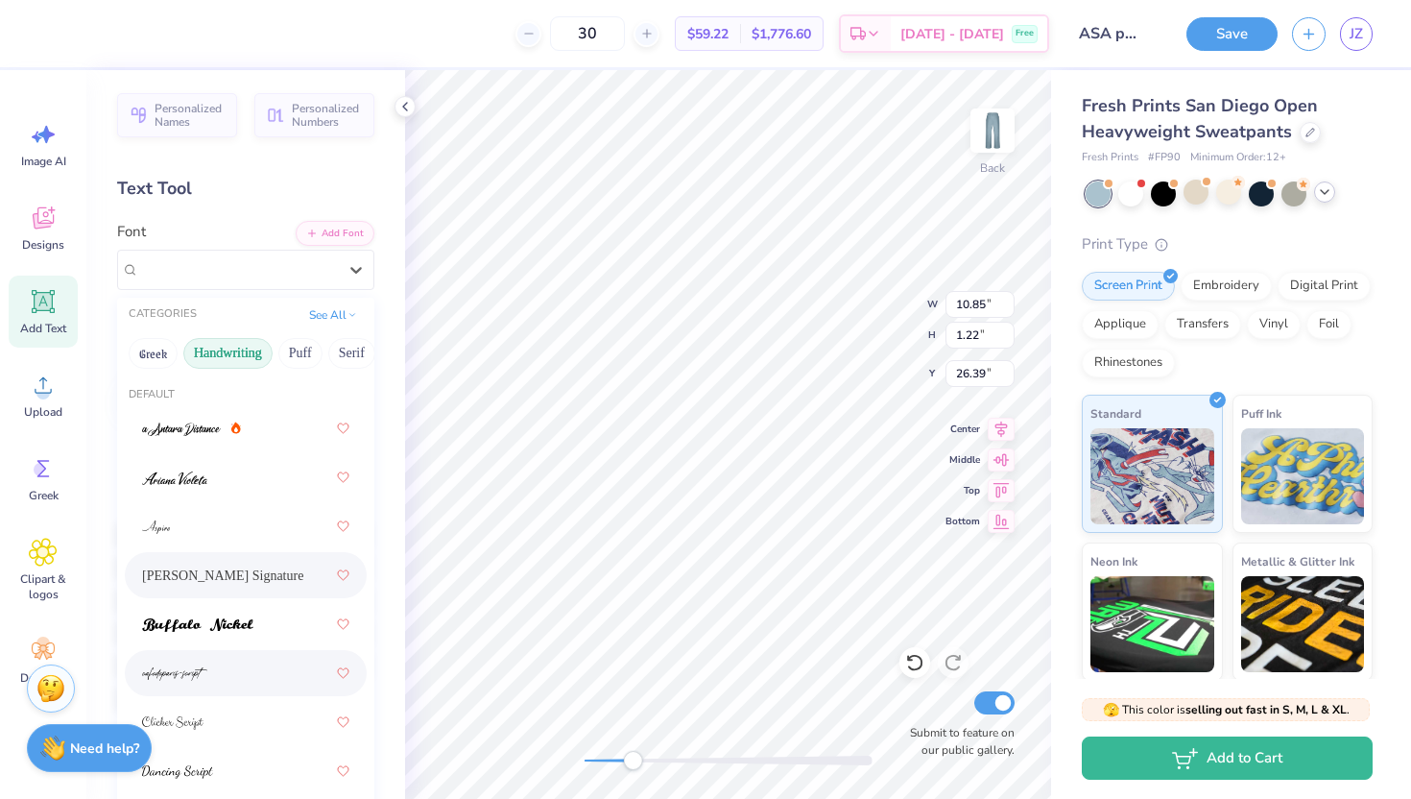
click at [227, 676] on div at bounding box center [245, 673] width 207 height 35
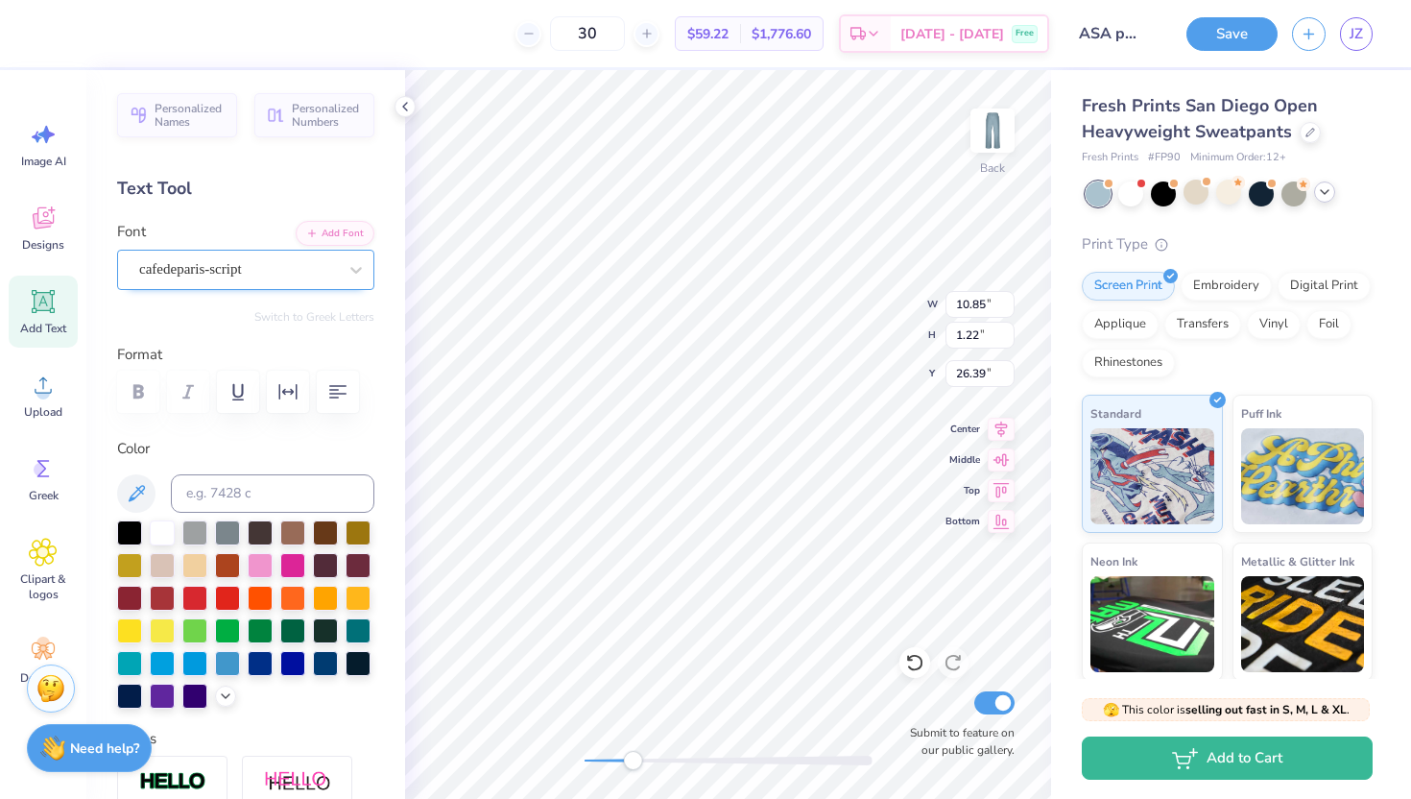
click at [265, 267] on div "cafedeparis-script" at bounding box center [238, 269] width 202 height 30
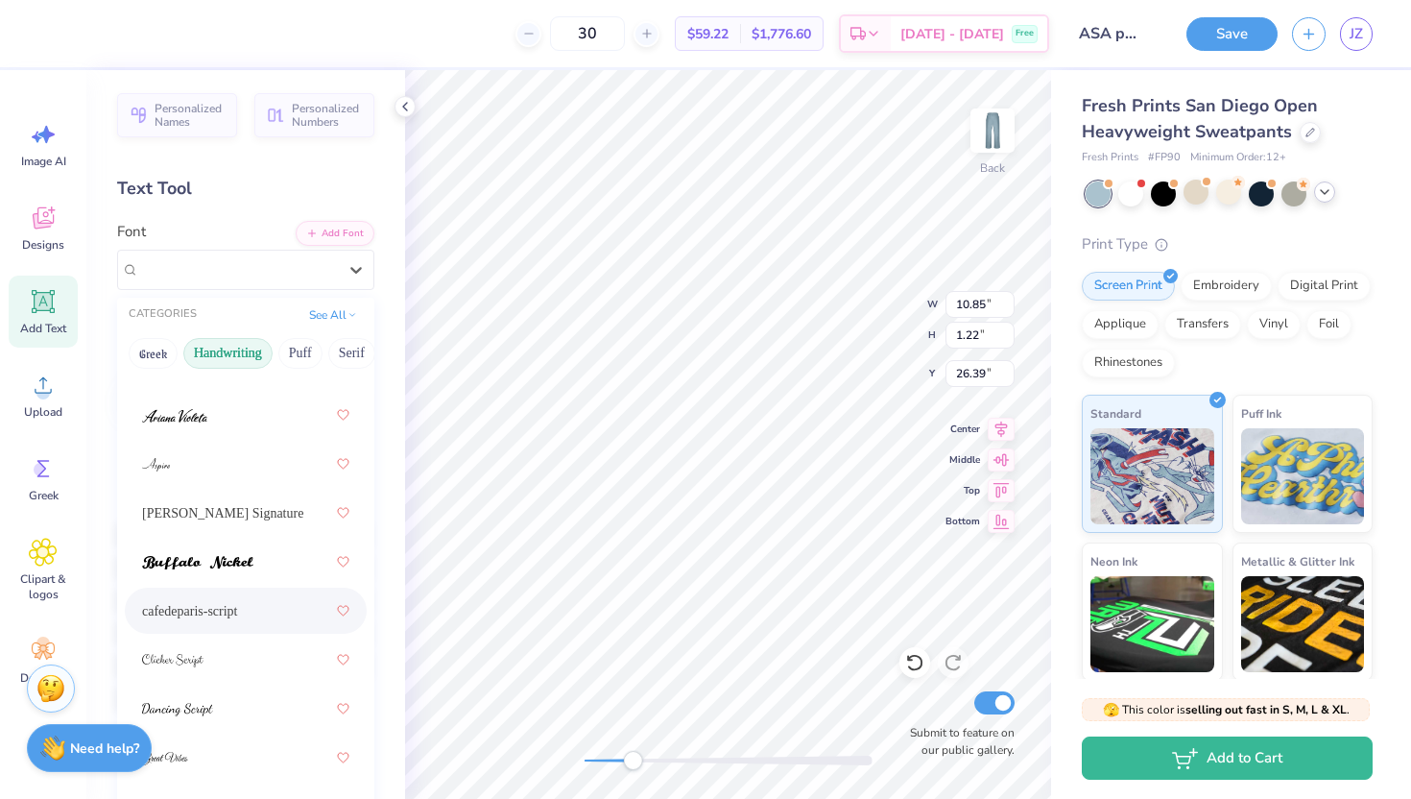
scroll to position [78, 0]
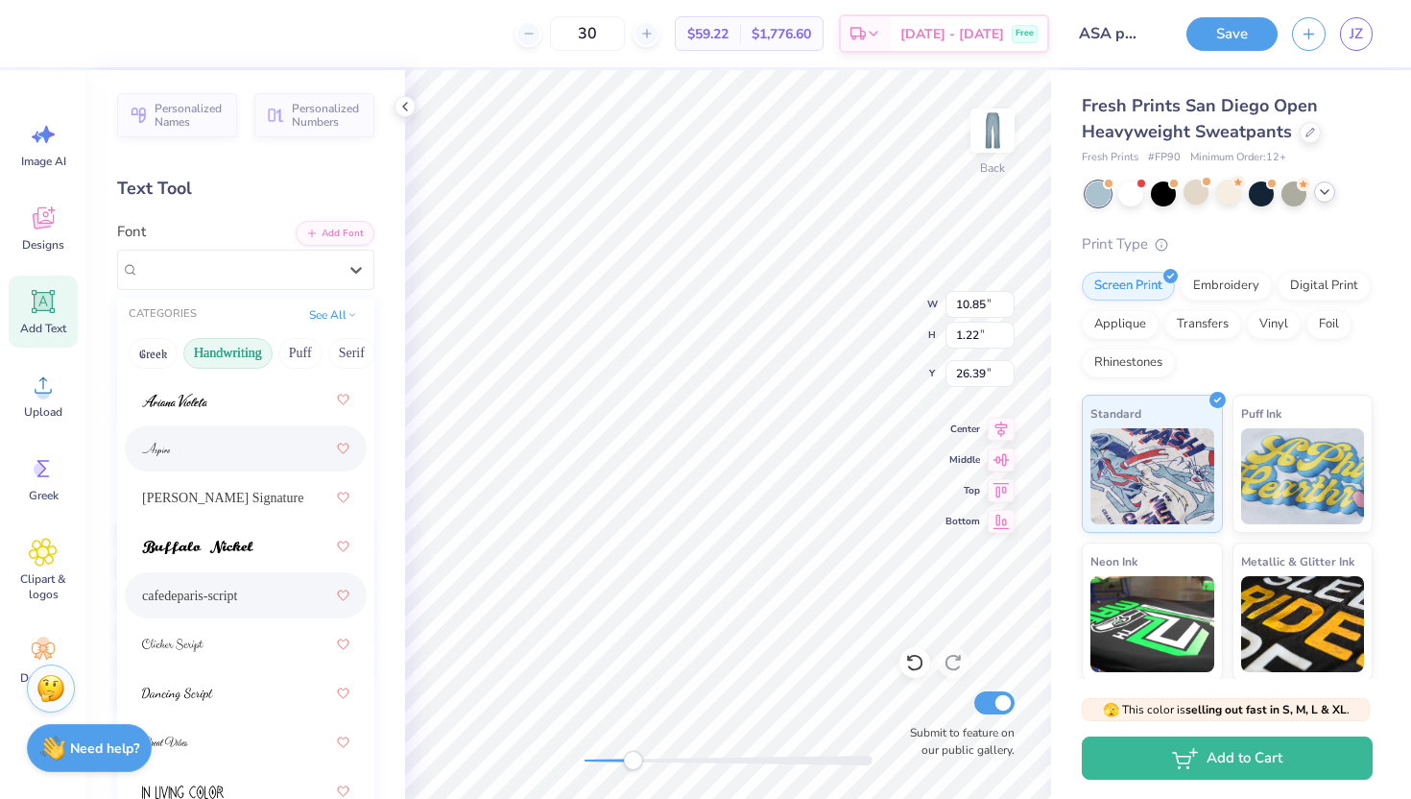
click at [204, 438] on div at bounding box center [245, 448] width 207 height 35
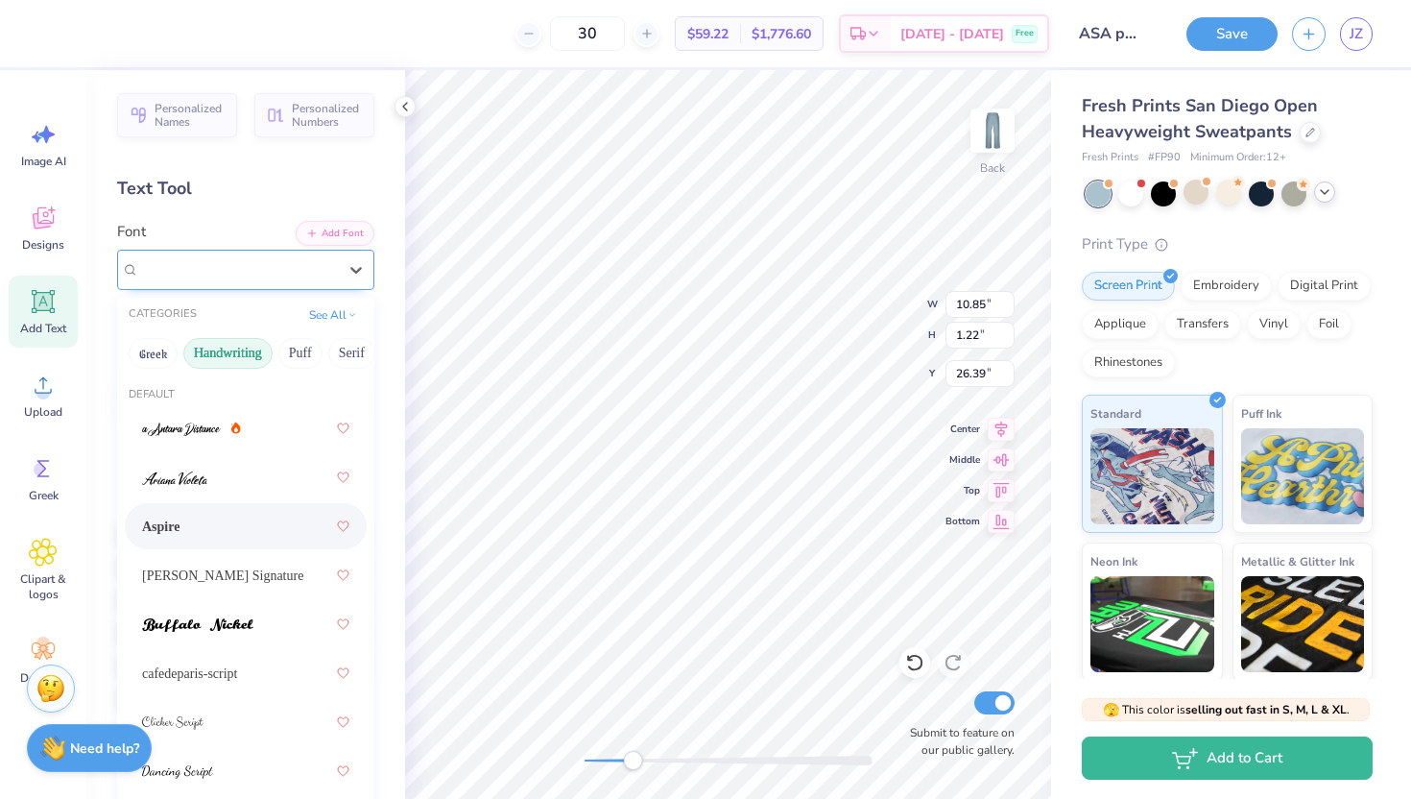
click at [244, 275] on div "Aspire" at bounding box center [238, 269] width 202 height 30
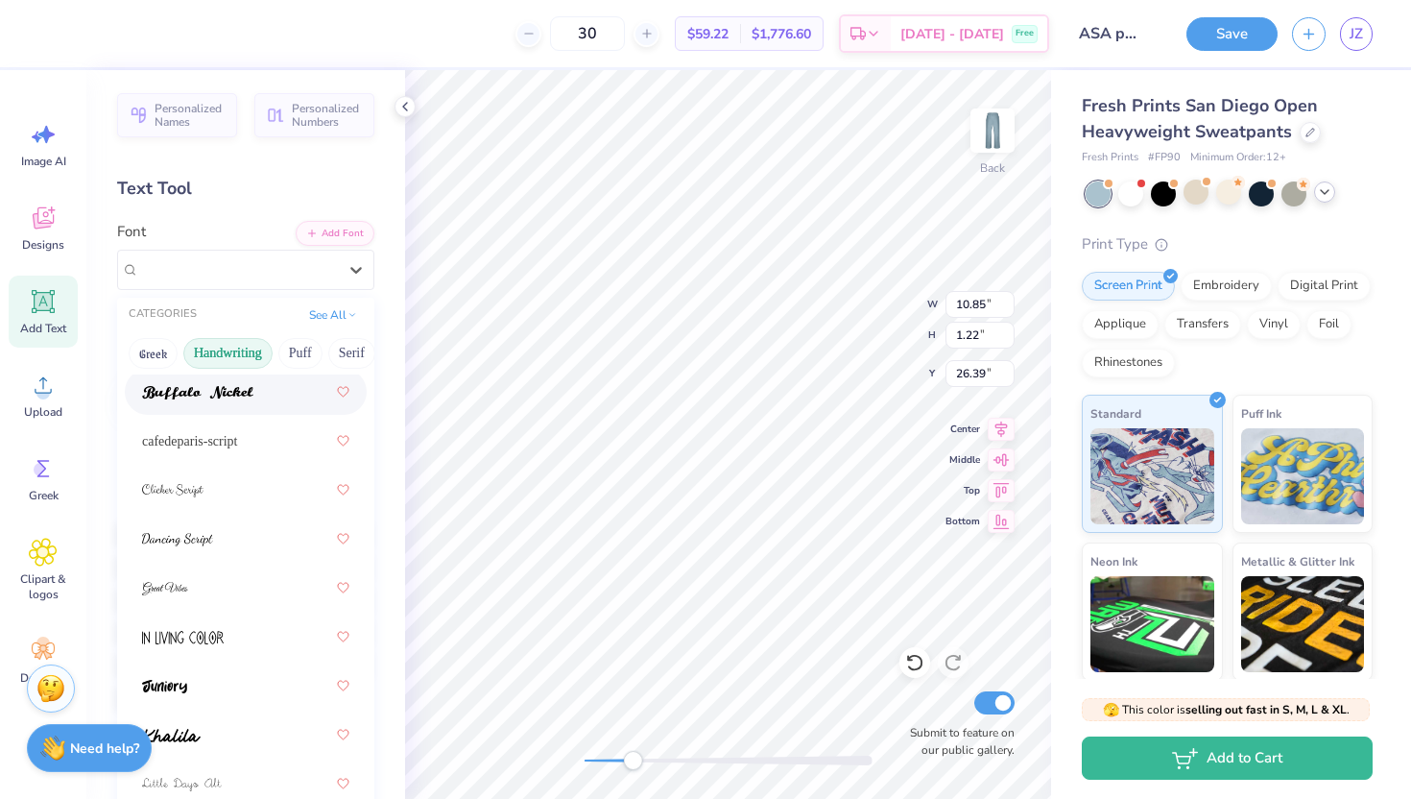
scroll to position [261, 0]
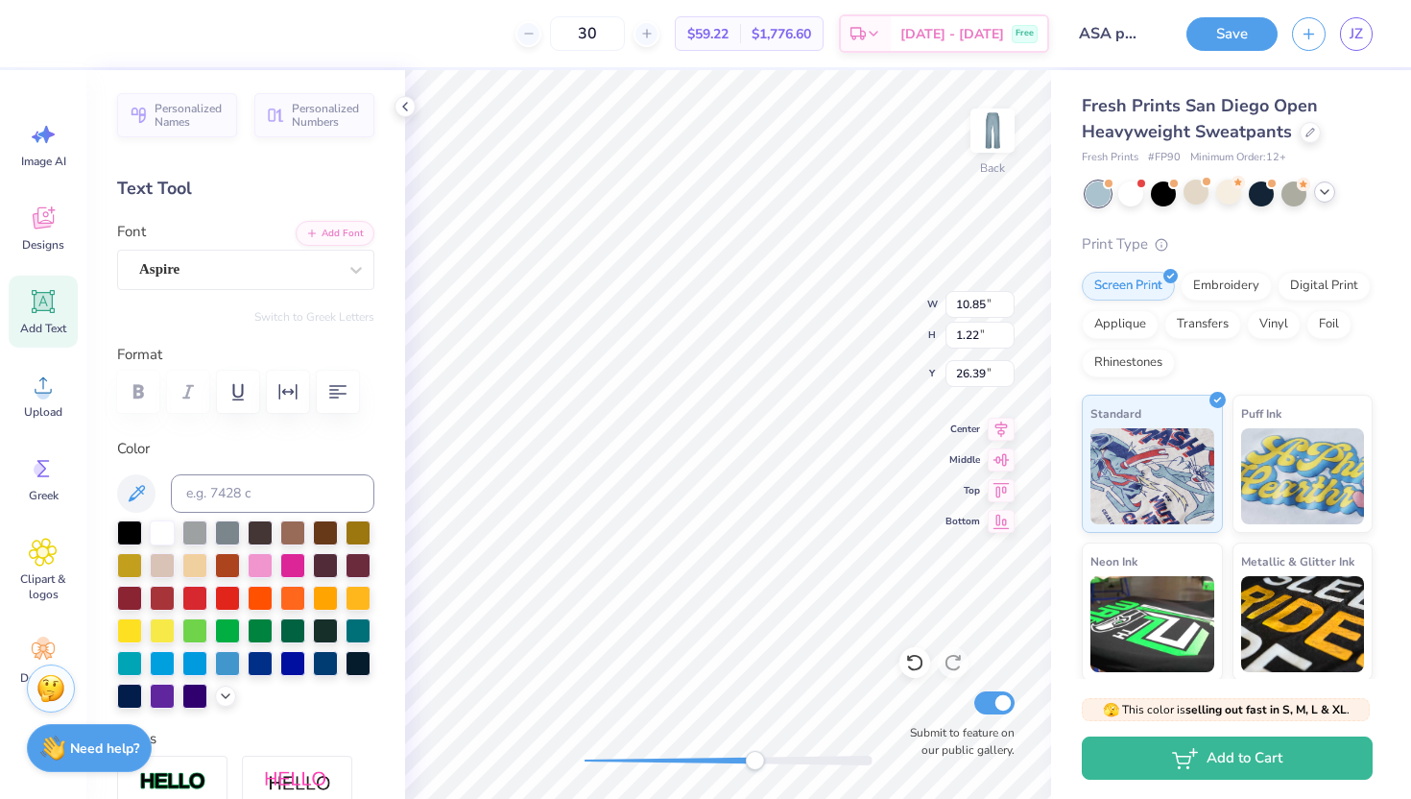
click at [756, 680] on div "Back W 10.85 10.85 " H 1.22 1.22 " Y 26.39 26.39 " Center Middle Top Bottom Sub…" at bounding box center [728, 434] width 646 height 728
click at [818, 680] on div "Back Submit to feature on our public gallery." at bounding box center [728, 434] width 646 height 728
click at [218, 276] on div "Aspire" at bounding box center [238, 269] width 202 height 30
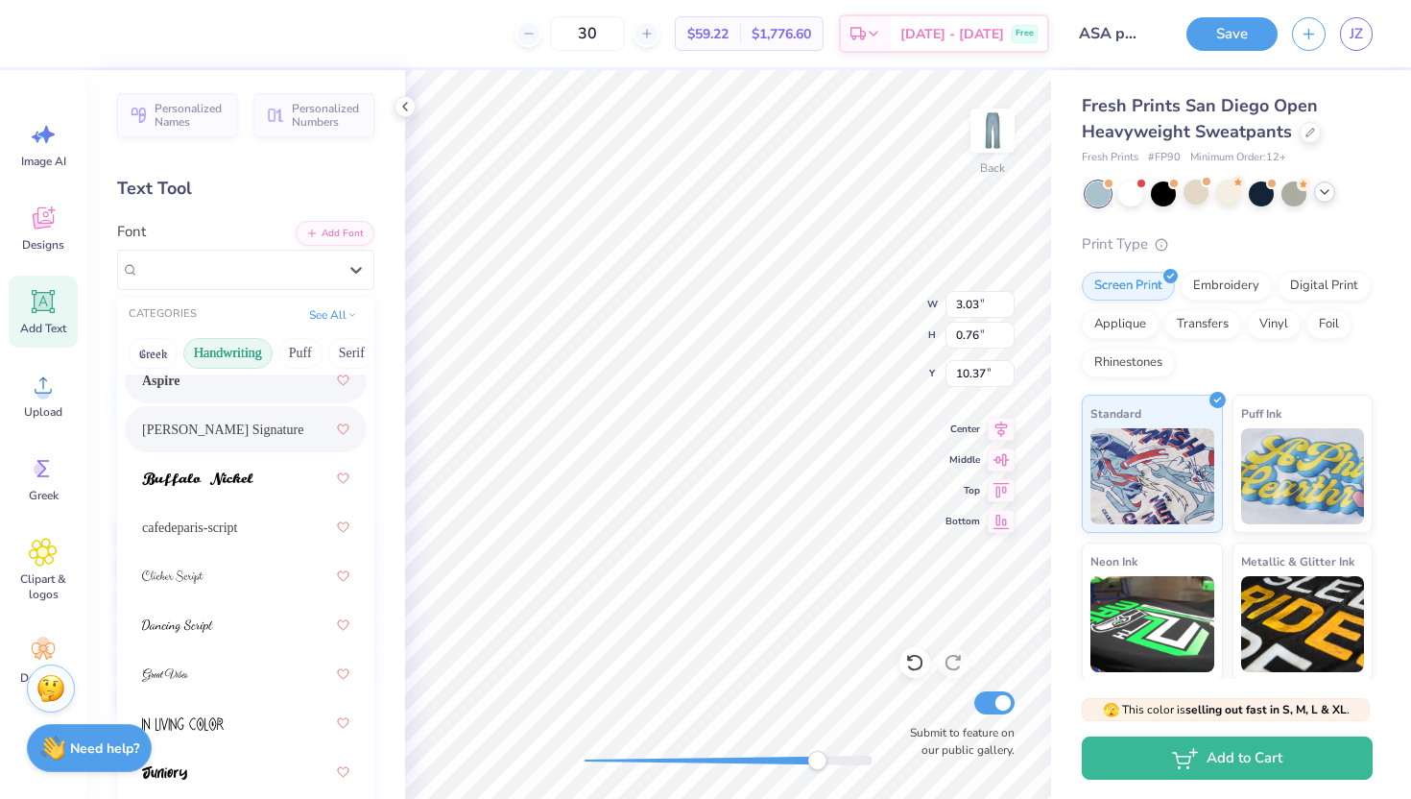
scroll to position [147, 0]
click at [203, 573] on img at bounding box center [172, 575] width 61 height 13
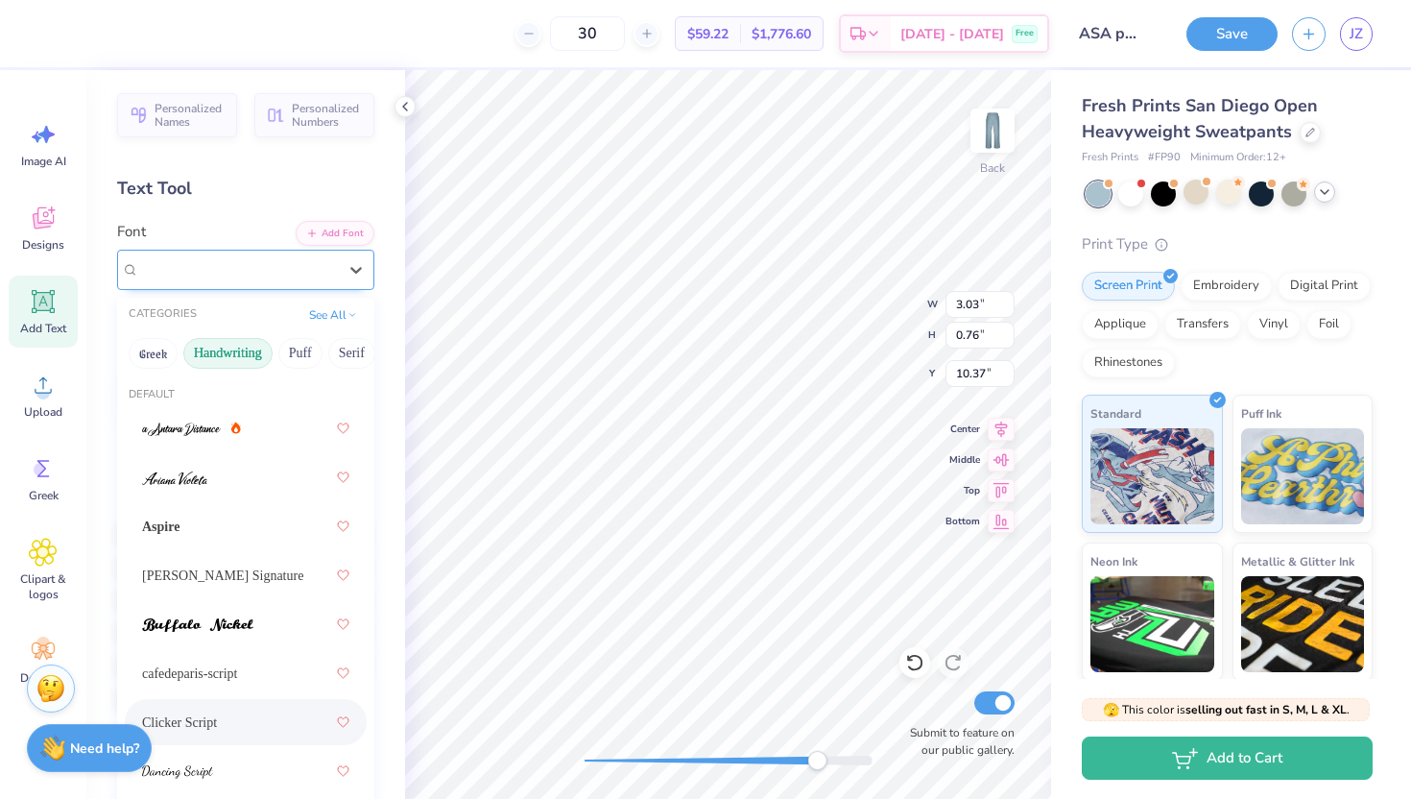
click at [234, 264] on div "Clicker Script" at bounding box center [238, 269] width 202 height 30
click at [213, 538] on div "Aspire" at bounding box center [245, 526] width 207 height 35
click at [219, 254] on div "Aspire" at bounding box center [245, 270] width 257 height 40
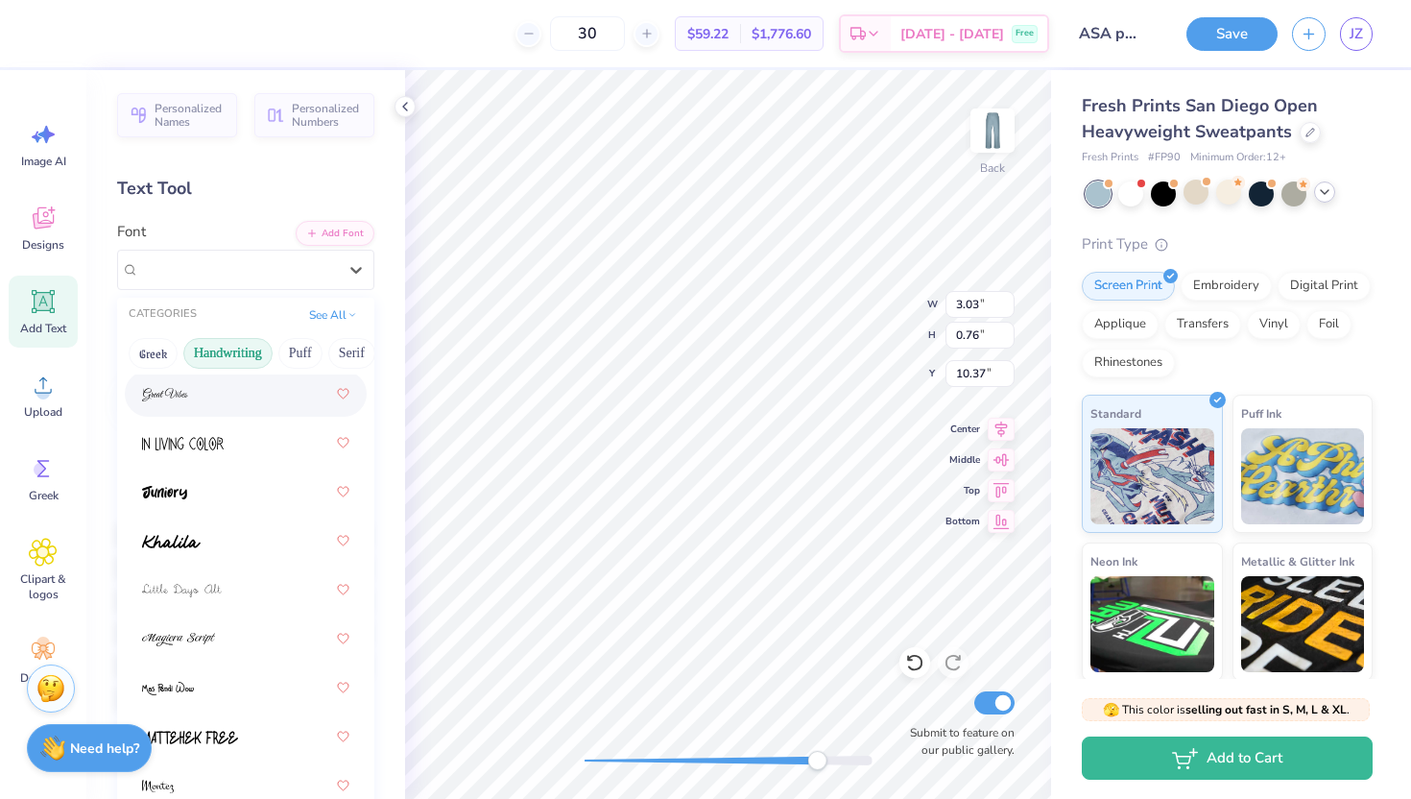
scroll to position [430, 0]
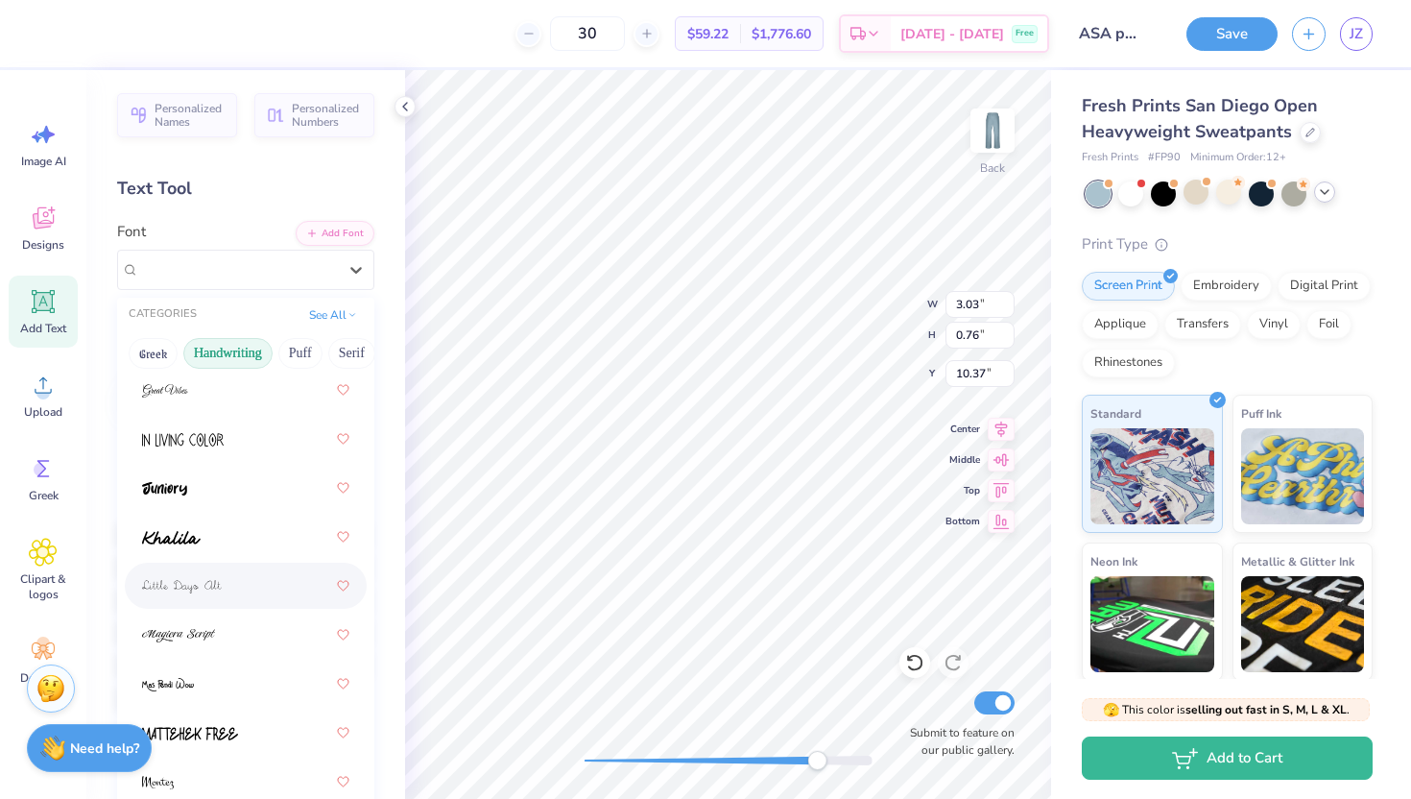
click at [232, 579] on div at bounding box center [245, 585] width 207 height 35
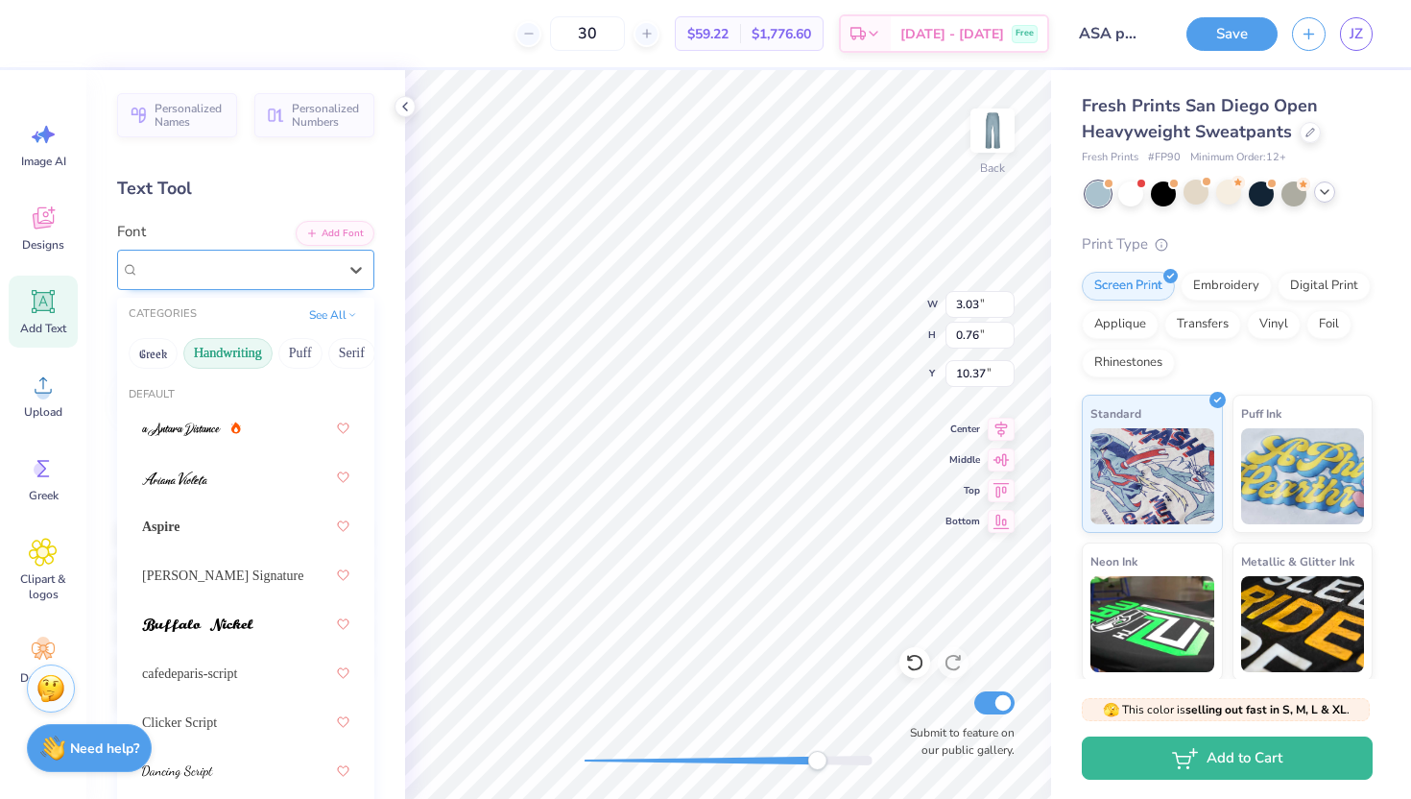
click at [233, 274] on div "Little Days Alt" at bounding box center [238, 269] width 202 height 30
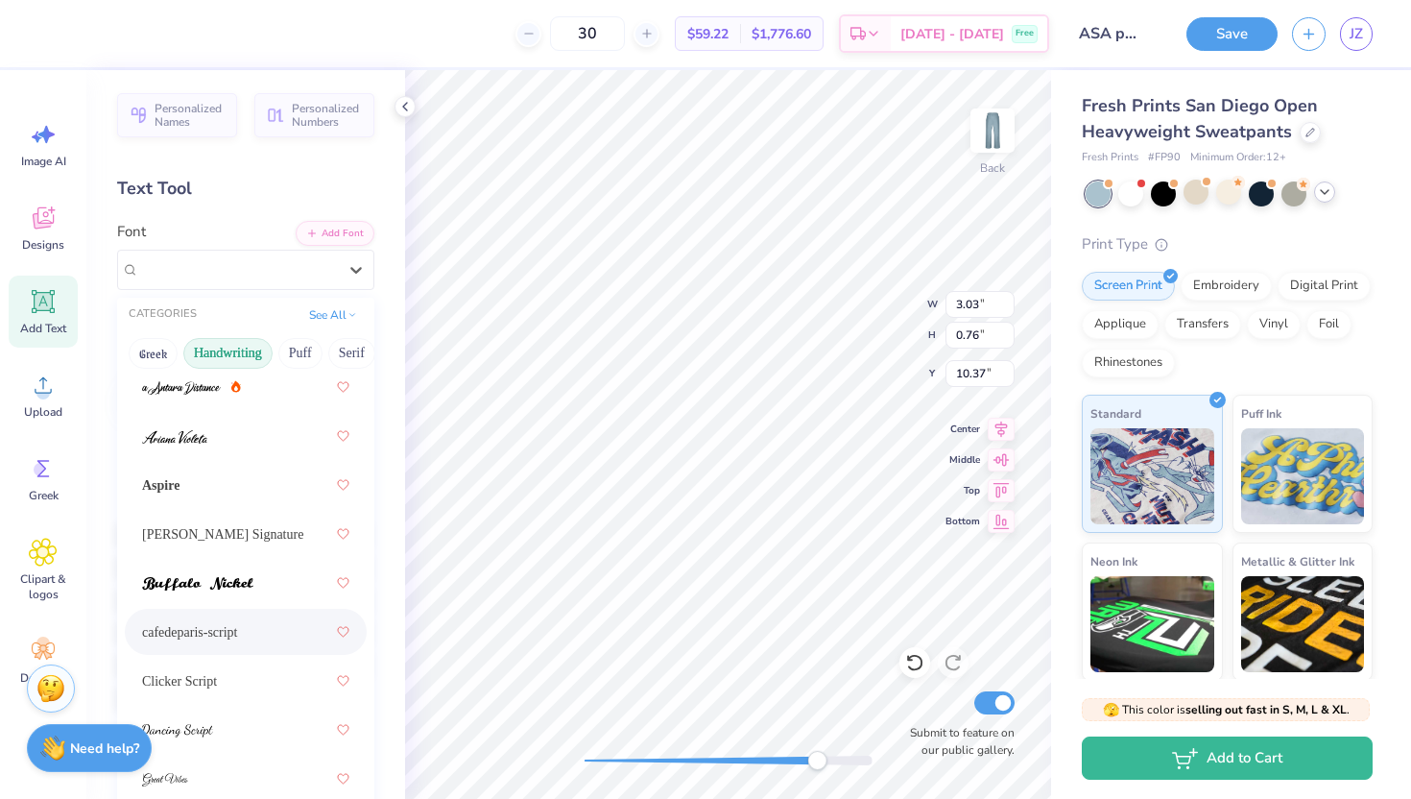
click at [218, 625] on div "cafedeparis-script" at bounding box center [245, 631] width 207 height 35
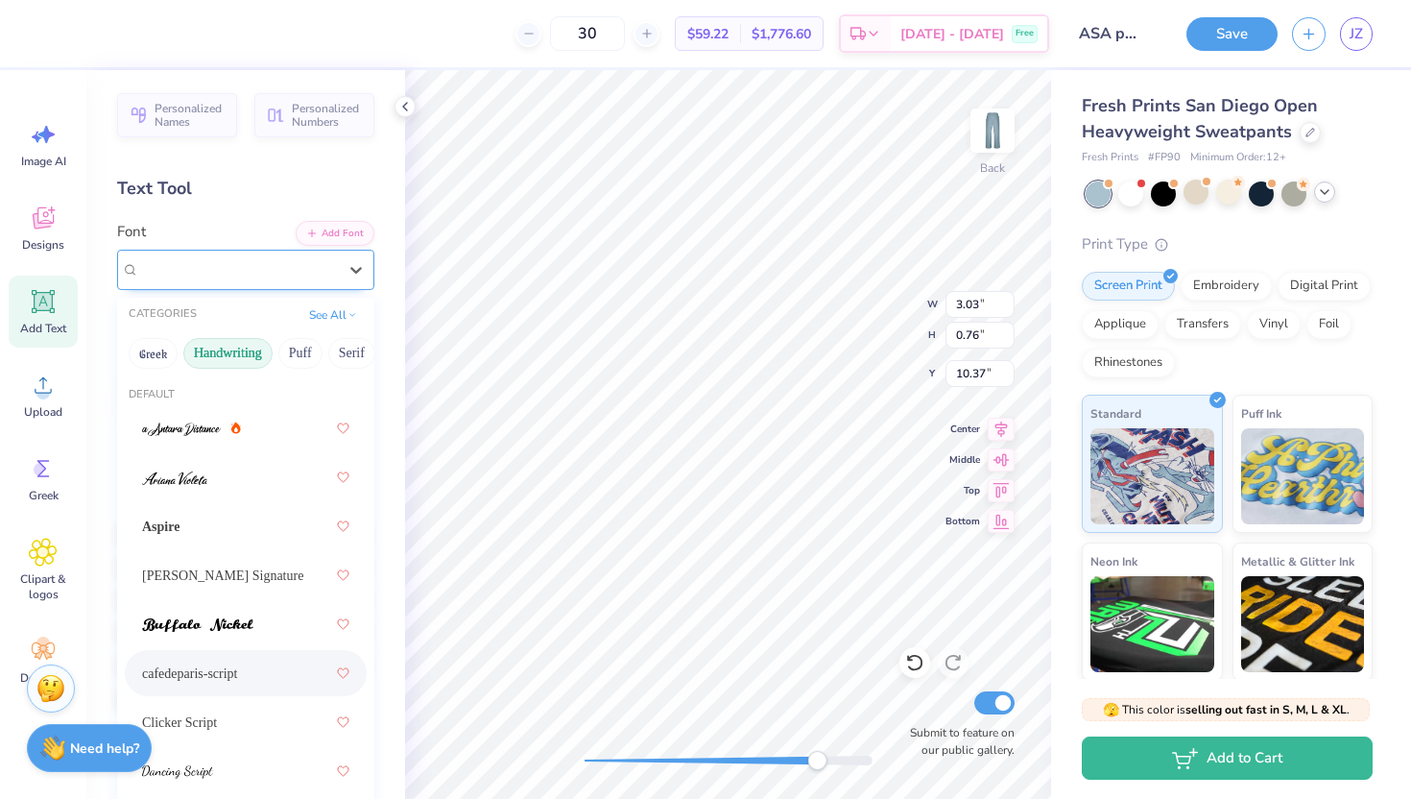
click at [228, 282] on div "cafedeparis-script" at bounding box center [238, 269] width 202 height 30
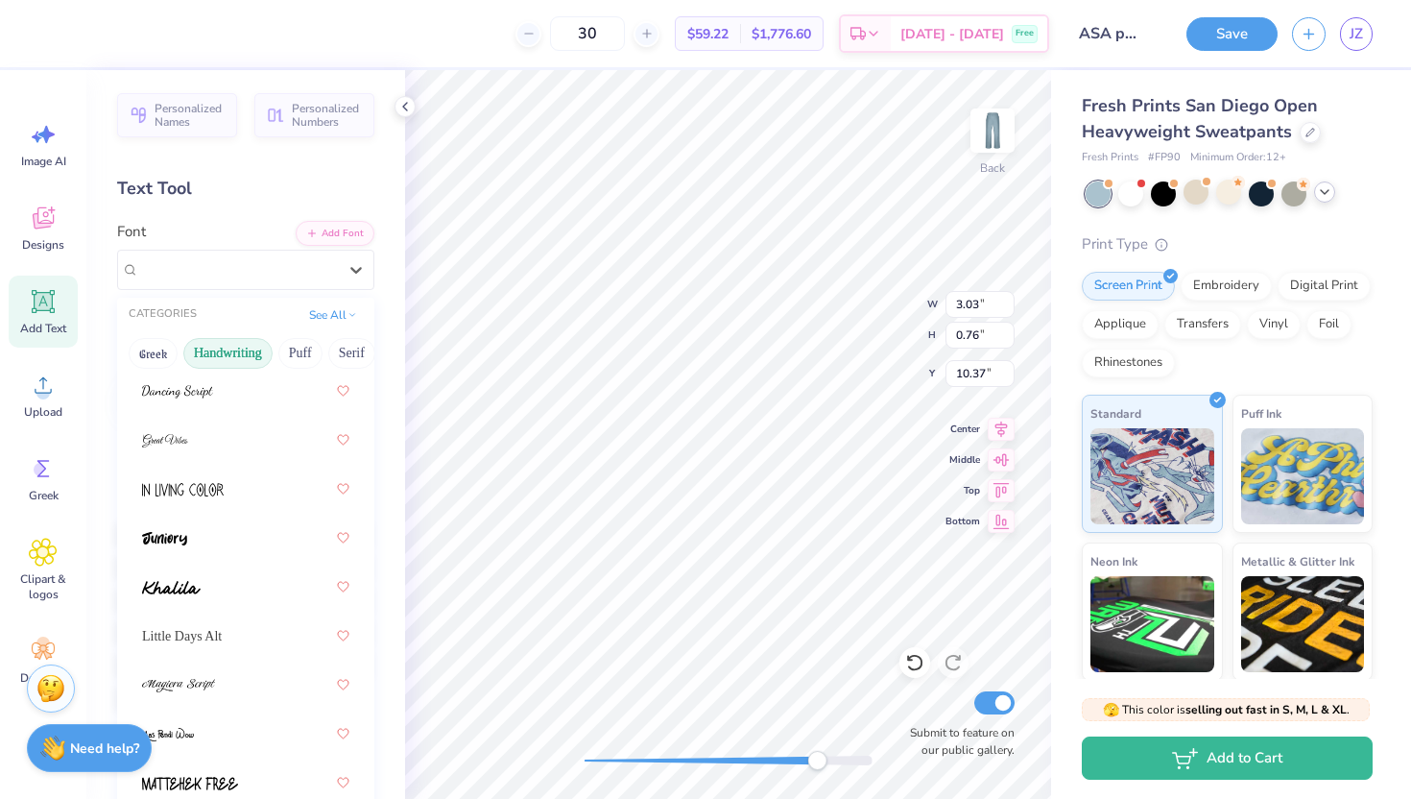
scroll to position [384, 0]
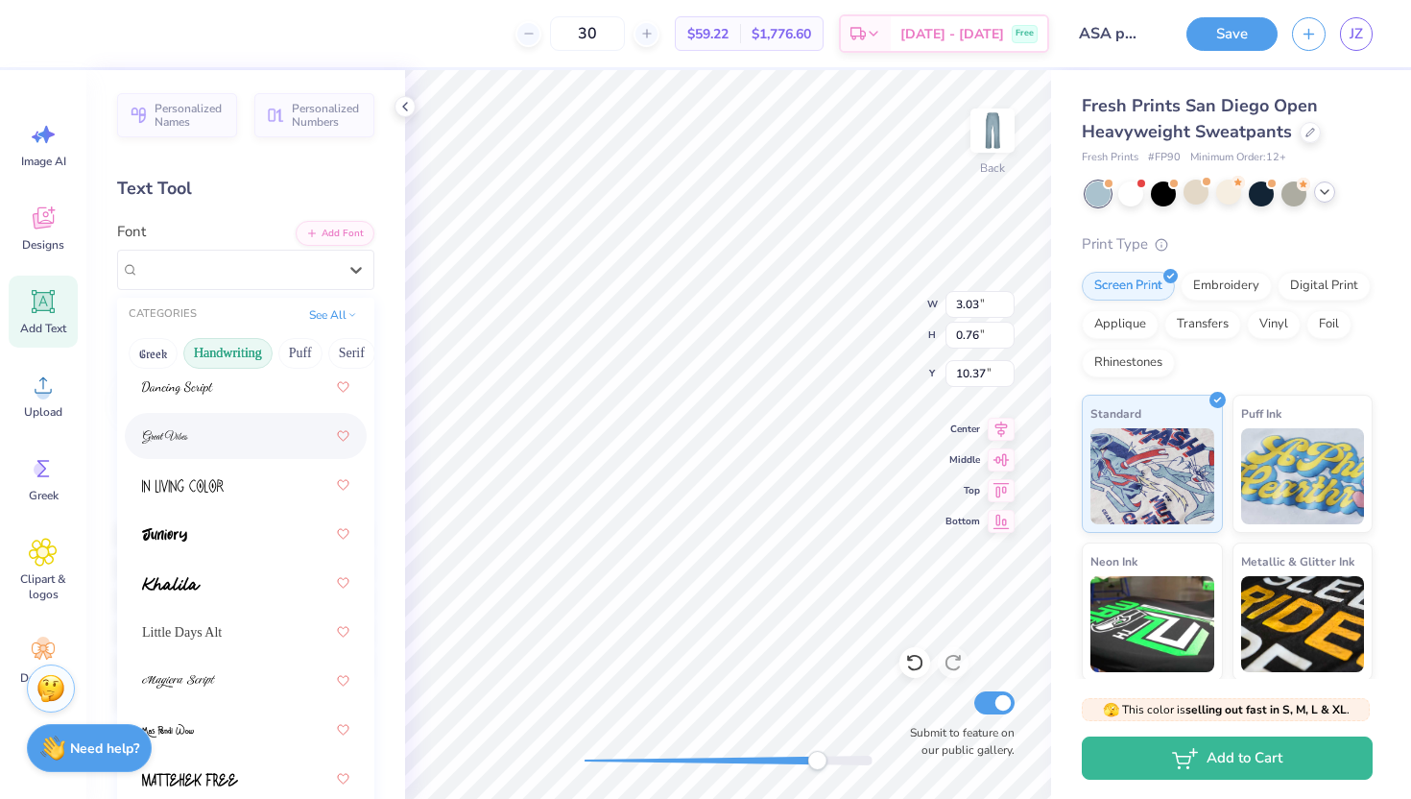
click at [221, 431] on div at bounding box center [245, 435] width 207 height 35
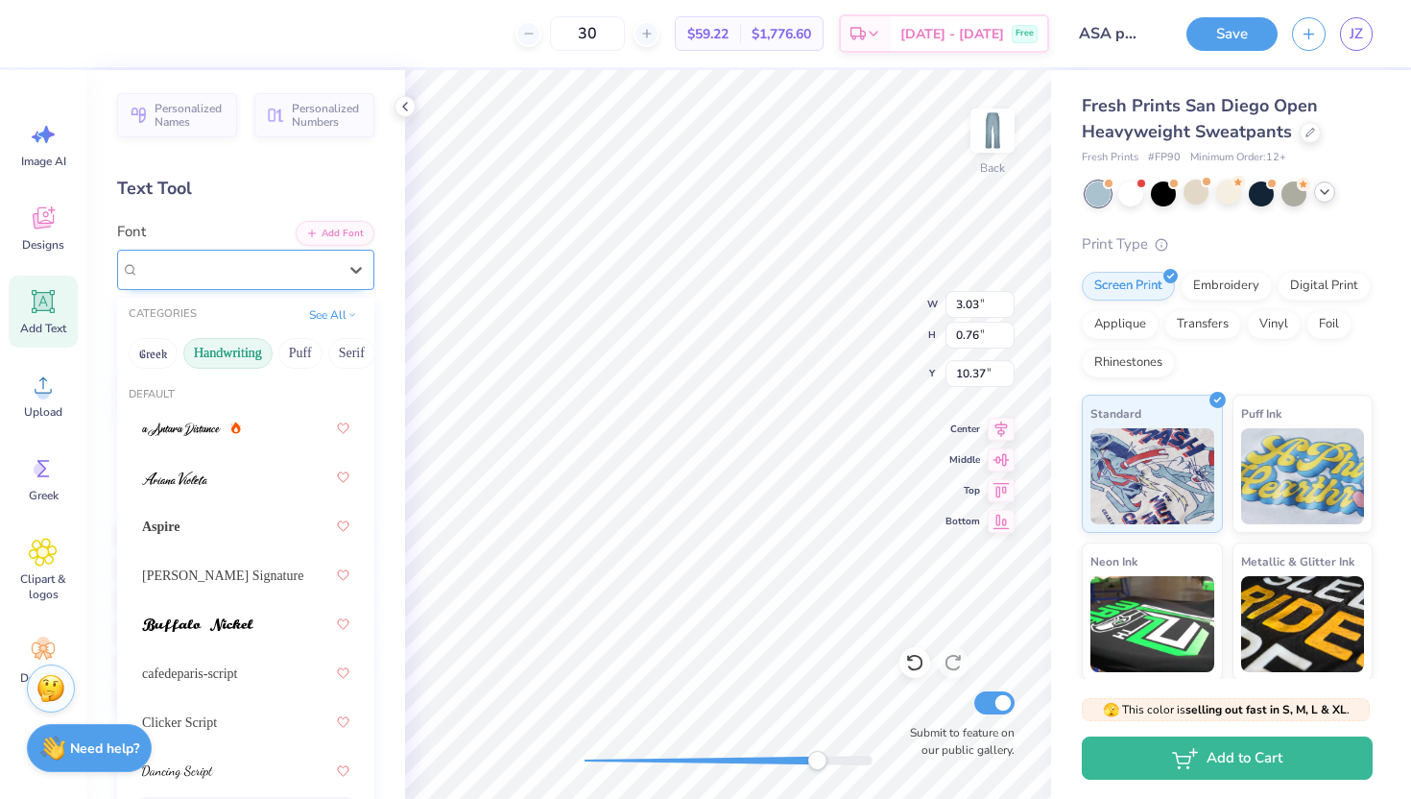
click at [225, 266] on div "Great Vibes" at bounding box center [238, 269] width 202 height 30
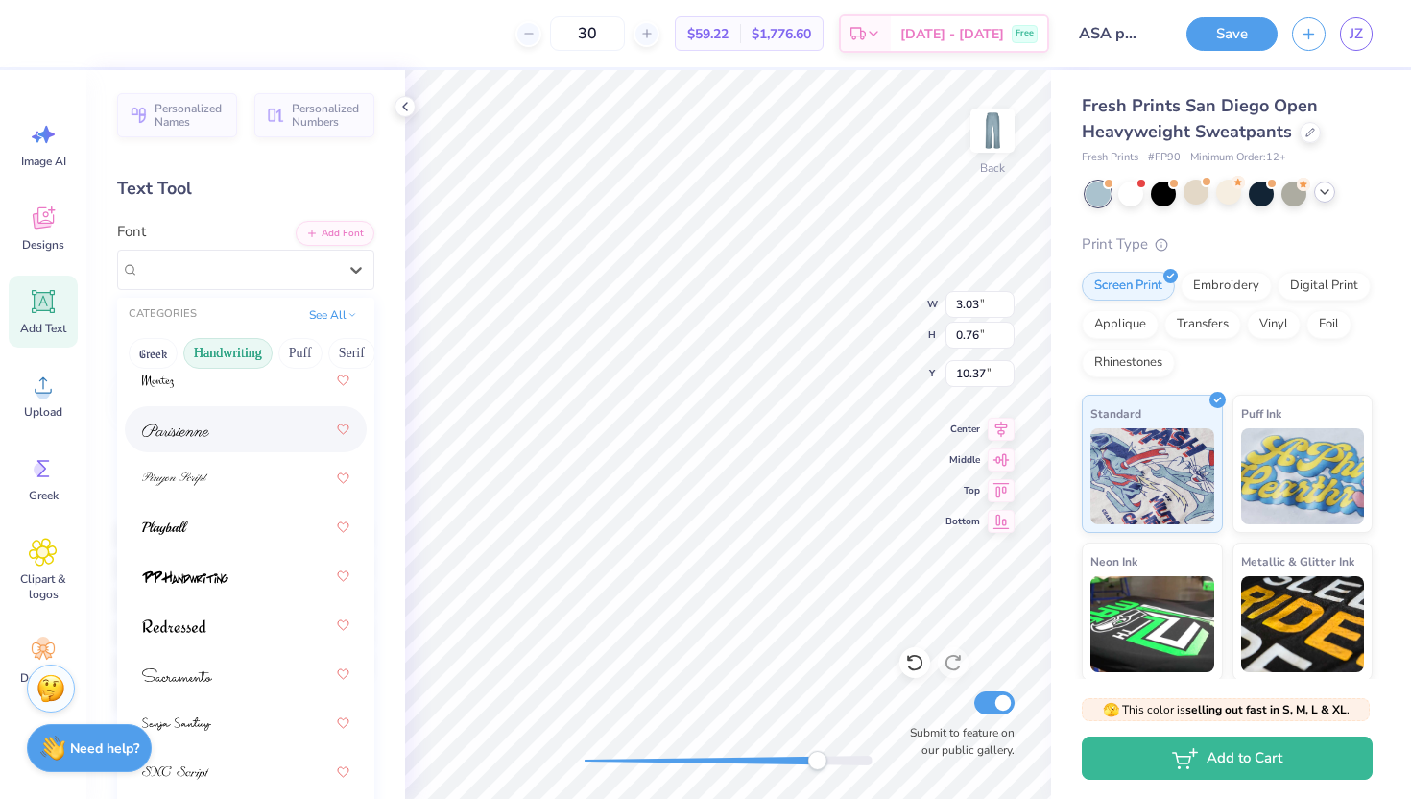
scroll to position [832, 0]
click at [209, 469] on div at bounding box center [245, 477] width 207 height 35
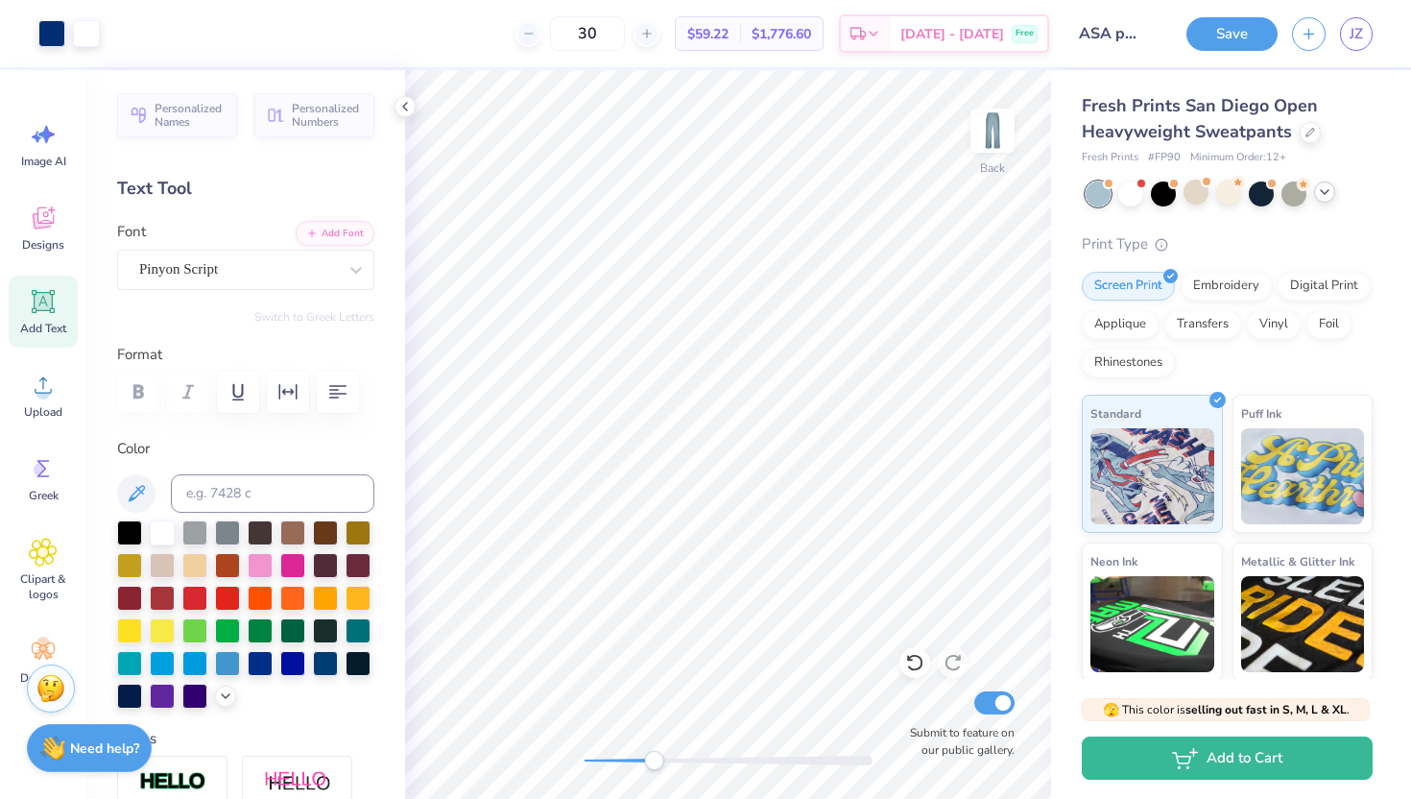
click at [654, 680] on div "Back Submit to feature on our public gallery." at bounding box center [728, 434] width 646 height 728
click at [599, 680] on div "Back Submit to feature on our public gallery." at bounding box center [728, 434] width 646 height 728
click at [919, 665] on icon at bounding box center [914, 662] width 19 height 19
click at [625, 37] on input "30" at bounding box center [587, 33] width 75 height 35
type input "3"
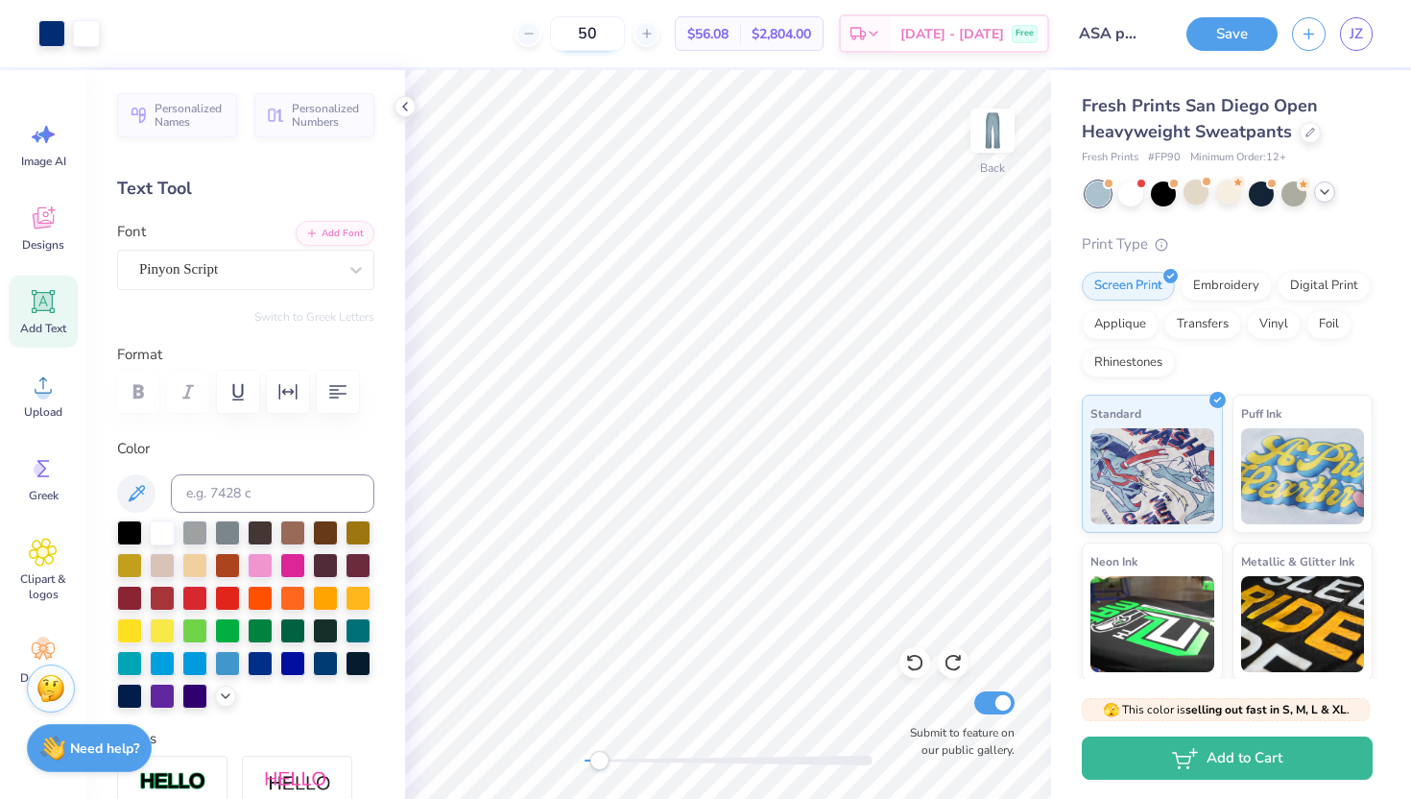
type input "5"
type input "3"
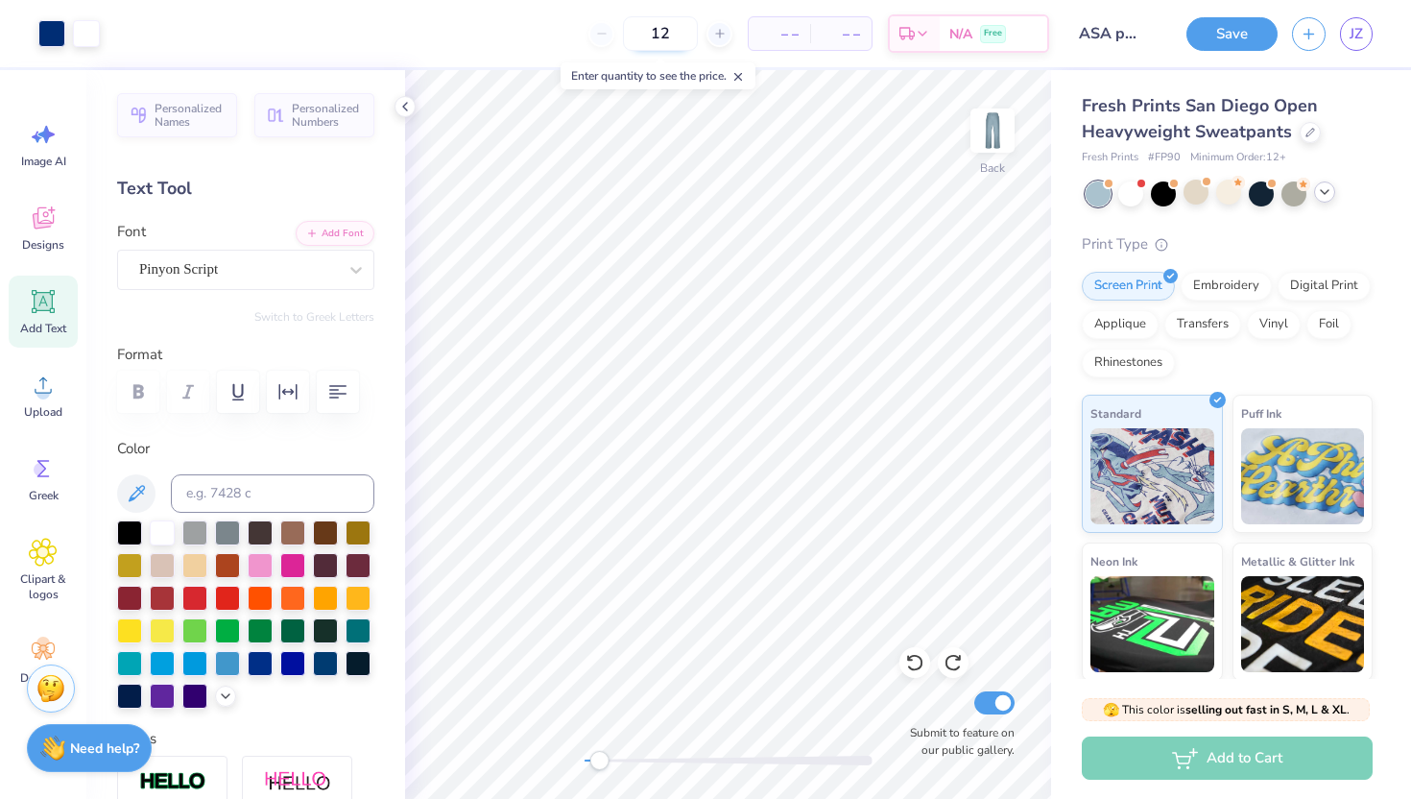
type input "12"
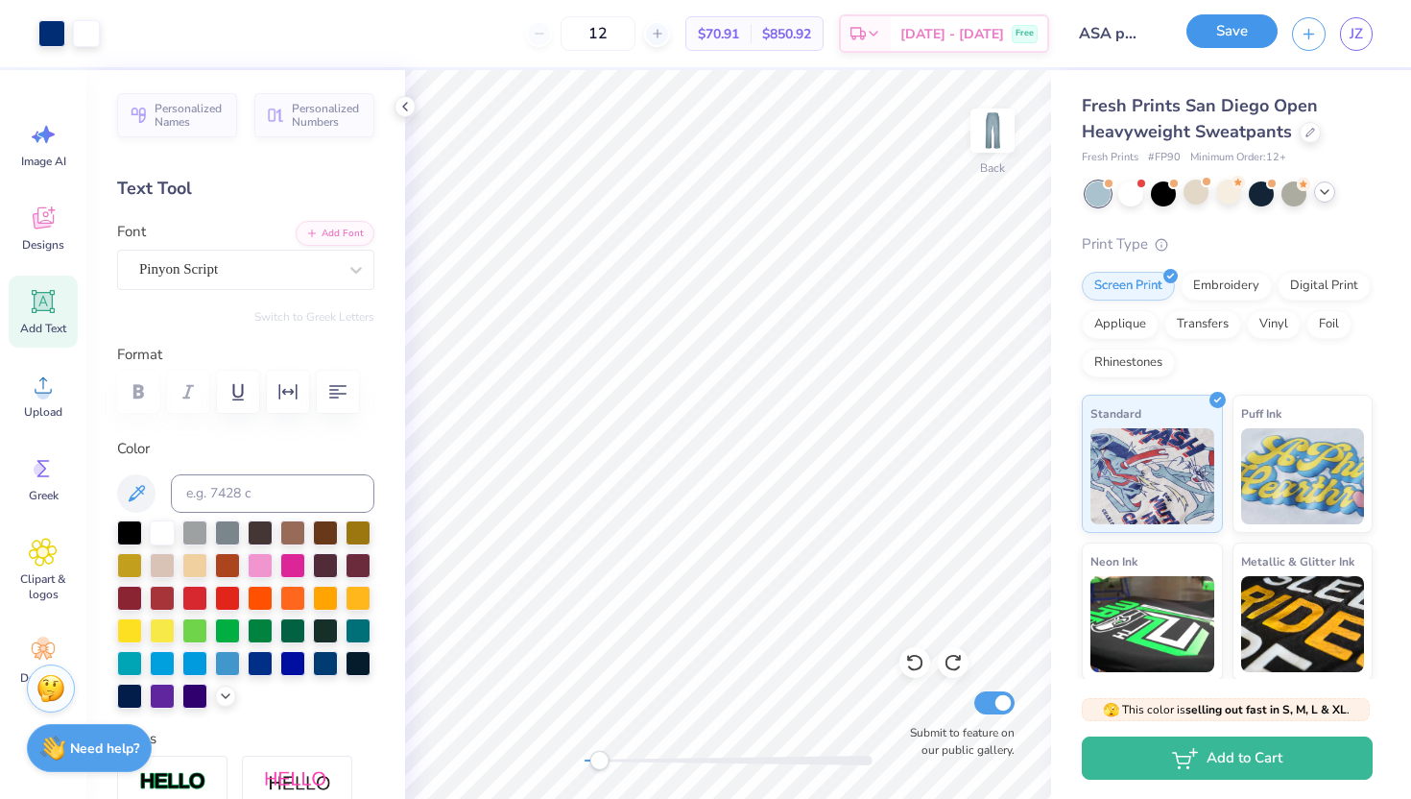
click at [996, 36] on button "Save" at bounding box center [1231, 31] width 91 height 34
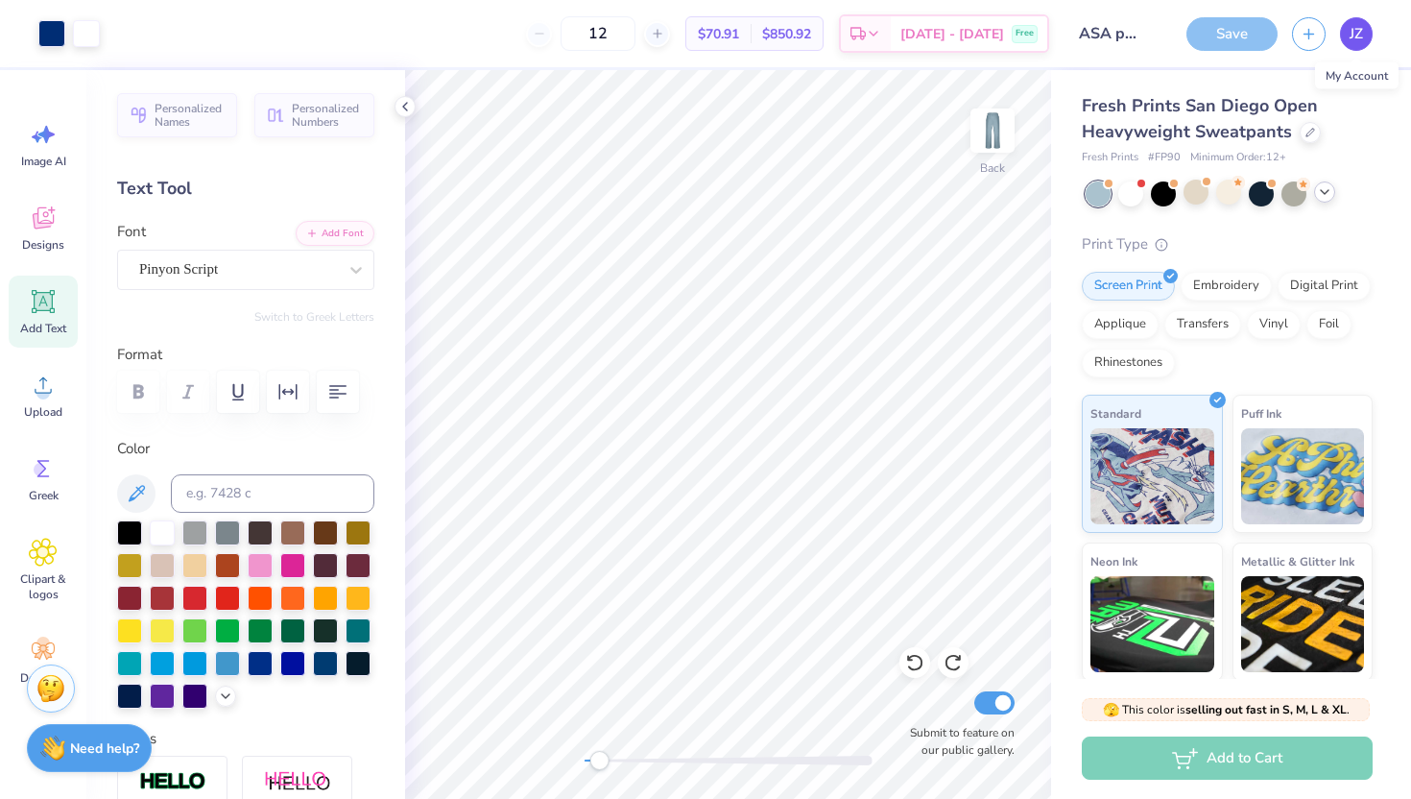
click at [996, 40] on span "JZ" at bounding box center [1355, 34] width 13 height 22
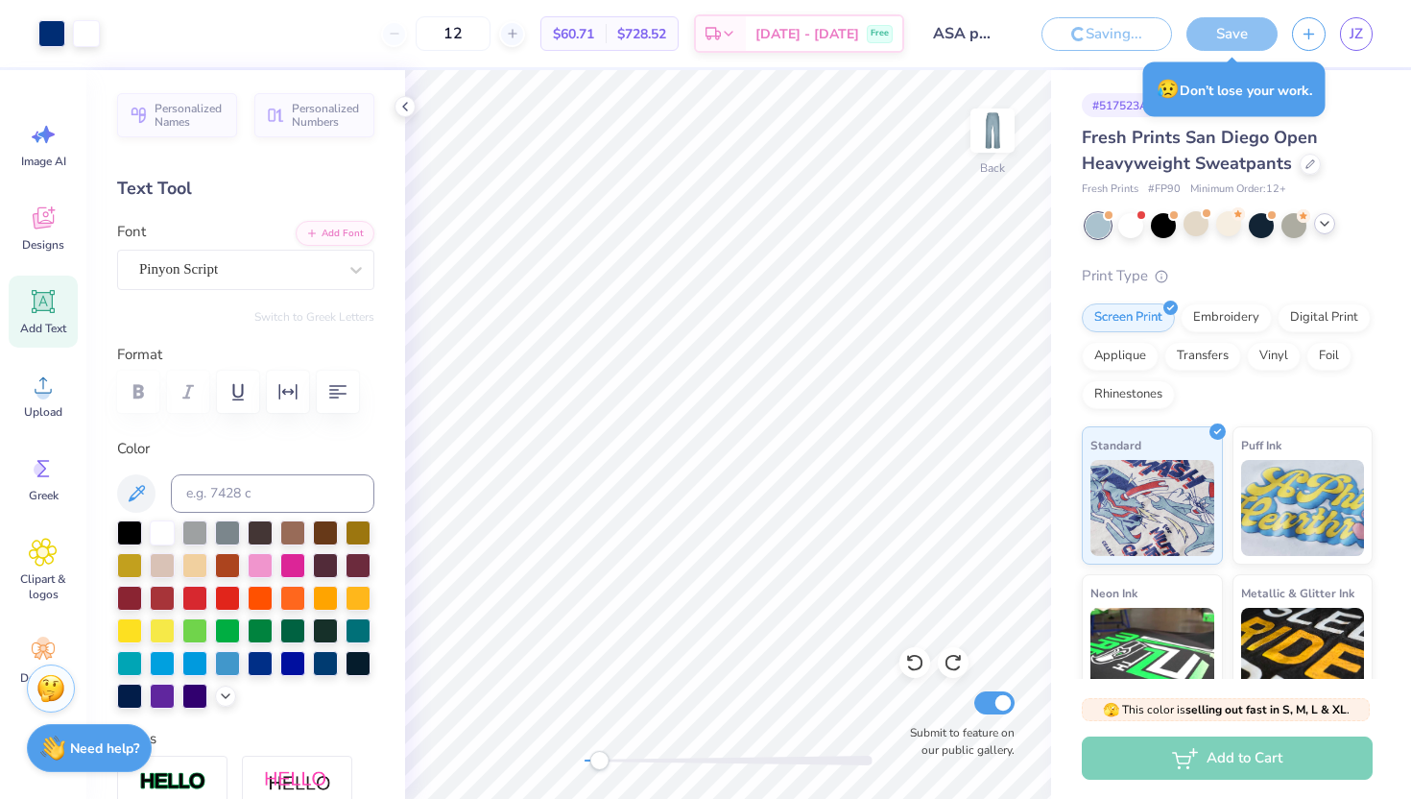
click at [996, 35] on div "Art colors 12 $60.71 Per Item $728.52 Total Est. Delivery [DATE] - [DATE] Free …" at bounding box center [705, 399] width 1411 height 799
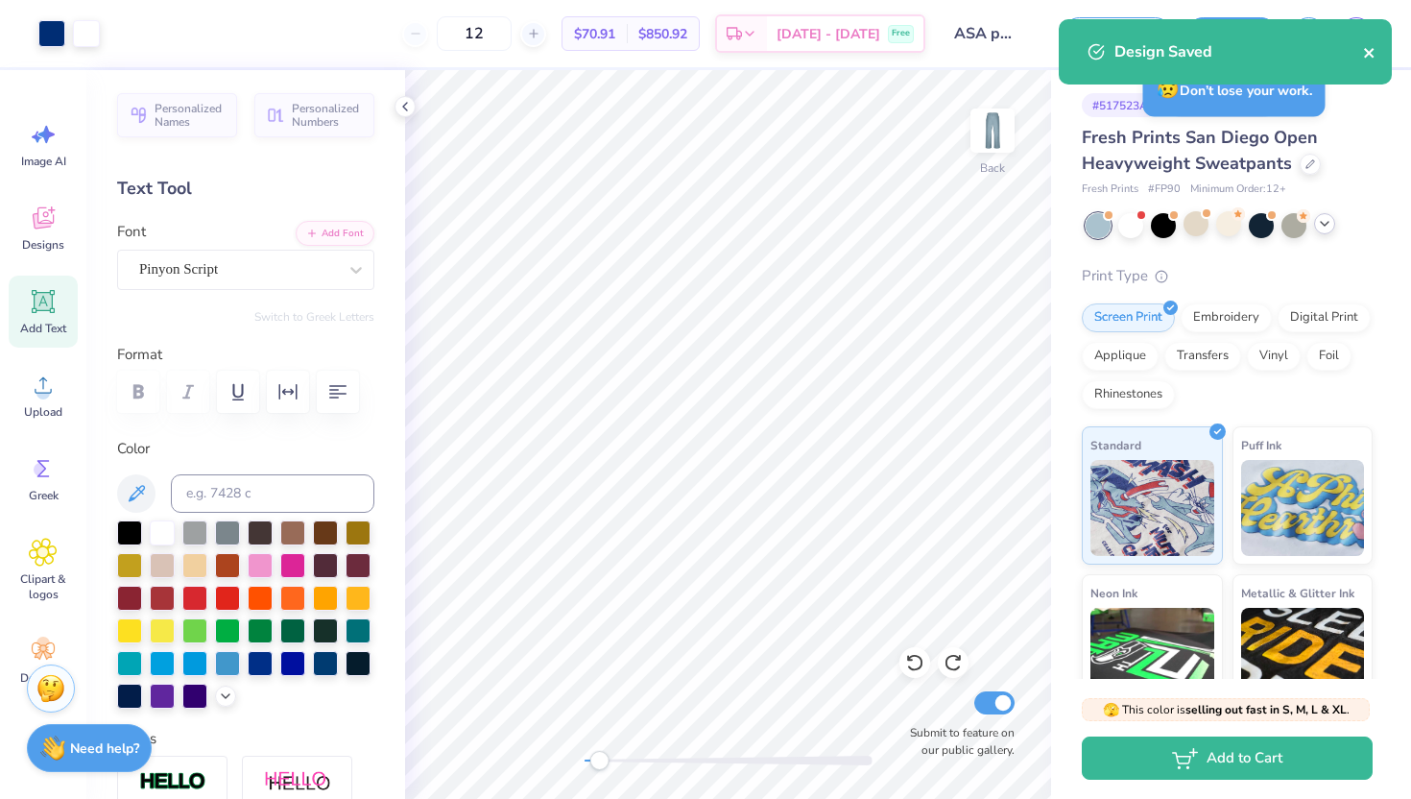
click at [996, 48] on icon "close" at bounding box center [1369, 52] width 13 height 15
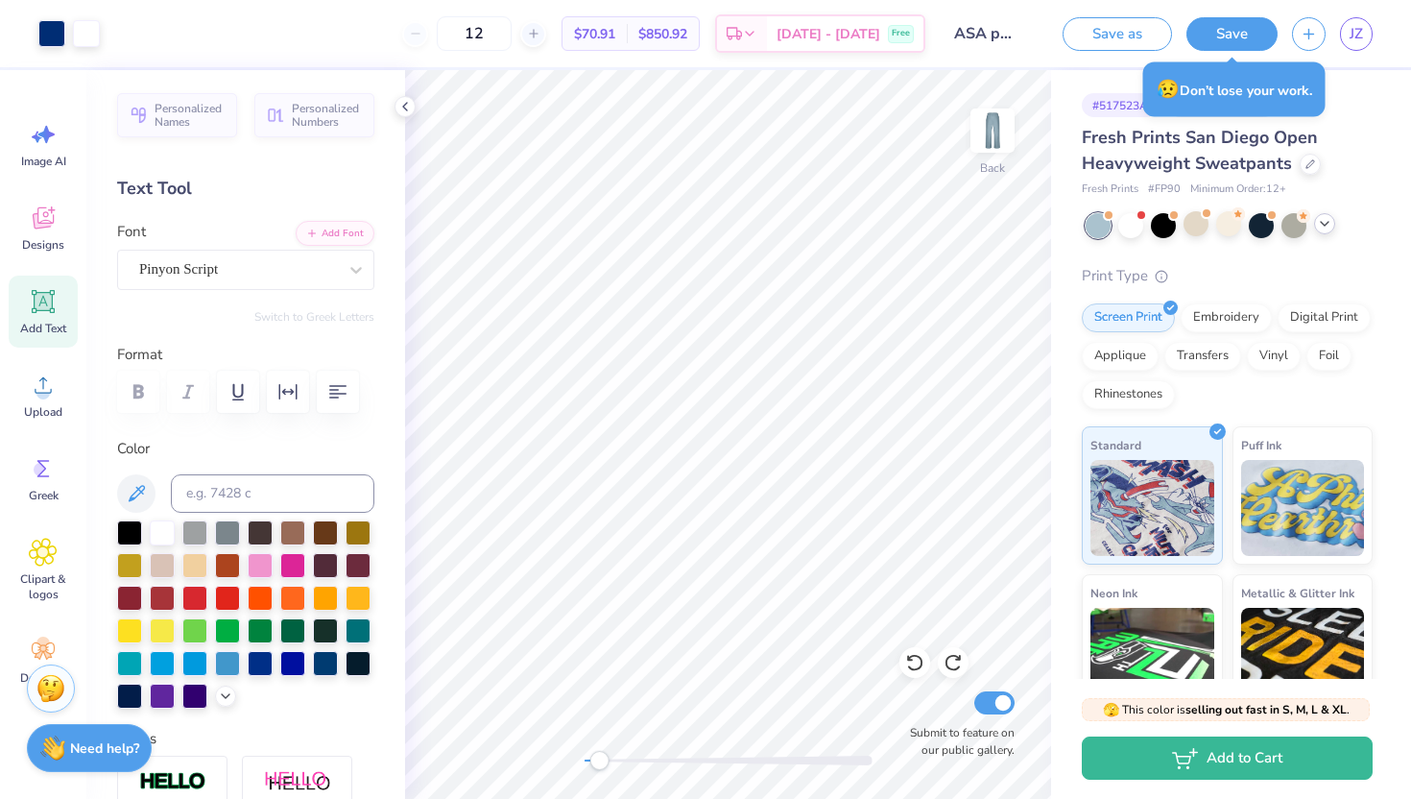
click at [996, 32] on div "Design Saved" at bounding box center [1225, 58] width 341 height 87
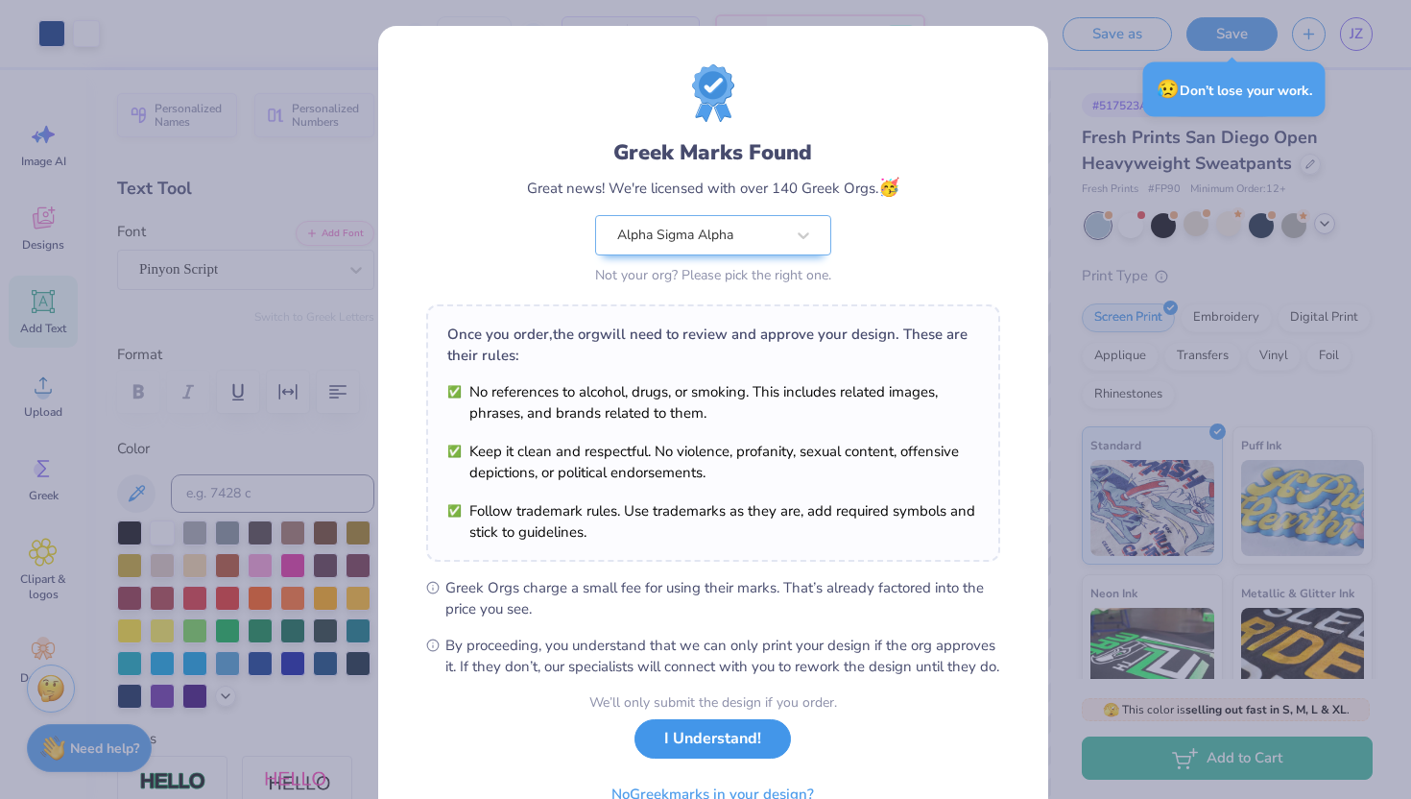
click at [681, 680] on button "I Understand!" at bounding box center [712, 738] width 156 height 39
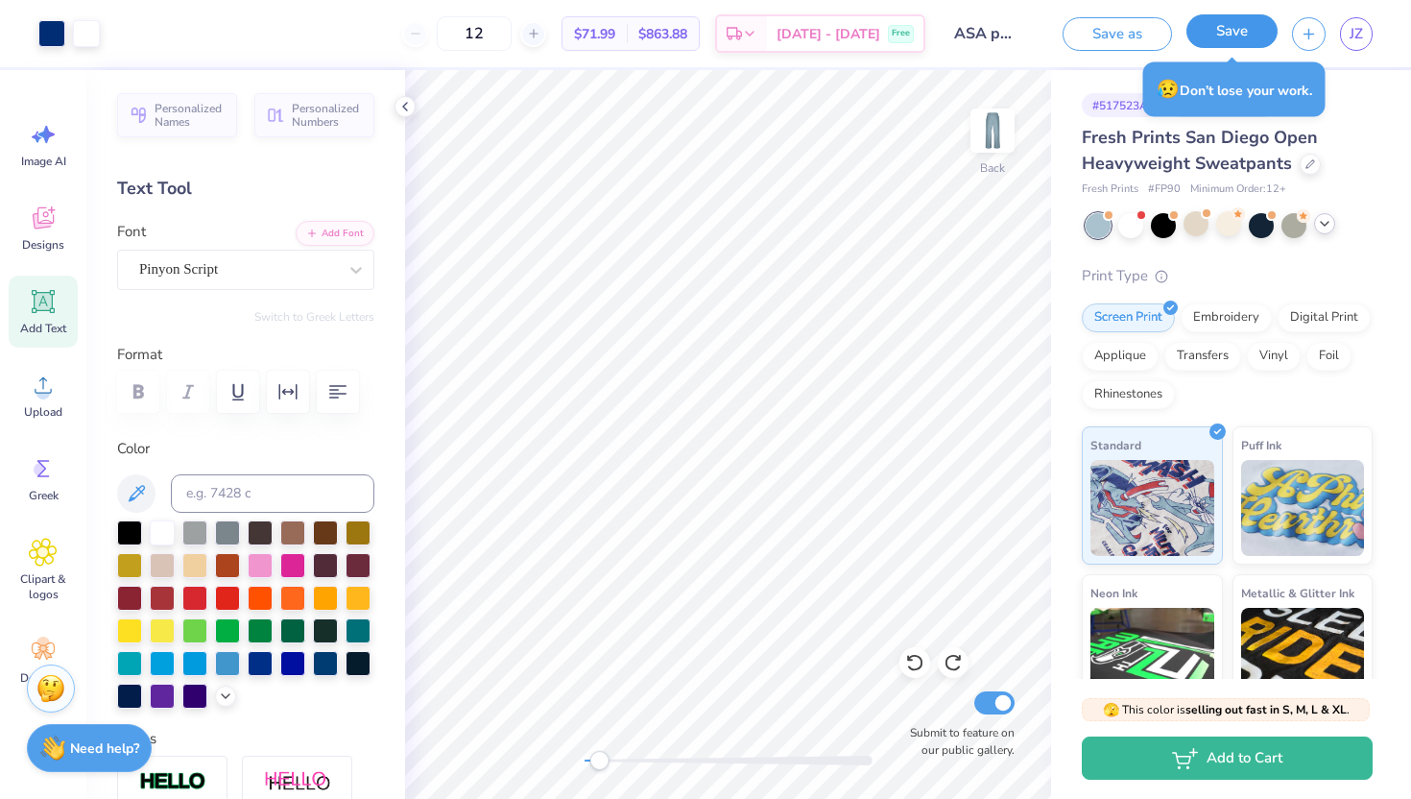
click at [996, 36] on button "Save" at bounding box center [1231, 31] width 91 height 34
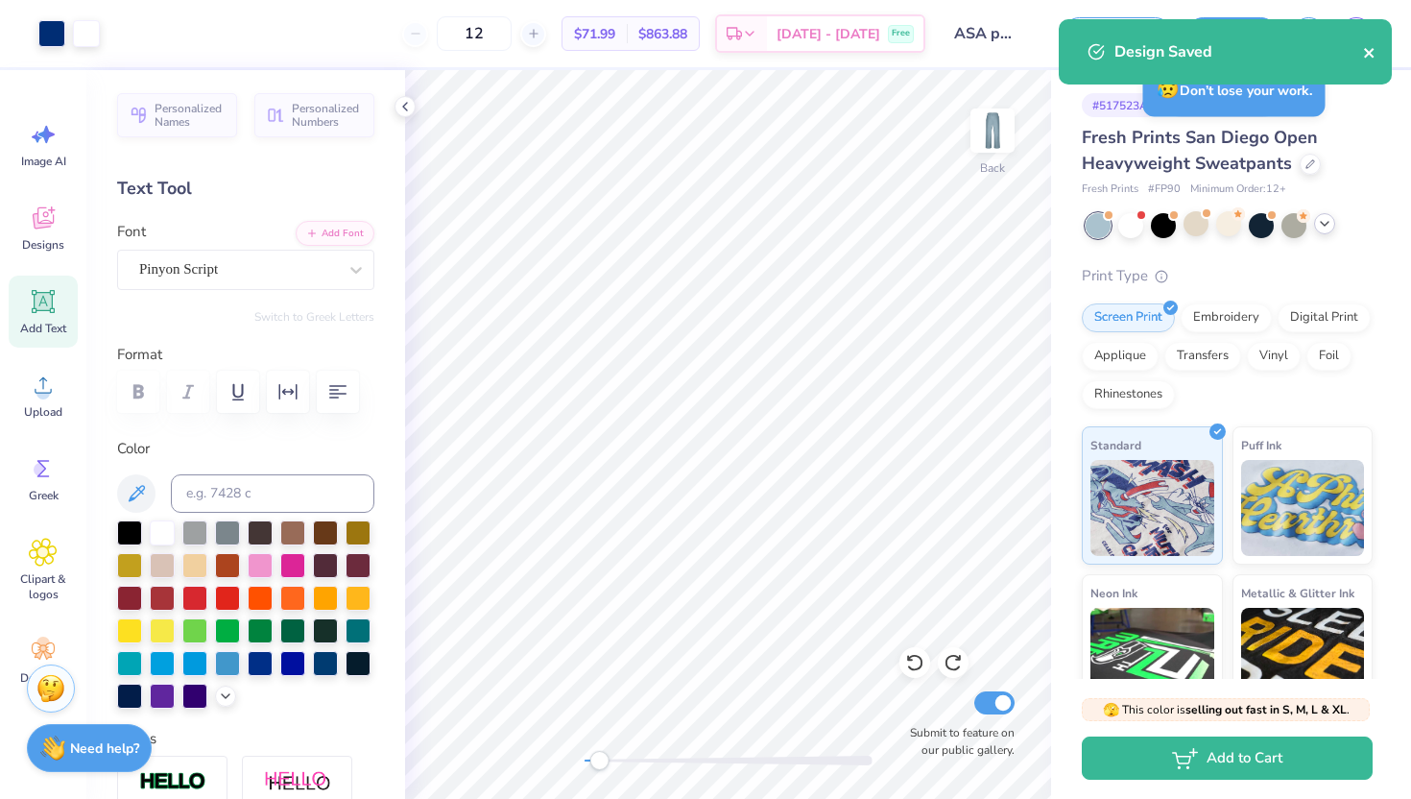
click at [996, 51] on icon "close" at bounding box center [1369, 53] width 10 height 10
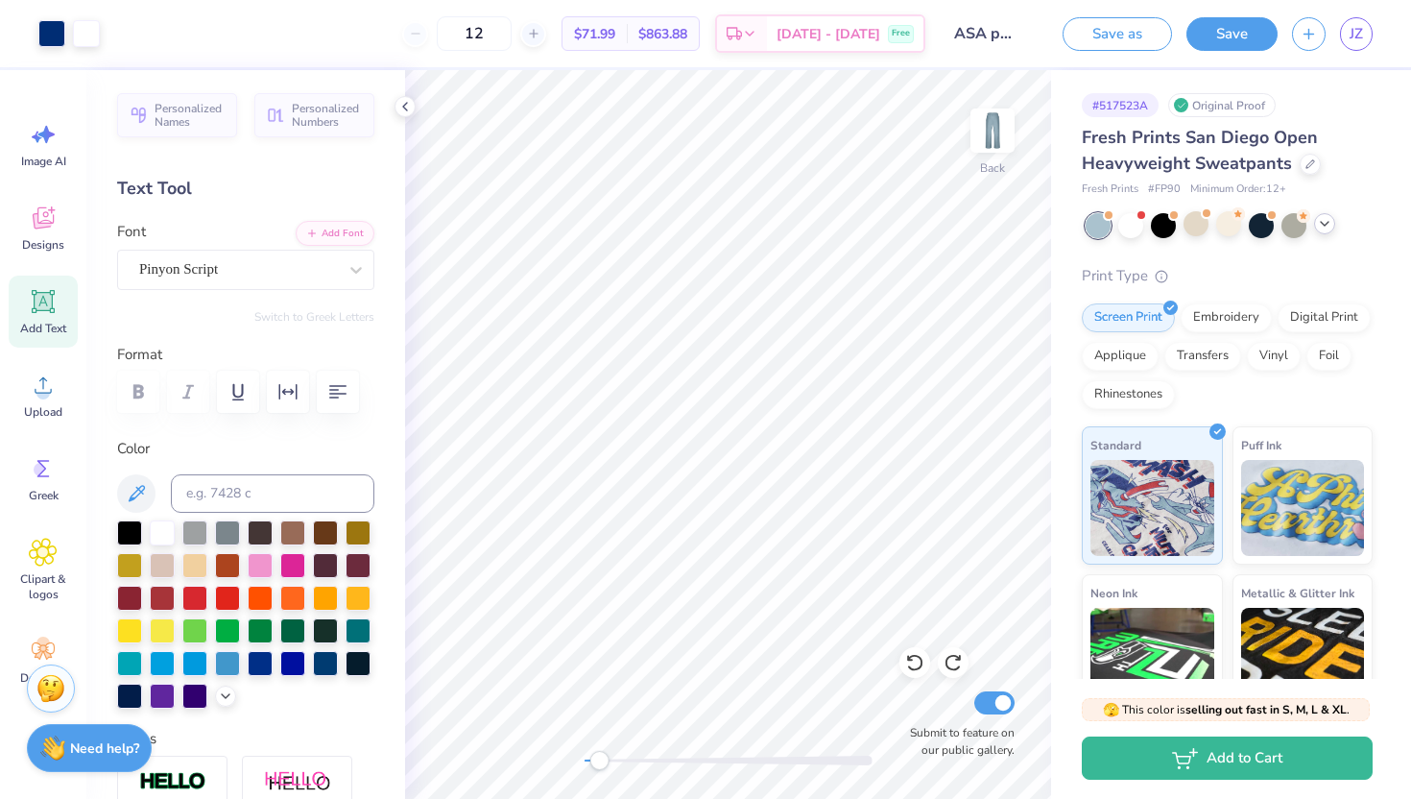
click at [996, 39] on div "Art colors 12 $71.99 Per Item $863.88 Total Est. Delivery [DATE] - [DATE] Free …" at bounding box center [705, 399] width 1411 height 799
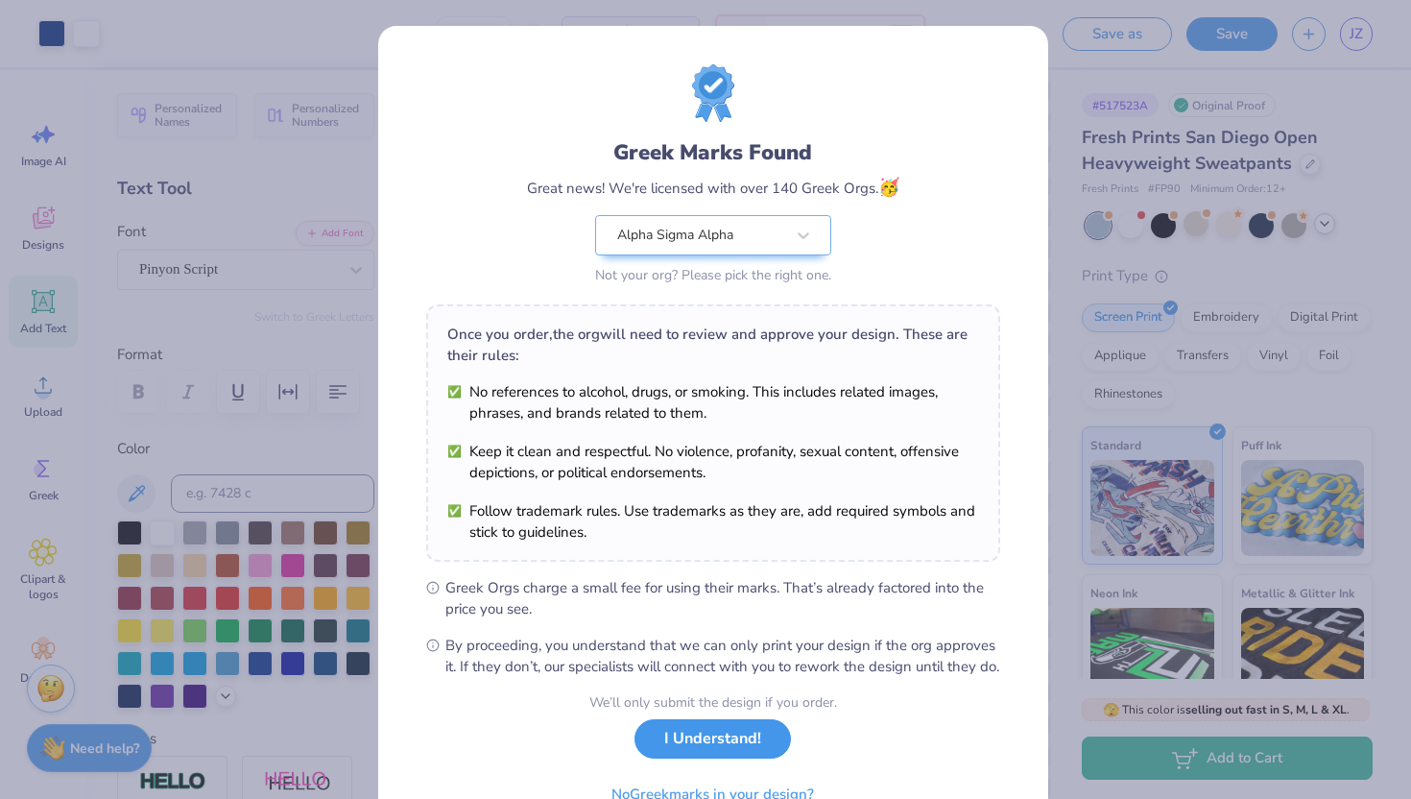
click at [676, 680] on button "I Understand!" at bounding box center [712, 738] width 156 height 39
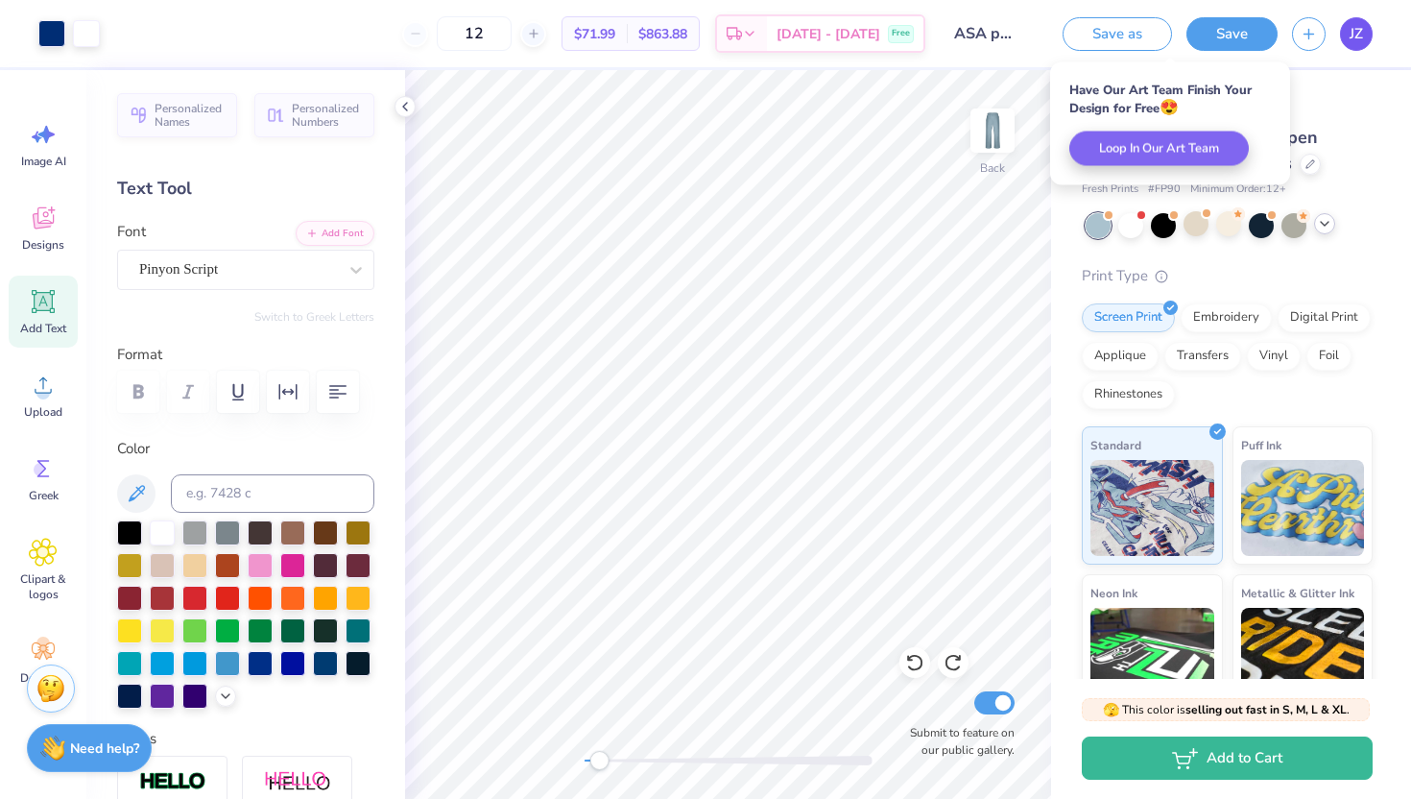
click at [996, 36] on span "JZ" at bounding box center [1355, 34] width 13 height 22
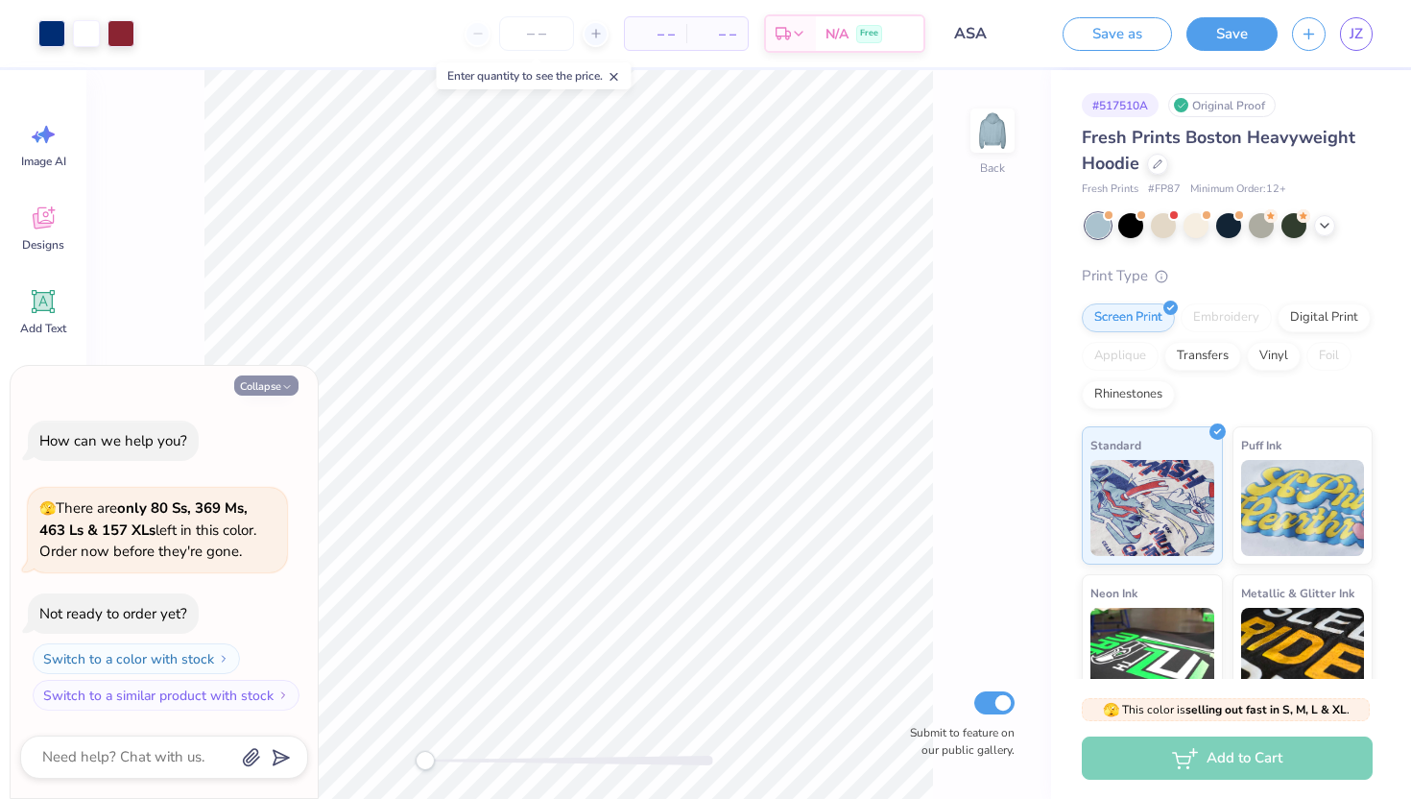
click at [268, 386] on button "Collapse" at bounding box center [266, 385] width 64 height 20
type textarea "x"
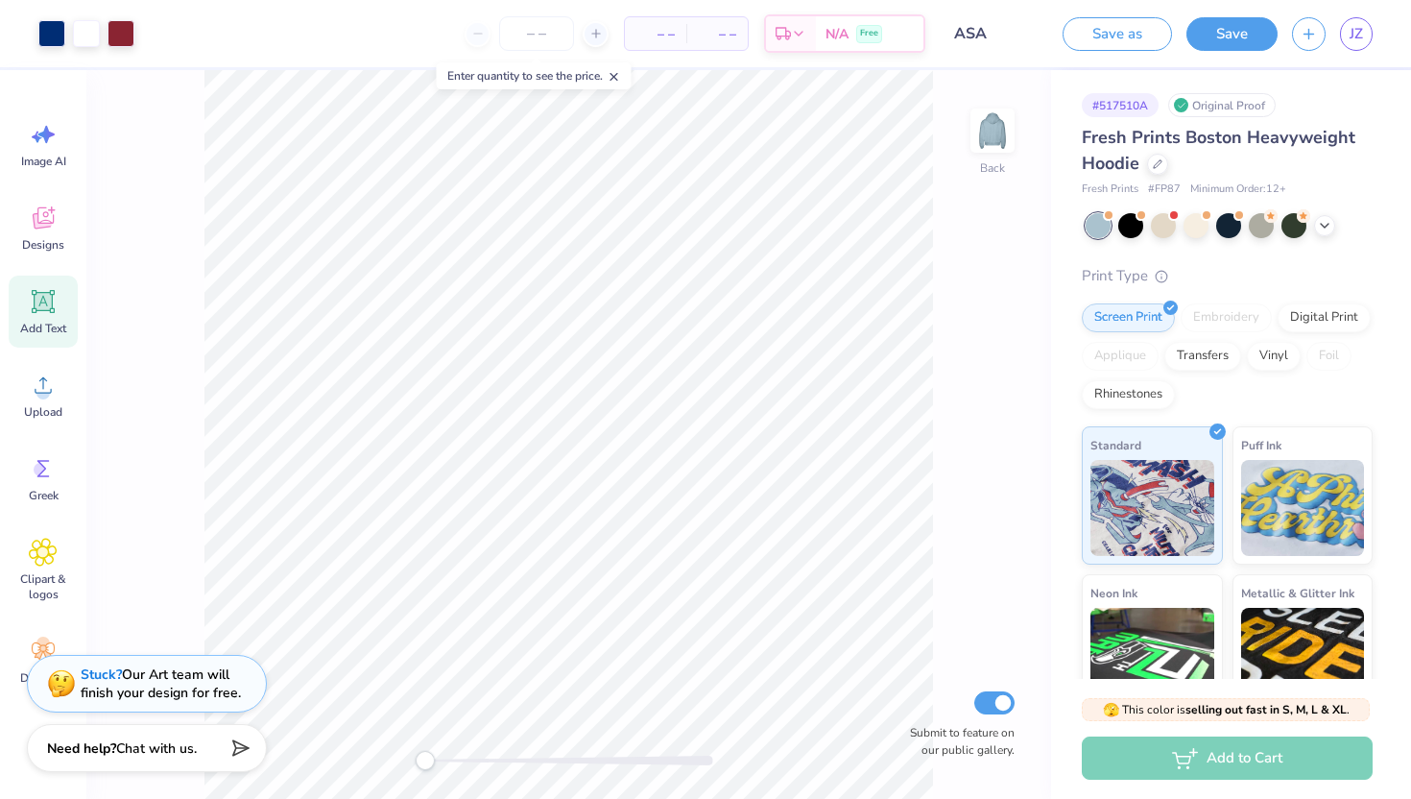
click at [54, 306] on icon at bounding box center [43, 301] width 29 height 29
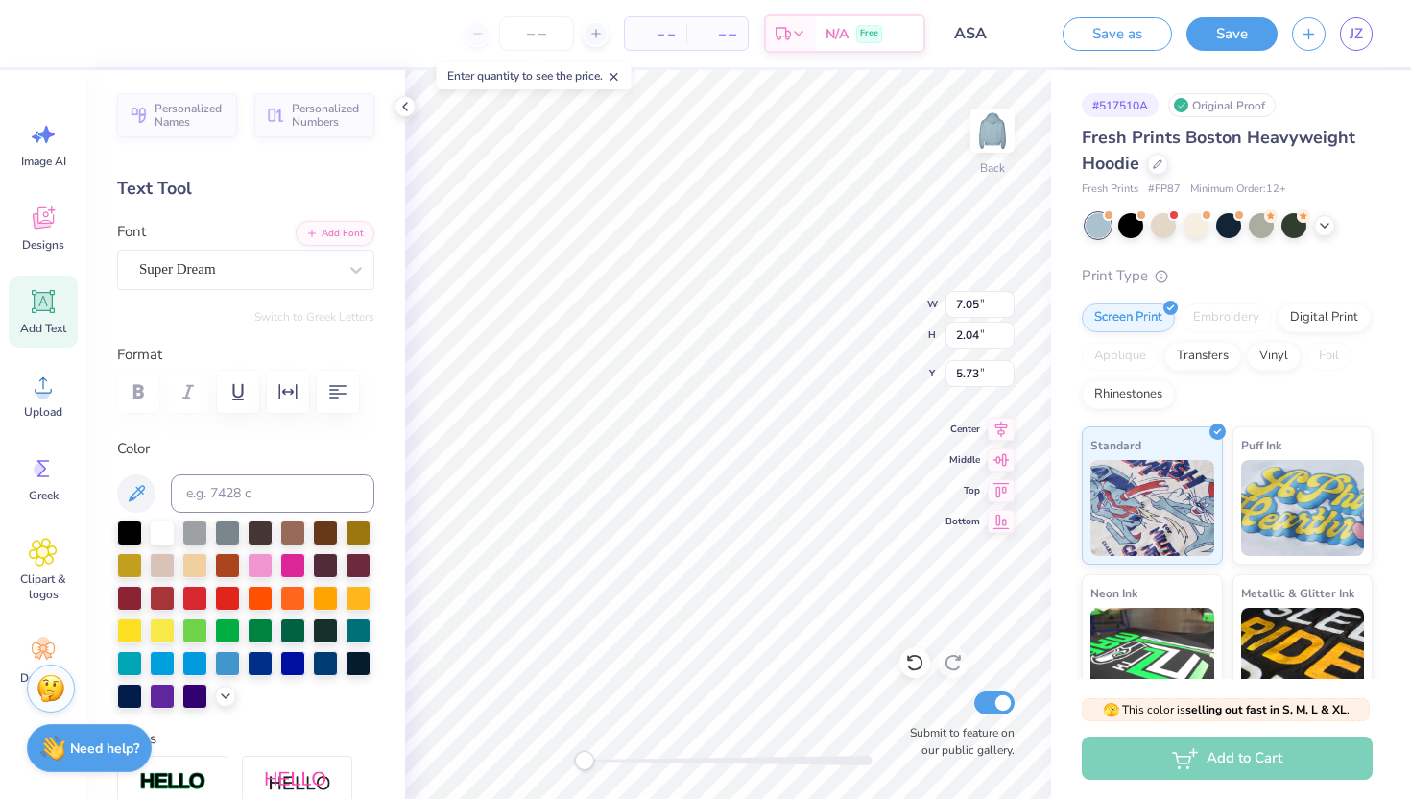
scroll to position [15, 2]
type textarea "T"
type textarea "Theta Gamma"
click at [274, 266] on div "Super Dream" at bounding box center [238, 269] width 202 height 30
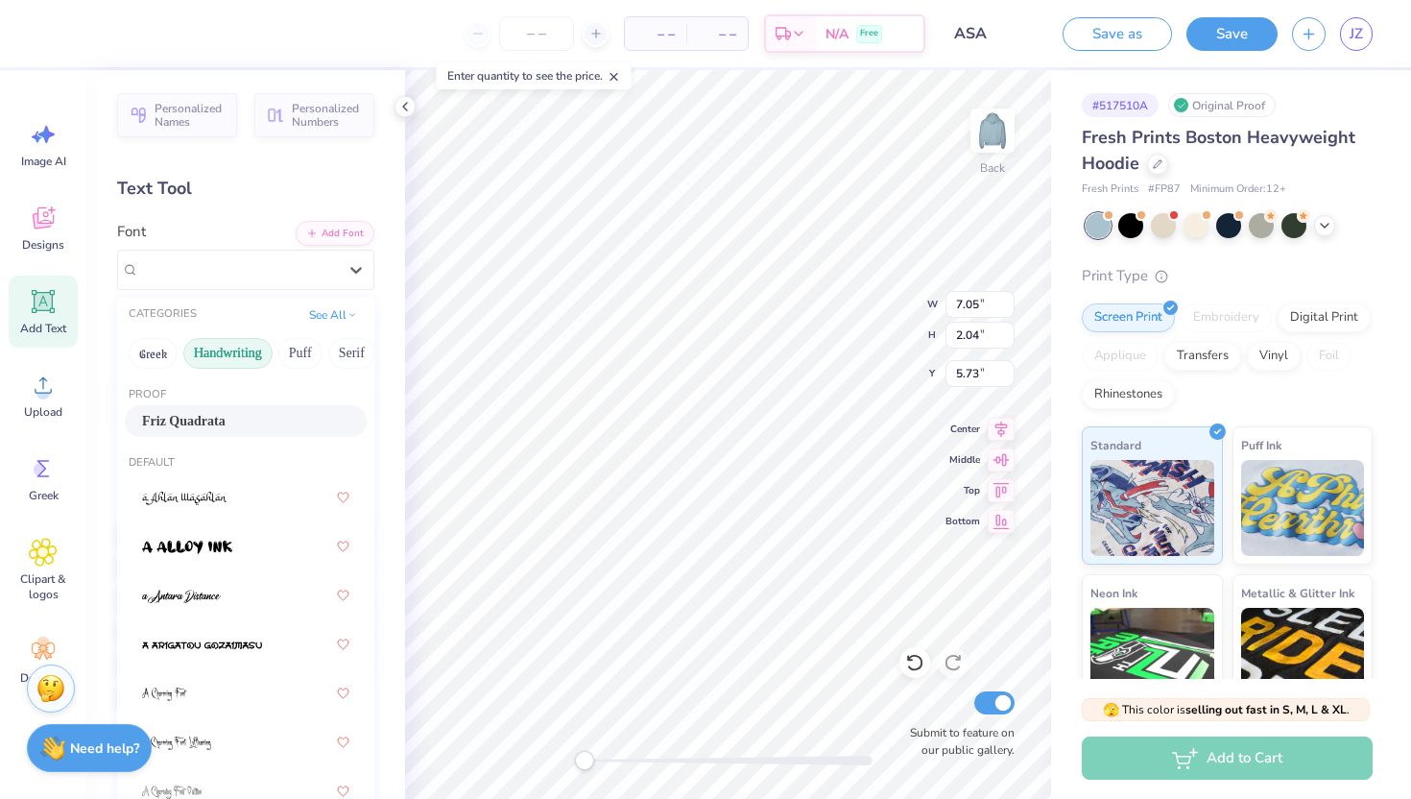
click at [244, 355] on button "Handwriting" at bounding box center [227, 353] width 89 height 31
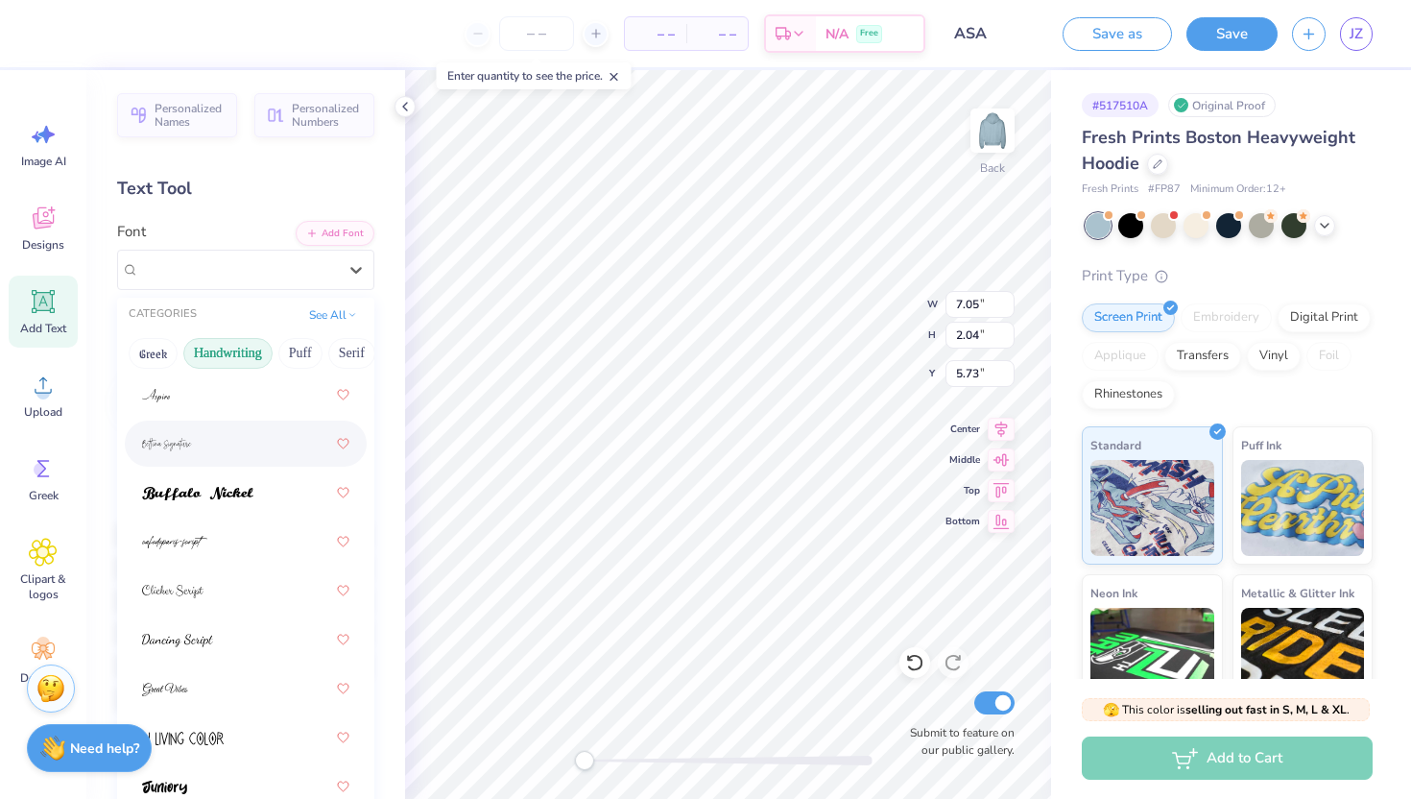
scroll to position [132, 0]
click at [227, 543] on div at bounding box center [245, 540] width 207 height 35
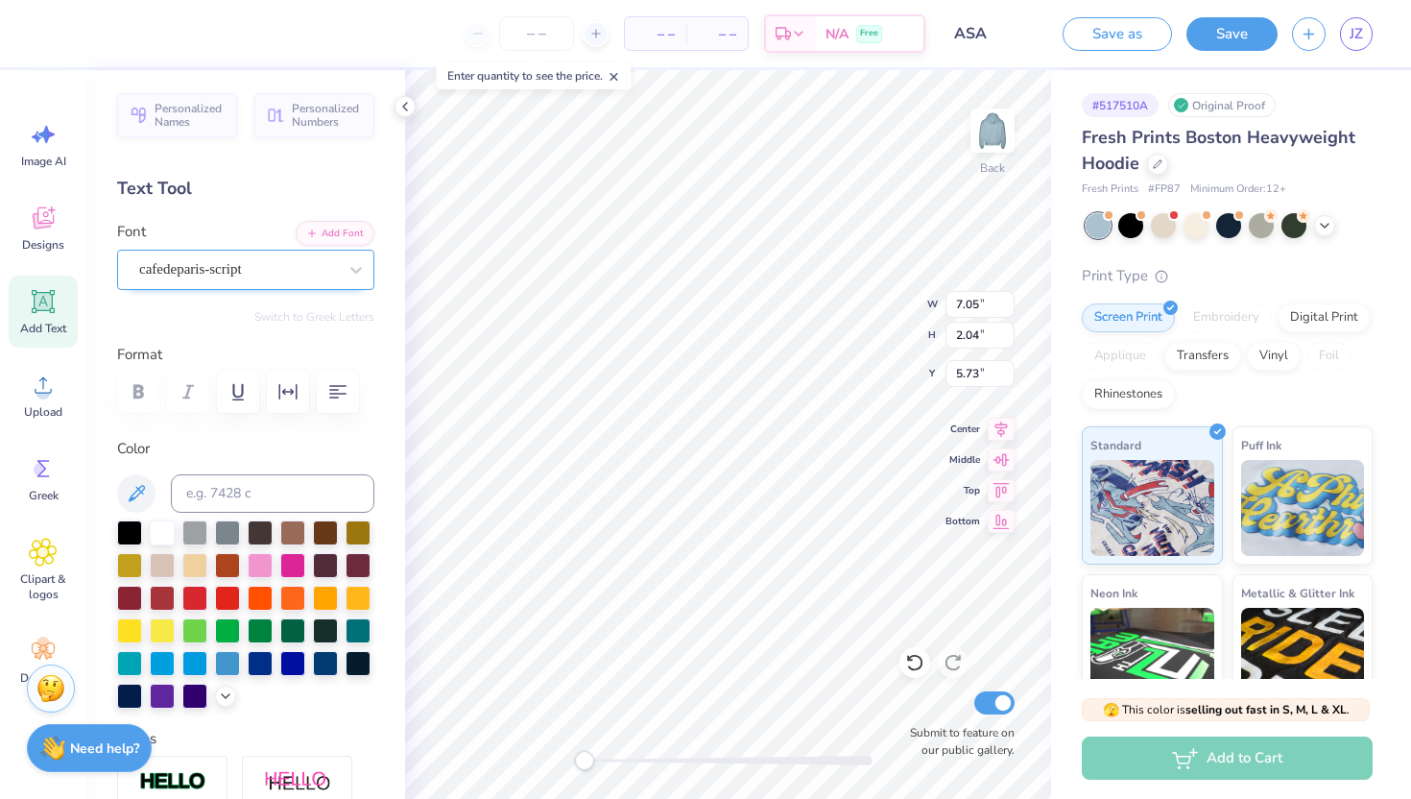
click at [248, 273] on div "cafedeparis-script" at bounding box center [238, 269] width 202 height 30
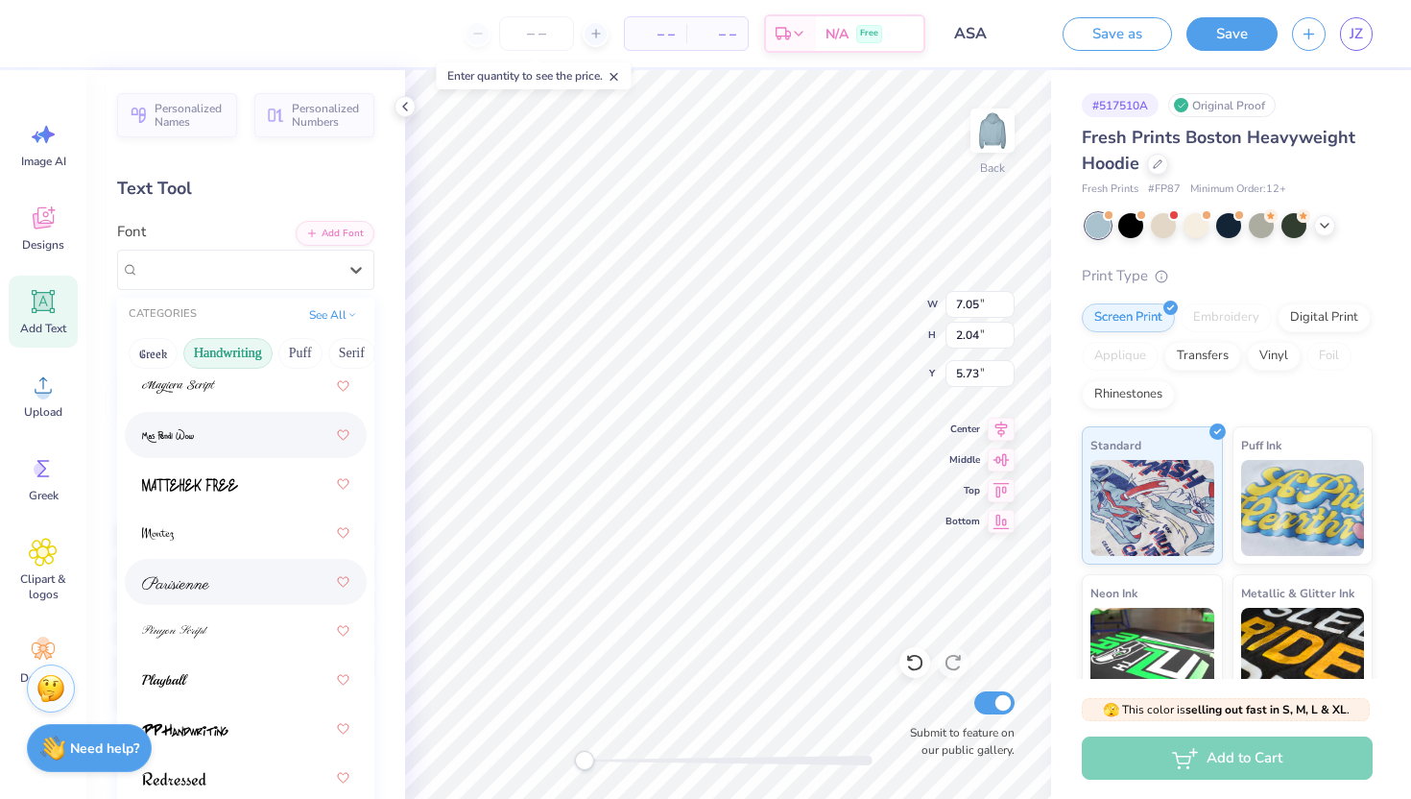
scroll to position [704, 0]
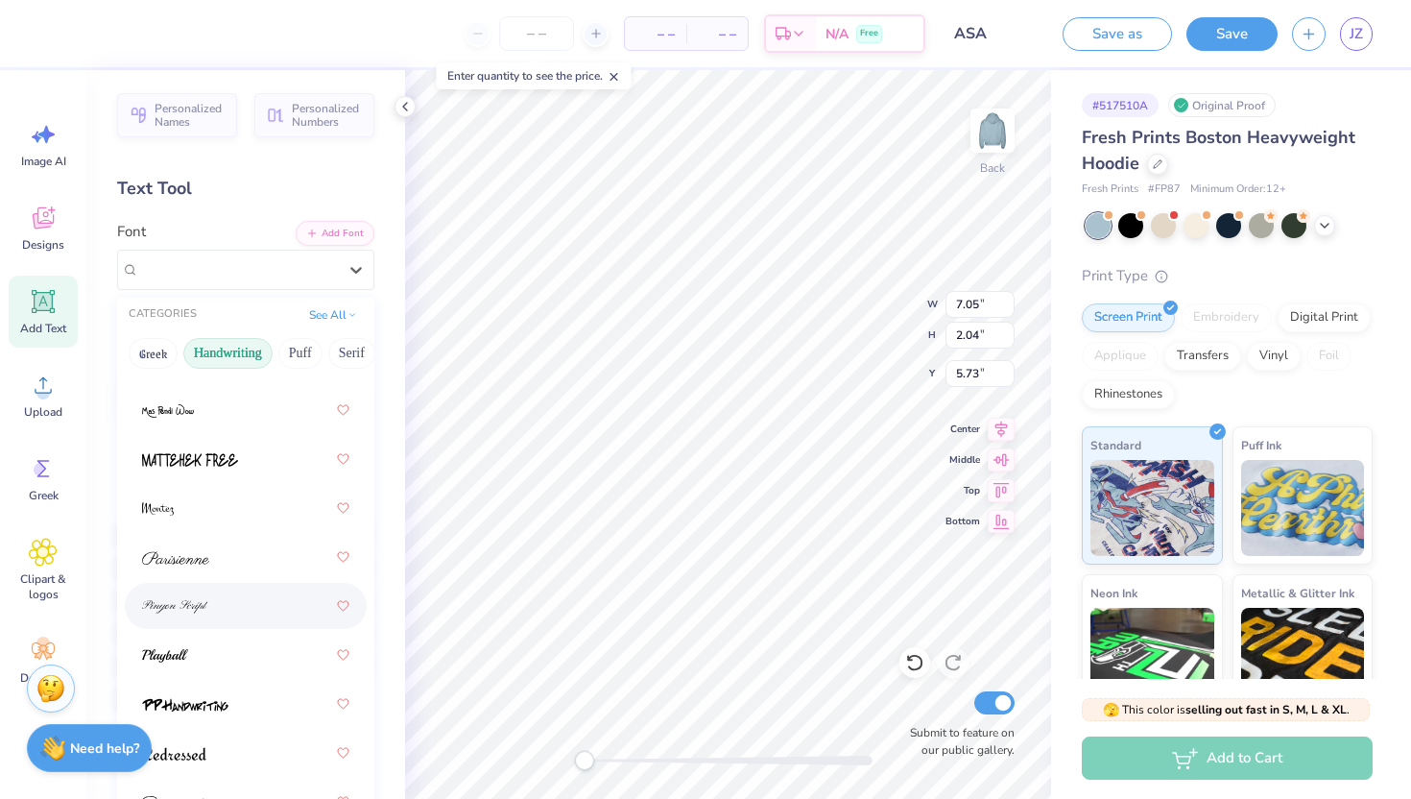
click at [204, 612] on img at bounding box center [175, 606] width 66 height 13
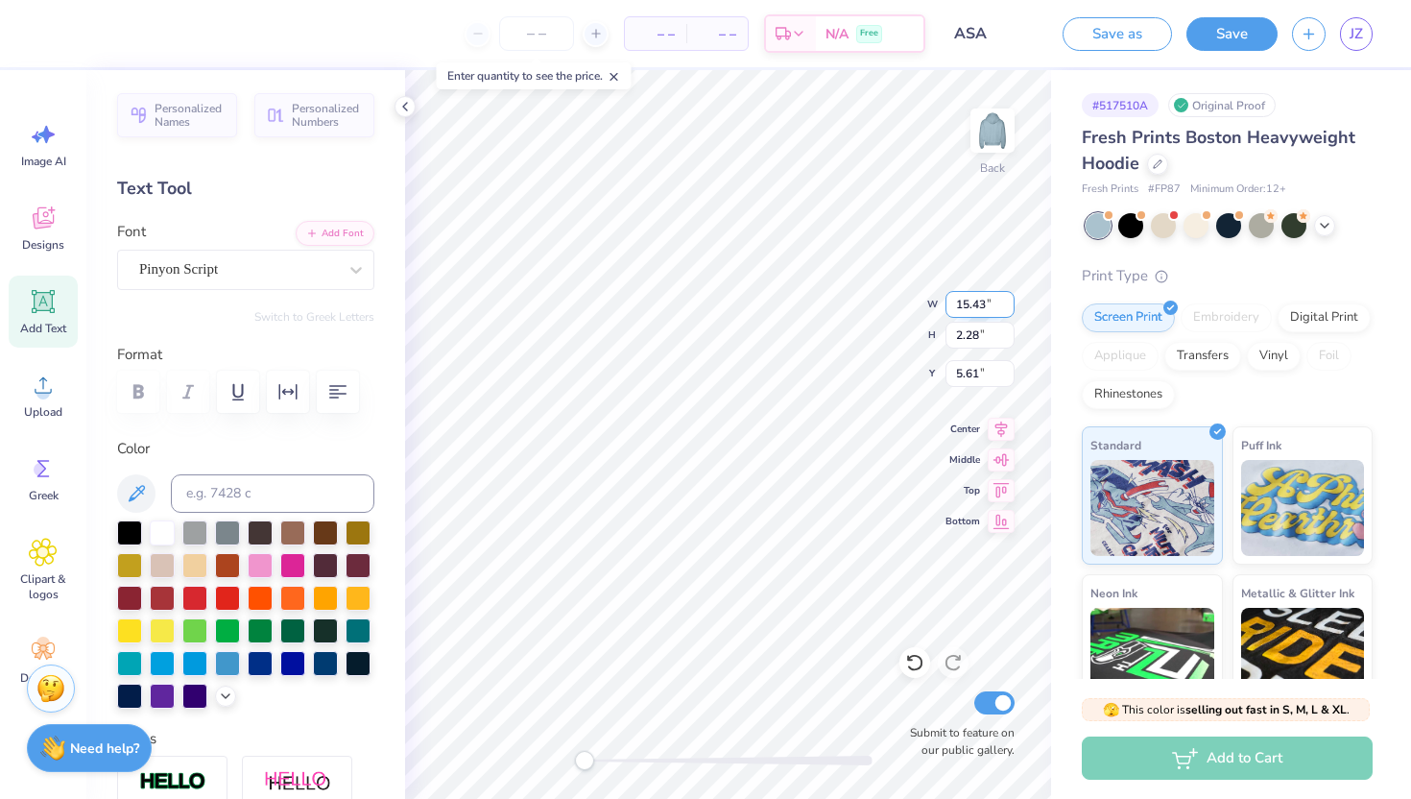
type input "2.93"
type input "2.80"
type input "8.22"
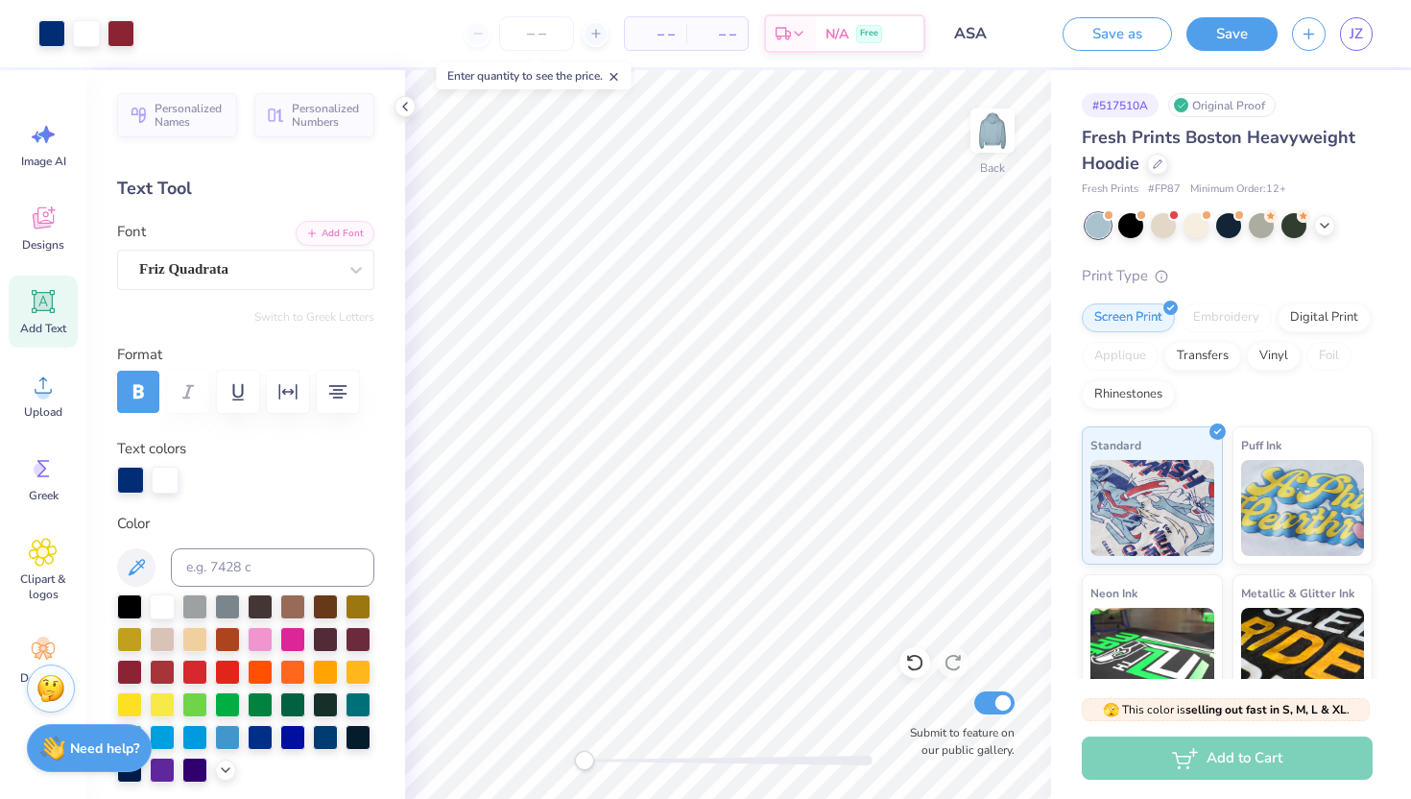
click at [551, 763] on div "Back Submit to feature on our public gallery." at bounding box center [728, 434] width 646 height 728
type textarea "ALPHA SIGMA ALPHA"
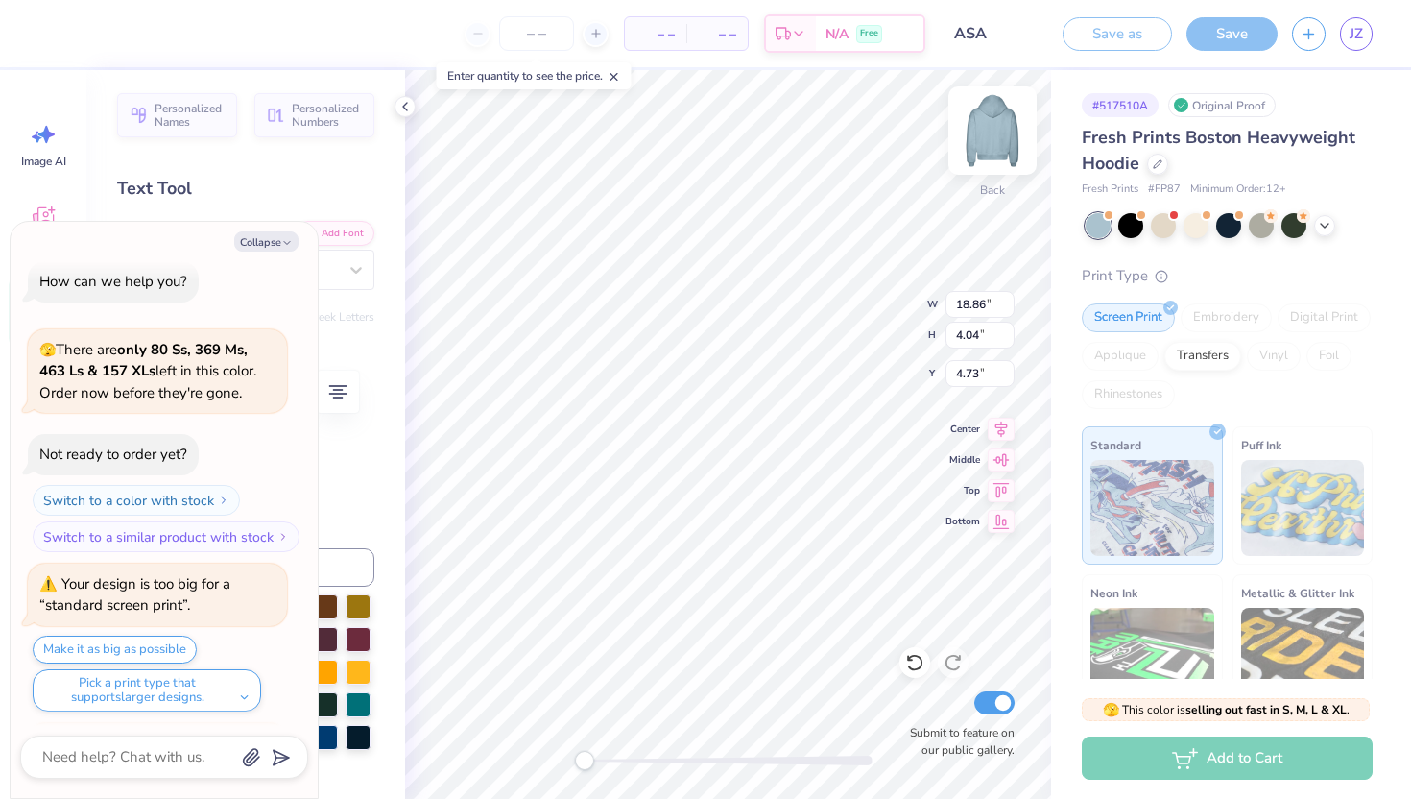
scroll to position [175, 0]
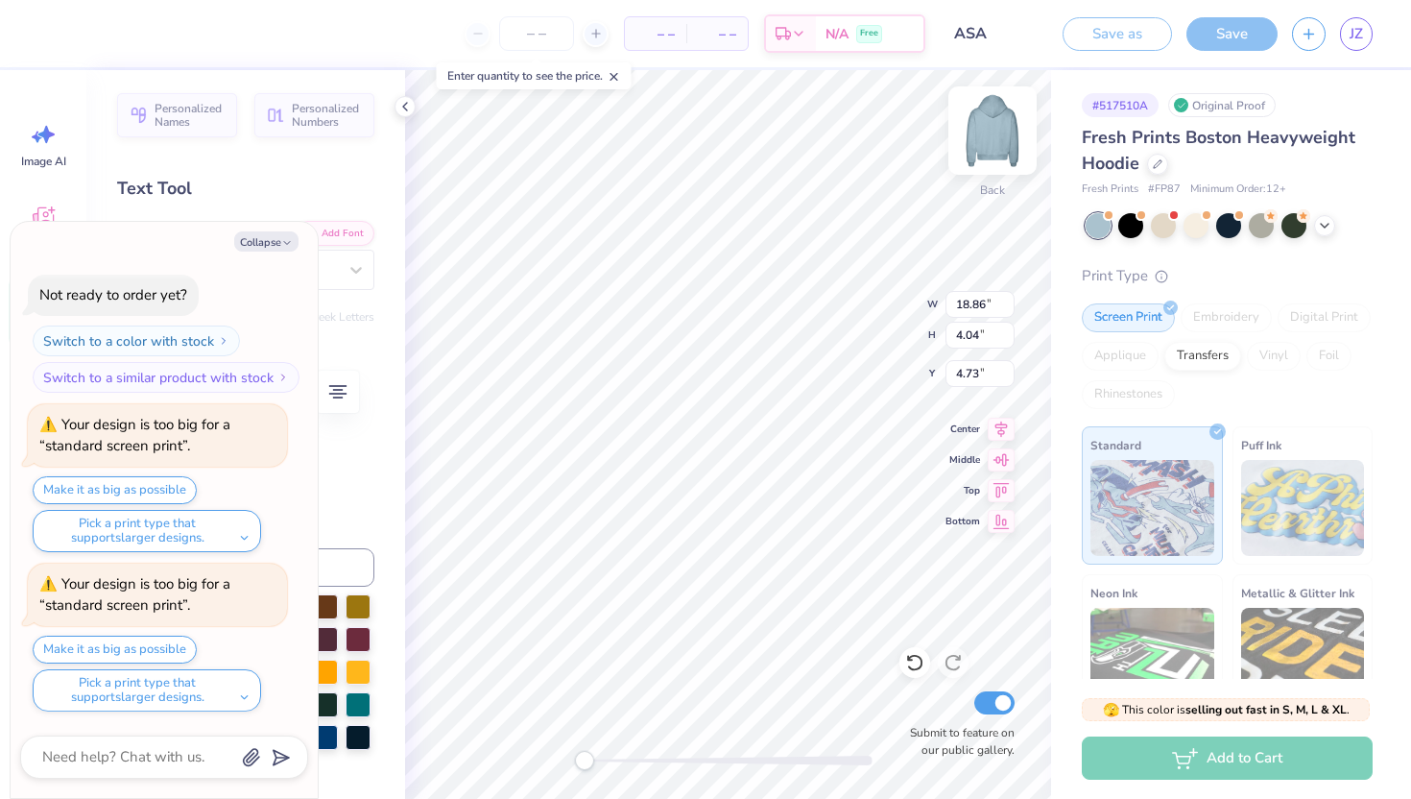
type textarea "x"
type input "3.70"
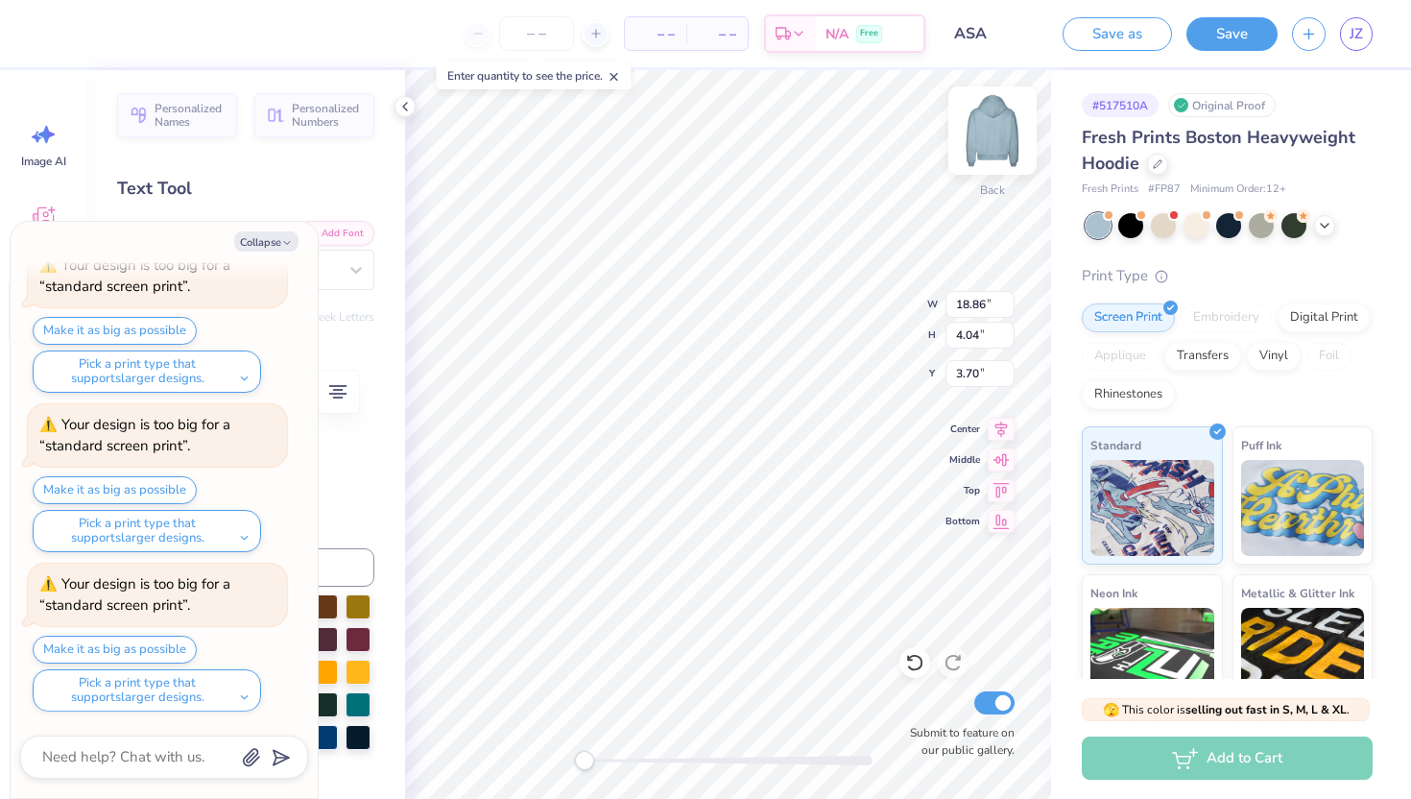
type textarea "x"
type input "14.54"
type input "3.11"
type input "4.63"
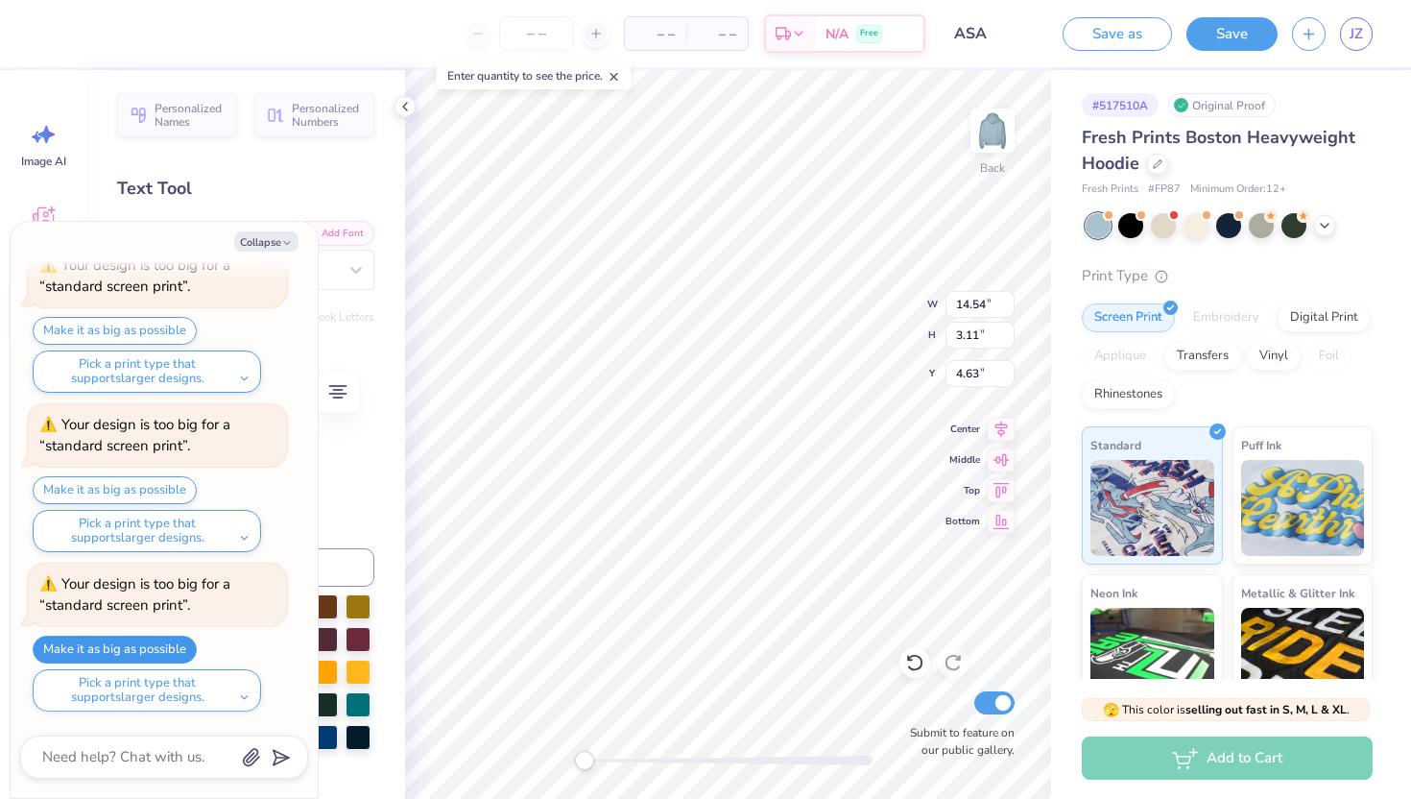
click at [172, 640] on button "Make it as big as possible" at bounding box center [115, 649] width 164 height 28
type textarea "x"
type input "15.00"
type input "3.21"
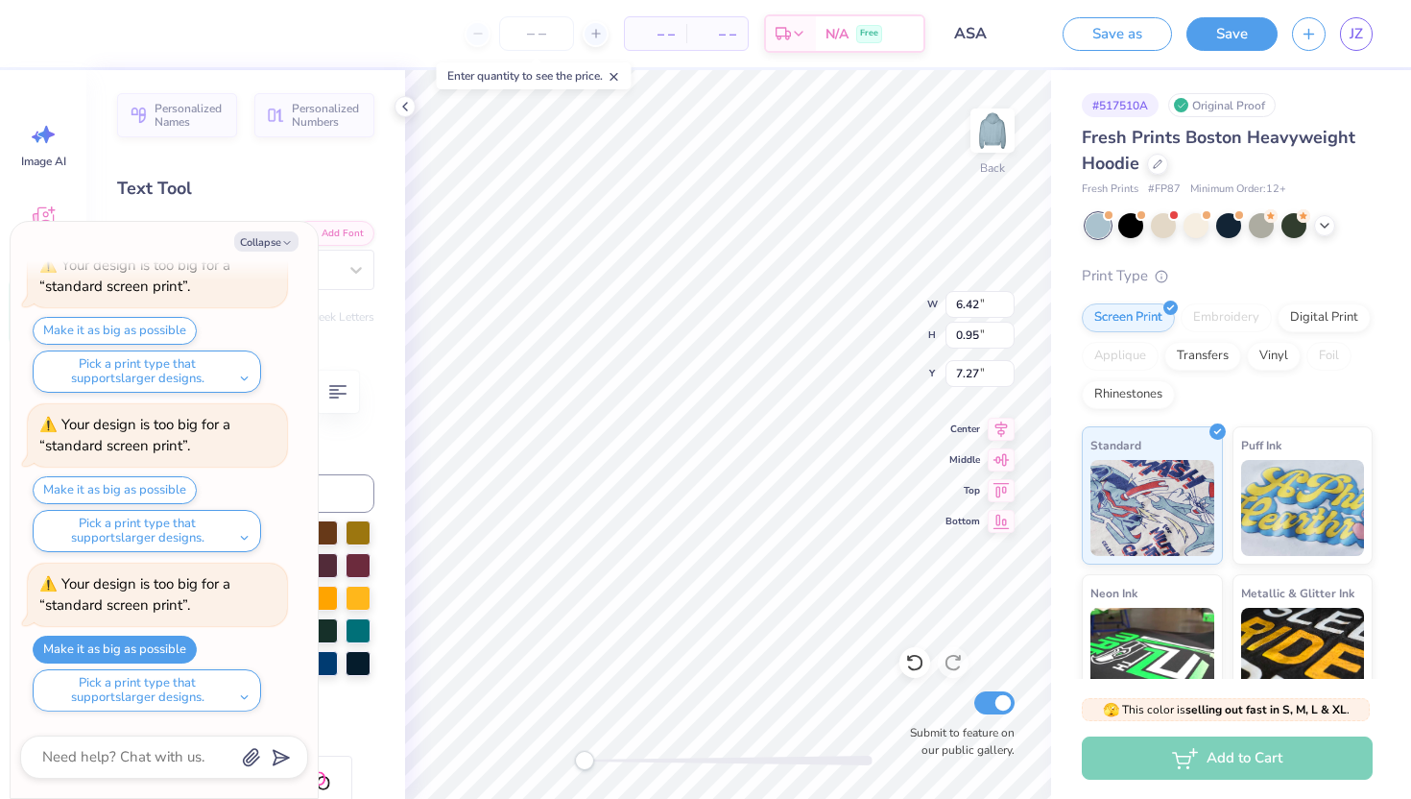
type textarea "x"
type input "15.00"
type input "3.21"
type input "4.53"
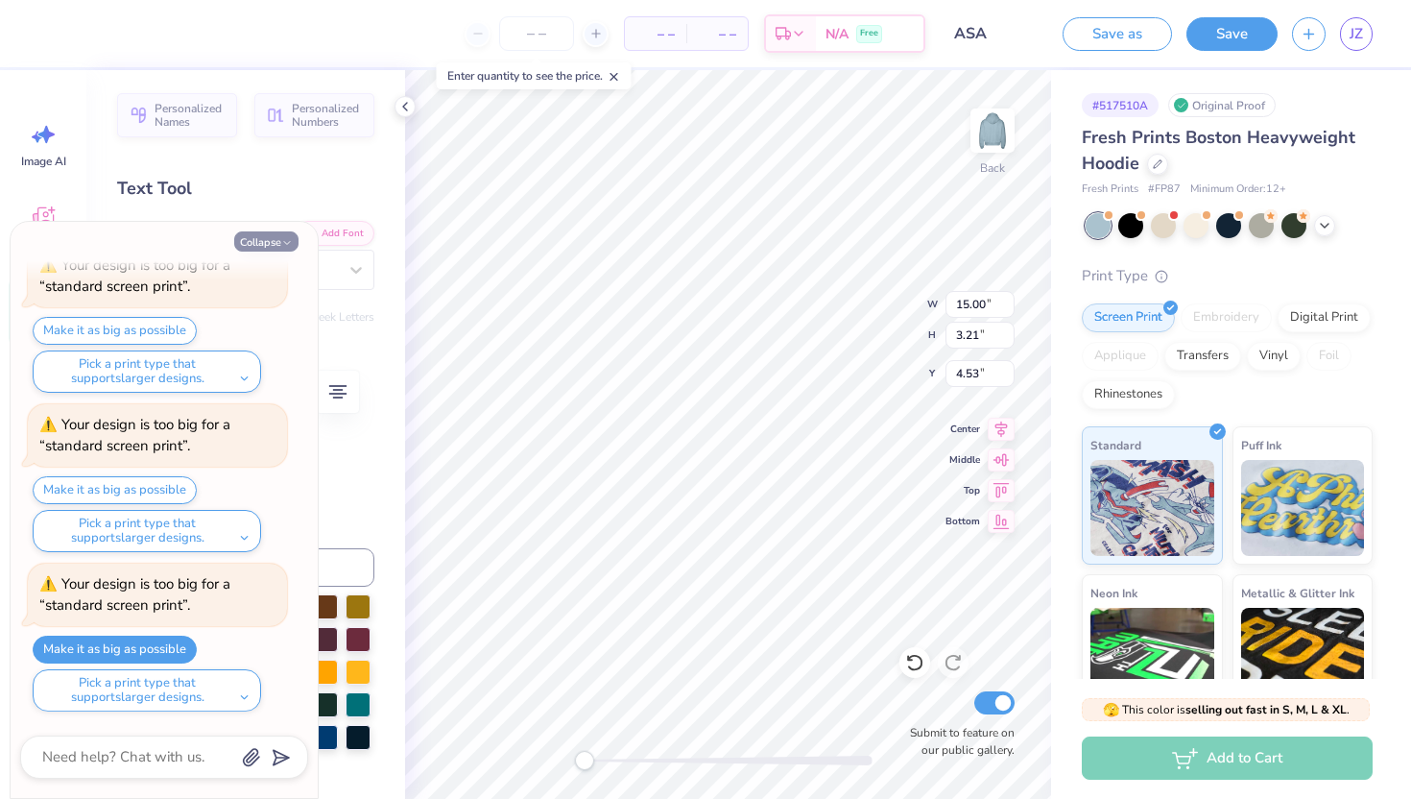
click at [276, 237] on button "Collapse" at bounding box center [266, 241] width 64 height 20
type textarea "x"
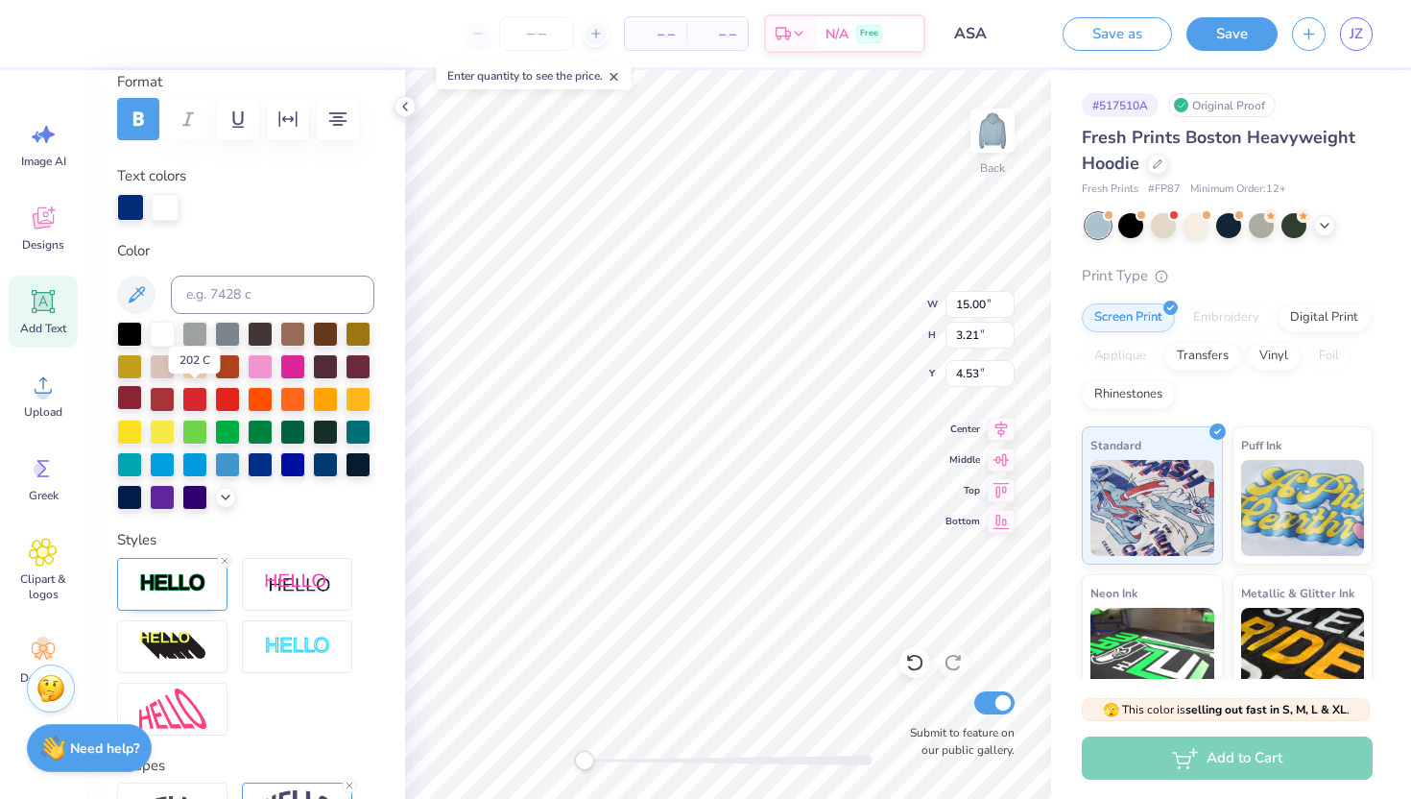
scroll to position [500, 0]
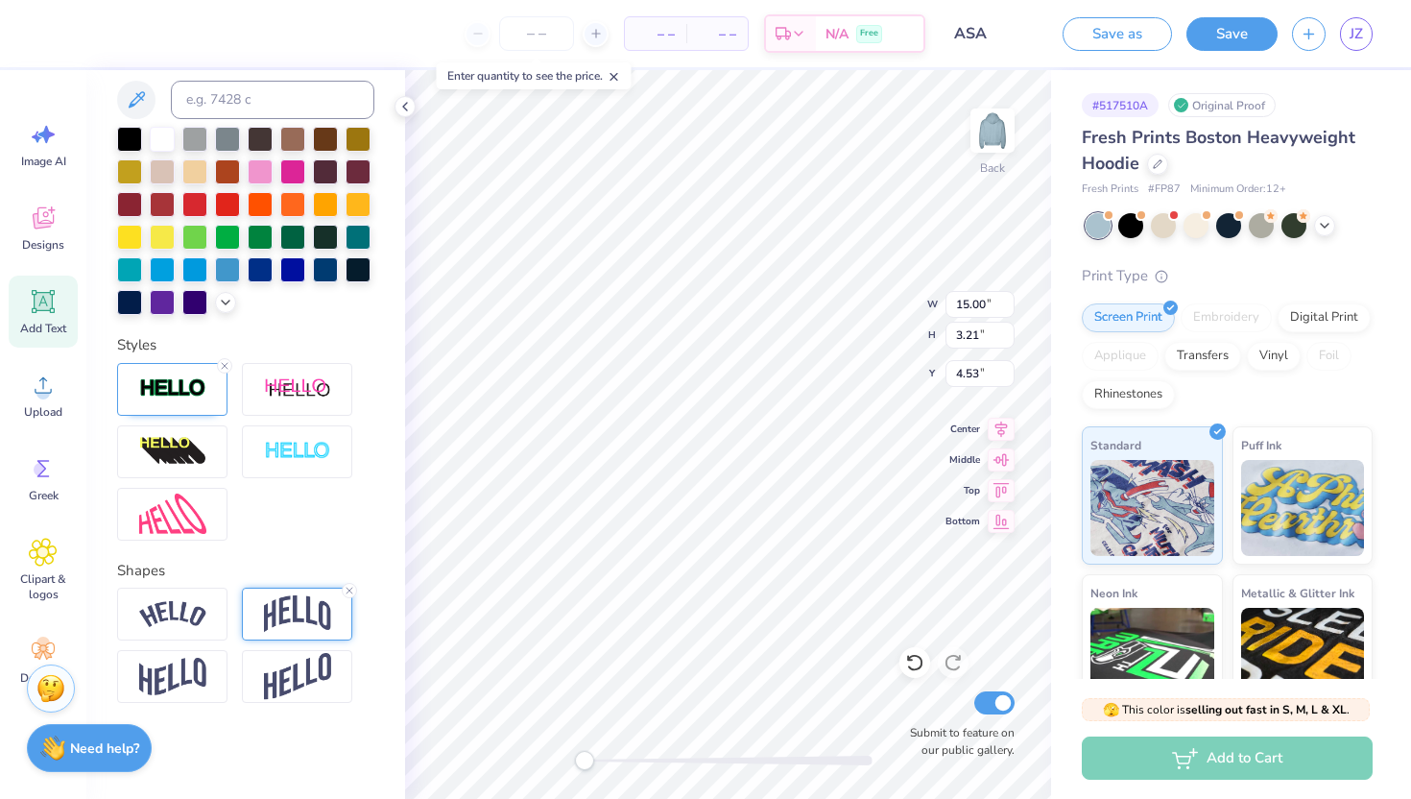
click at [297, 617] on img at bounding box center [297, 613] width 67 height 36
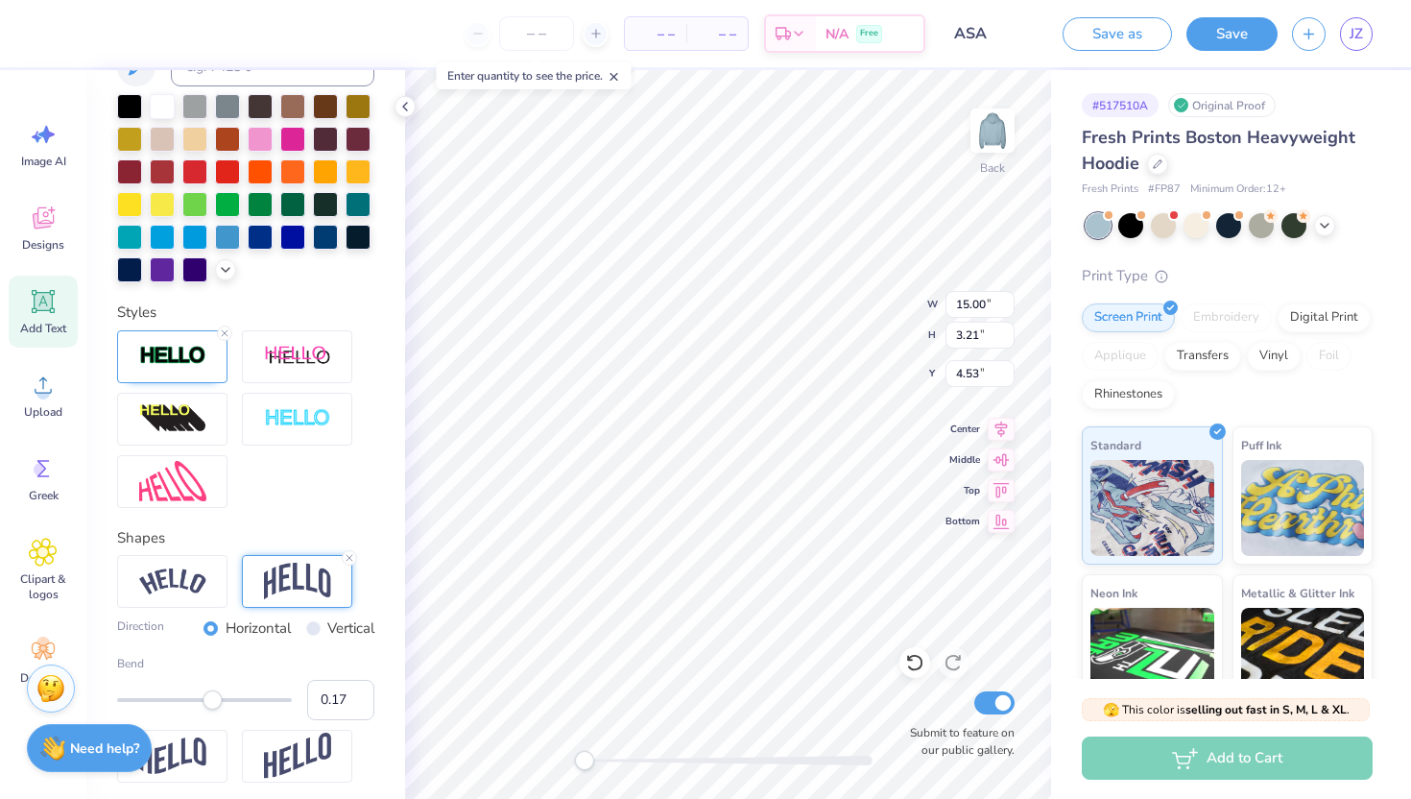
type input "0.16"
drag, startPoint x: 228, startPoint y: 734, endPoint x: 210, endPoint y: 732, distance: 18.3
click at [210, 709] on div "Accessibility label" at bounding box center [210, 699] width 19 height 19
type input "0.25"
click at [217, 709] on div "Accessibility label" at bounding box center [216, 699] width 19 height 19
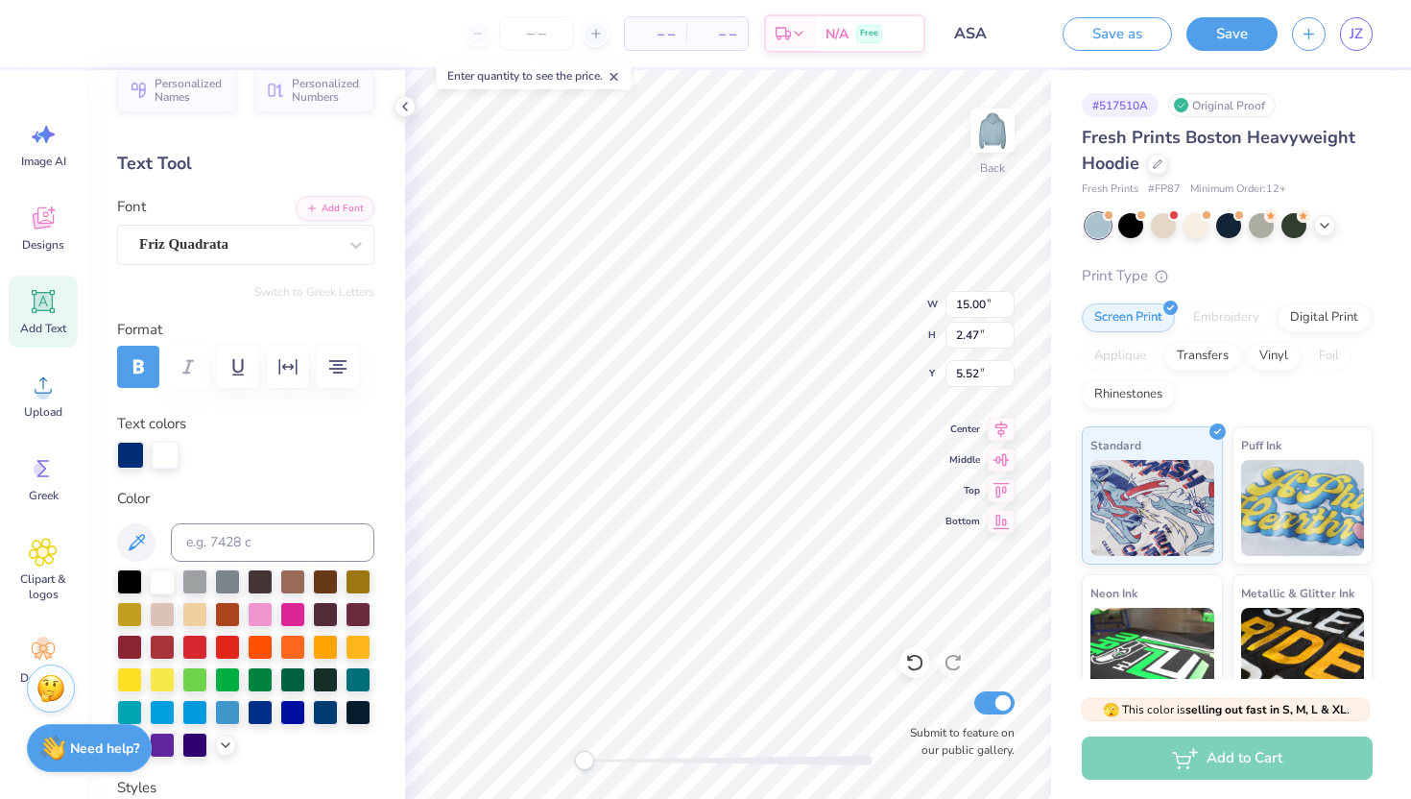
scroll to position [0, 0]
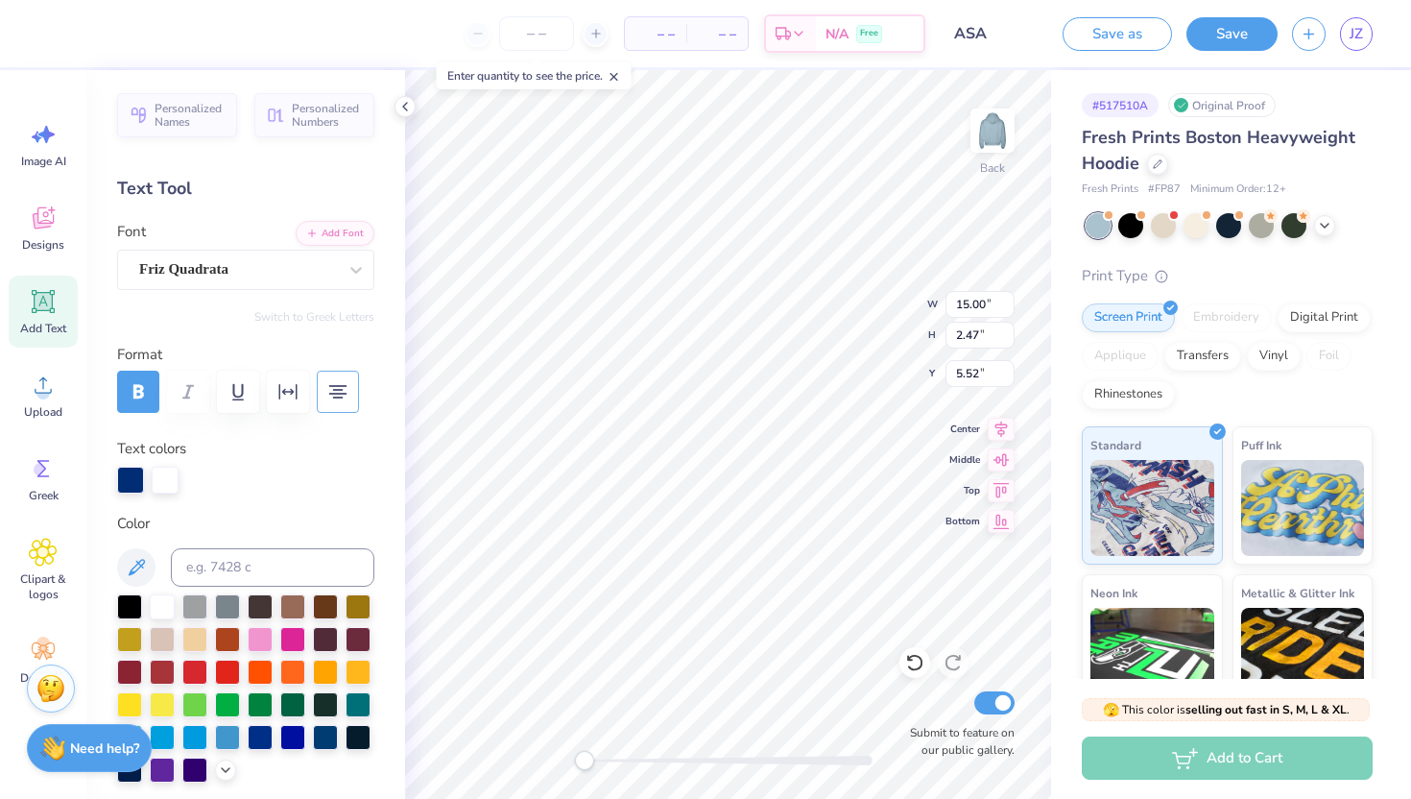
click at [336, 394] on icon "button" at bounding box center [337, 391] width 23 height 23
type input "6.42"
type input "0.95"
type input "7.03"
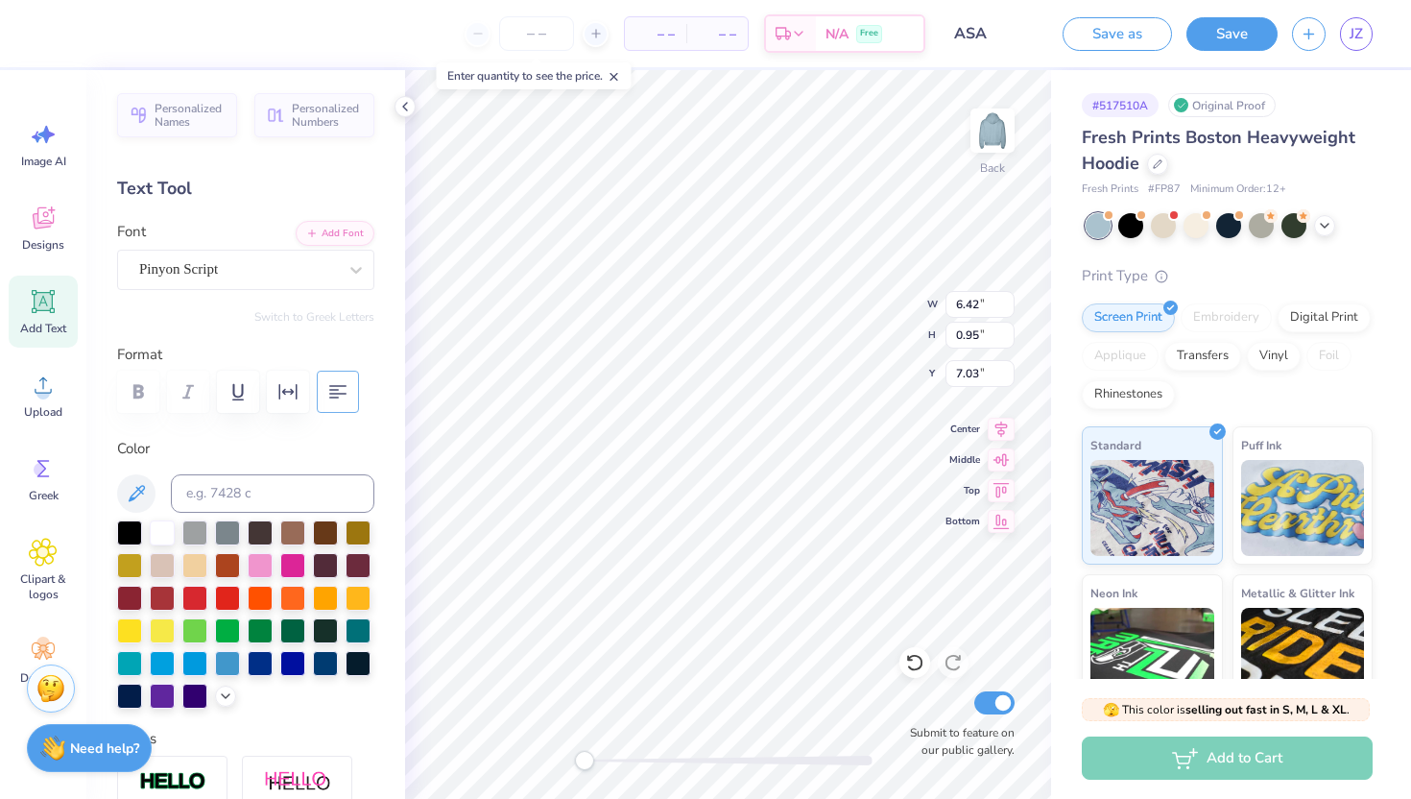
click at [331, 394] on icon "button" at bounding box center [337, 391] width 17 height 13
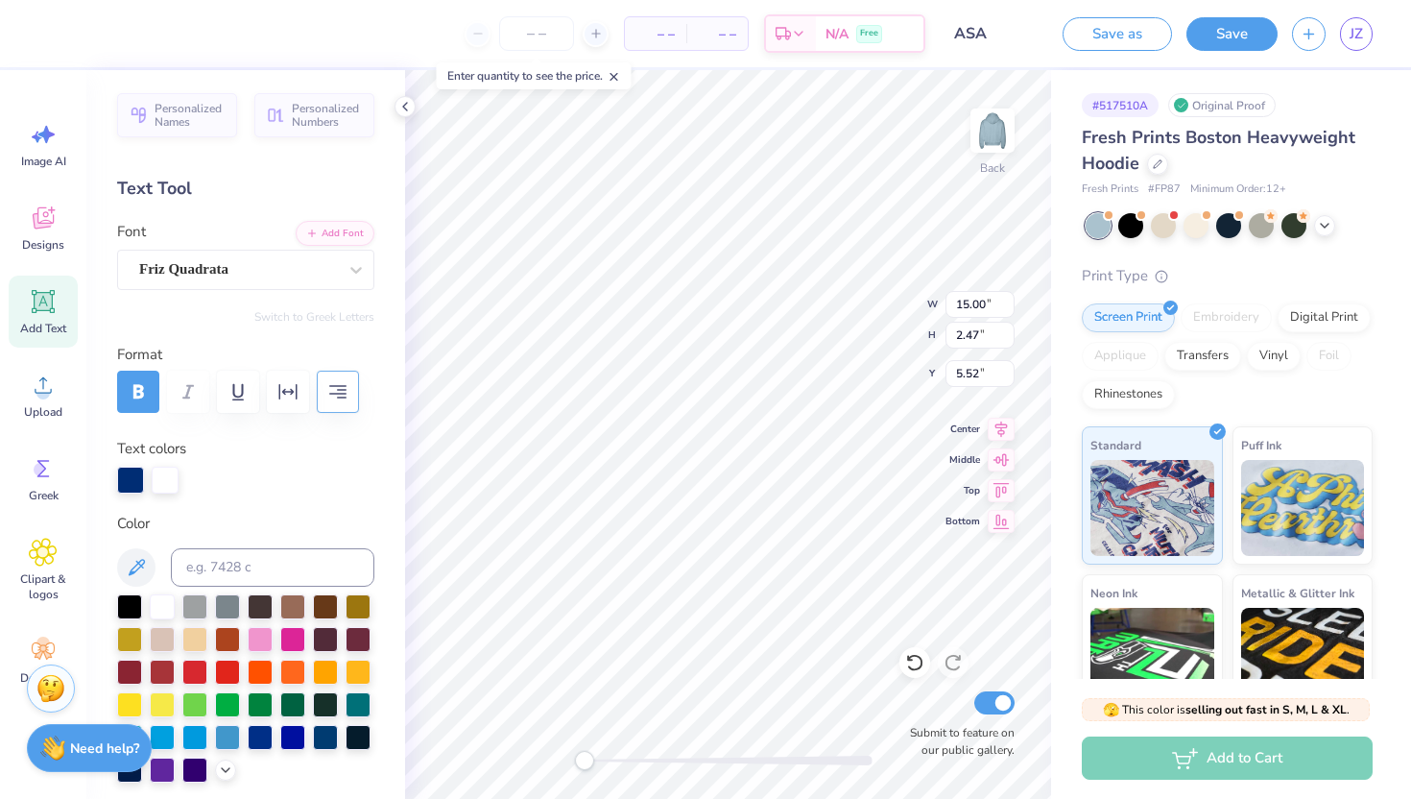
type textarea "ALPHA SIG"
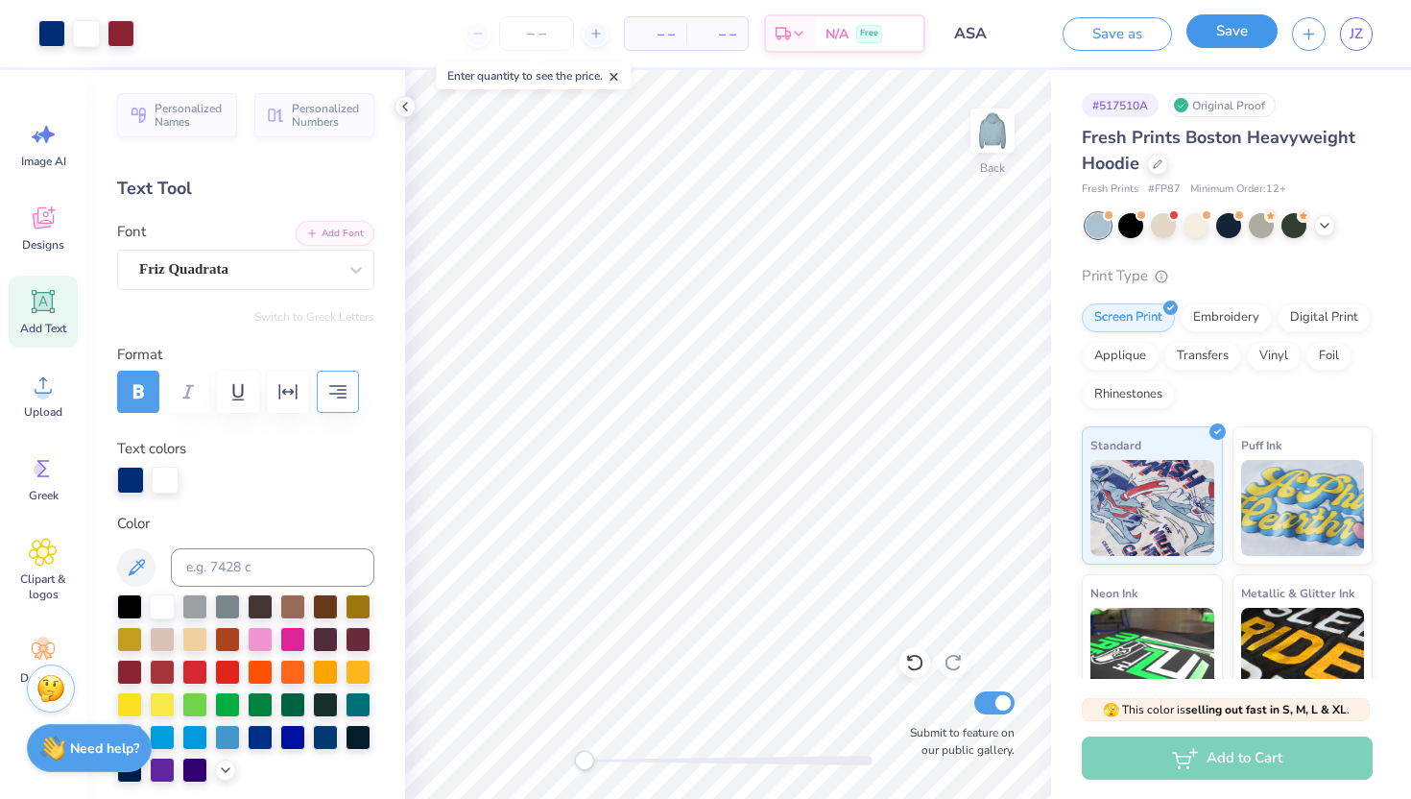
click at [1220, 37] on button "Save" at bounding box center [1231, 31] width 91 height 34
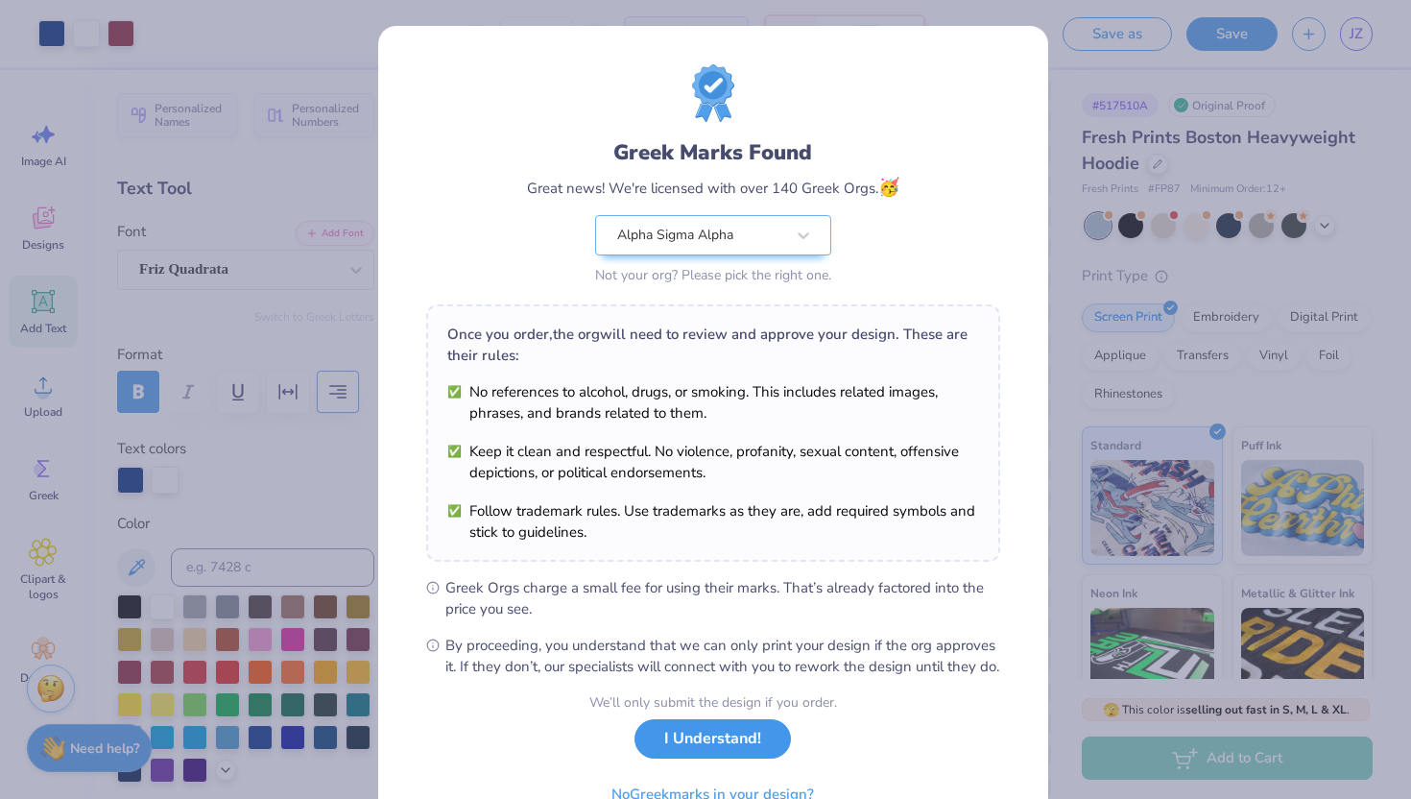
click at [696, 758] on button "I Understand!" at bounding box center [712, 738] width 156 height 39
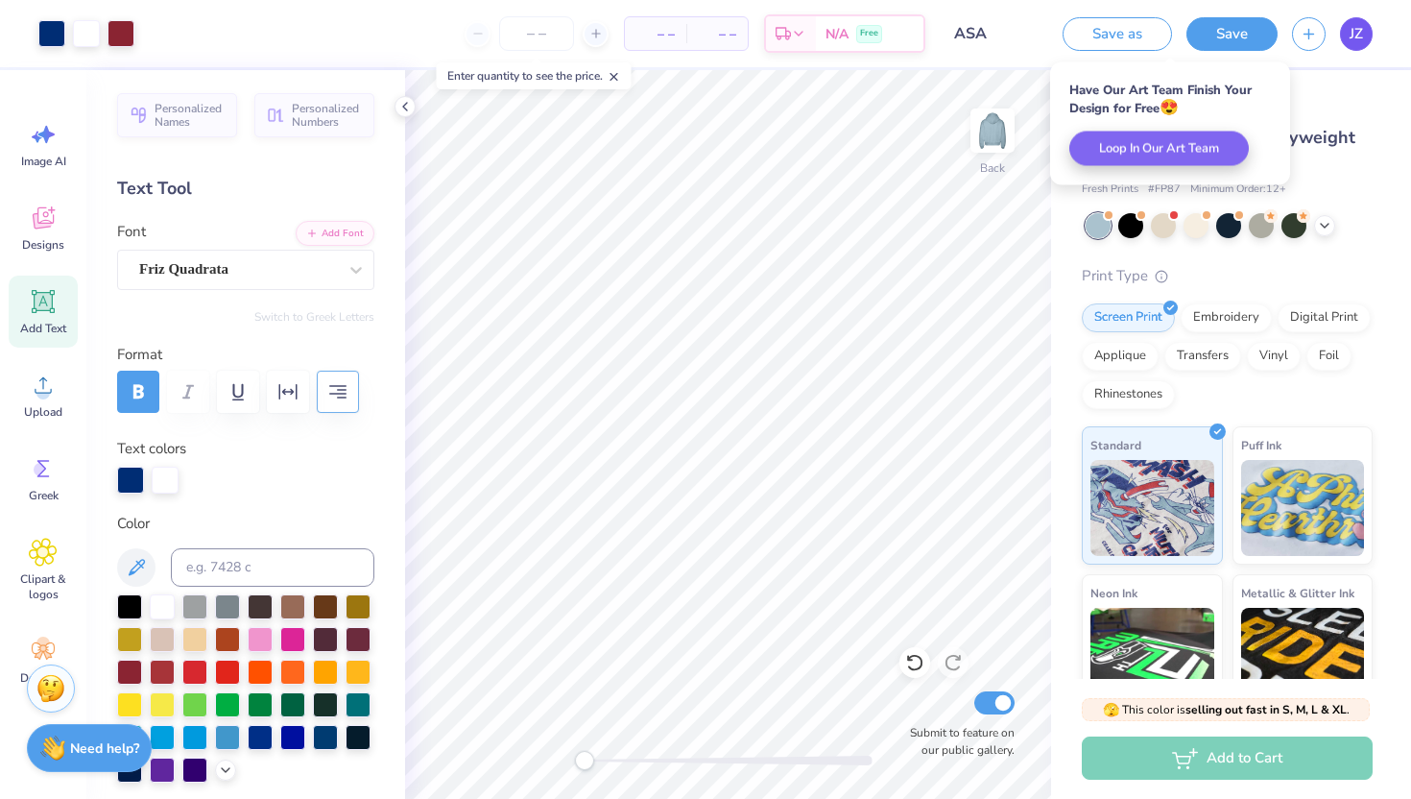
click at [1359, 36] on span "JZ" at bounding box center [1355, 34] width 13 height 22
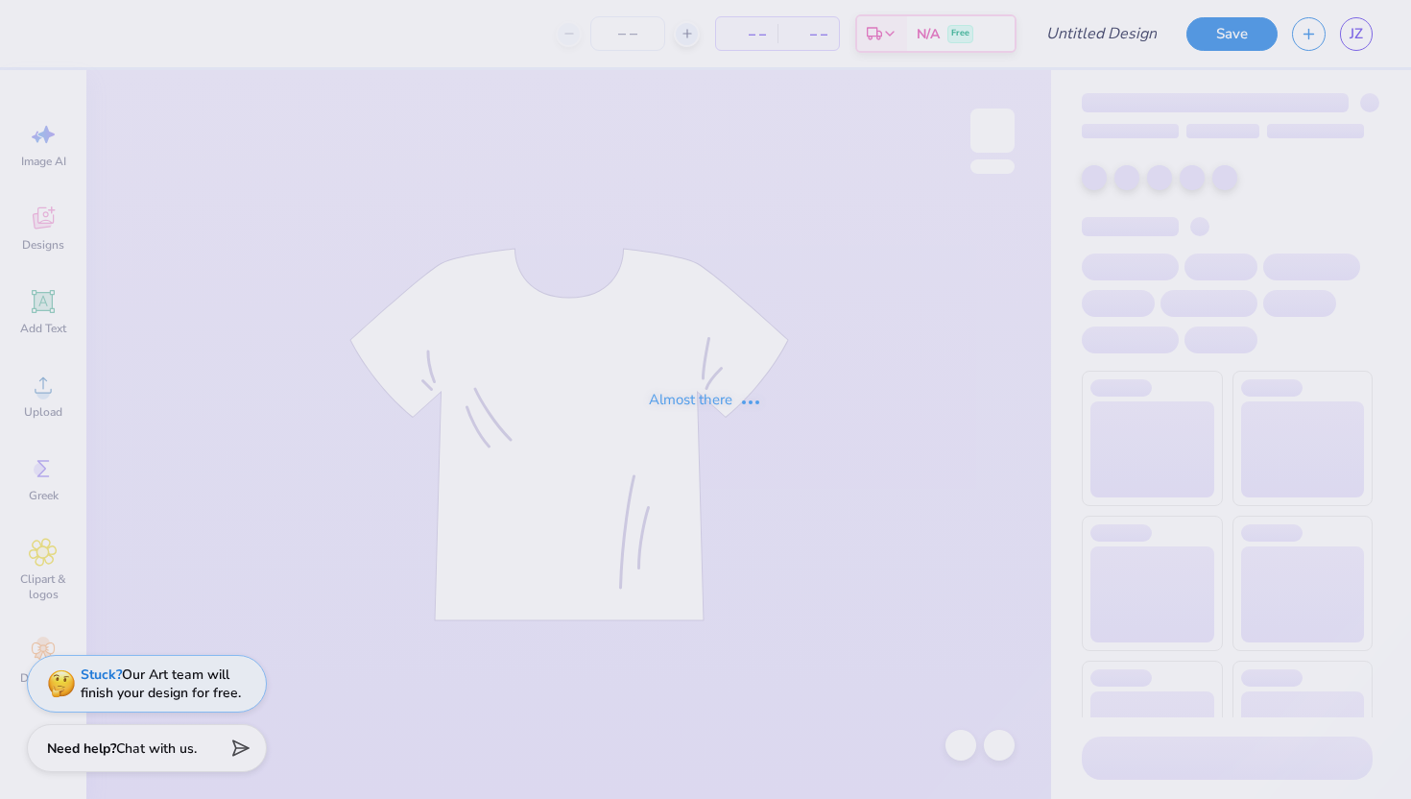
type input "ASA"
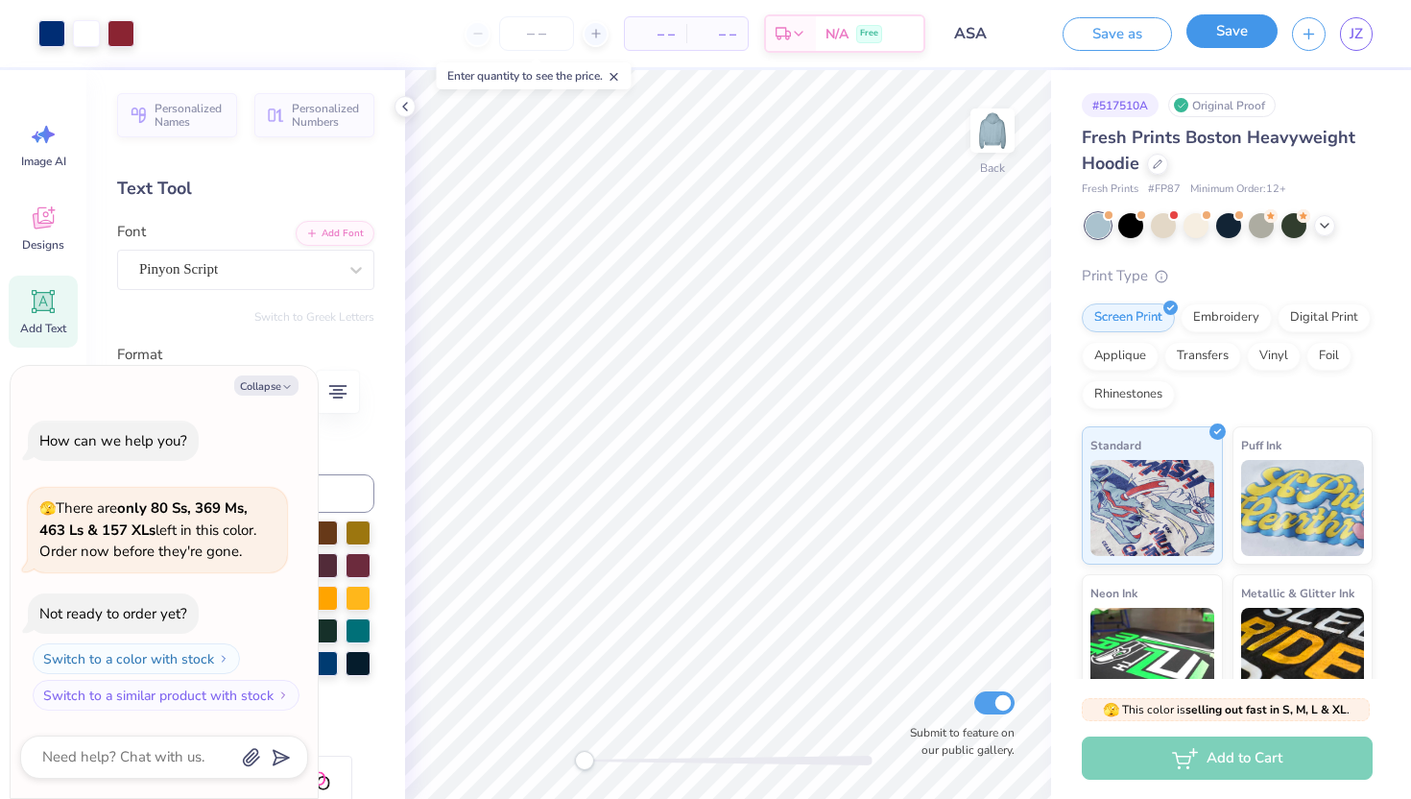
click at [1227, 41] on button "Save" at bounding box center [1231, 31] width 91 height 34
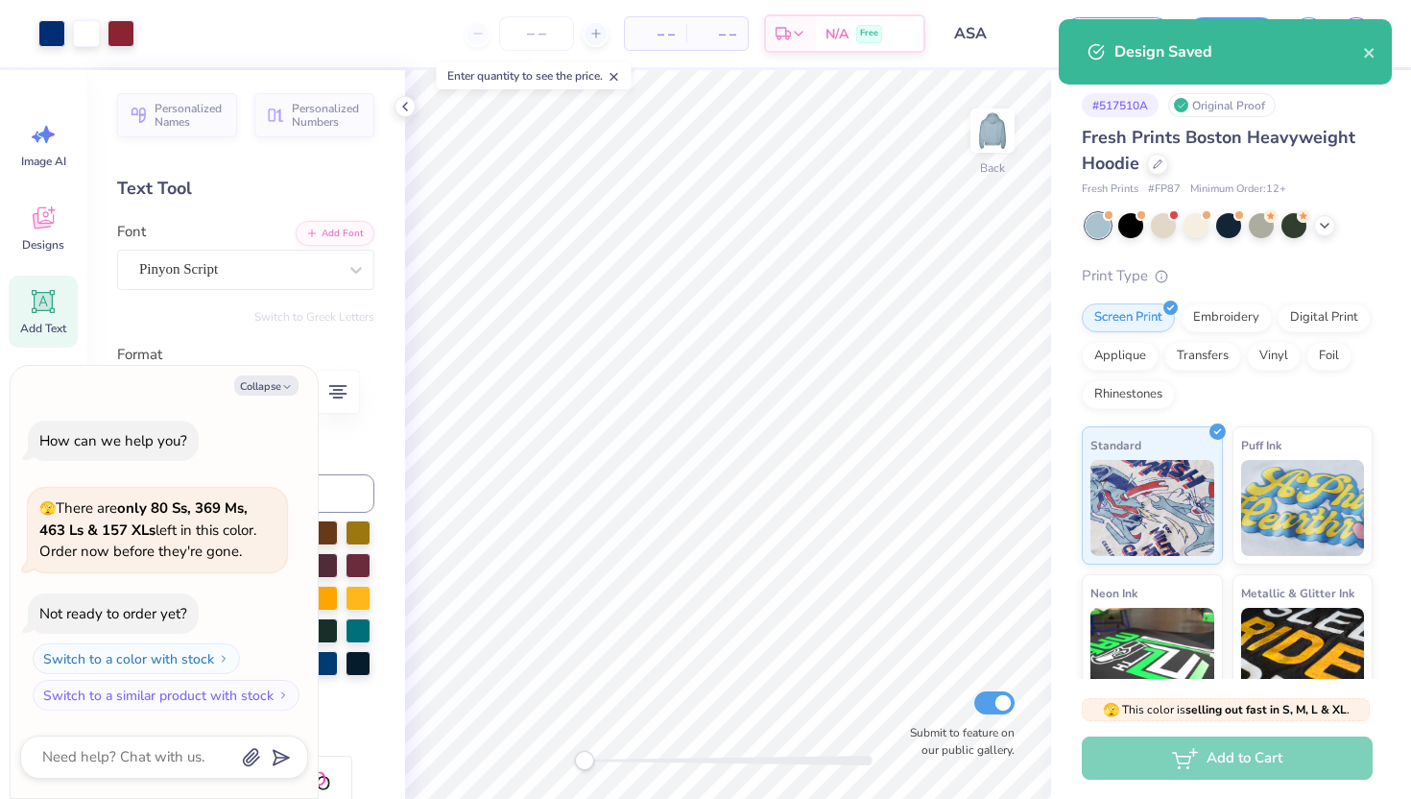
type textarea "x"
